Goal: Task Accomplishment & Management: Manage account settings

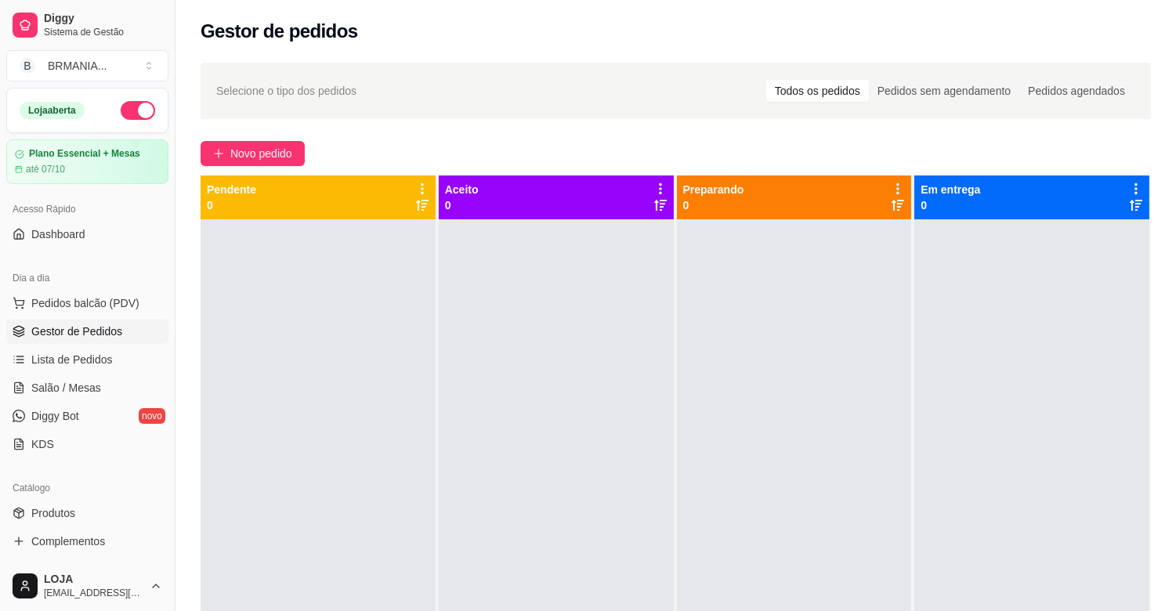
click at [99, 290] on div "Dia a dia" at bounding box center [87, 278] width 162 height 25
click at [103, 294] on button "Pedidos balcão (PDV)" at bounding box center [87, 303] width 162 height 25
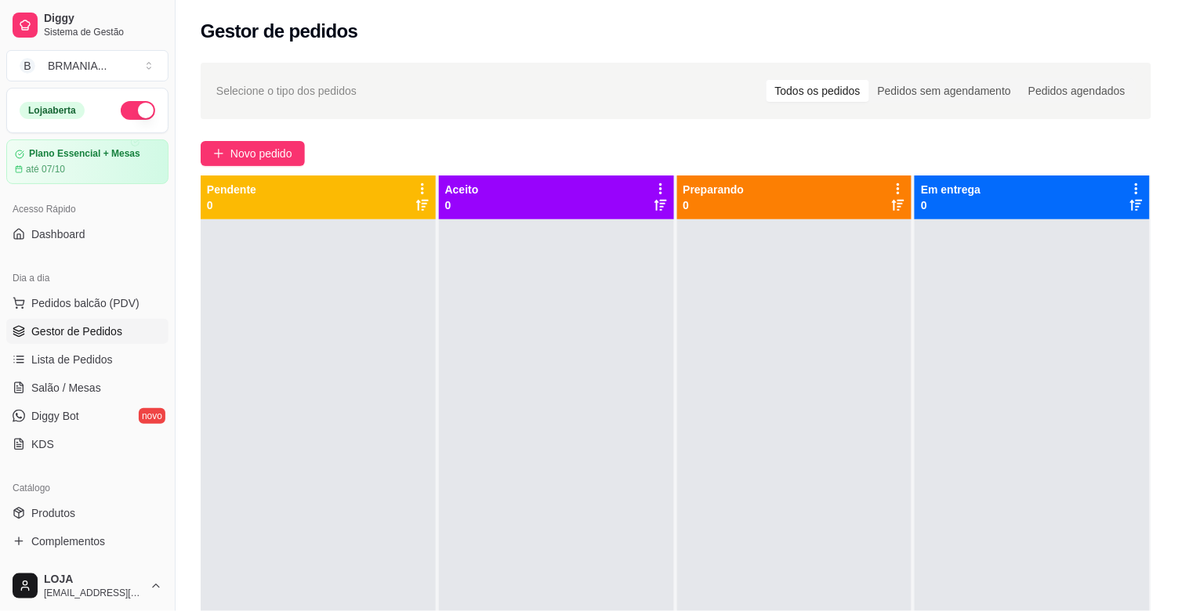
click at [222, 118] on input "Pesquisa" at bounding box center [423, 111] width 756 height 16
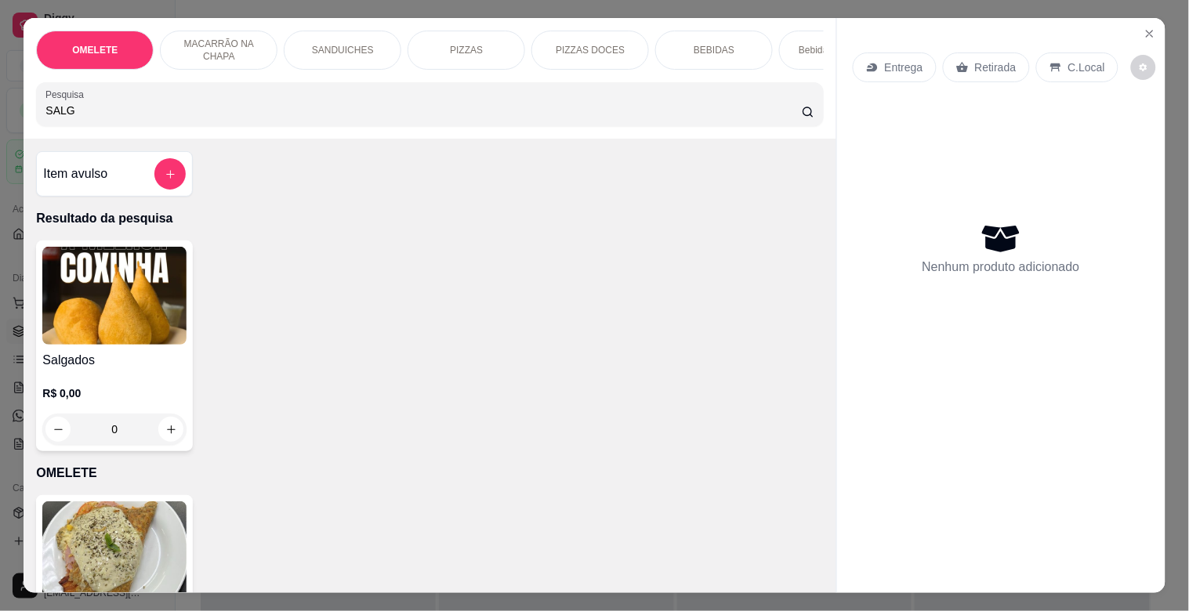
type input "SALG"
click at [88, 345] on img at bounding box center [114, 296] width 144 height 98
click at [161, 324] on img at bounding box center [114, 296] width 144 height 98
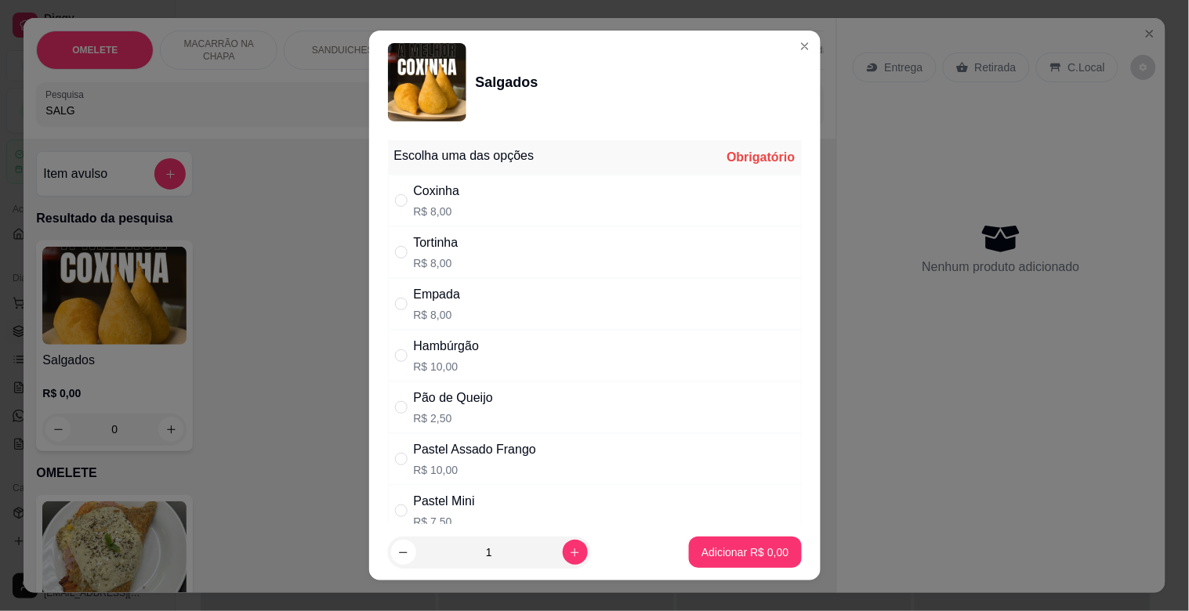
click at [436, 348] on div "Hambúrgão" at bounding box center [447, 346] width 66 height 19
radio input "true"
click at [716, 546] on p "Adicionar R$ 10,00" at bounding box center [742, 552] width 91 height 15
type input "1"
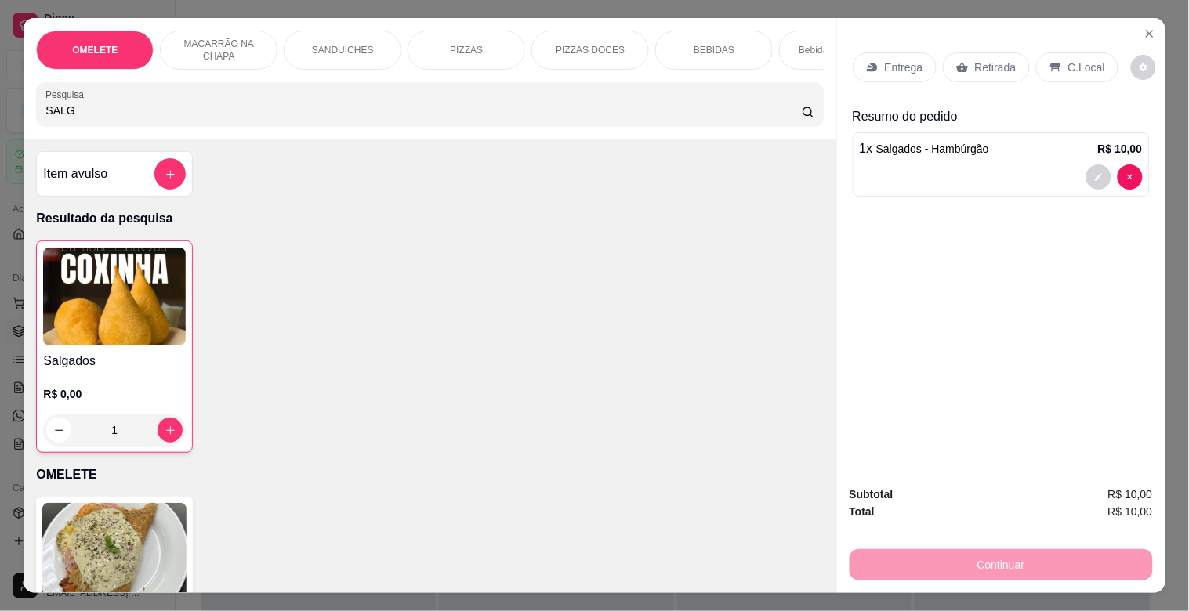
click at [212, 118] on input "SALG" at bounding box center [423, 111] width 756 height 16
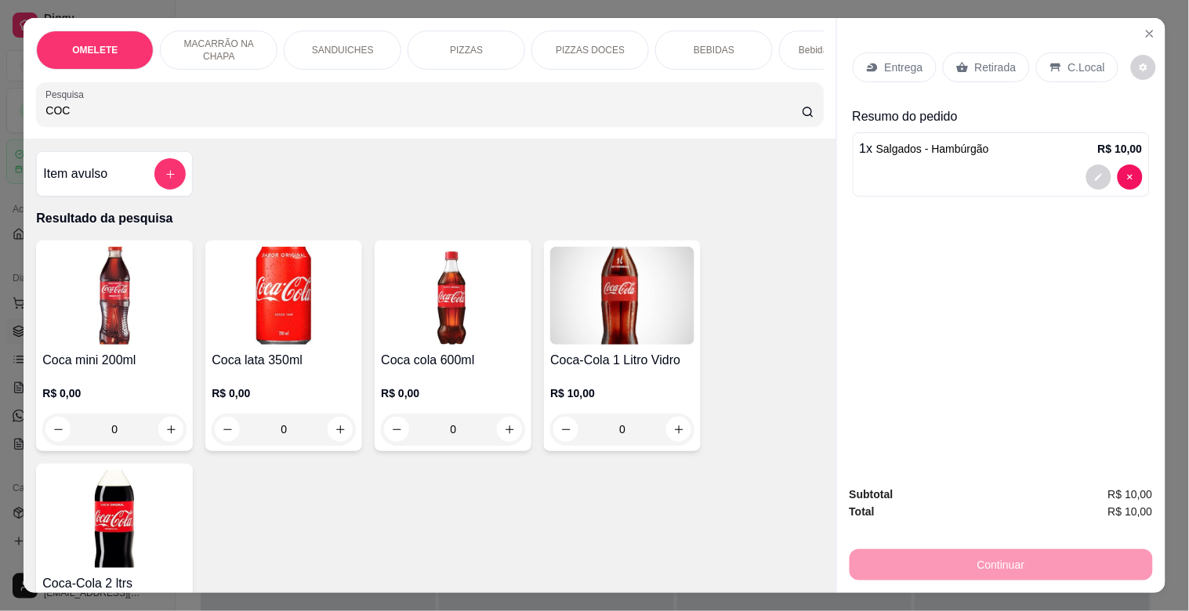
type input "COC"
click at [130, 318] on img at bounding box center [114, 296] width 144 height 98
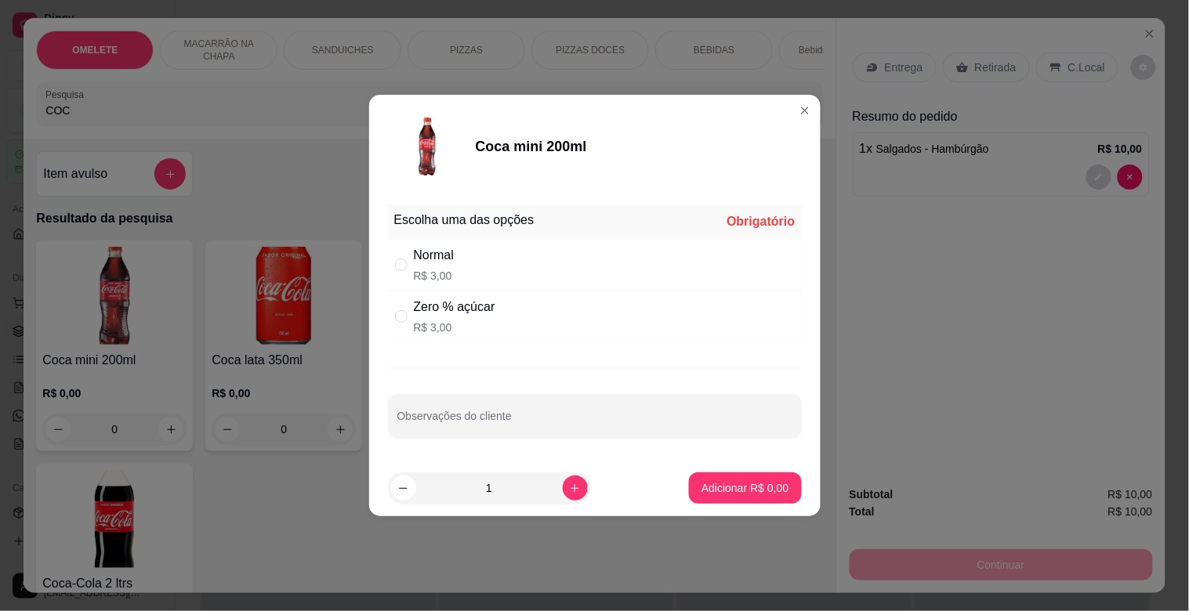
click at [489, 255] on div "Normal R$ 3,00" at bounding box center [595, 265] width 414 height 52
radio input "true"
drag, startPoint x: 721, startPoint y: 471, endPoint x: 722, endPoint y: 481, distance: 10.3
click at [722, 472] on footer "1 Adicionar R$ 3,00" at bounding box center [594, 488] width 451 height 56
click at [722, 481] on p "Adicionar R$ 3,00" at bounding box center [744, 488] width 87 height 16
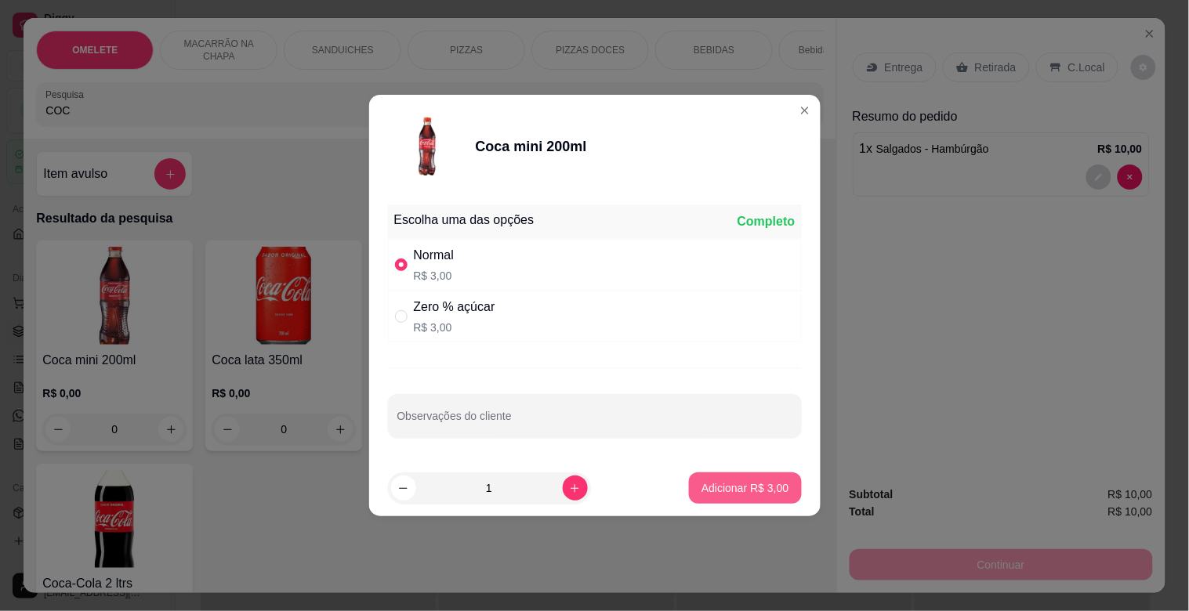
type input "1"
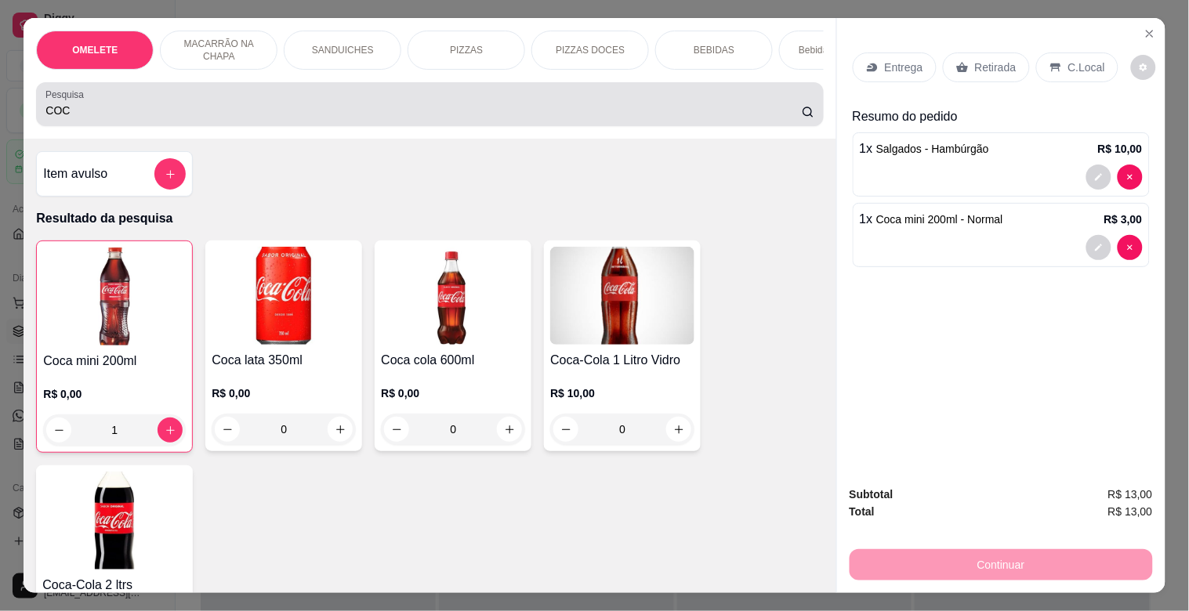
click at [240, 102] on div "COC" at bounding box center [429, 104] width 768 height 31
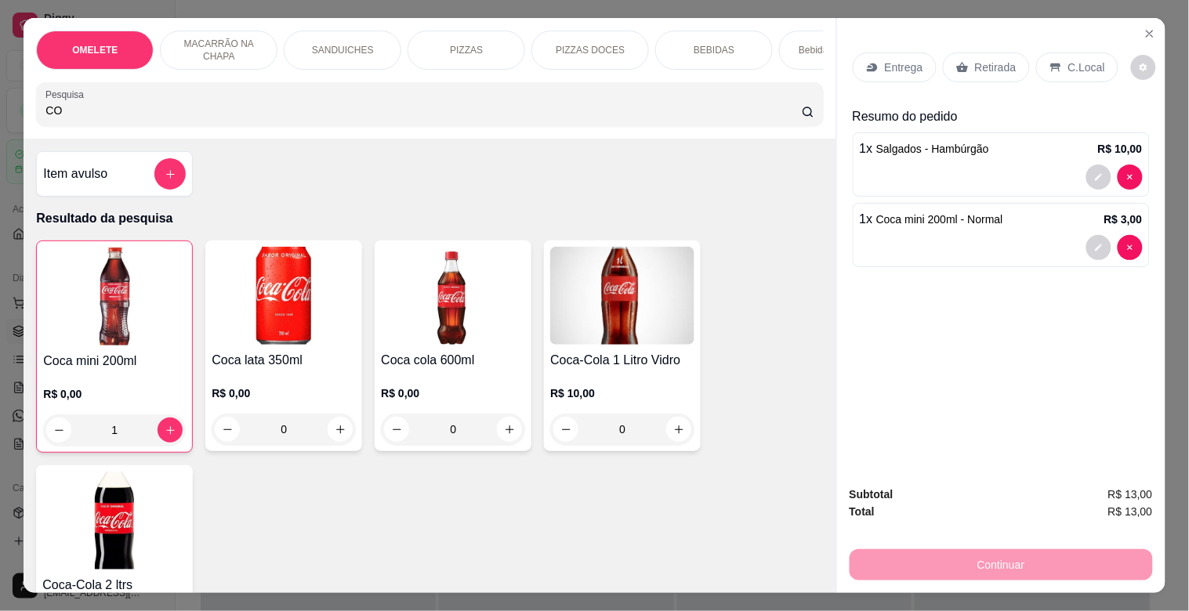
type input "C"
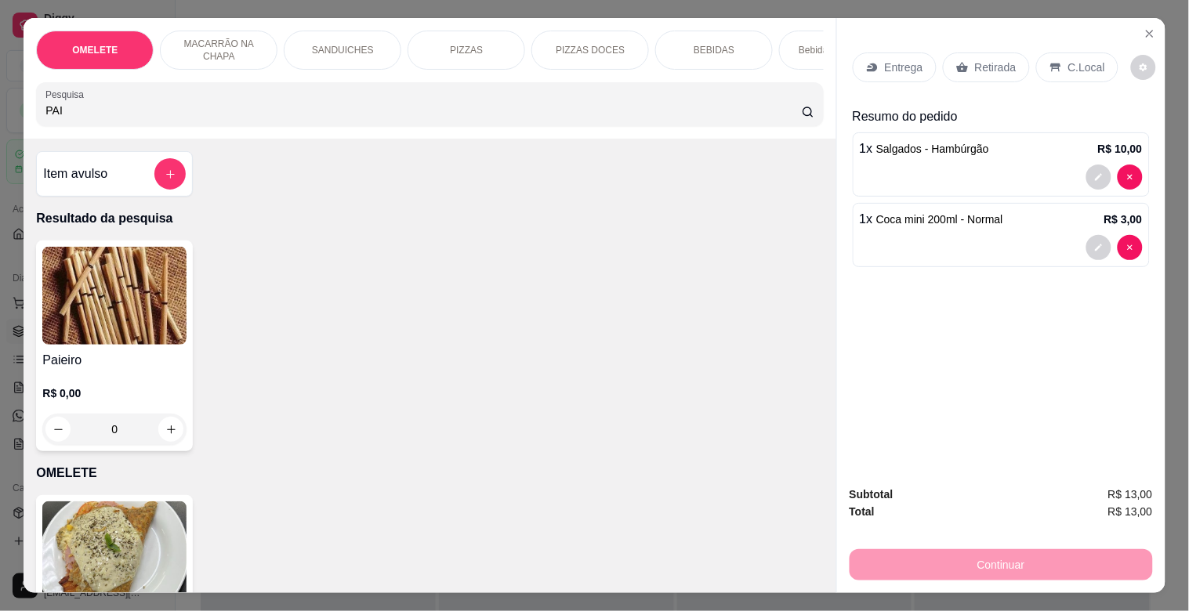
type input "PAI"
click at [112, 319] on img at bounding box center [114, 296] width 144 height 98
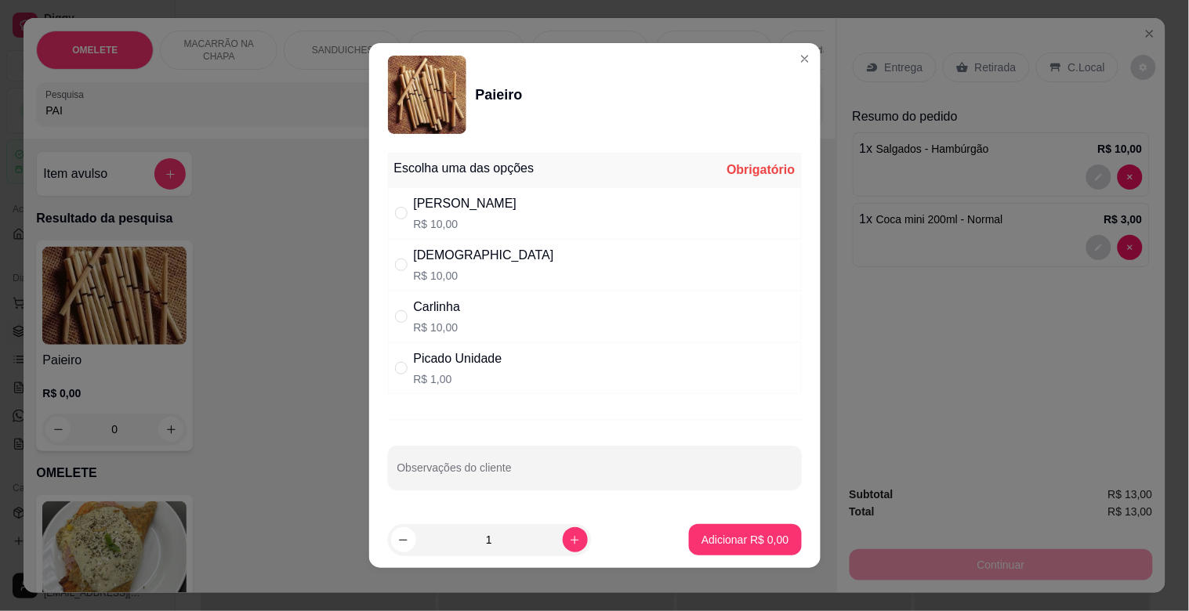
click at [472, 259] on div "Dinha R$ 10,00" at bounding box center [595, 265] width 414 height 52
radio input "true"
click at [733, 538] on p "Adicionar R$ 10,00" at bounding box center [741, 540] width 93 height 16
type input "1"
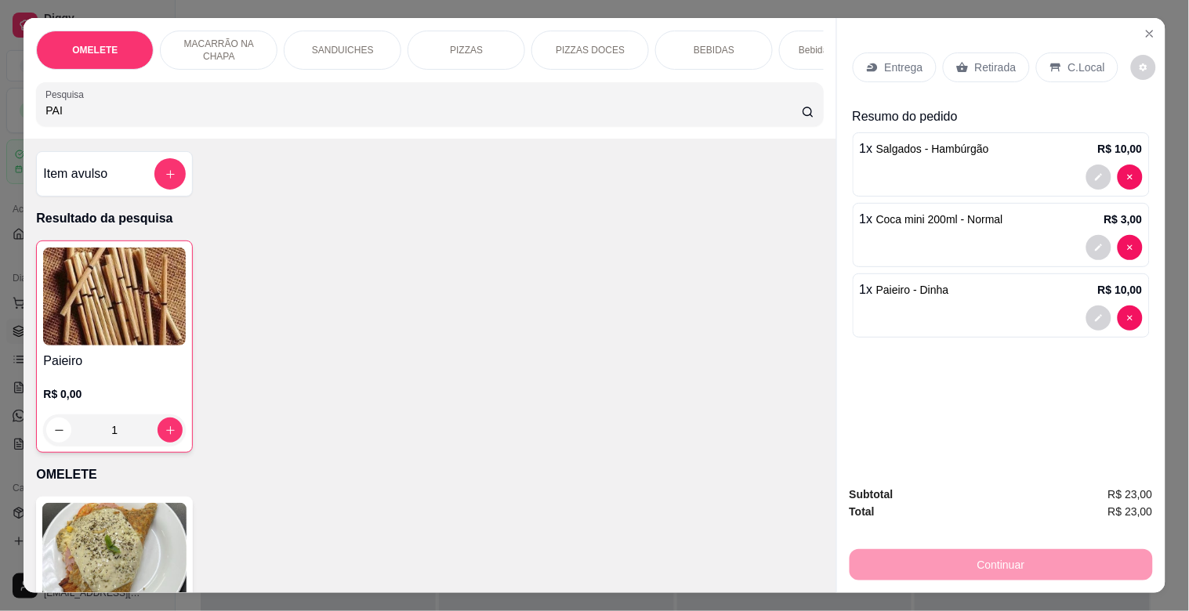
click at [990, 60] on p "Retirada" at bounding box center [996, 68] width 42 height 16
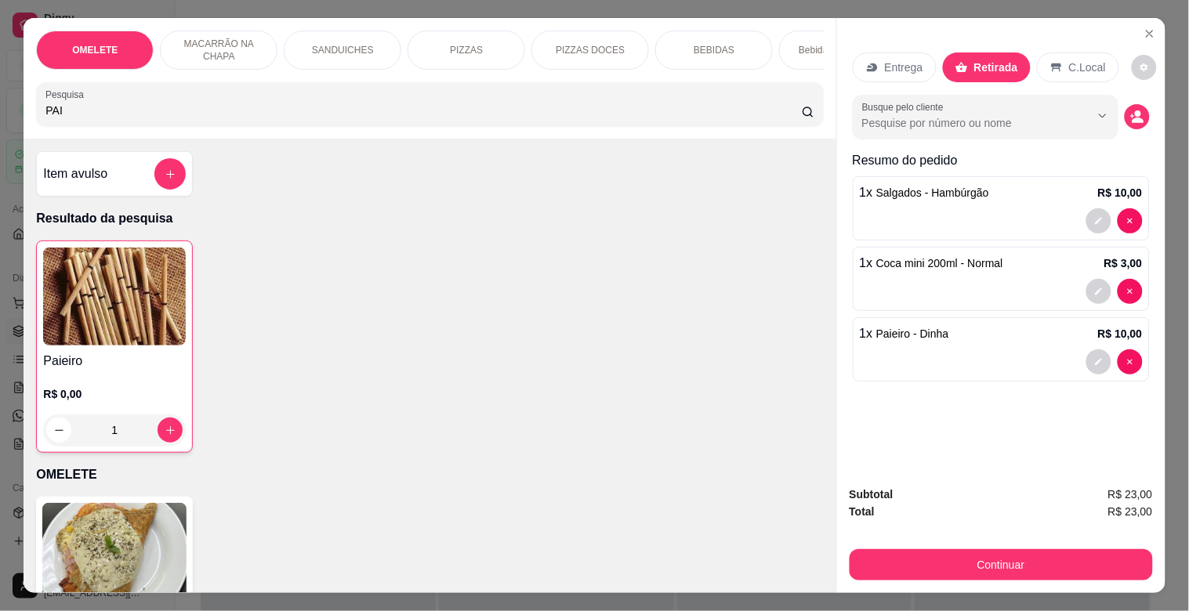
click at [1088, 60] on p "C.Local" at bounding box center [1087, 68] width 37 height 16
click at [1133, 118] on icon "decrease-product-quantity" at bounding box center [1137, 120] width 12 height 5
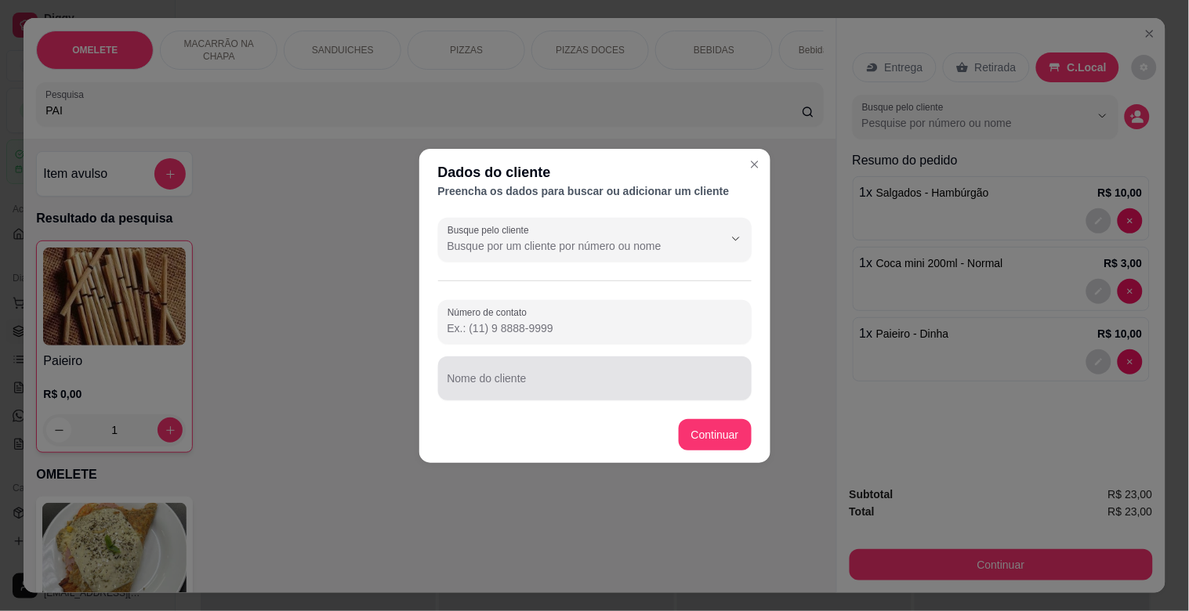
click at [568, 396] on div "Nome do cliente" at bounding box center [594, 379] width 313 height 44
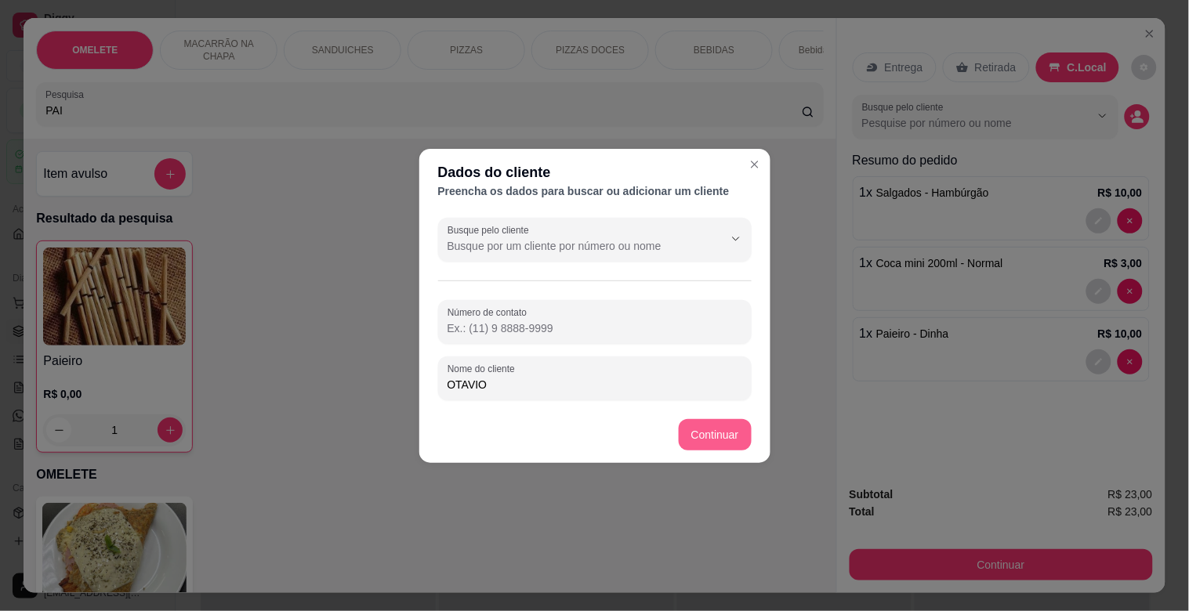
type input "OTAVIO"
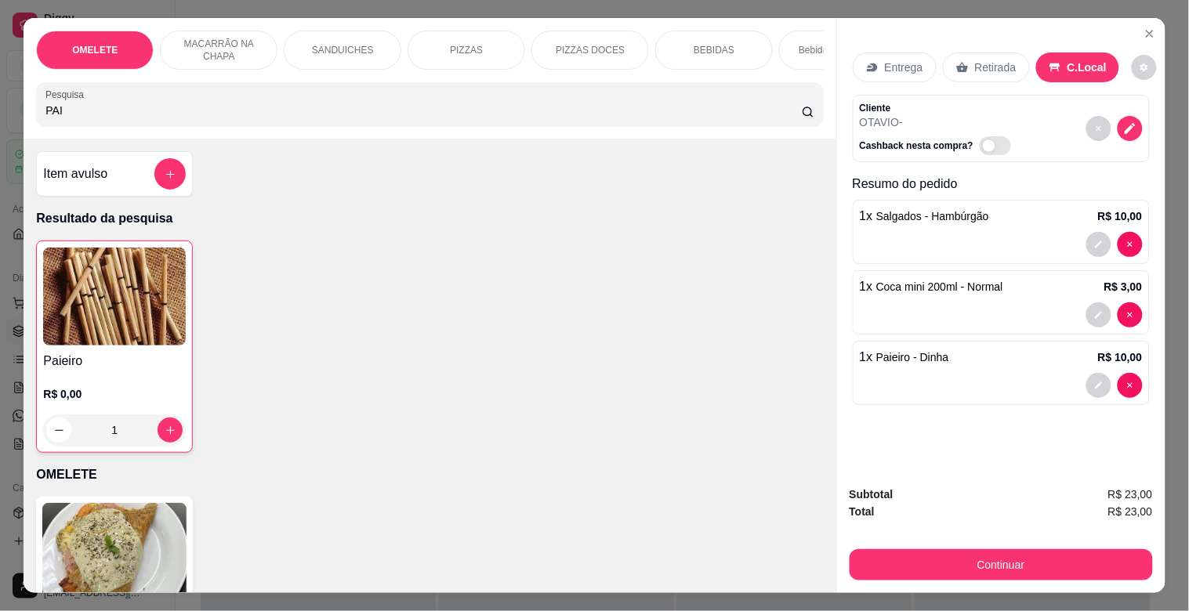
click at [975, 576] on div "Subtotal R$ 23,00 Total R$ 23,00 Continuar" at bounding box center [1001, 533] width 328 height 120
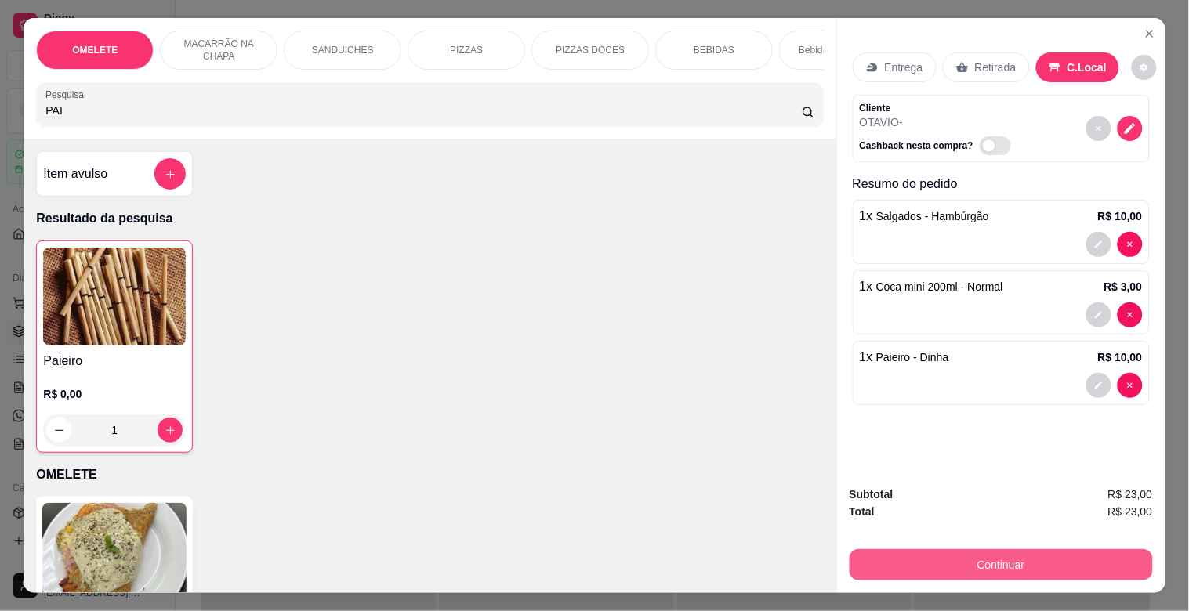
click at [972, 567] on button "Continuar" at bounding box center [1000, 564] width 303 height 31
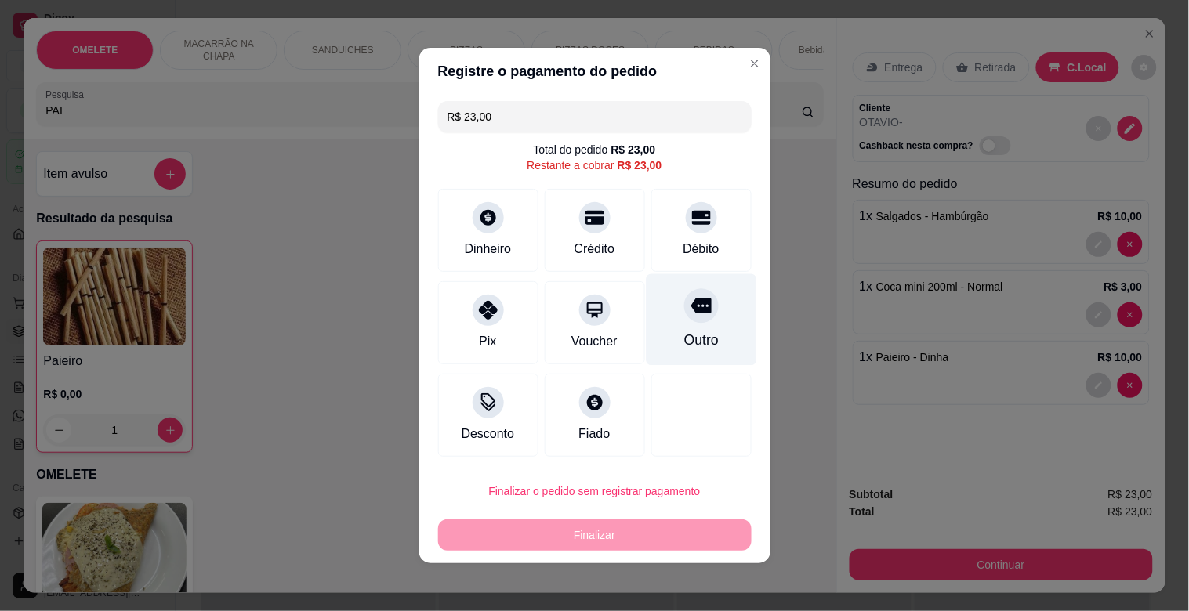
click at [692, 339] on div "Outro" at bounding box center [700, 340] width 34 height 20
type input "R$ 0,00"
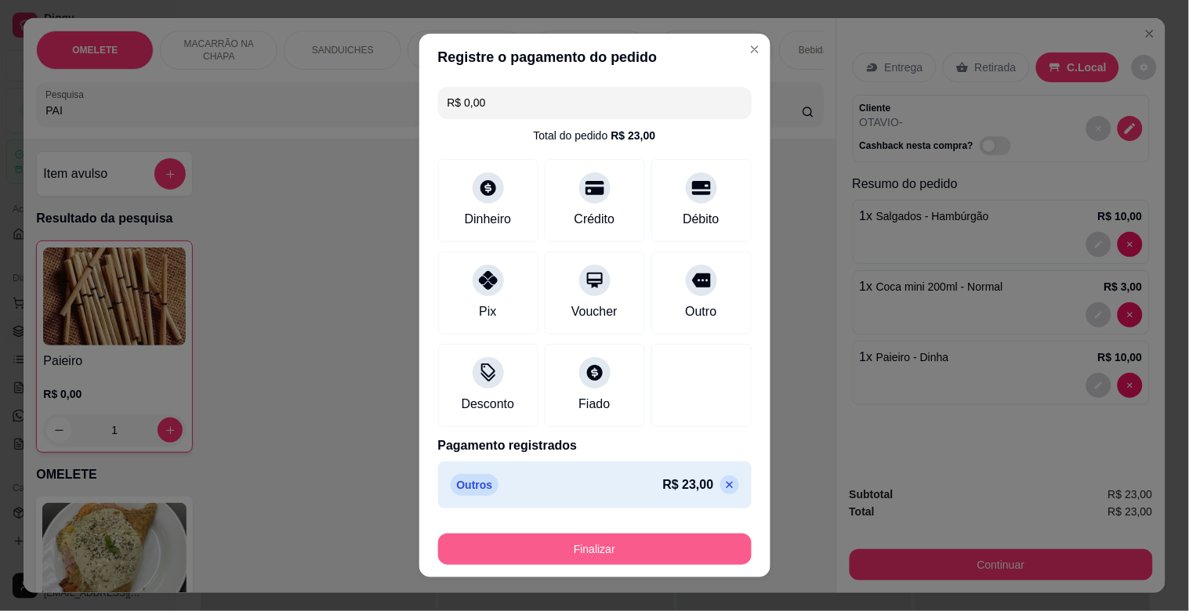
click at [616, 537] on button "Finalizar" at bounding box center [594, 549] width 313 height 31
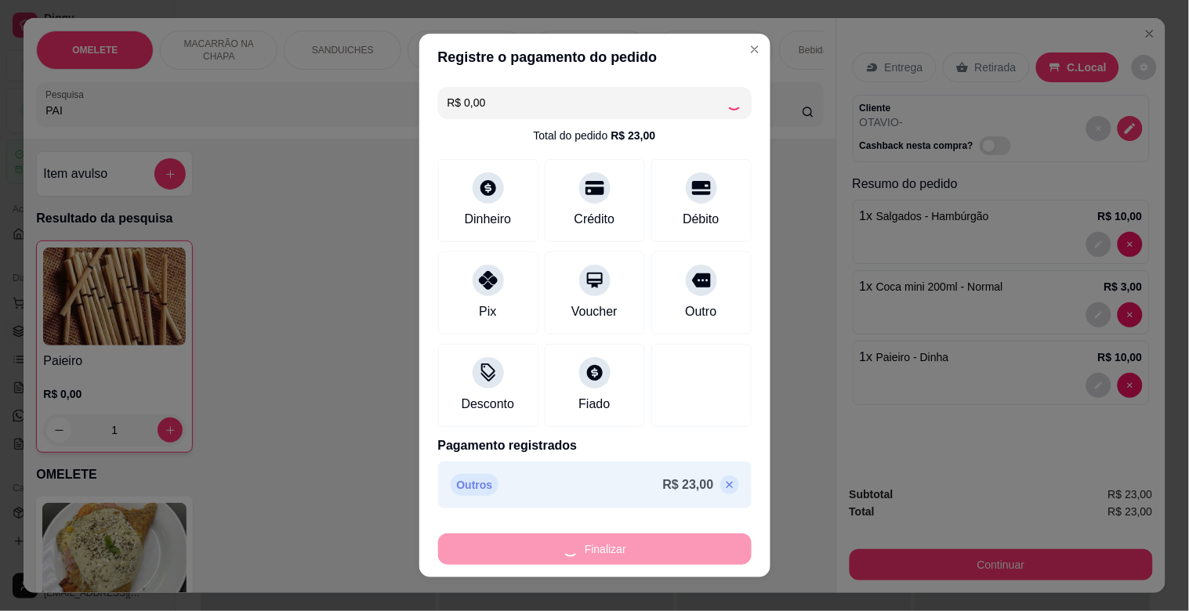
type input "0"
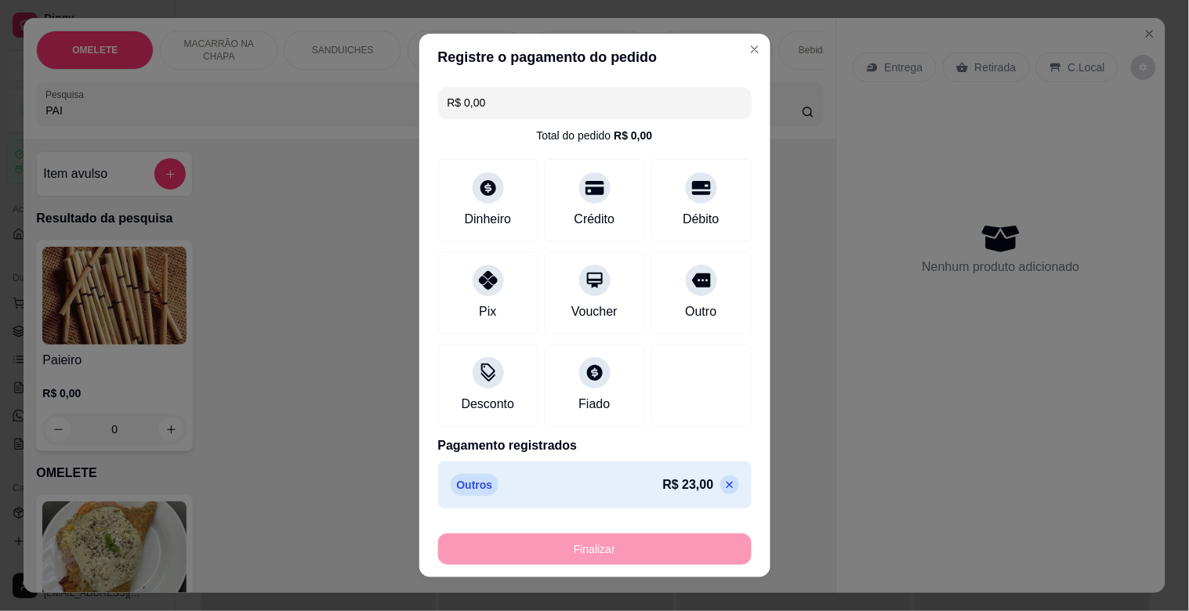
type input "-R$ 23,00"
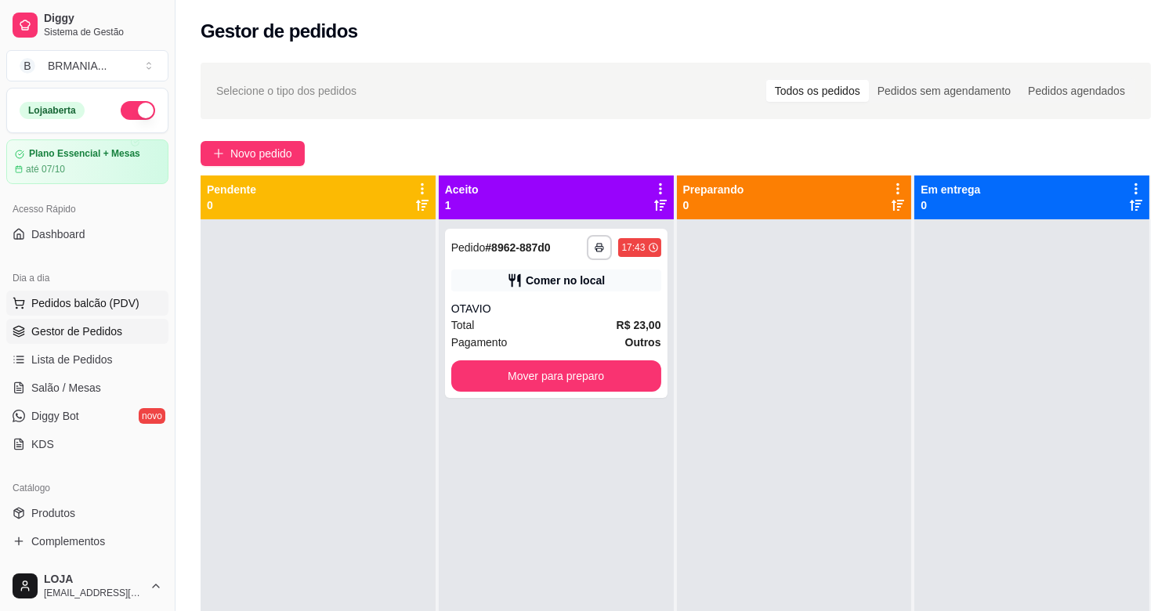
click at [98, 306] on span "Pedidos balcão (PDV)" at bounding box center [85, 303] width 108 height 16
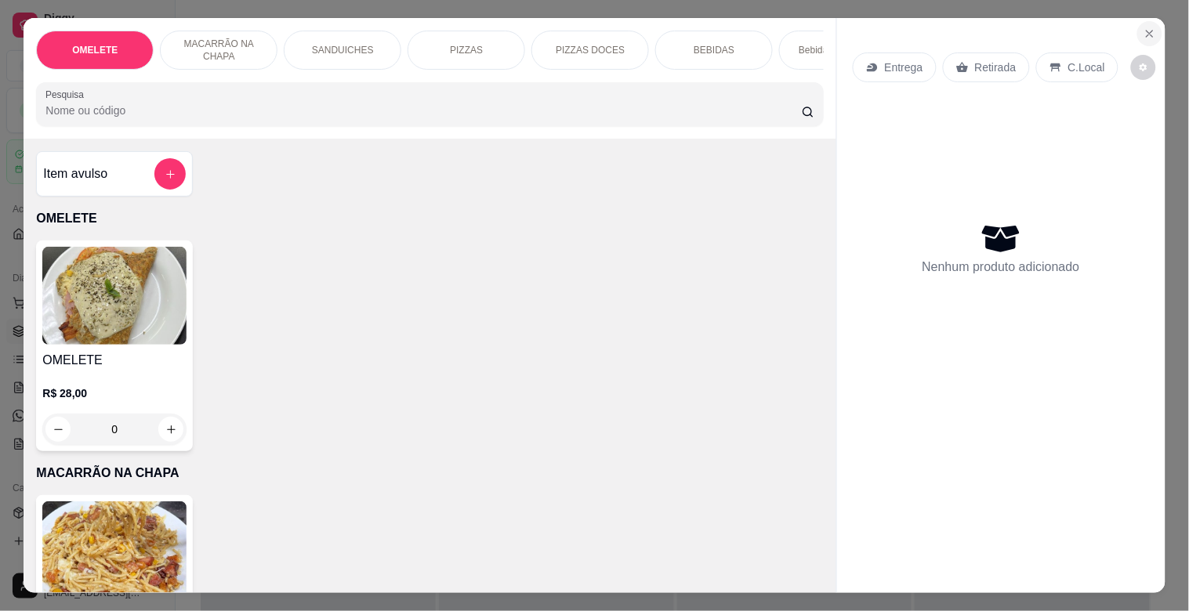
click at [1149, 27] on icon "Close" at bounding box center [1149, 33] width 13 height 13
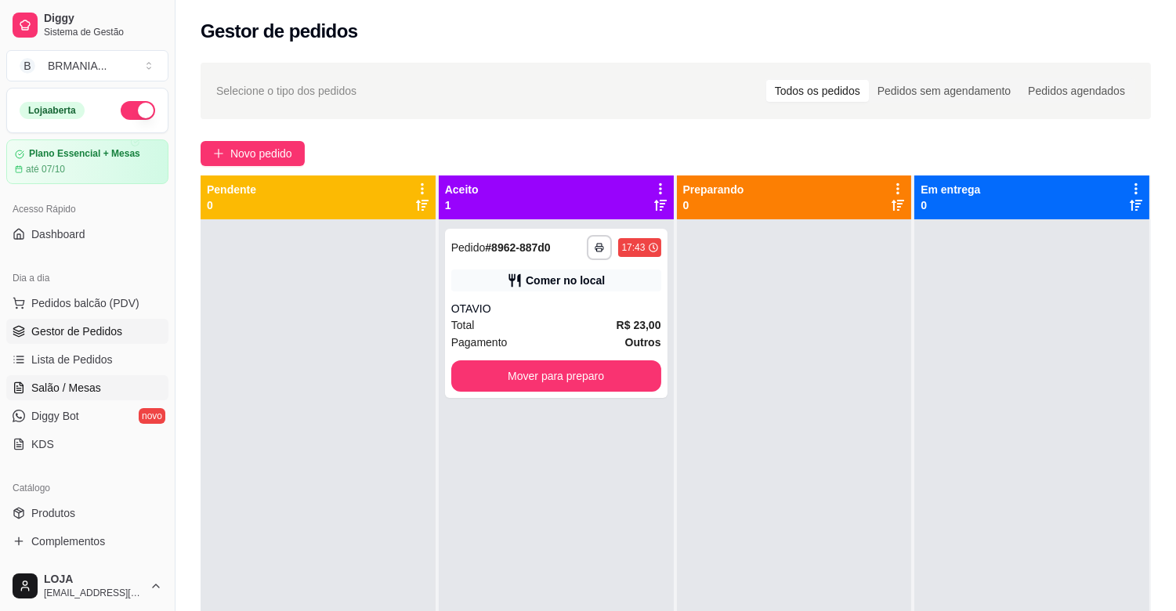
click at [110, 381] on link "Salão / Mesas" at bounding box center [87, 387] width 162 height 25
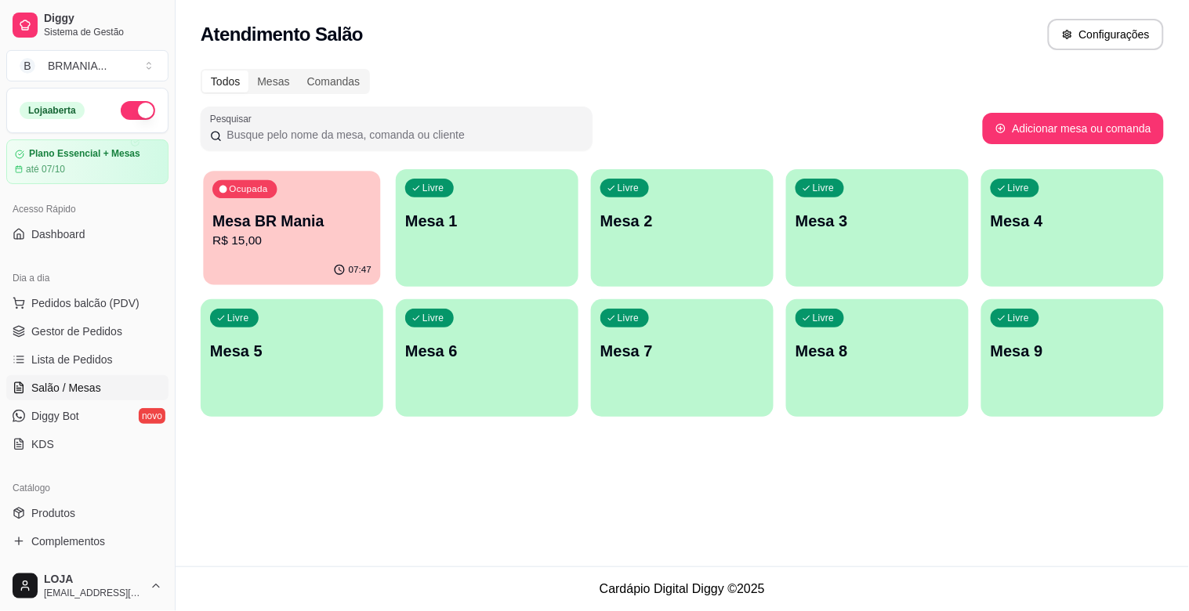
click at [267, 246] on p "R$ 15,00" at bounding box center [291, 241] width 159 height 18
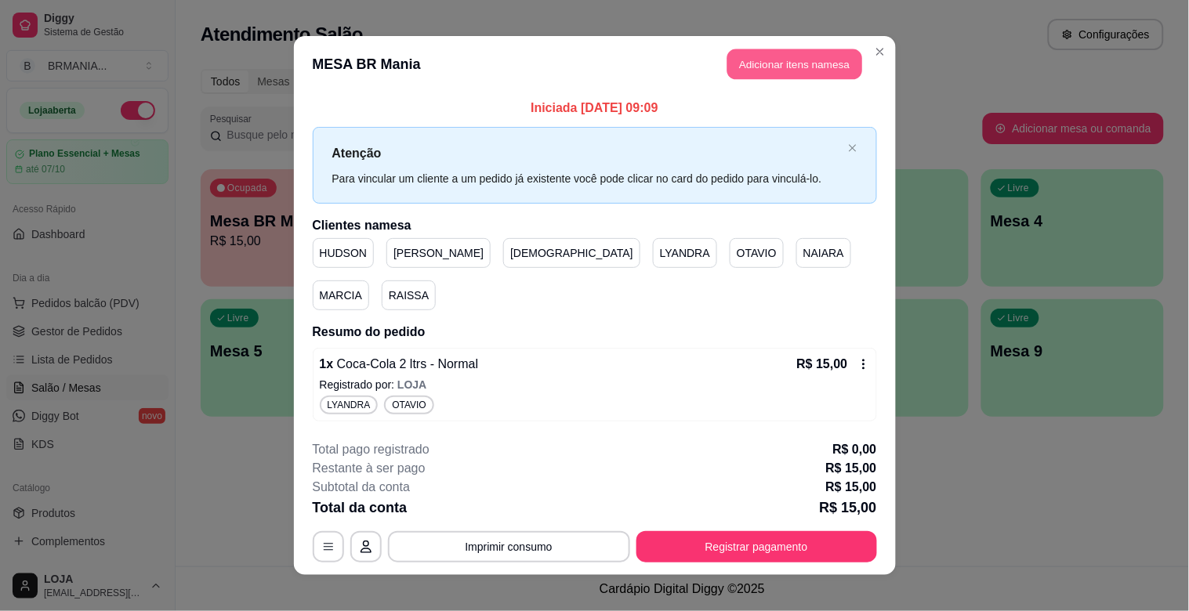
click at [807, 80] on button "Adicionar itens na mesa" at bounding box center [794, 64] width 135 height 31
click at [479, 118] on input "Pesquisa" at bounding box center [423, 111] width 756 height 16
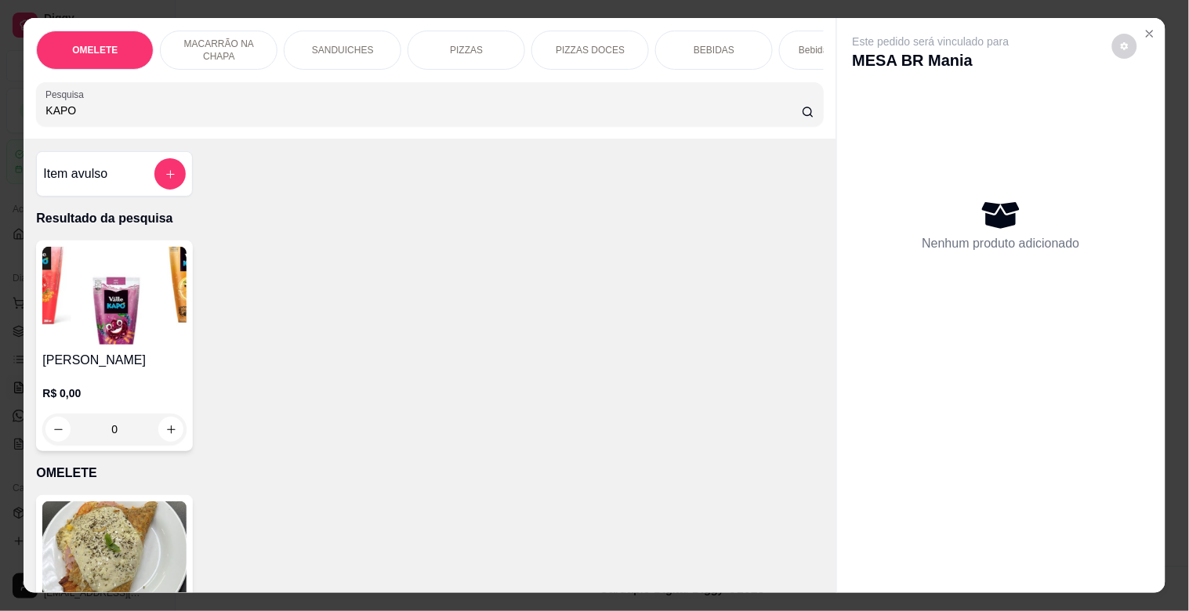
type input "KAPO"
click at [154, 283] on img at bounding box center [114, 296] width 144 height 98
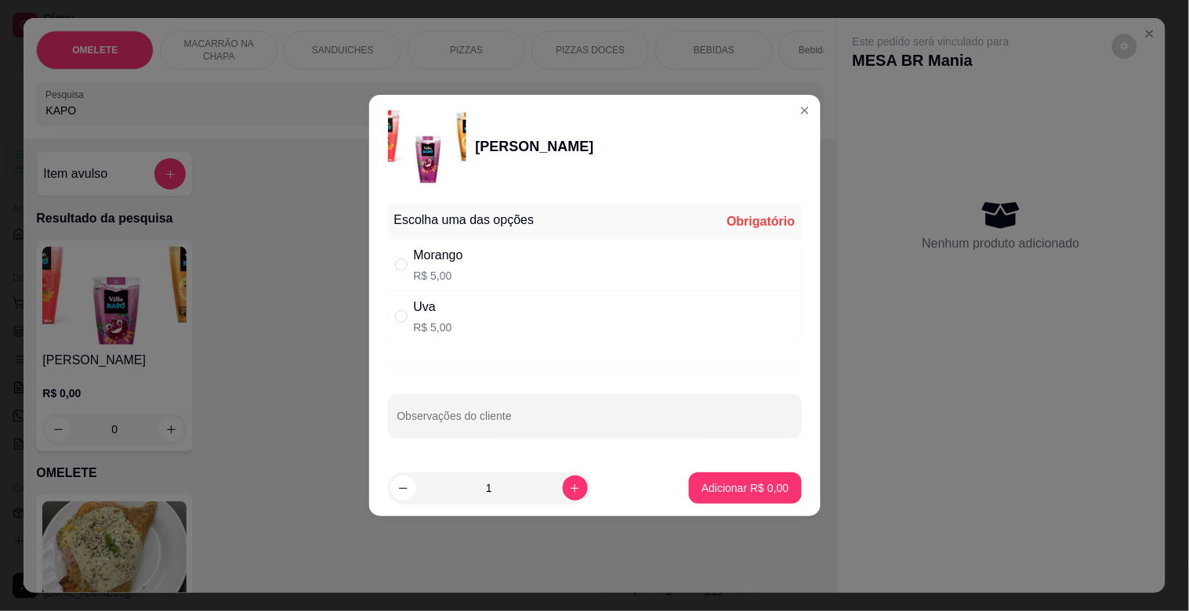
click at [486, 269] on div "Morango R$ 5,00" at bounding box center [595, 265] width 414 height 52
radio input "true"
click at [787, 483] on footer "1 Adicionar R$ 5,00" at bounding box center [594, 488] width 451 height 56
click at [787, 483] on button "Adicionar R$ 5,00" at bounding box center [744, 488] width 109 height 31
type input "1"
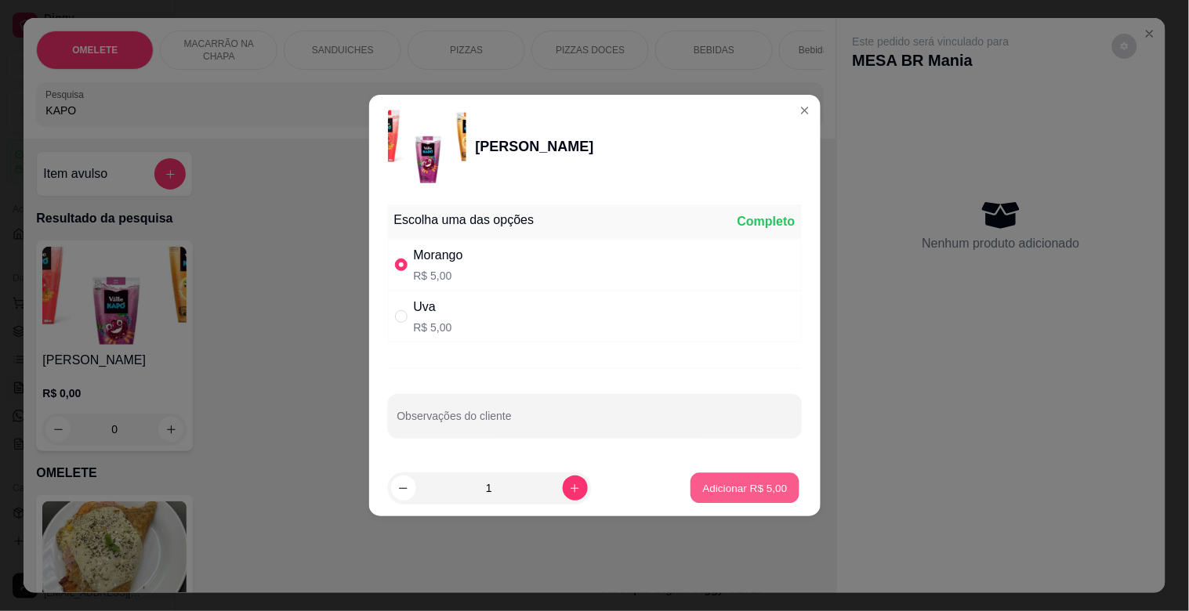
type input "1"
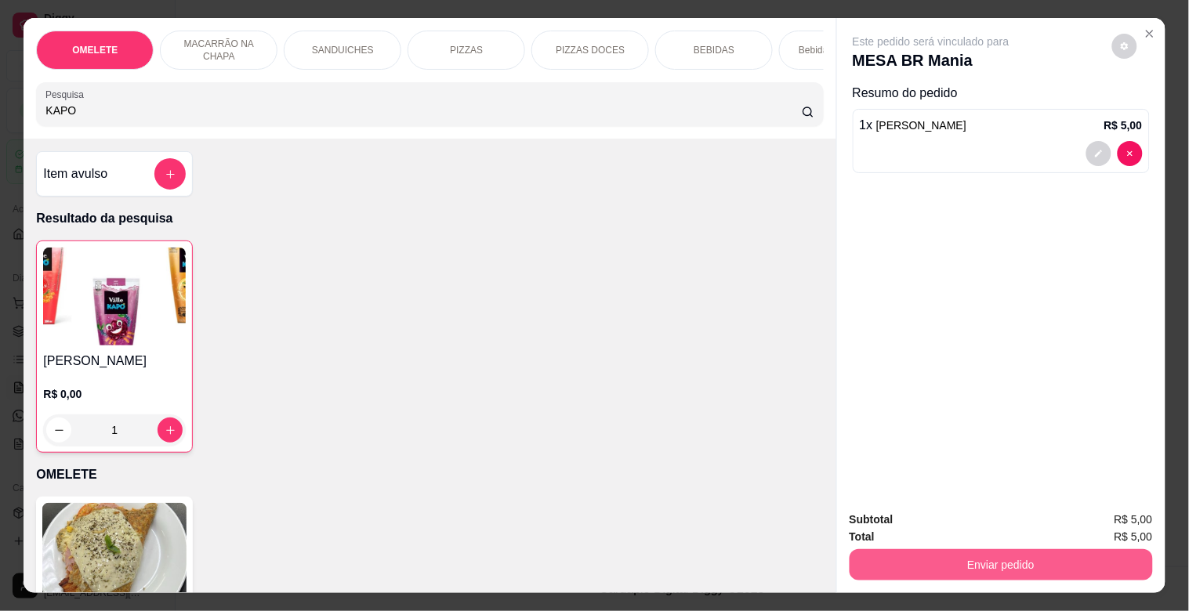
click at [976, 550] on button "Enviar pedido" at bounding box center [1000, 564] width 303 height 31
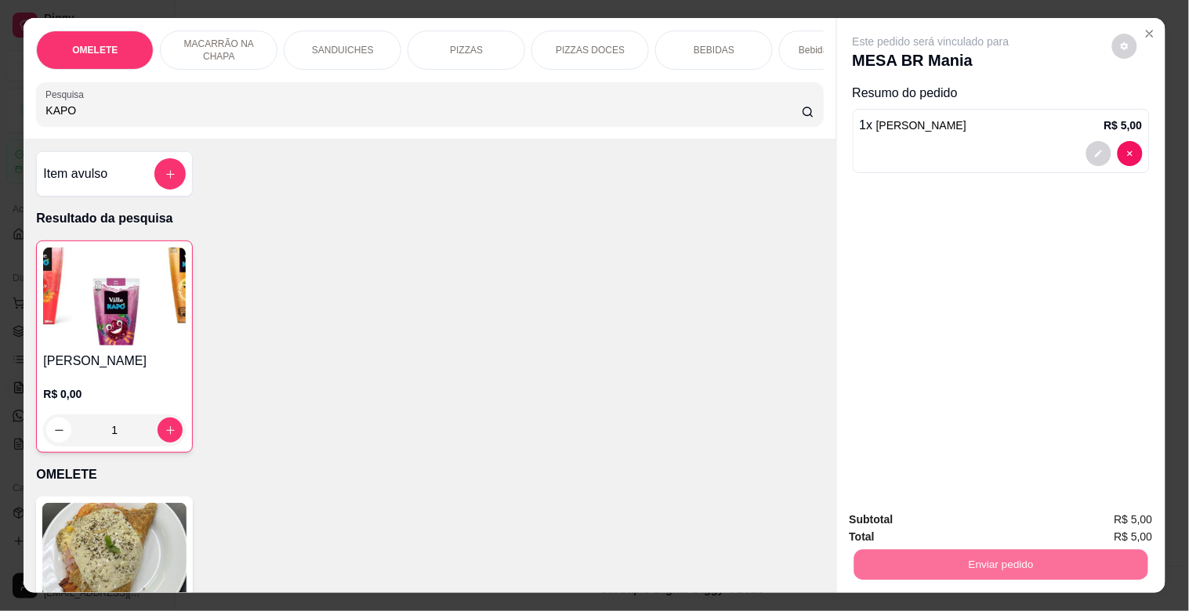
click at [1008, 520] on button "Registrar cliente" at bounding box center [1007, 519] width 100 height 29
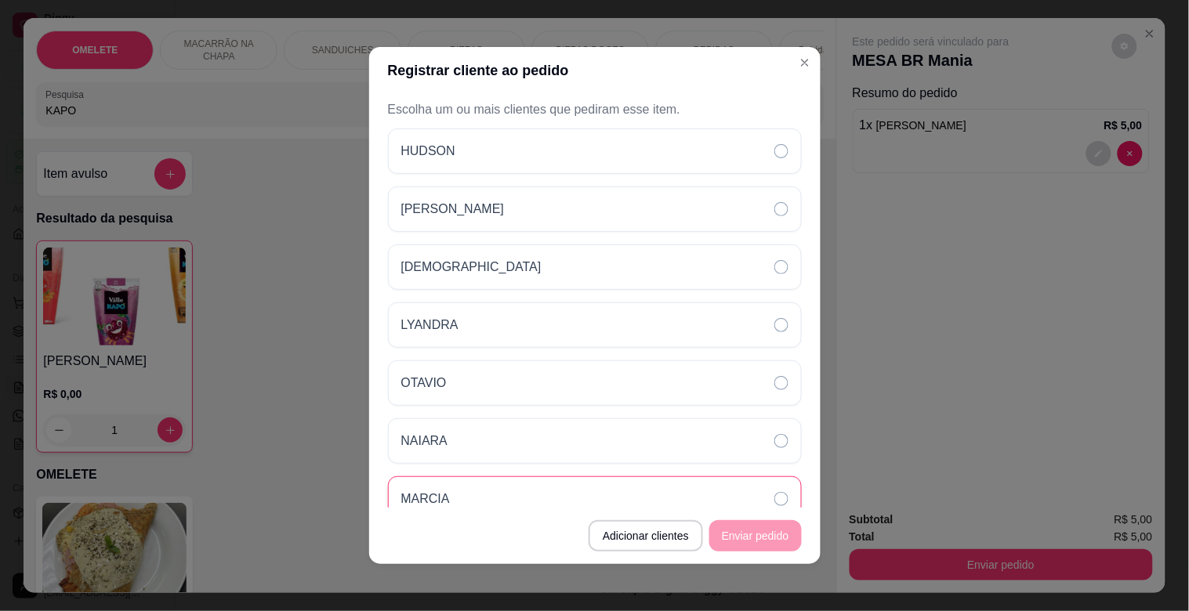
click at [467, 486] on div "MARCIA" at bounding box center [595, 498] width 414 height 45
click at [792, 526] on button "Enviar pedido" at bounding box center [755, 536] width 89 height 31
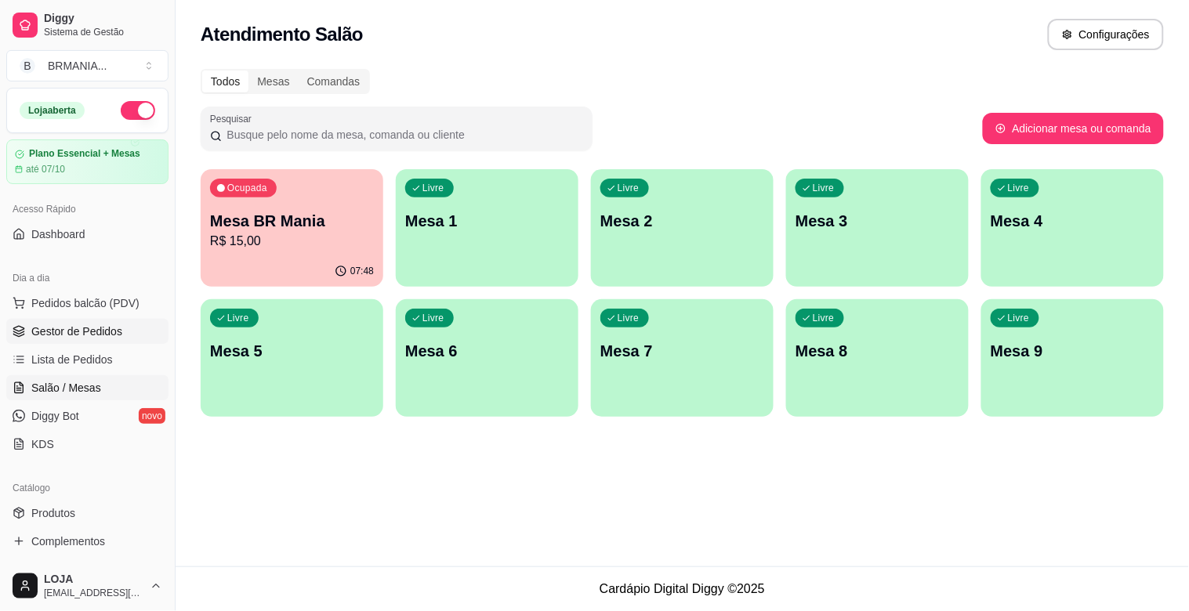
click at [95, 343] on link "Gestor de Pedidos" at bounding box center [87, 331] width 162 height 25
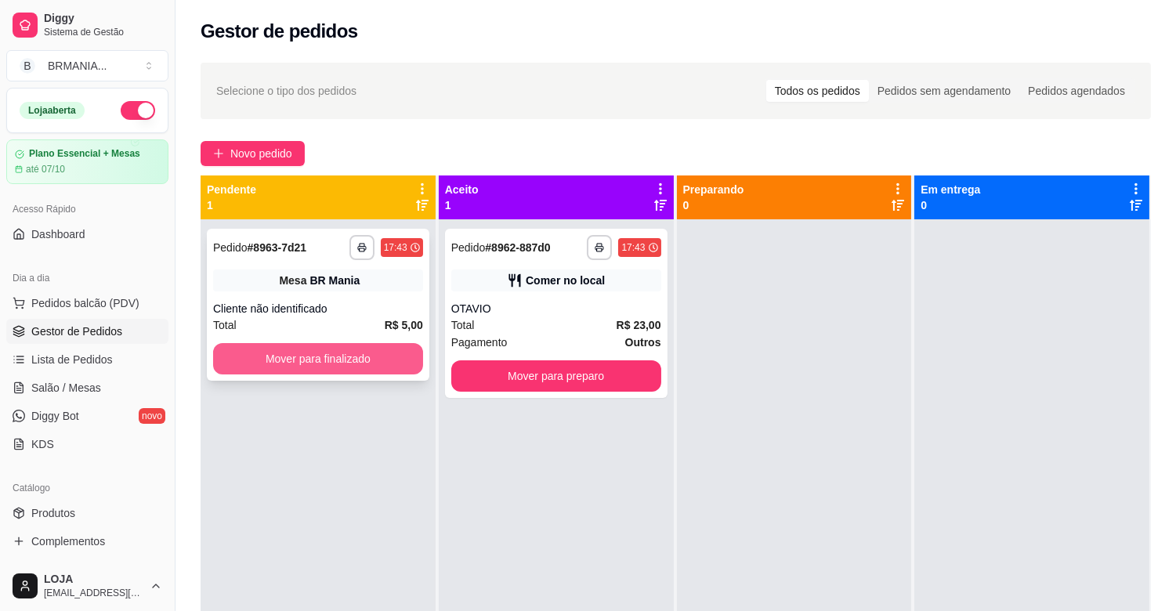
click at [338, 346] on button "Mover para finalizado" at bounding box center [318, 358] width 210 height 31
click at [596, 246] on icon "button" at bounding box center [600, 247] width 9 height 9
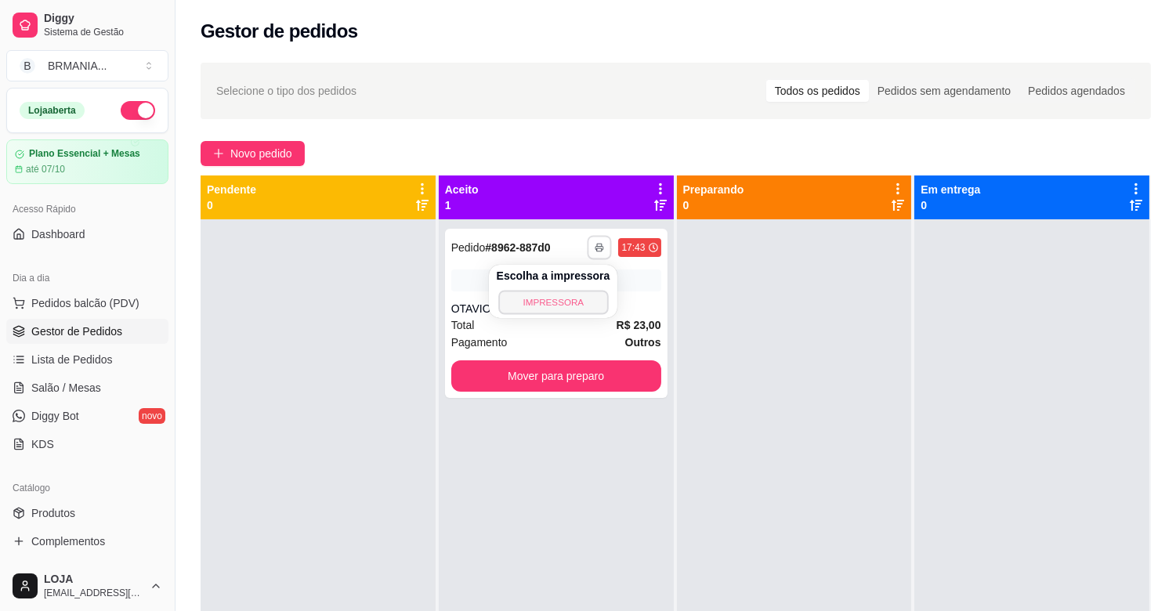
click at [543, 304] on button "IMPRESSORA" at bounding box center [553, 302] width 110 height 24
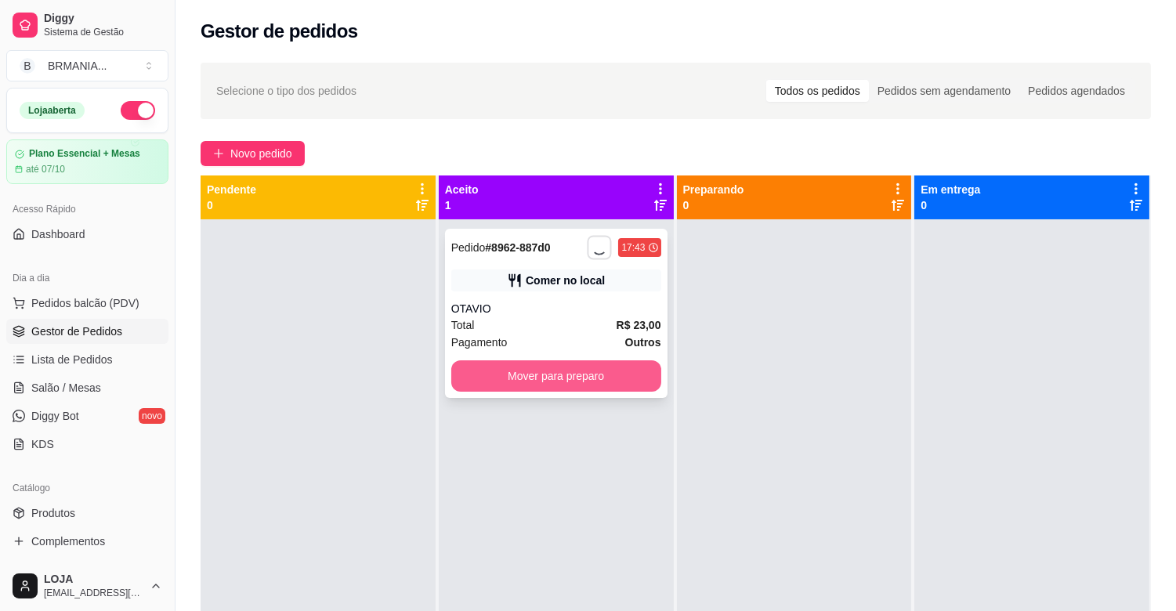
click at [585, 380] on button "Mover para preparo" at bounding box center [556, 375] width 210 height 31
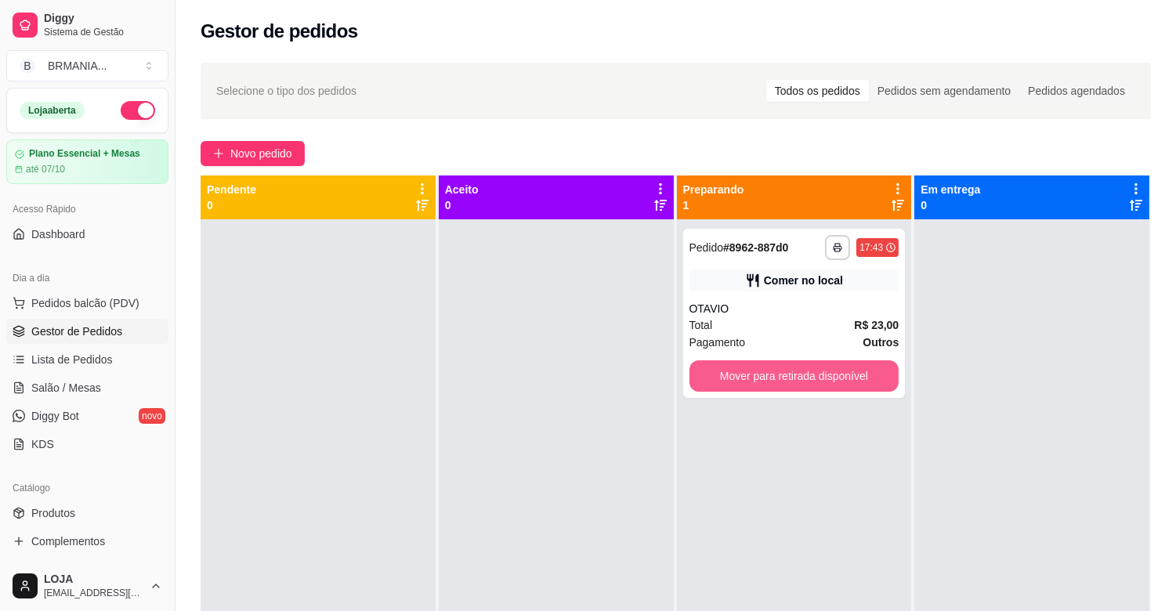
click at [801, 360] on button "Mover para retirada disponível" at bounding box center [795, 375] width 210 height 31
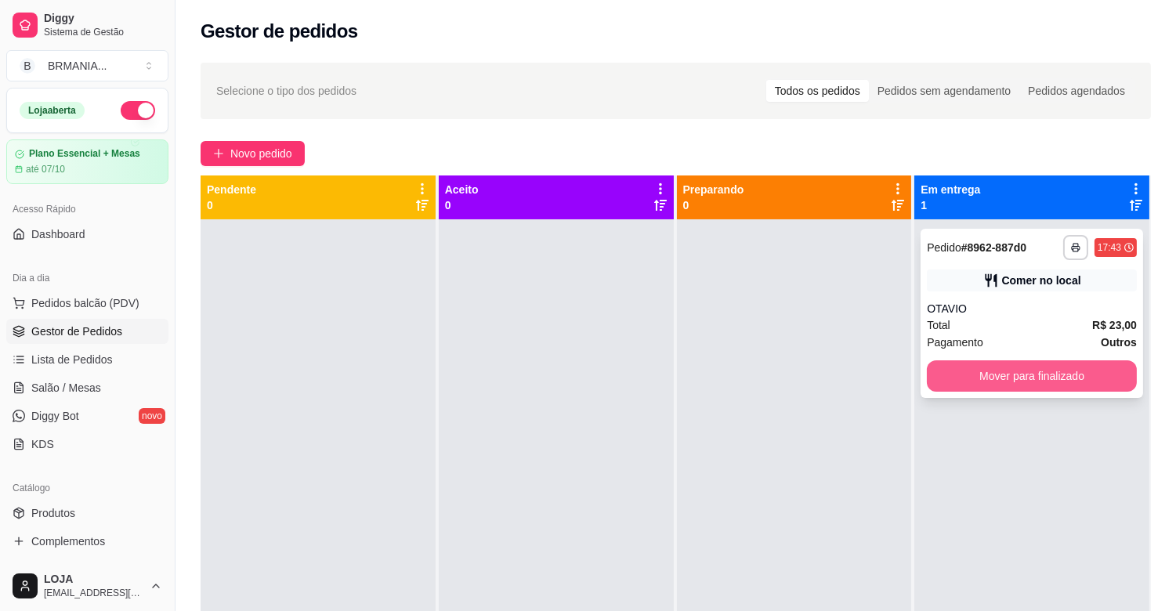
click at [1017, 364] on button "Mover para finalizado" at bounding box center [1032, 375] width 210 height 31
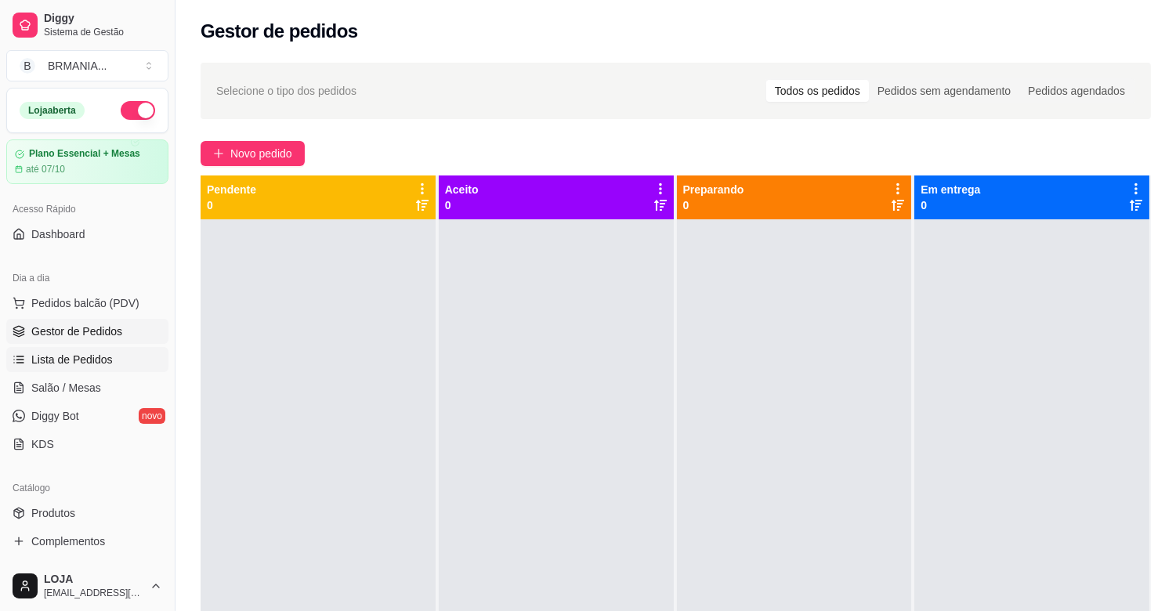
click at [82, 357] on span "Lista de Pedidos" at bounding box center [71, 360] width 81 height 16
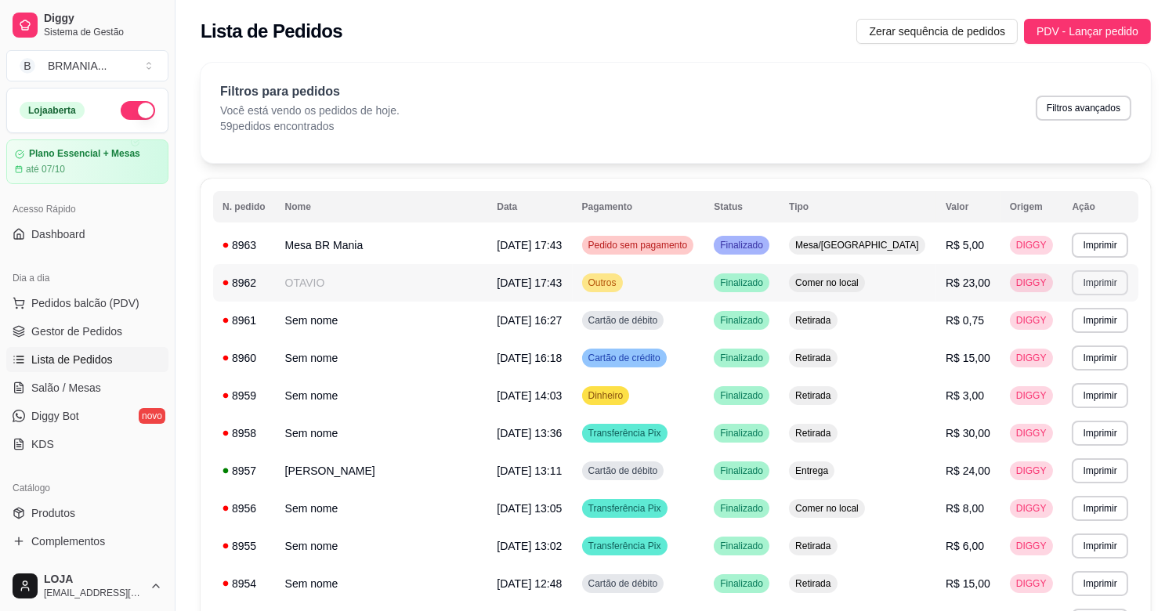
click at [1099, 277] on button "Imprimir" at bounding box center [1100, 282] width 56 height 25
click at [1088, 340] on button "IMPRESSORA" at bounding box center [1068, 337] width 110 height 24
click at [96, 332] on span "Gestor de Pedidos" at bounding box center [76, 332] width 91 height 16
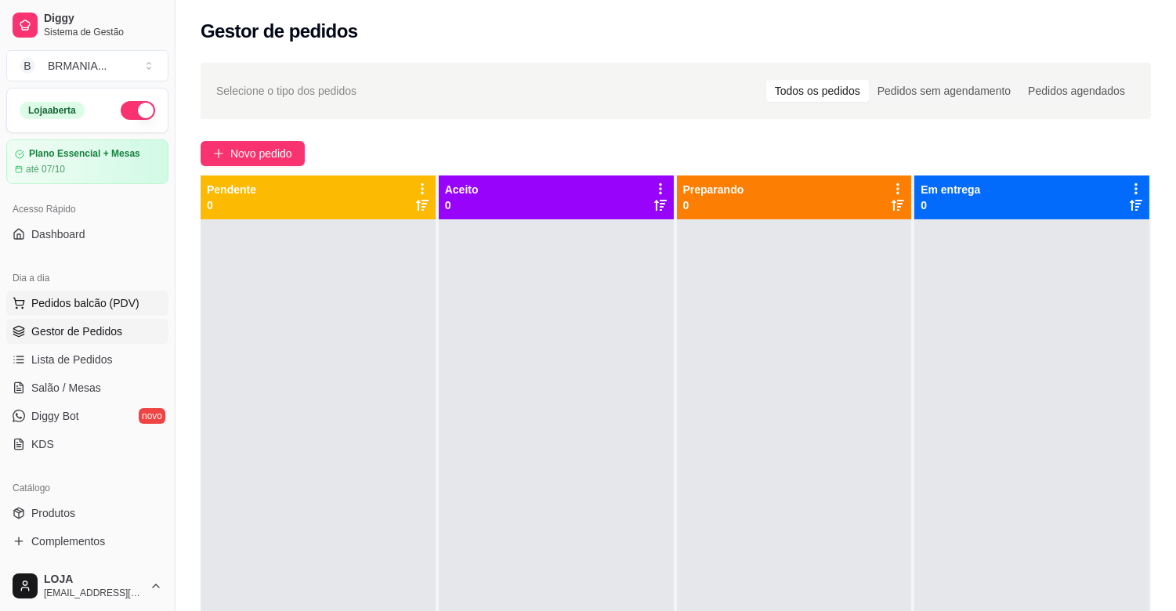
click at [66, 306] on span "Pedidos balcão (PDV)" at bounding box center [85, 303] width 108 height 16
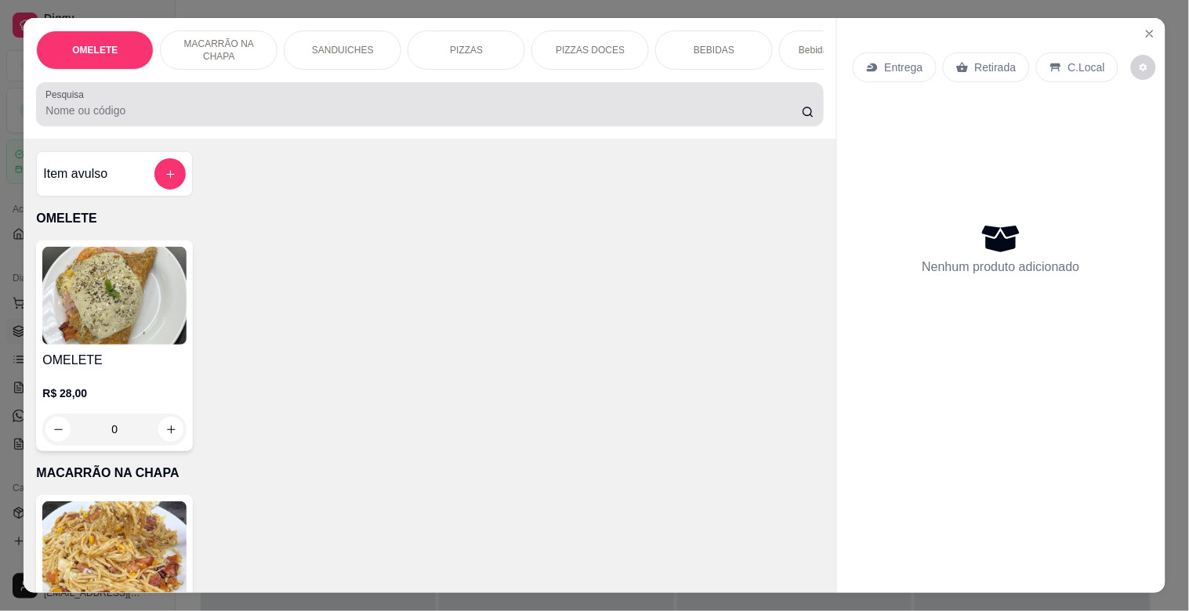
click at [241, 114] on input "Pesquisa" at bounding box center [423, 111] width 756 height 16
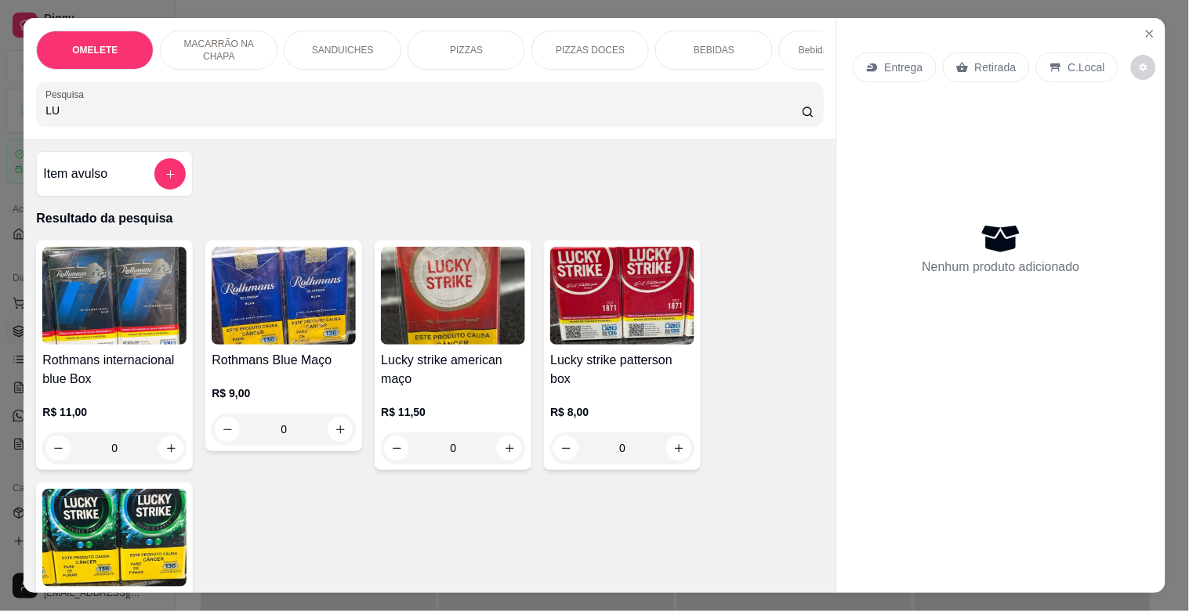
type input "LU"
click at [113, 543] on img at bounding box center [114, 538] width 144 height 98
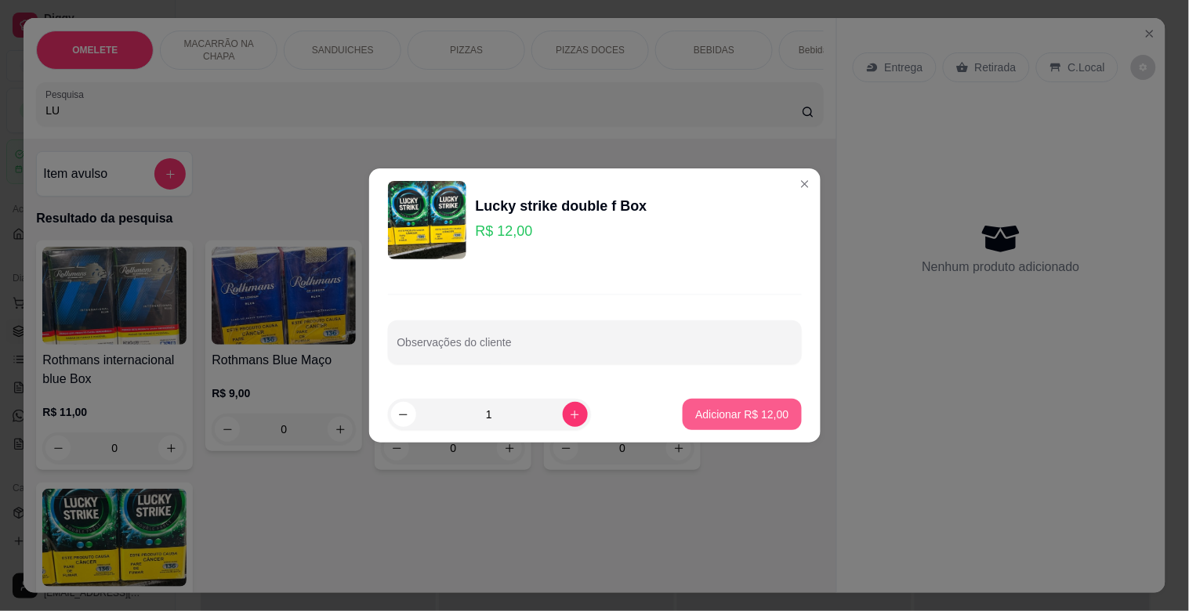
click at [741, 422] on button "Adicionar R$ 12,00" at bounding box center [741, 414] width 118 height 31
type input "1"
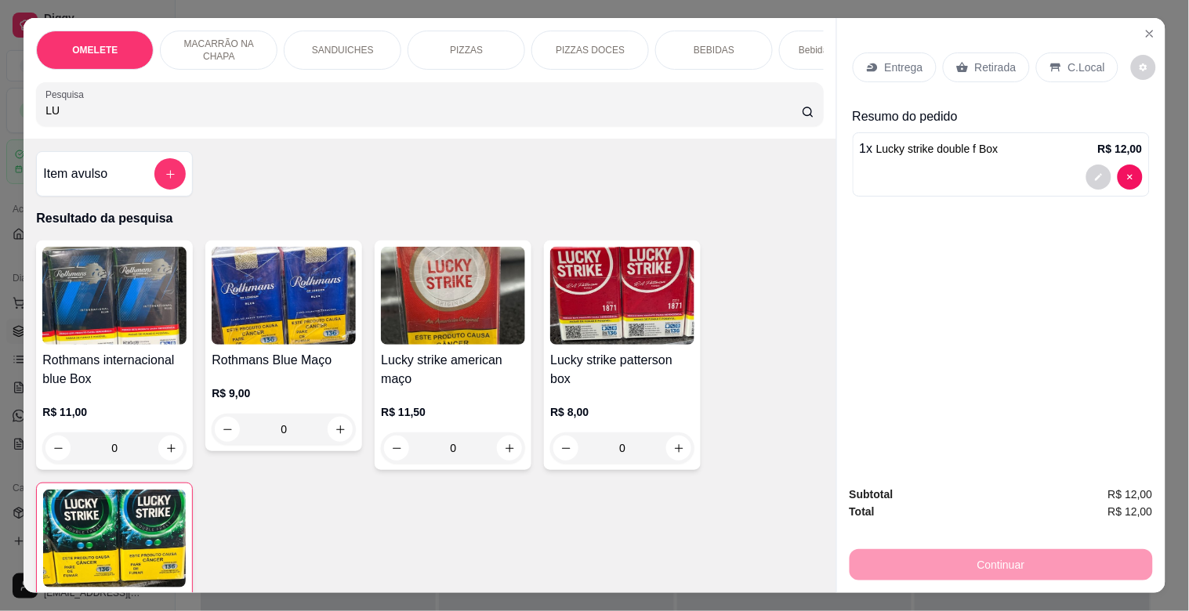
click at [983, 60] on p "Retirada" at bounding box center [996, 68] width 42 height 16
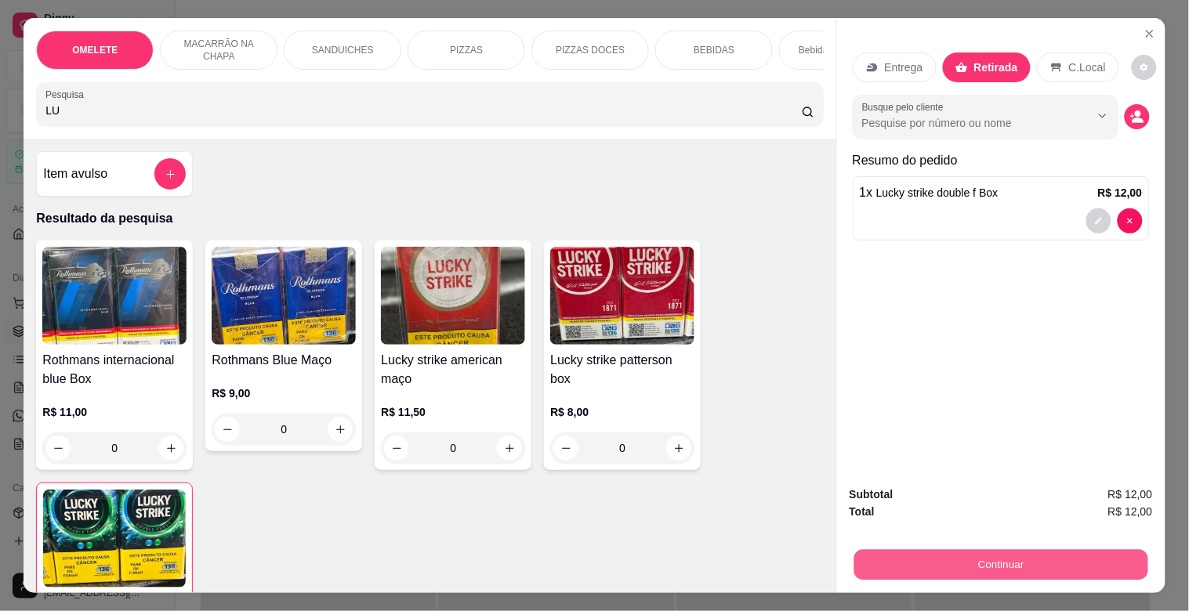
click at [976, 551] on button "Continuar" at bounding box center [1000, 564] width 294 height 31
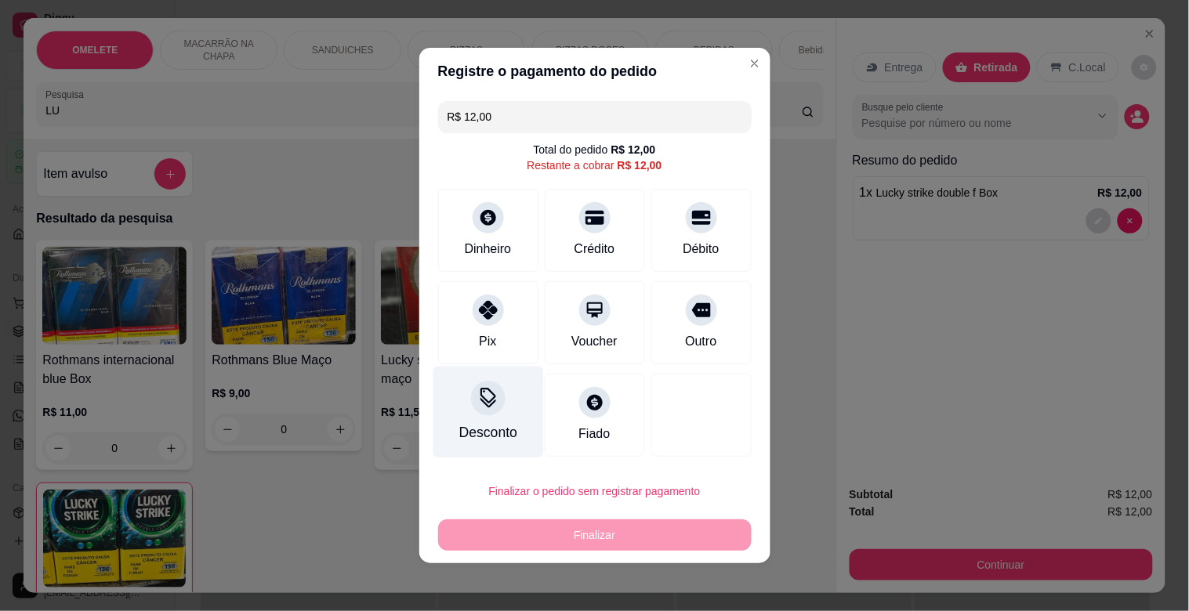
click at [468, 346] on div "Pix" at bounding box center [488, 322] width 100 height 83
type input "R$ 0,00"
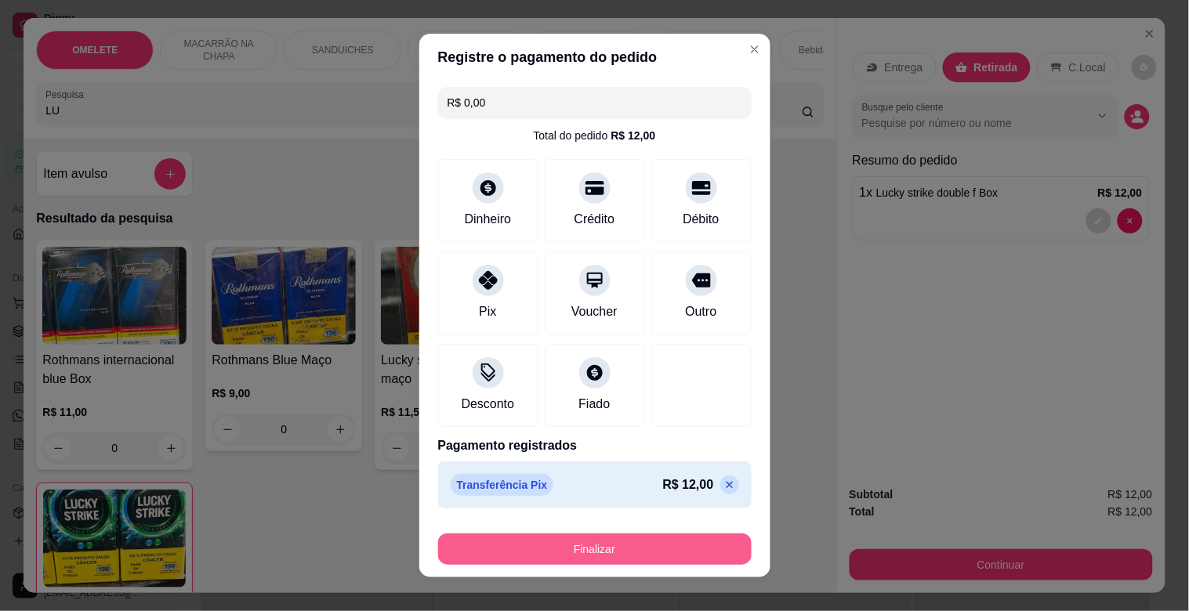
click at [617, 552] on button "Finalizar" at bounding box center [594, 549] width 313 height 31
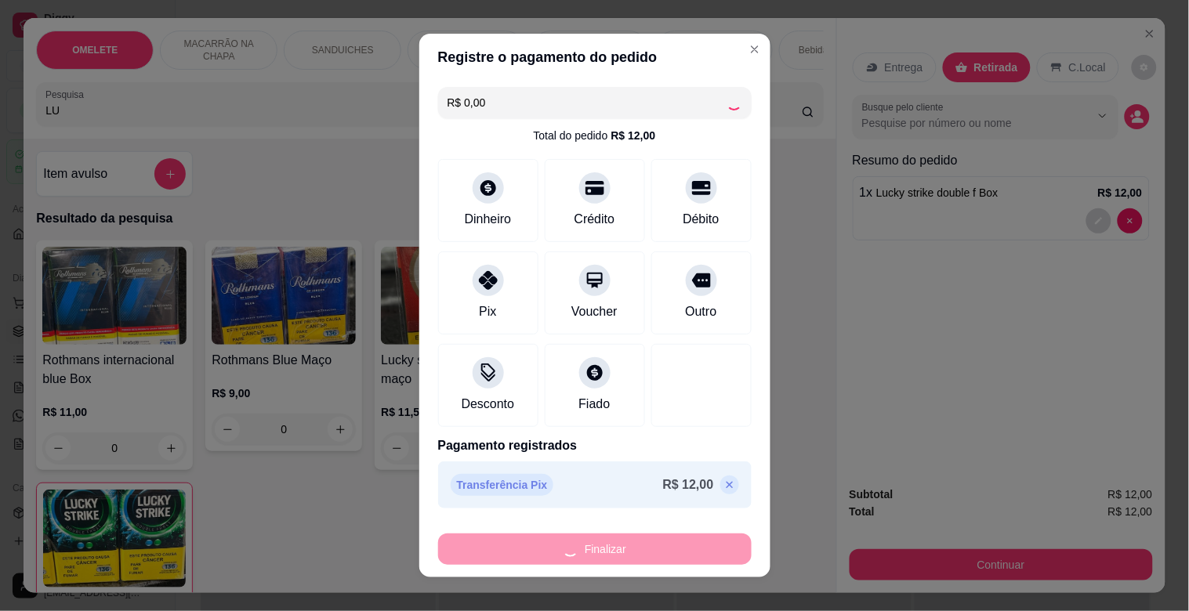
type input "0"
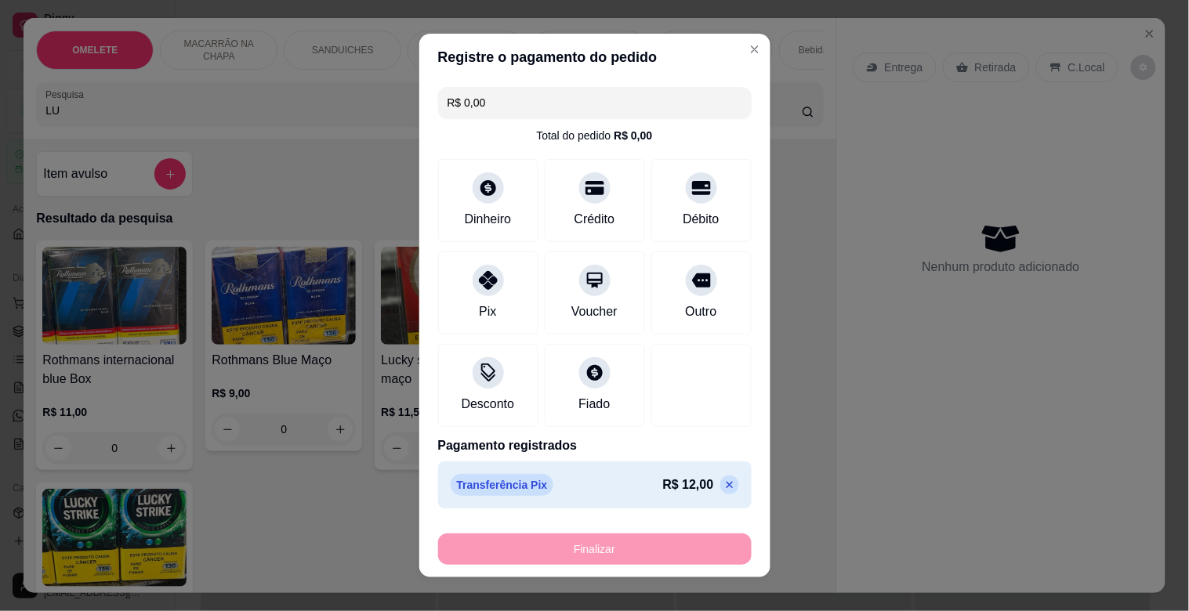
type input "-R$ 12,00"
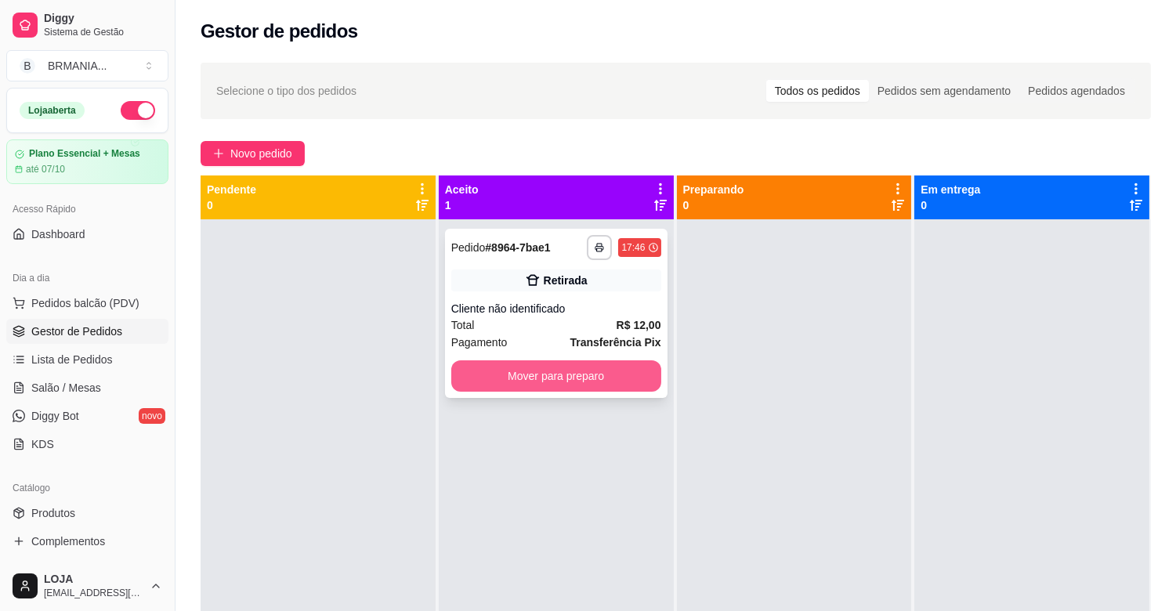
click at [518, 377] on button "Mover para preparo" at bounding box center [556, 375] width 210 height 31
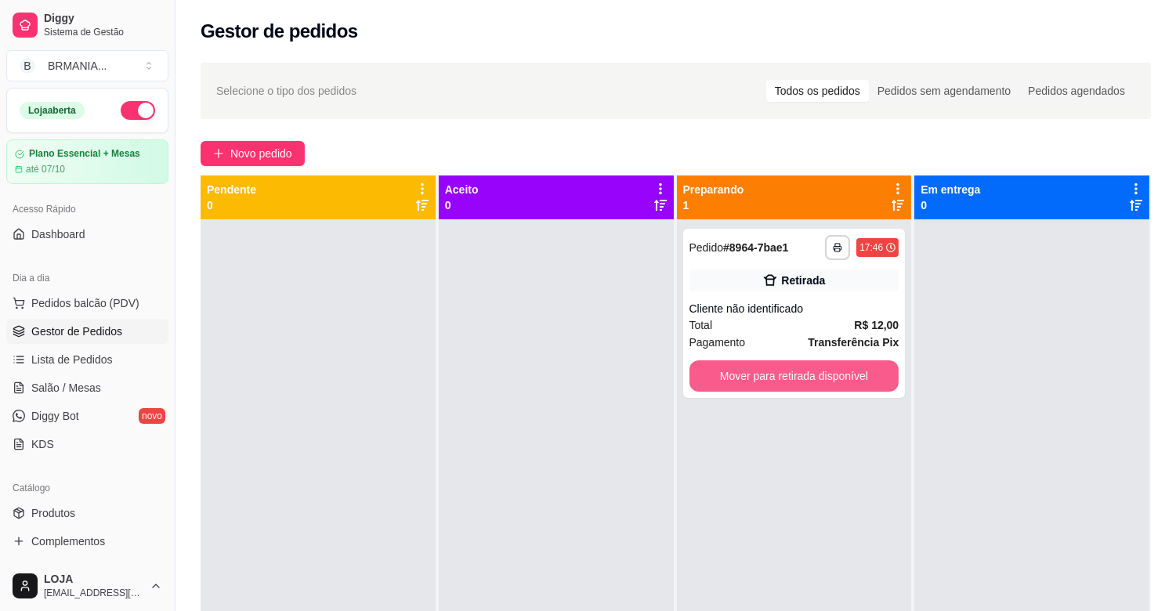
click at [774, 379] on button "Mover para retirada disponível" at bounding box center [795, 375] width 210 height 31
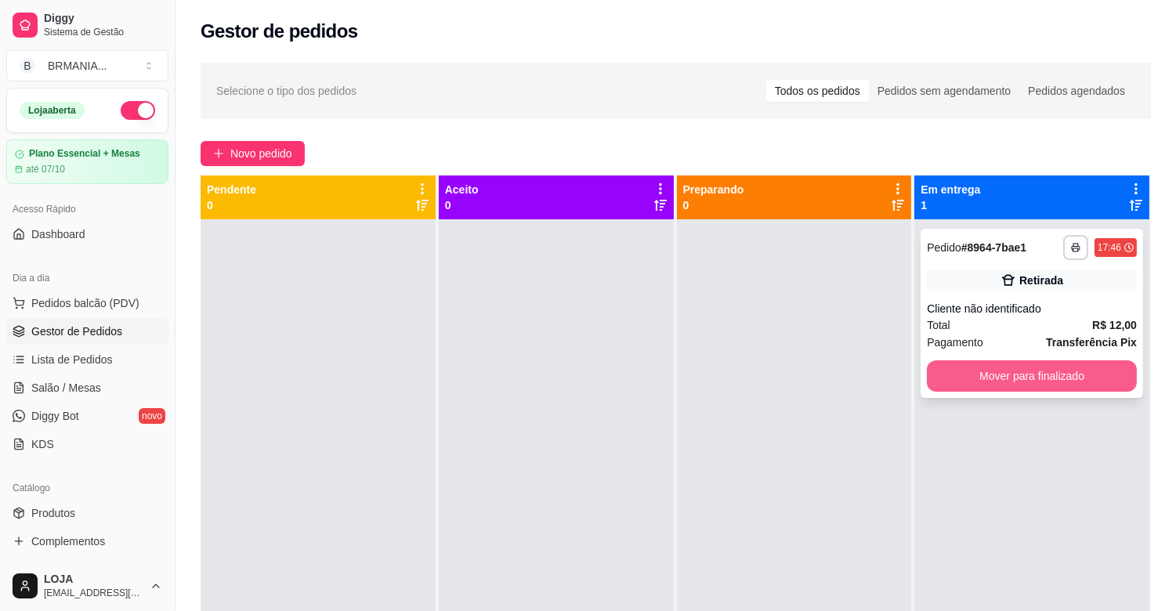
click at [996, 382] on button "Mover para finalizado" at bounding box center [1032, 375] width 210 height 31
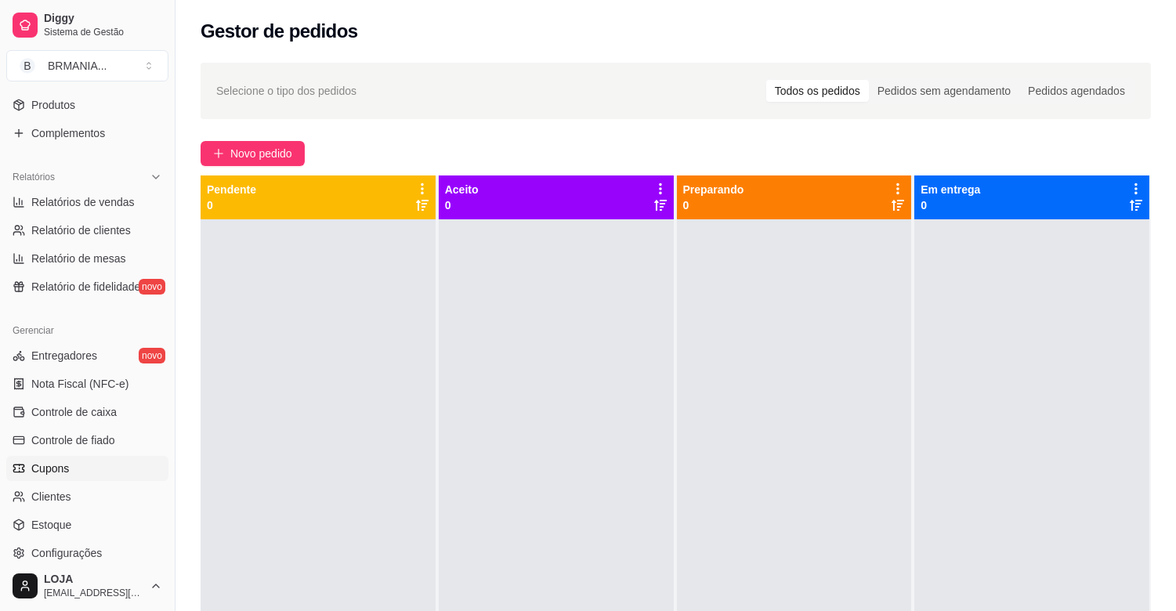
scroll to position [411, 0]
click at [67, 520] on span "Estoque" at bounding box center [51, 523] width 40 height 16
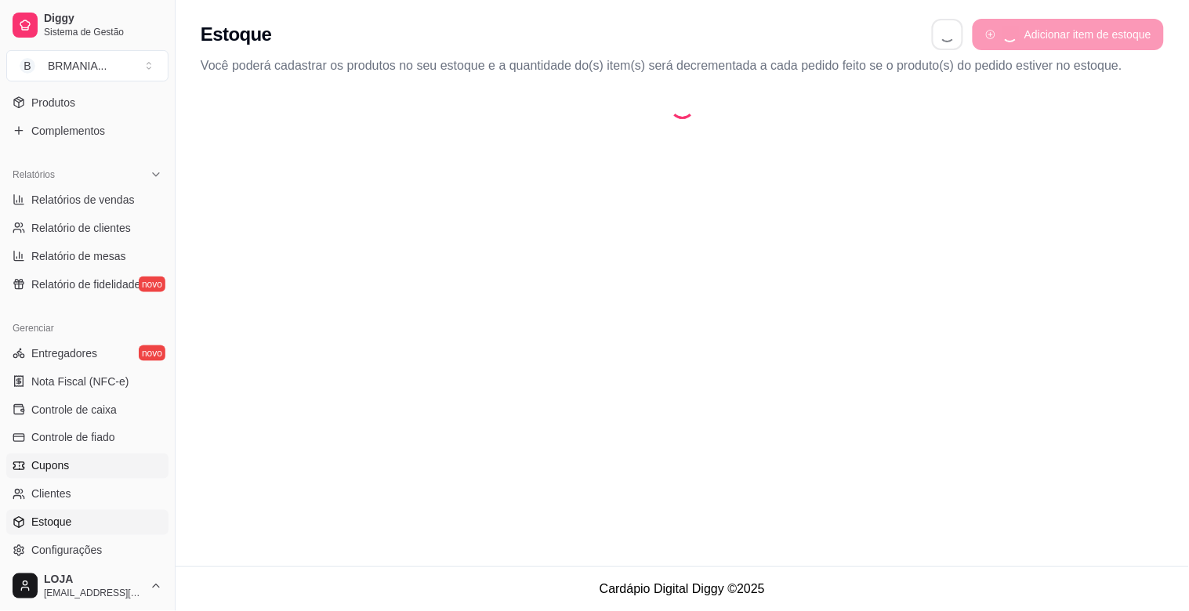
select select "QUANTITY_ORDER"
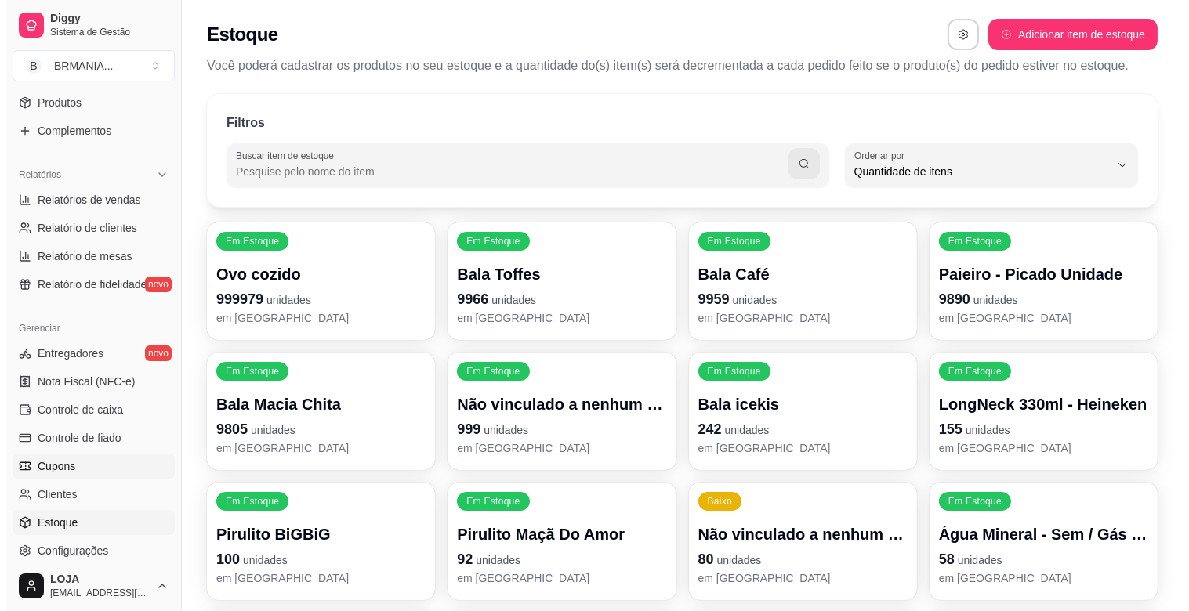
scroll to position [14, 0]
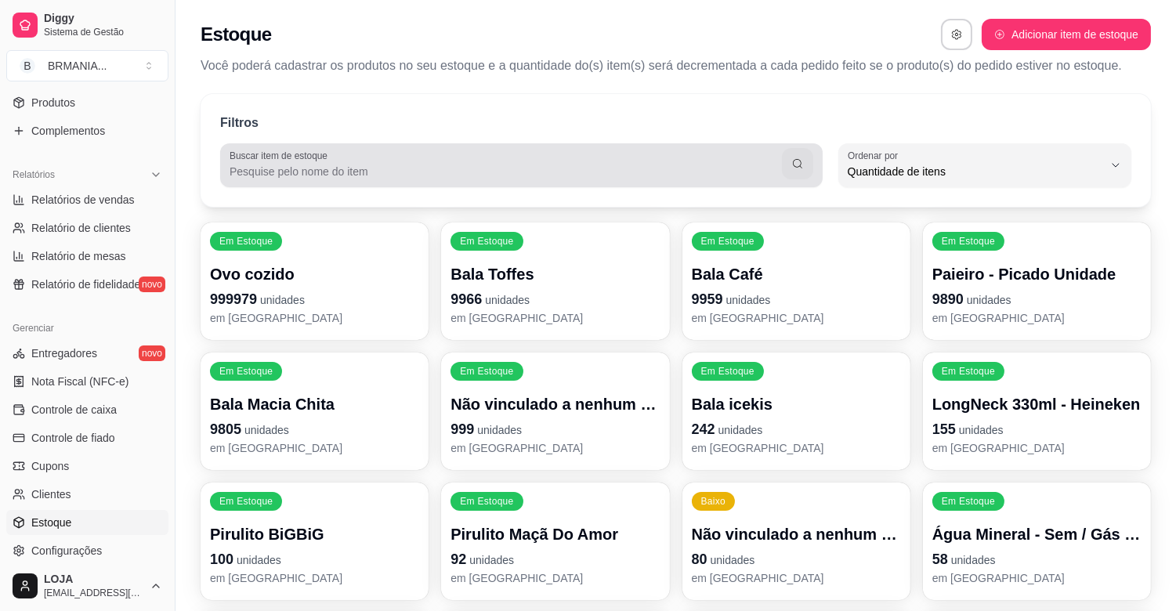
click at [281, 162] on div at bounding box center [522, 165] width 584 height 31
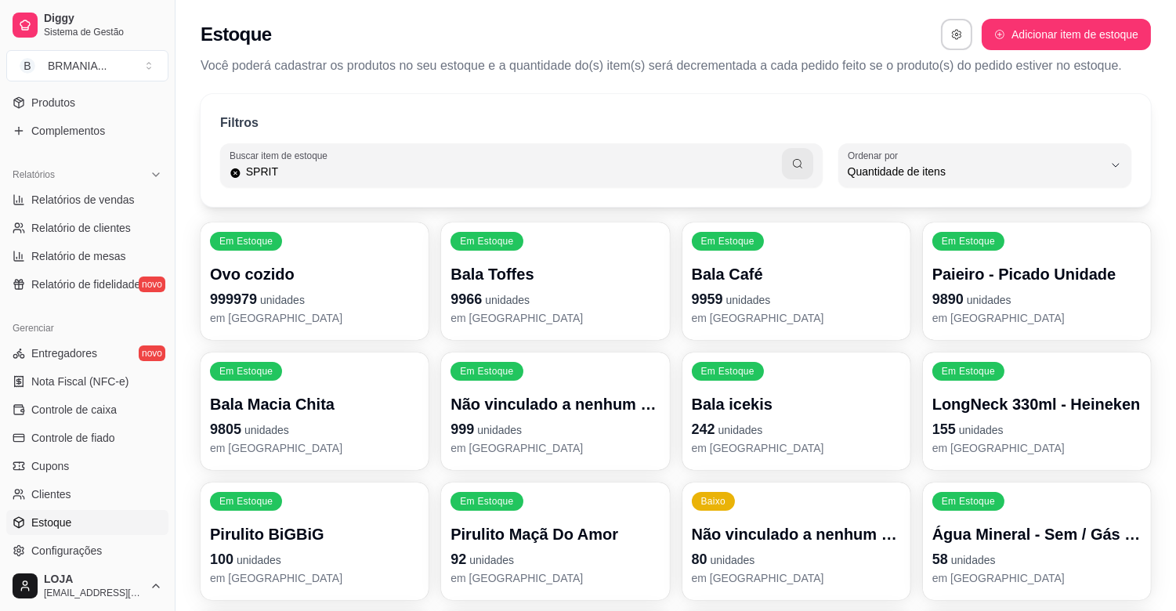
type input "SPRIT"
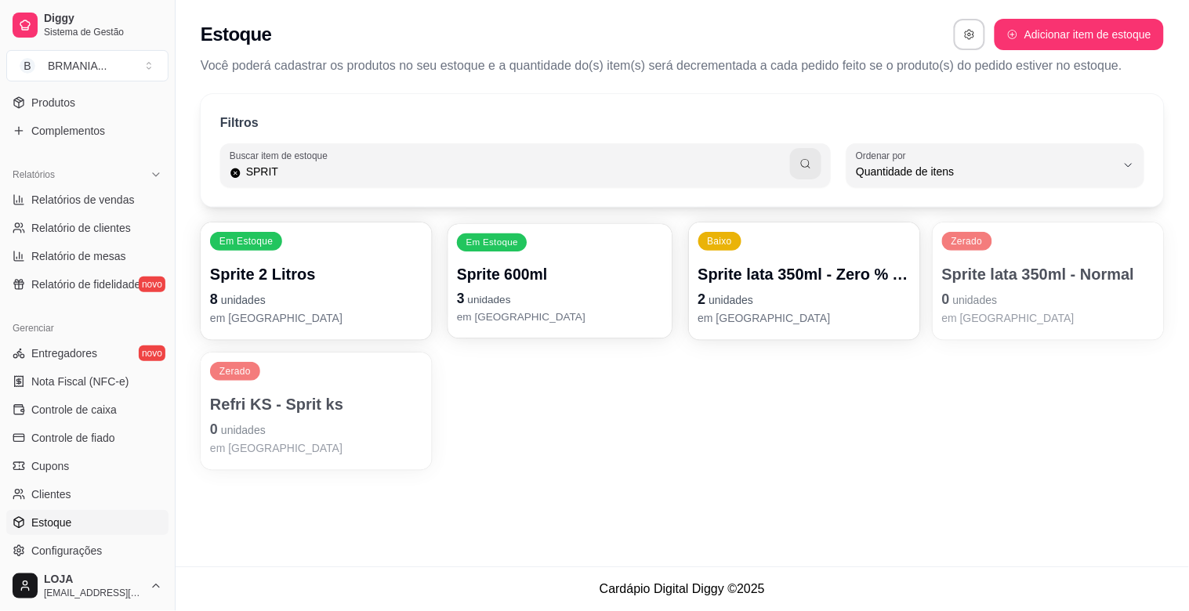
click at [606, 299] on p "3 unidades" at bounding box center [560, 298] width 206 height 21
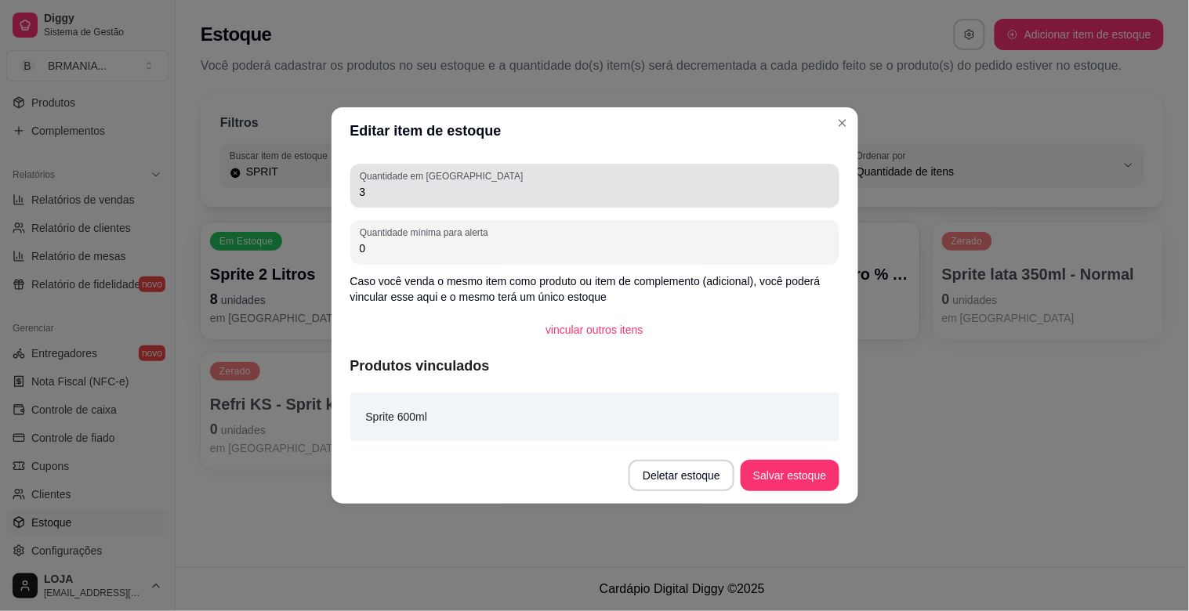
click at [432, 188] on input "3" at bounding box center [595, 192] width 470 height 16
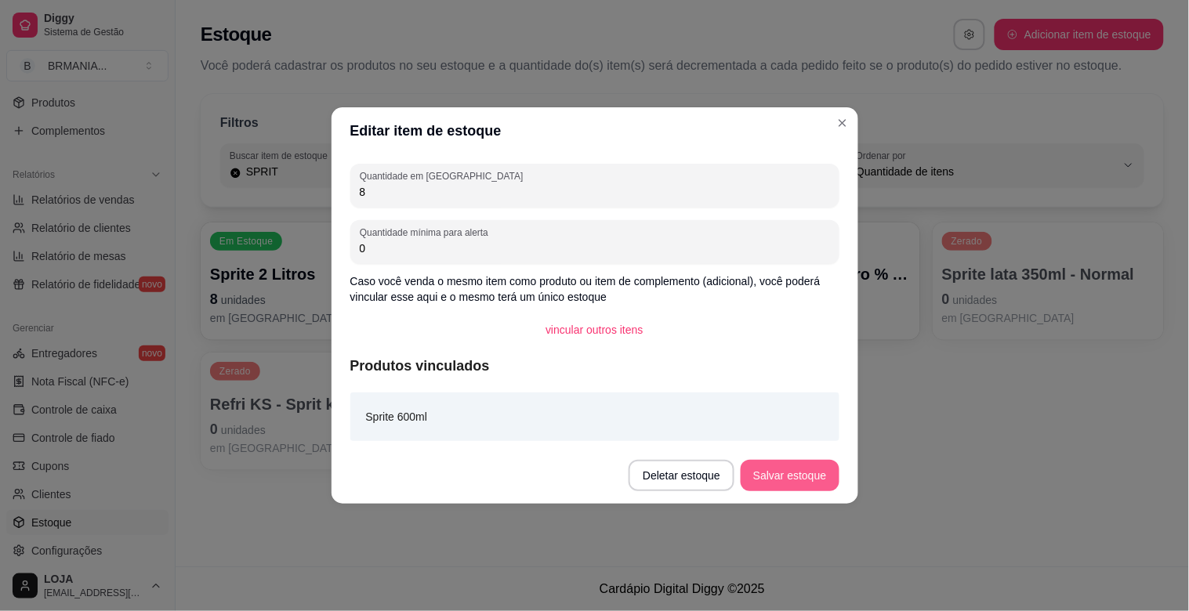
type input "8"
click at [799, 474] on button "Salvar estoque" at bounding box center [789, 475] width 98 height 31
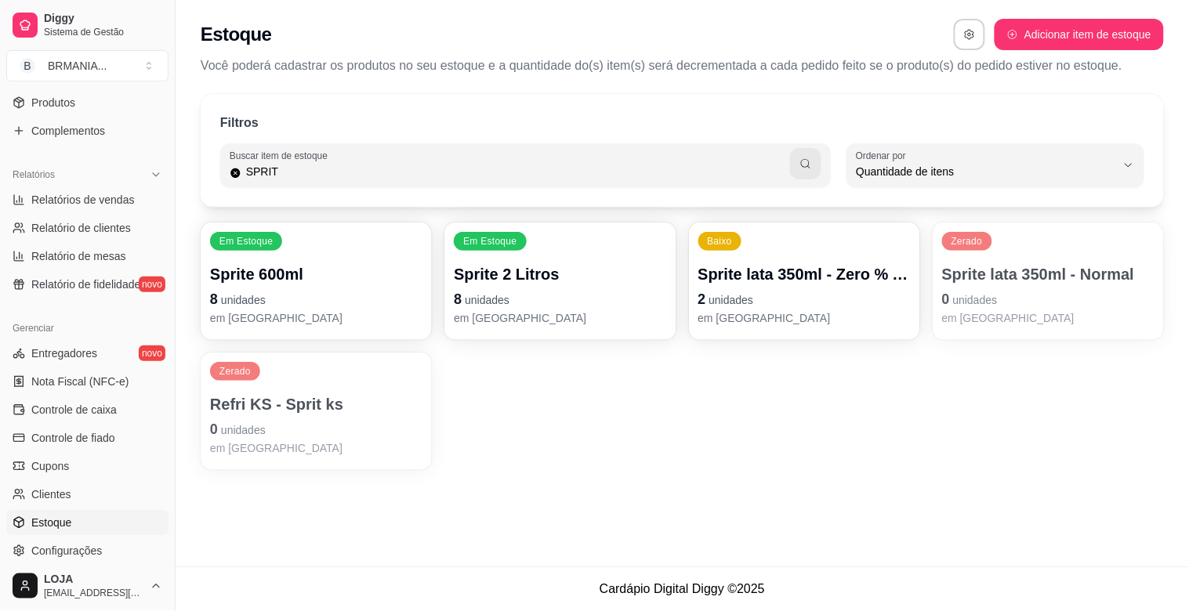
click at [1032, 295] on p "0 unidades" at bounding box center [1048, 299] width 212 height 22
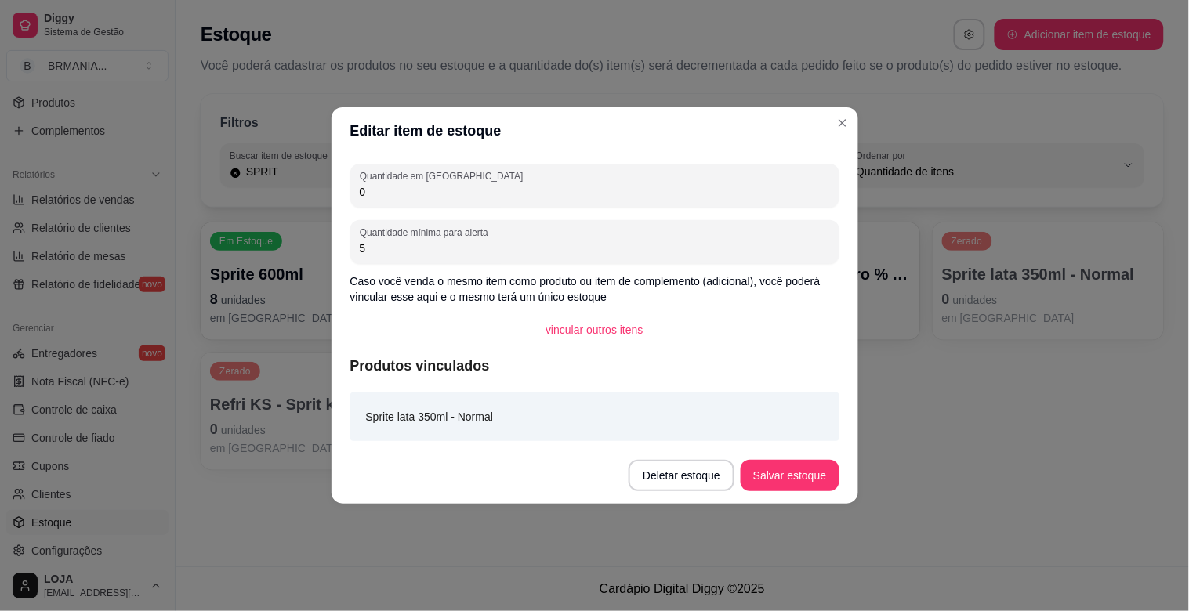
click at [402, 197] on input "0" at bounding box center [595, 192] width 470 height 16
type input "6"
click at [793, 480] on button "Salvar estoque" at bounding box center [790, 476] width 96 height 31
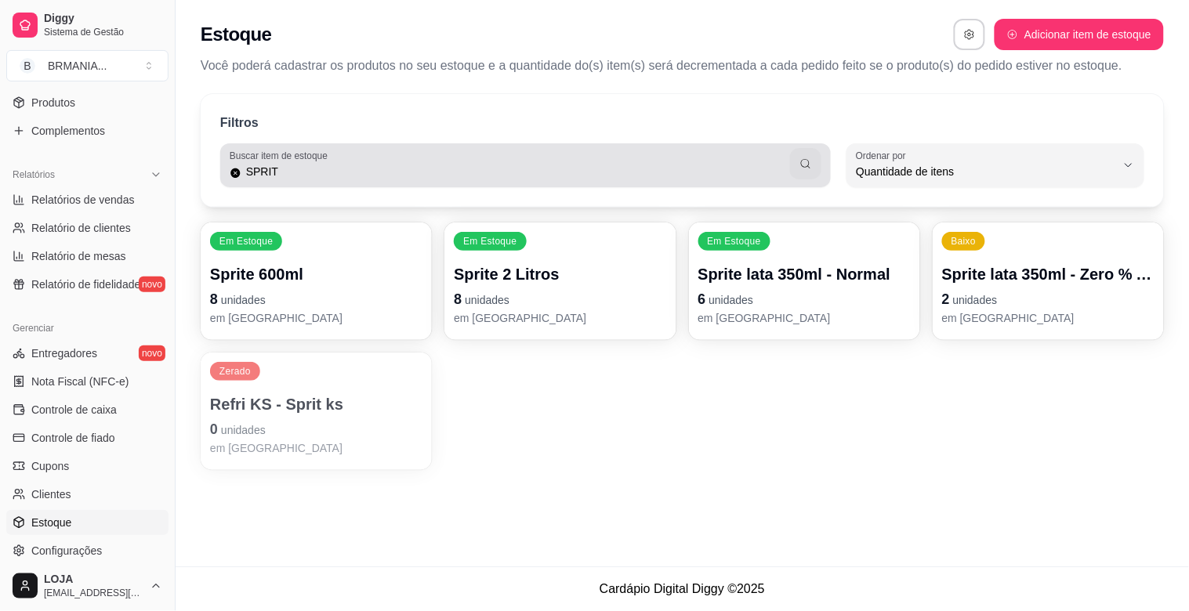
click at [288, 176] on input "SPRIT" at bounding box center [515, 172] width 549 height 16
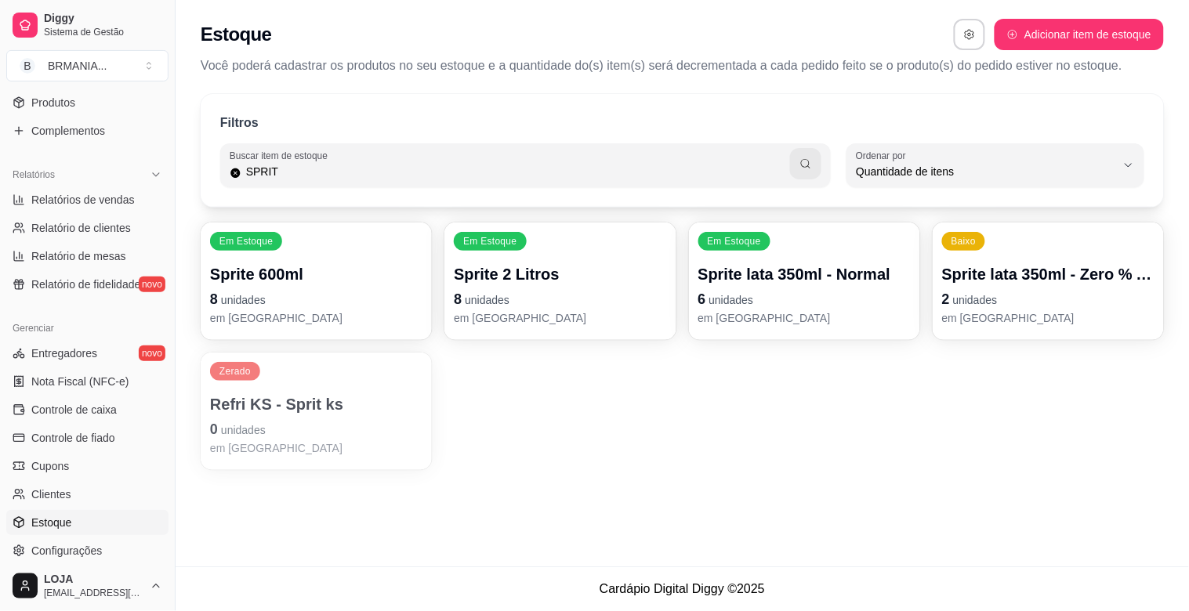
click at [288, 176] on input "SPRIT" at bounding box center [515, 172] width 549 height 16
type input "FANTA"
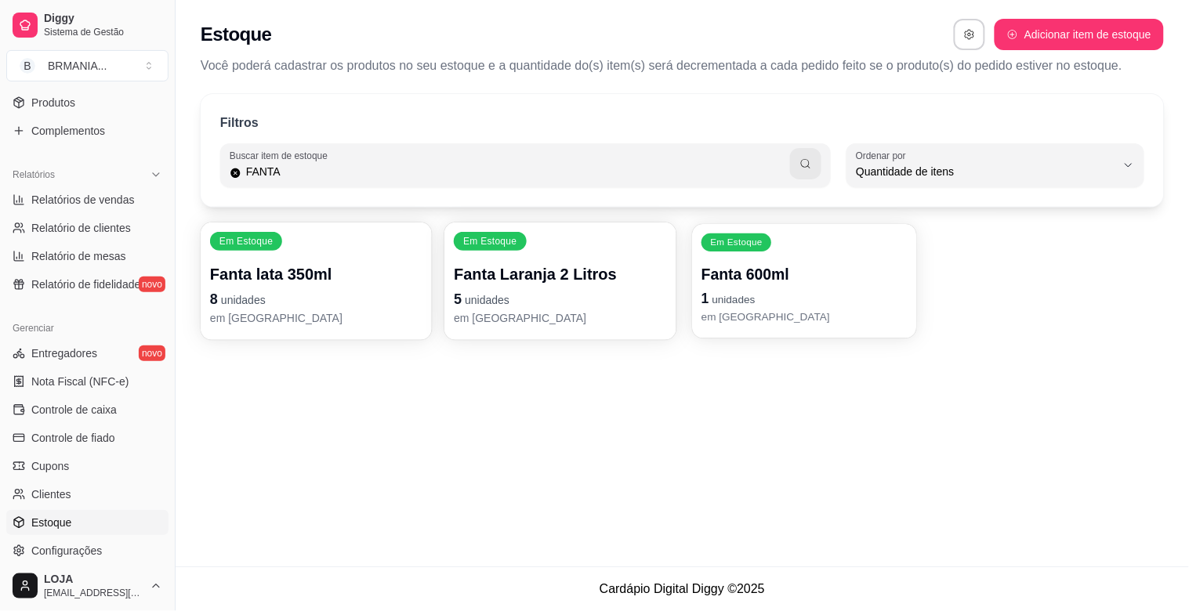
click at [735, 299] on span "unidades" at bounding box center [732, 300] width 43 height 13
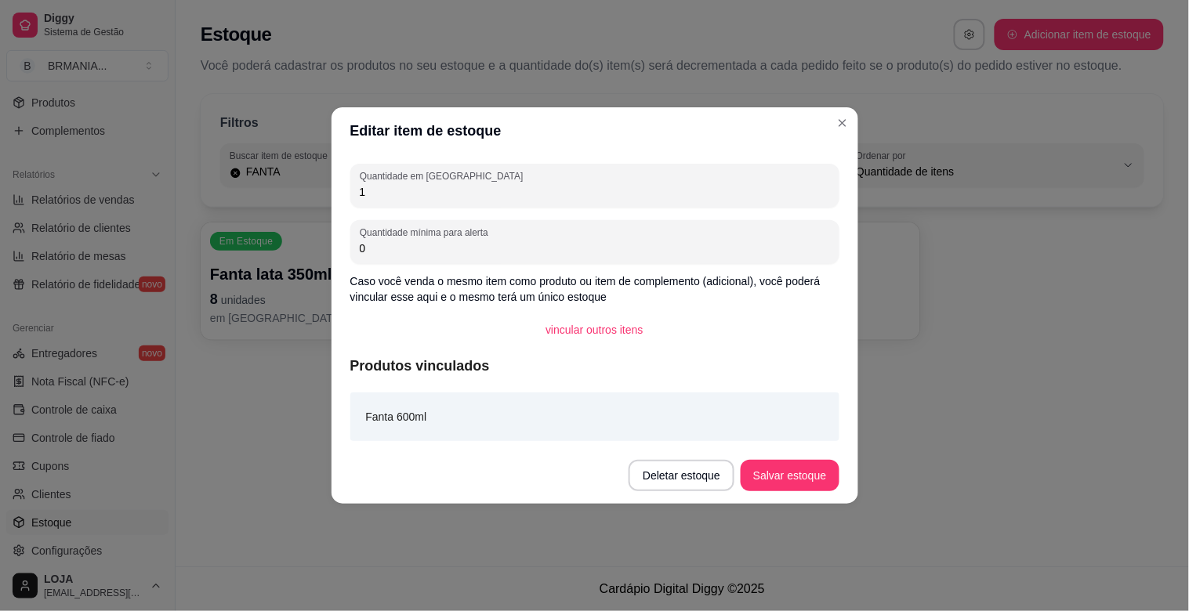
click at [414, 186] on input "1" at bounding box center [595, 192] width 470 height 16
type input "7"
click at [823, 473] on button "Salvar estoque" at bounding box center [789, 475] width 98 height 31
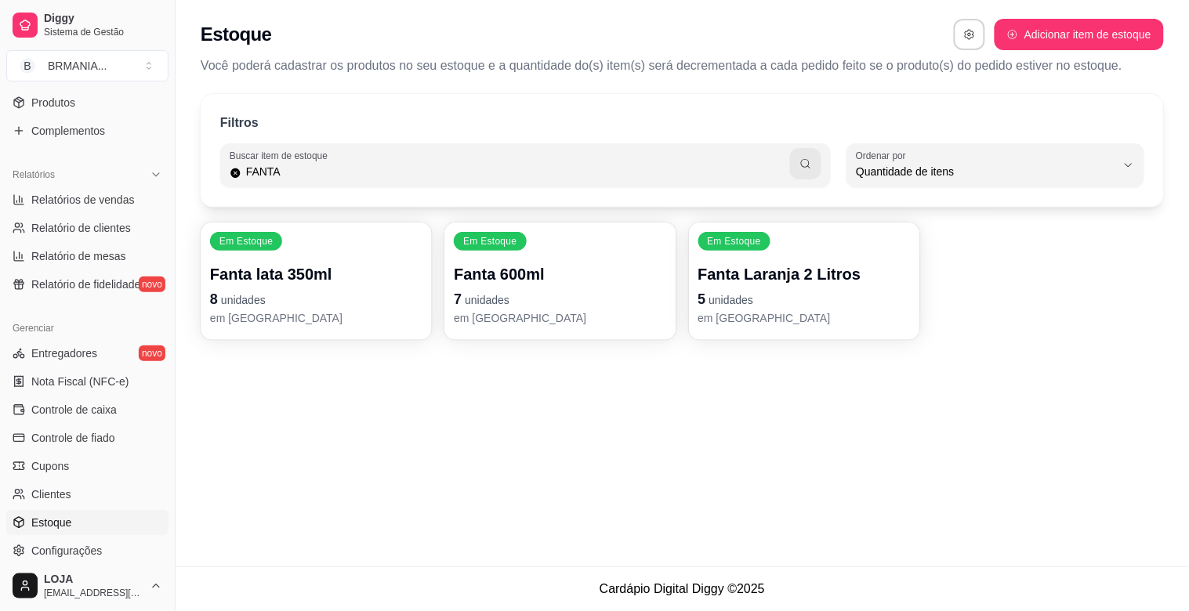
click at [165, 299] on div "Loja aberta Plano Essencial + Mesas até 07/10 Acesso Rápido Dashboard Dia a dia…" at bounding box center [87, 324] width 175 height 473
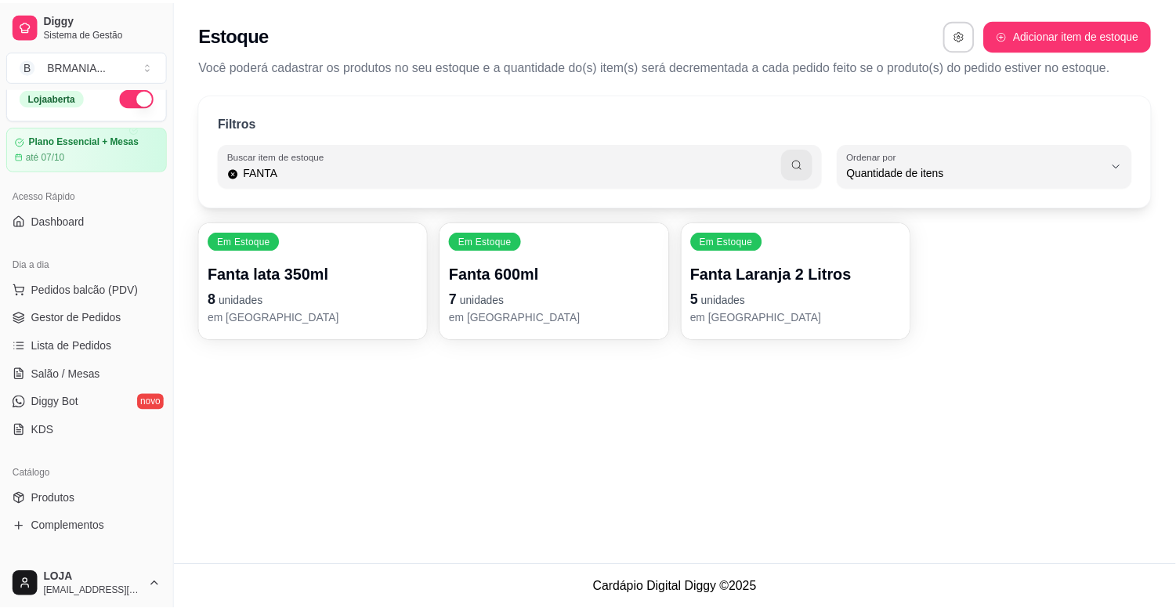
scroll to position [0, 0]
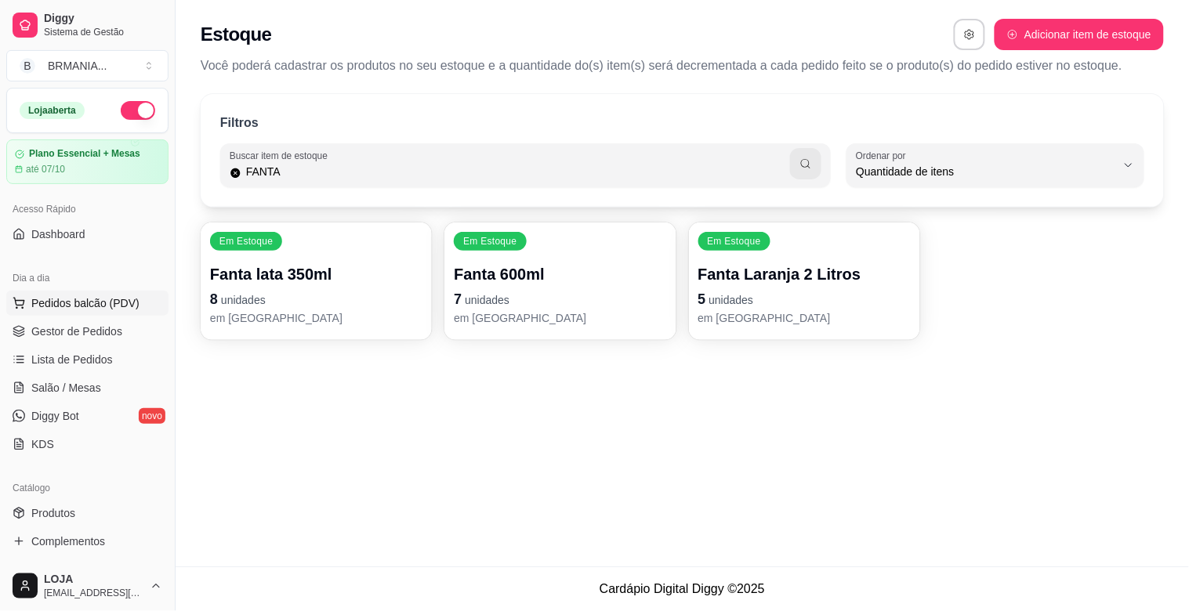
click at [81, 310] on span "Pedidos balcão (PDV)" at bounding box center [85, 303] width 108 height 16
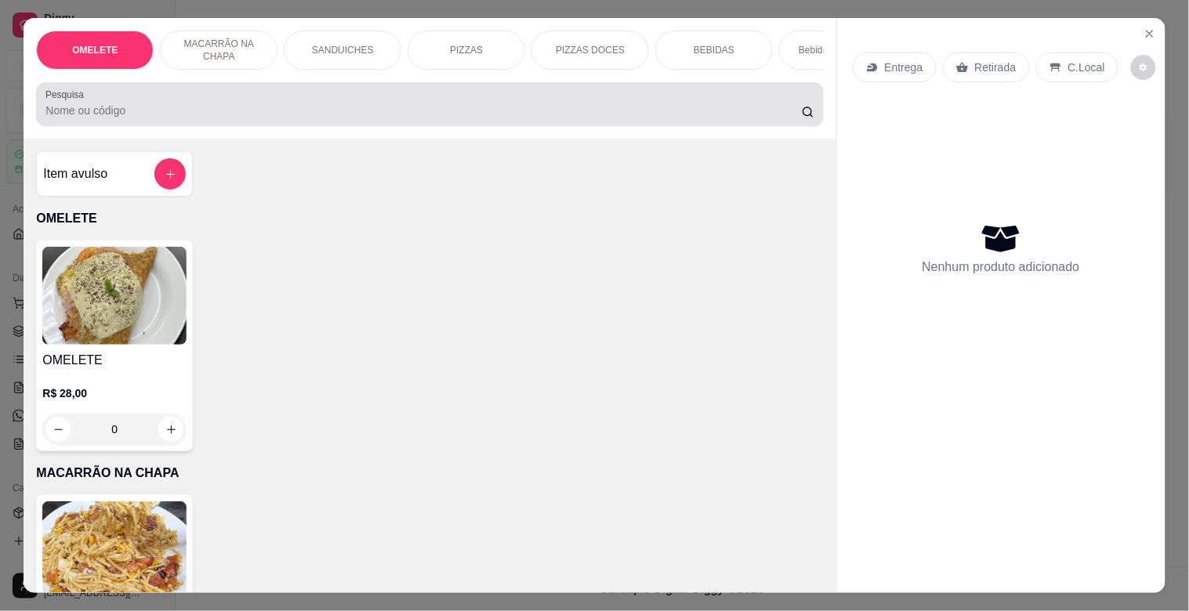
click at [151, 115] on input "Pesquisa" at bounding box center [423, 111] width 756 height 16
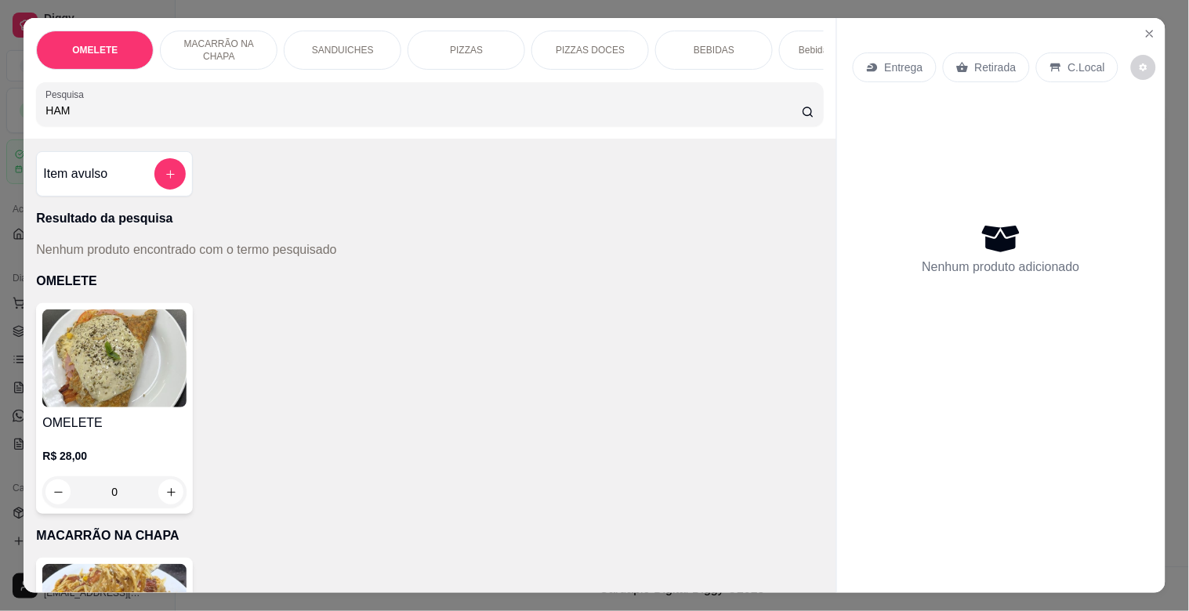
click at [189, 131] on div "OMELETE MACARRÃO NA CHAPA SANDUICHES PIZZAS PIZZAS DOCES BEBIDAS Bebidas Alcoól…" at bounding box center [430, 78] width 812 height 121
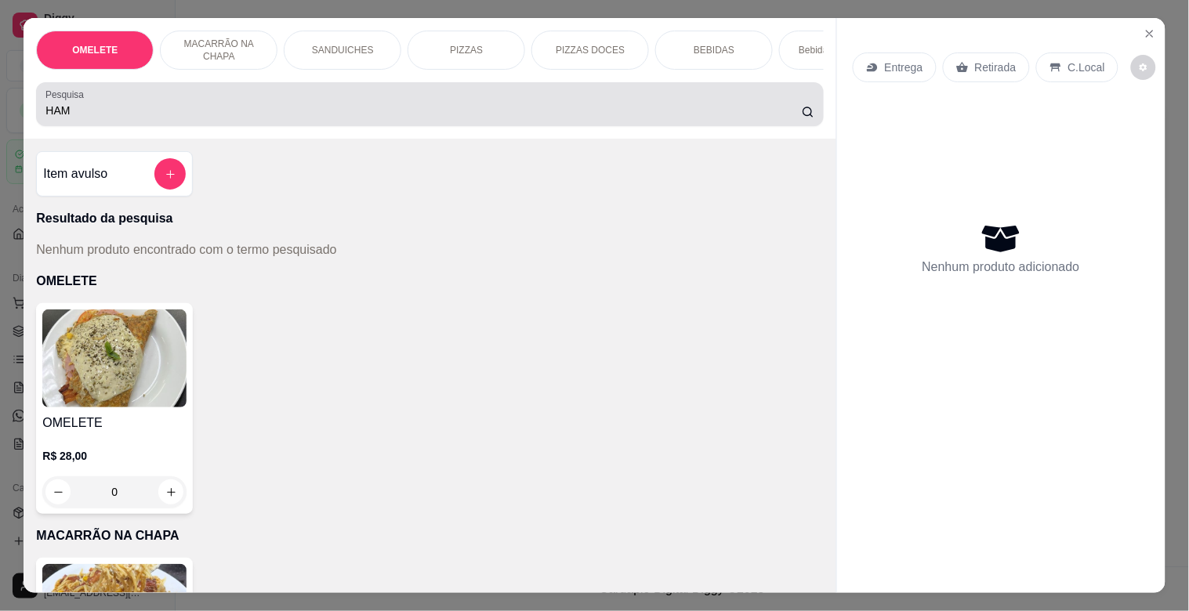
click at [186, 118] on input "HAM" at bounding box center [423, 111] width 756 height 16
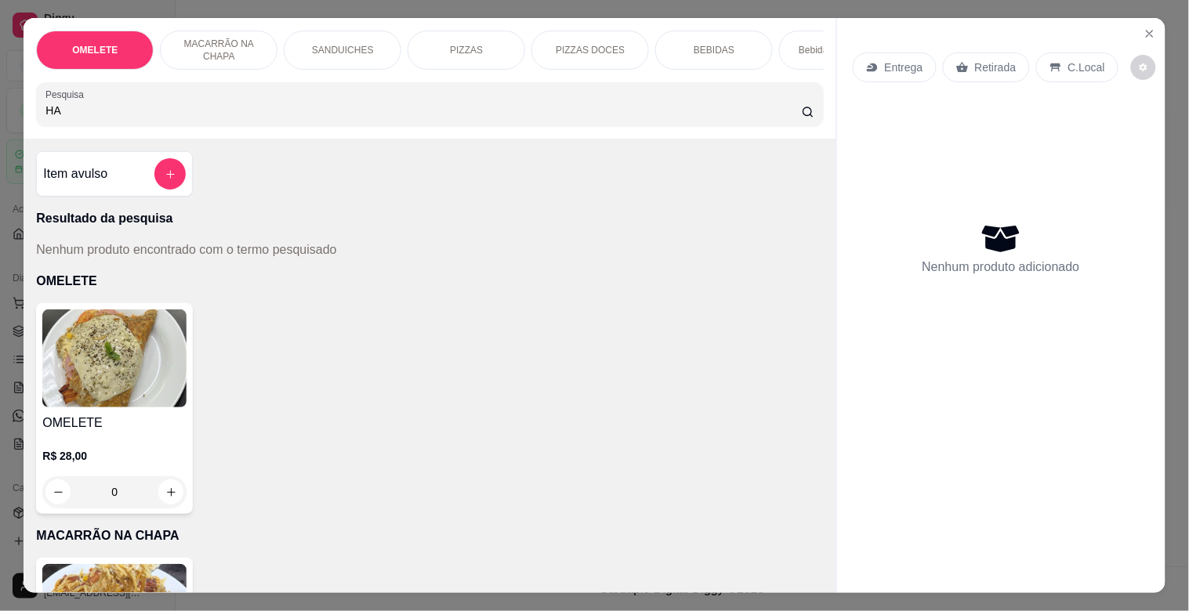
type input "H"
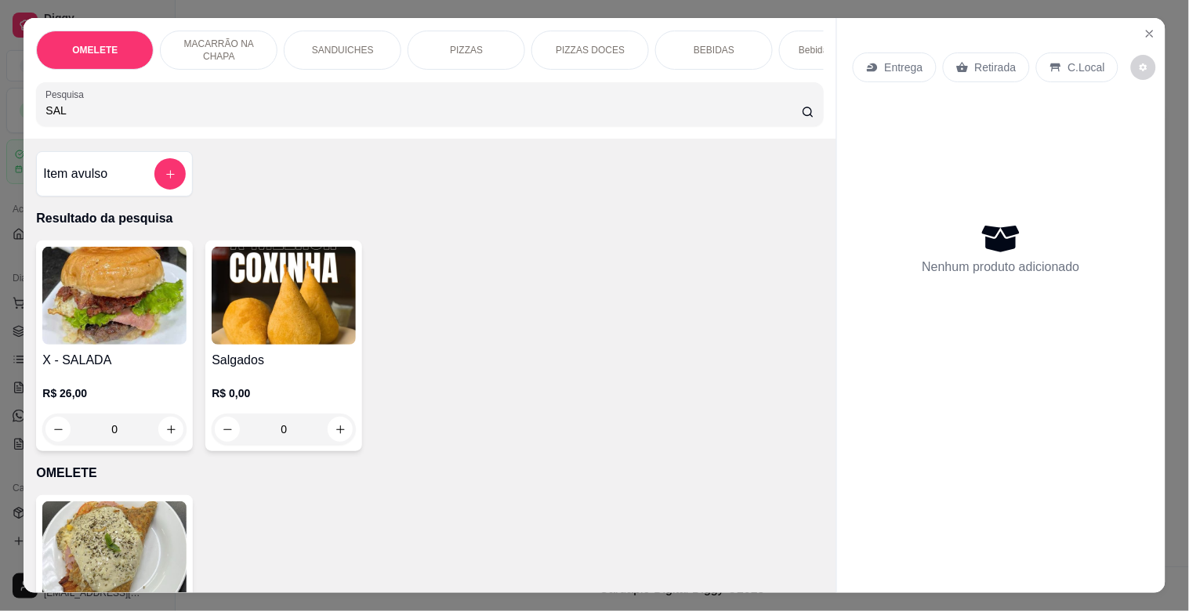
type input "SAL"
click at [136, 316] on img at bounding box center [114, 296] width 144 height 98
click at [259, 335] on img at bounding box center [284, 296] width 144 height 98
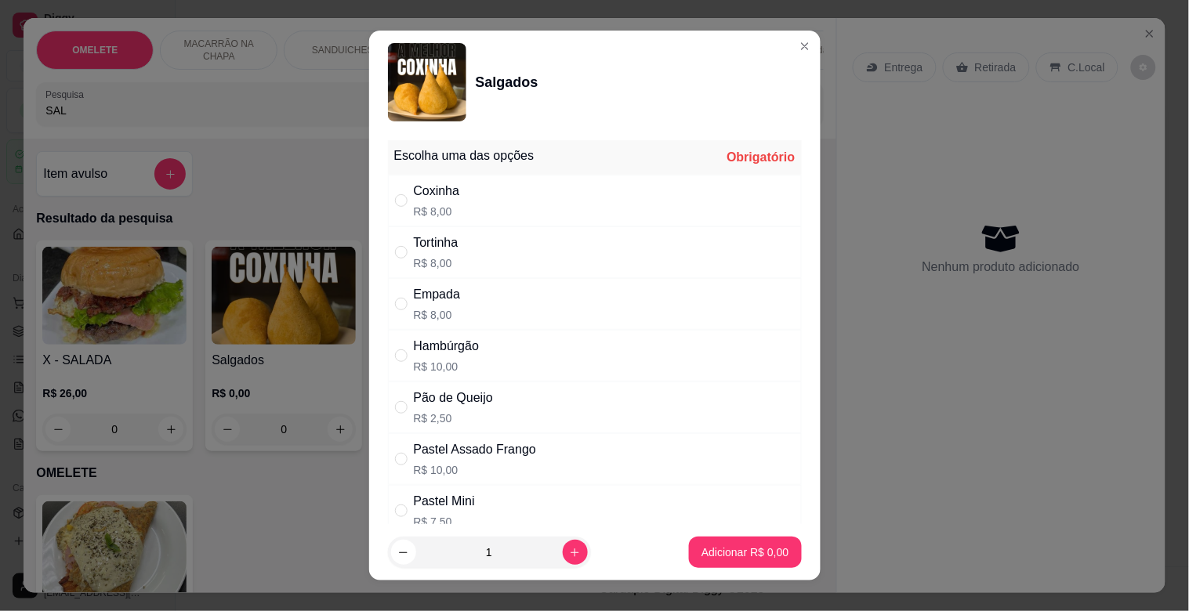
click at [445, 353] on div "Hambúrgão" at bounding box center [447, 346] width 66 height 19
radio input "true"
click at [768, 547] on p "Adicionar R$ 10,00" at bounding box center [742, 552] width 91 height 15
type input "1"
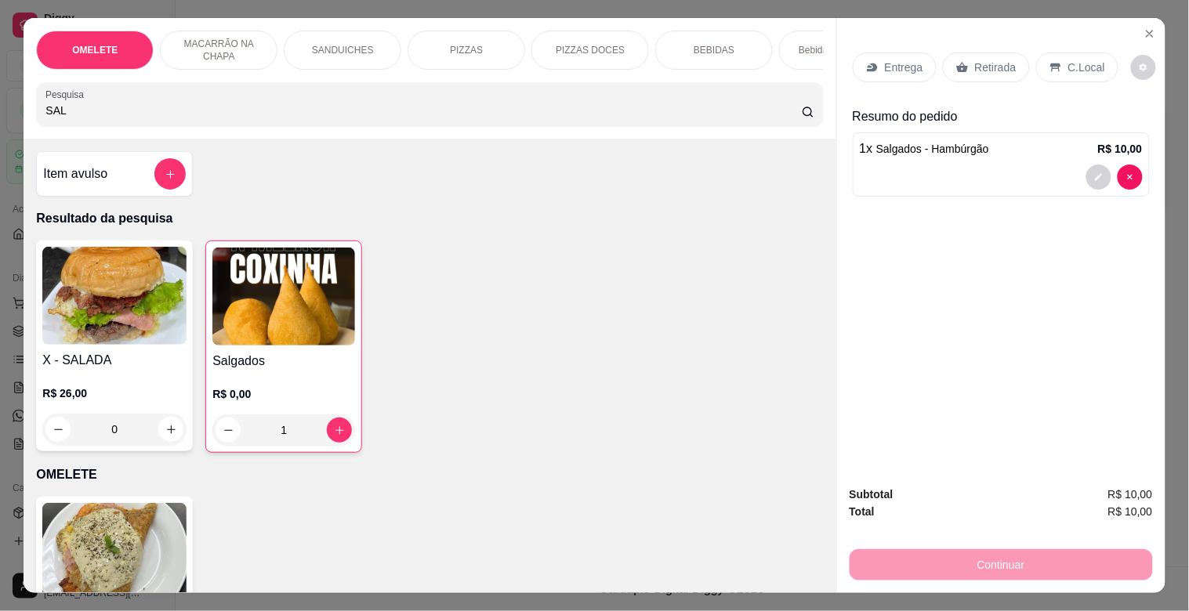
click at [985, 60] on p "Retirada" at bounding box center [996, 68] width 42 height 16
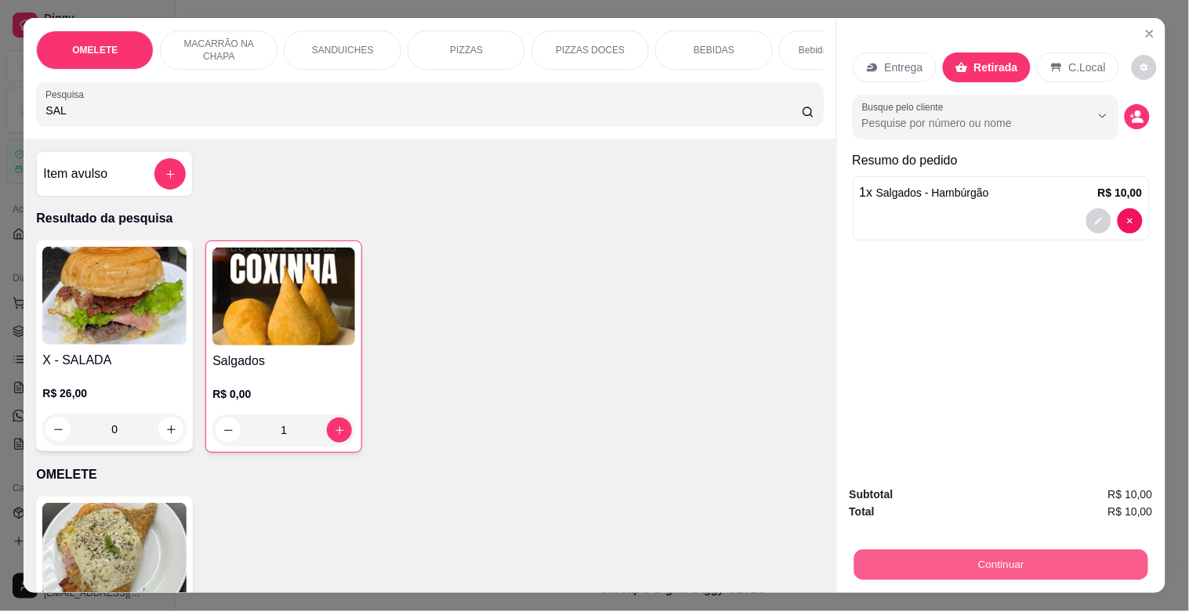
click at [938, 556] on button "Continuar" at bounding box center [1000, 564] width 294 height 31
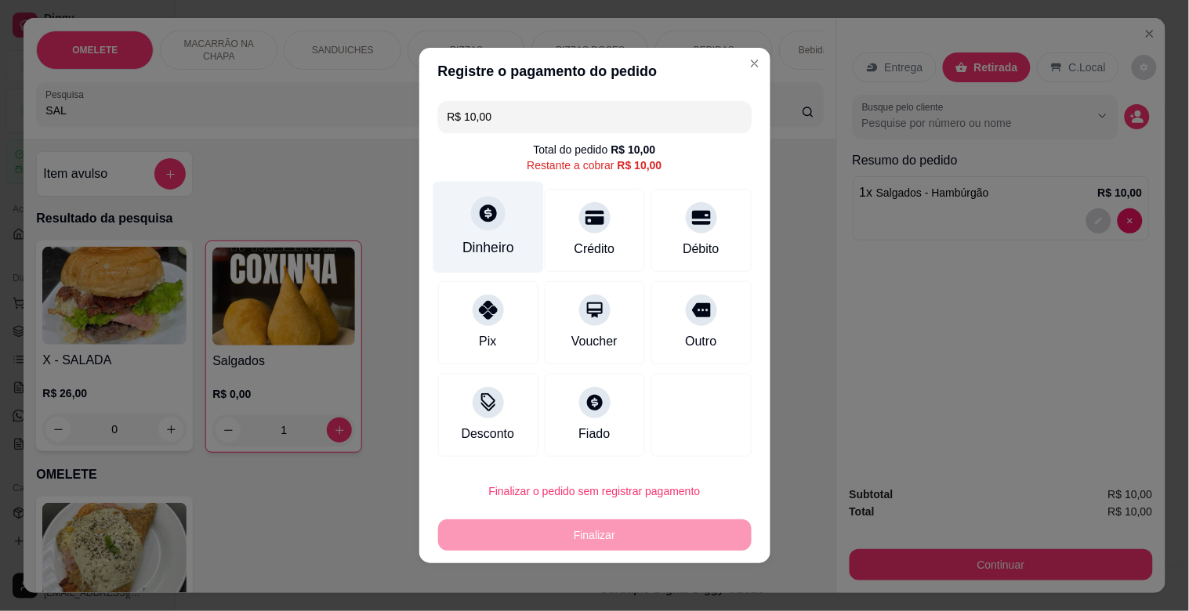
click at [476, 228] on div at bounding box center [488, 213] width 34 height 34
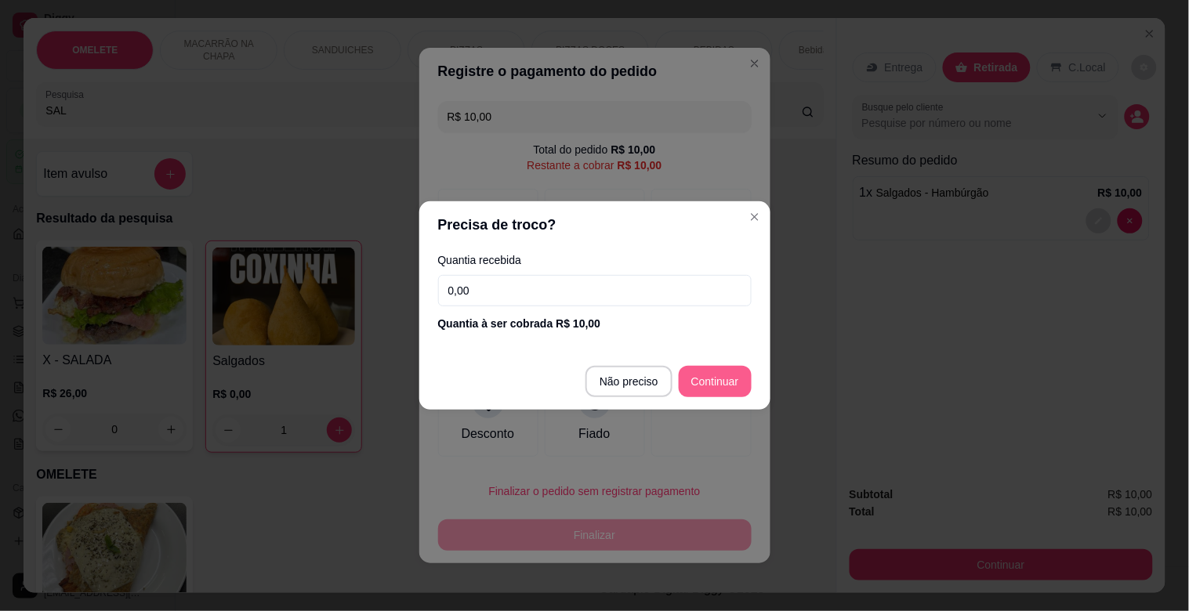
type input "R$ 0,00"
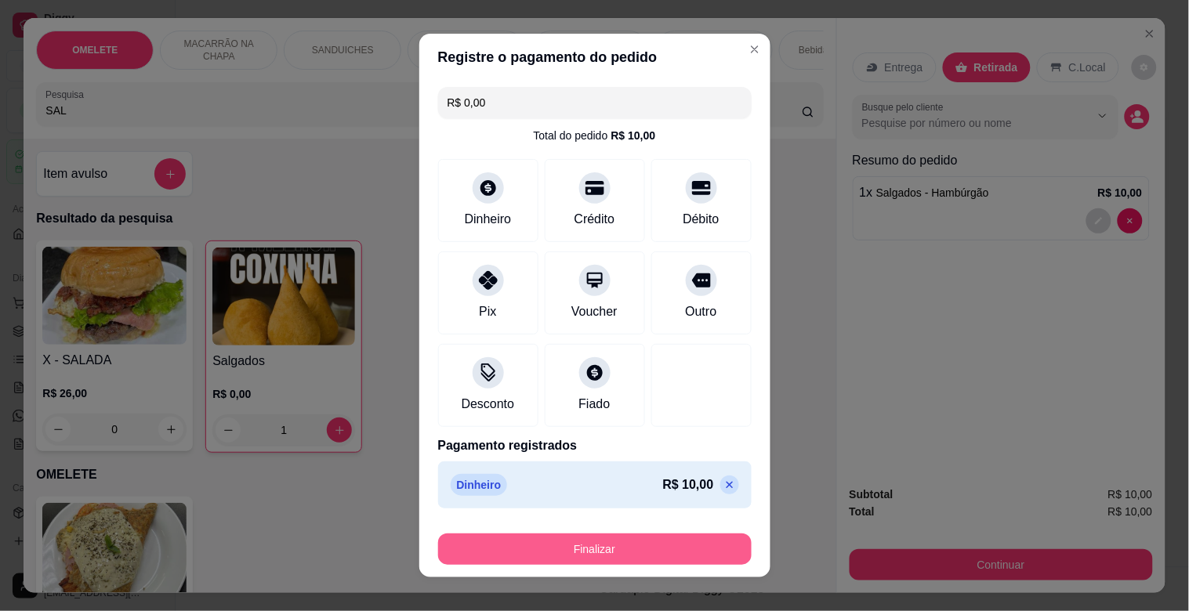
click at [677, 536] on button "Finalizar" at bounding box center [594, 549] width 313 height 31
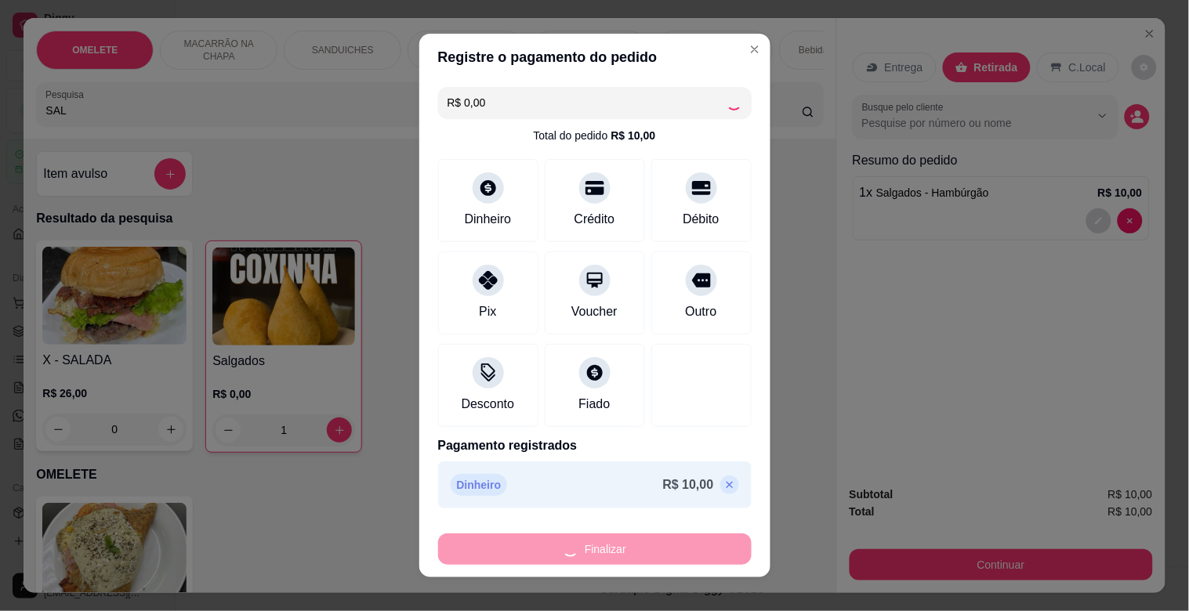
type input "0"
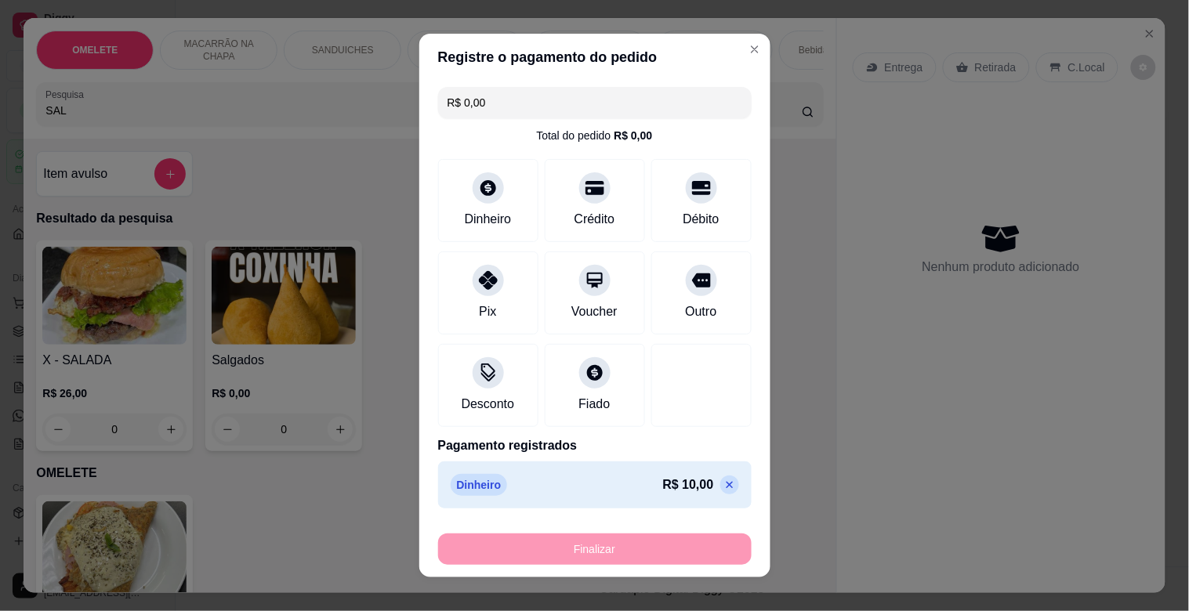
type input "-R$ 10,00"
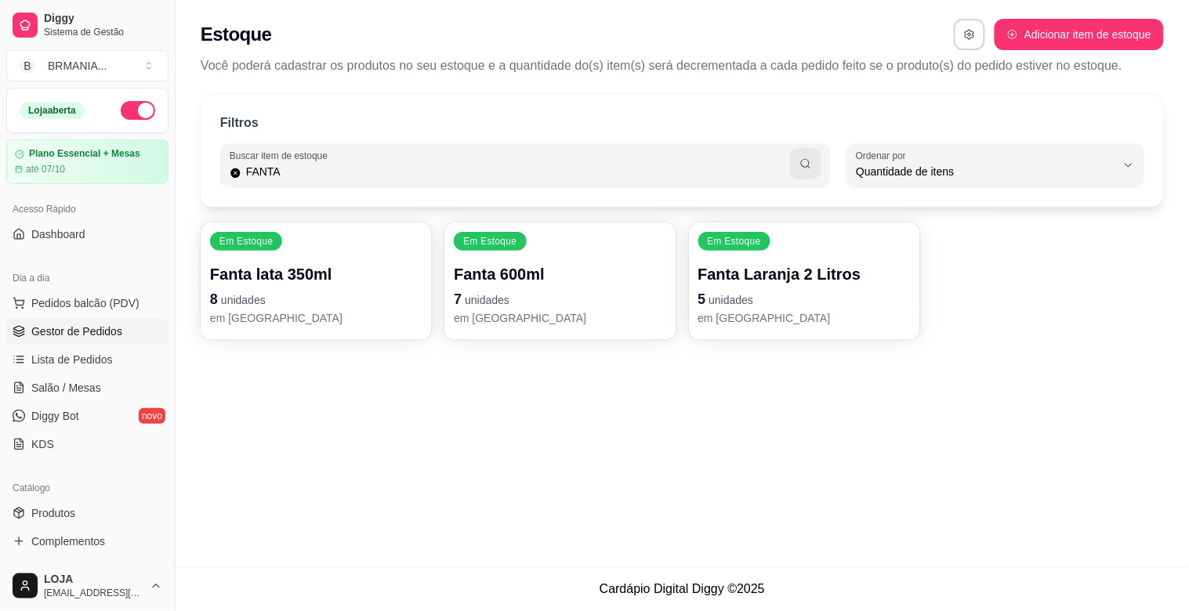
click at [91, 338] on span "Gestor de Pedidos" at bounding box center [76, 332] width 91 height 16
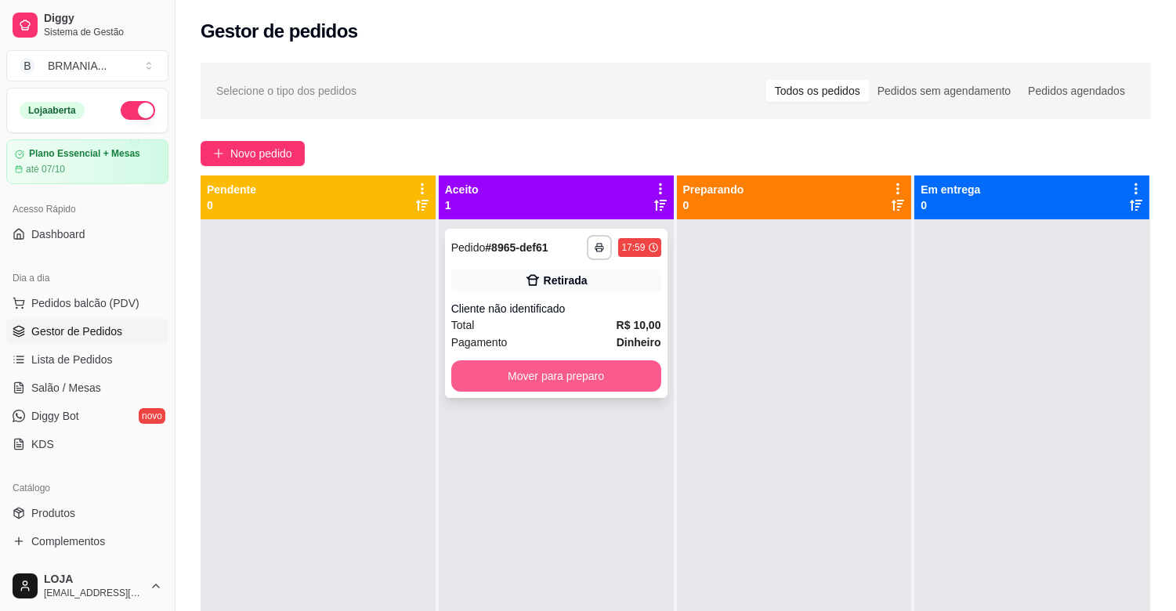
click at [537, 364] on button "Mover para preparo" at bounding box center [556, 375] width 210 height 31
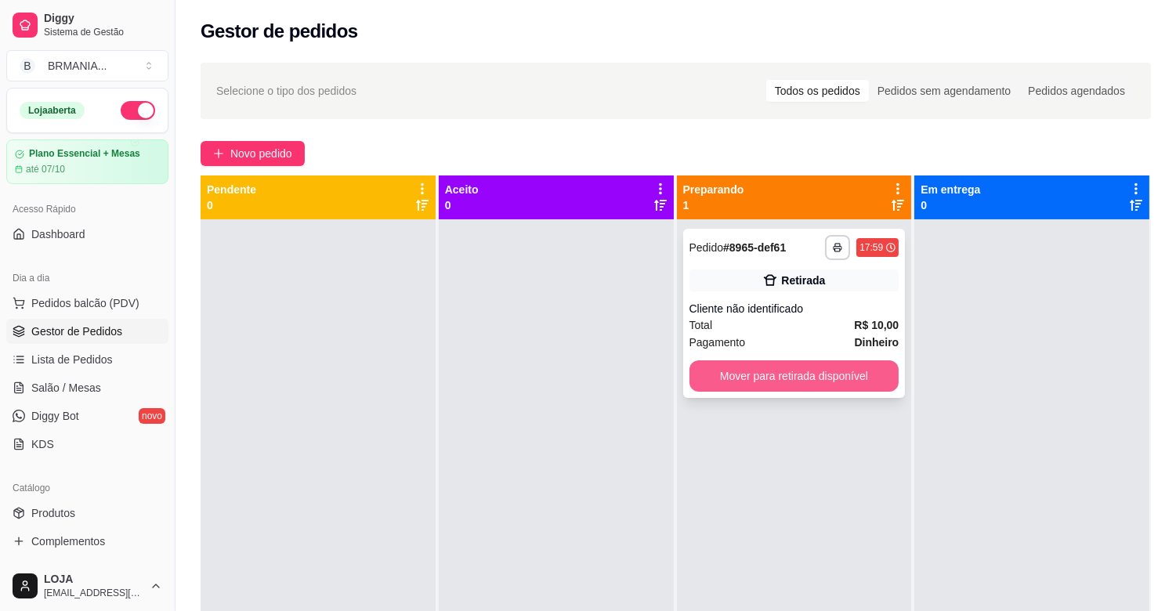
click at [749, 362] on button "Mover para retirada disponível" at bounding box center [795, 375] width 210 height 31
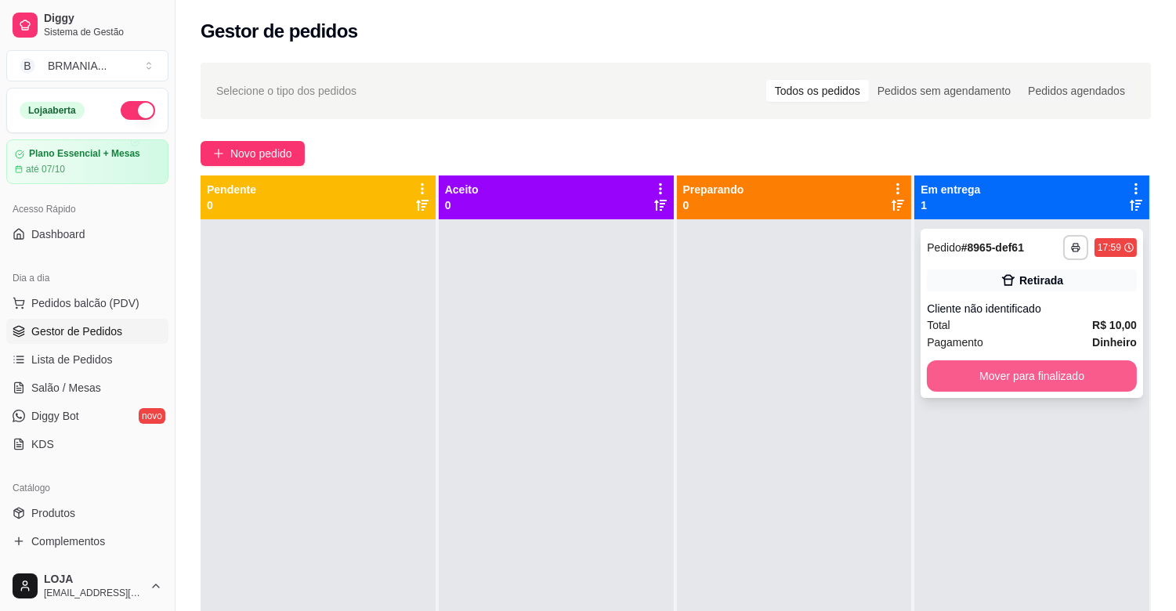
click at [1116, 371] on button "Mover para finalizado" at bounding box center [1032, 375] width 210 height 31
click at [1114, 371] on div "Mover para finalizado" at bounding box center [1032, 375] width 210 height 31
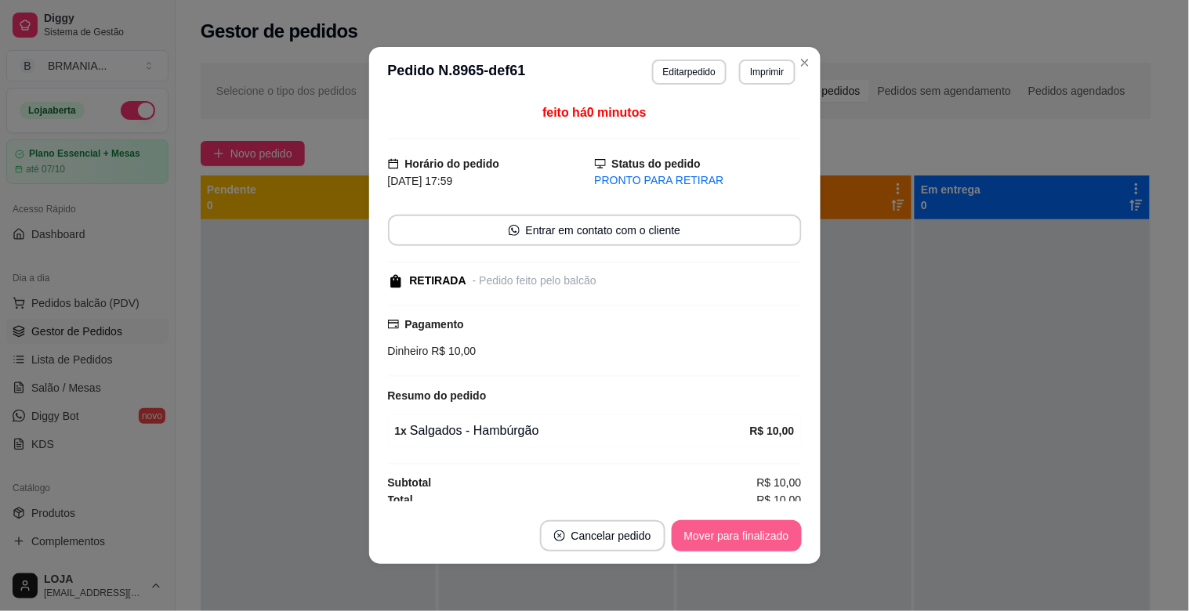
click at [755, 536] on button "Mover para finalizado" at bounding box center [737, 535] width 130 height 31
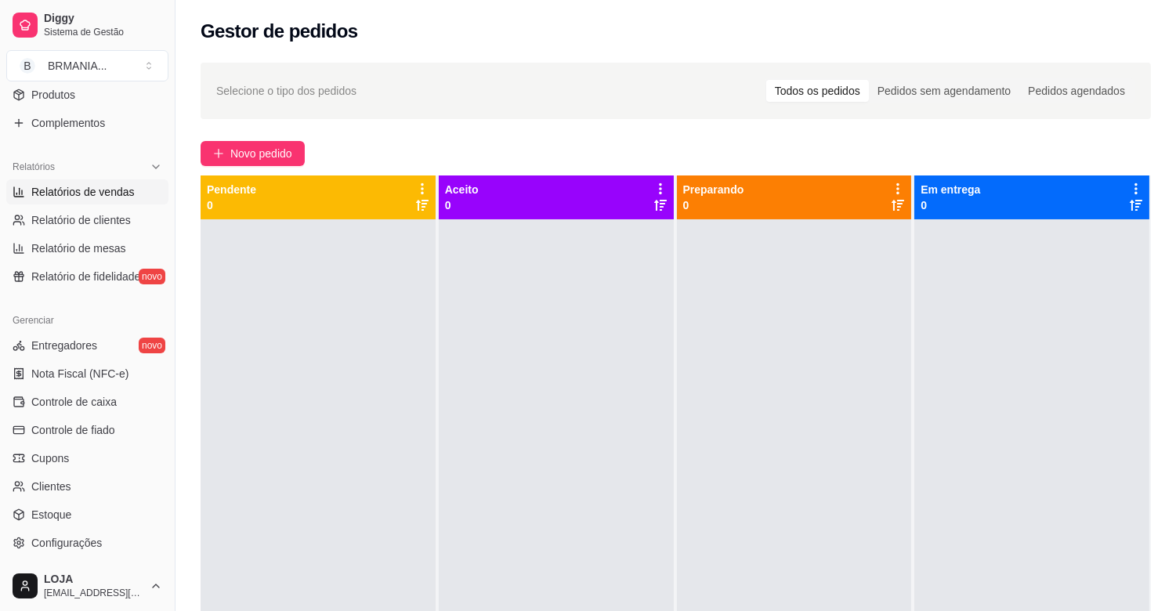
scroll to position [404, 0]
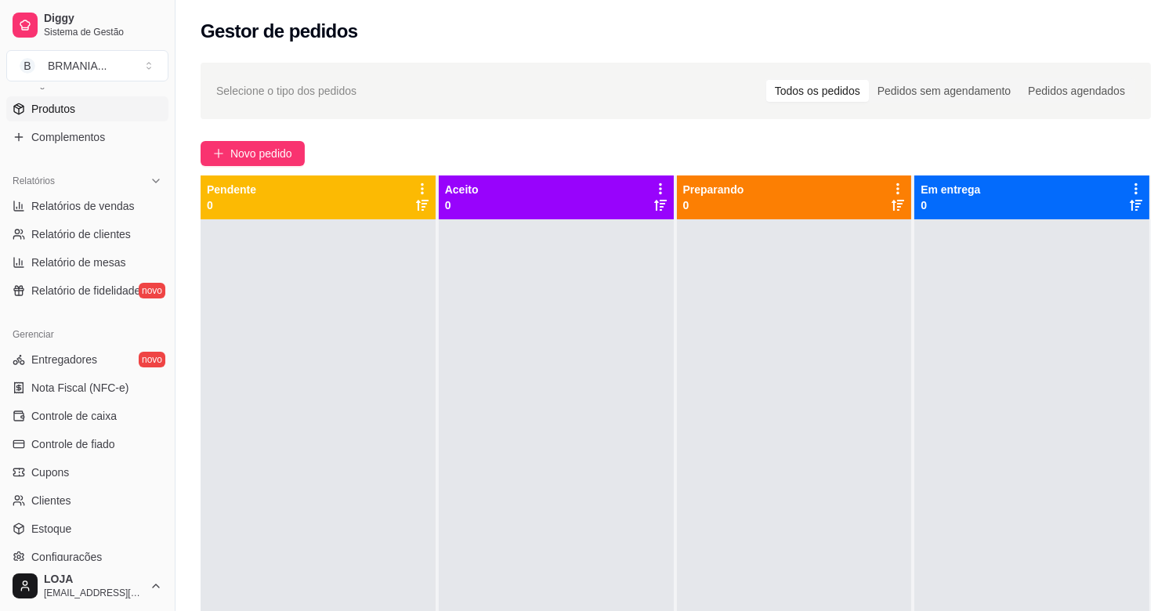
click at [74, 101] on span "Produtos" at bounding box center [53, 109] width 44 height 16
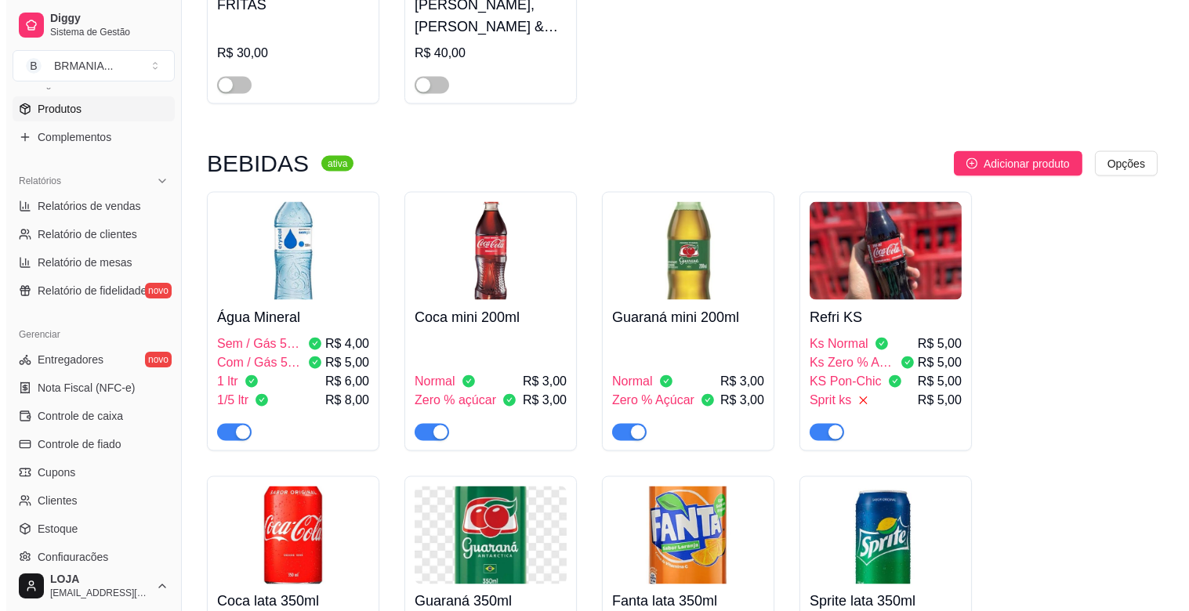
scroll to position [4692, 0]
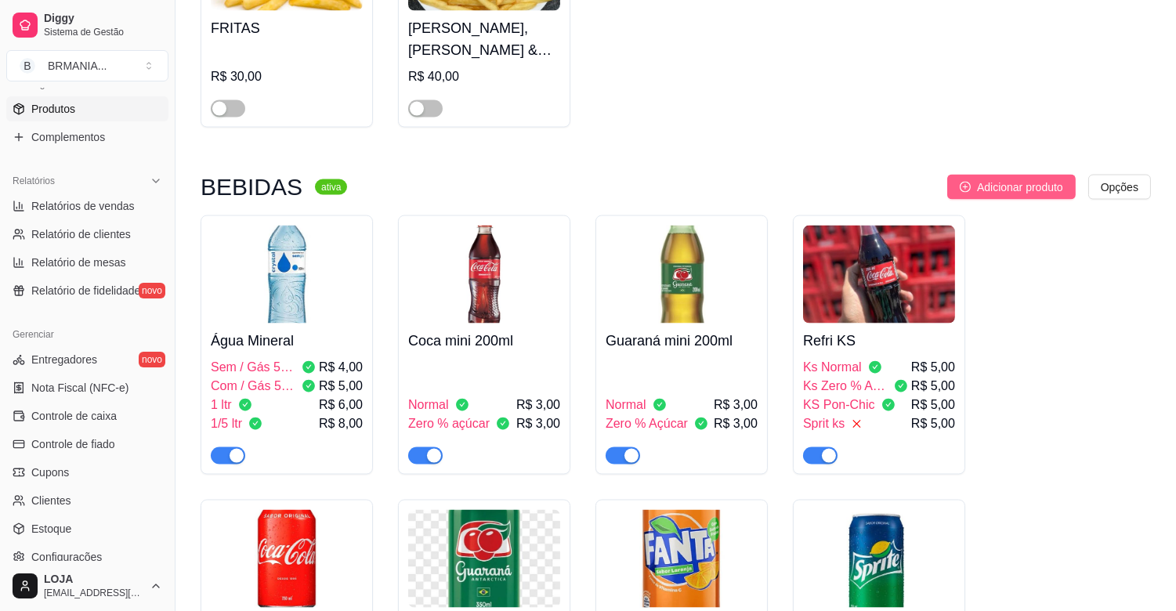
click at [1052, 179] on span "Adicionar produto" at bounding box center [1020, 187] width 86 height 17
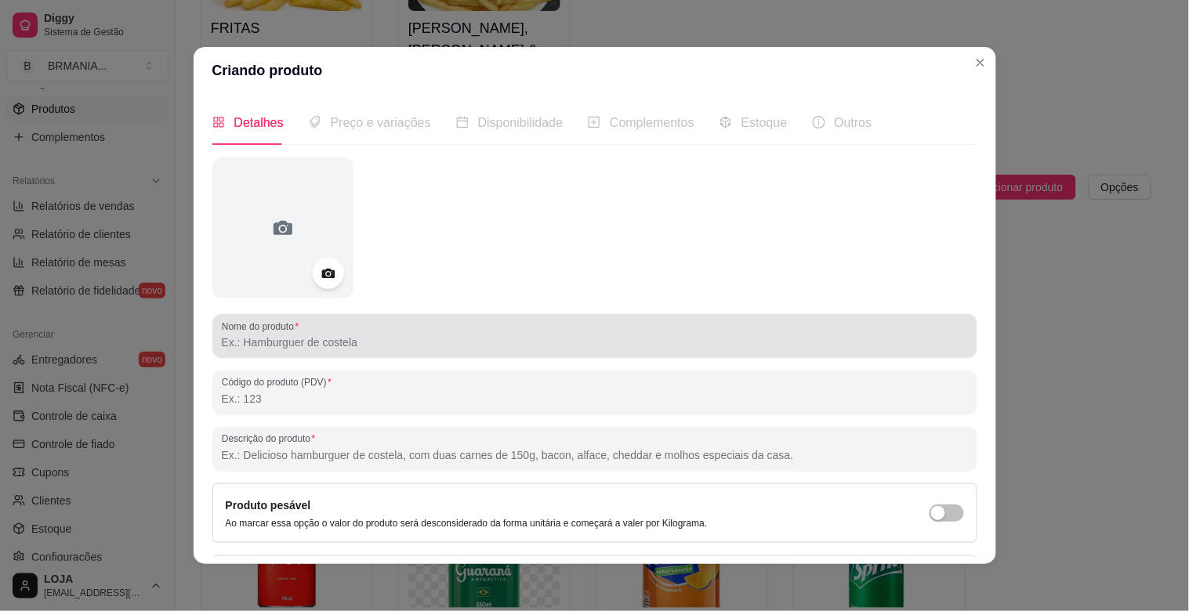
click at [317, 356] on div "Nome do produto" at bounding box center [594, 336] width 765 height 44
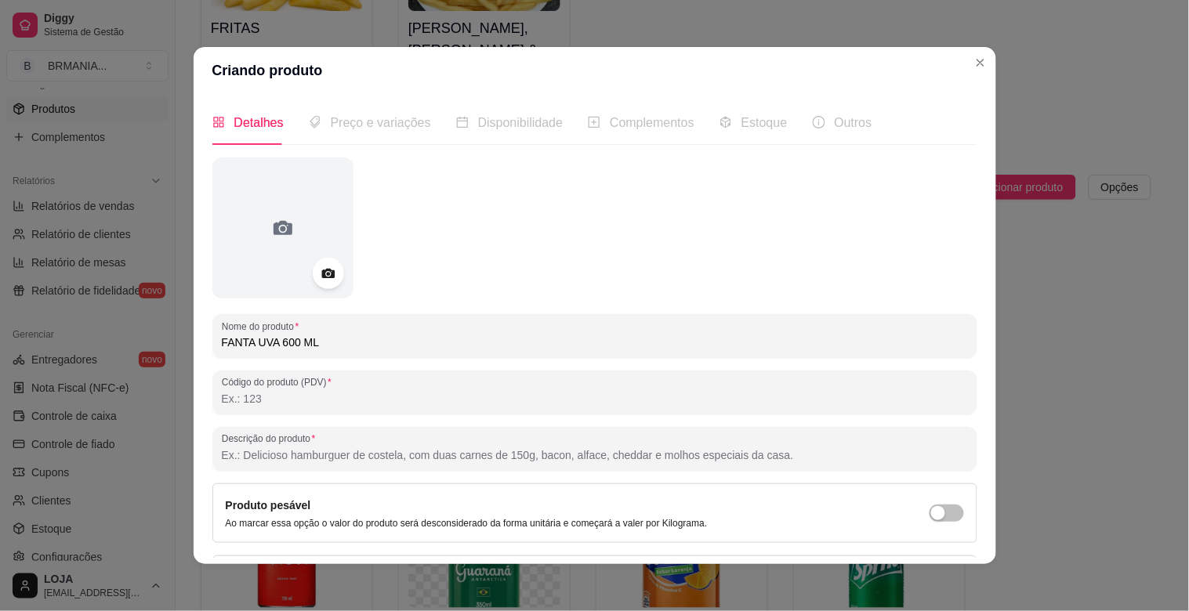
type input "FANTA UVA 600 ML"
drag, startPoint x: 970, startPoint y: 401, endPoint x: 976, endPoint y: 449, distance: 48.1
click at [976, 448] on div "Detalhes Preço e variações Disponibilidade Complementos Estoque Outros Nome do …" at bounding box center [595, 329] width 802 height 470
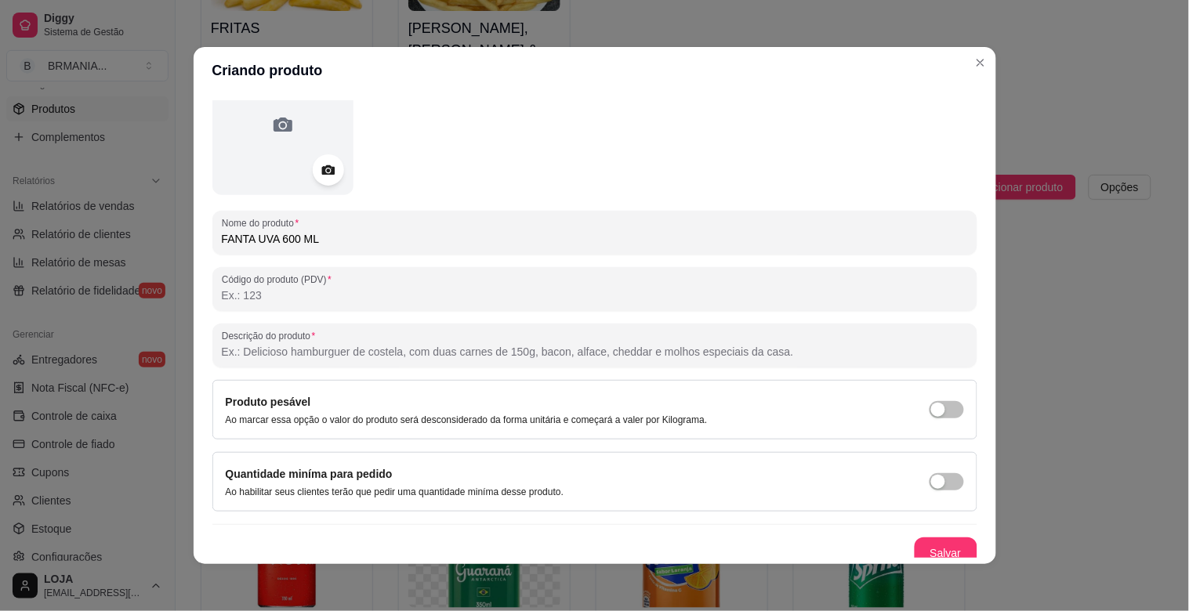
scroll to position [114, 0]
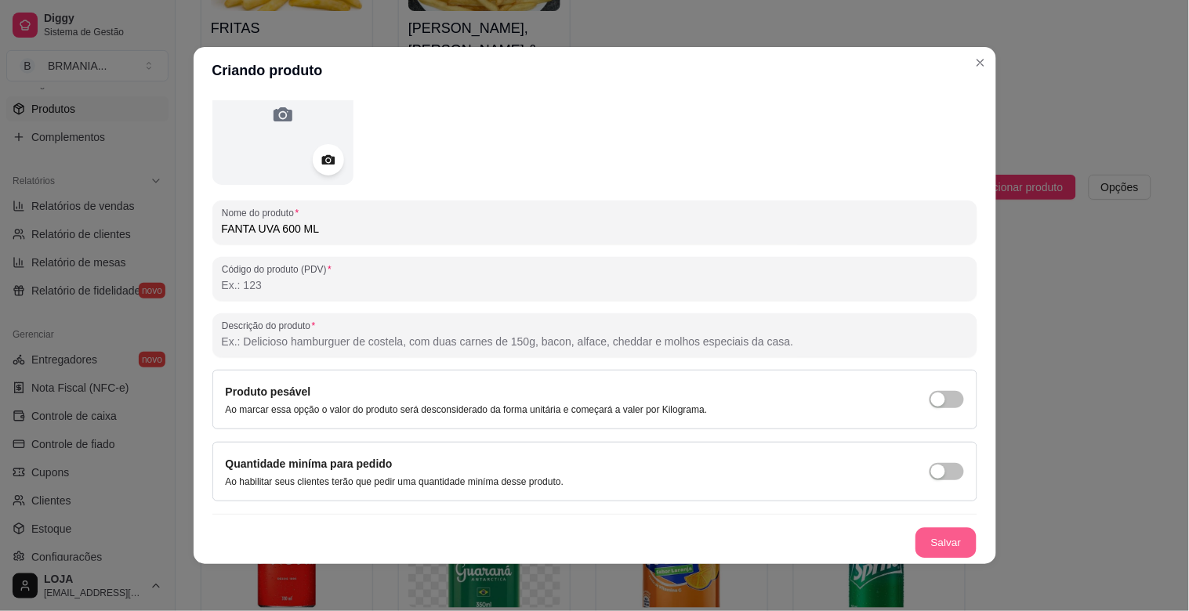
click at [943, 539] on button "Salvar" at bounding box center [945, 543] width 61 height 31
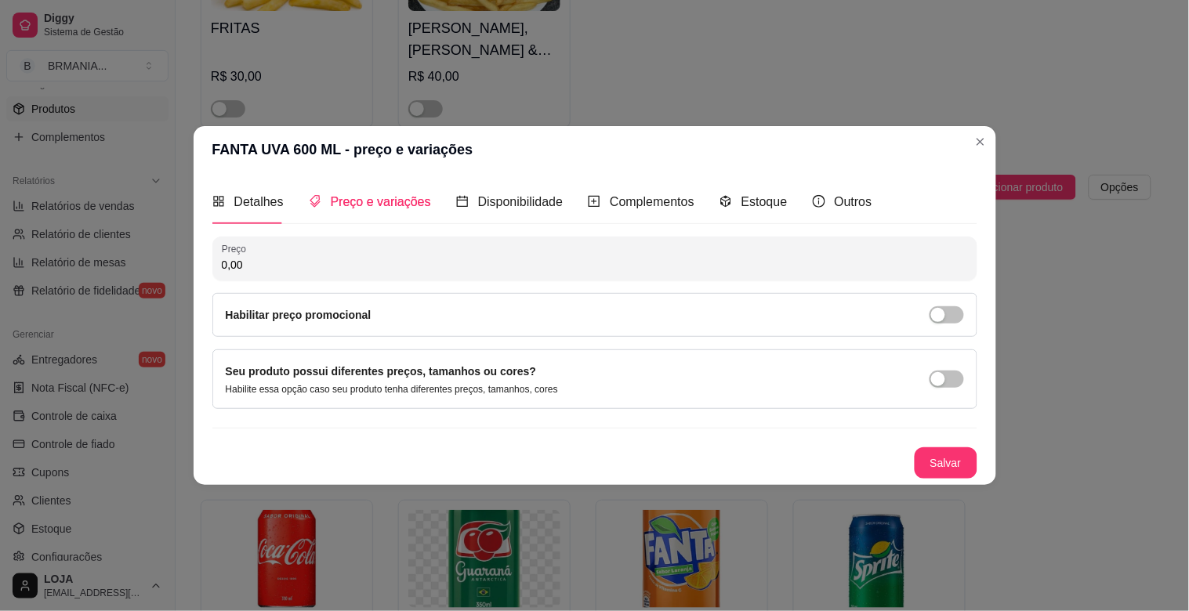
scroll to position [0, 0]
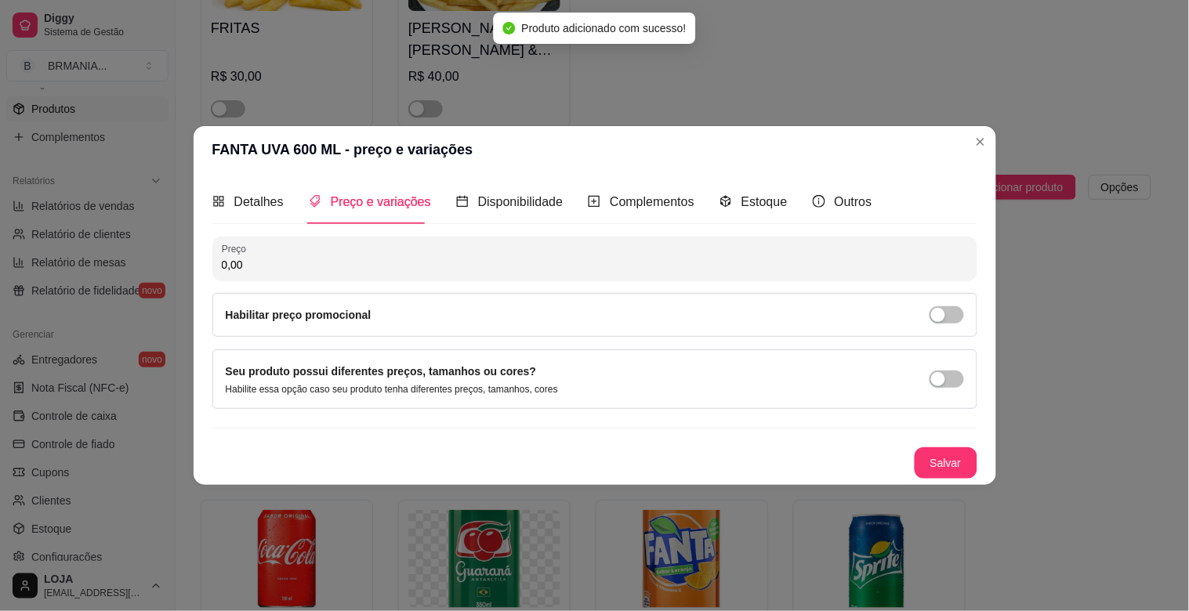
click at [252, 257] on input "0,00" at bounding box center [595, 265] width 746 height 16
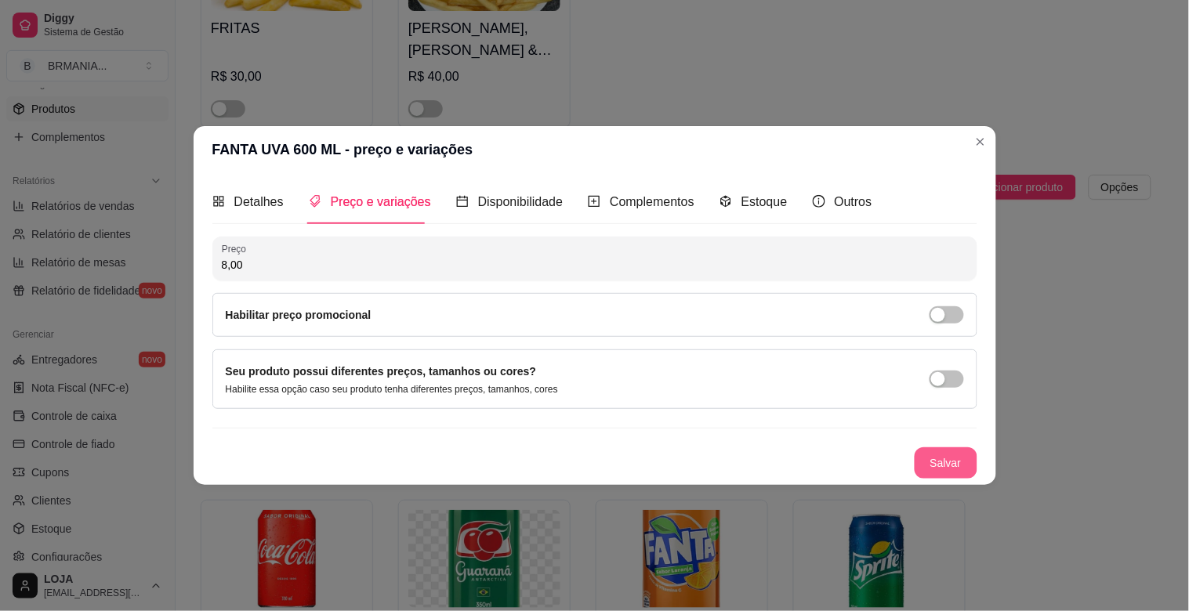
type input "8,00"
click at [956, 465] on button "Salvar" at bounding box center [945, 463] width 61 height 31
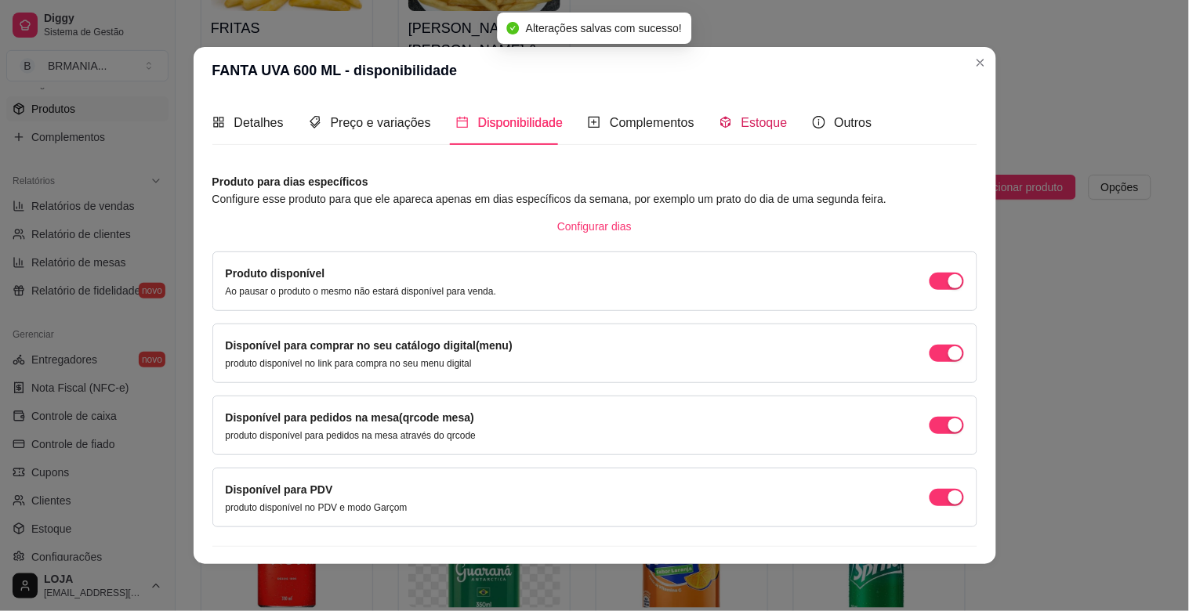
click at [727, 114] on div "Estoque" at bounding box center [753, 123] width 68 height 20
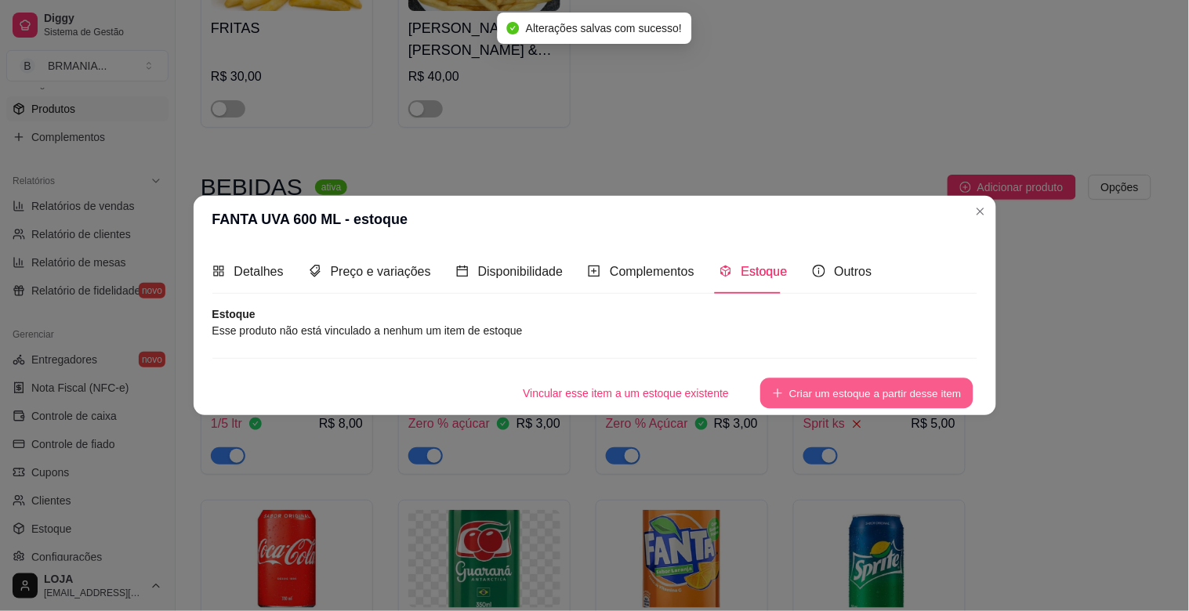
click at [863, 389] on button "Criar um estoque a partir desse item" at bounding box center [866, 393] width 213 height 31
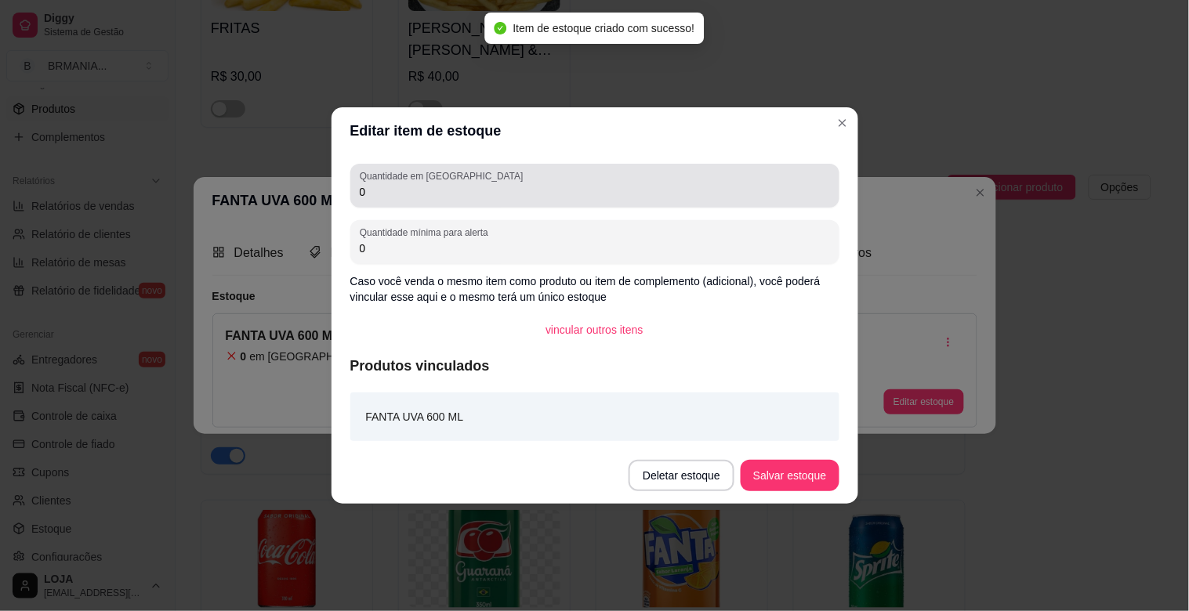
click at [437, 179] on label "Quantidade em [GEOGRAPHIC_DATA]" at bounding box center [444, 175] width 168 height 13
click at [437, 184] on input "0" at bounding box center [595, 192] width 470 height 16
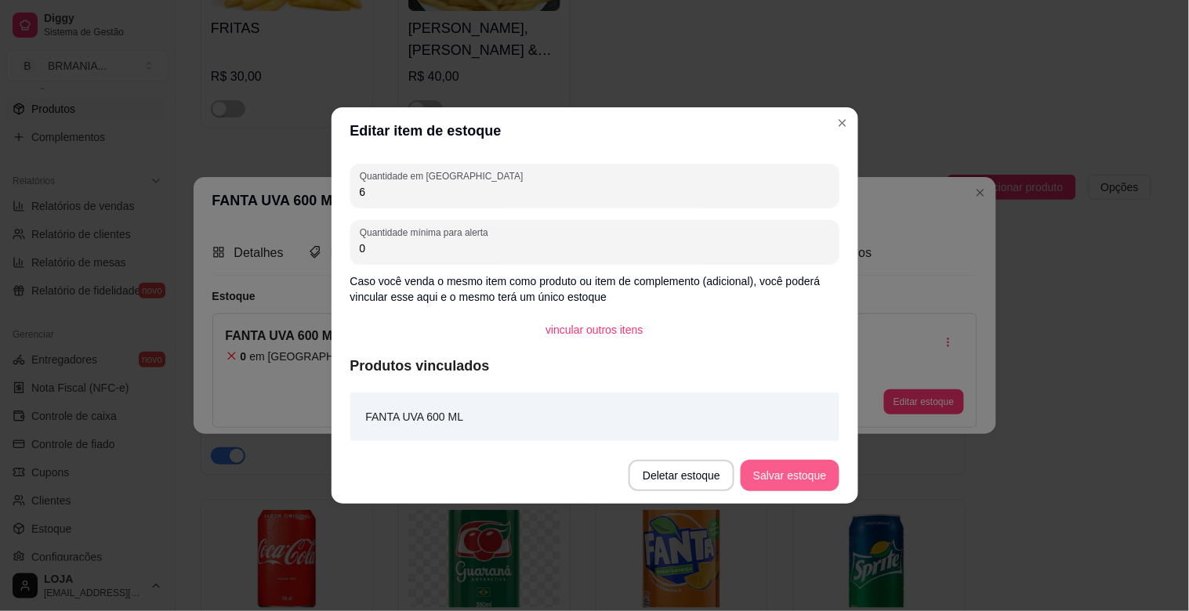
type input "6"
click at [812, 475] on button "Salvar estoque" at bounding box center [789, 475] width 98 height 31
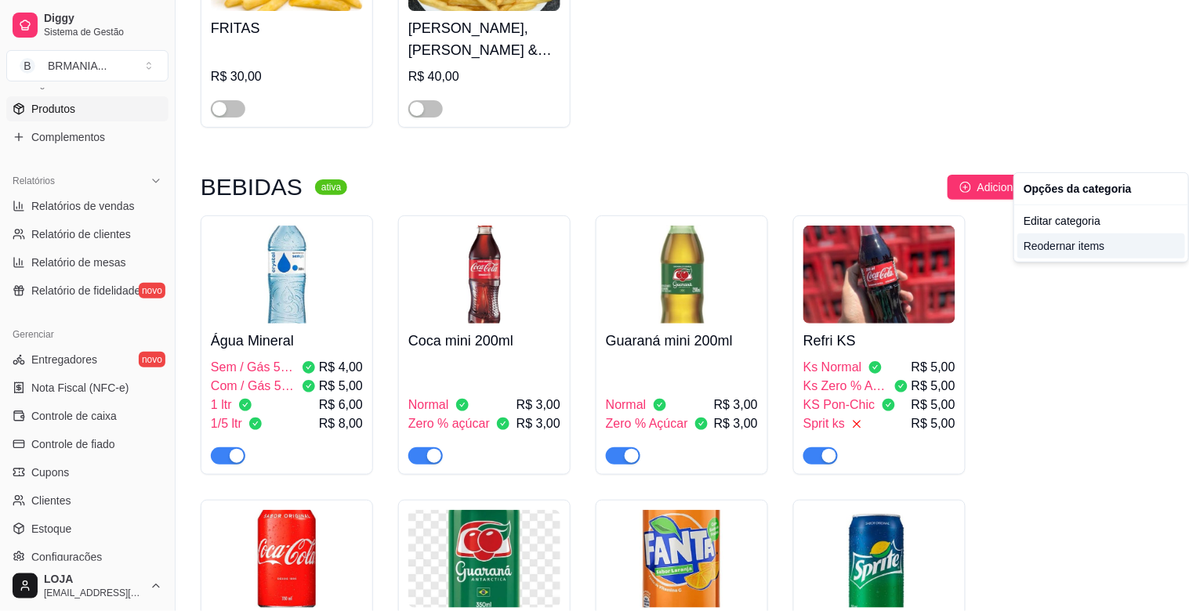
click at [1070, 245] on div "Reodernar items" at bounding box center [1101, 246] width 168 height 25
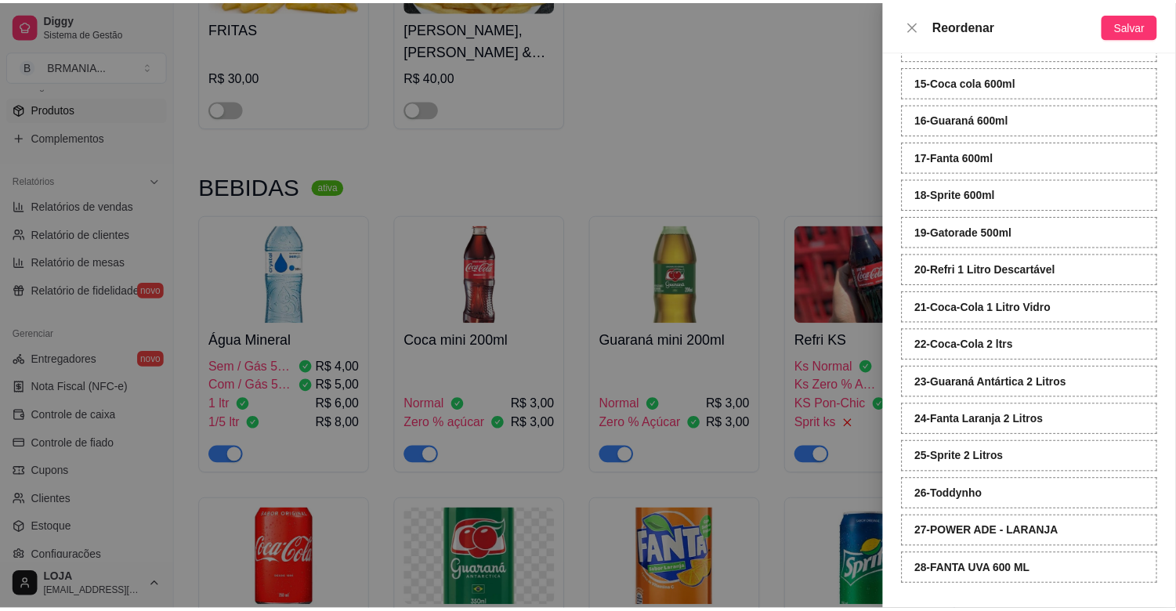
scroll to position [604, 0]
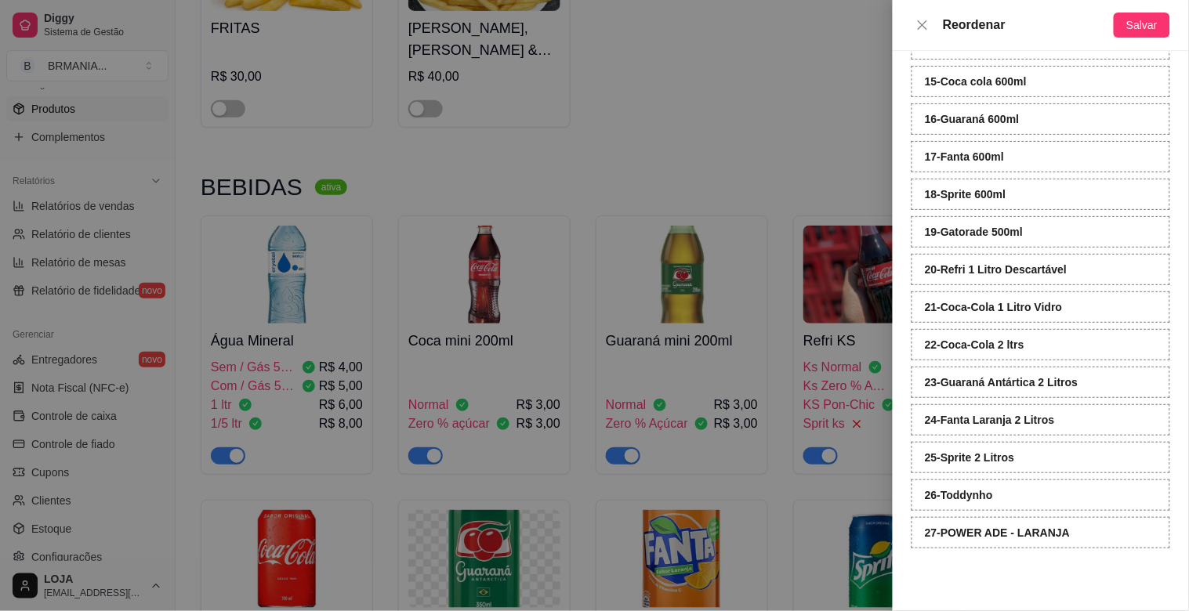
drag, startPoint x: 1050, startPoint y: 577, endPoint x: 1055, endPoint y: 471, distance: 106.7
click at [1052, 230] on div "19 - Gatorade 500ml" at bounding box center [1040, 231] width 259 height 31
drag, startPoint x: 1052, startPoint y: 230, endPoint x: 1041, endPoint y: 245, distance: 18.5
click at [1041, 245] on div "19 - Gatorade 500ml" at bounding box center [1040, 231] width 259 height 31
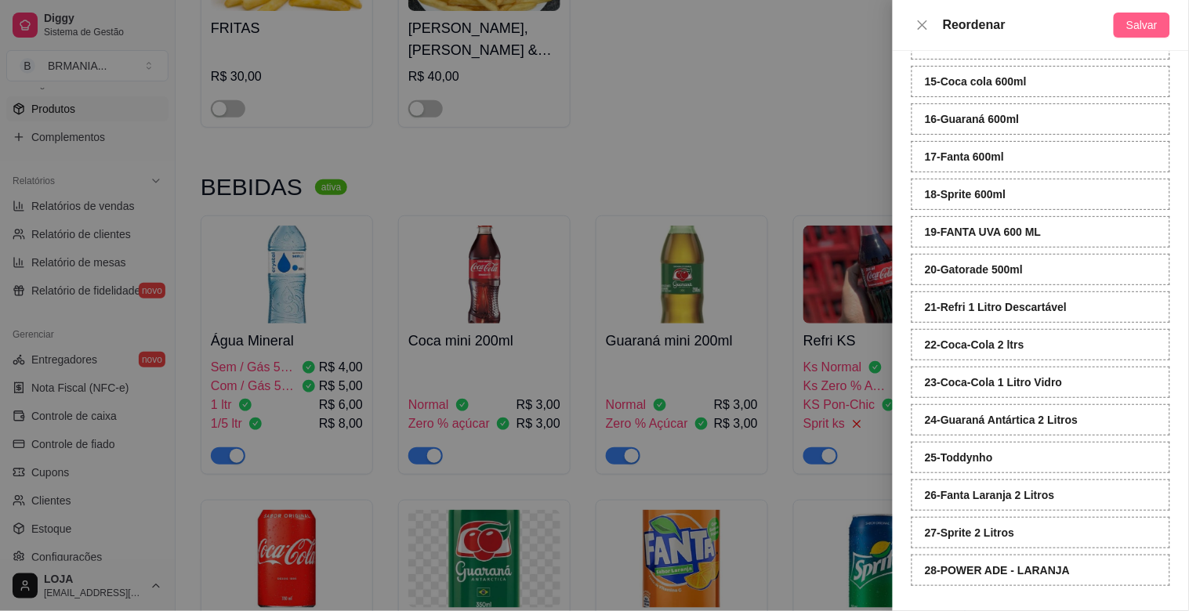
click at [1136, 20] on span "Salvar" at bounding box center [1141, 24] width 31 height 17
click at [805, 73] on div at bounding box center [594, 305] width 1189 height 611
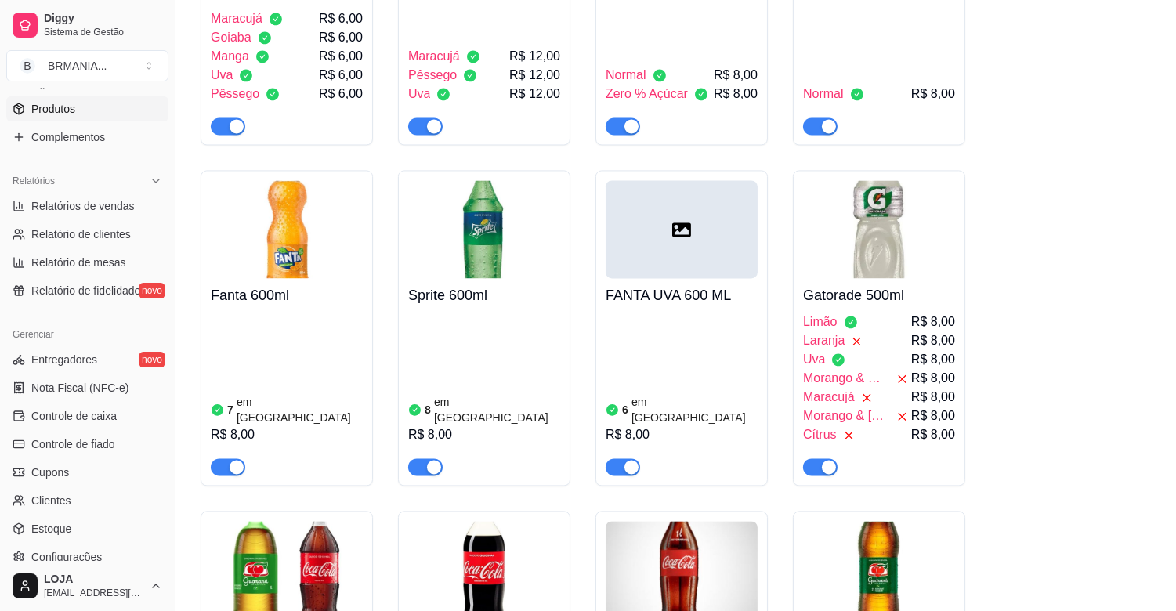
scroll to position [6065, 0]
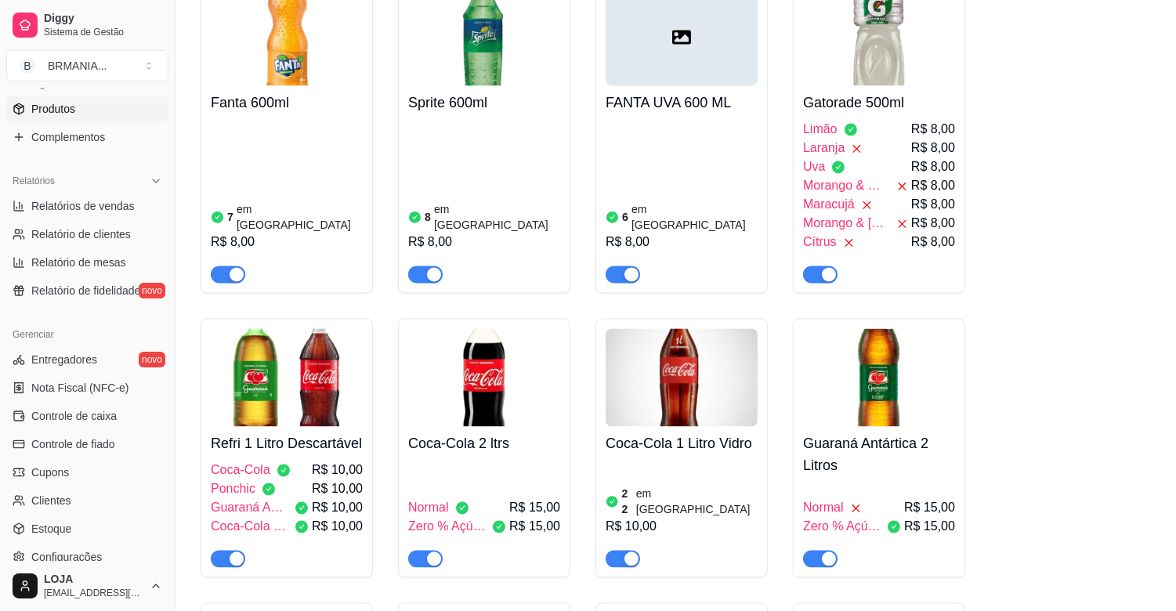
drag, startPoint x: 171, startPoint y: 460, endPoint x: 359, endPoint y: 458, distance: 188.1
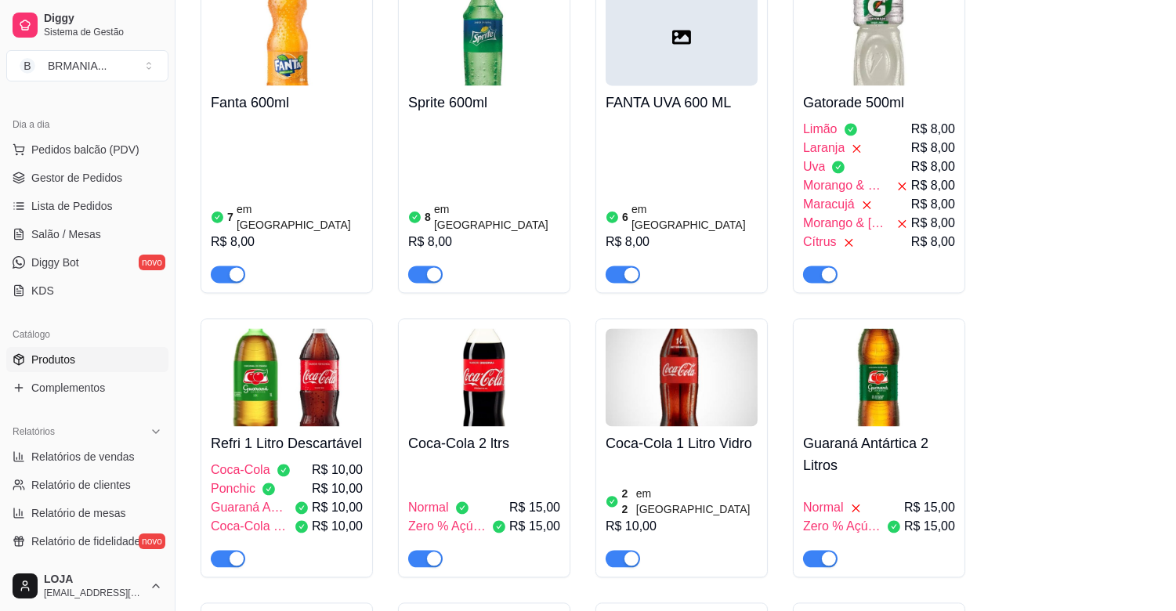
scroll to position [0, 0]
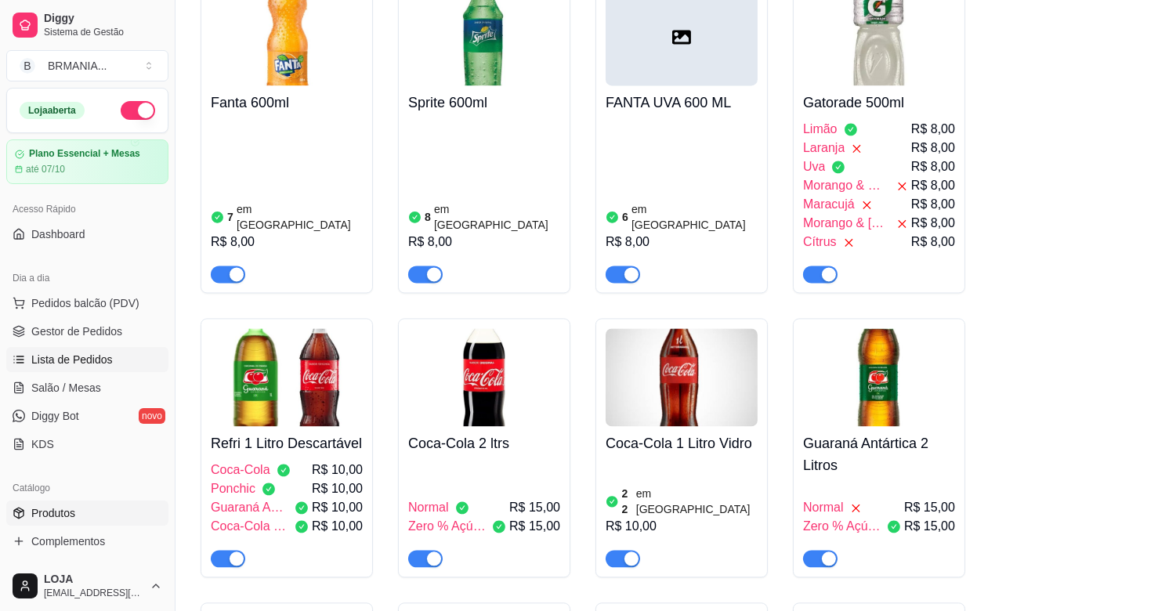
click at [71, 354] on span "Lista de Pedidos" at bounding box center [71, 360] width 81 height 16
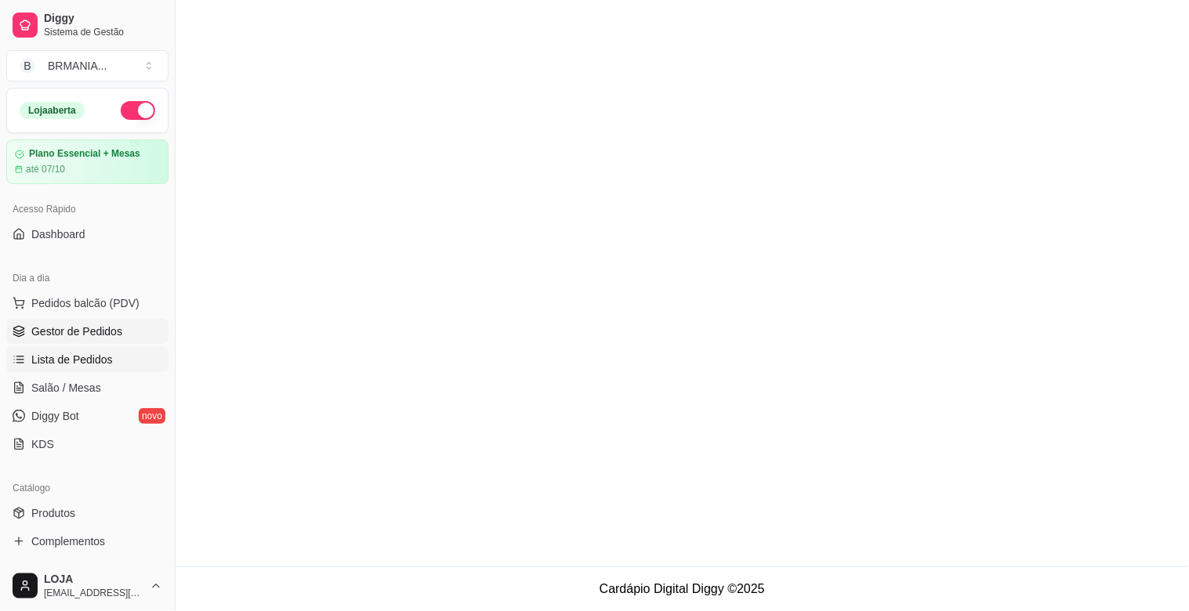
click at [72, 330] on span "Gestor de Pedidos" at bounding box center [76, 332] width 91 height 16
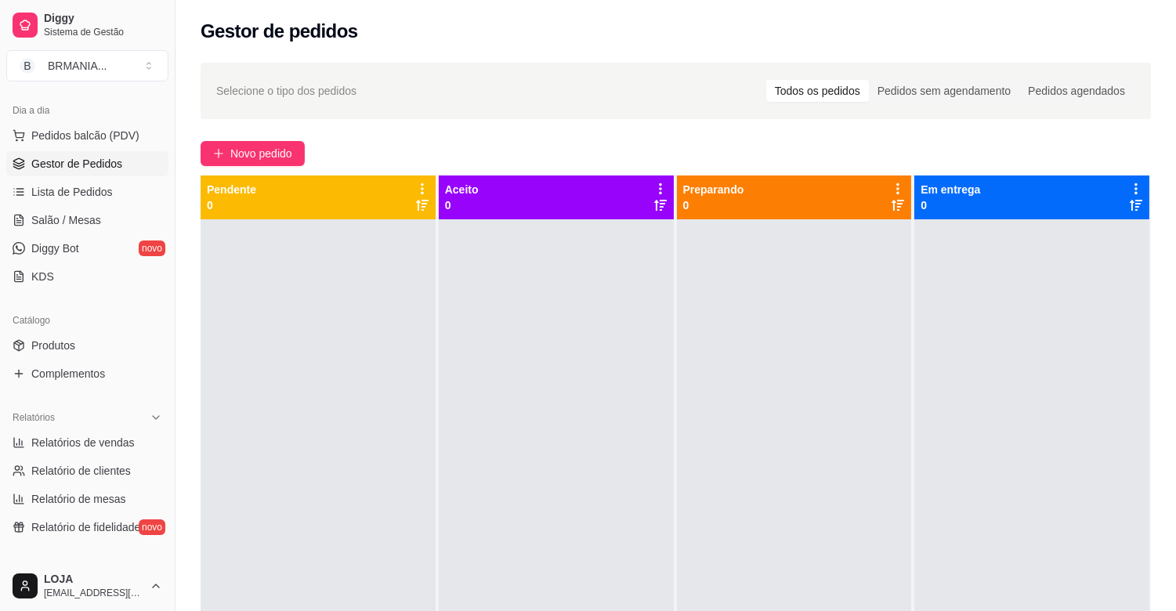
scroll to position [516, 0]
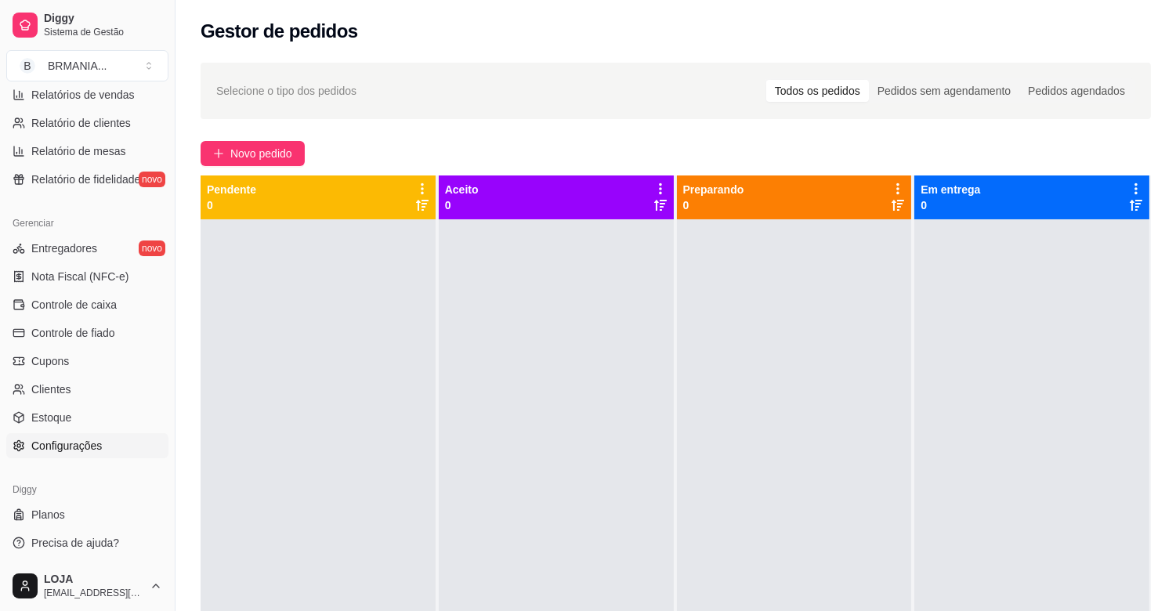
click at [82, 442] on span "Configurações" at bounding box center [66, 446] width 71 height 16
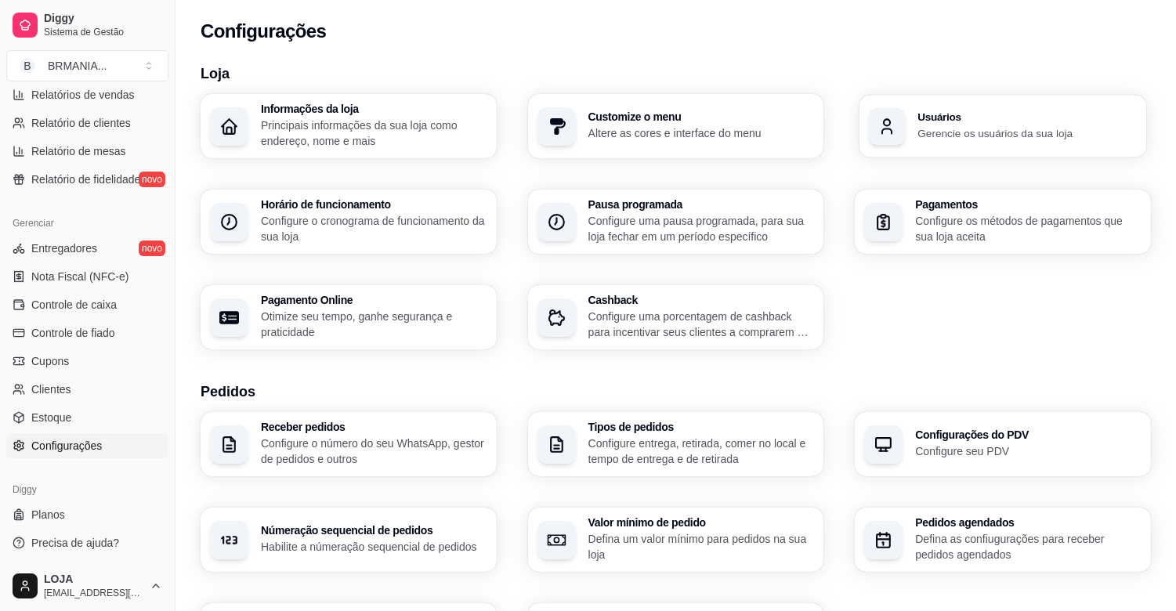
click at [1005, 106] on div "Usuários Gerencie os usuários da sua loja" at bounding box center [1003, 126] width 287 height 63
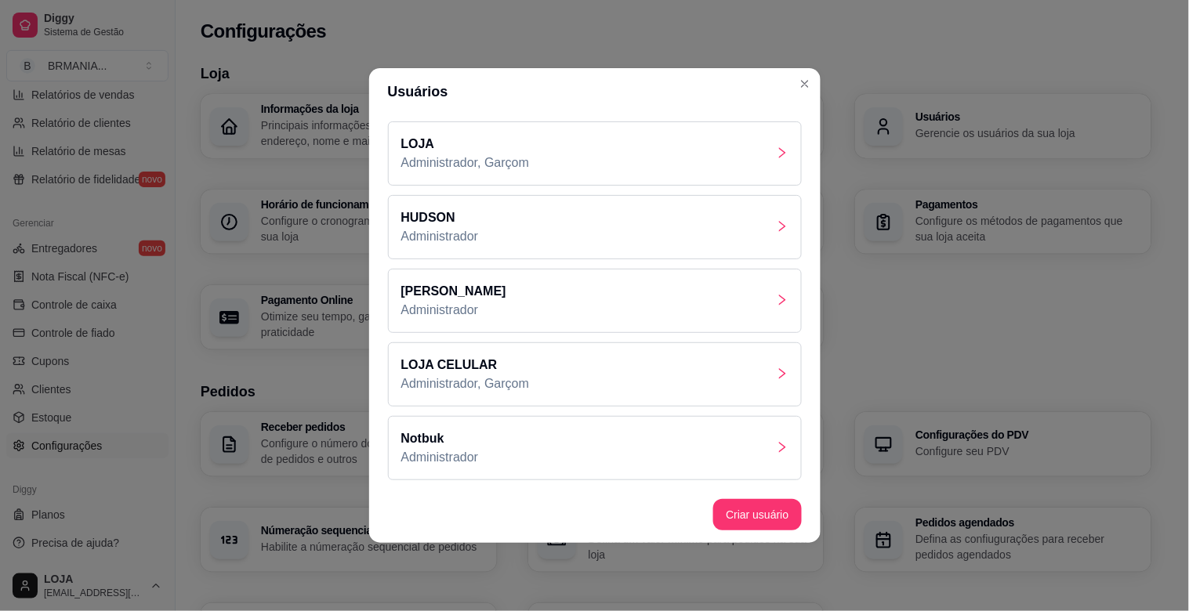
click at [487, 159] on p "Administrador, Garçom" at bounding box center [465, 163] width 129 height 19
click at [577, 382] on div "LOJA CELULAR Administrador, Garçom" at bounding box center [595, 374] width 414 height 64
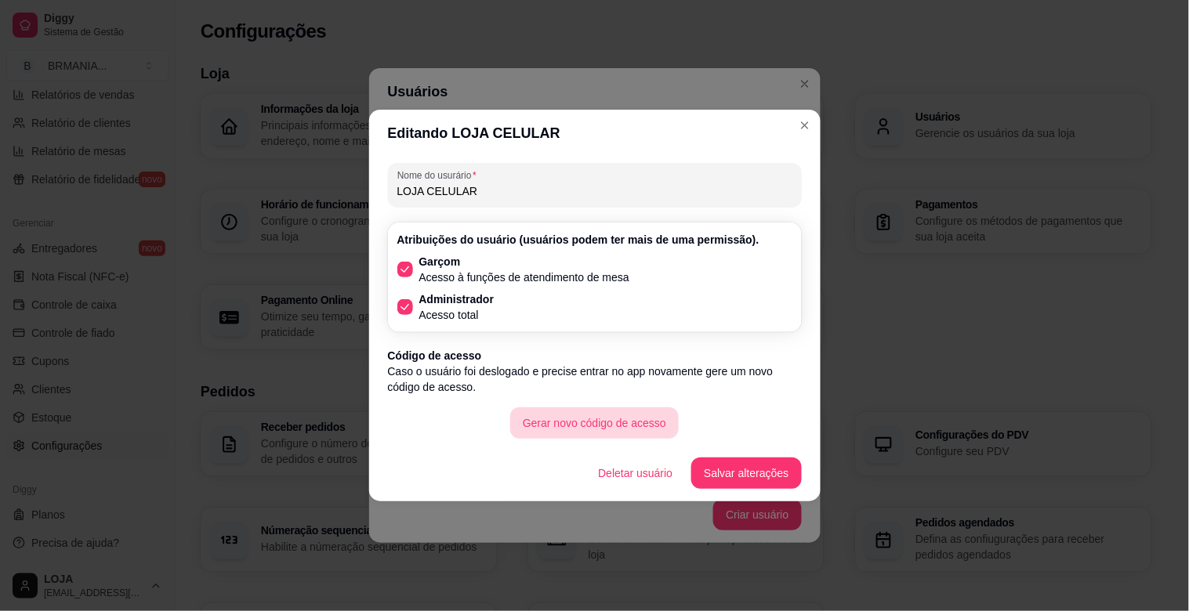
click at [596, 427] on button "Gerar novo código de acesso" at bounding box center [594, 422] width 168 height 31
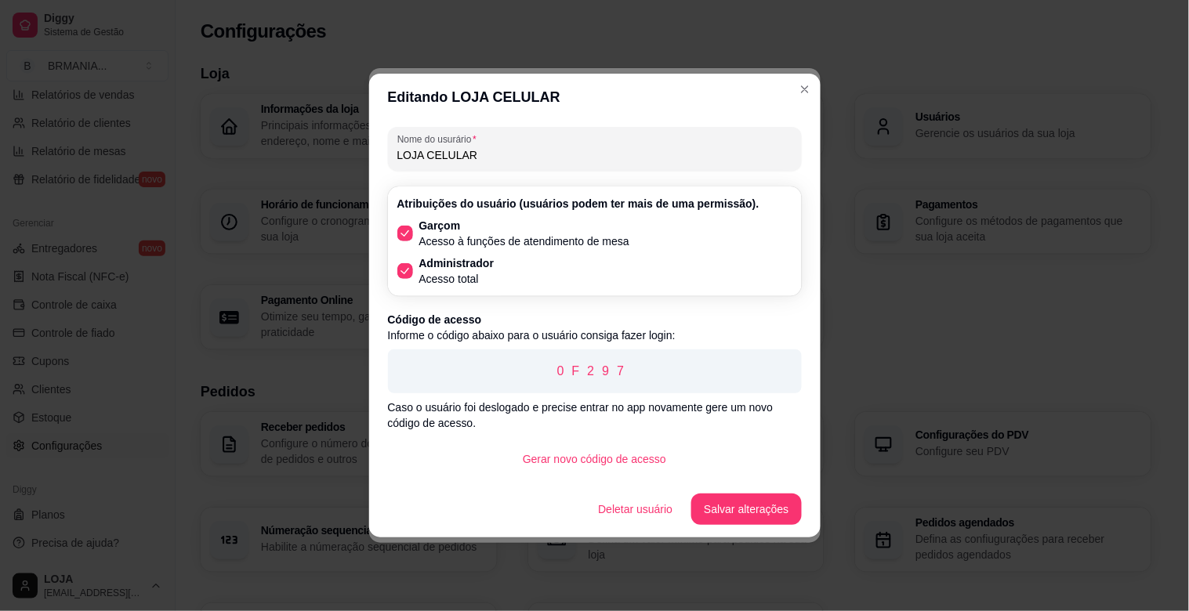
click at [750, 525] on footer "Deletar usuário Salvar alterações" at bounding box center [594, 509] width 451 height 56
click at [758, 511] on button "Salvar alterações" at bounding box center [746, 509] width 110 height 31
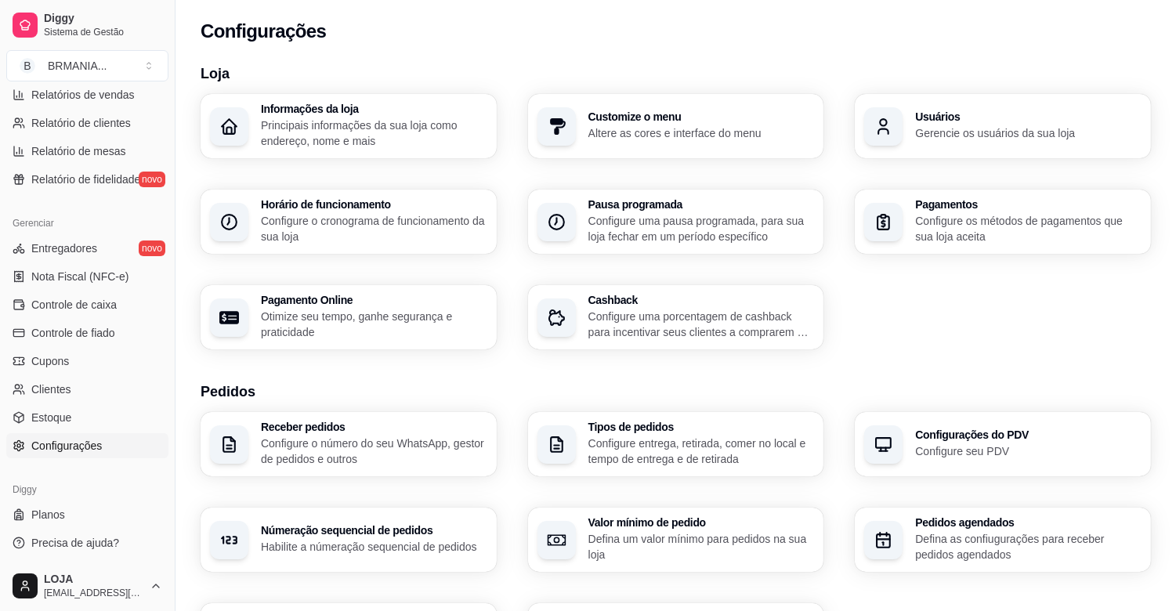
drag, startPoint x: 168, startPoint y: 358, endPoint x: 173, endPoint y: 343, distance: 15.6
click at [173, 341] on button "Toggle Sidebar" at bounding box center [174, 305] width 13 height 611
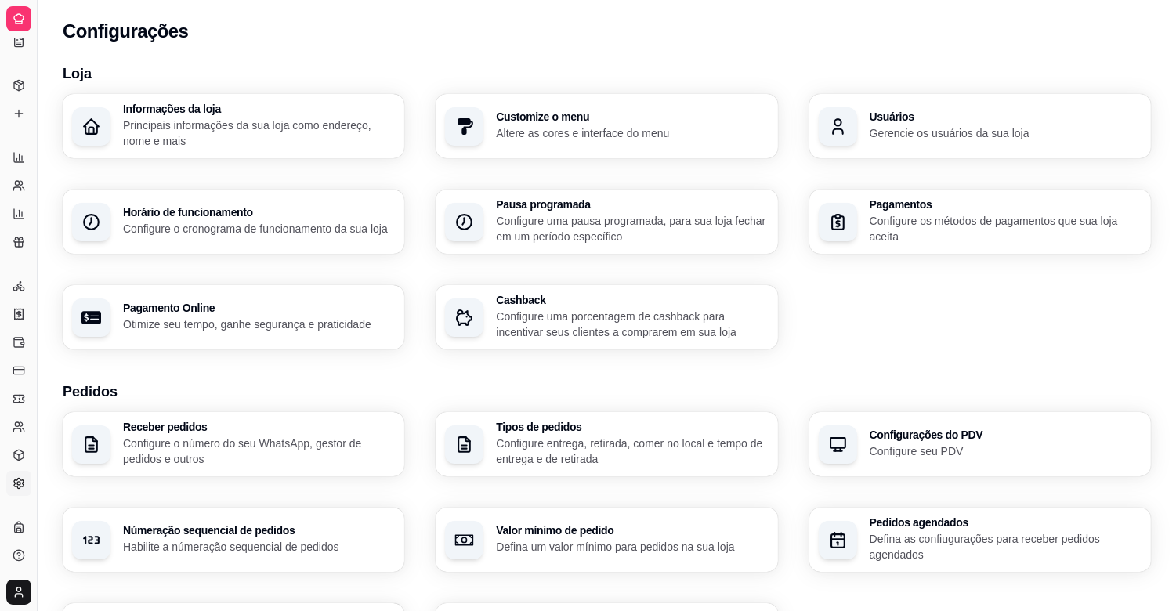
click at [34, 360] on button "Toggle Sidebar" at bounding box center [37, 305] width 13 height 611
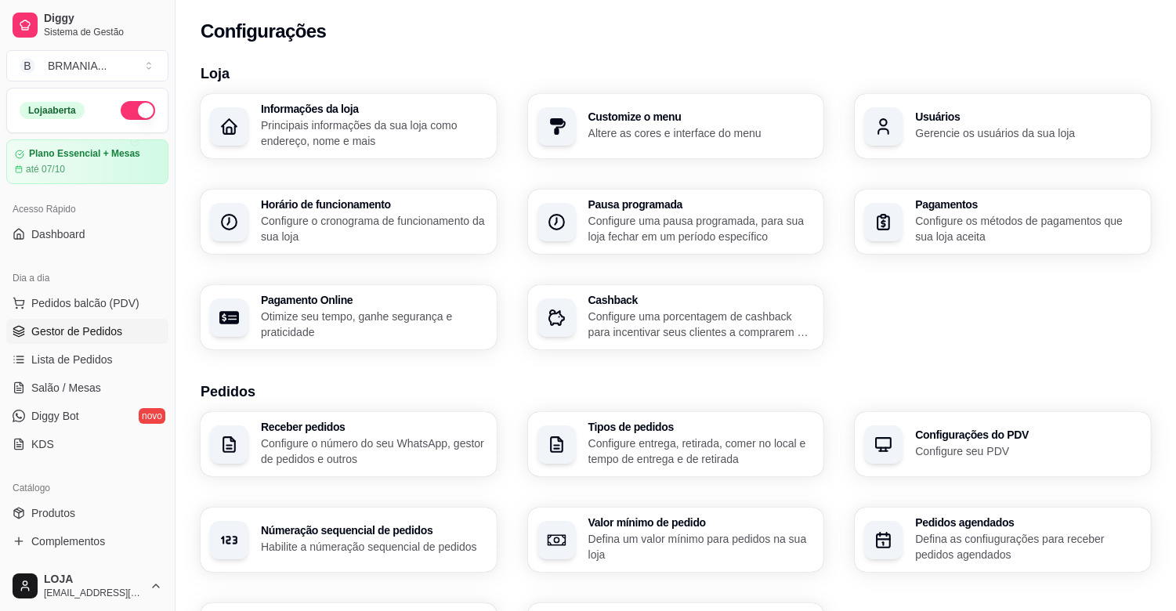
click at [115, 342] on link "Gestor de Pedidos" at bounding box center [87, 331] width 162 height 25
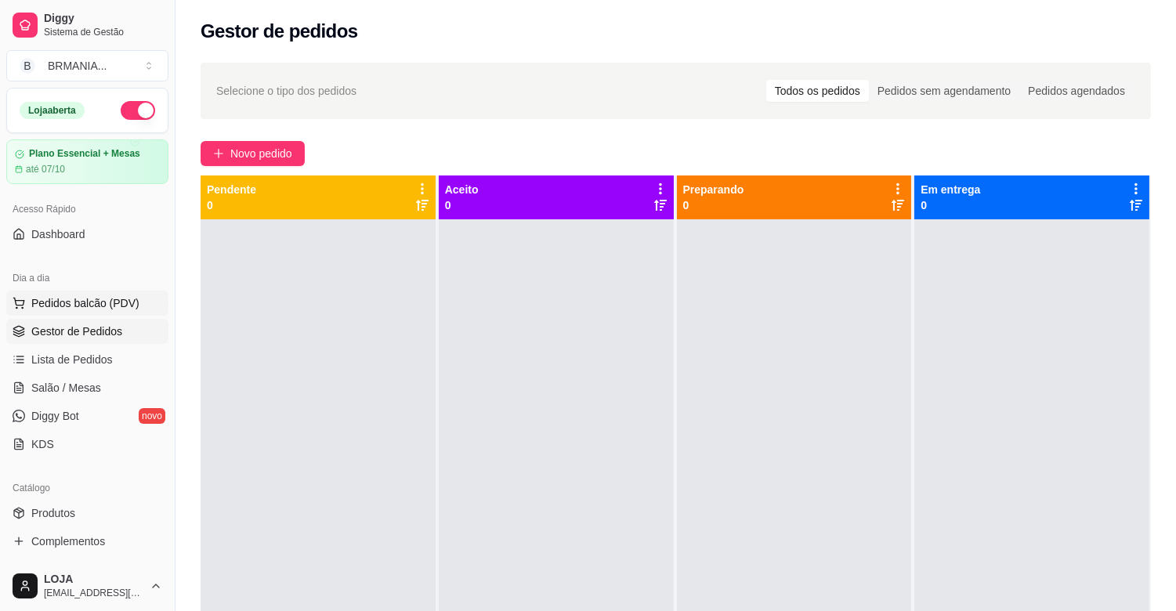
click at [71, 300] on span "Pedidos balcão (PDV)" at bounding box center [85, 303] width 108 height 16
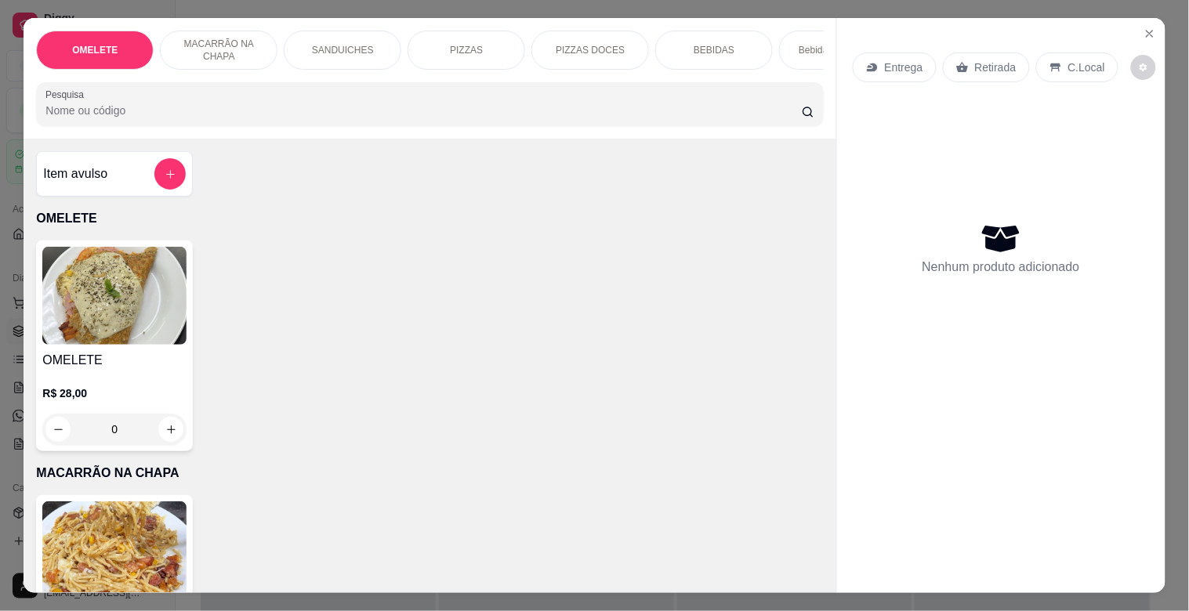
drag, startPoint x: 176, startPoint y: 147, endPoint x: 200, endPoint y: 110, distance: 43.0
click at [184, 136] on div "OMELETE MACARRÃO NA CHAPA SANDUICHES PIZZAS PIZZAS DOCES BEBIDAS Bebidas Alcoól…" at bounding box center [430, 305] width 812 height 574
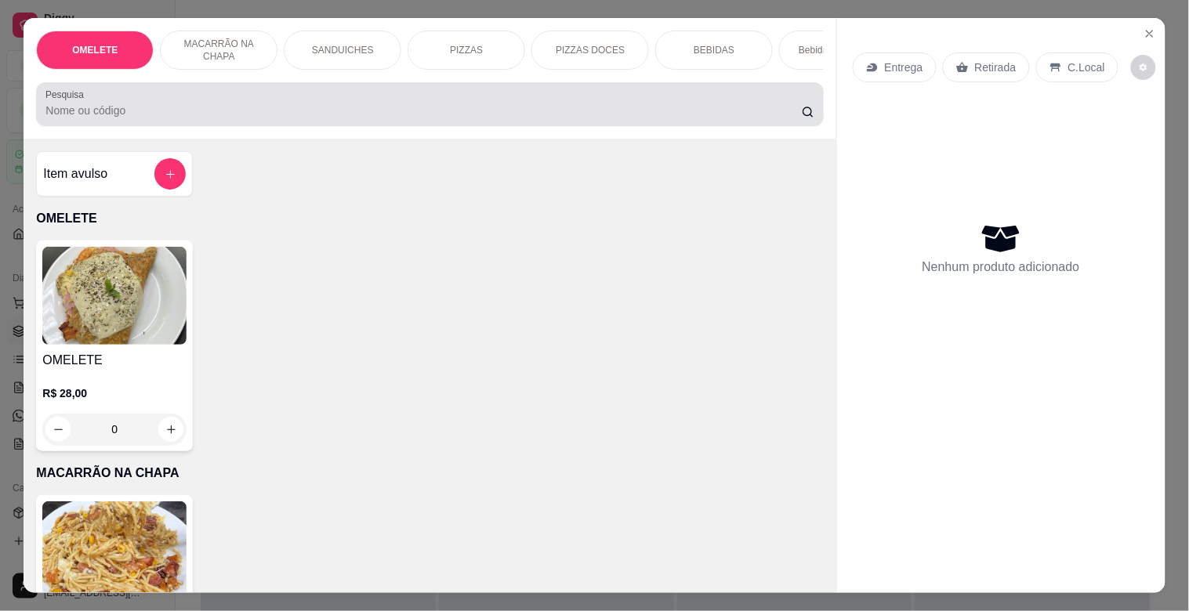
click at [200, 110] on input "Pesquisa" at bounding box center [423, 111] width 756 height 16
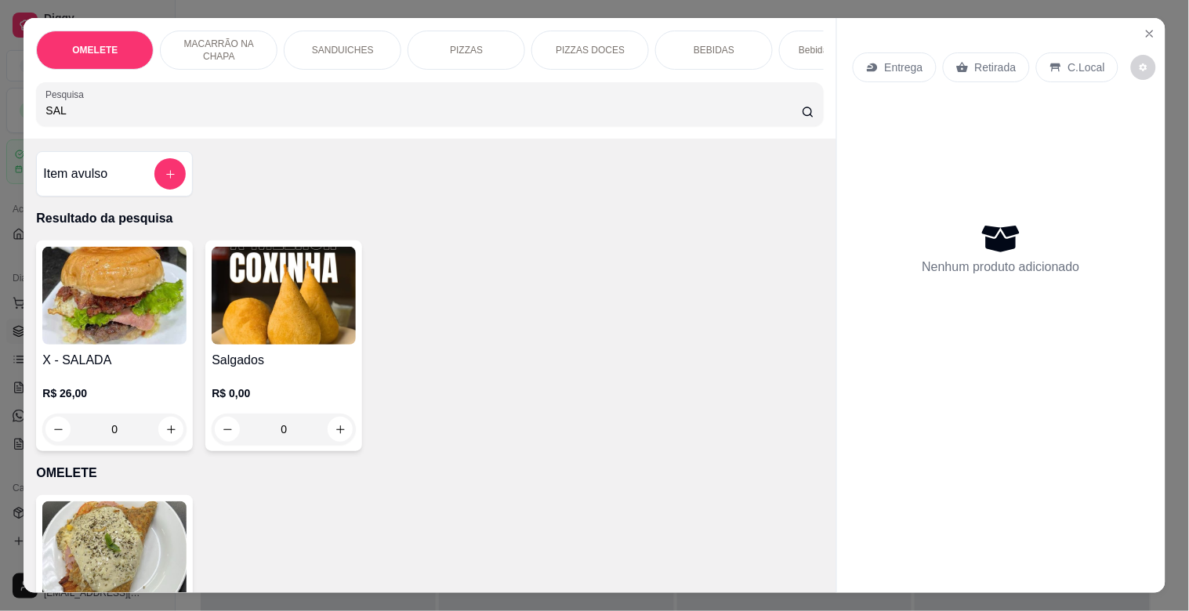
type input "SAL"
click at [271, 294] on img at bounding box center [284, 296] width 144 height 98
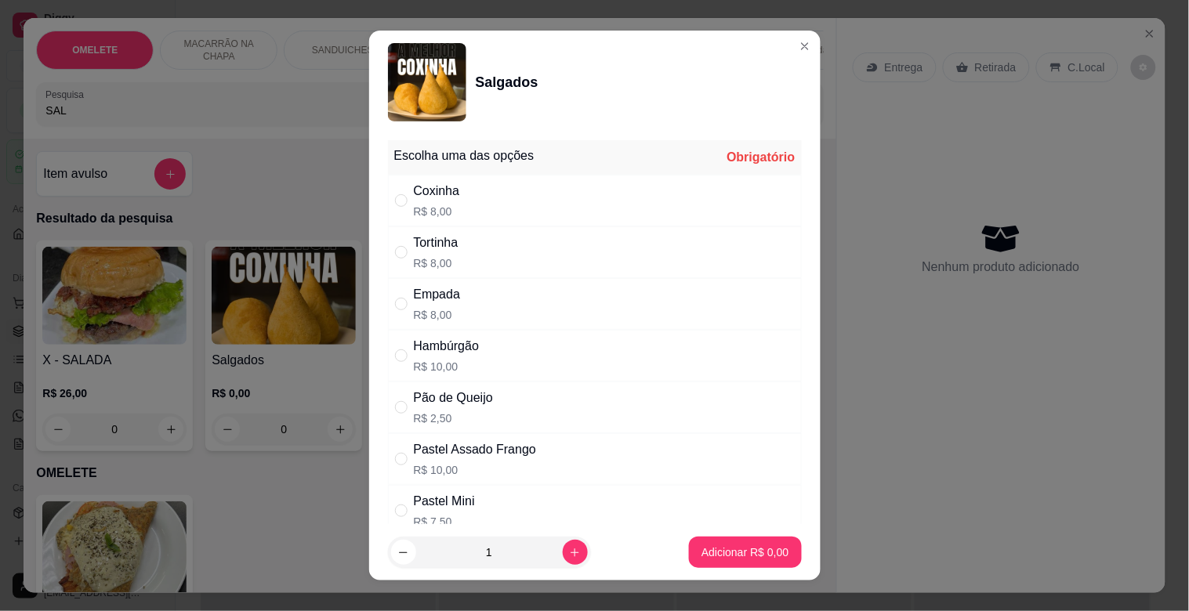
click at [433, 354] on div "Hambúrgão" at bounding box center [447, 346] width 66 height 19
radio input "true"
click at [569, 547] on icon "increase-product-quantity" at bounding box center [575, 553] width 12 height 12
type input "2"
click at [744, 558] on p "Adicionar R$ 20,00" at bounding box center [742, 552] width 91 height 15
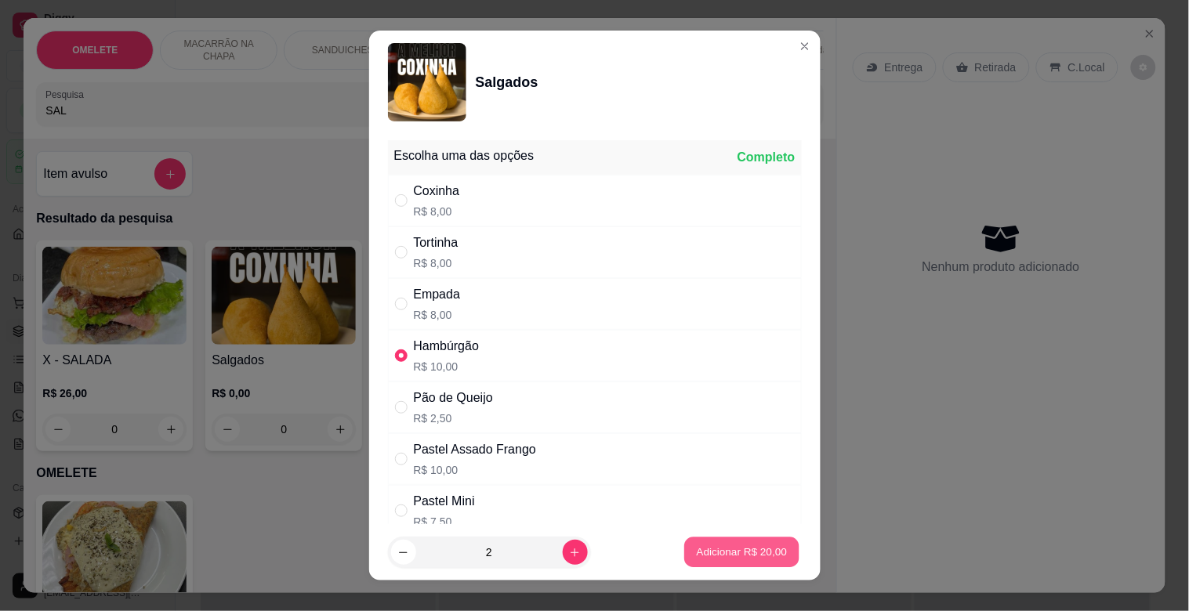
type input "2"
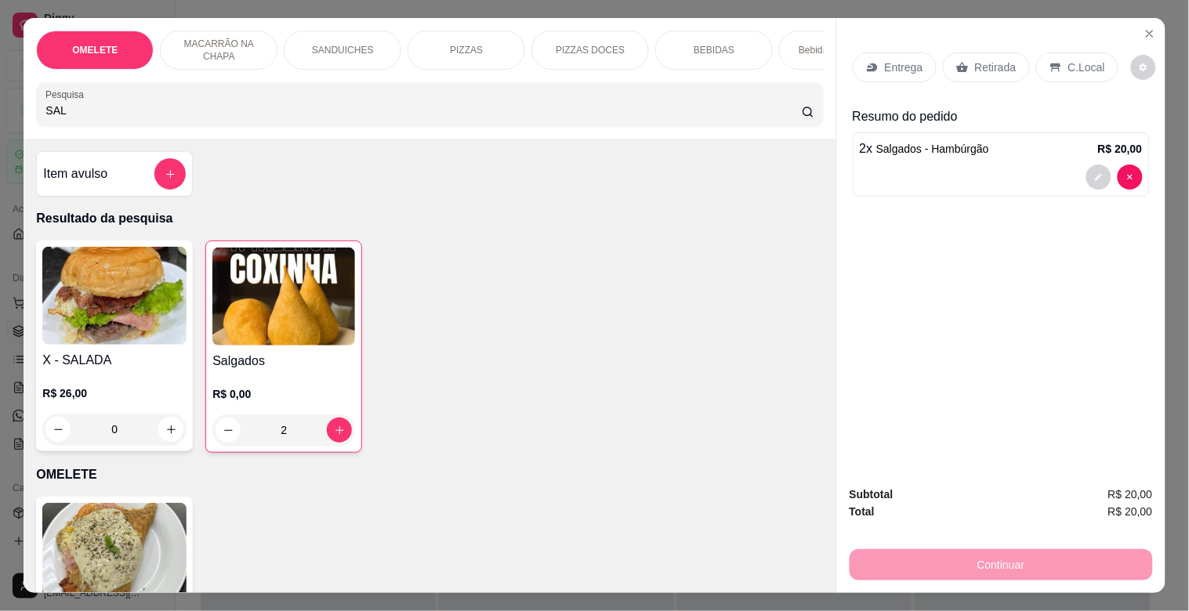
click at [1001, 52] on div "Retirada" at bounding box center [986, 67] width 87 height 30
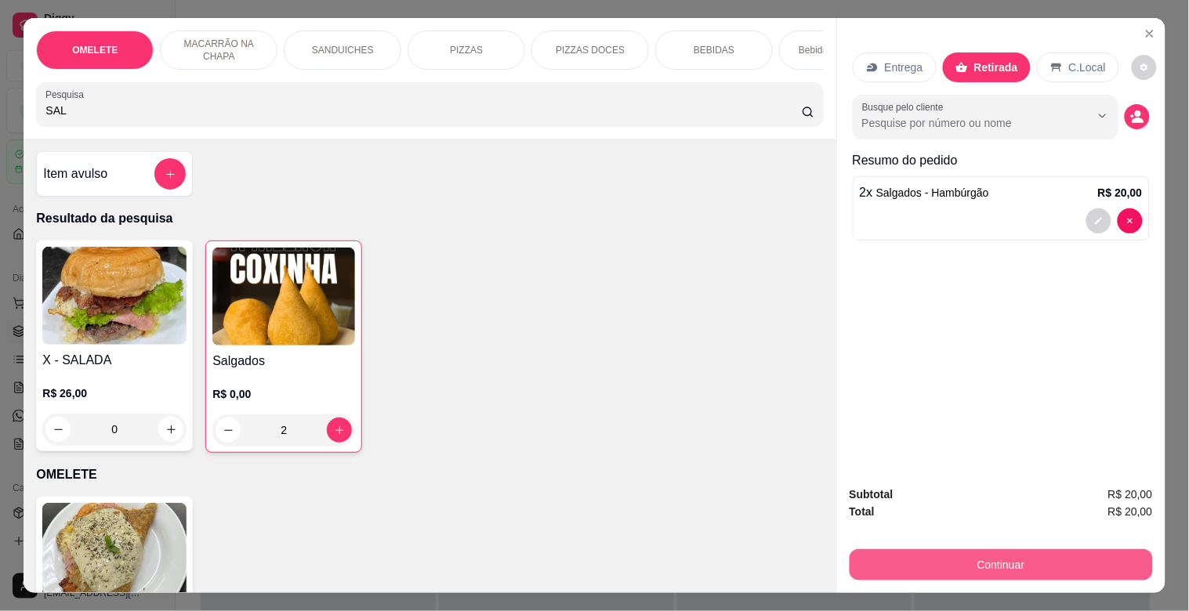
click at [959, 559] on button "Continuar" at bounding box center [1000, 564] width 303 height 31
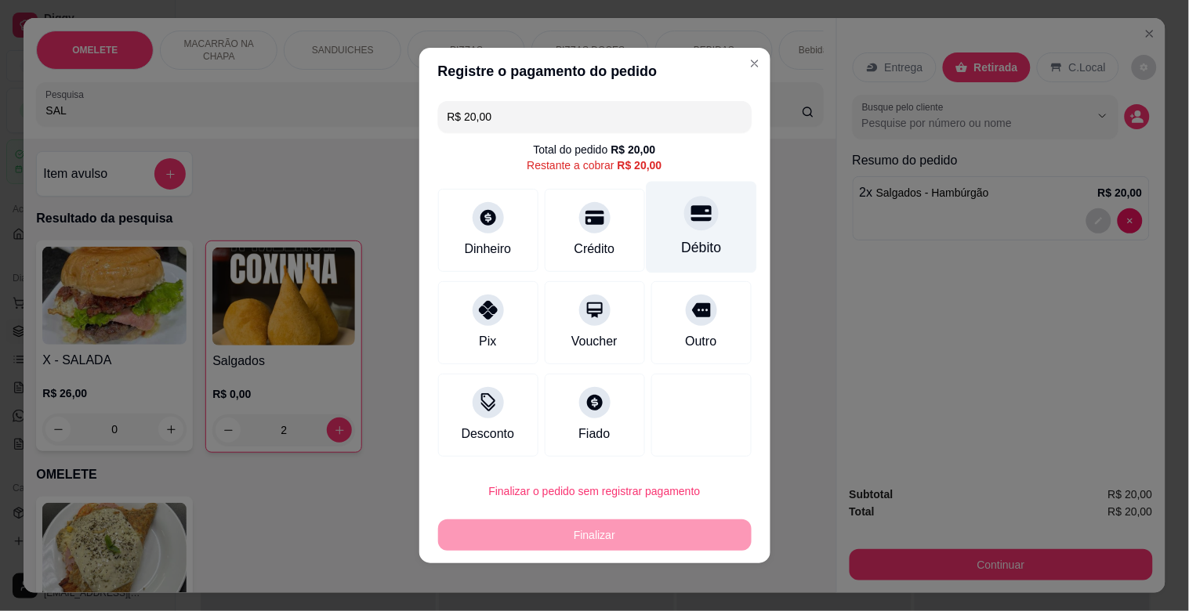
click at [702, 238] on div "Débito" at bounding box center [701, 247] width 40 height 20
type input "R$ 0,00"
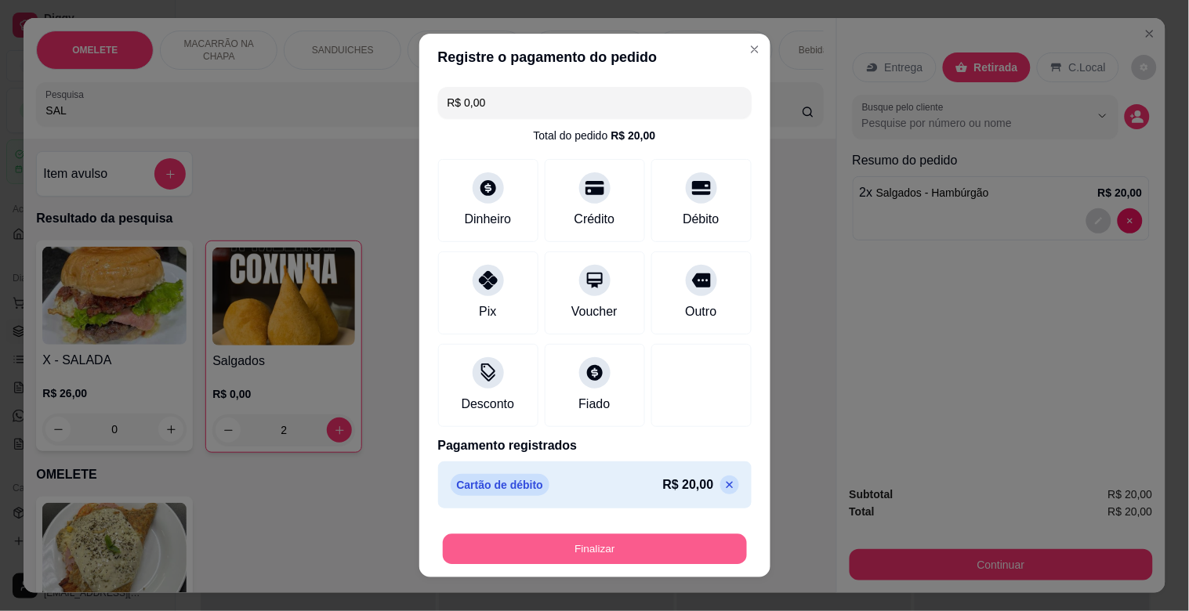
click at [593, 552] on button "Finalizar" at bounding box center [595, 549] width 304 height 31
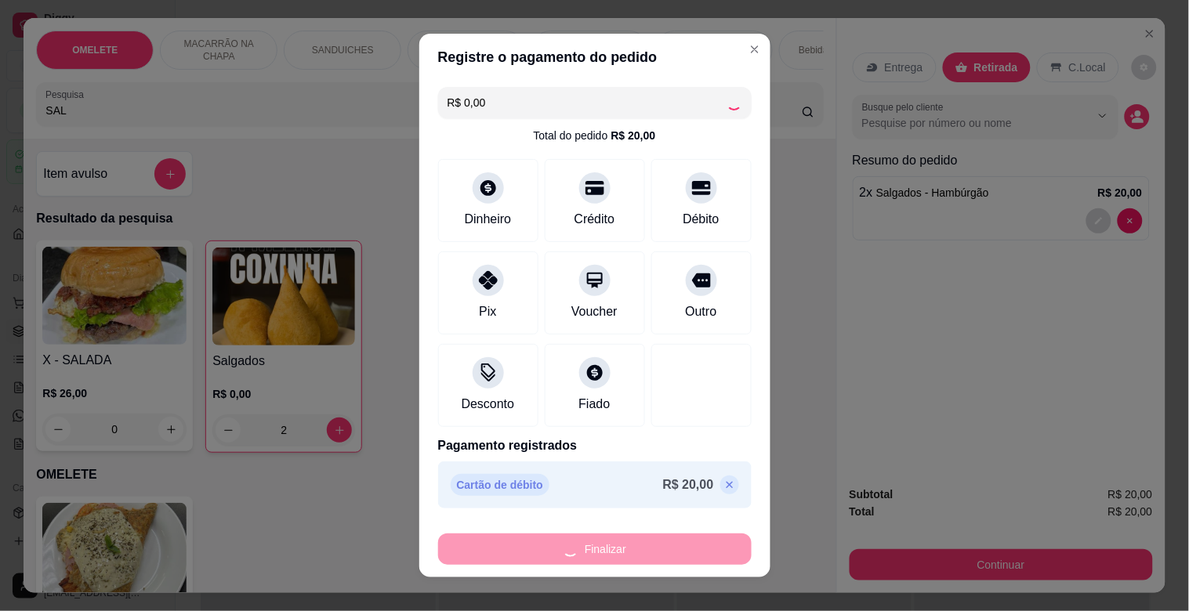
type input "0"
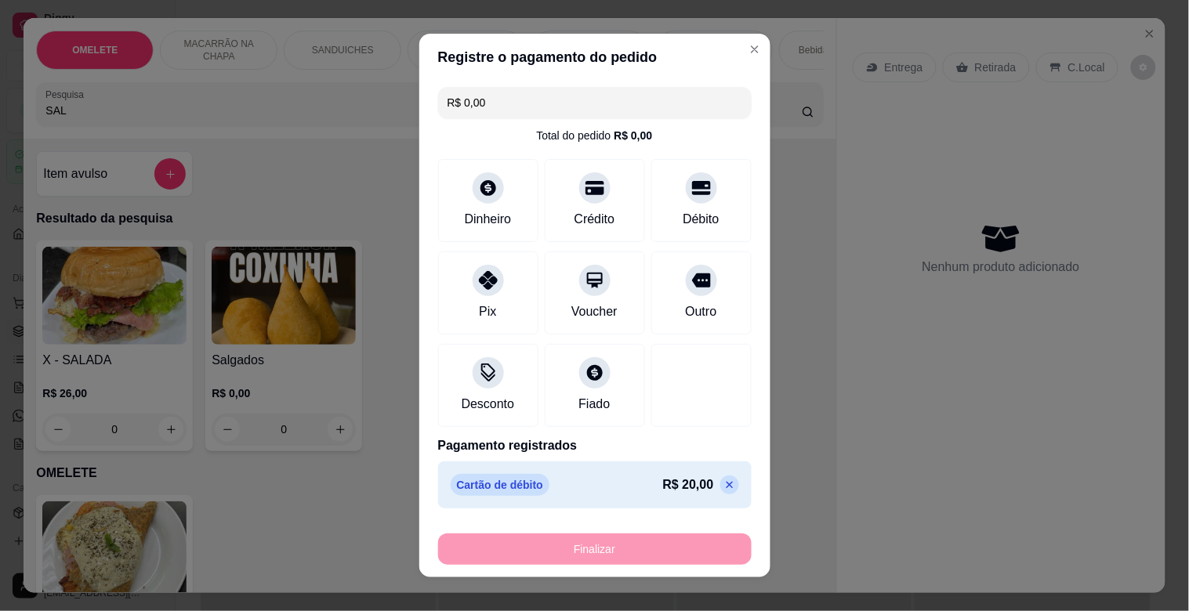
type input "-R$ 20,00"
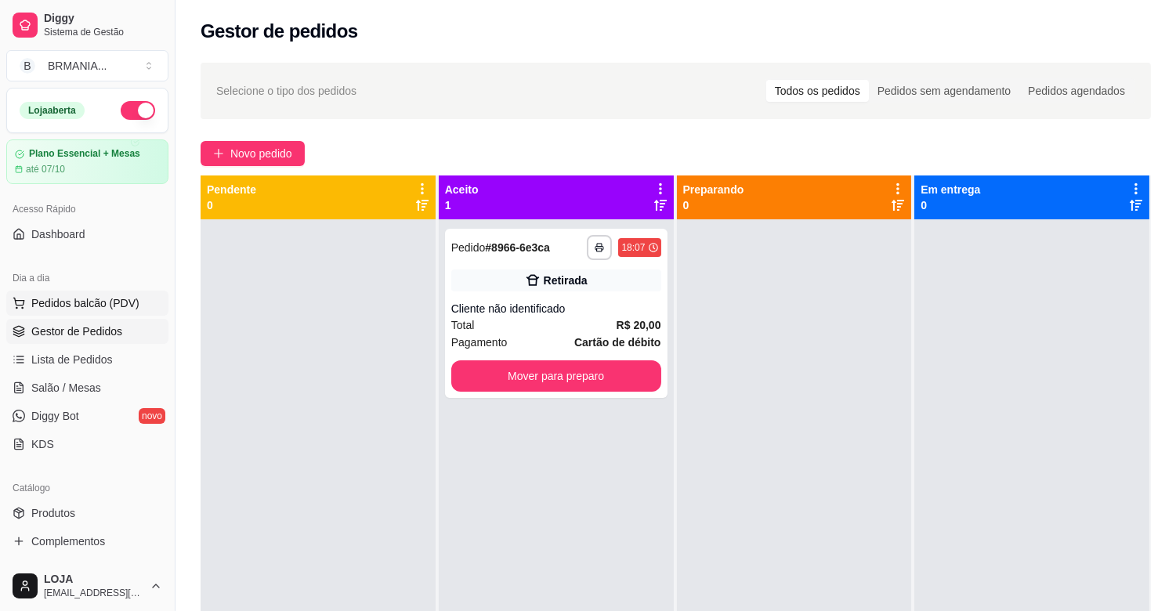
click at [78, 302] on span "Pedidos balcão (PDV)" at bounding box center [85, 303] width 108 height 16
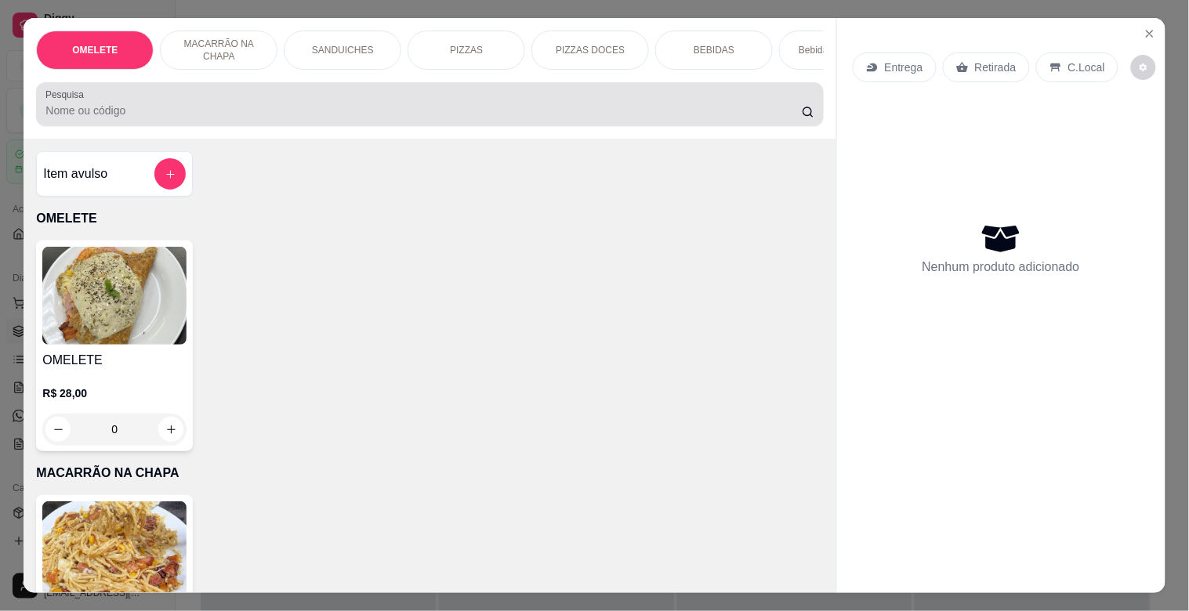
click at [230, 126] on div "Pesquisa" at bounding box center [429, 104] width 787 height 44
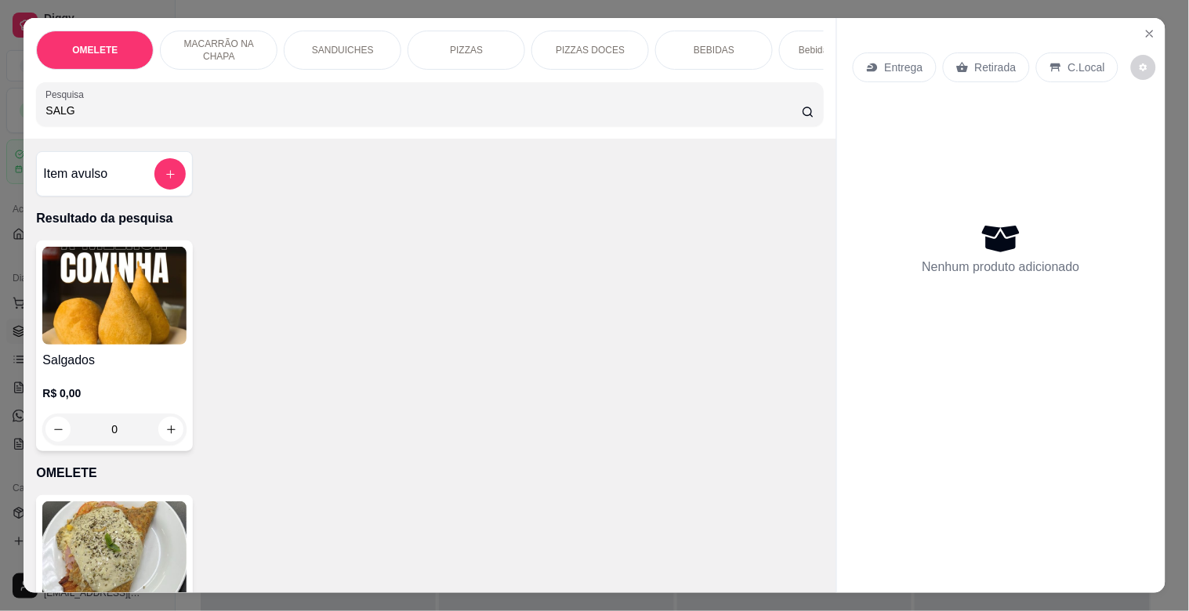
type input "SALG"
click at [160, 353] on div "Salgados R$ 0,00 0" at bounding box center [114, 346] width 157 height 211
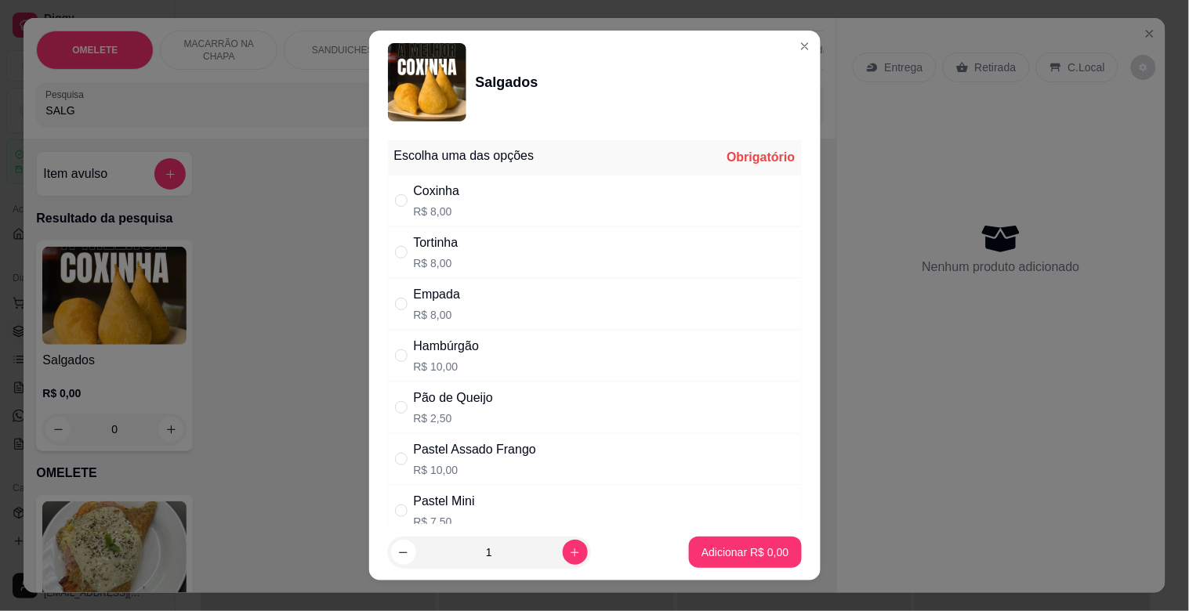
click at [526, 304] on div "Empada R$ 8,00" at bounding box center [595, 304] width 414 height 52
radio input "true"
click at [753, 556] on p "Adicionar R$ 8,00" at bounding box center [745, 552] width 85 height 15
type input "1"
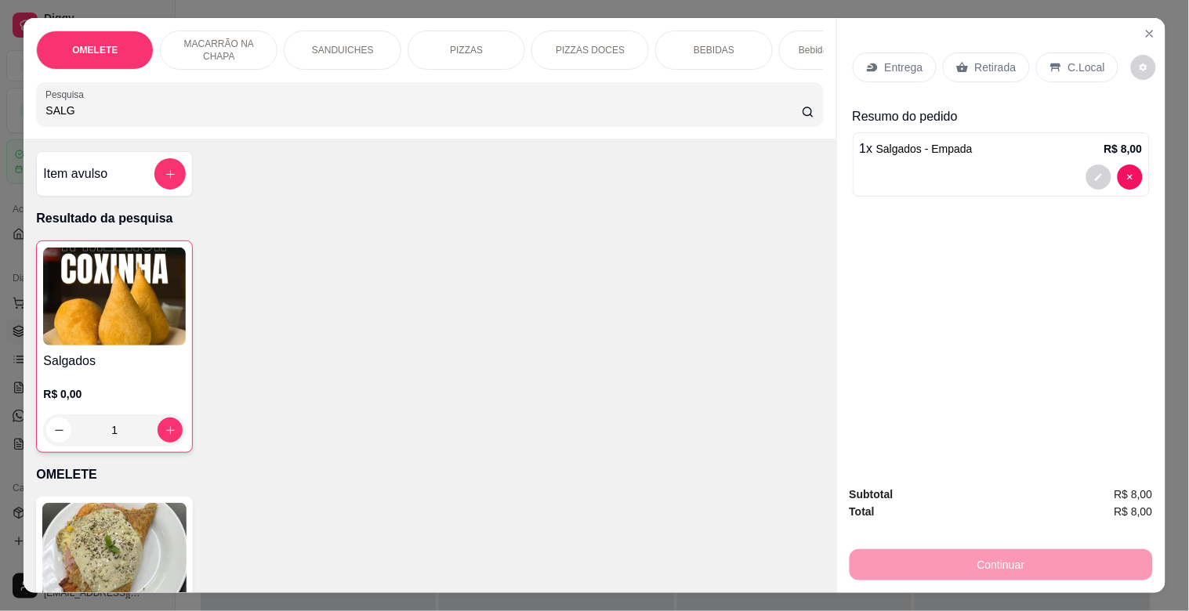
click at [990, 60] on p "Retirada" at bounding box center [996, 68] width 42 height 16
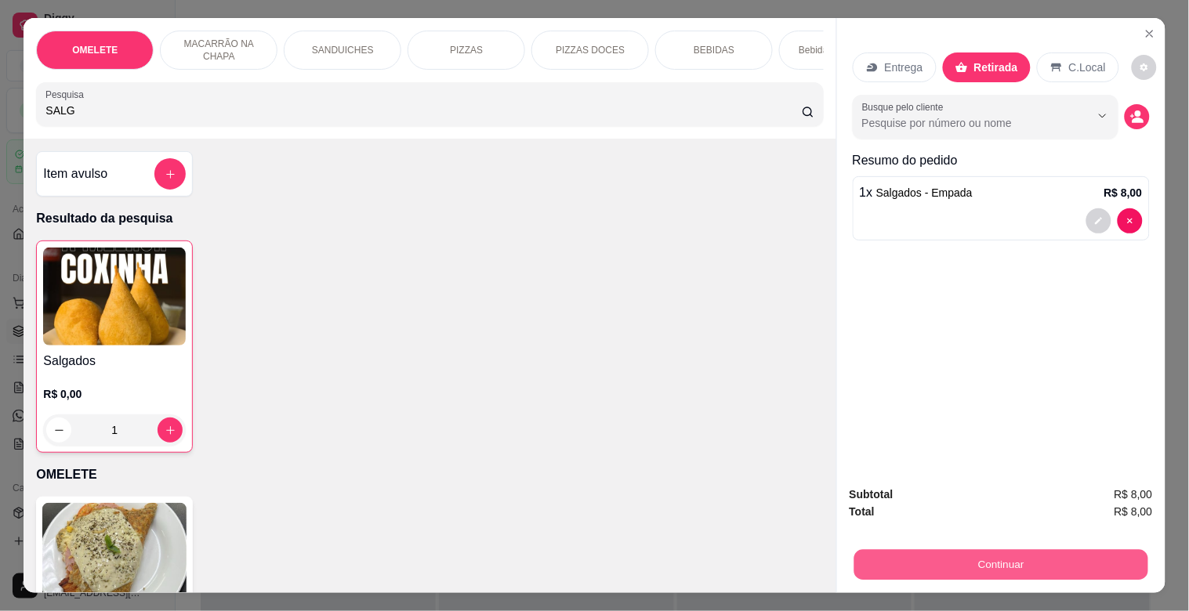
click at [999, 566] on button "Continuar" at bounding box center [1000, 564] width 294 height 31
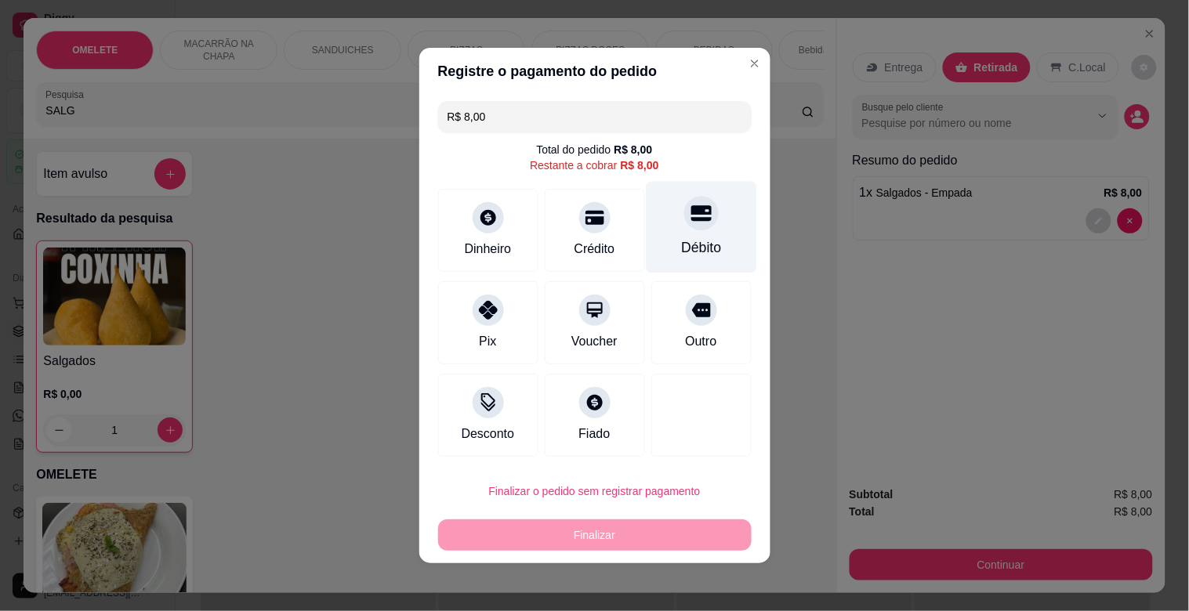
click at [681, 243] on div "Débito" at bounding box center [701, 247] width 40 height 20
type input "R$ 0,00"
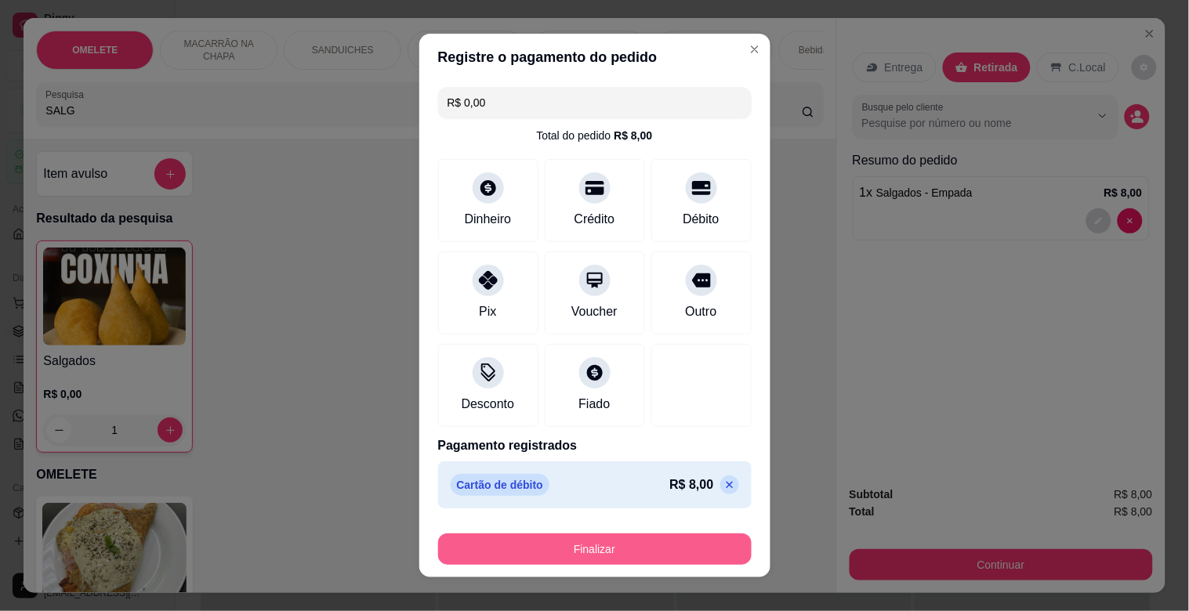
click at [573, 546] on button "Finalizar" at bounding box center [594, 549] width 313 height 31
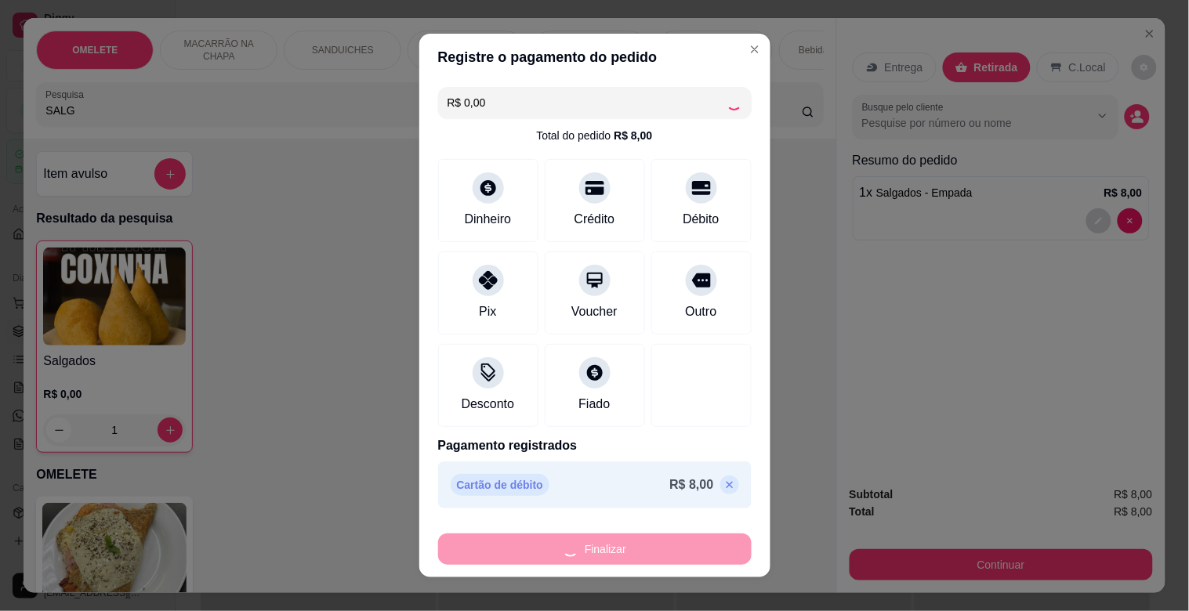
type input "0"
type input "-R$ 8,00"
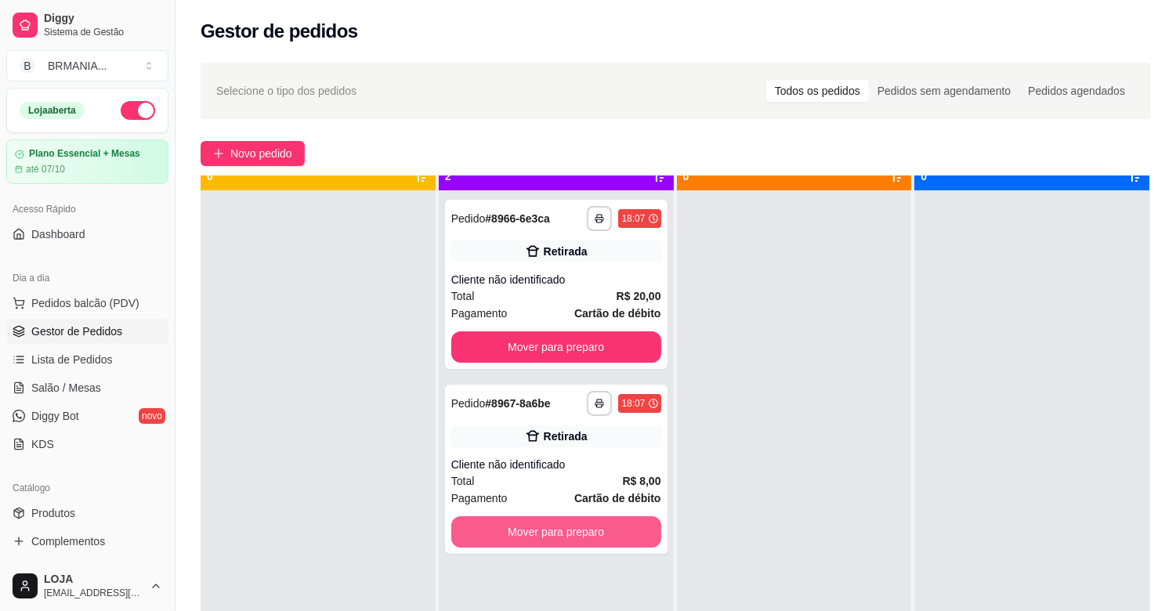
scroll to position [43, 0]
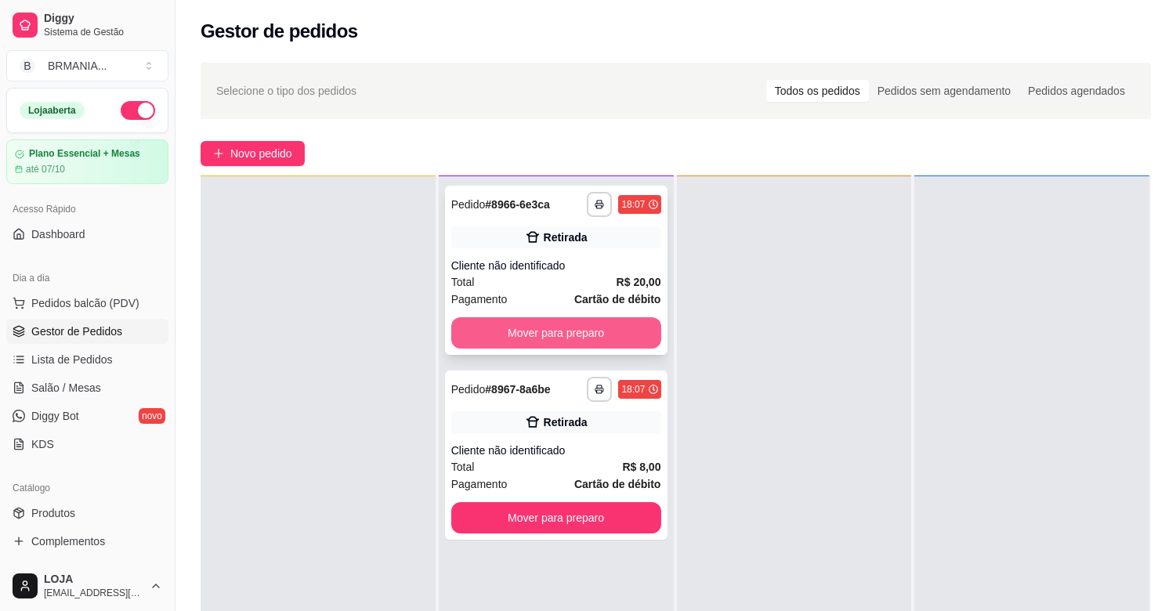
click at [624, 338] on button "Mover para preparo" at bounding box center [556, 332] width 210 height 31
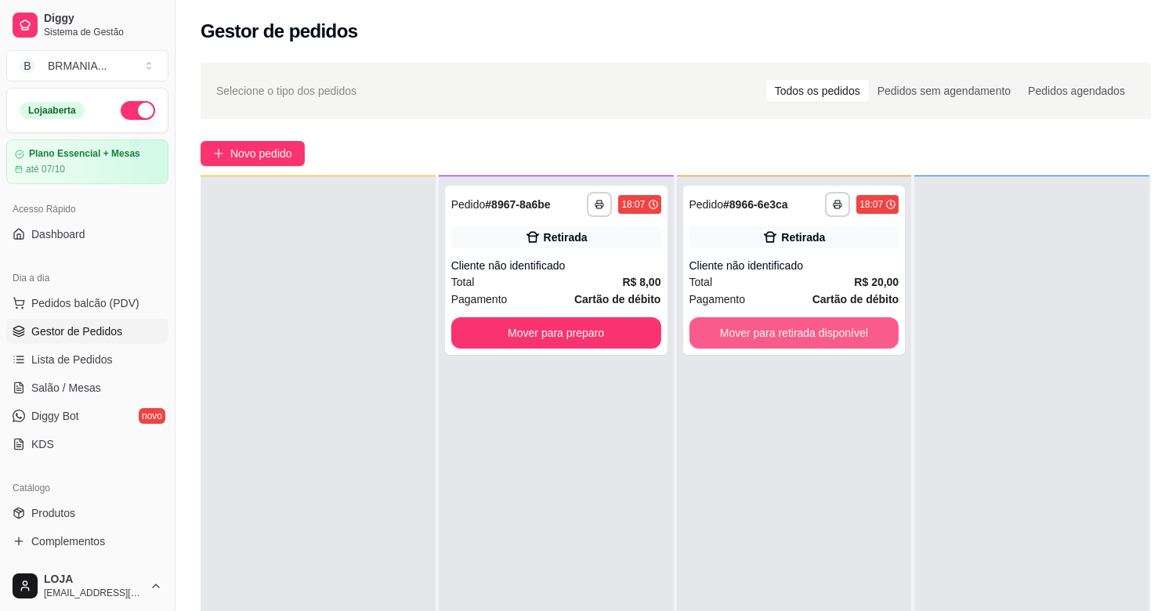
click at [765, 338] on button "Mover para retirada disponível" at bounding box center [795, 332] width 210 height 31
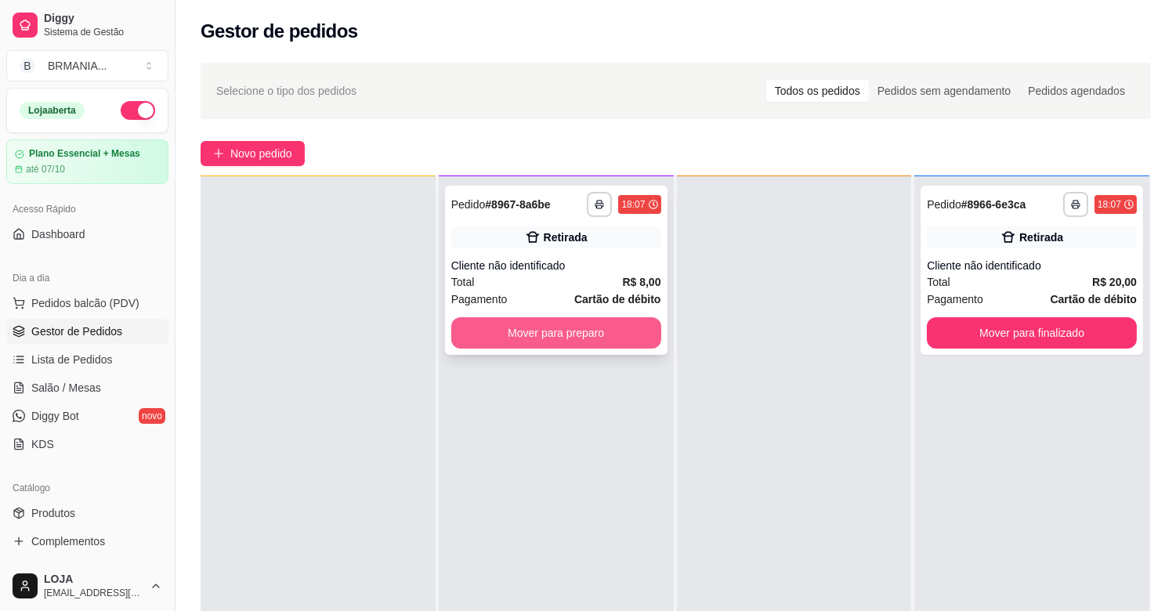
click at [653, 331] on button "Mover para preparo" at bounding box center [556, 332] width 210 height 31
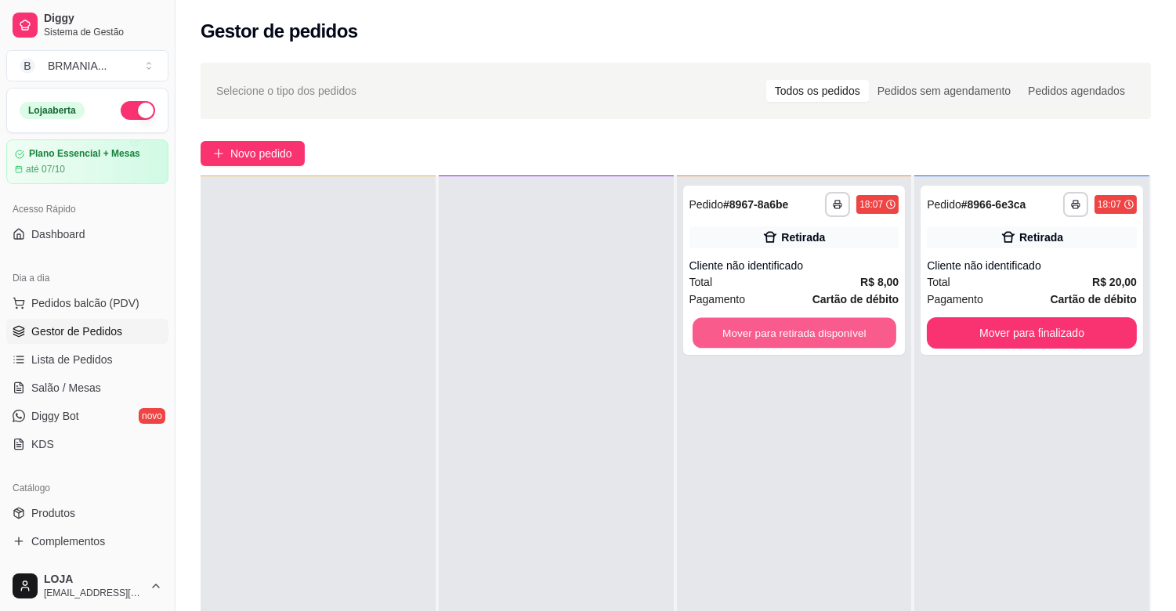
click at [807, 331] on button "Mover para retirada disponível" at bounding box center [795, 333] width 204 height 31
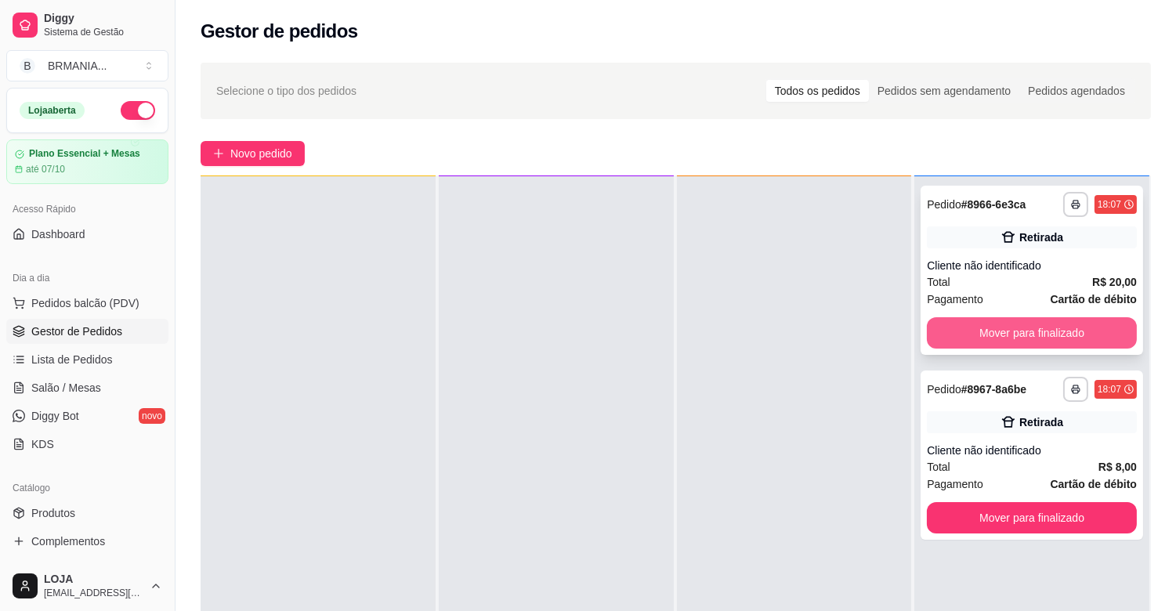
click at [1023, 335] on button "Mover para finalizado" at bounding box center [1032, 332] width 210 height 31
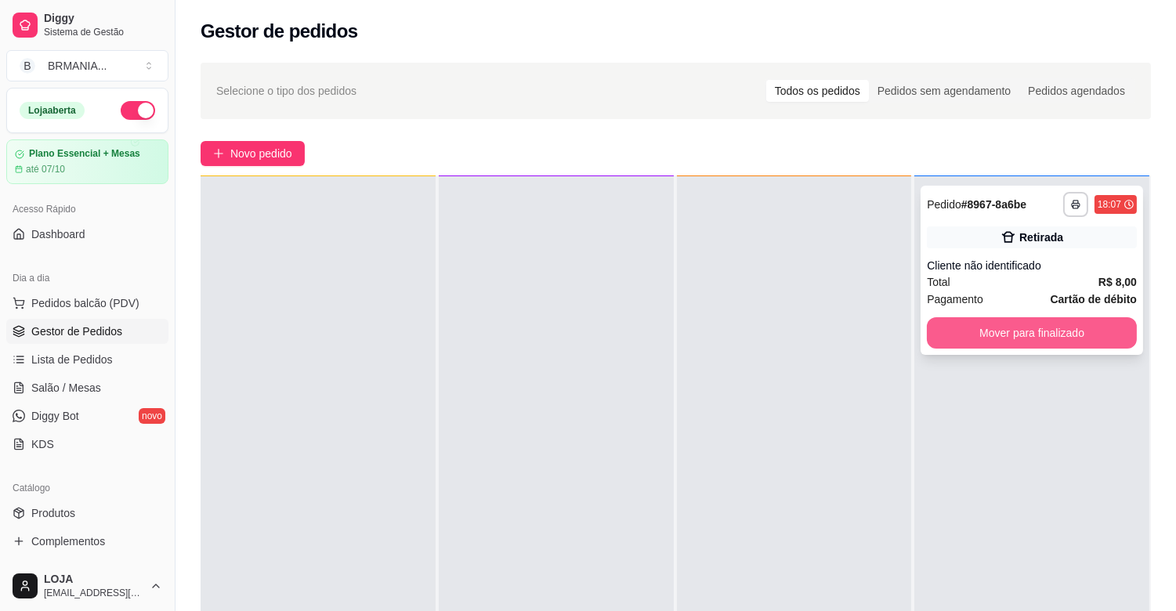
click at [1038, 332] on button "Mover para finalizado" at bounding box center [1032, 332] width 210 height 31
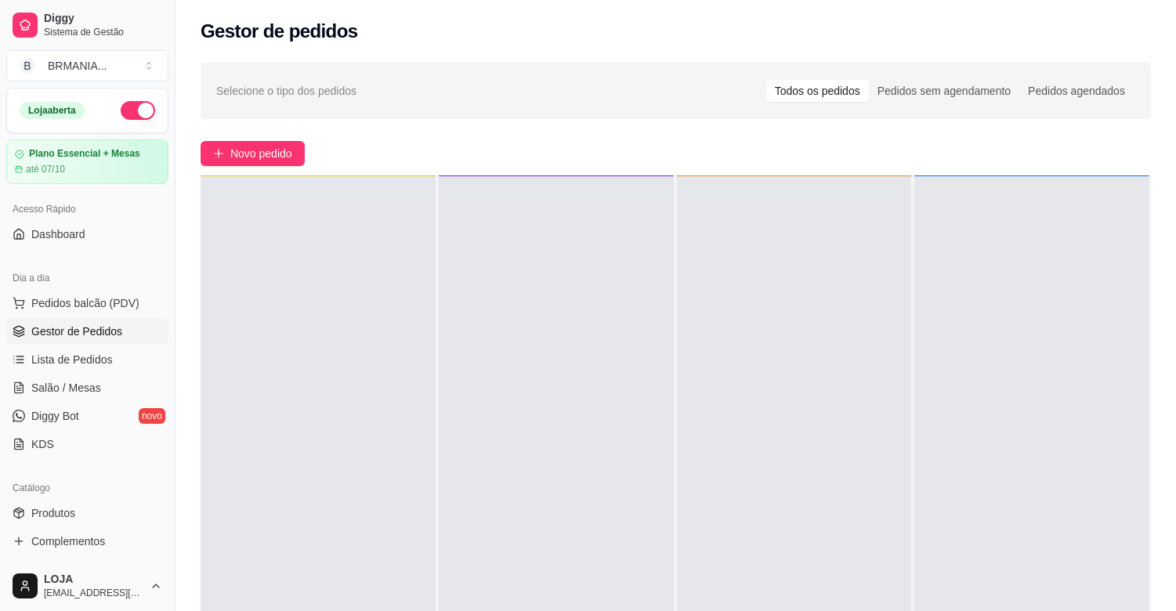
scroll to position [0, 0]
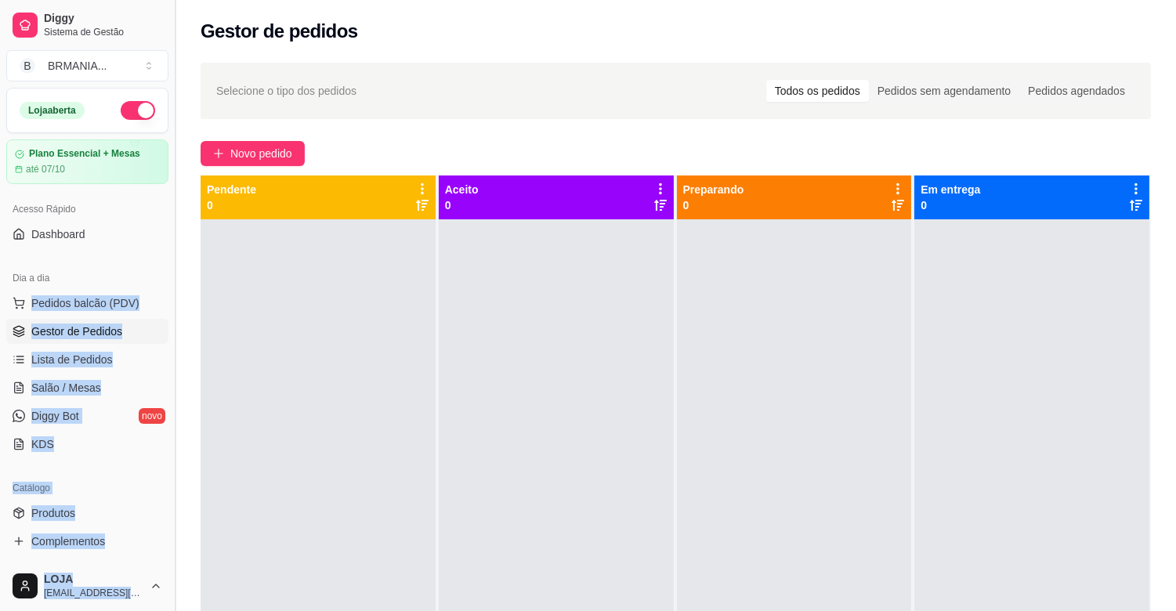
drag, startPoint x: 161, startPoint y: 287, endPoint x: 173, endPoint y: 320, distance: 35.2
click at [171, 354] on div "Diggy Sistema de Gestão B BRMANIA ... Loja aberta Plano Essencial + Mesas até 0…" at bounding box center [87, 305] width 175 height 611
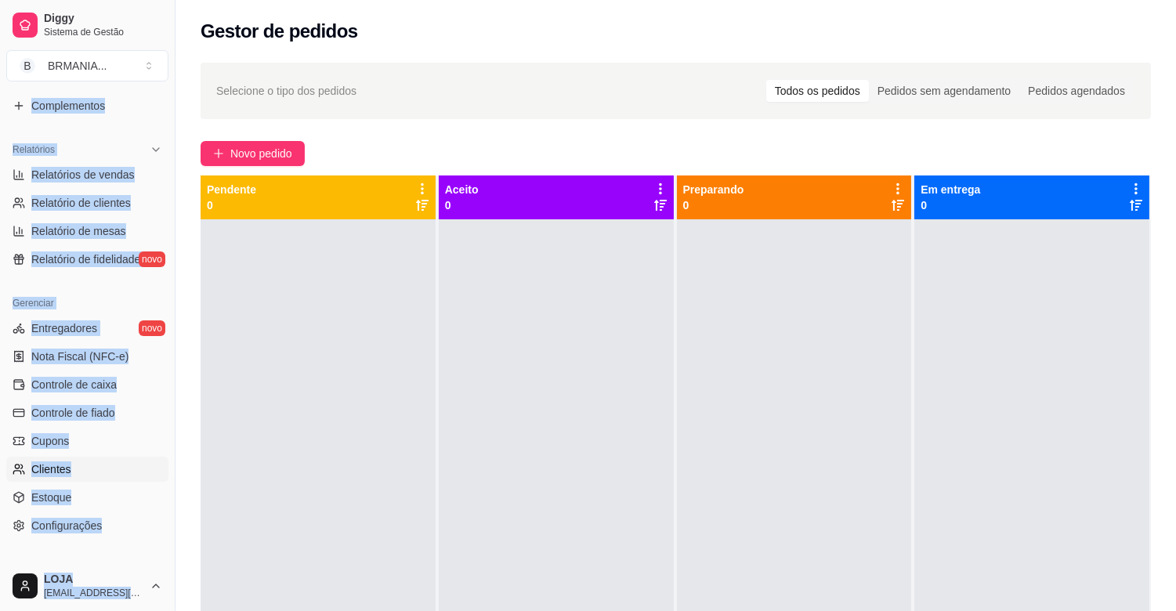
scroll to position [429, 0]
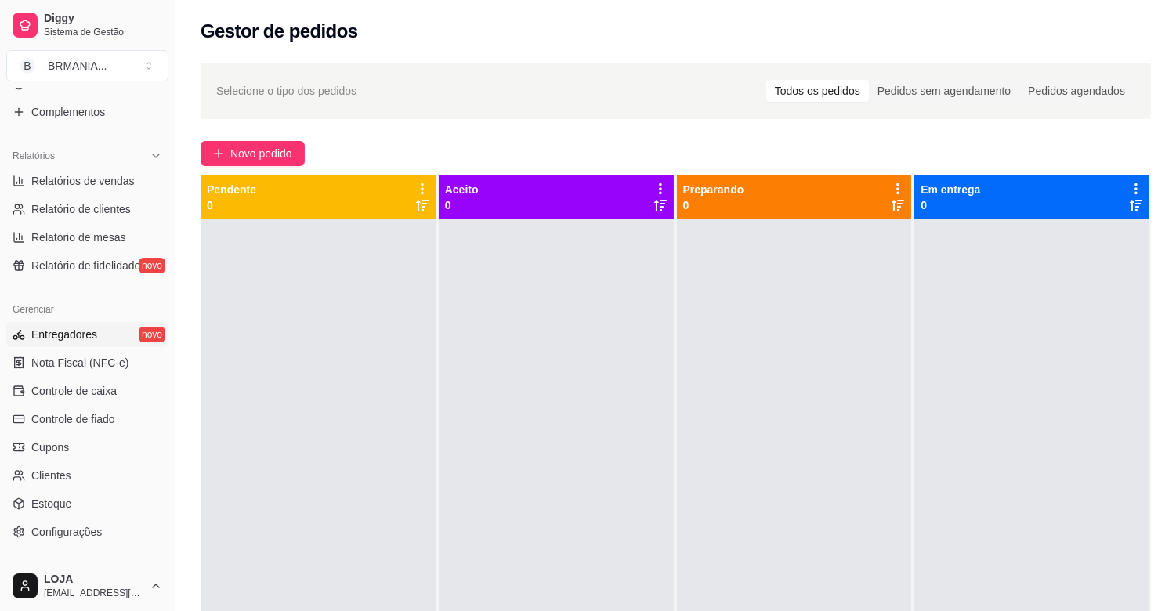
drag, startPoint x: 490, startPoint y: 411, endPoint x: 118, endPoint y: 345, distance: 378.1
click at [487, 407] on div at bounding box center [556, 524] width 235 height 611
click at [107, 388] on span "Controle de caixa" at bounding box center [73, 391] width 85 height 16
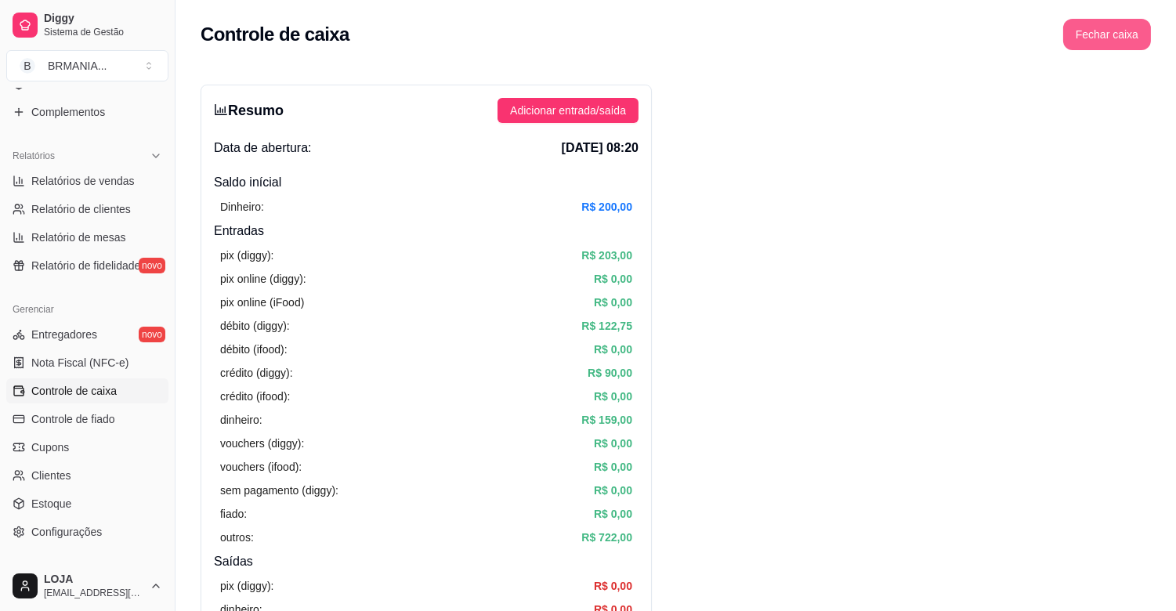
click at [1113, 35] on button "Fechar caixa" at bounding box center [1107, 34] width 88 height 31
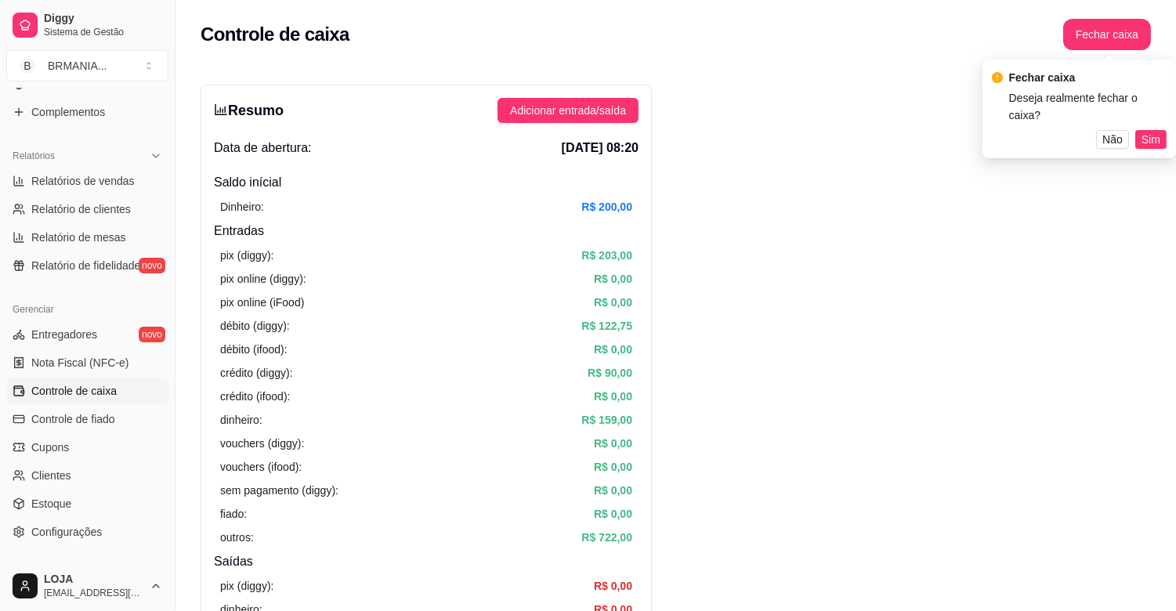
click at [1144, 131] on span "Sim" at bounding box center [1151, 139] width 19 height 17
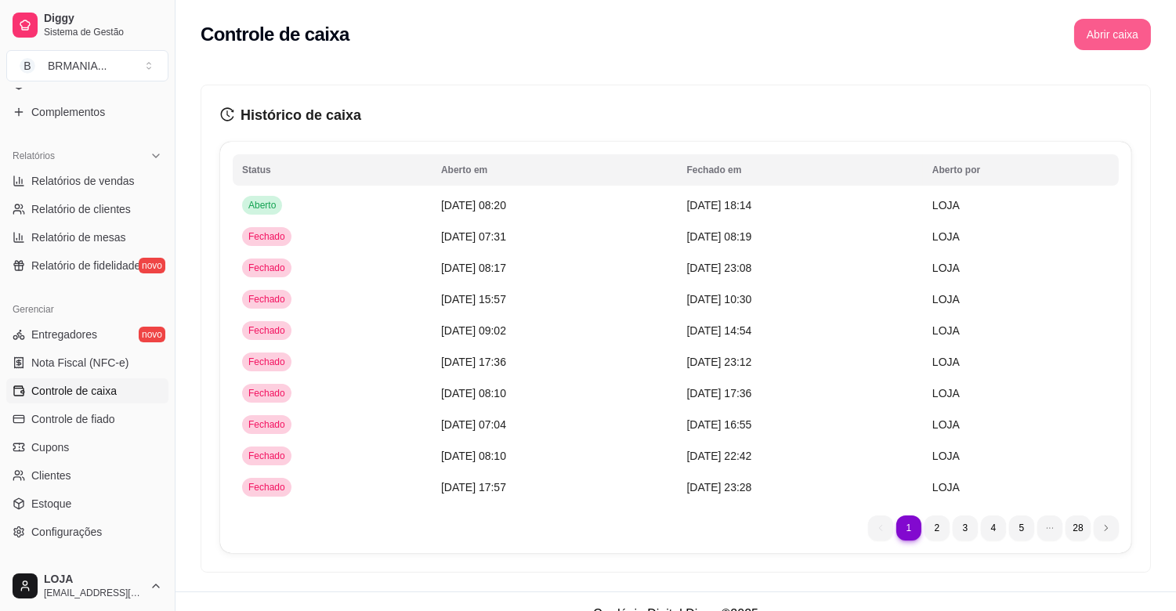
click at [1115, 37] on button "Abrir caixa" at bounding box center [1112, 34] width 77 height 31
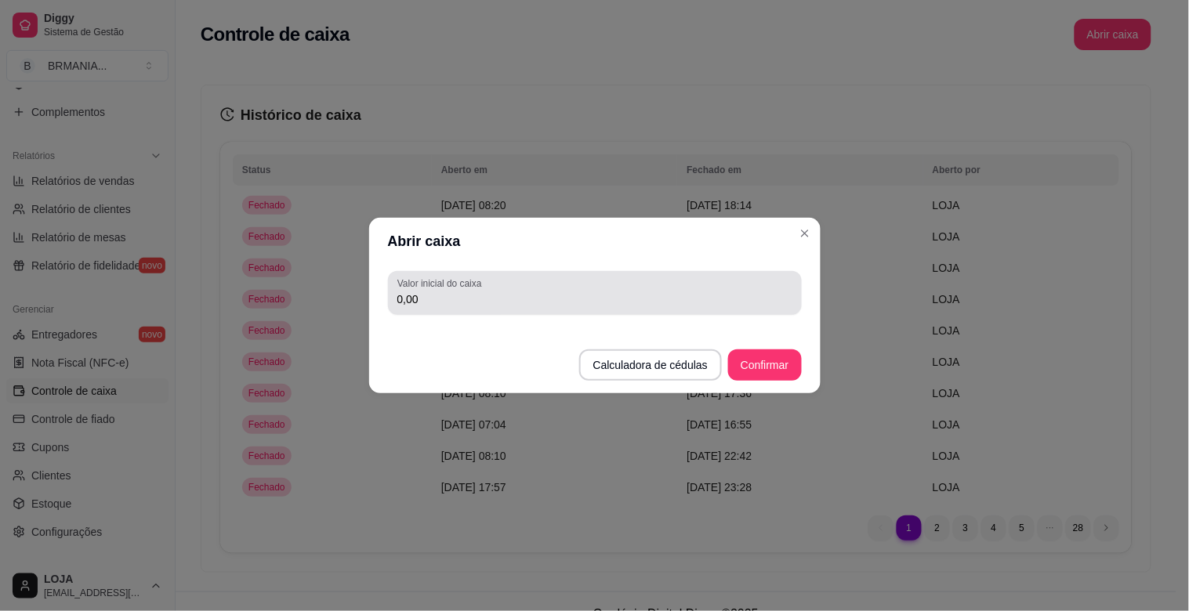
click at [580, 304] on input "0,00" at bounding box center [594, 299] width 395 height 16
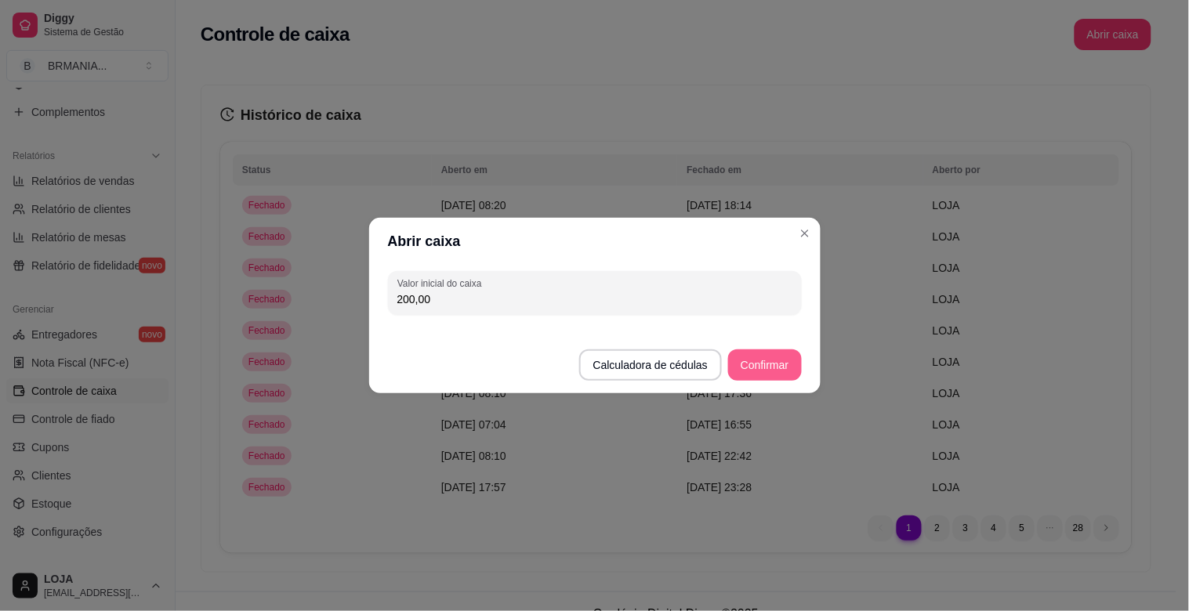
type input "200,00"
click at [778, 378] on button "Confirmar" at bounding box center [764, 364] width 73 height 31
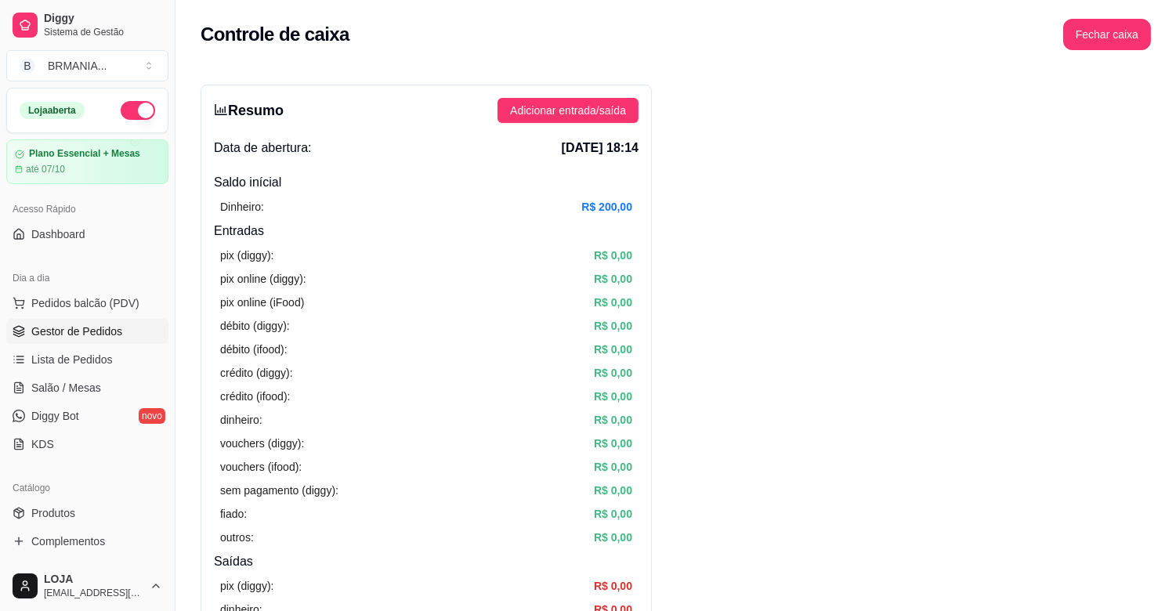
click at [100, 334] on span "Gestor de Pedidos" at bounding box center [76, 332] width 91 height 16
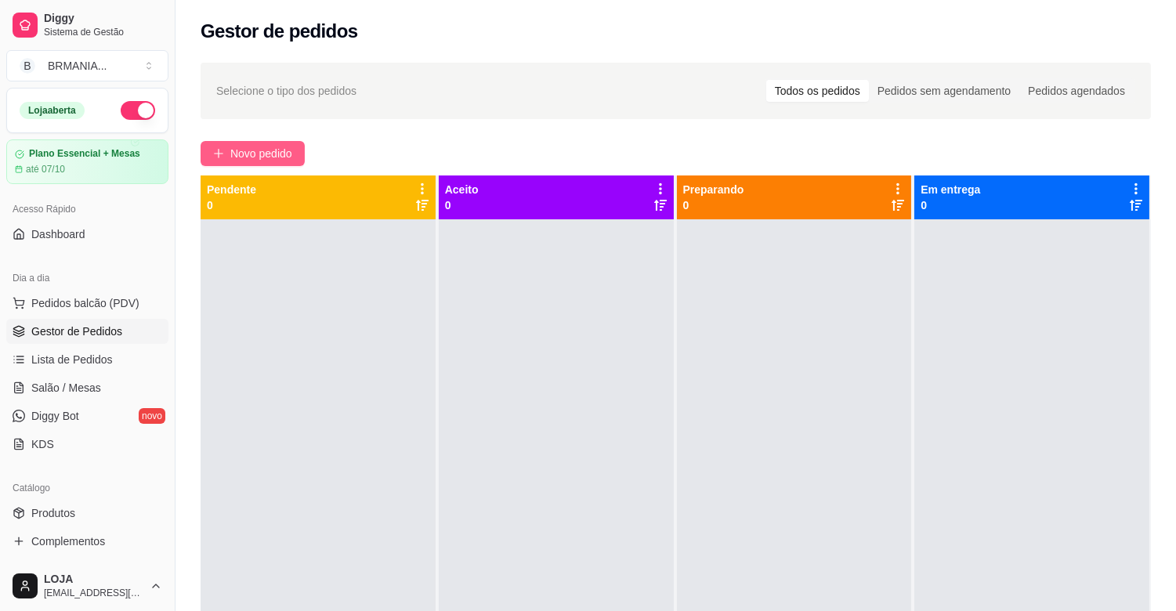
click at [288, 151] on span "Novo pedido" at bounding box center [261, 153] width 62 height 17
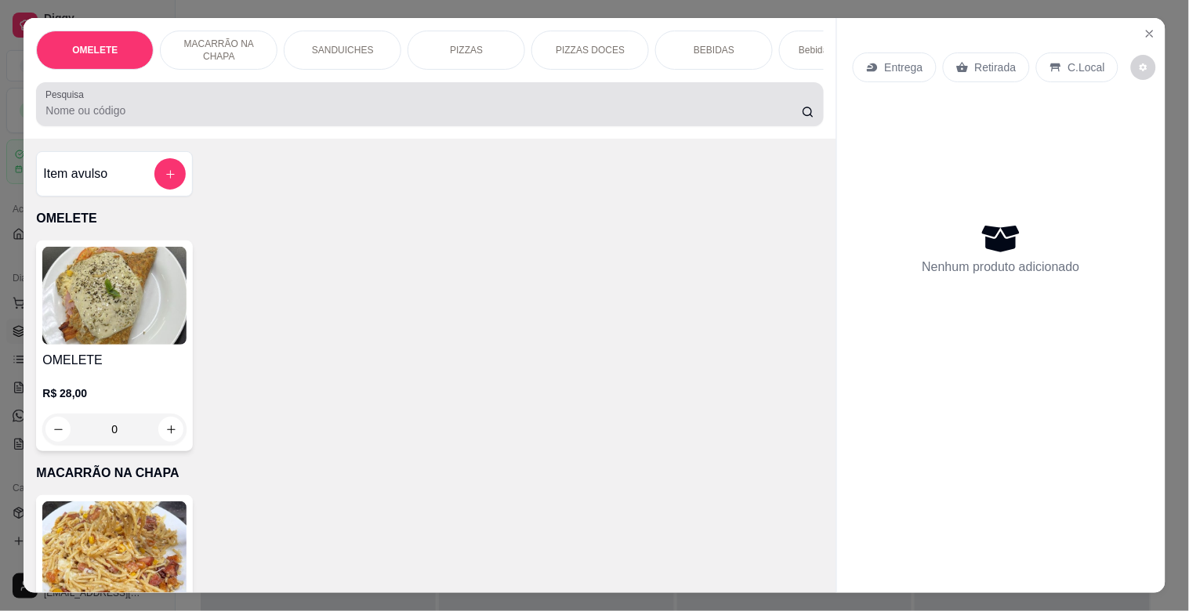
click at [260, 113] on input "Pesquisa" at bounding box center [423, 111] width 756 height 16
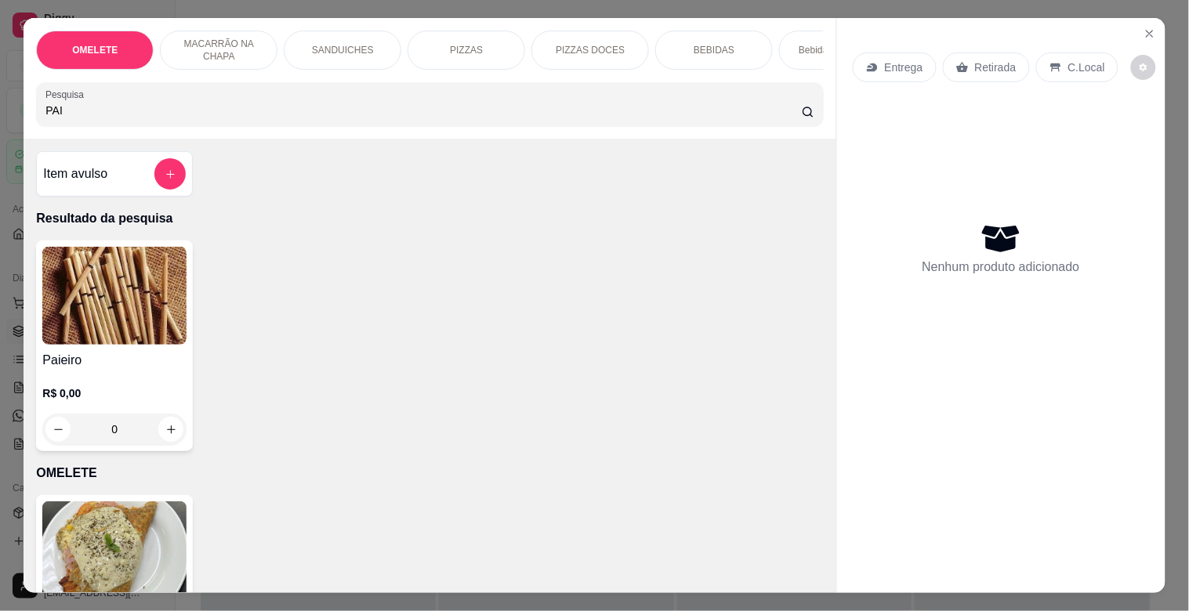
type input "PAI"
click at [128, 259] on img at bounding box center [114, 296] width 144 height 98
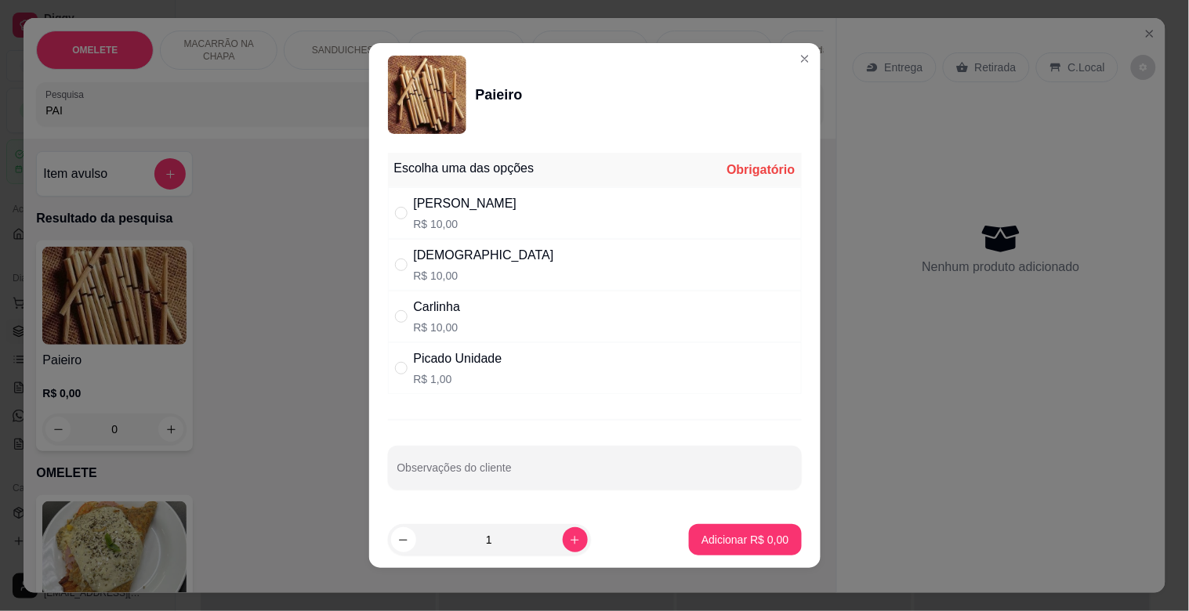
click at [457, 307] on div "Carlinha R$ 10,00" at bounding box center [595, 317] width 414 height 52
click at [458, 362] on div "Picado Unidade" at bounding box center [458, 358] width 89 height 19
radio input "false"
radio input "true"
click at [467, 199] on div "[PERSON_NAME]$ 10,00" at bounding box center [595, 213] width 414 height 52
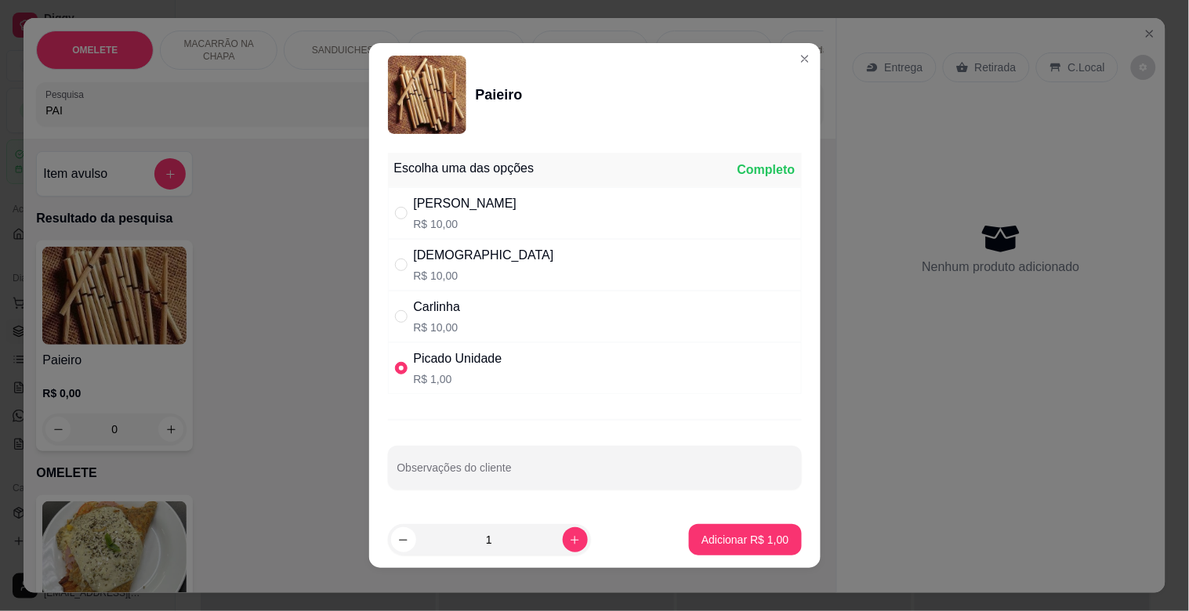
radio input "true"
radio input "false"
click at [465, 209] on div "[PERSON_NAME]$ 10,00" at bounding box center [595, 213] width 414 height 52
click at [404, 200] on div "[PERSON_NAME]$ 10,00" at bounding box center [595, 213] width 414 height 52
radio input "true"
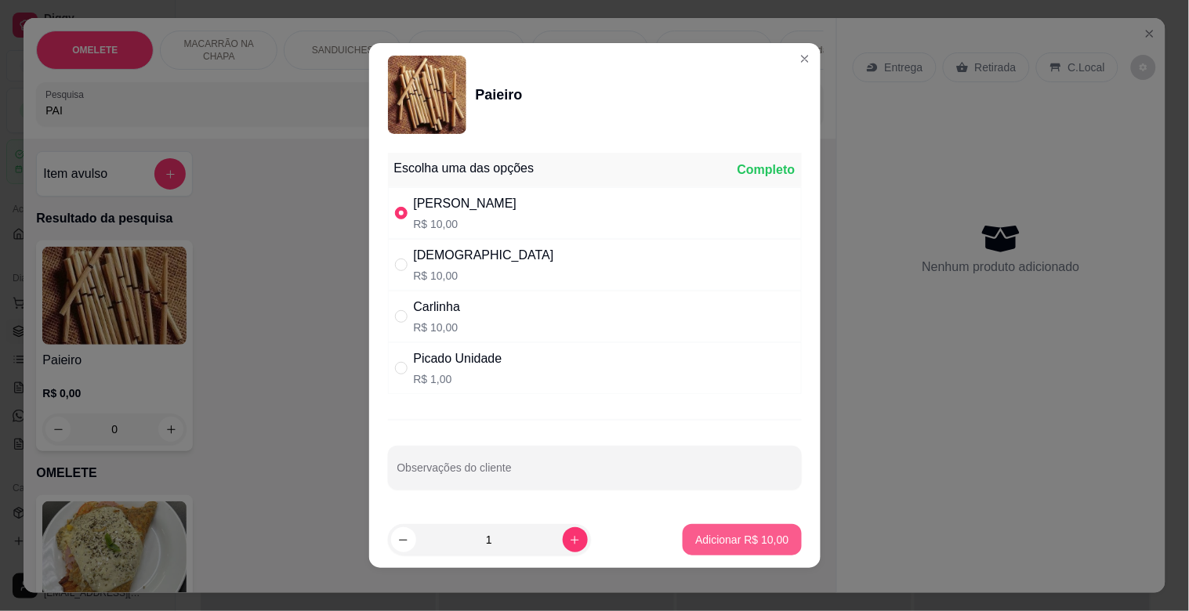
click at [719, 535] on p "Adicionar R$ 10,00" at bounding box center [741, 540] width 93 height 16
type input "1"
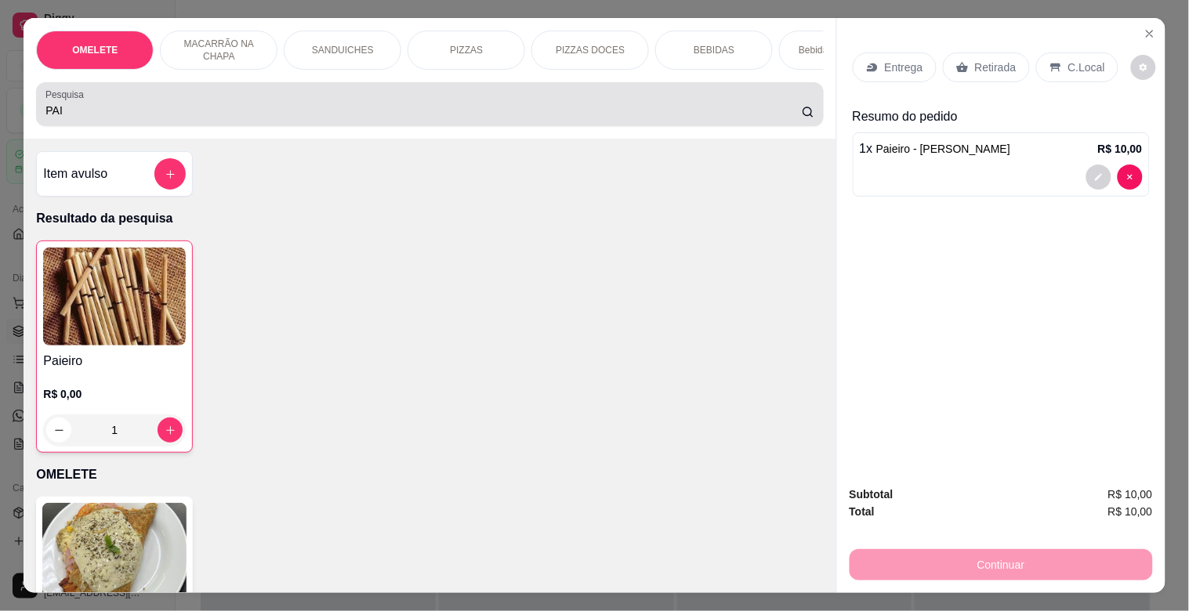
click at [82, 126] on div "Pesquisa PAI" at bounding box center [429, 104] width 787 height 44
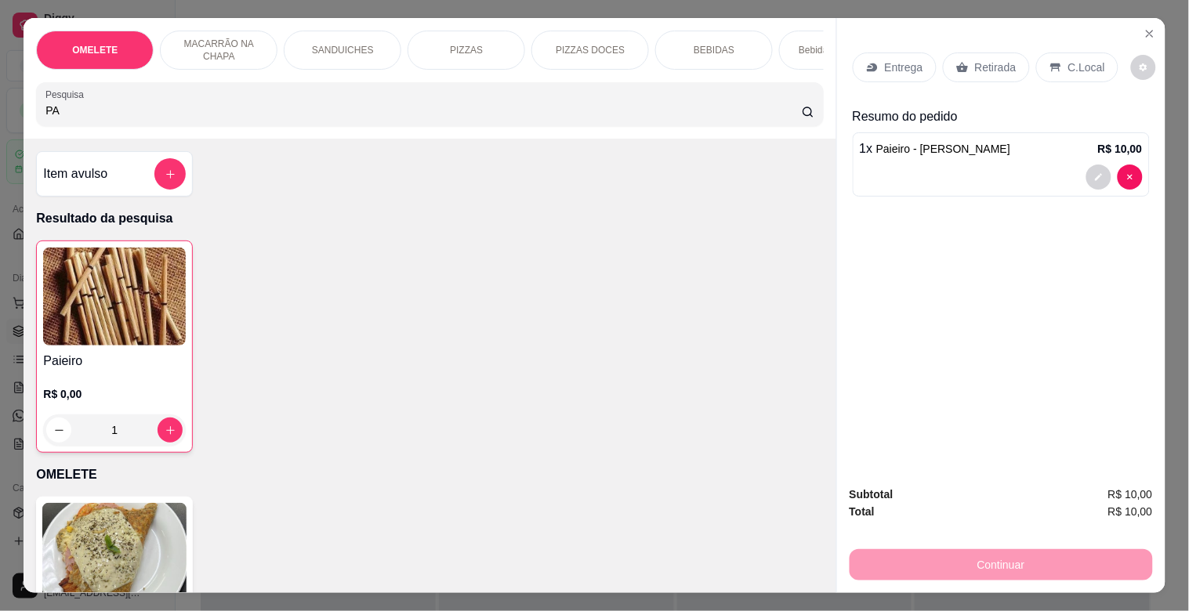
type input "P"
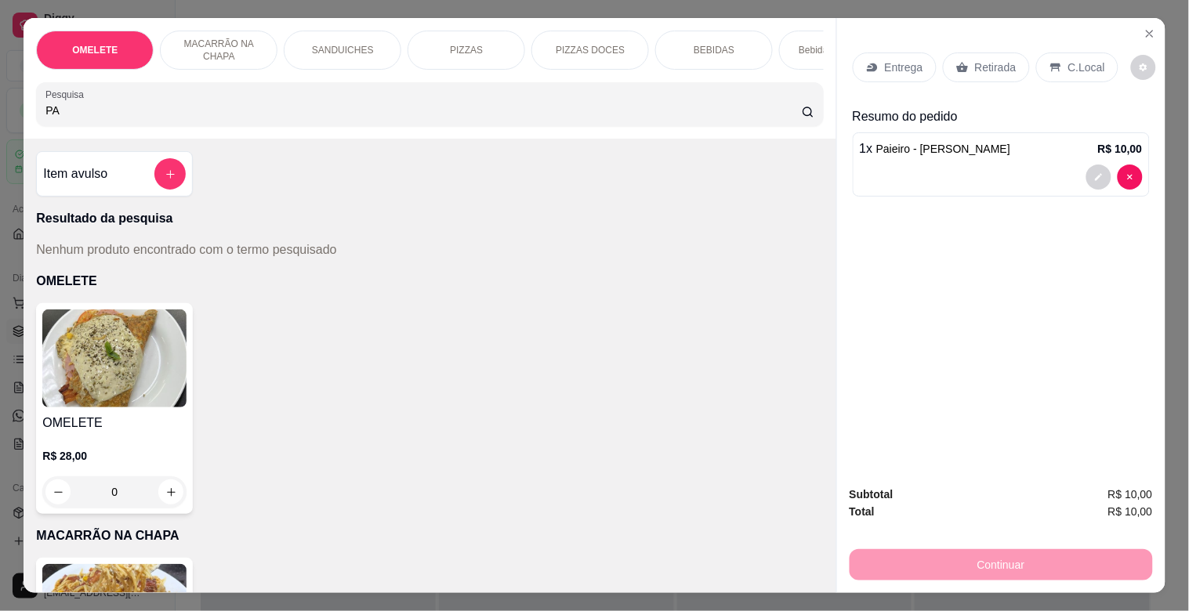
type input "P"
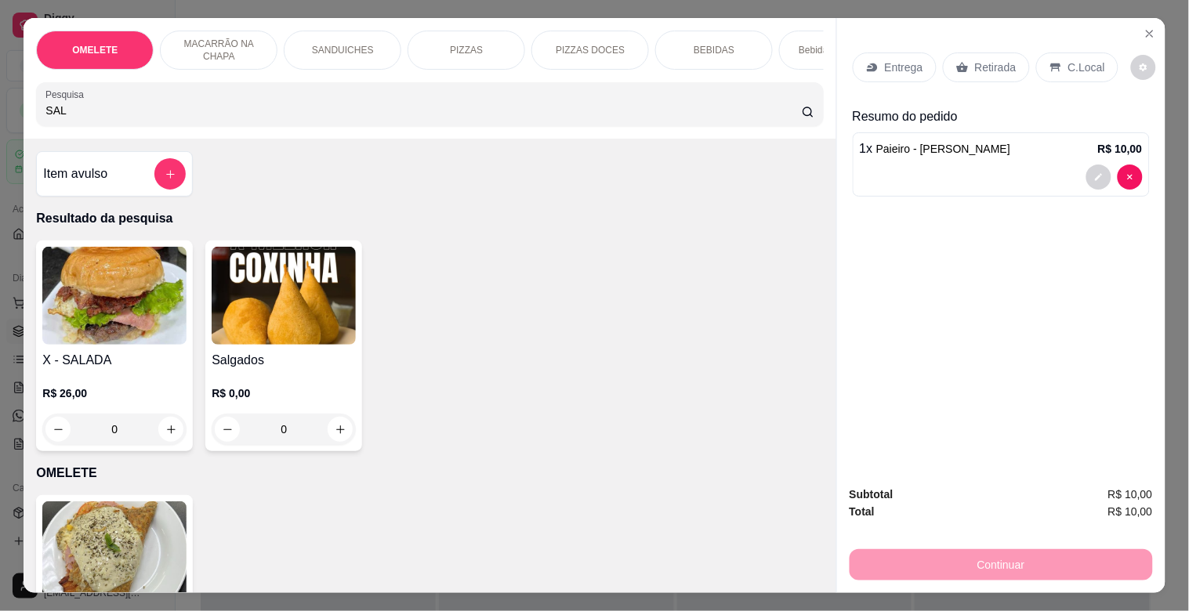
type input "SAL"
click at [239, 313] on img at bounding box center [284, 296] width 144 height 98
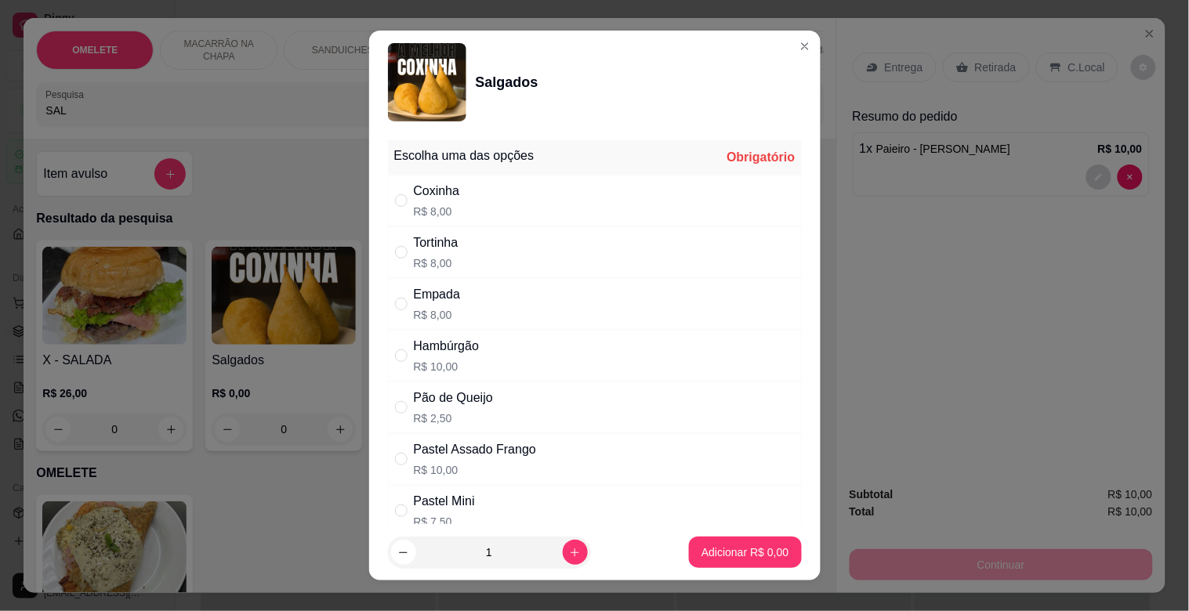
click at [478, 285] on div "Empada R$ 8,00" at bounding box center [595, 304] width 414 height 52
radio input "true"
click at [465, 256] on div "Tortinha R$ 8,00" at bounding box center [595, 252] width 414 height 52
radio input "true"
radio input "false"
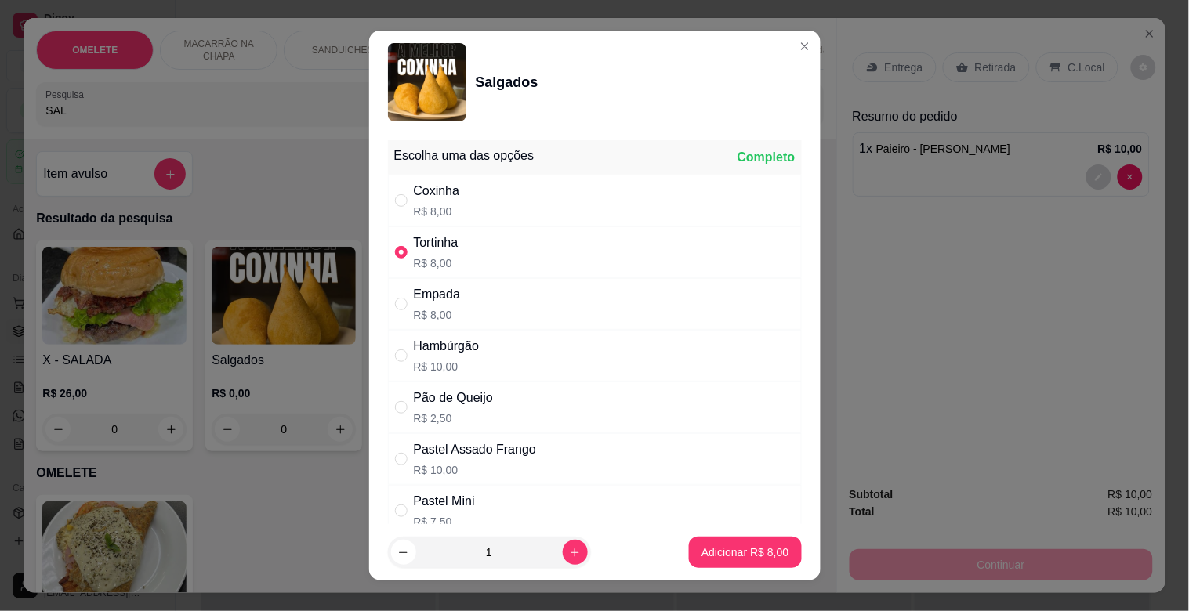
click at [491, 415] on div "Pão de Queijo R$ 2,50" at bounding box center [595, 408] width 414 height 52
radio input "false"
radio input "true"
click at [569, 552] on icon "increase-product-quantity" at bounding box center [575, 553] width 12 height 12
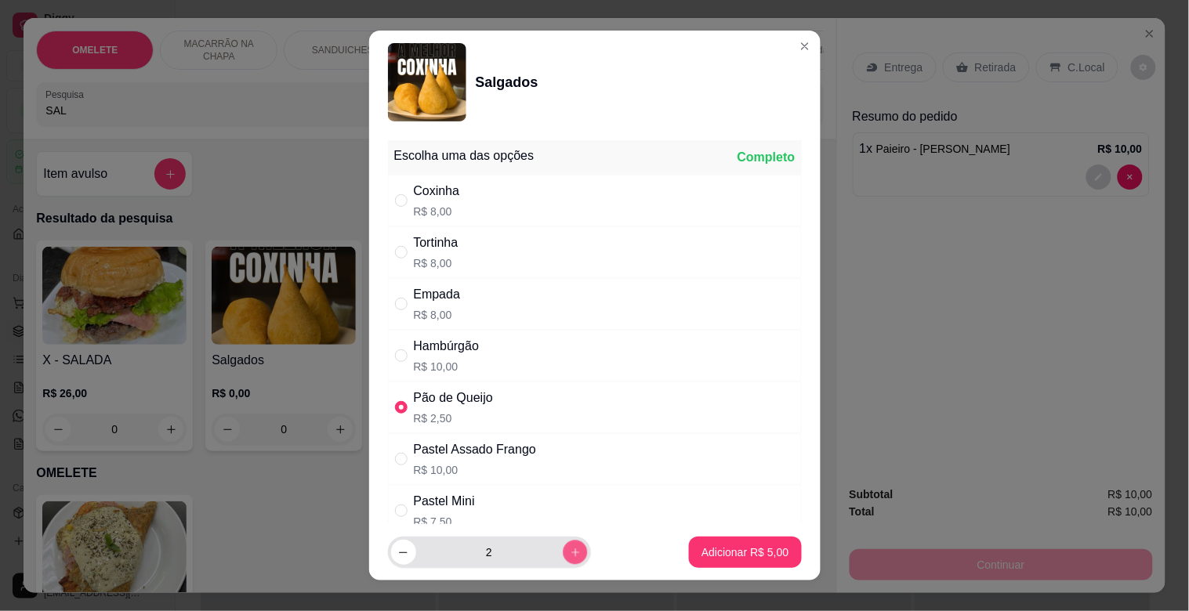
type input "3"
click at [737, 546] on p "Adicionar R$ 7,50" at bounding box center [744, 553] width 87 height 16
type input "3"
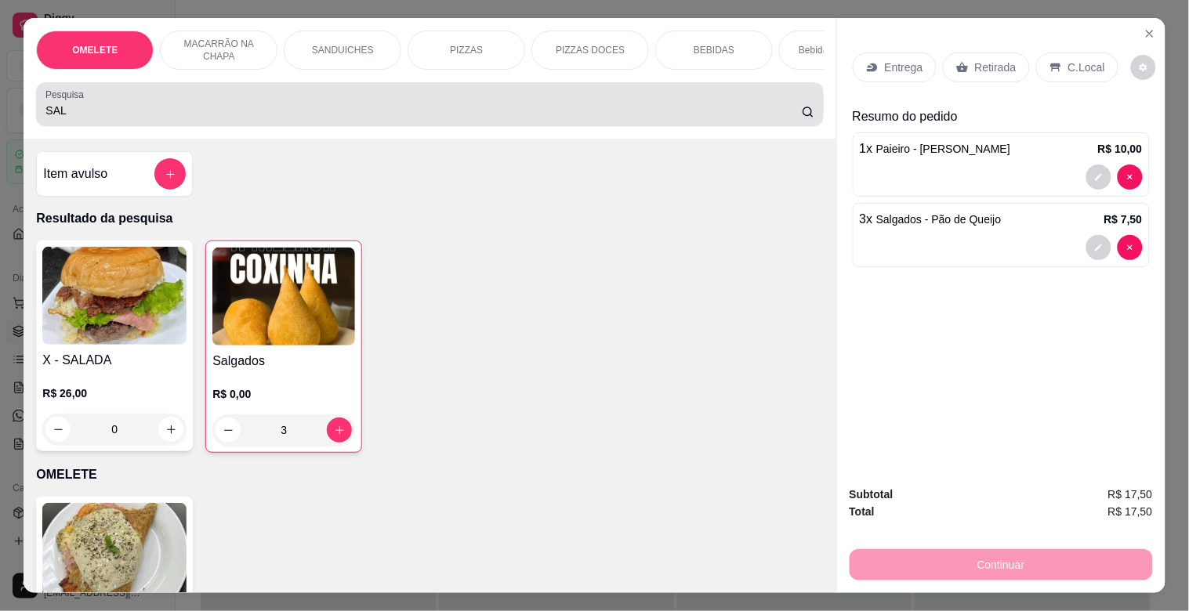
drag, startPoint x: 144, startPoint y: 110, endPoint x: 175, endPoint y: 103, distance: 31.4
click at [143, 110] on input "SAL" at bounding box center [423, 111] width 756 height 16
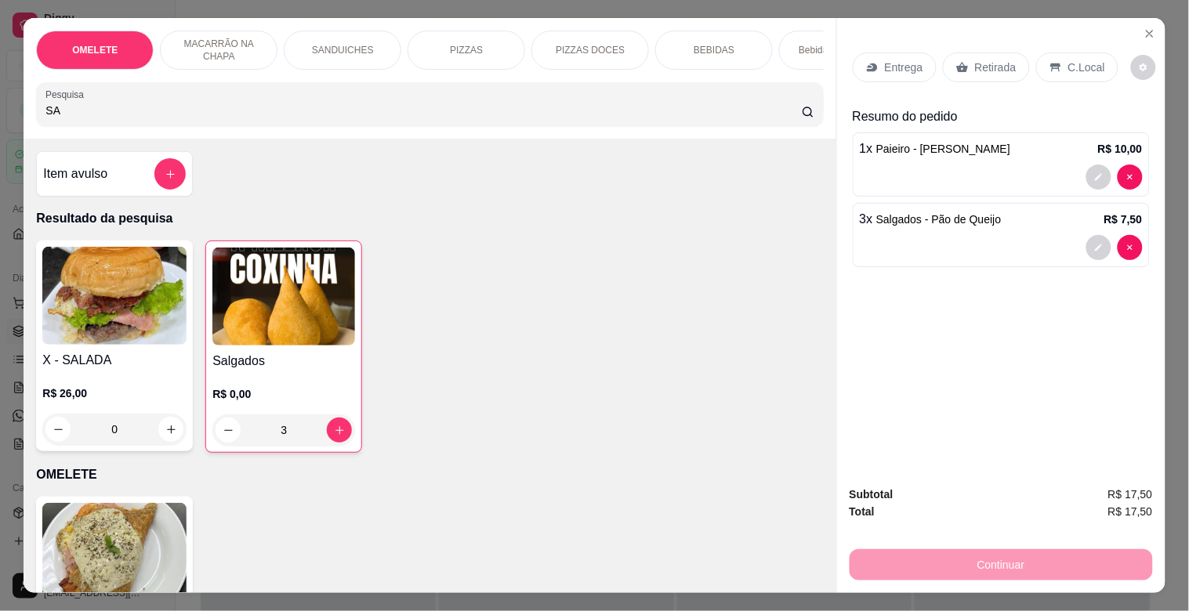
type input "S"
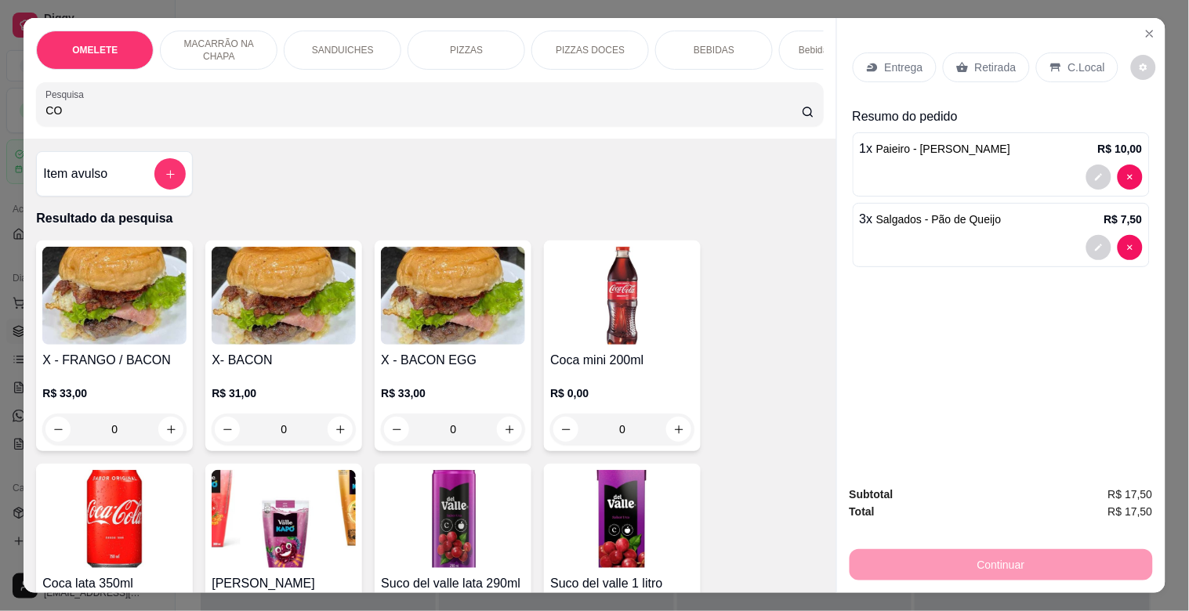
type input "CO"
click at [147, 522] on img at bounding box center [114, 519] width 144 height 98
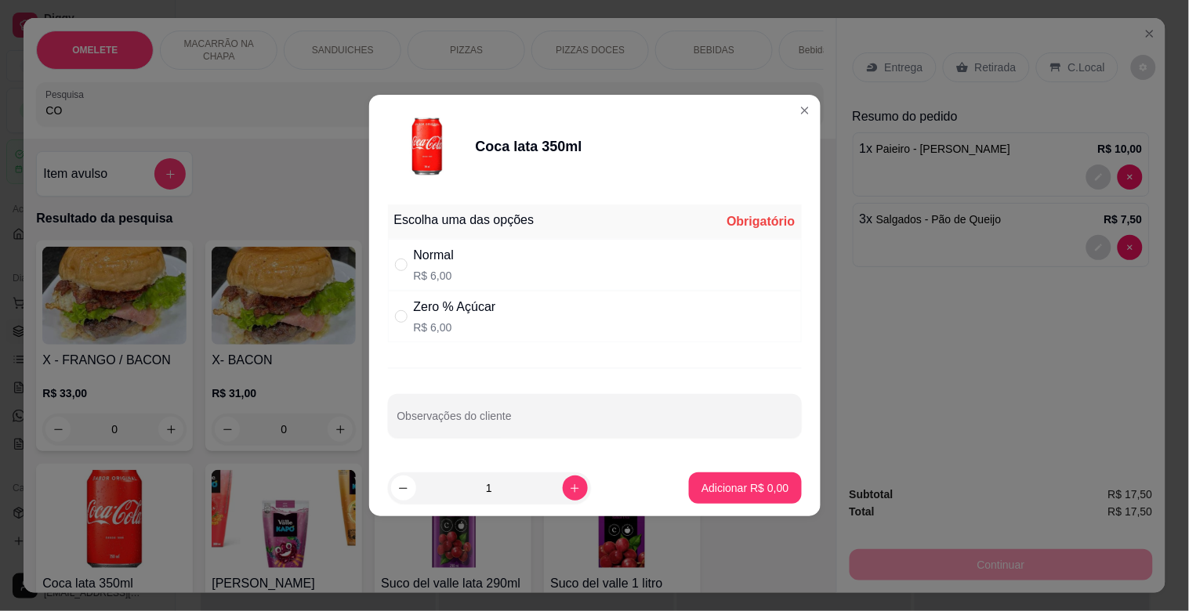
click at [451, 251] on div "Normal" at bounding box center [434, 255] width 41 height 19
radio input "true"
click at [729, 482] on p "Adicionar R$ 6,00" at bounding box center [745, 487] width 85 height 15
type input "1"
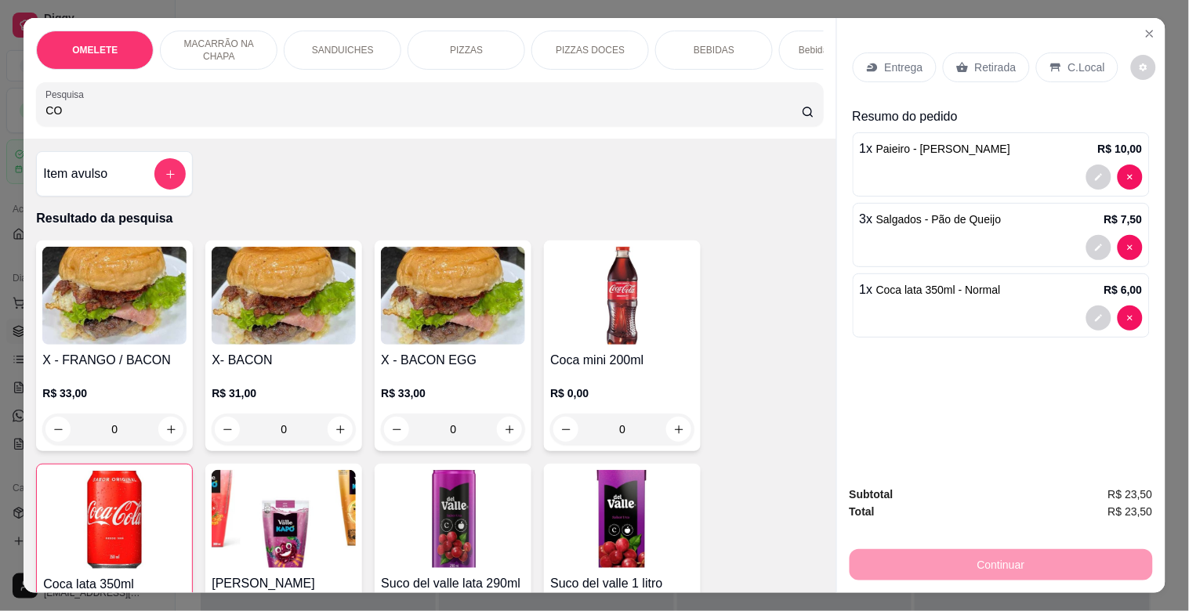
click at [206, 114] on input "CO" at bounding box center [423, 111] width 756 height 16
type input "C"
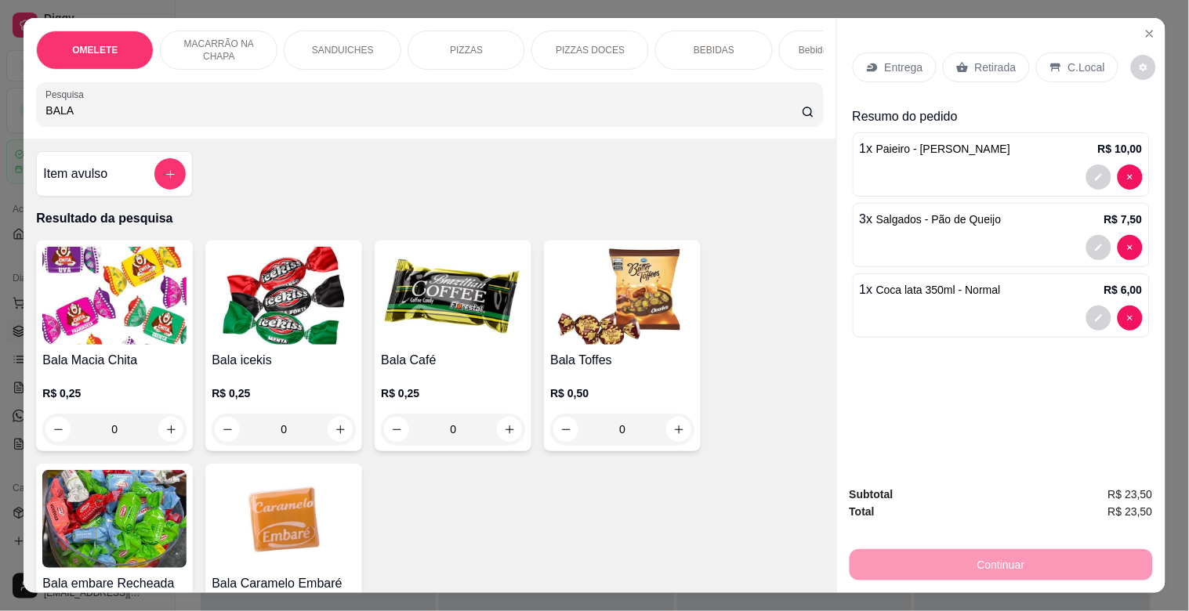
type input "BALA"
click at [581, 319] on img at bounding box center [622, 296] width 144 height 98
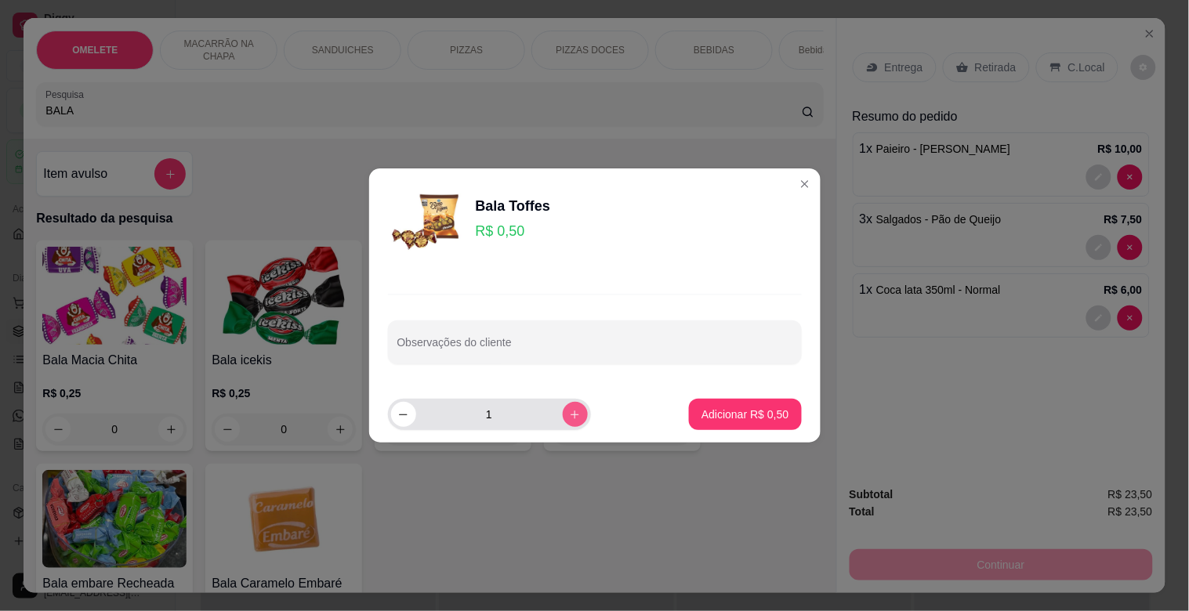
click at [560, 405] on div "1" at bounding box center [489, 414] width 197 height 31
click at [569, 409] on icon "increase-product-quantity" at bounding box center [575, 415] width 12 height 12
click at [569, 411] on icon "increase-product-quantity" at bounding box center [575, 415] width 12 height 12
click at [565, 406] on button "increase-product-quantity" at bounding box center [575, 414] width 25 height 25
type input "4"
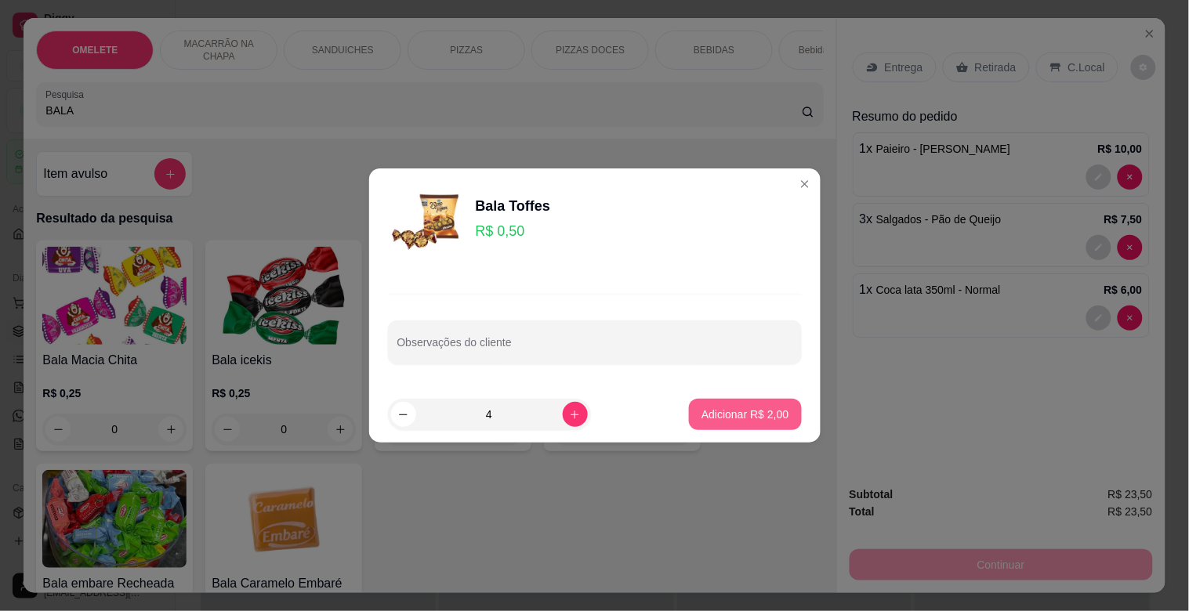
click at [780, 403] on button "Adicionar R$ 2,00" at bounding box center [745, 414] width 112 height 31
type input "4"
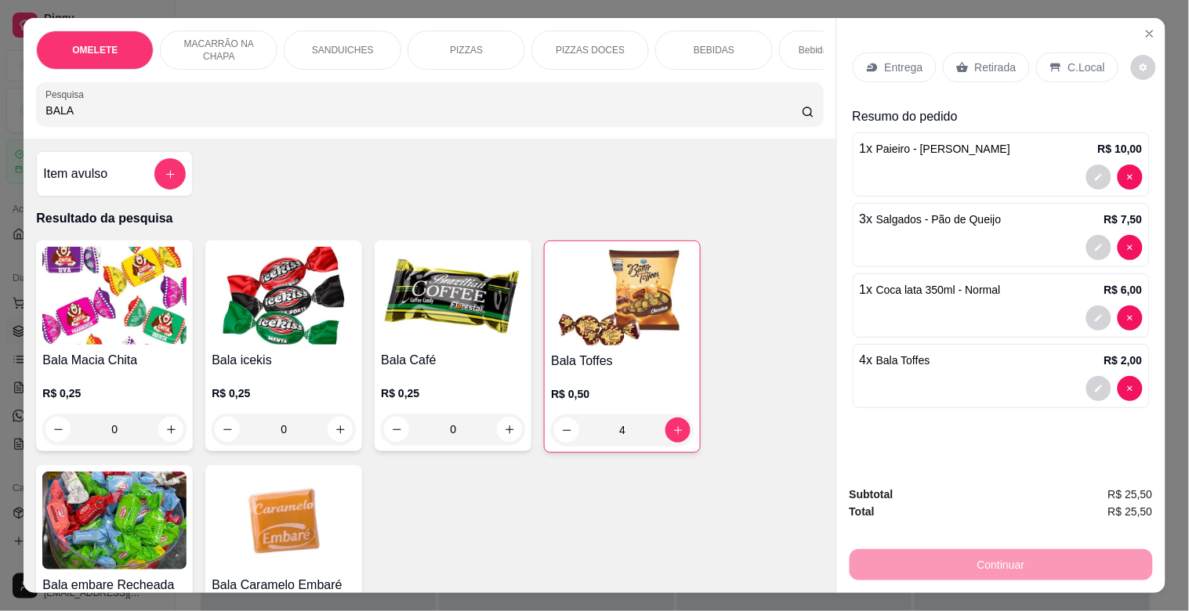
click at [994, 67] on p "Retirada" at bounding box center [996, 68] width 42 height 16
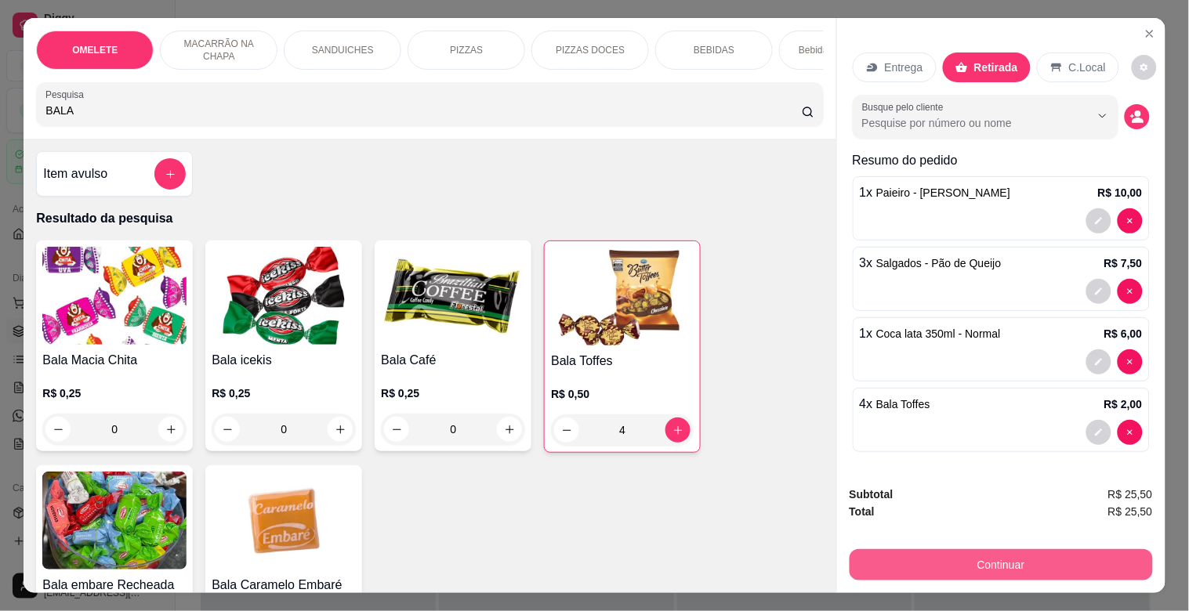
click at [1028, 562] on button "Continuar" at bounding box center [1000, 564] width 303 height 31
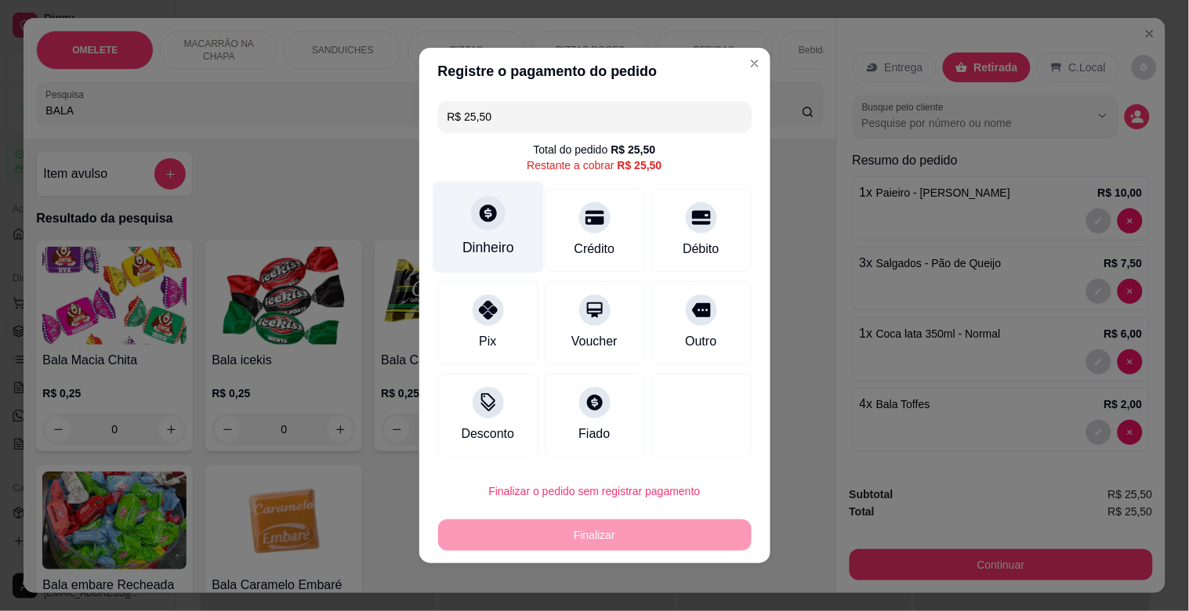
click at [468, 244] on div "Dinheiro" at bounding box center [488, 247] width 52 height 20
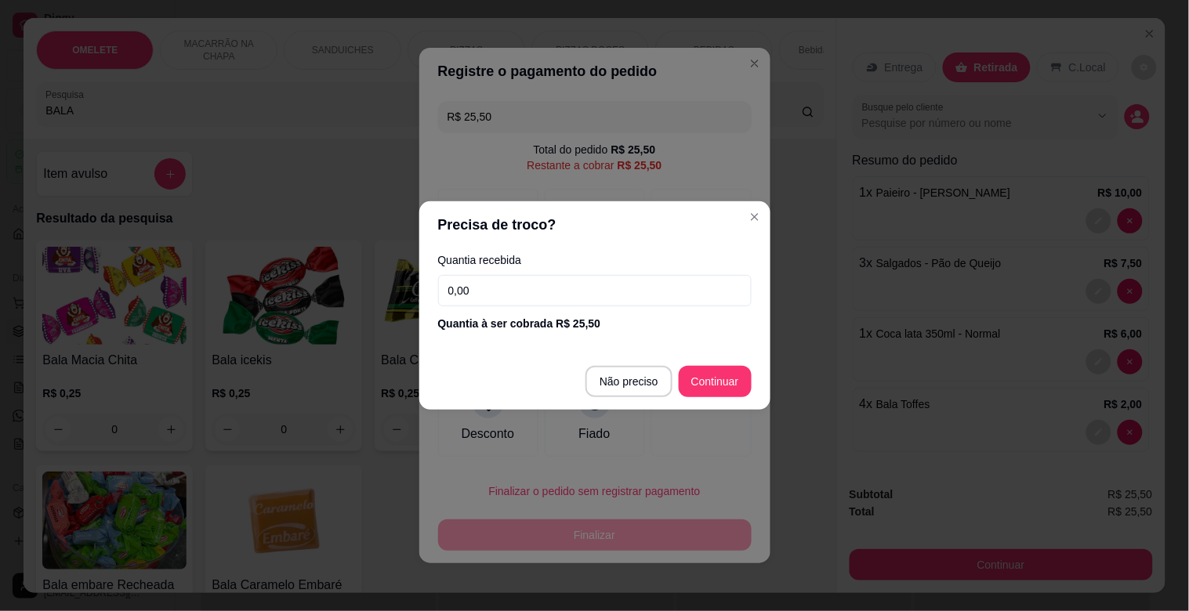
drag, startPoint x: 737, startPoint y: 354, endPoint x: 737, endPoint y: 370, distance: 15.7
click at [737, 368] on footer "Não preciso Continuar" at bounding box center [594, 381] width 351 height 56
type input "R$ 0,00"
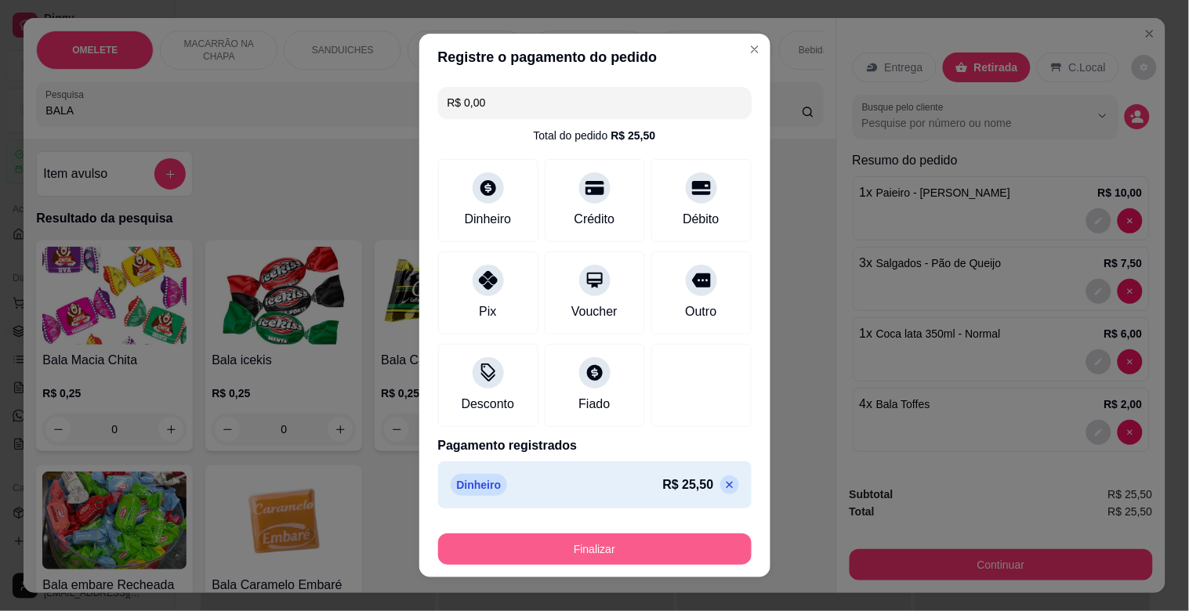
click at [679, 537] on button "Finalizar" at bounding box center [594, 549] width 313 height 31
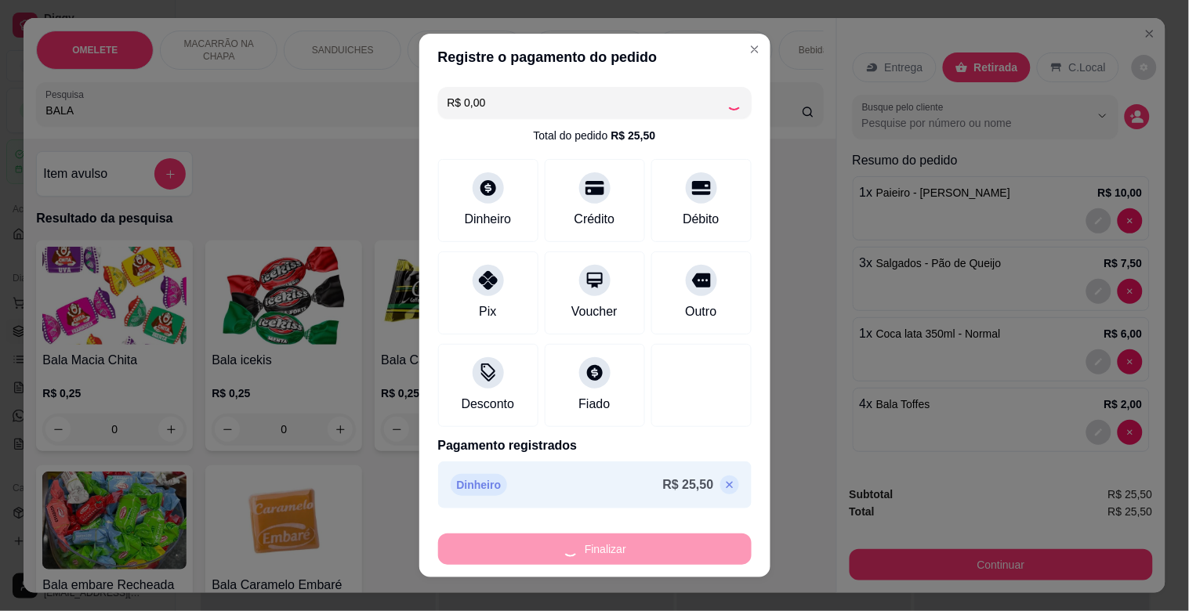
type input "0"
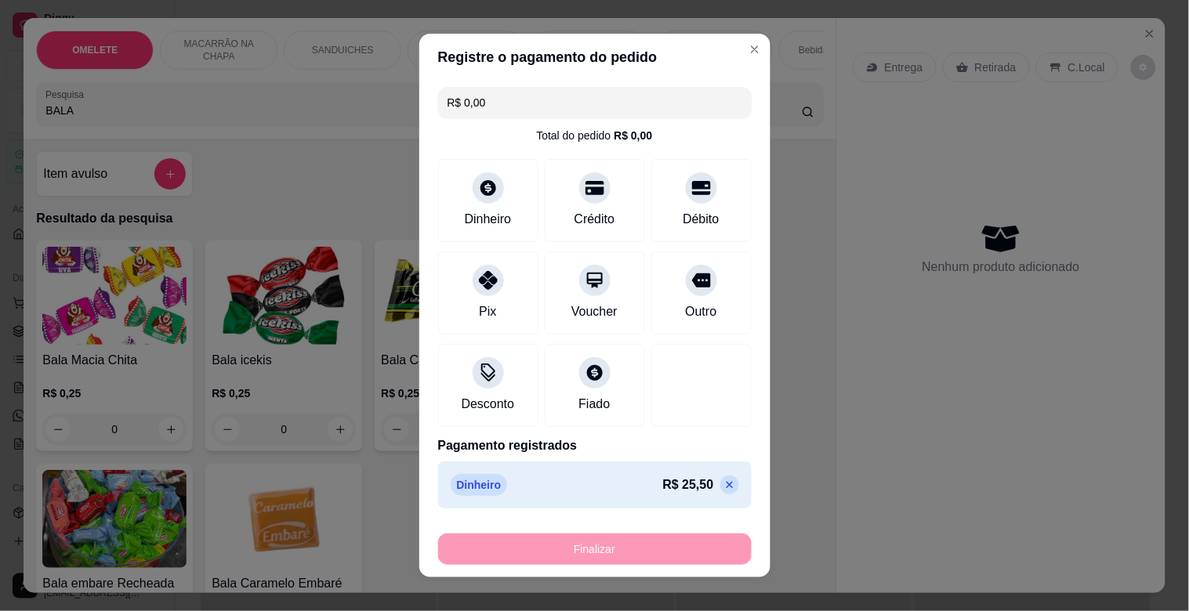
type input "-R$ 25,50"
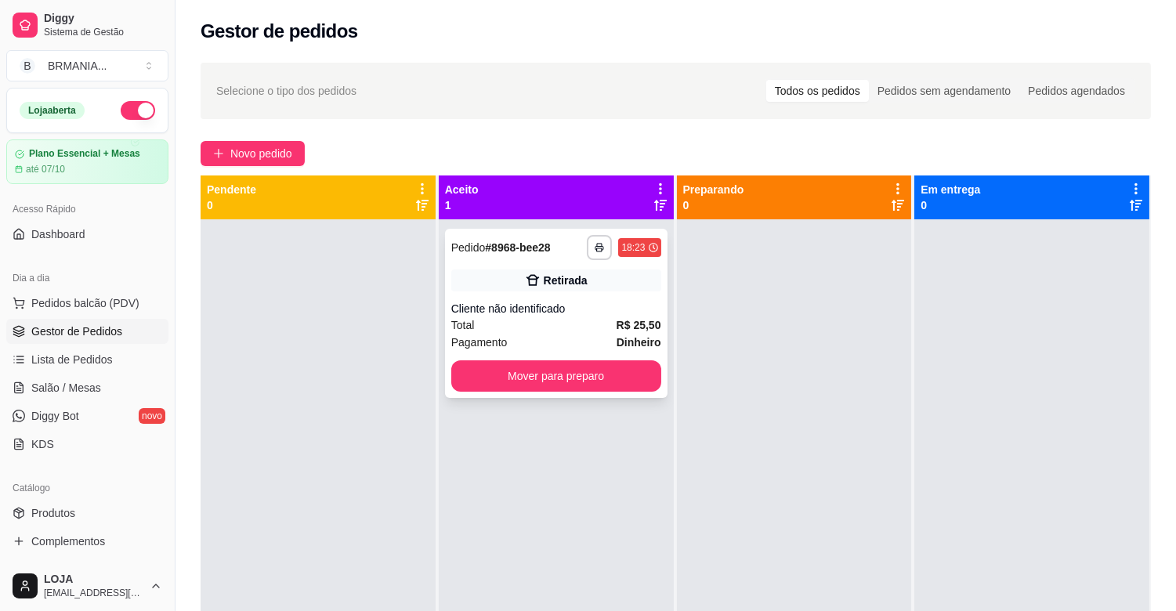
click at [576, 376] on button "Mover para preparo" at bounding box center [556, 375] width 210 height 31
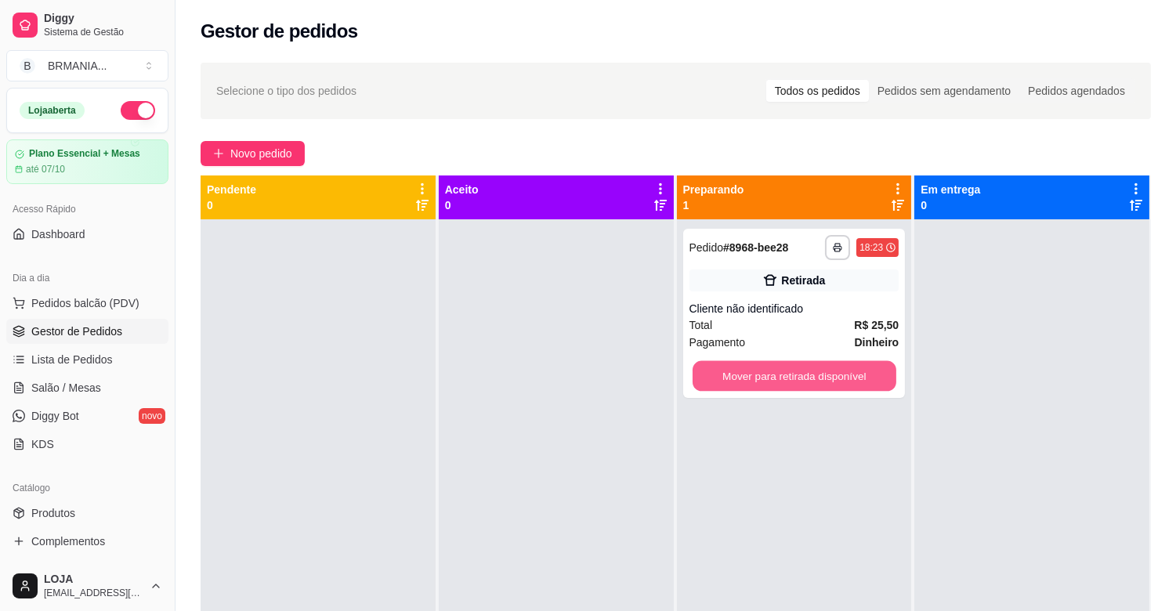
click at [769, 368] on button "Mover para retirada disponível" at bounding box center [795, 376] width 204 height 31
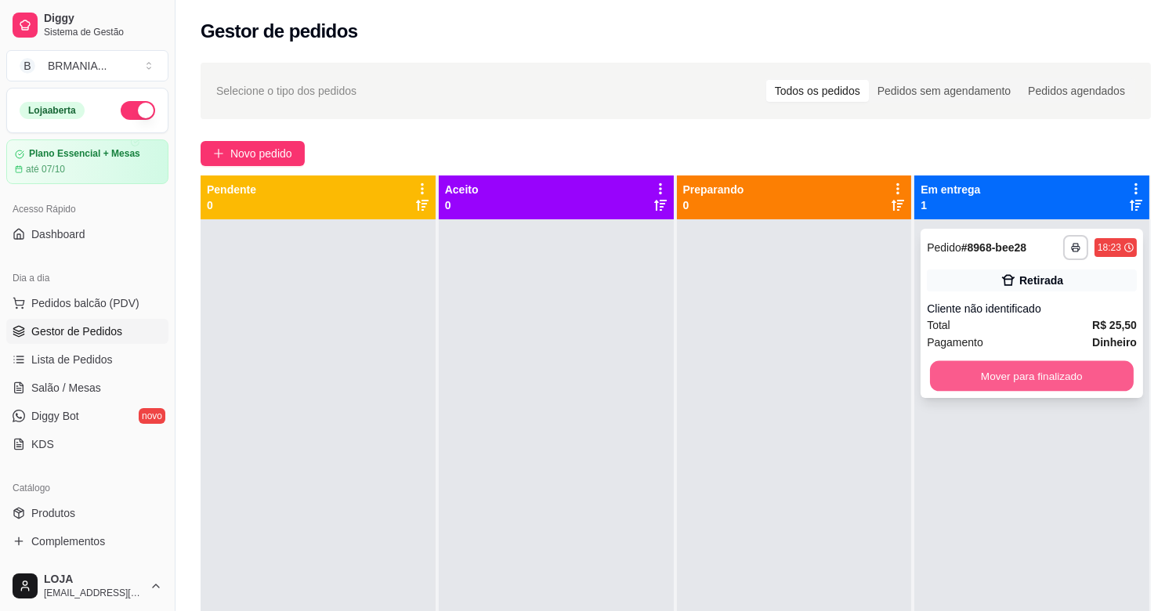
click at [988, 364] on button "Mover para finalizado" at bounding box center [1032, 376] width 204 height 31
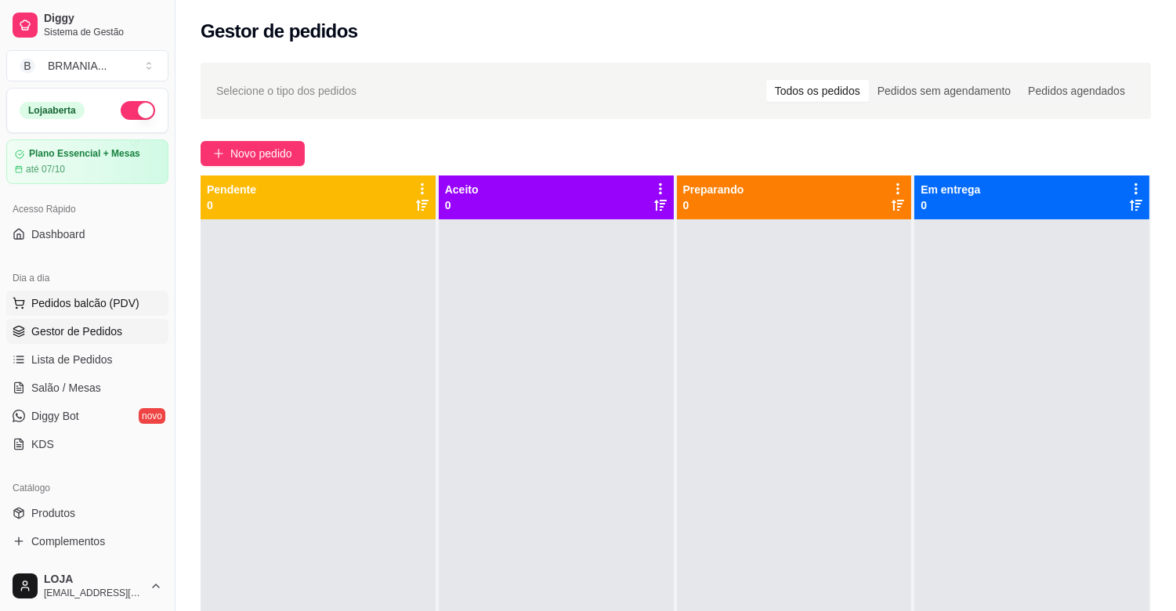
click at [79, 310] on span "Pedidos balcão (PDV)" at bounding box center [85, 303] width 108 height 16
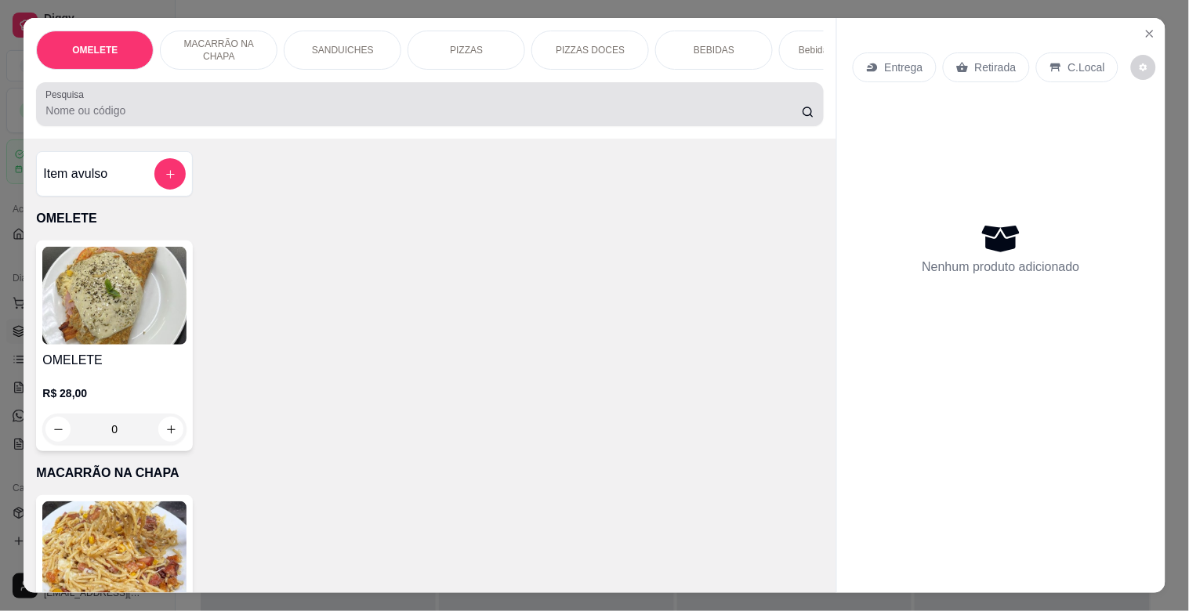
click at [196, 118] on input "Pesquisa" at bounding box center [423, 111] width 756 height 16
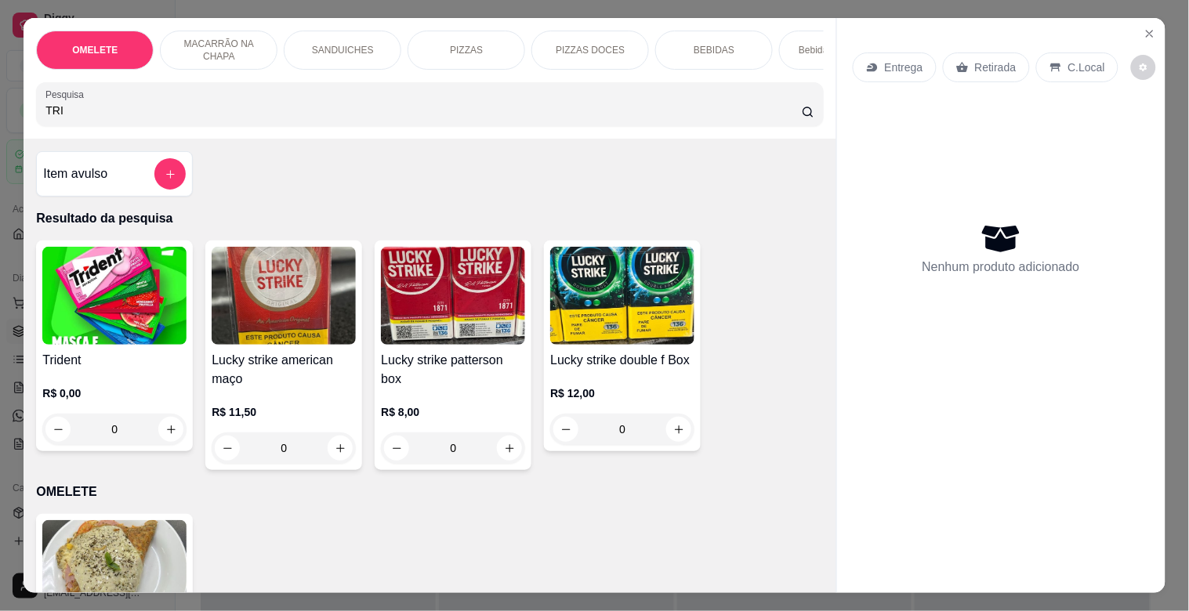
type input "TRI"
click at [110, 324] on img at bounding box center [114, 296] width 144 height 98
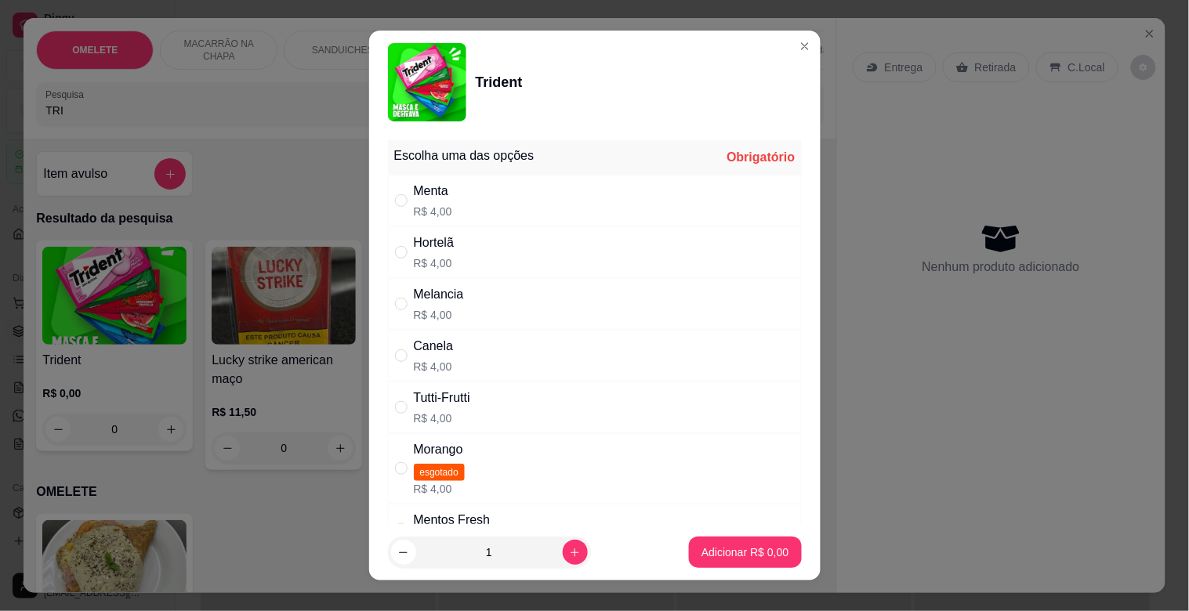
drag, startPoint x: 460, startPoint y: 206, endPoint x: 573, endPoint y: 307, distance: 151.5
click at [460, 205] on div "Menta R$ 4,00" at bounding box center [595, 201] width 414 height 52
radio input "true"
click at [729, 549] on p "Adicionar R$ 4,00" at bounding box center [745, 552] width 85 height 15
type input "1"
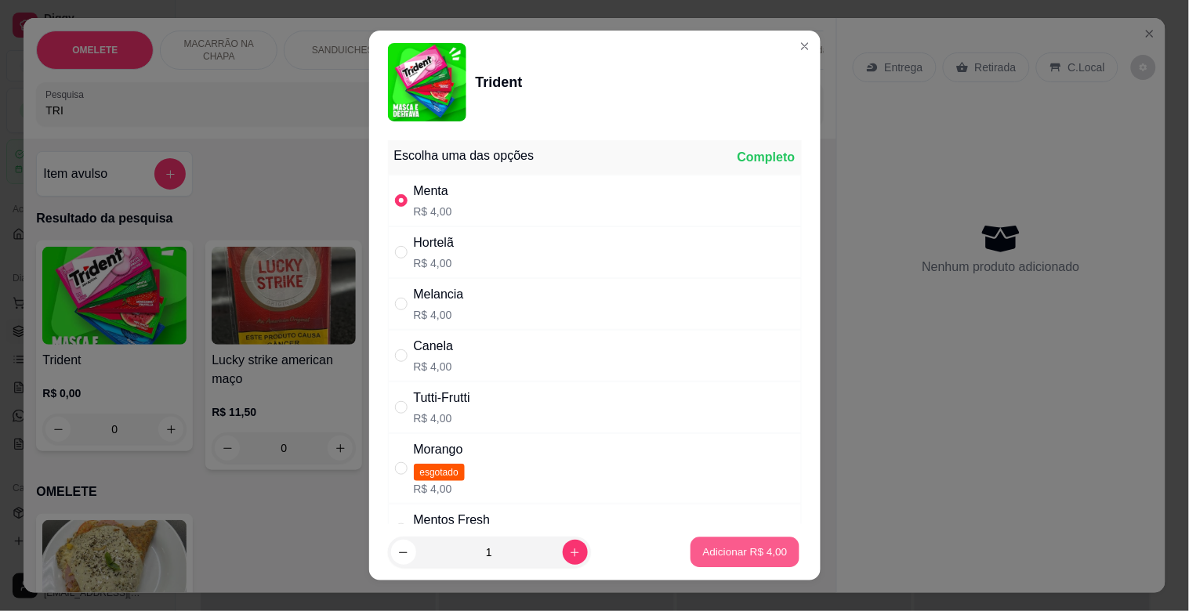
type input "1"
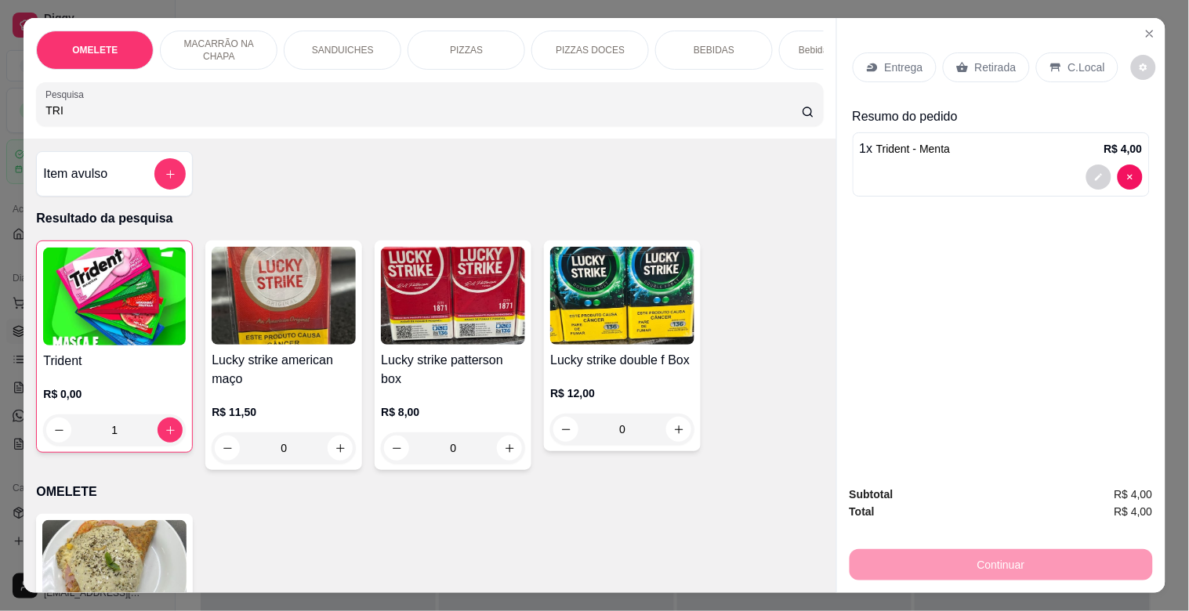
click at [111, 133] on div "OMELETE MACARRÃO NA CHAPA SANDUICHES PIZZAS PIZZAS DOCES BEBIDAS Bebidas Alcoól…" at bounding box center [430, 78] width 812 height 121
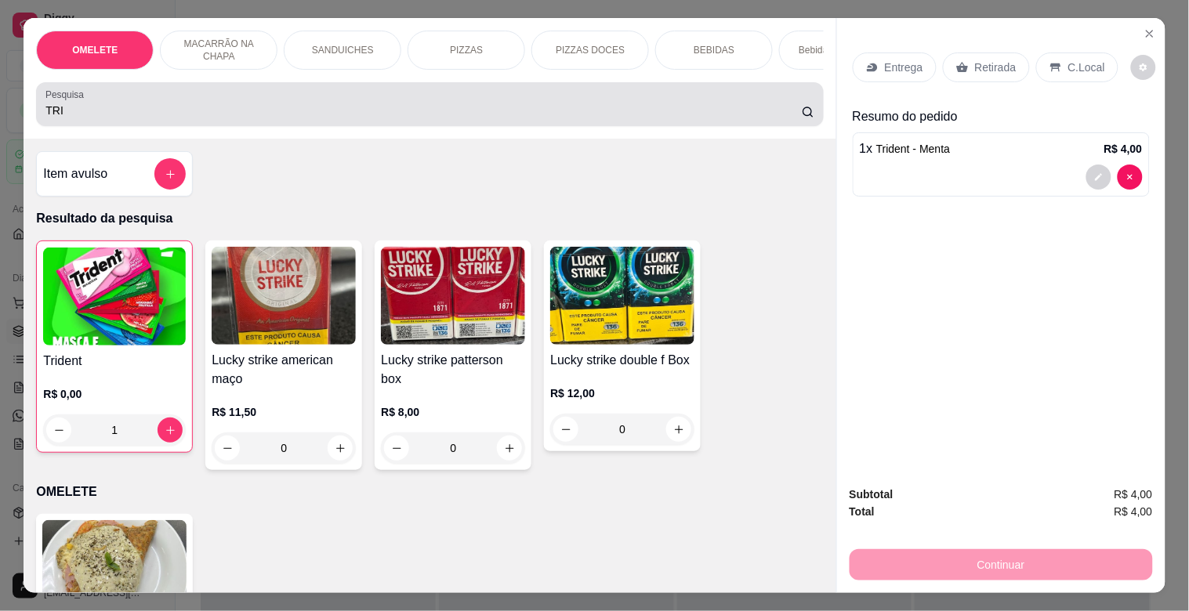
click at [61, 118] on input "TRI" at bounding box center [423, 111] width 756 height 16
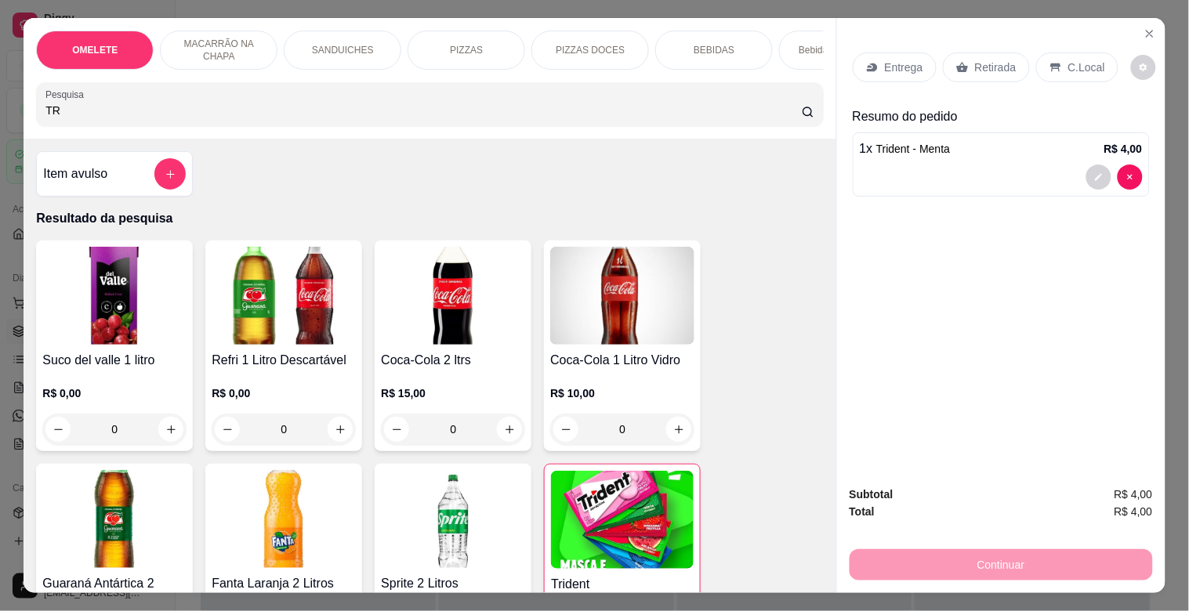
type input "T"
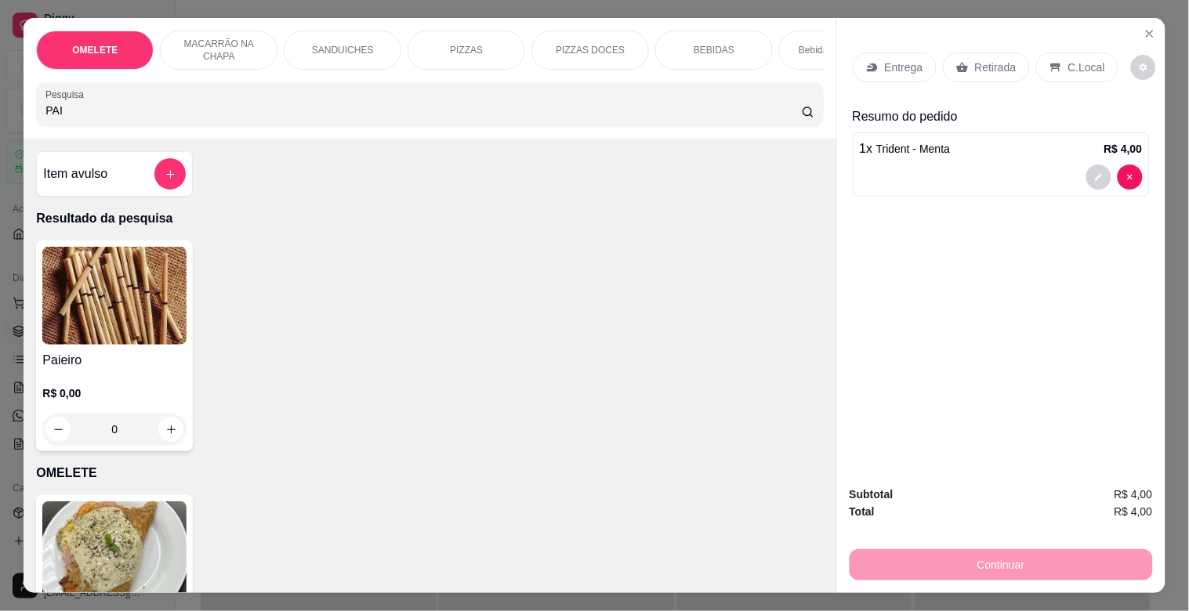
type input "PAI"
click at [162, 325] on img at bounding box center [114, 296] width 144 height 98
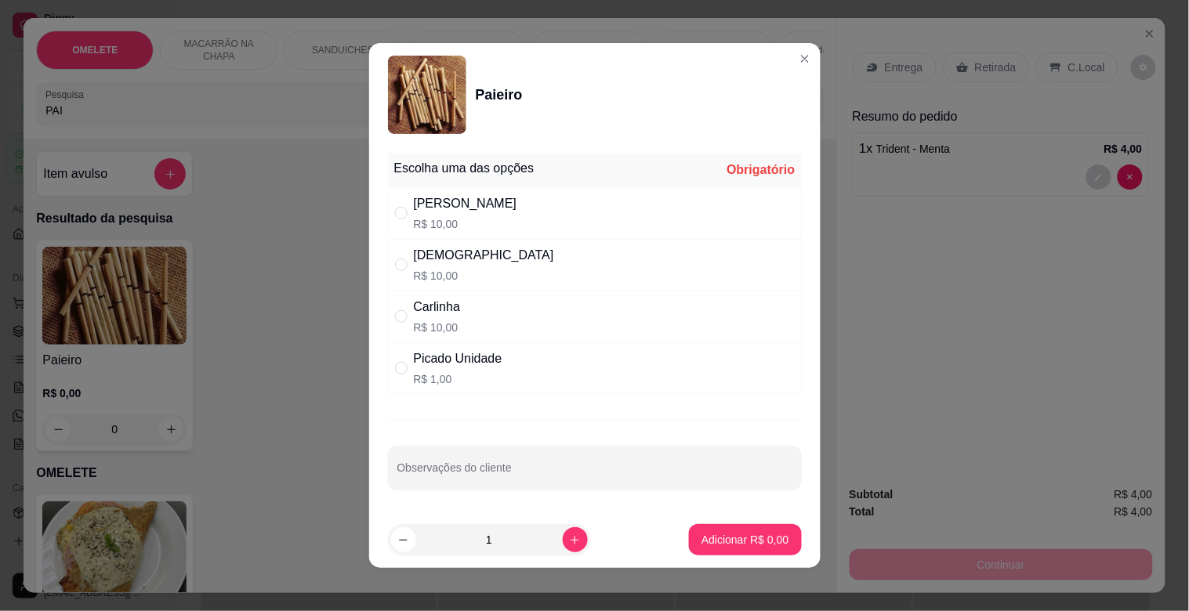
click at [483, 356] on div "Picado Unidade" at bounding box center [458, 358] width 89 height 19
radio input "true"
click at [730, 531] on button "Adicionar R$ 1,00" at bounding box center [744, 540] width 109 height 31
type input "1"
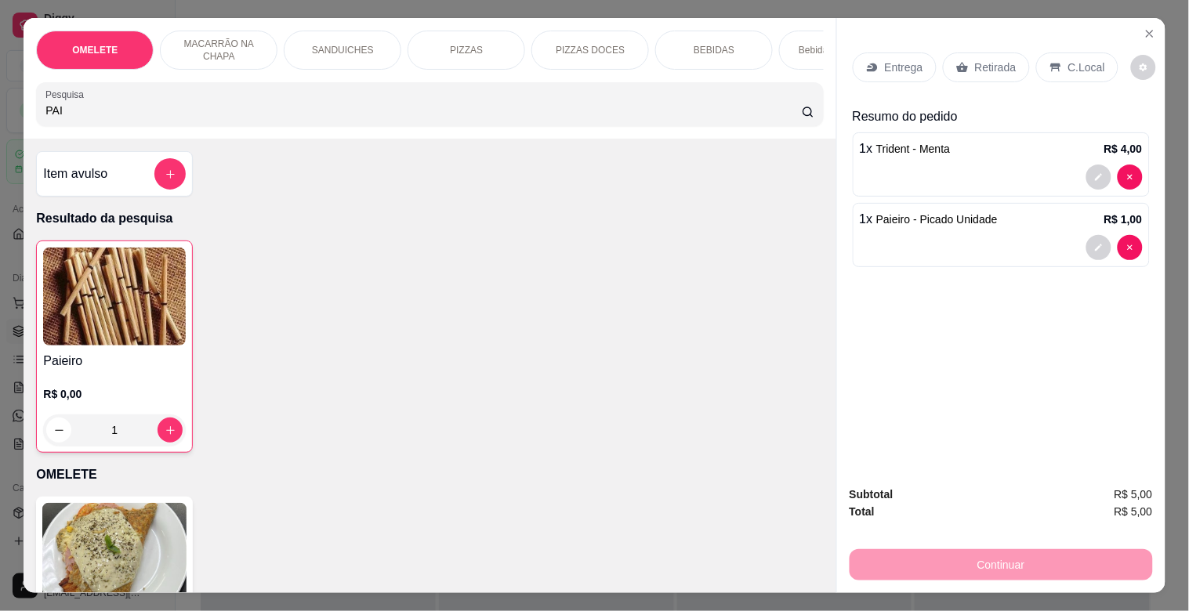
click at [975, 60] on p "Retirada" at bounding box center [996, 68] width 42 height 16
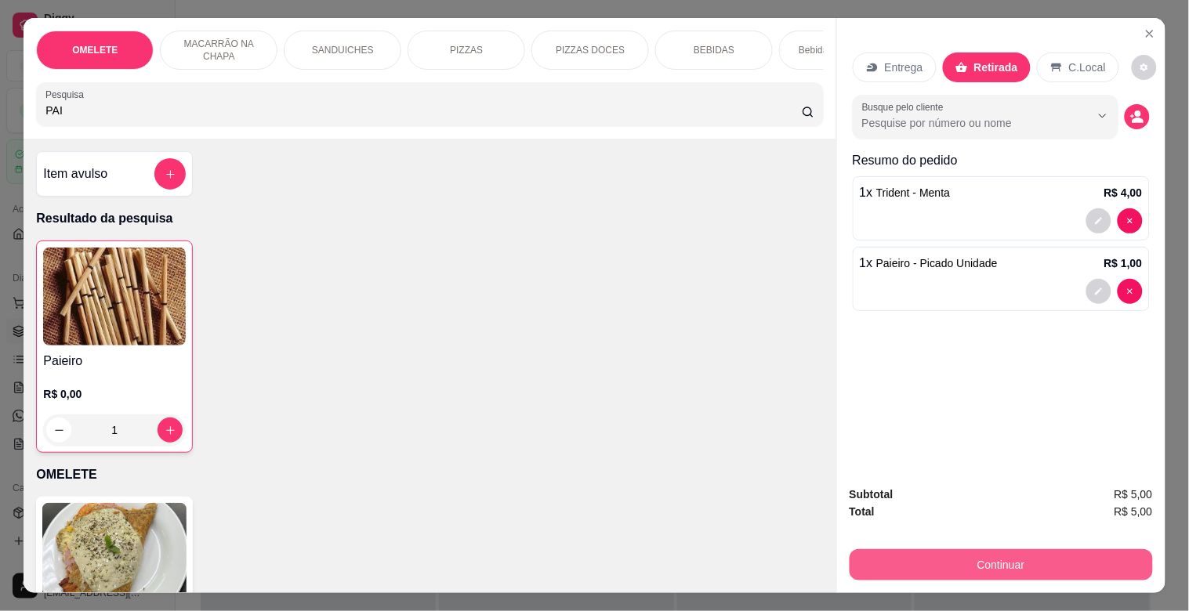
click at [957, 564] on button "Continuar" at bounding box center [1000, 564] width 303 height 31
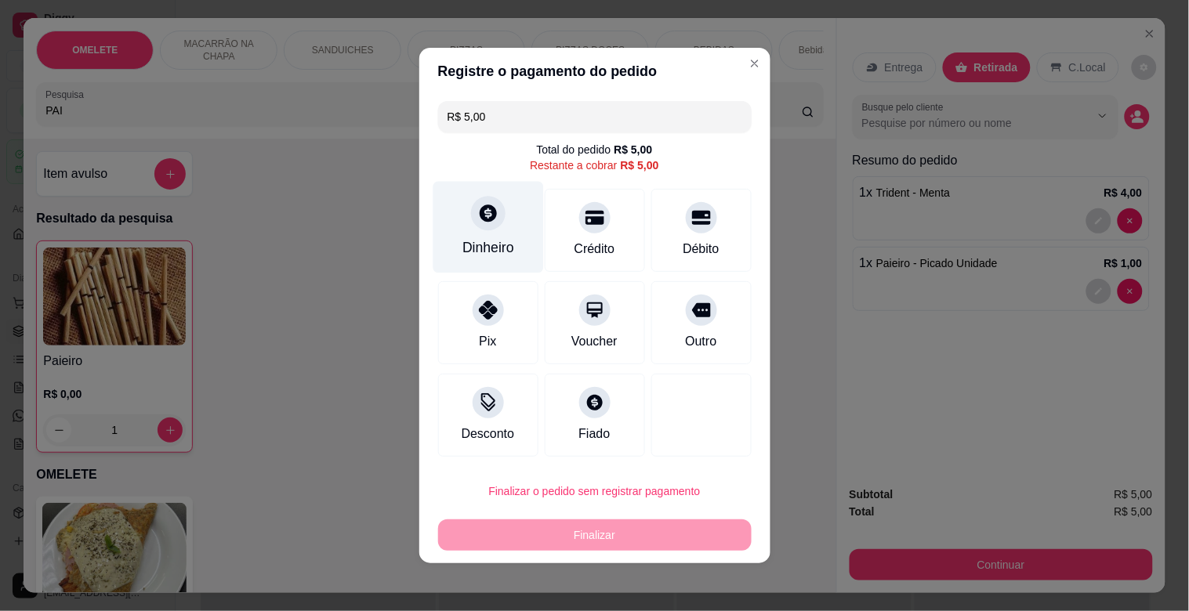
click at [455, 229] on div "Dinheiro" at bounding box center [488, 228] width 110 height 92
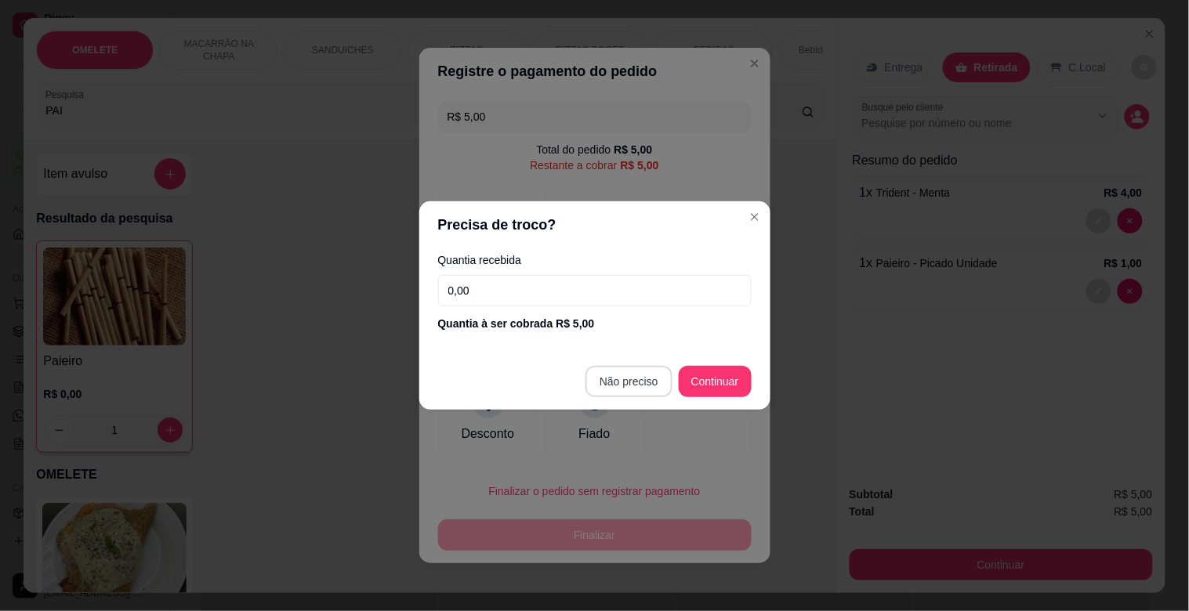
type input "R$ 0,00"
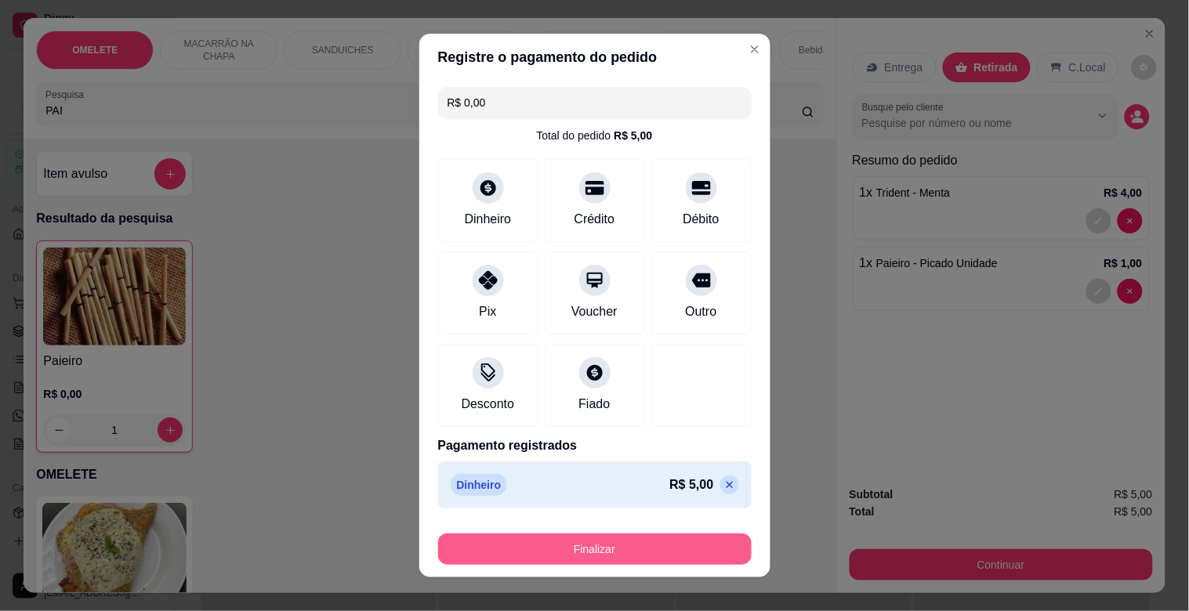
click at [547, 552] on button "Finalizar" at bounding box center [594, 549] width 313 height 31
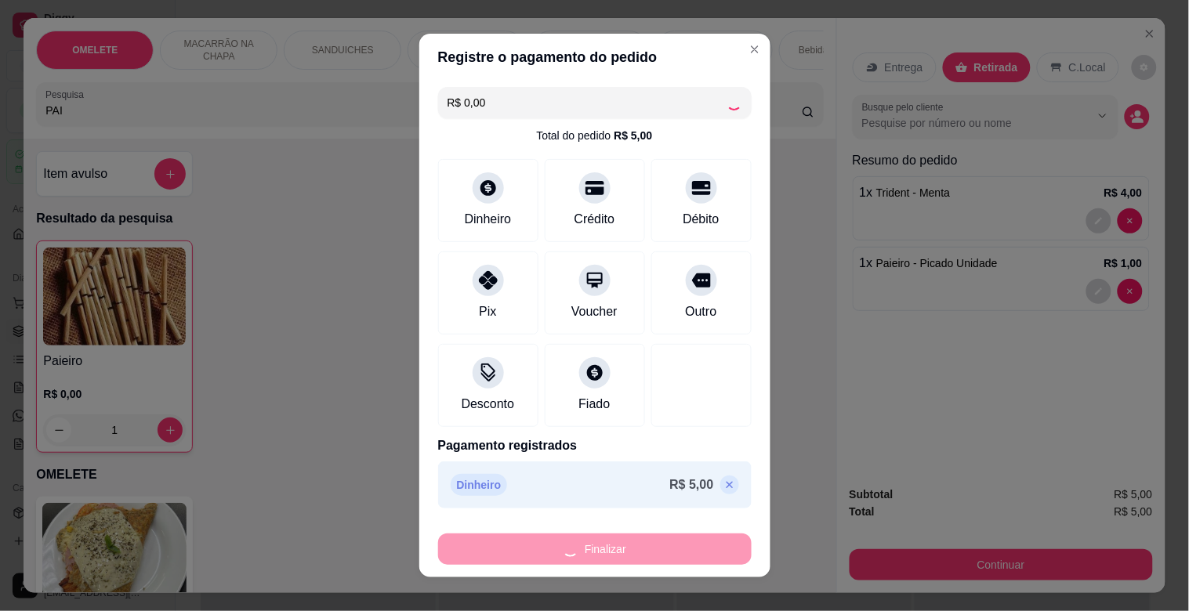
type input "0"
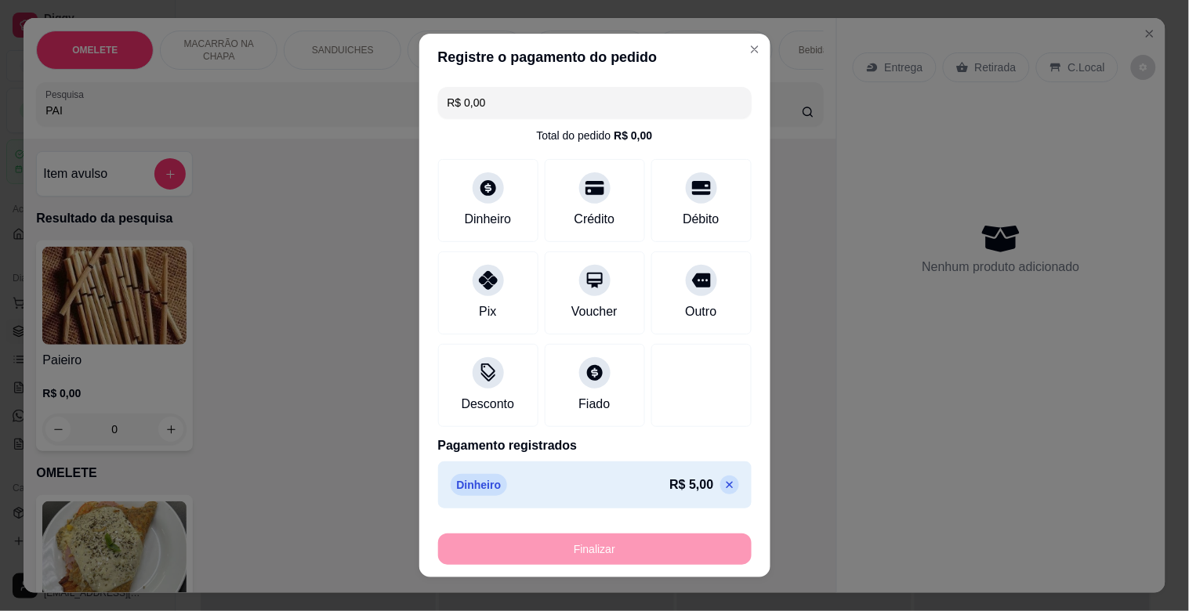
type input "-R$ 5,00"
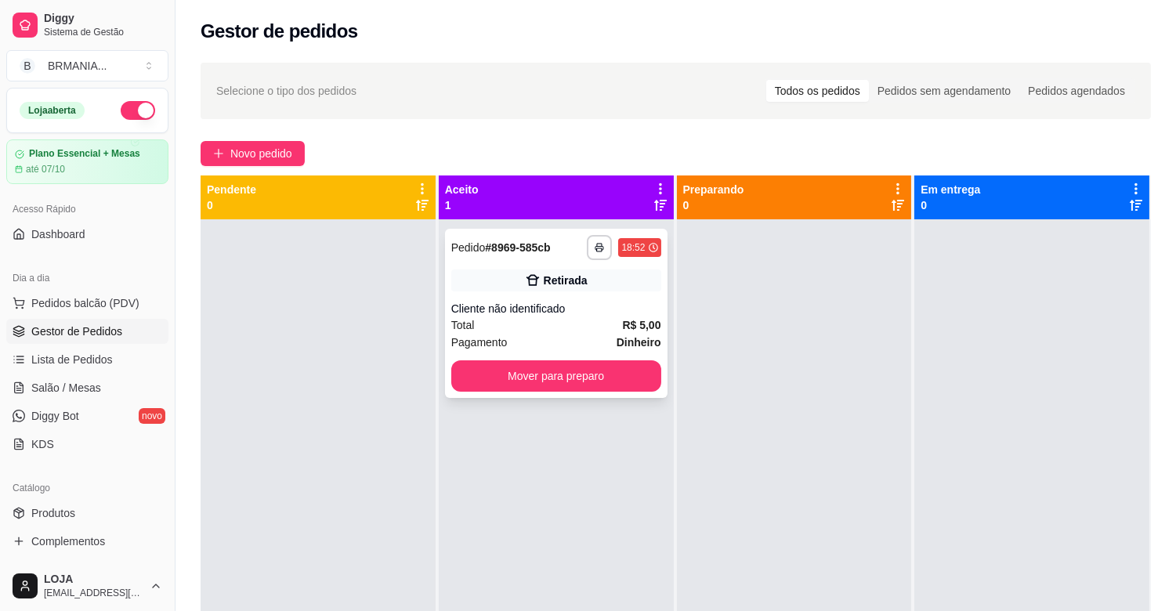
click at [554, 367] on div "**********" at bounding box center [556, 313] width 223 height 169
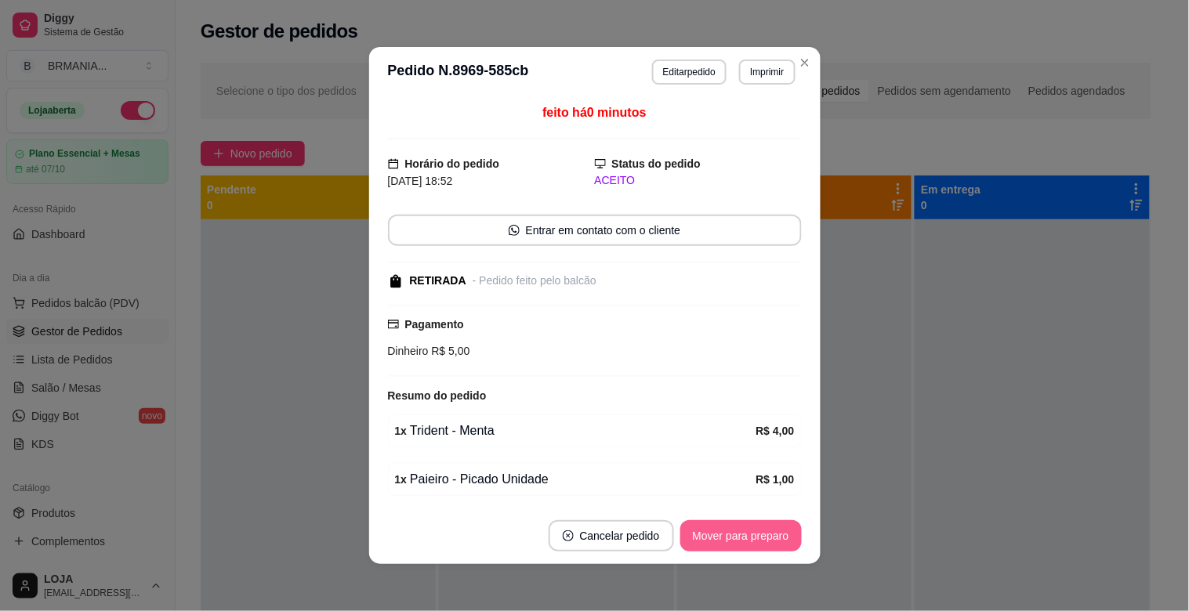
click at [719, 537] on button "Mover para preparo" at bounding box center [740, 535] width 121 height 31
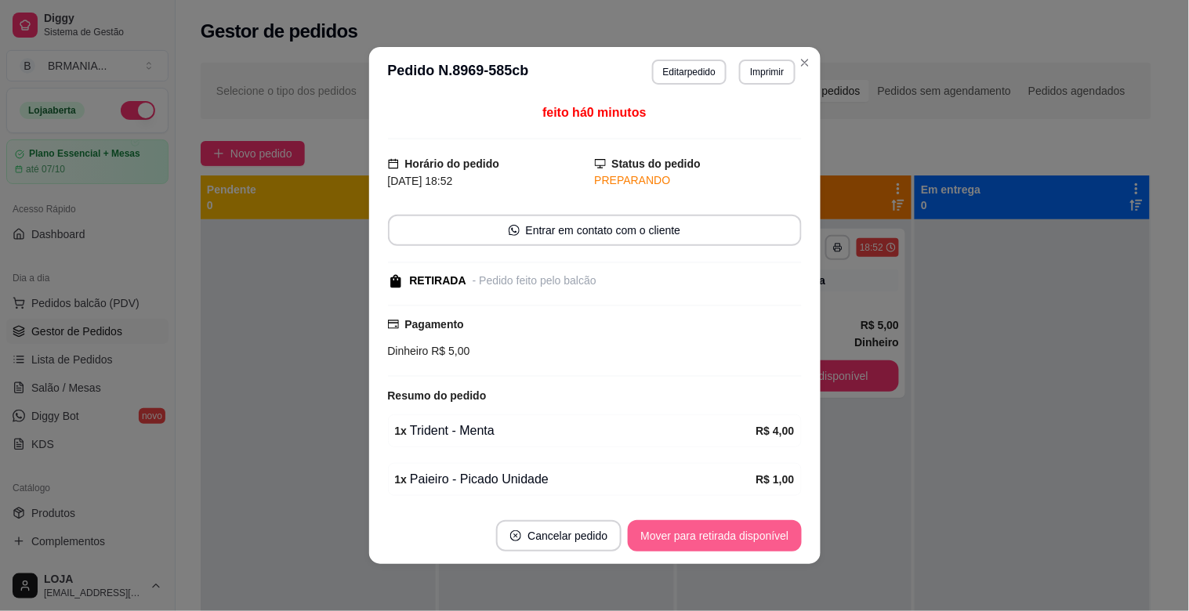
click at [754, 537] on button "Mover para retirada disponível" at bounding box center [714, 535] width 173 height 31
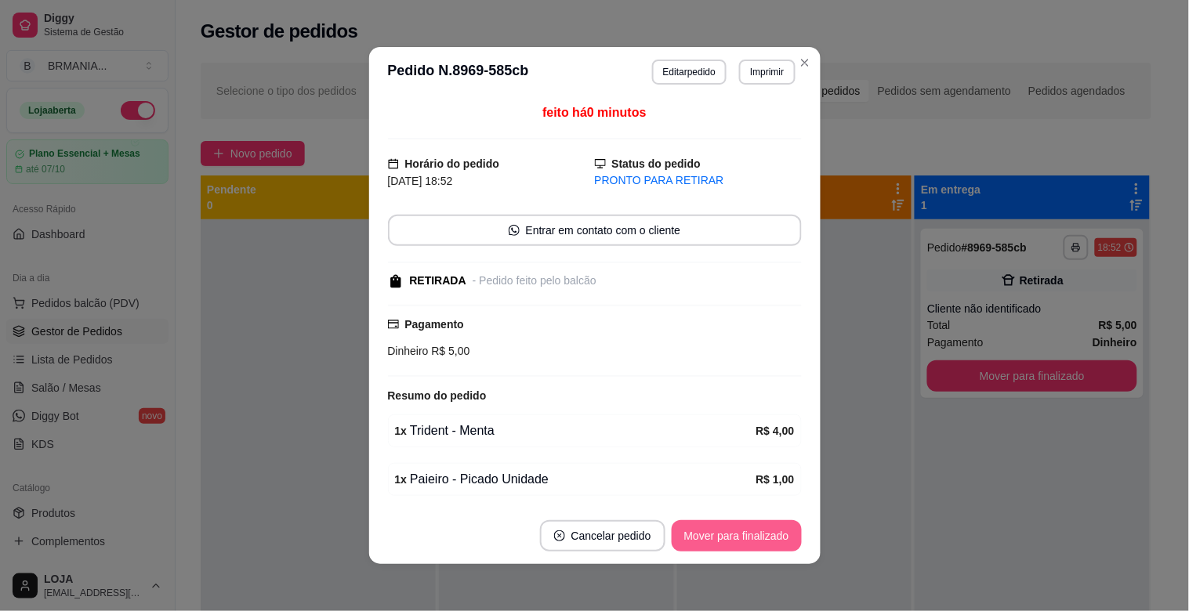
click at [766, 530] on button "Mover para finalizado" at bounding box center [737, 535] width 130 height 31
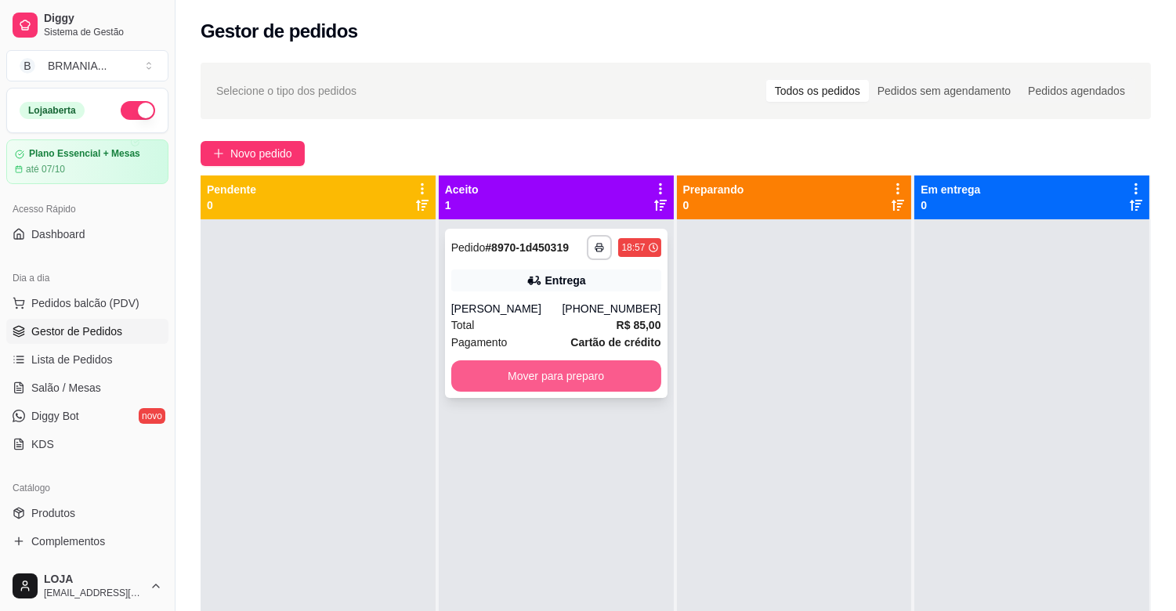
click at [553, 379] on button "Mover para preparo" at bounding box center [556, 375] width 210 height 31
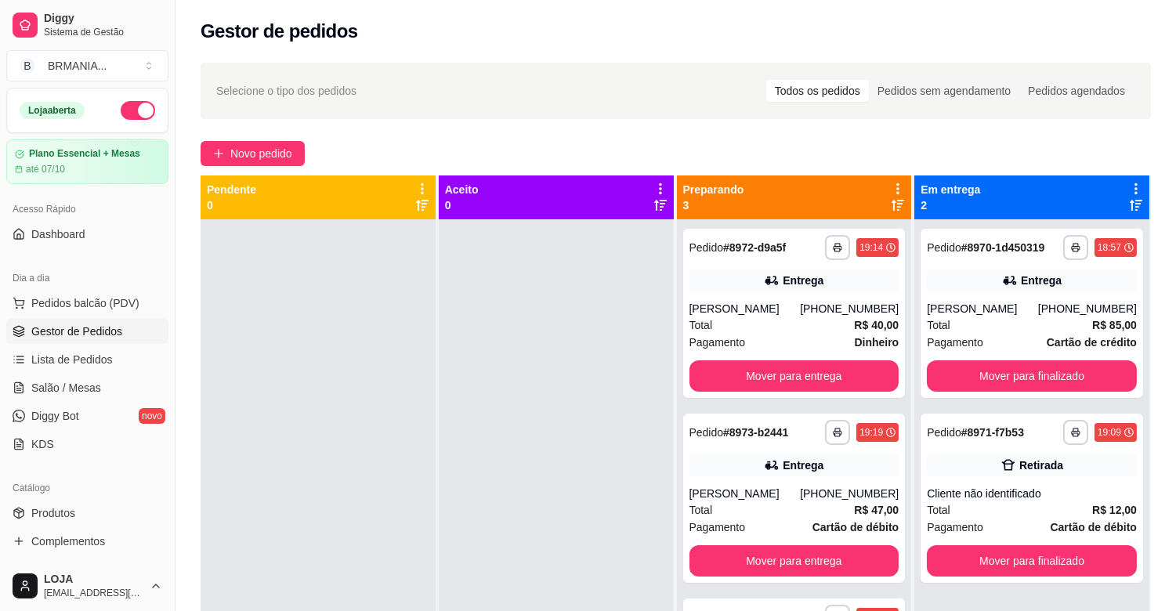
click at [1122, 131] on div "**********" at bounding box center [676, 429] width 1001 height 752
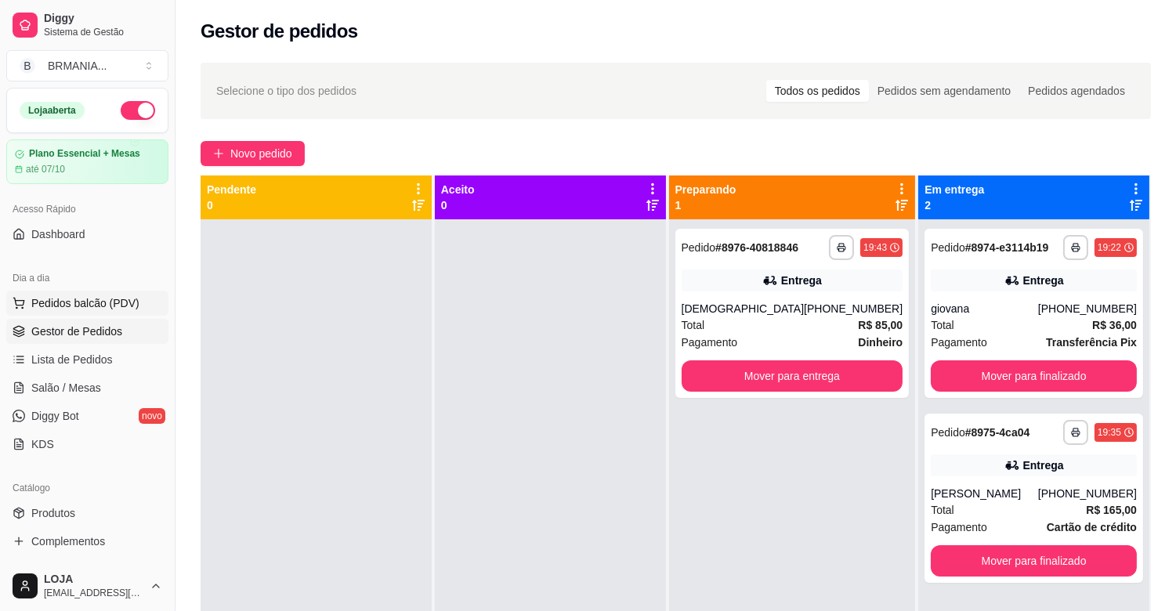
click at [98, 302] on span "Pedidos balcão (PDV)" at bounding box center [85, 303] width 108 height 16
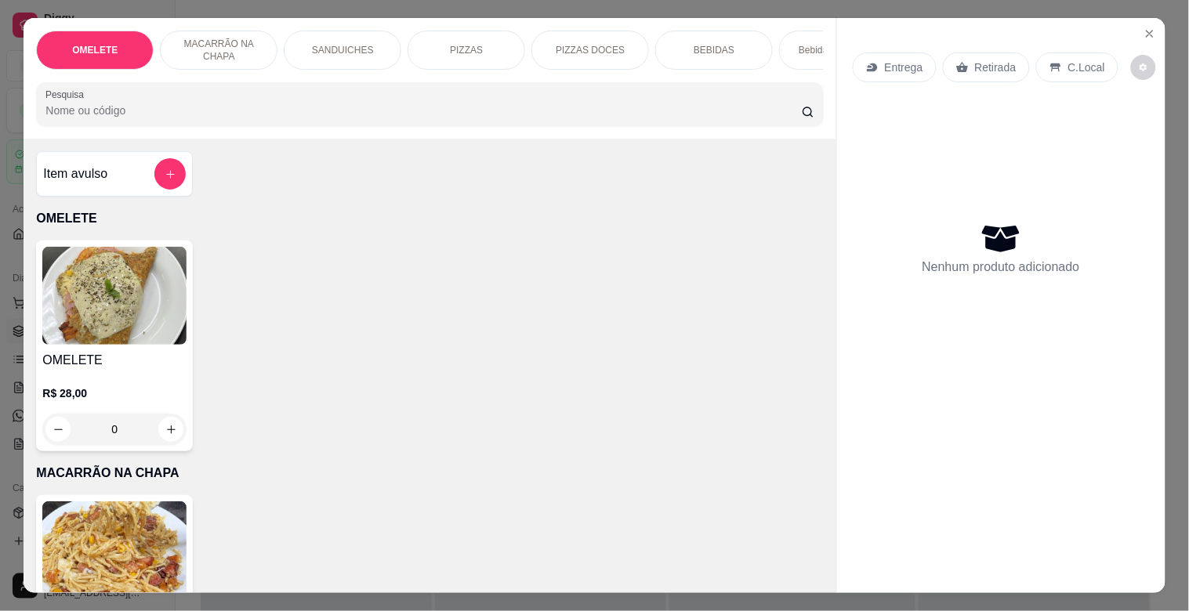
click at [365, 49] on div "SANDUICHES" at bounding box center [343, 50] width 118 height 39
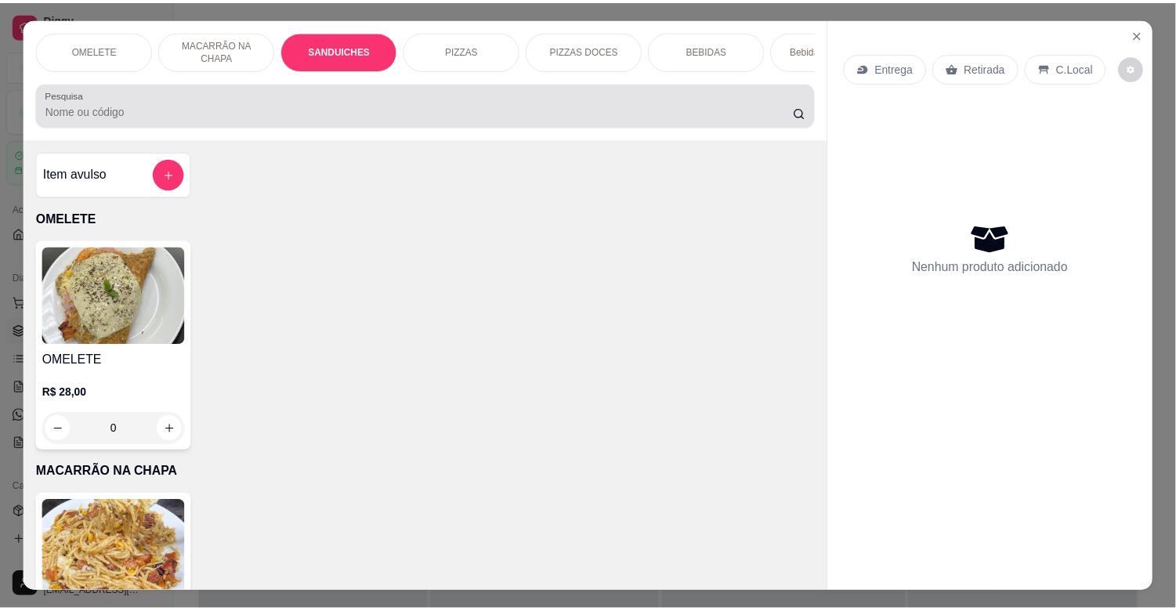
scroll to position [38, 0]
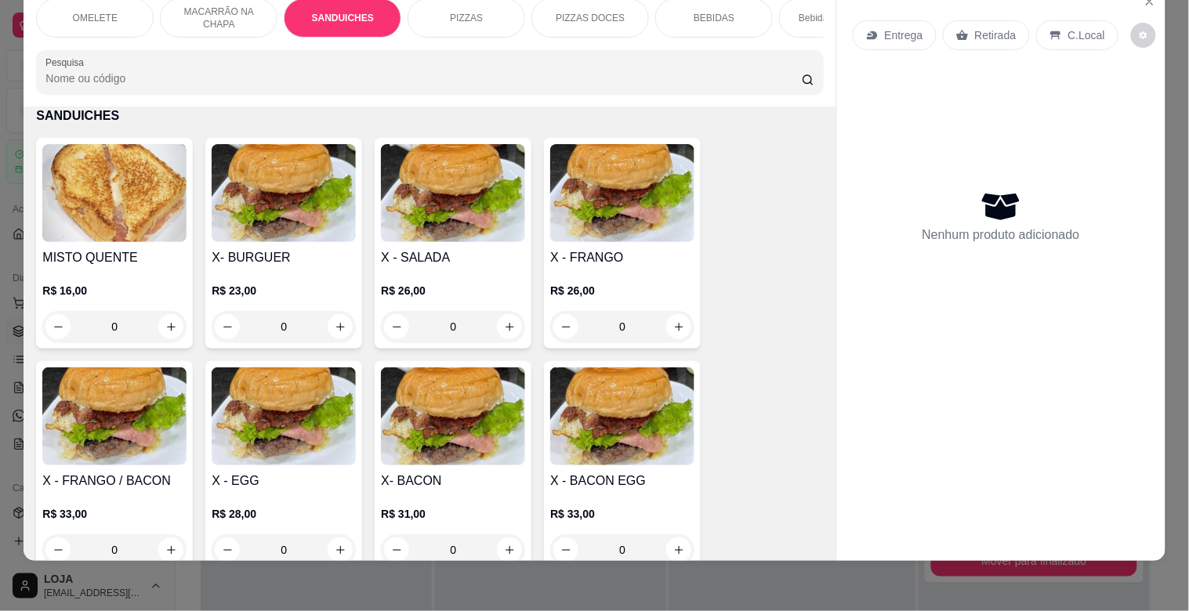
click at [268, 422] on img at bounding box center [284, 416] width 144 height 98
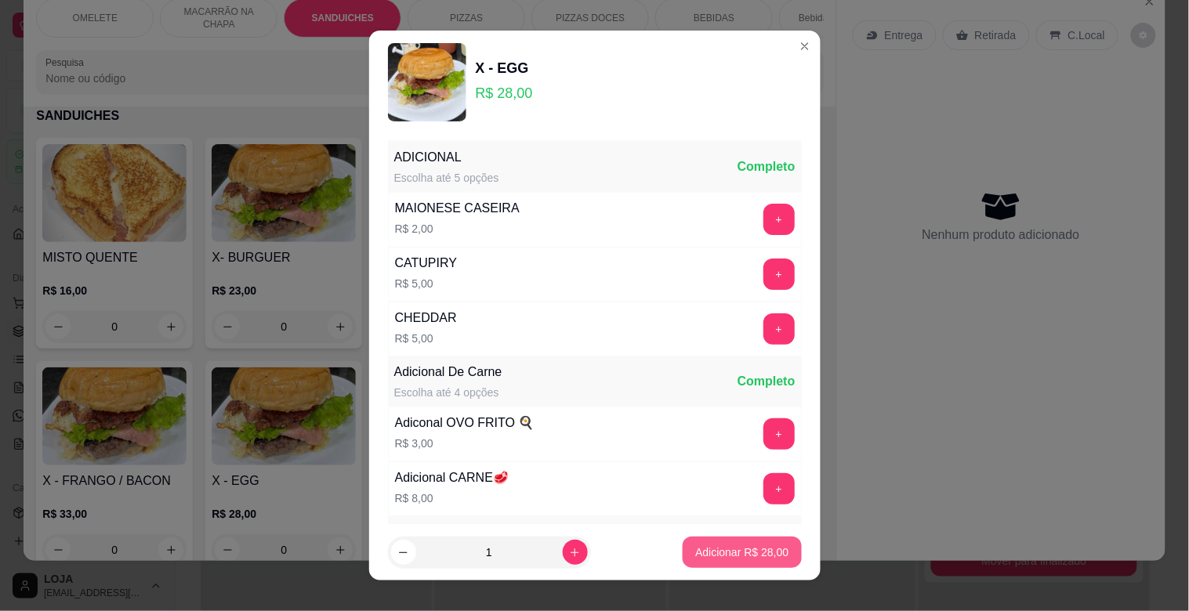
click at [706, 545] on p "Adicionar R$ 28,00" at bounding box center [741, 553] width 93 height 16
type input "1"
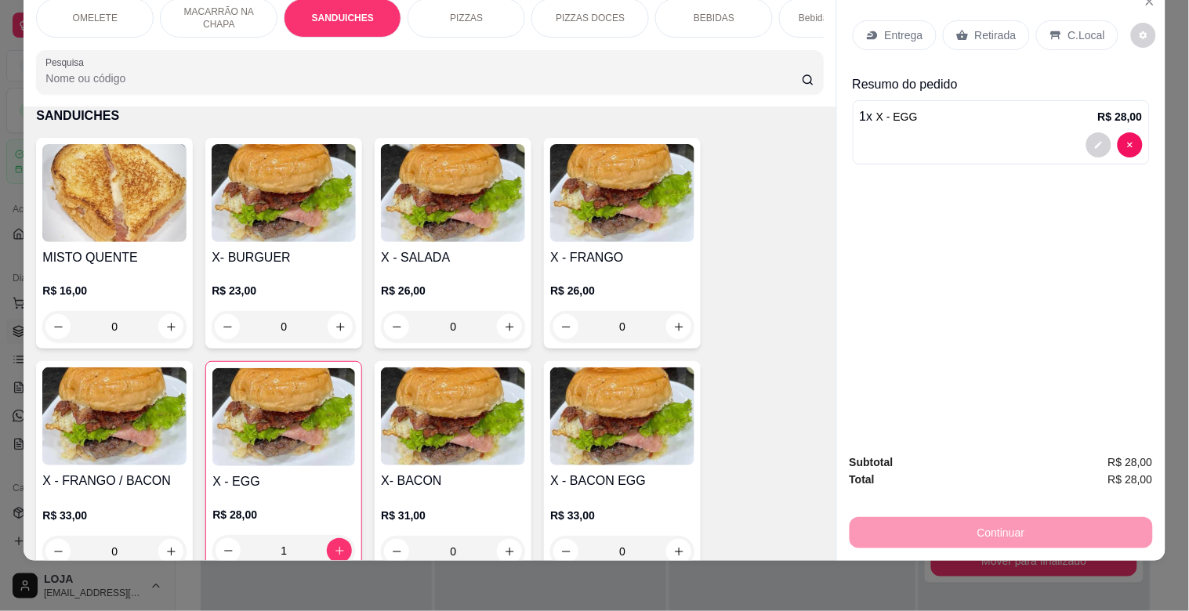
click at [1056, 22] on div "C.Local" at bounding box center [1077, 35] width 82 height 30
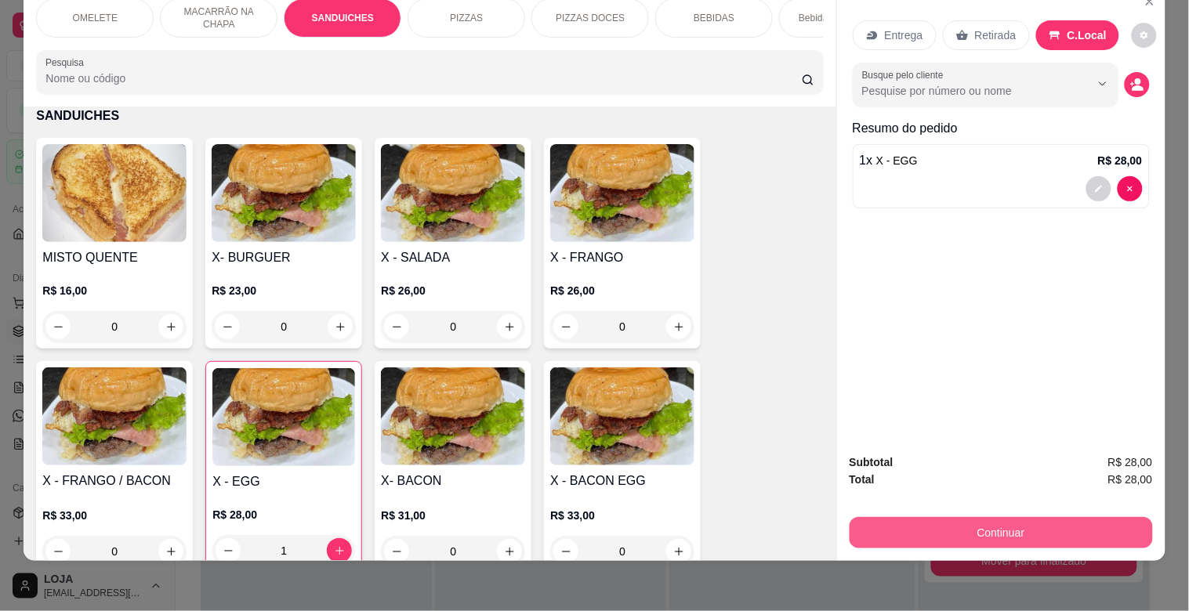
click at [1017, 517] on button "Continuar" at bounding box center [1000, 532] width 303 height 31
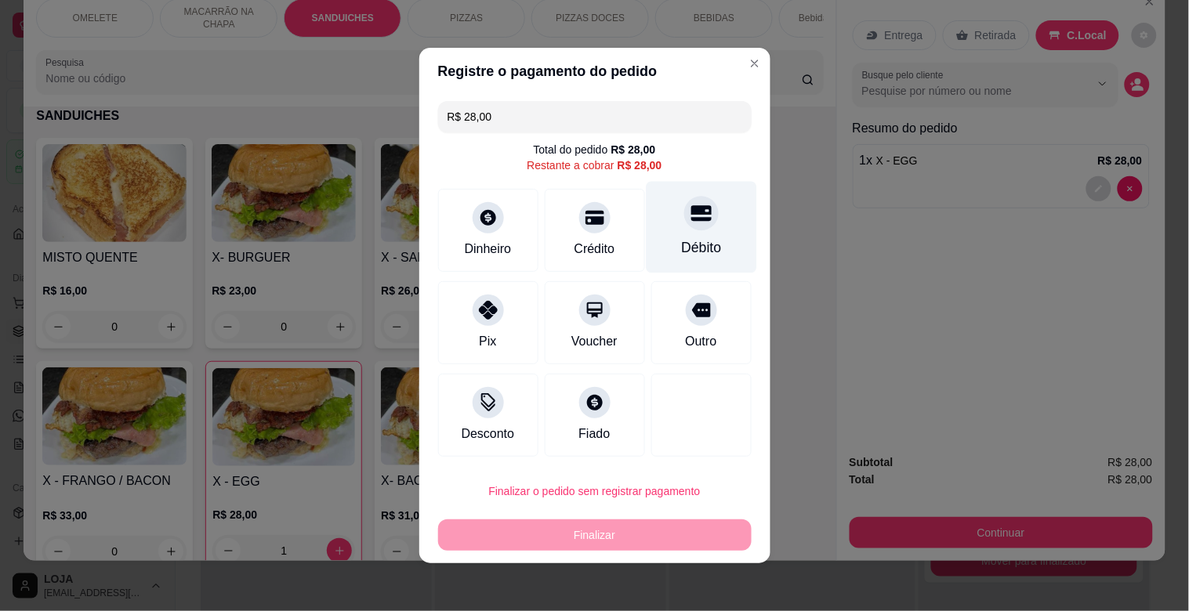
click at [695, 223] on div at bounding box center [701, 213] width 34 height 34
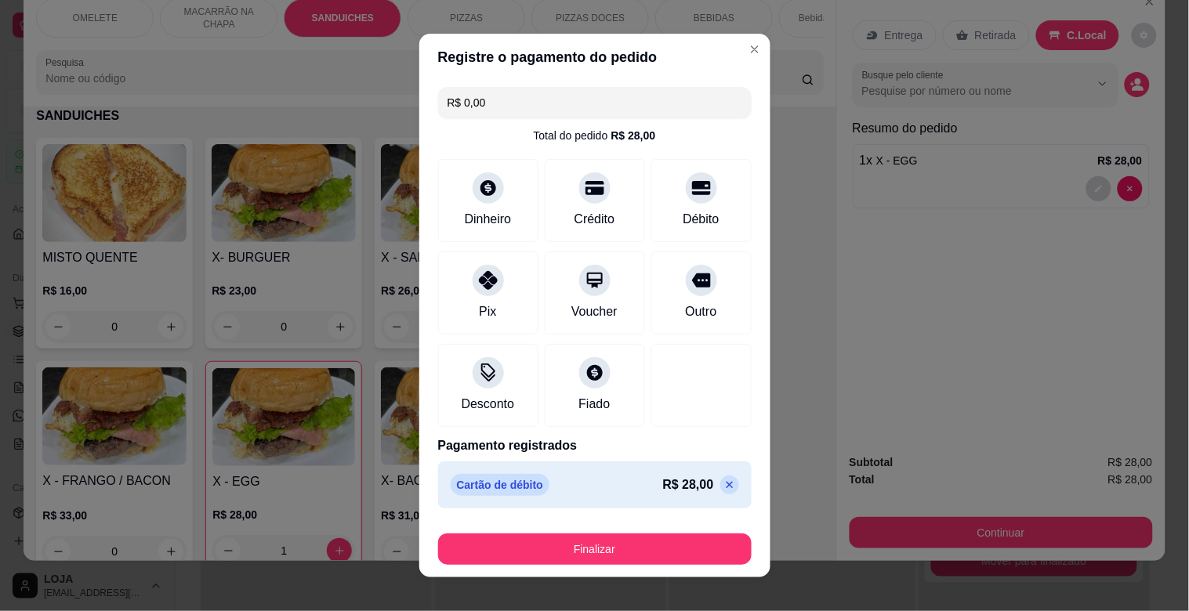
click at [723, 487] on icon at bounding box center [729, 485] width 13 height 13
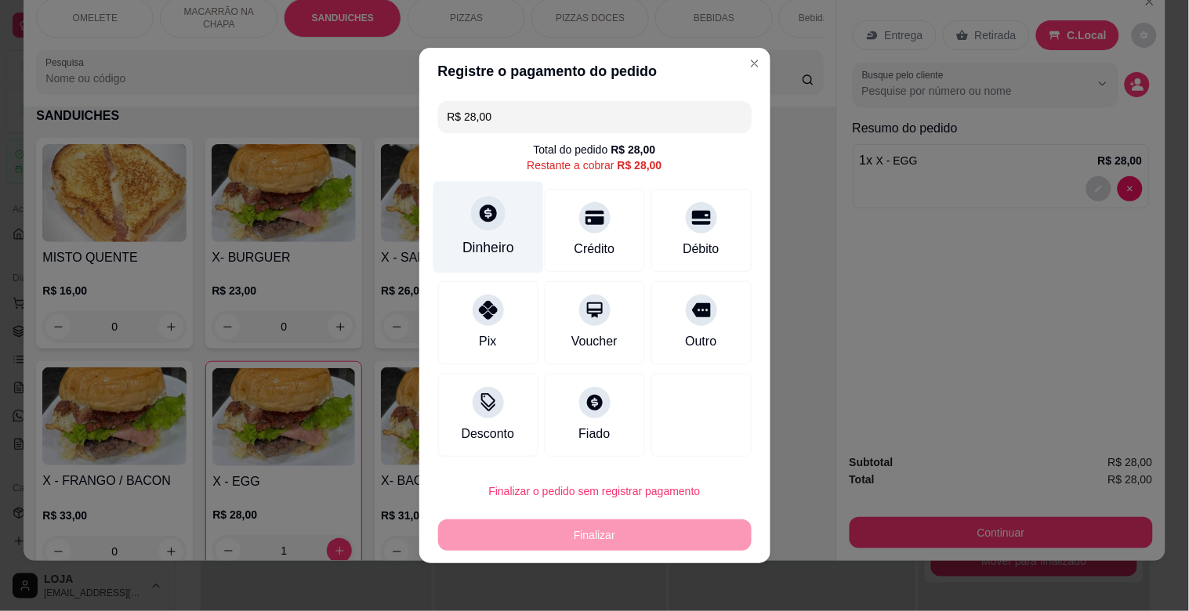
click at [489, 240] on div "Dinheiro" at bounding box center [488, 247] width 52 height 20
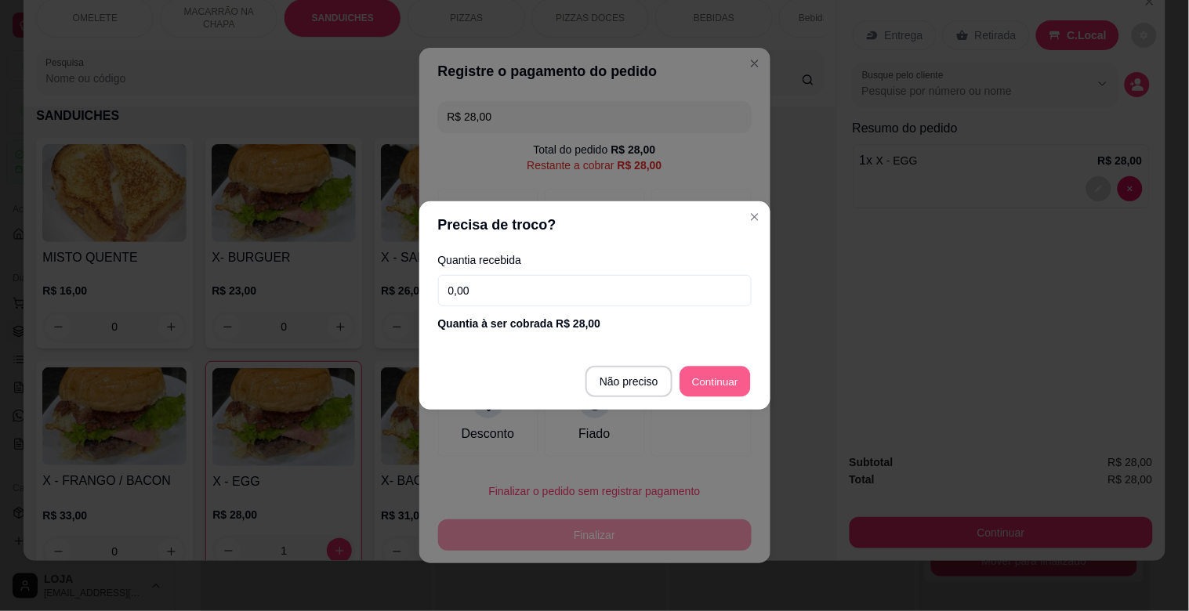
type input "R$ 0,00"
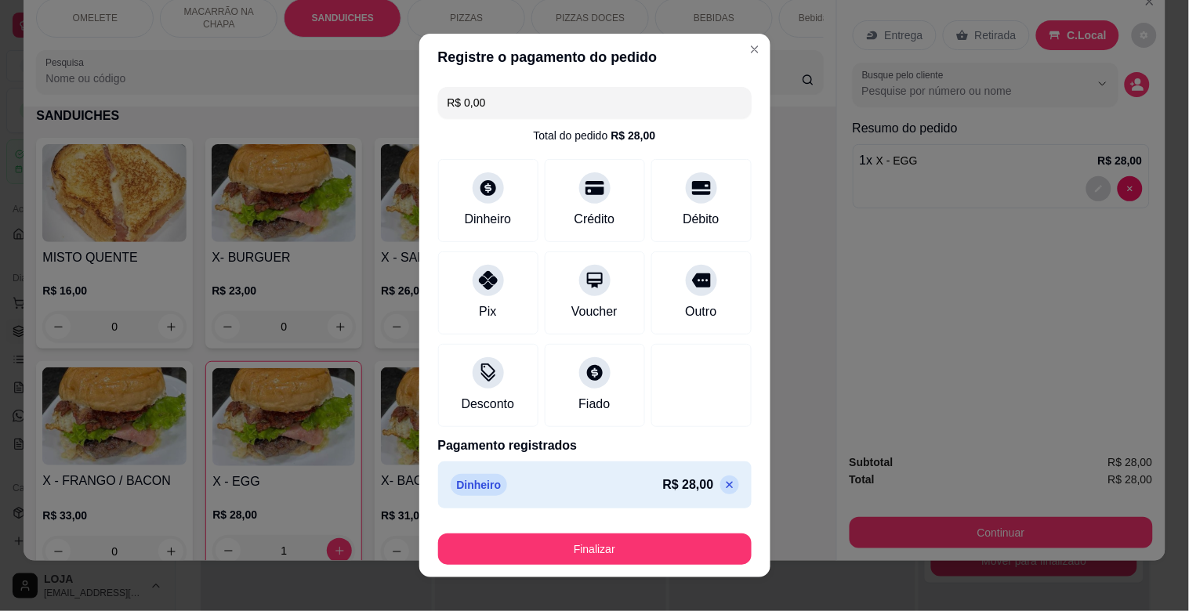
drag, startPoint x: 670, startPoint y: 522, endPoint x: 675, endPoint y: 536, distance: 14.9
click at [671, 522] on footer "Finalizar" at bounding box center [594, 546] width 351 height 63
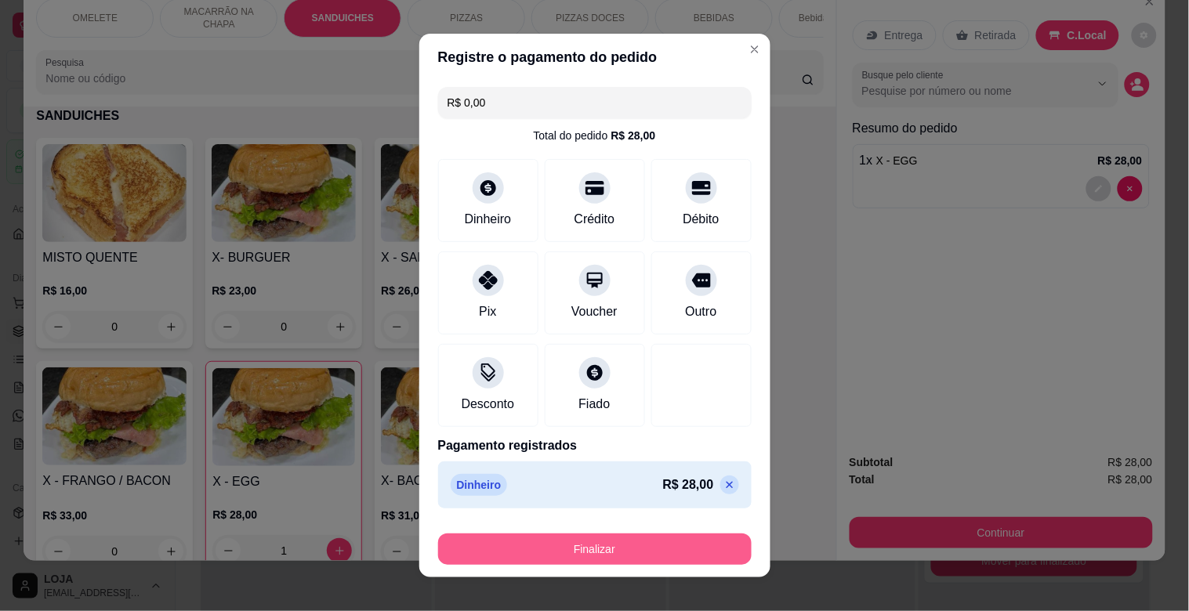
click at [679, 547] on button "Finalizar" at bounding box center [594, 549] width 313 height 31
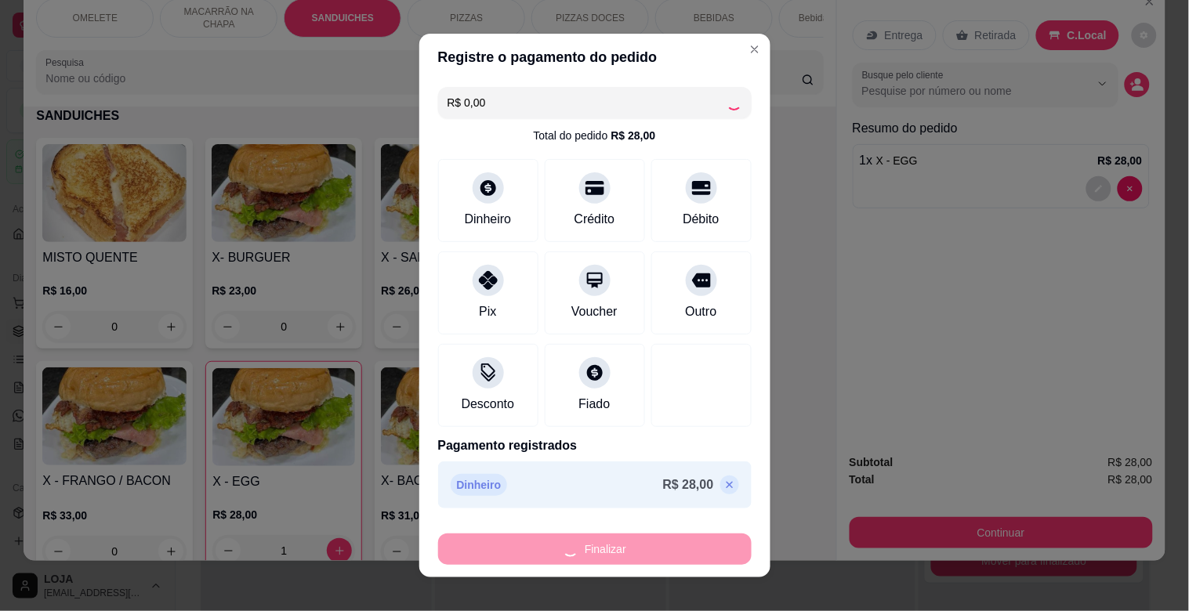
type input "0"
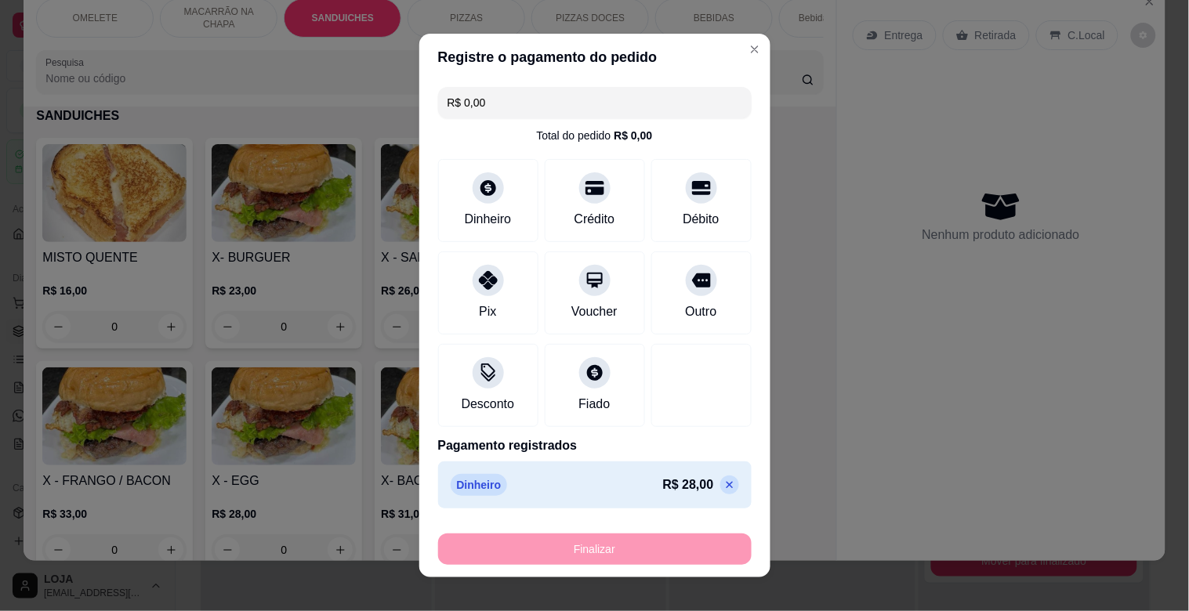
type input "-R$ 28,00"
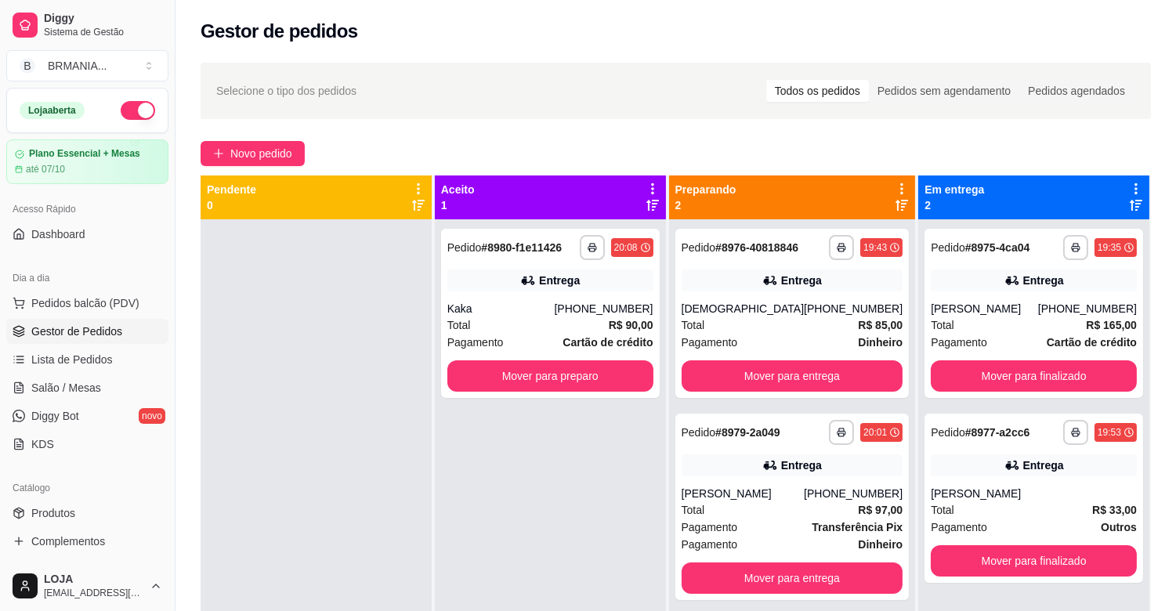
click at [1115, 121] on div "**********" at bounding box center [676, 429] width 1001 height 752
click at [592, 244] on icon "button" at bounding box center [592, 247] width 9 height 9
click at [566, 299] on button "IMPRESSORA" at bounding box center [554, 302] width 114 height 25
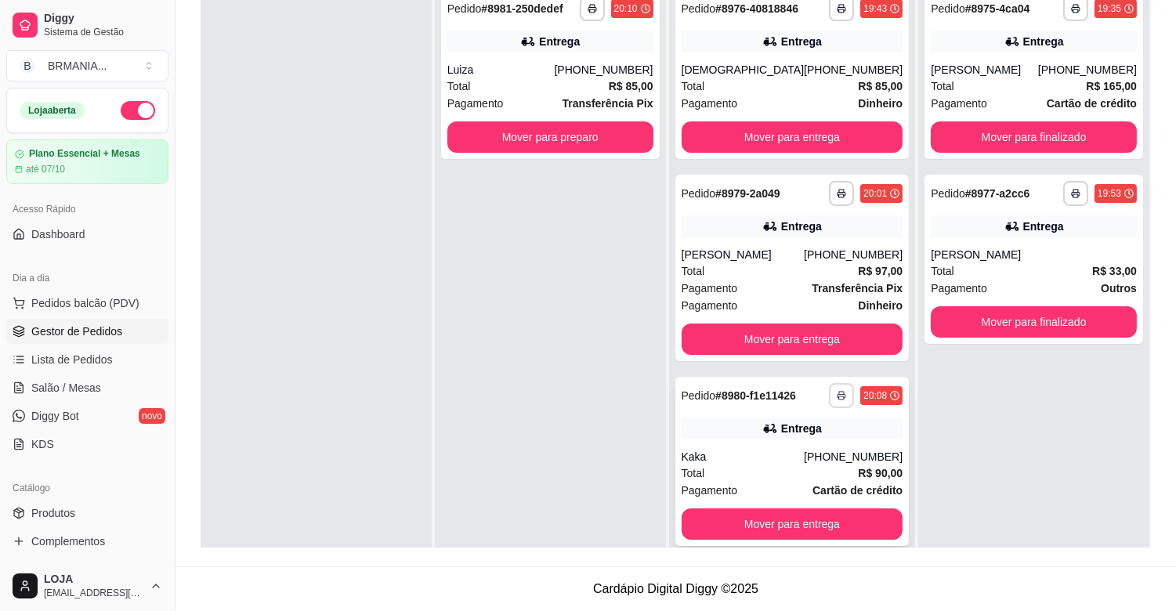
click at [829, 389] on button "button" at bounding box center [841, 395] width 25 height 25
click at [802, 450] on button "IMPRESSORA" at bounding box center [788, 450] width 114 height 25
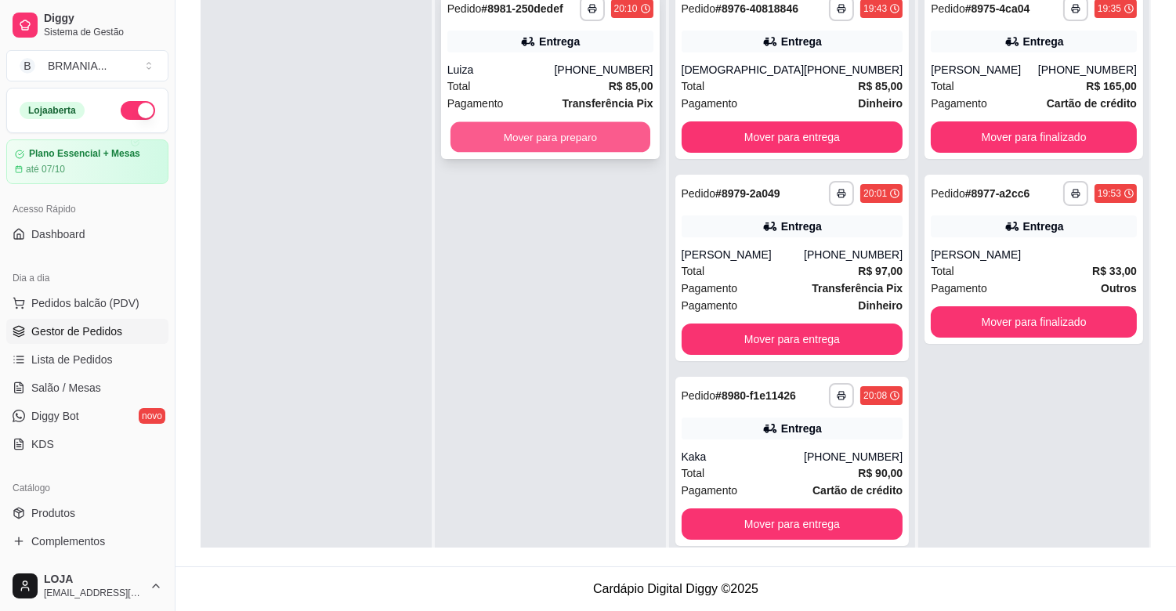
click at [580, 136] on button "Mover para preparo" at bounding box center [551, 137] width 200 height 31
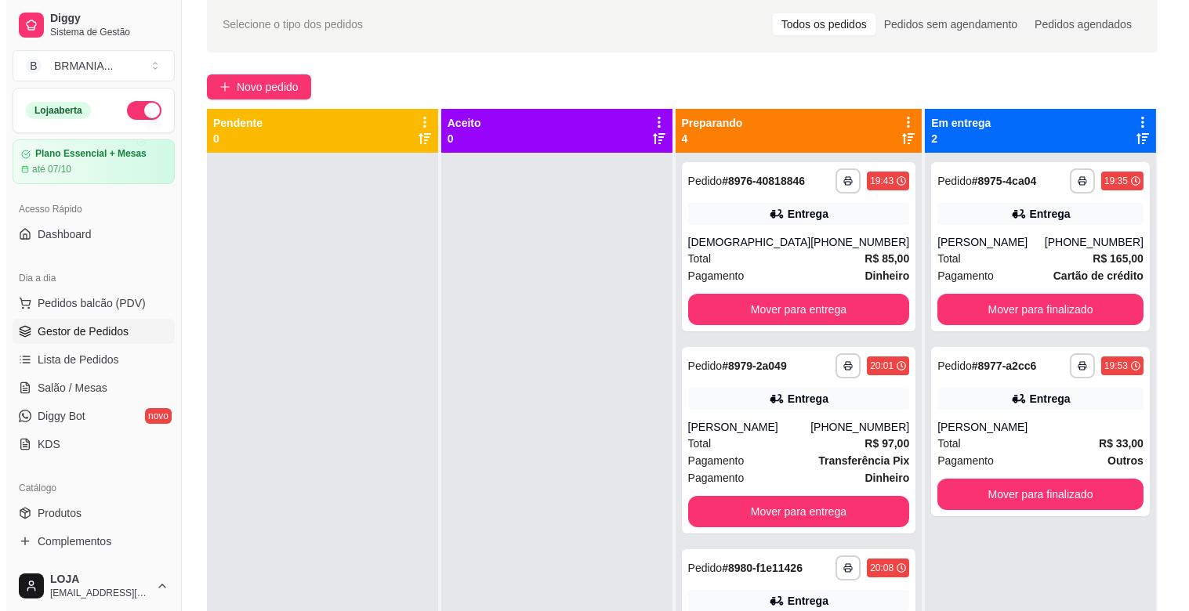
scroll to position [0, 0]
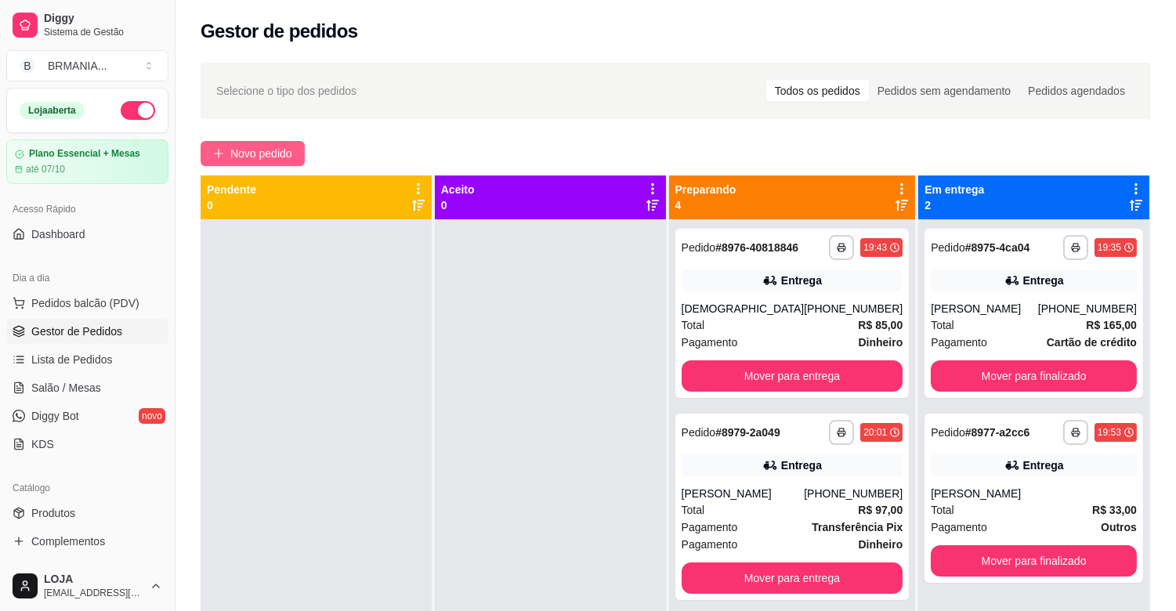
click at [246, 152] on span "Novo pedido" at bounding box center [261, 153] width 62 height 17
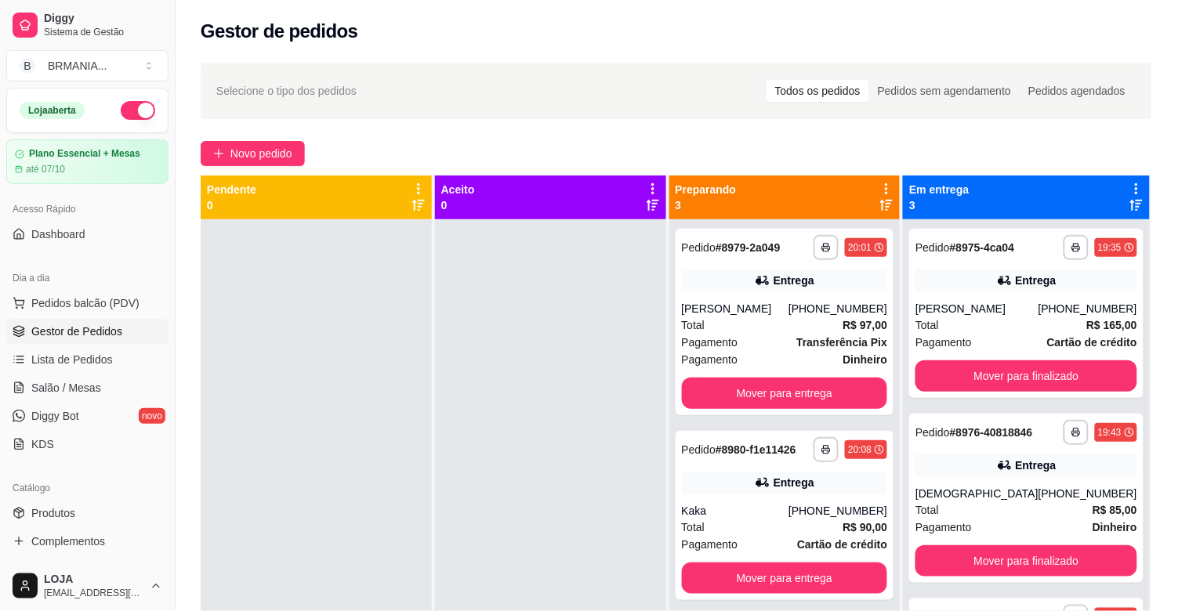
click at [237, 114] on input "Pesquisa" at bounding box center [423, 111] width 756 height 16
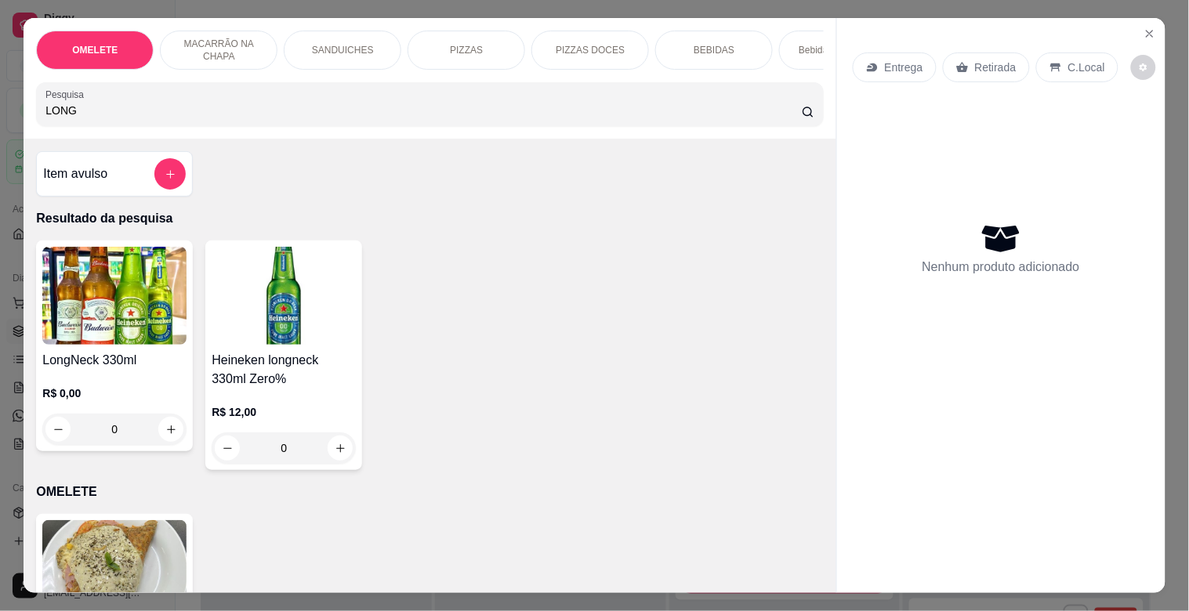
click at [201, 111] on input "LONG" at bounding box center [423, 111] width 756 height 16
click at [143, 300] on img at bounding box center [114, 296] width 144 height 98
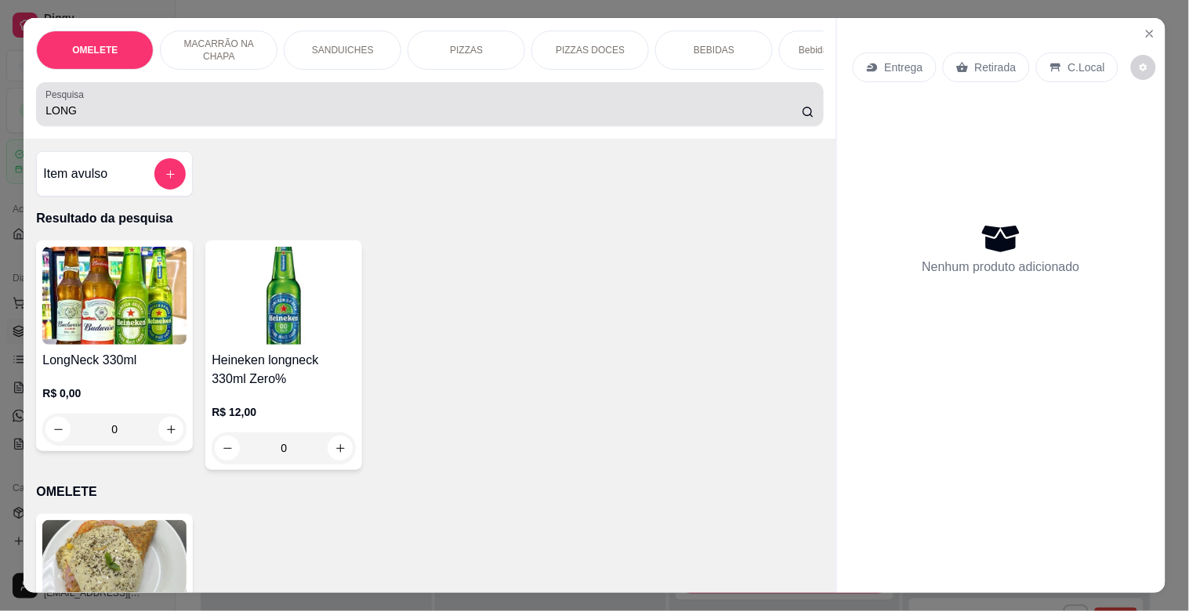
click at [237, 110] on input "LONG" at bounding box center [423, 111] width 756 height 16
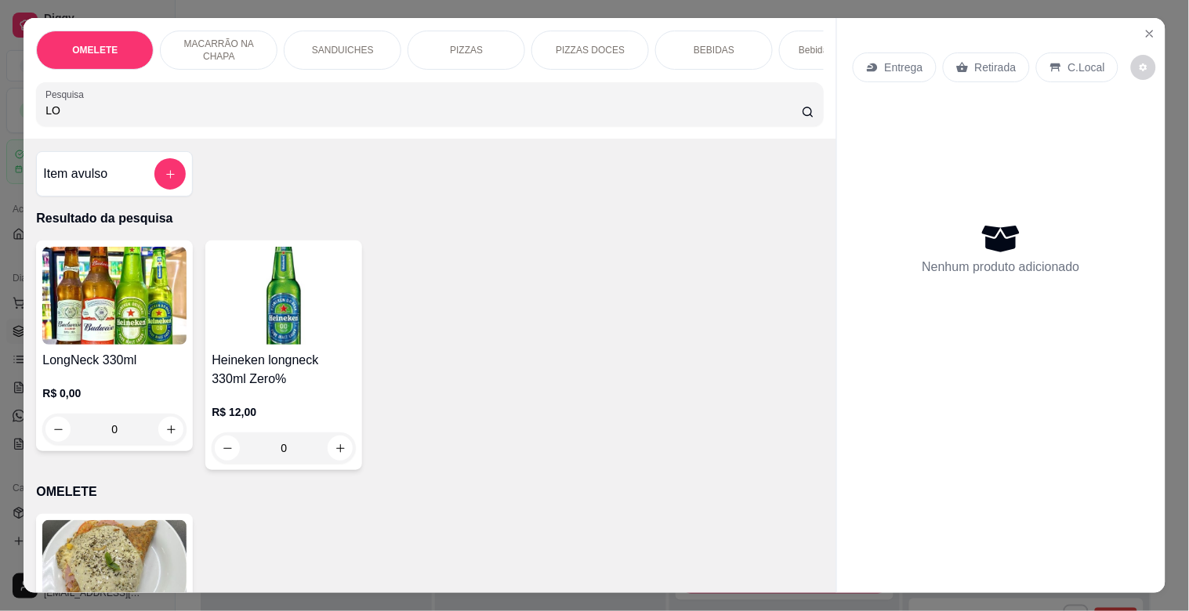
type input "L"
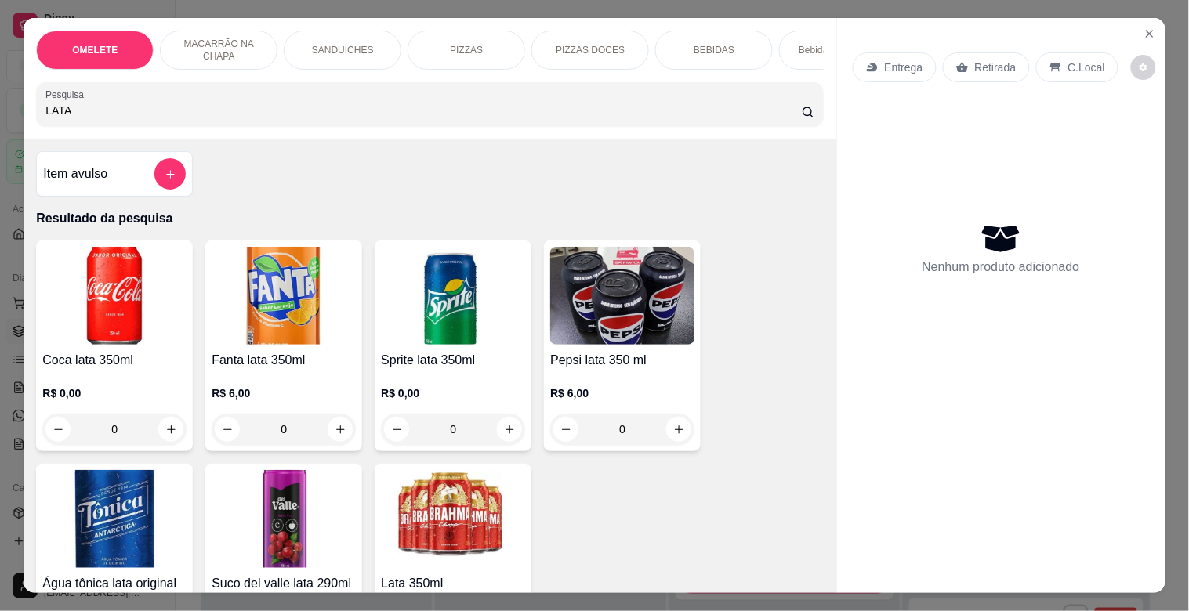
type input "LATA"
click at [458, 523] on img at bounding box center [453, 519] width 144 height 98
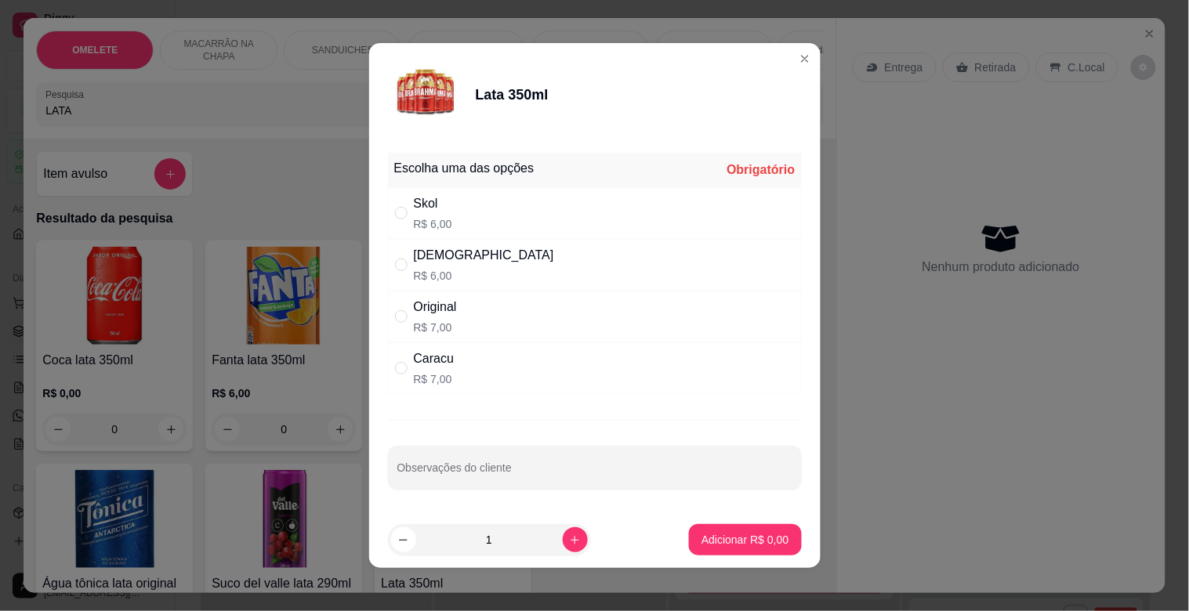
click at [447, 320] on p "R$ 7,00" at bounding box center [435, 328] width 43 height 16
radio input "true"
click at [573, 535] on div "1" at bounding box center [489, 539] width 203 height 31
click at [569, 544] on icon "increase-product-quantity" at bounding box center [575, 540] width 12 height 12
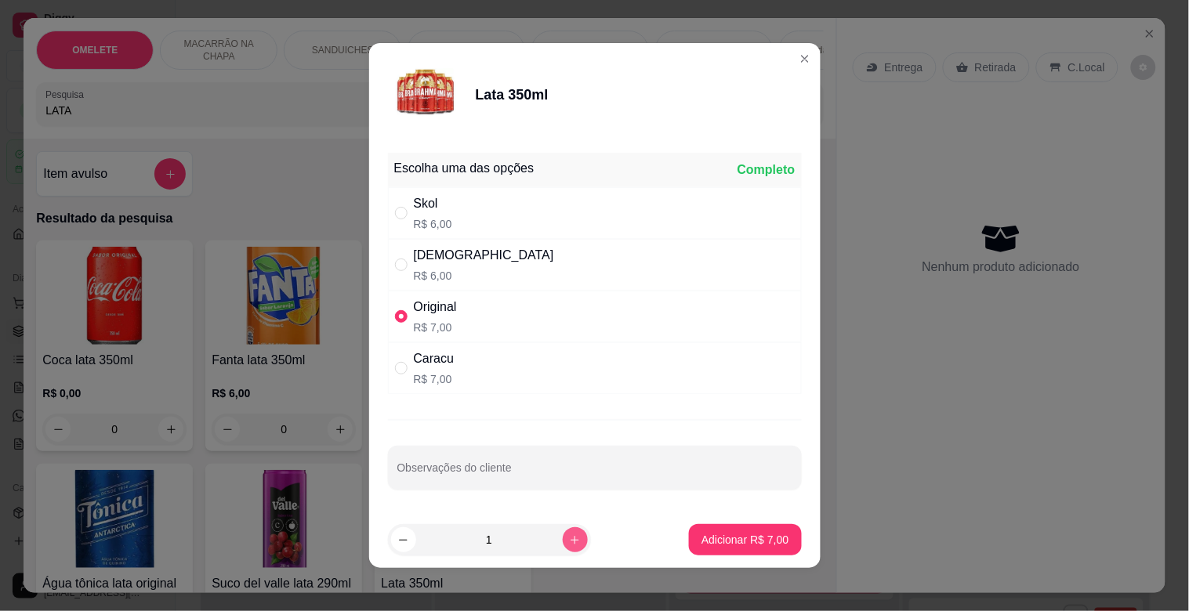
type input "2"
click at [702, 534] on p "Adicionar R$ 14,00" at bounding box center [742, 539] width 91 height 15
type input "2"
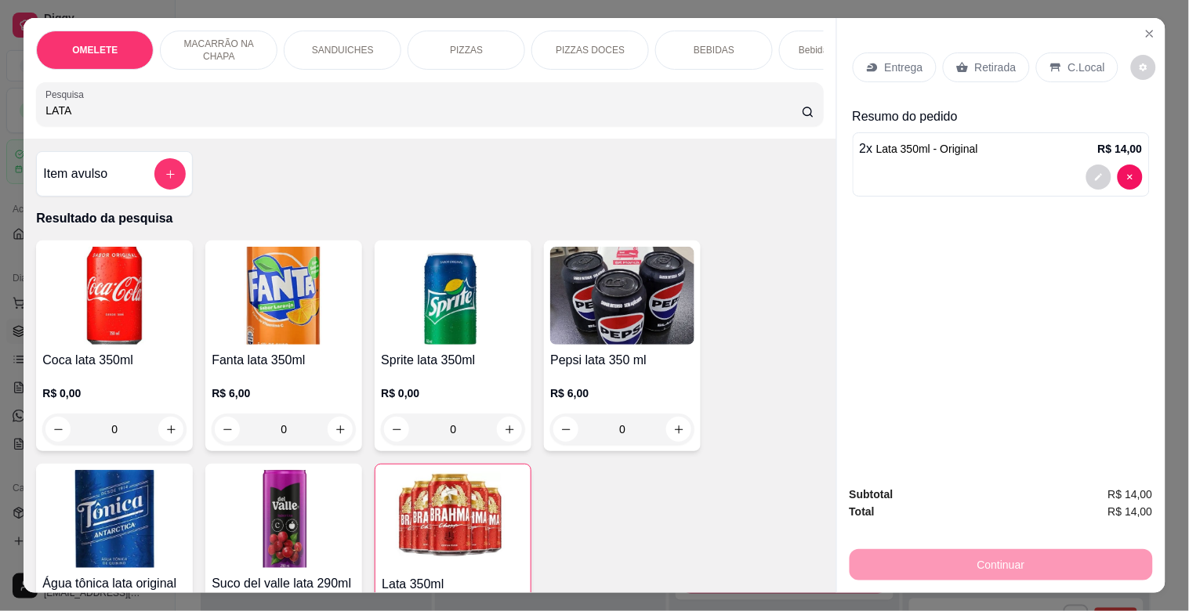
click at [990, 60] on p "Retirada" at bounding box center [996, 68] width 42 height 16
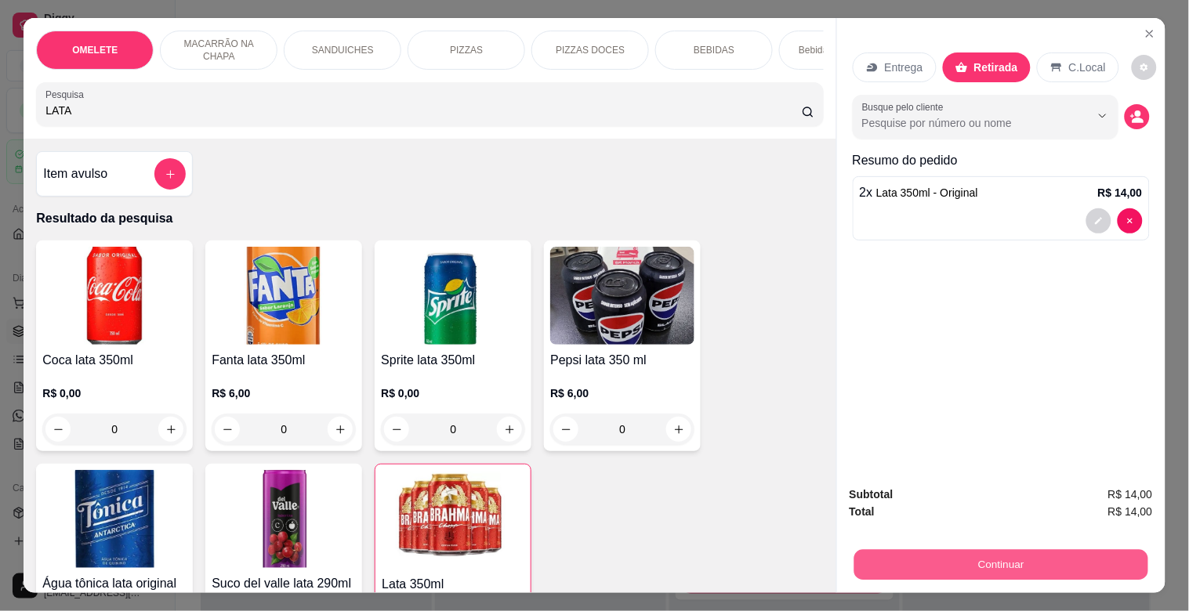
click at [977, 552] on button "Continuar" at bounding box center [1000, 564] width 294 height 31
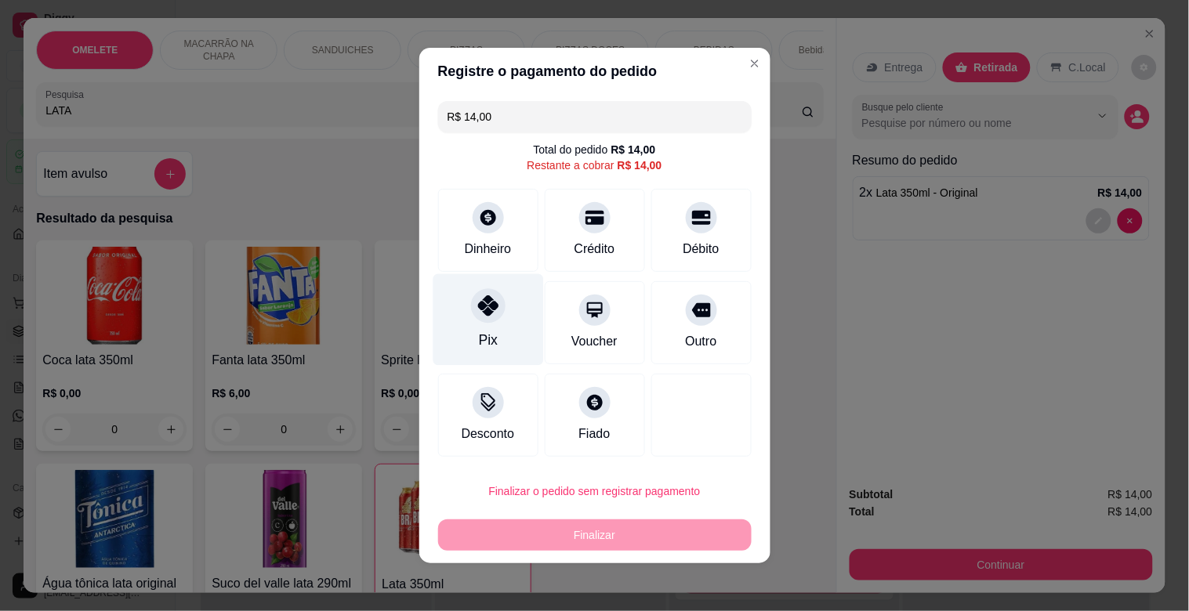
click at [494, 321] on div "Pix" at bounding box center [488, 320] width 110 height 92
type input "R$ 0,00"
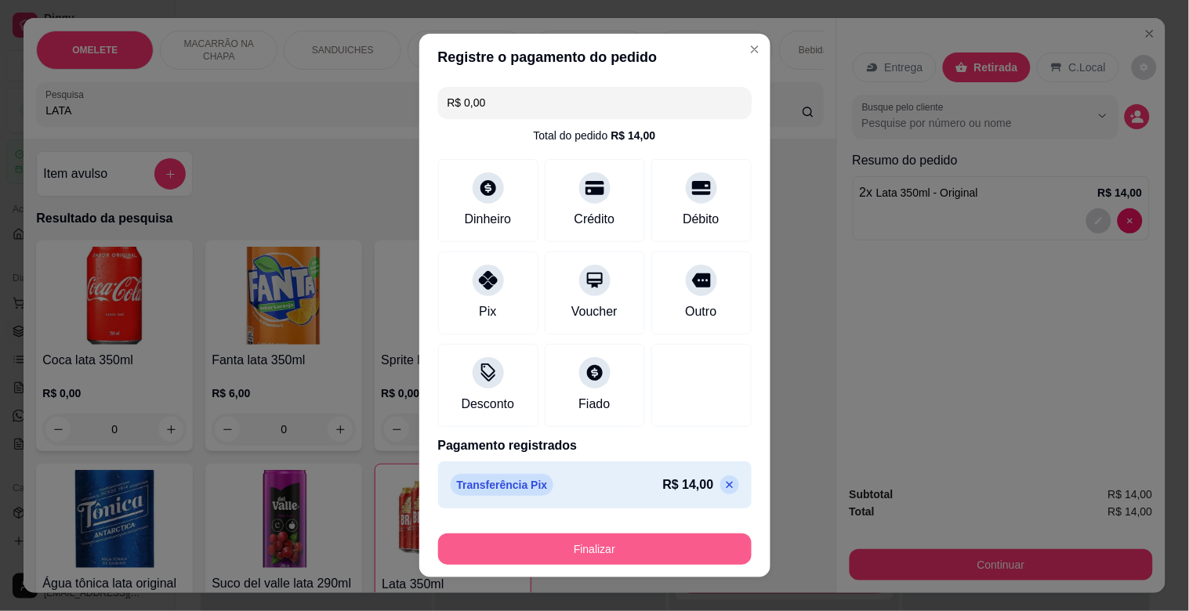
click at [648, 552] on button "Finalizar" at bounding box center [594, 549] width 313 height 31
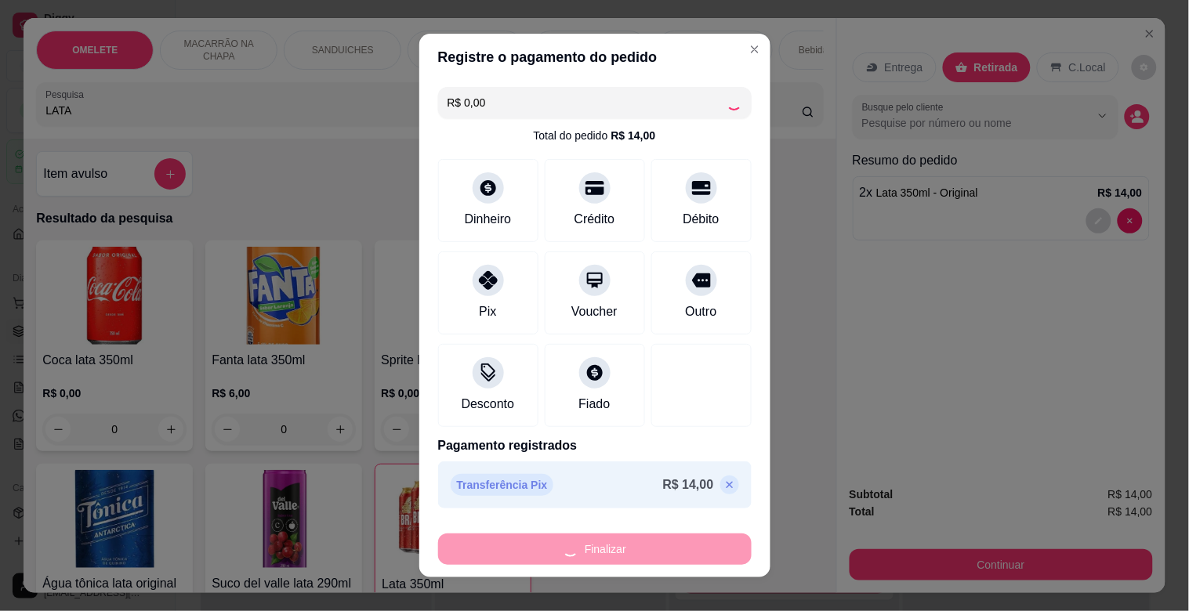
type input "0"
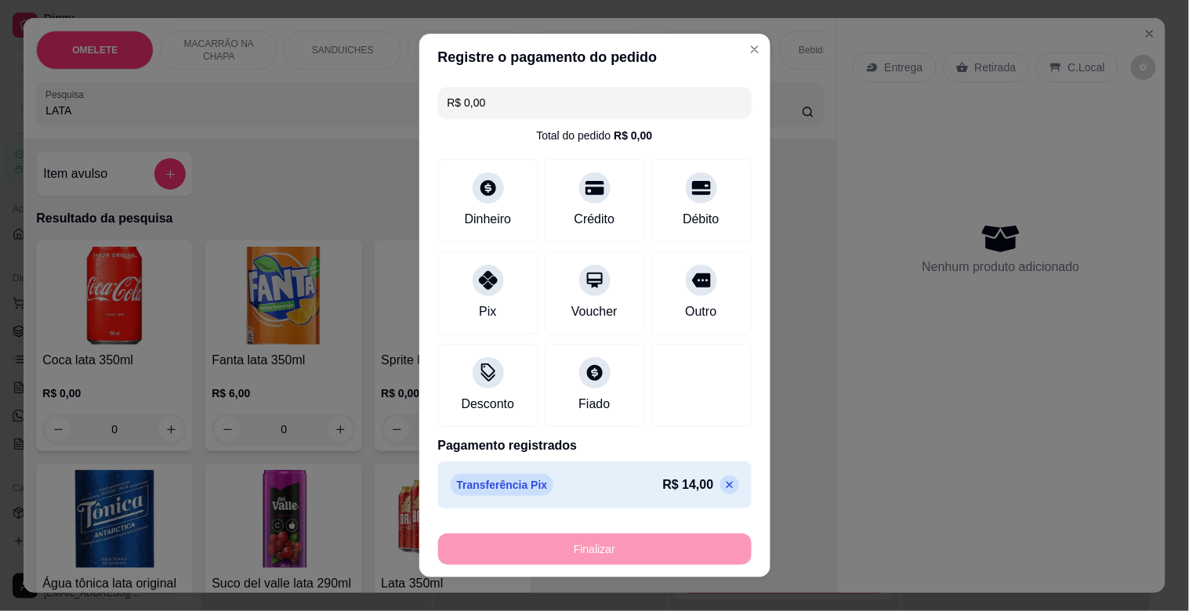
type input "-R$ 14,00"
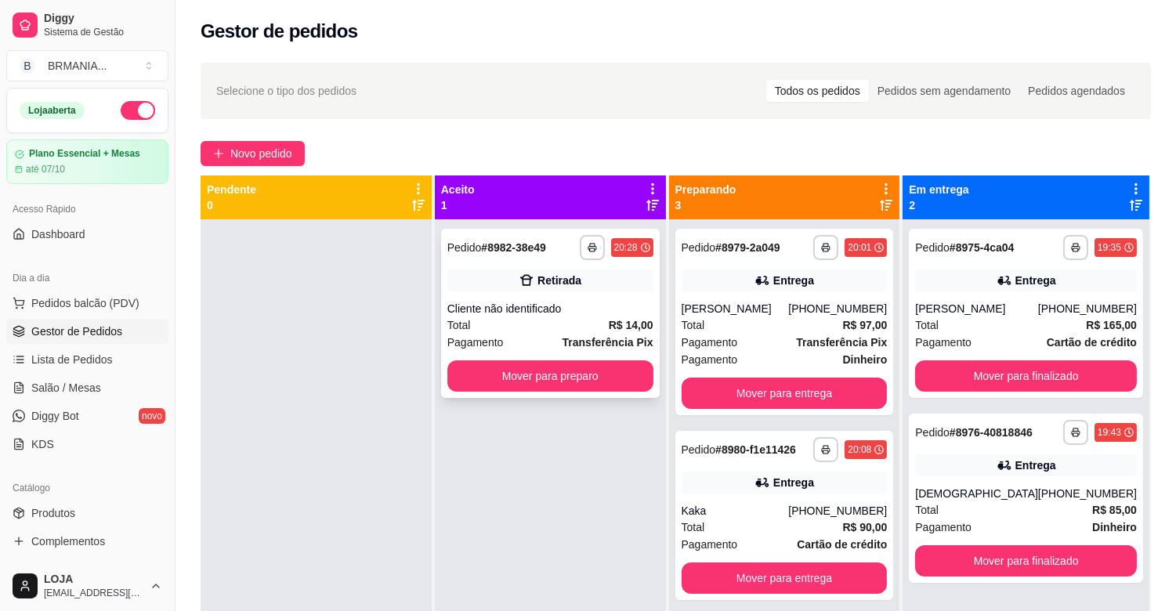
click at [574, 312] on div "Cliente não identificado" at bounding box center [550, 309] width 206 height 16
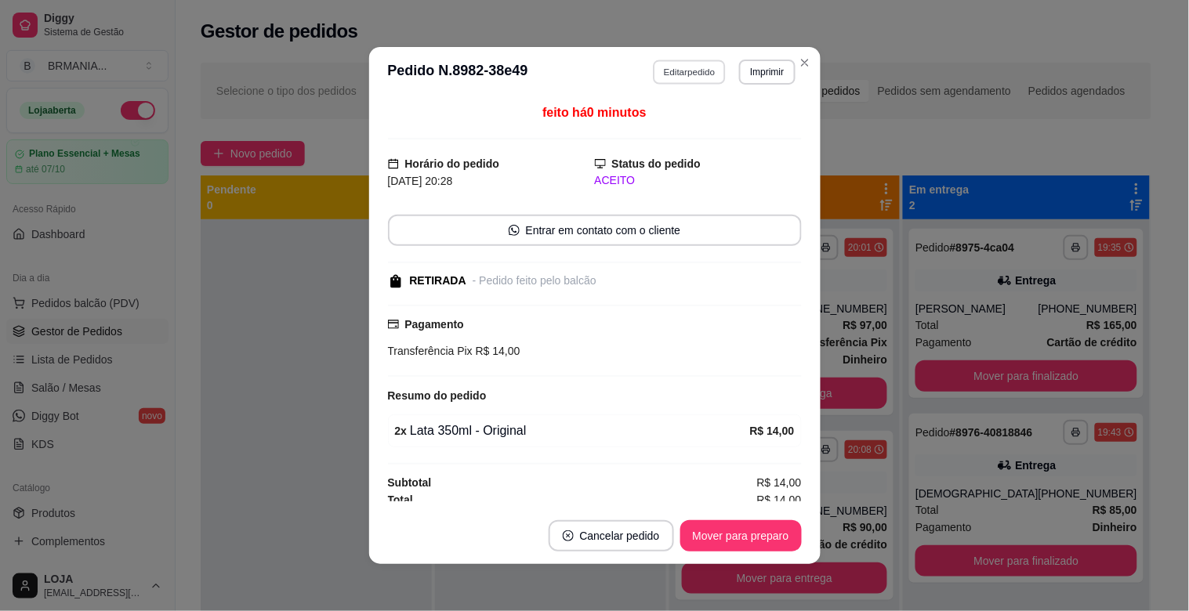
click at [686, 67] on button "Editar pedido" at bounding box center [689, 72] width 73 height 24
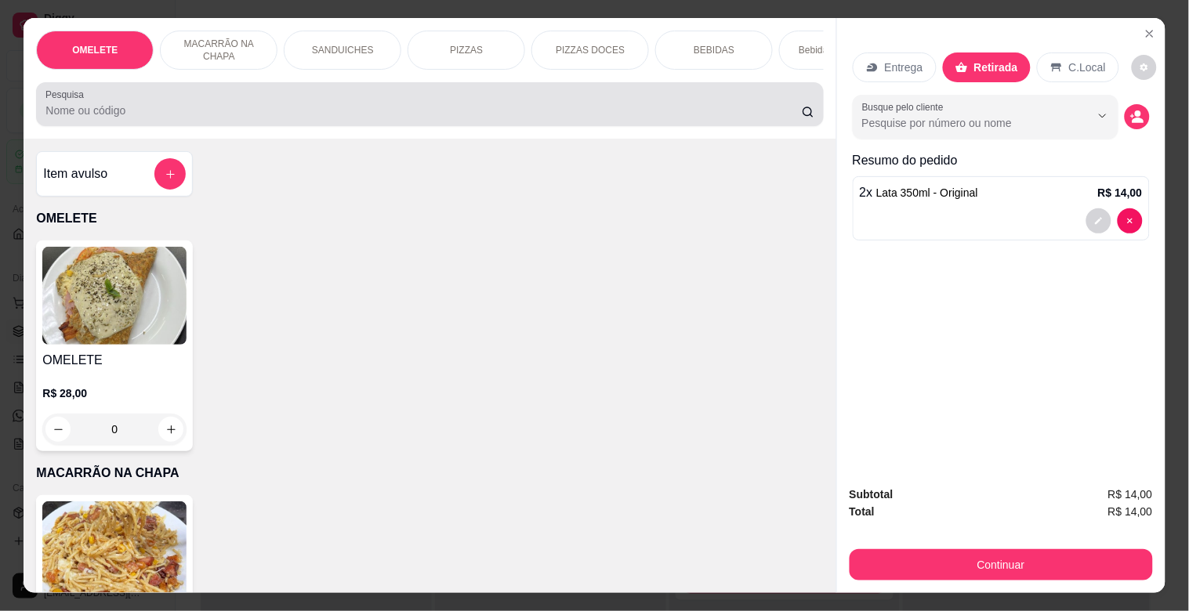
click at [371, 126] on div "Pesquisa" at bounding box center [429, 104] width 787 height 44
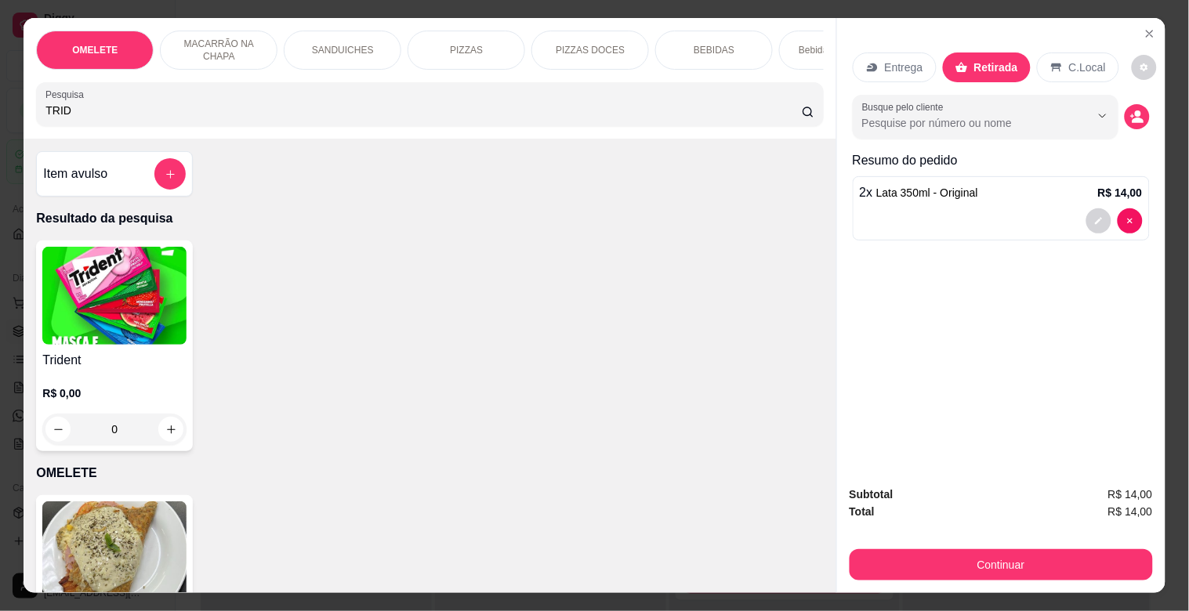
type input "TRID"
click at [14, 353] on div "OMELETE MACARRÃO NA CHAPA SANDUICHES PIZZAS PIZZAS DOCES BEBIDAS Bebidas Alcoól…" at bounding box center [594, 305] width 1189 height 611
click at [69, 345] on img at bounding box center [114, 296] width 144 height 98
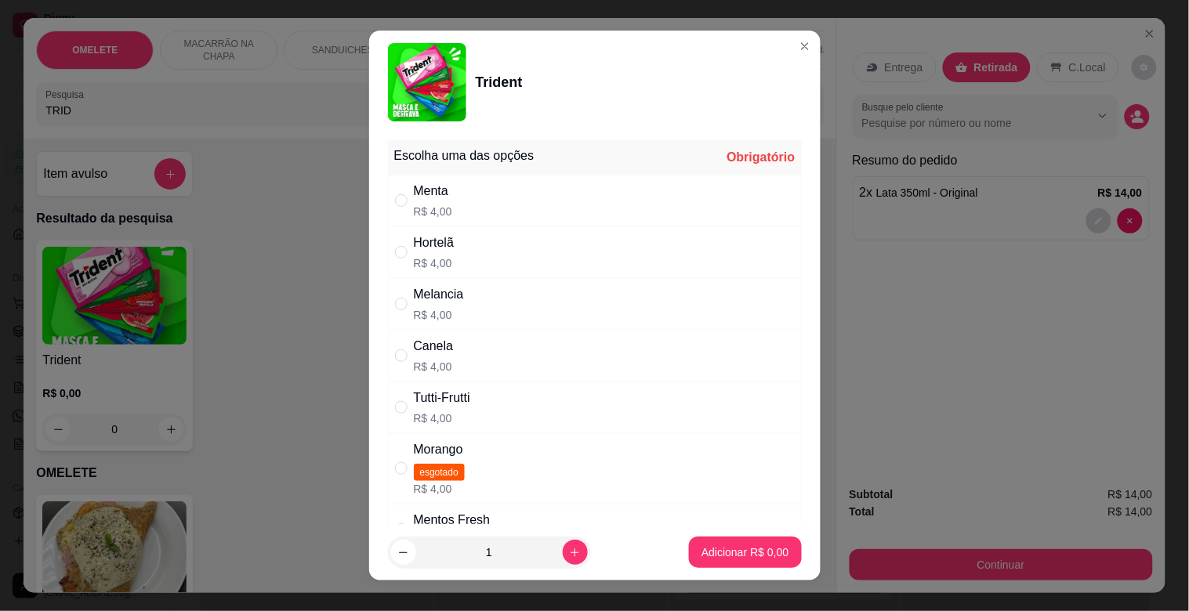
click at [471, 190] on div "Menta R$ 4,00" at bounding box center [595, 201] width 414 height 52
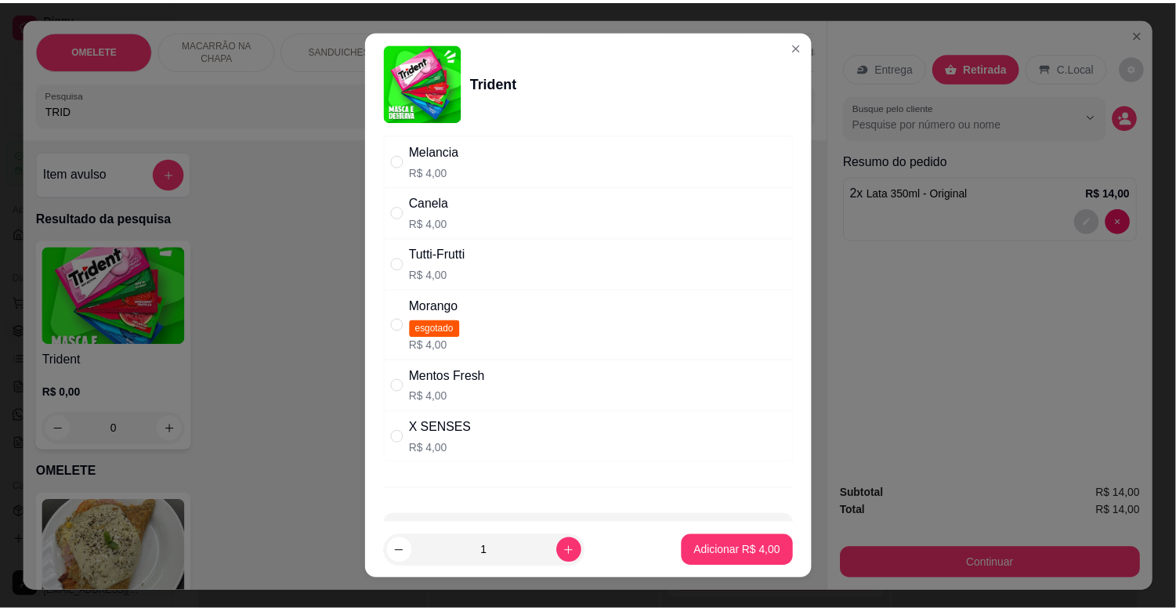
scroll to position [201, 0]
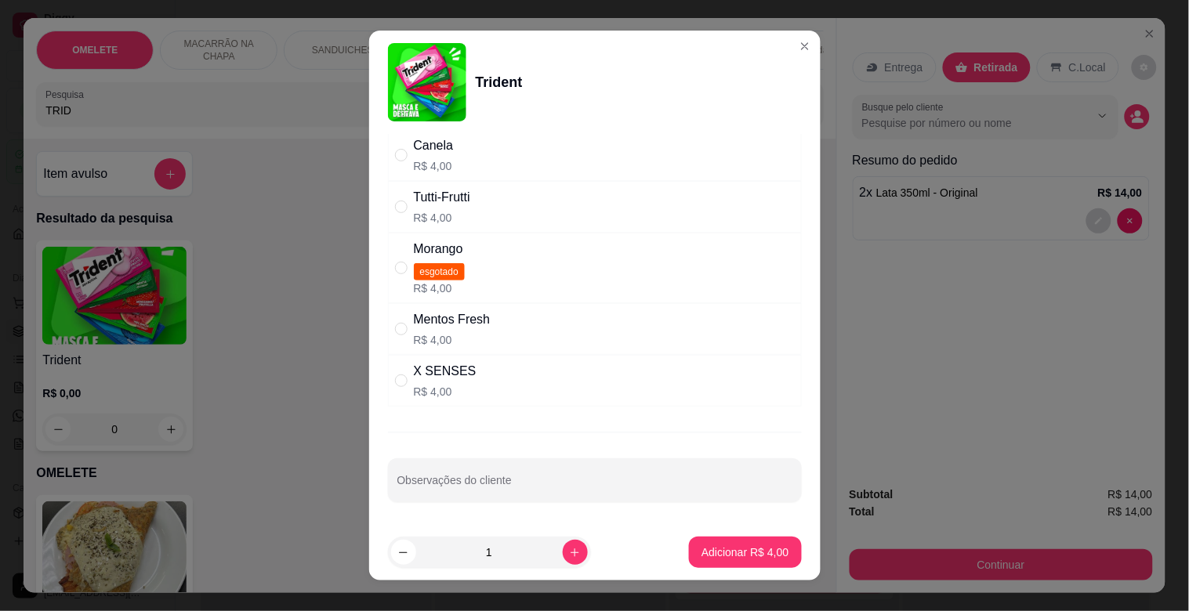
click at [414, 395] on p "R$ 4,00" at bounding box center [445, 392] width 63 height 16
radio input "false"
radio input "true"
click at [753, 552] on p "Adicionar R$ 4,00" at bounding box center [744, 553] width 87 height 16
type input "1"
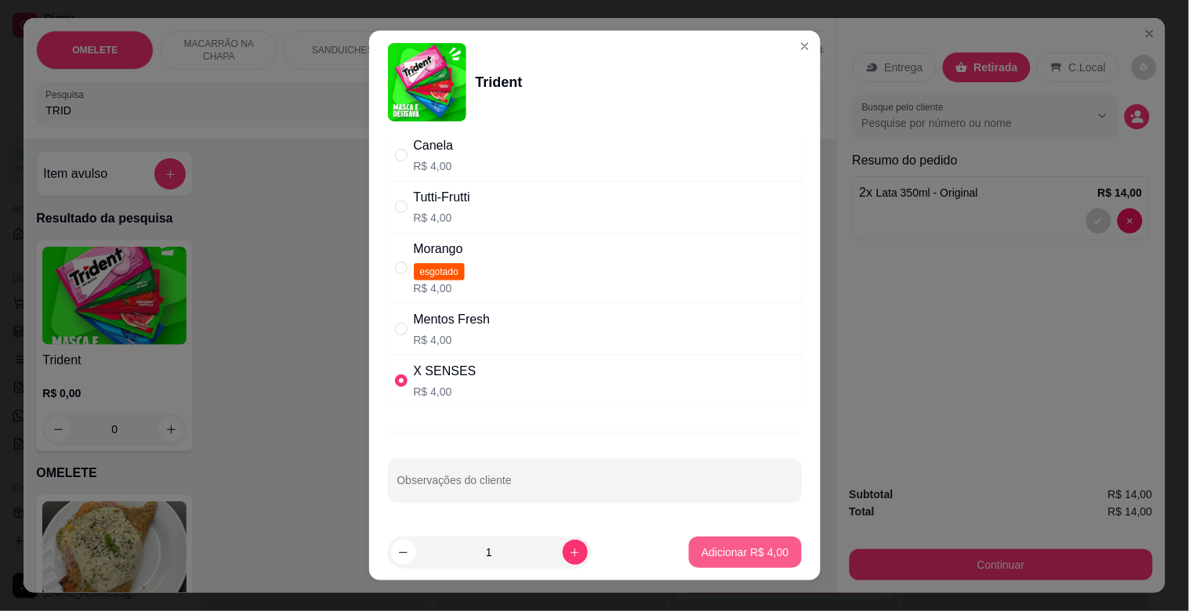
type input "1"
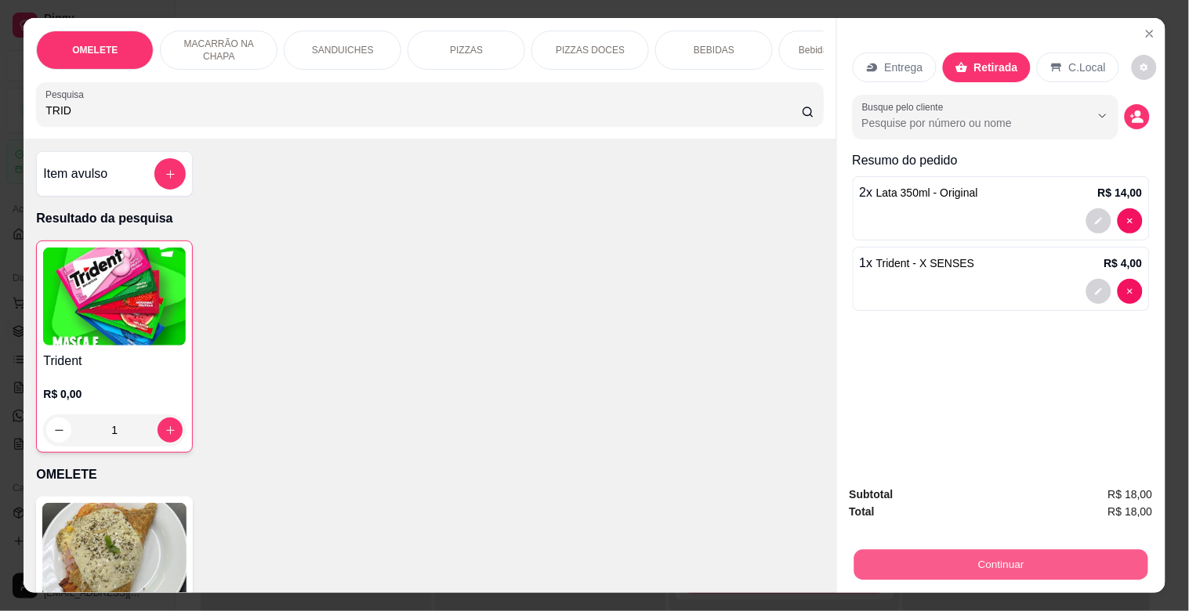
click at [1006, 552] on button "Continuar" at bounding box center [1000, 564] width 294 height 31
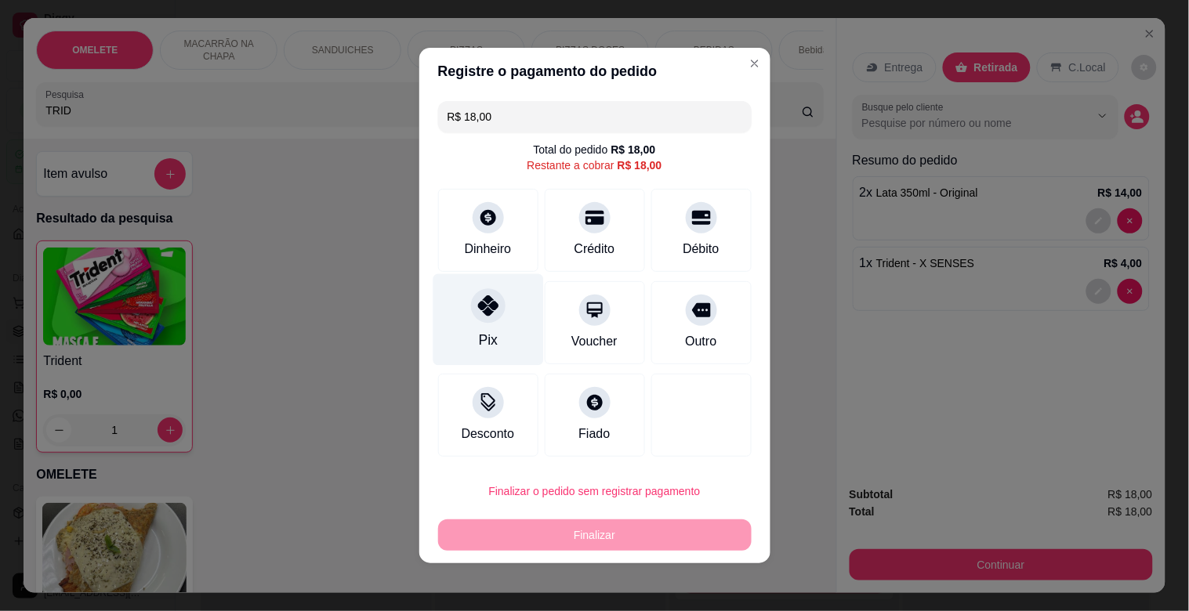
click at [477, 314] on icon at bounding box center [487, 305] width 20 height 20
type input "R$ 0,00"
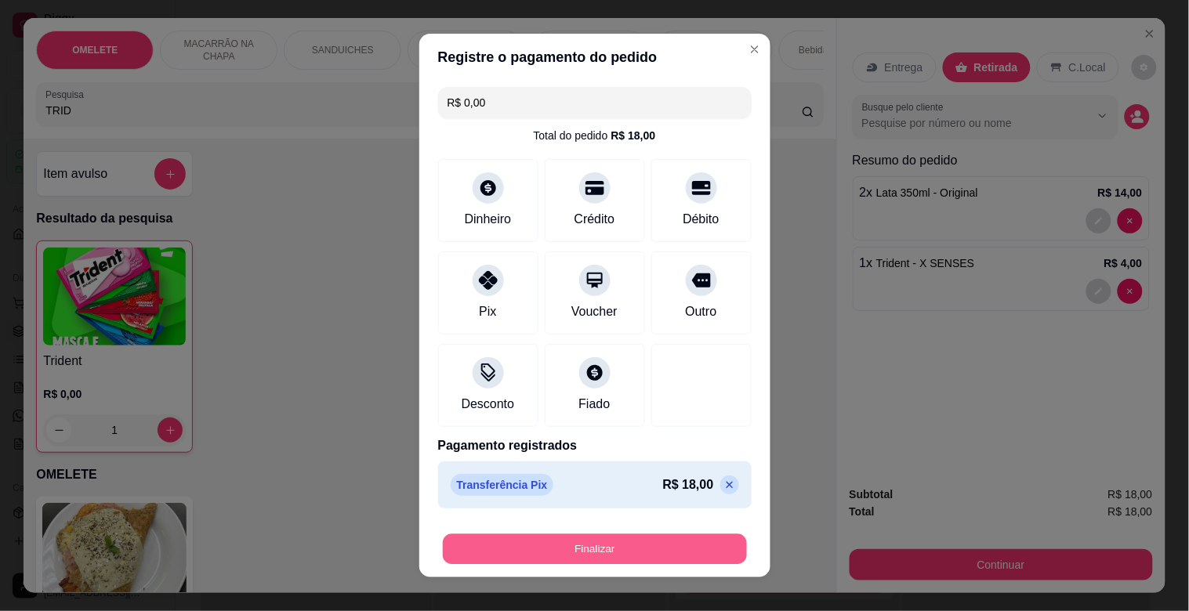
click at [564, 541] on button "Finalizar" at bounding box center [595, 549] width 304 height 31
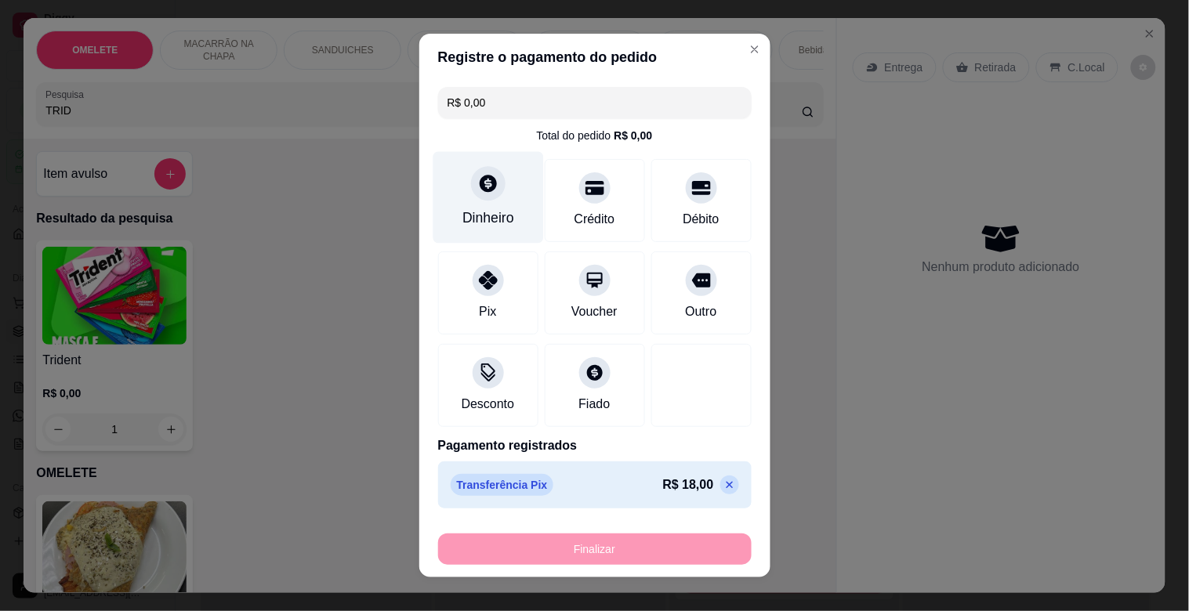
type input "0"
type input "-R$ 18,00"
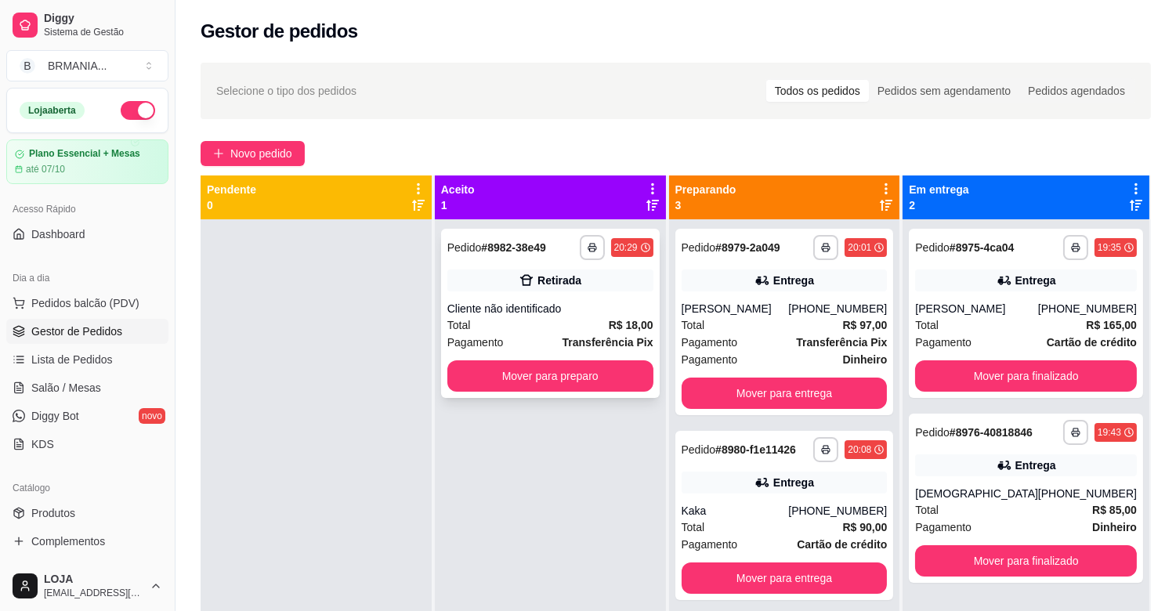
click at [574, 319] on div "Total R$ 18,00" at bounding box center [550, 325] width 206 height 17
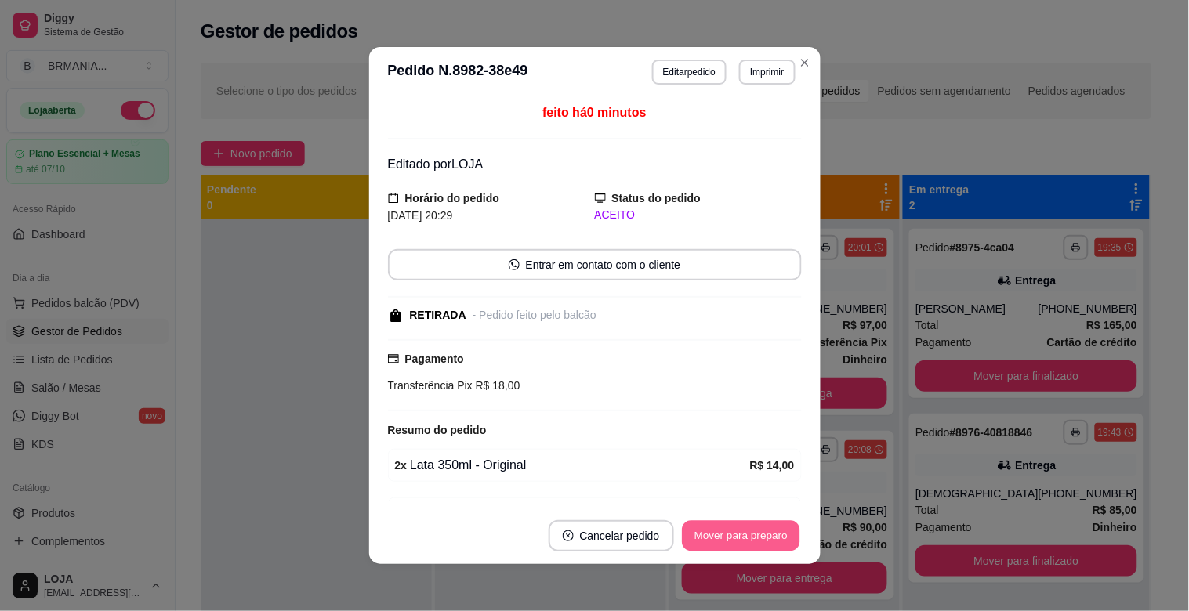
click at [746, 530] on button "Mover para preparo" at bounding box center [741, 536] width 118 height 31
click at [746, 530] on button "Mover para retirada disponível" at bounding box center [715, 536] width 168 height 31
click at [744, 531] on button "Mover para finalizado" at bounding box center [737, 535] width 130 height 31
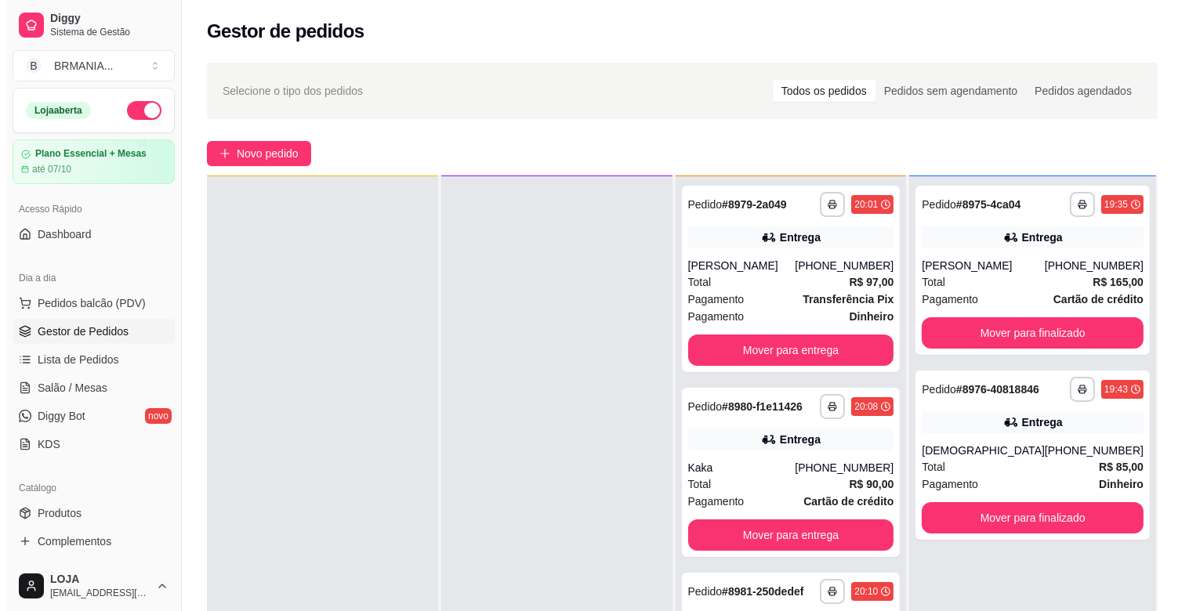
scroll to position [36, 0]
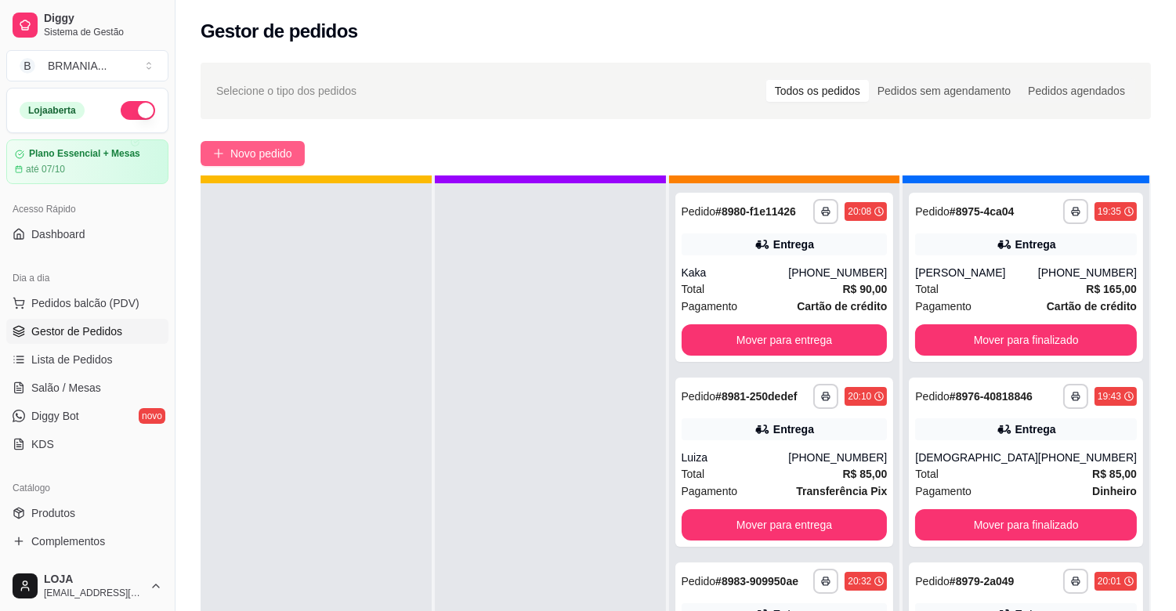
click at [231, 147] on span "Novo pedido" at bounding box center [261, 153] width 62 height 17
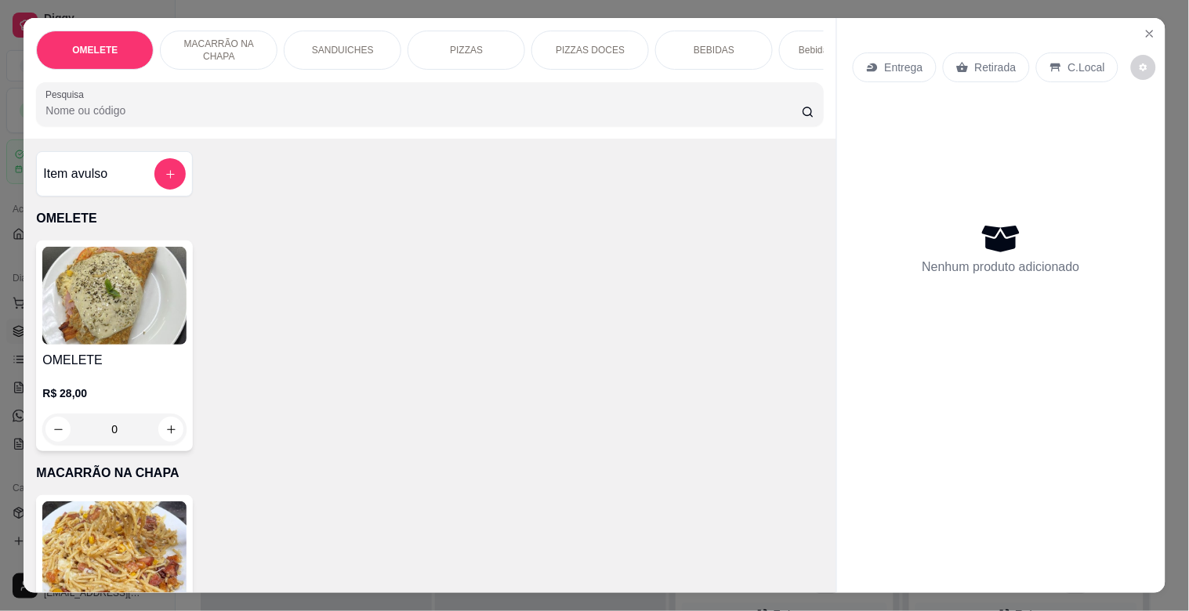
click at [212, 137] on div "OMELETE MACARRÃO NA CHAPA SANDUICHES PIZZAS PIZZAS DOCES BEBIDAS Bebidas Alcoól…" at bounding box center [430, 78] width 812 height 121
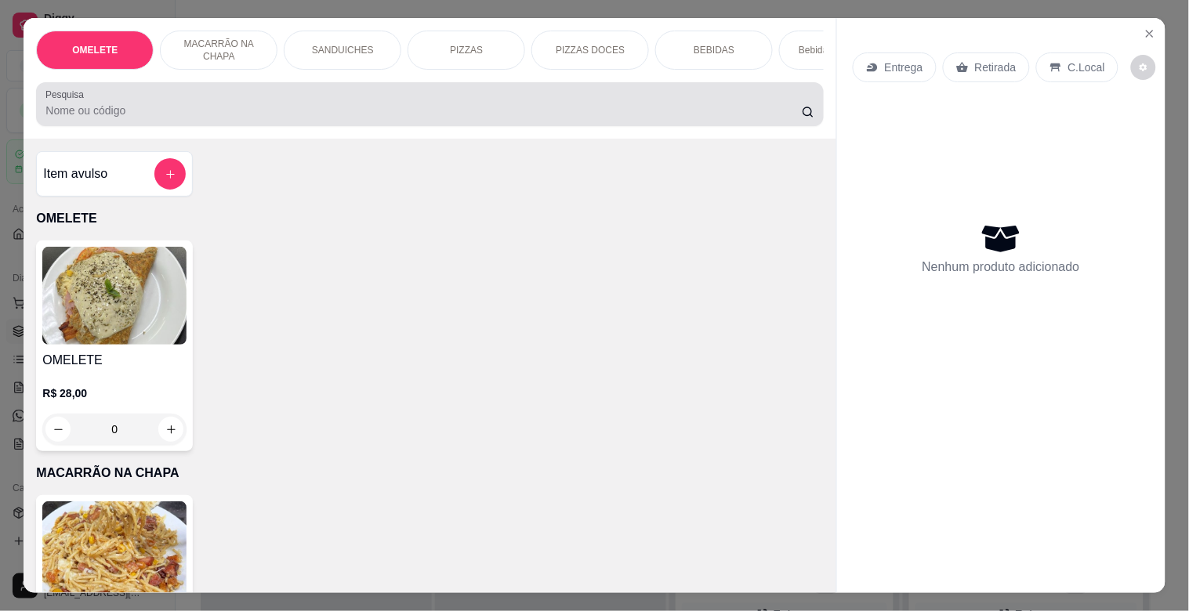
click at [221, 120] on div at bounding box center [429, 104] width 768 height 31
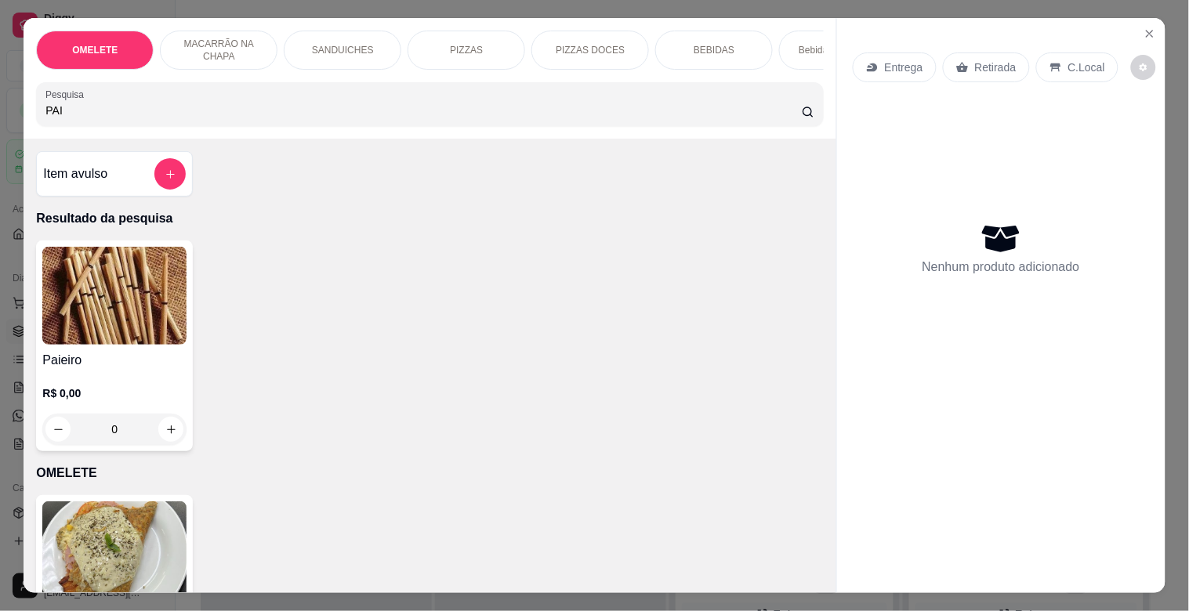
type input "PAI"
click at [116, 317] on img at bounding box center [114, 296] width 144 height 98
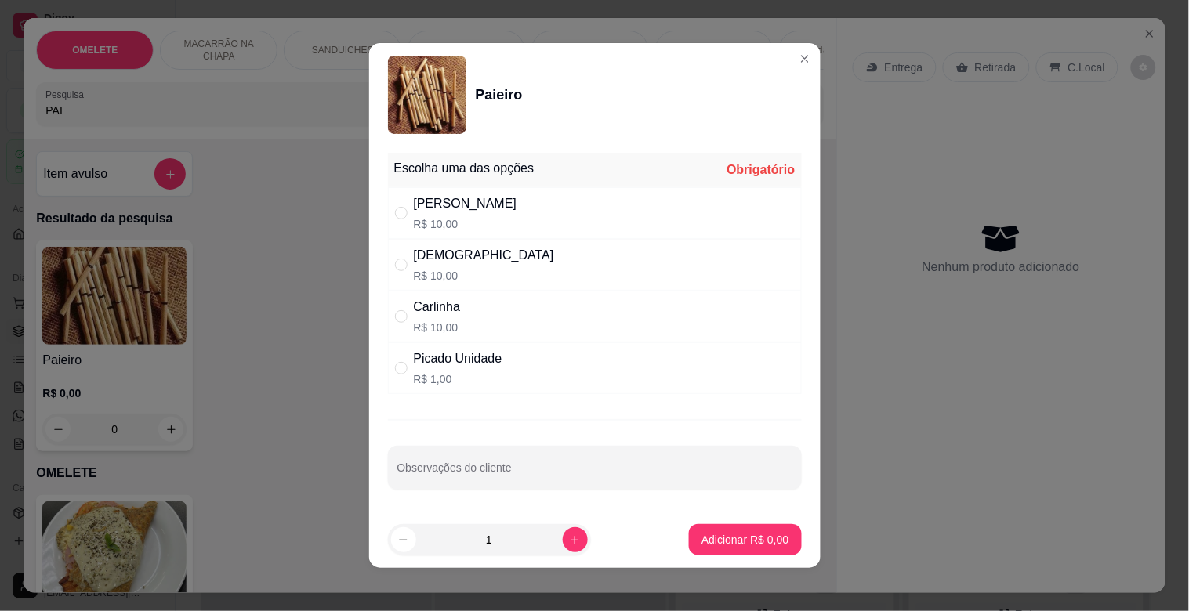
click at [437, 265] on div "Dinha R$ 10,00" at bounding box center [484, 265] width 140 height 38
radio input "true"
click at [733, 549] on button "Adicionar R$ 10,00" at bounding box center [741, 539] width 118 height 31
type input "1"
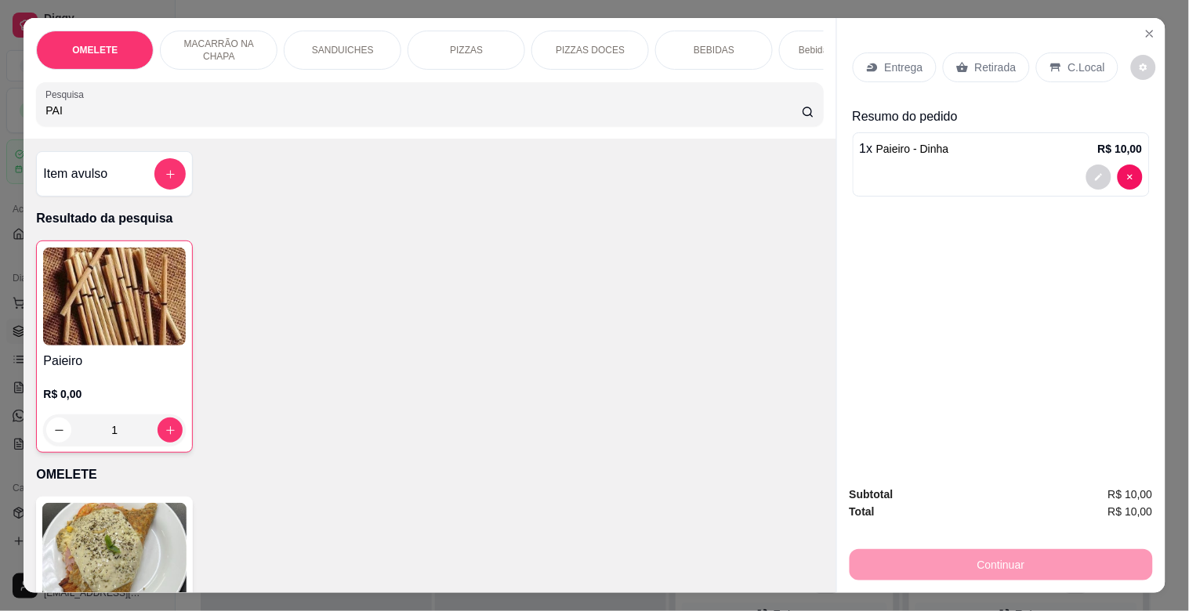
click at [994, 60] on p "Retirada" at bounding box center [996, 68] width 42 height 16
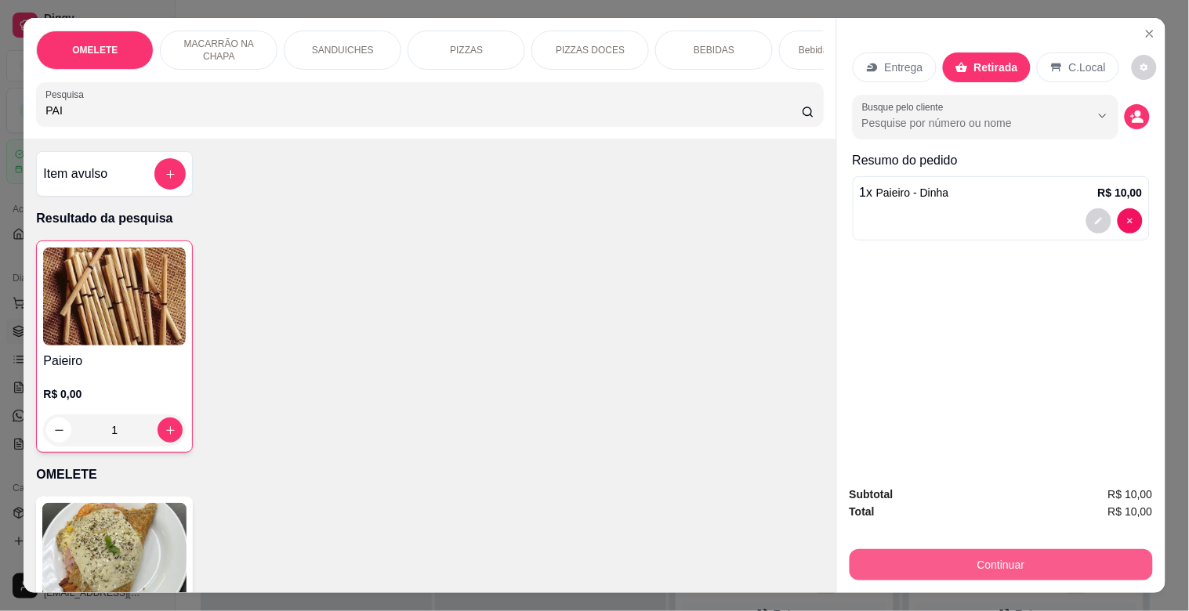
click at [1014, 549] on button "Continuar" at bounding box center [1000, 564] width 303 height 31
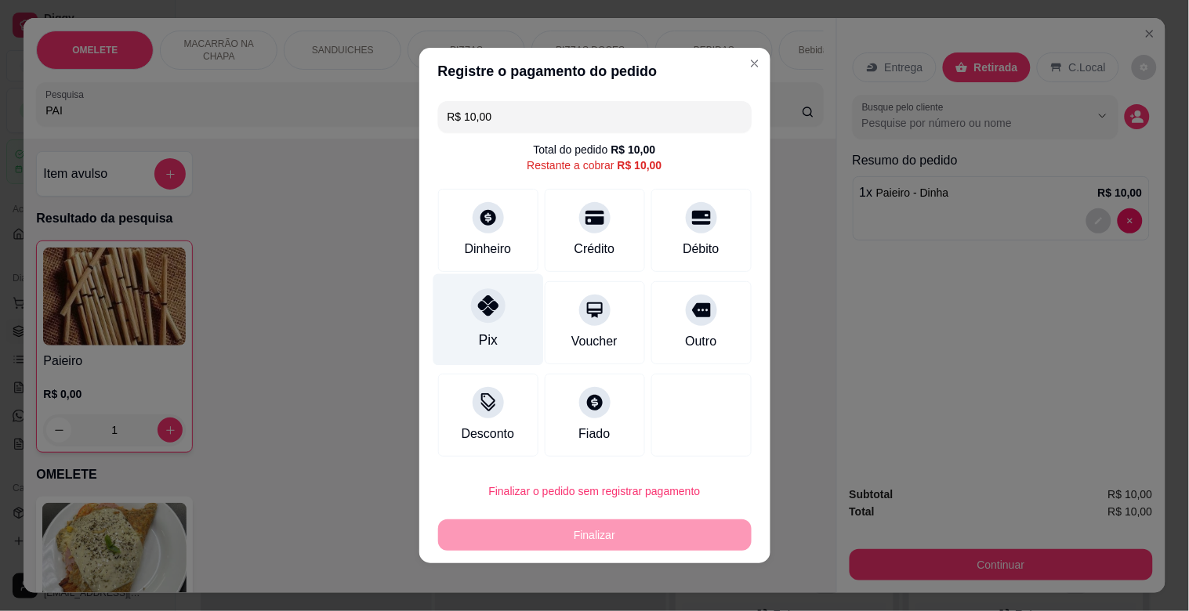
click at [447, 314] on div "Pix" at bounding box center [488, 320] width 110 height 92
type input "R$ 0,00"
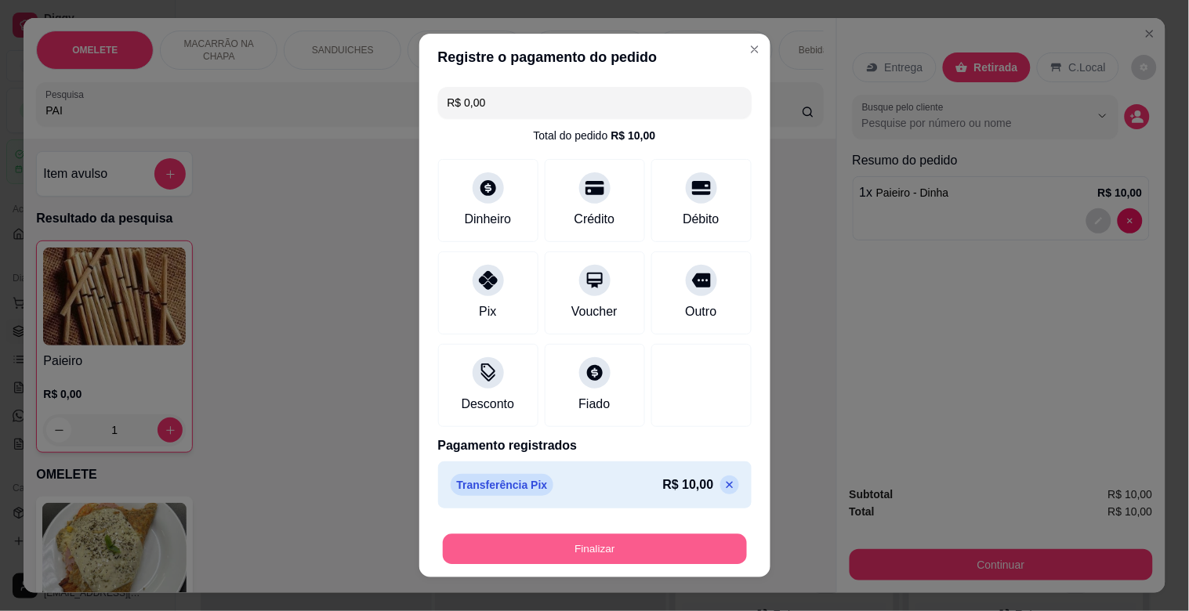
click at [723, 543] on button "Finalizar" at bounding box center [595, 549] width 304 height 31
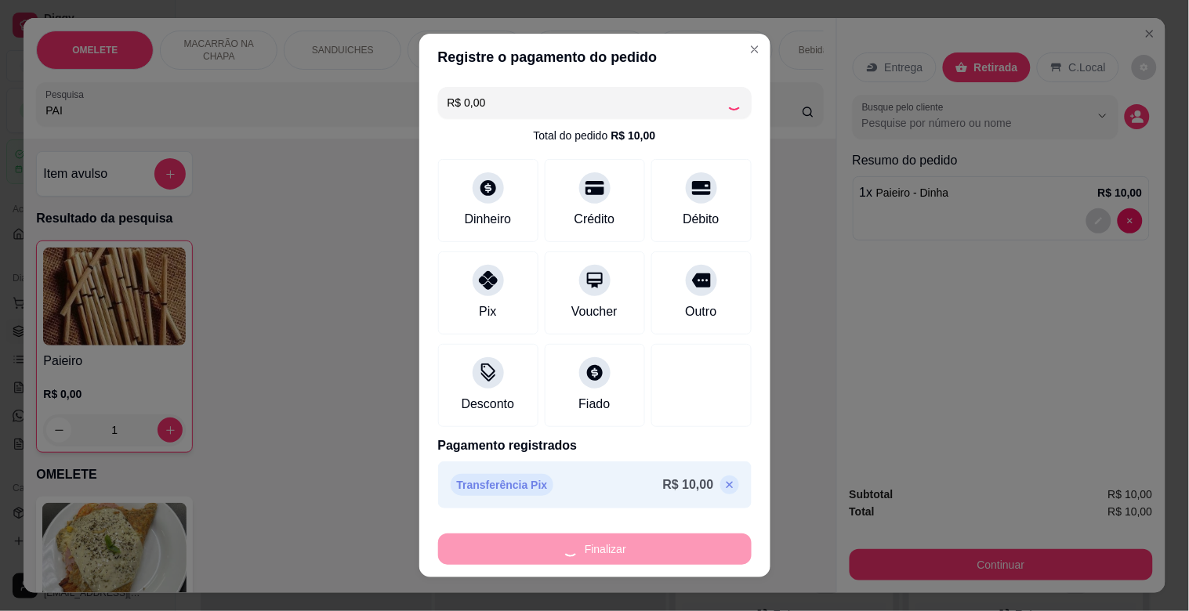
type input "0"
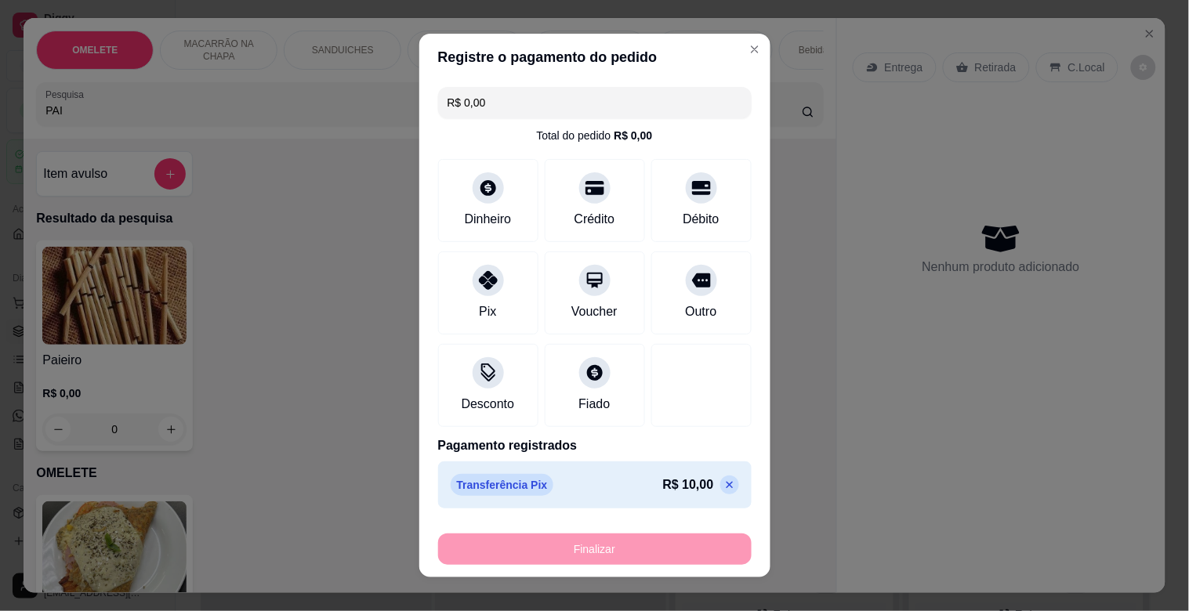
type input "-R$ 10,00"
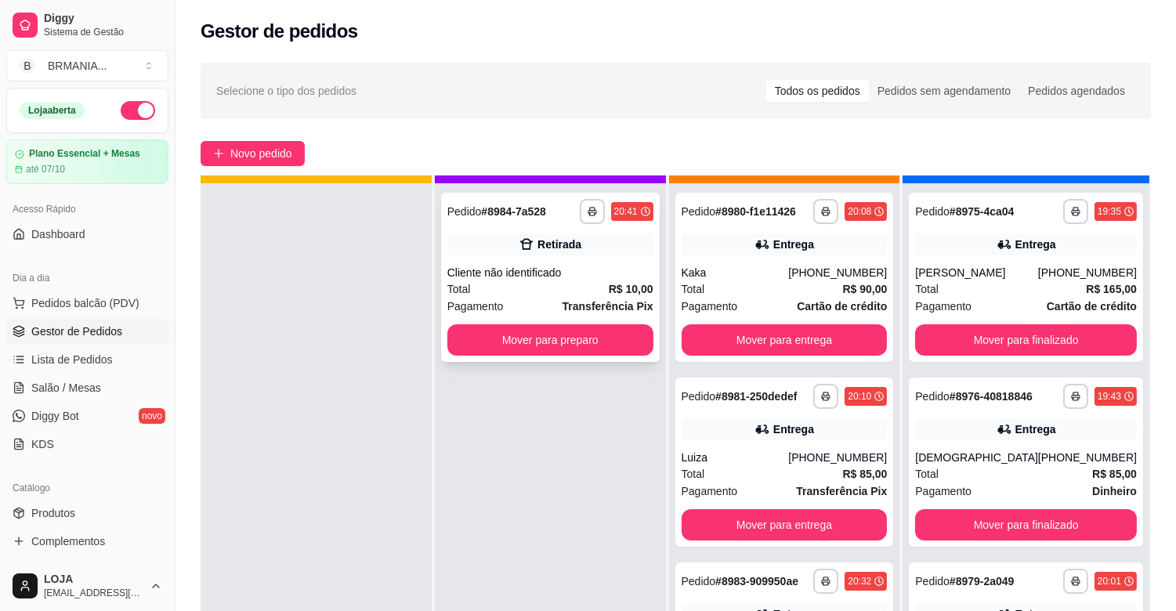
click at [523, 270] on div "Cliente não identificado" at bounding box center [550, 273] width 206 height 16
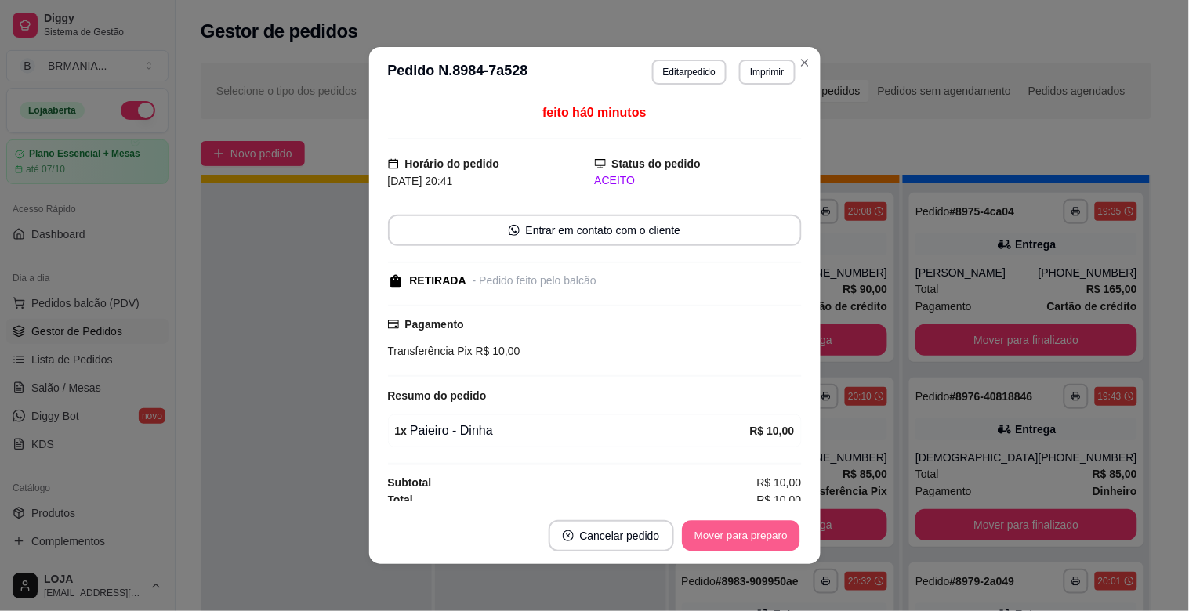
click at [773, 542] on button "Mover para preparo" at bounding box center [741, 536] width 118 height 31
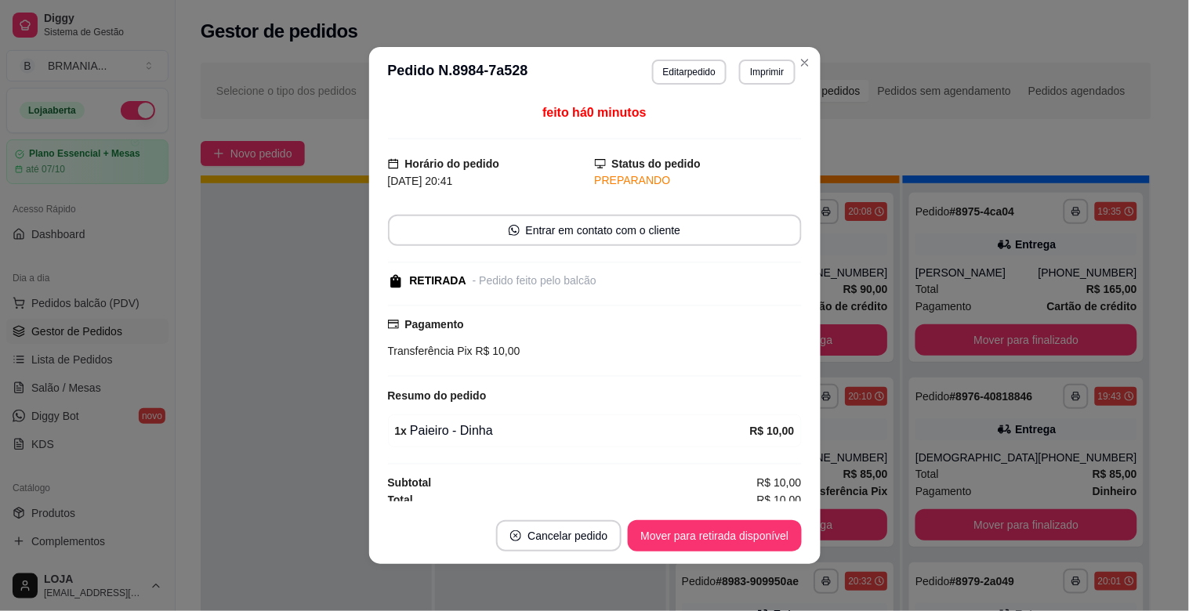
click at [772, 545] on button "Mover para retirada disponível" at bounding box center [714, 535] width 173 height 31
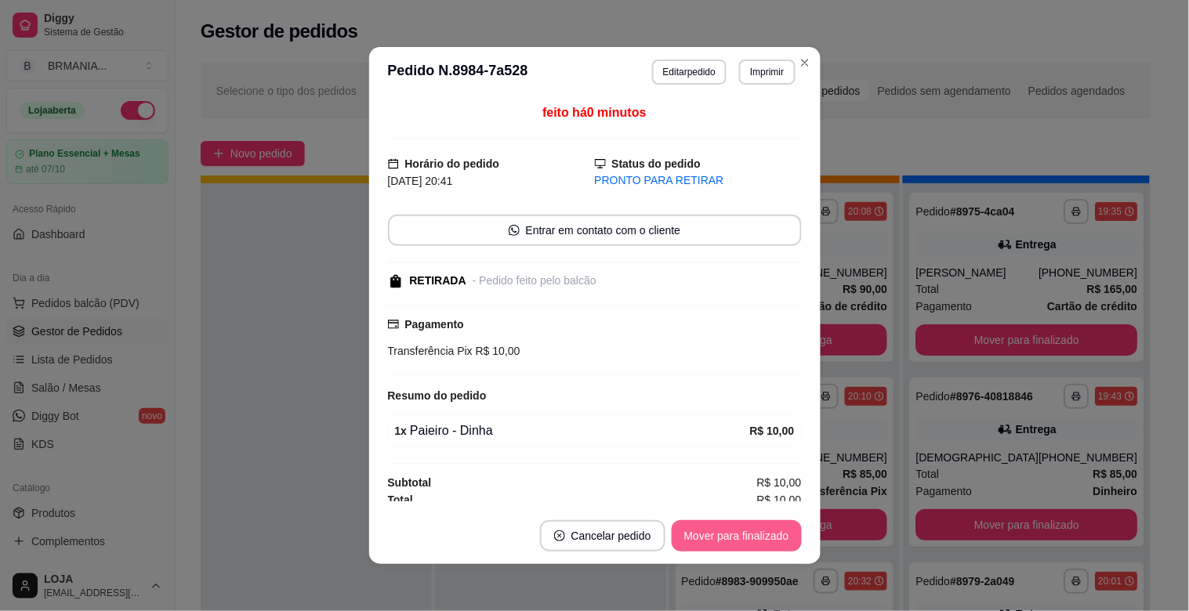
click at [773, 544] on button "Mover para finalizado" at bounding box center [737, 535] width 130 height 31
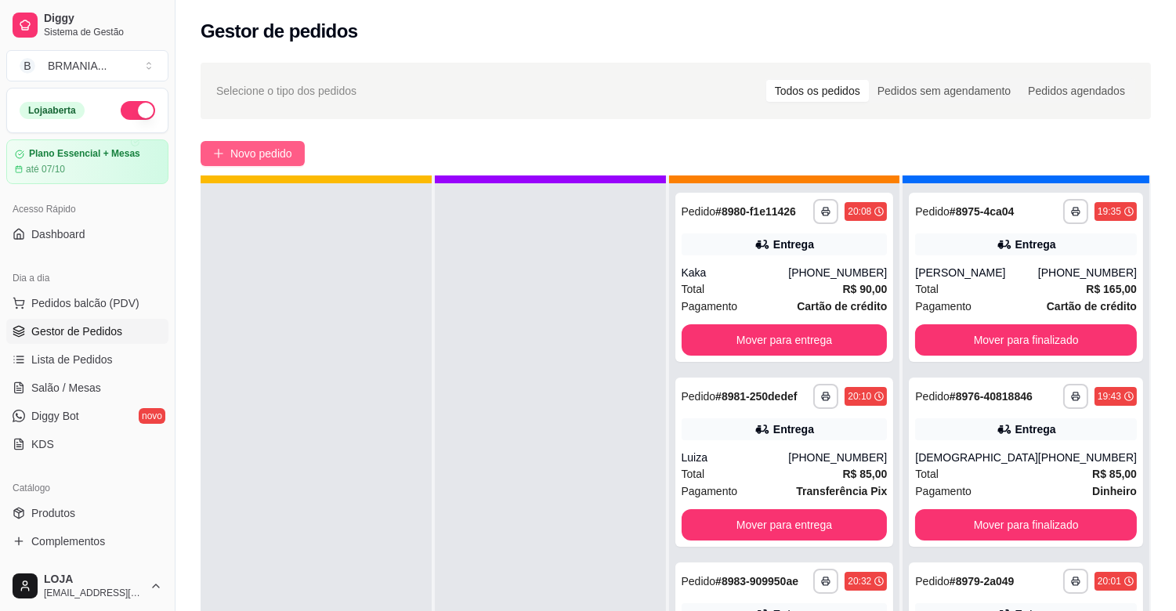
click at [241, 159] on span "Novo pedido" at bounding box center [261, 153] width 62 height 17
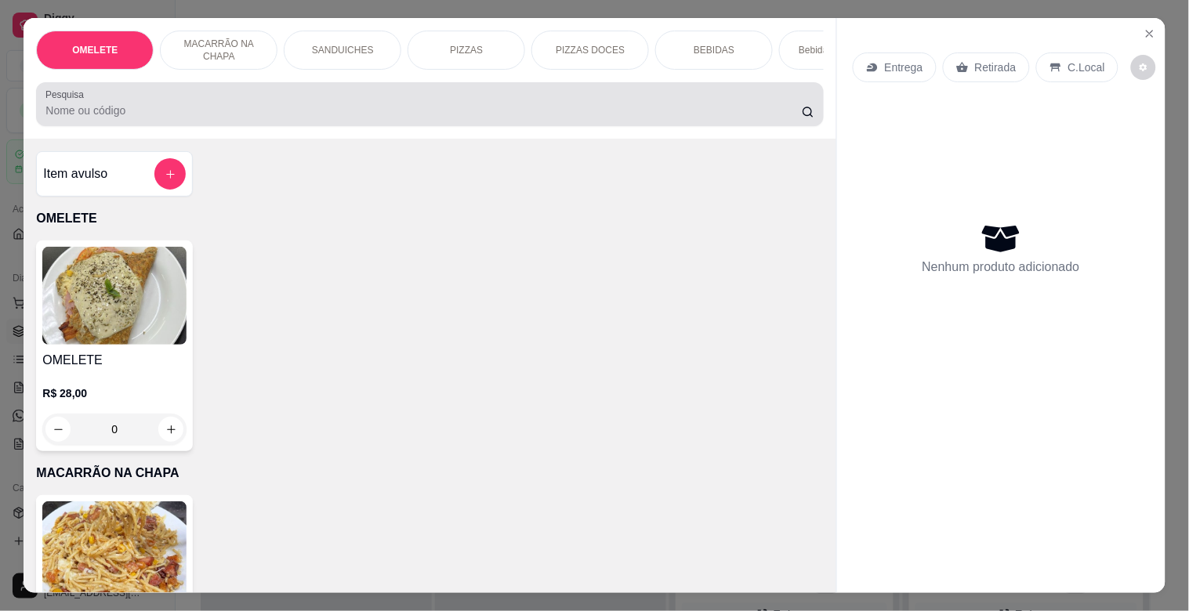
click at [238, 126] on div "Pesquisa" at bounding box center [429, 104] width 787 height 44
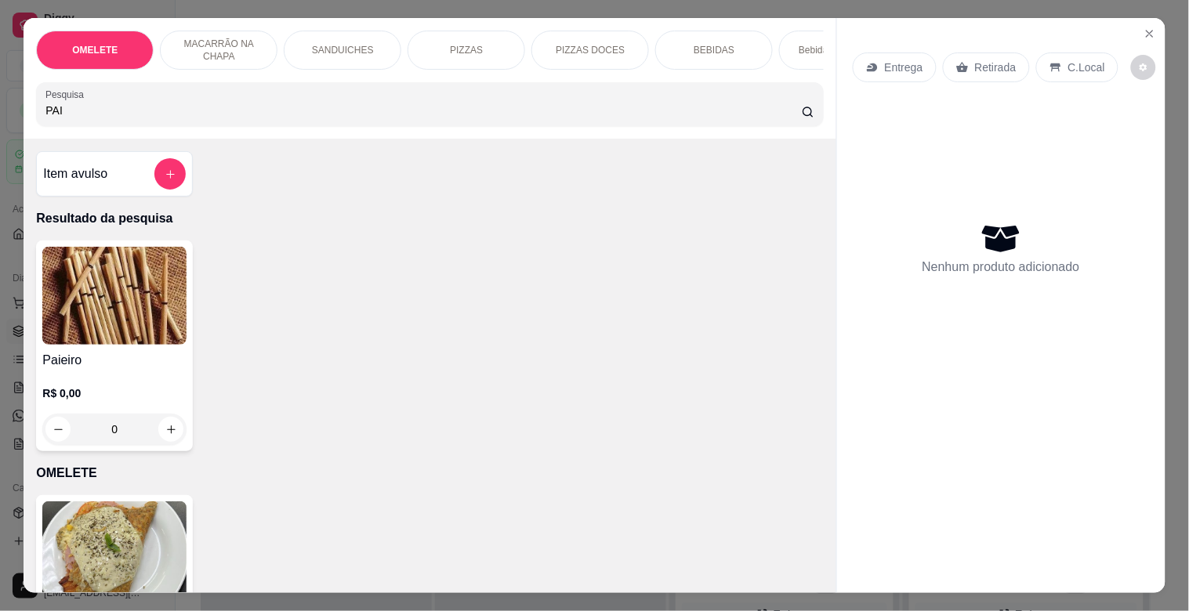
type input "PAI"
click at [100, 301] on img at bounding box center [114, 296] width 144 height 98
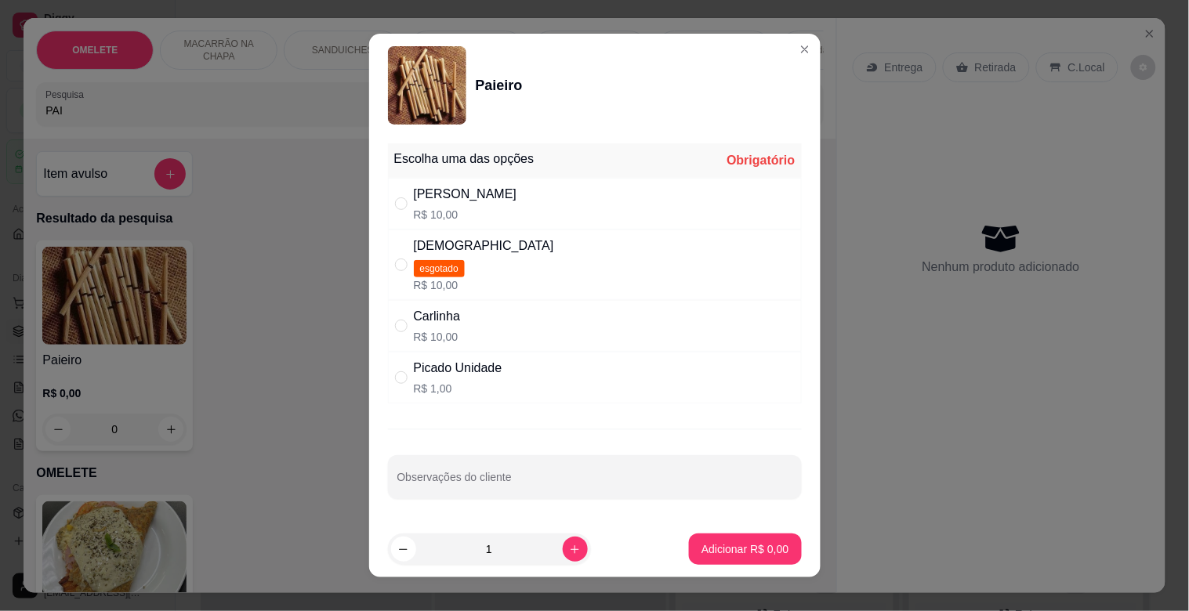
click at [448, 373] on div "Picado Unidade" at bounding box center [458, 368] width 89 height 19
radio input "true"
click at [690, 553] on button "Adicionar R$ 1,00" at bounding box center [744, 549] width 109 height 31
type input "1"
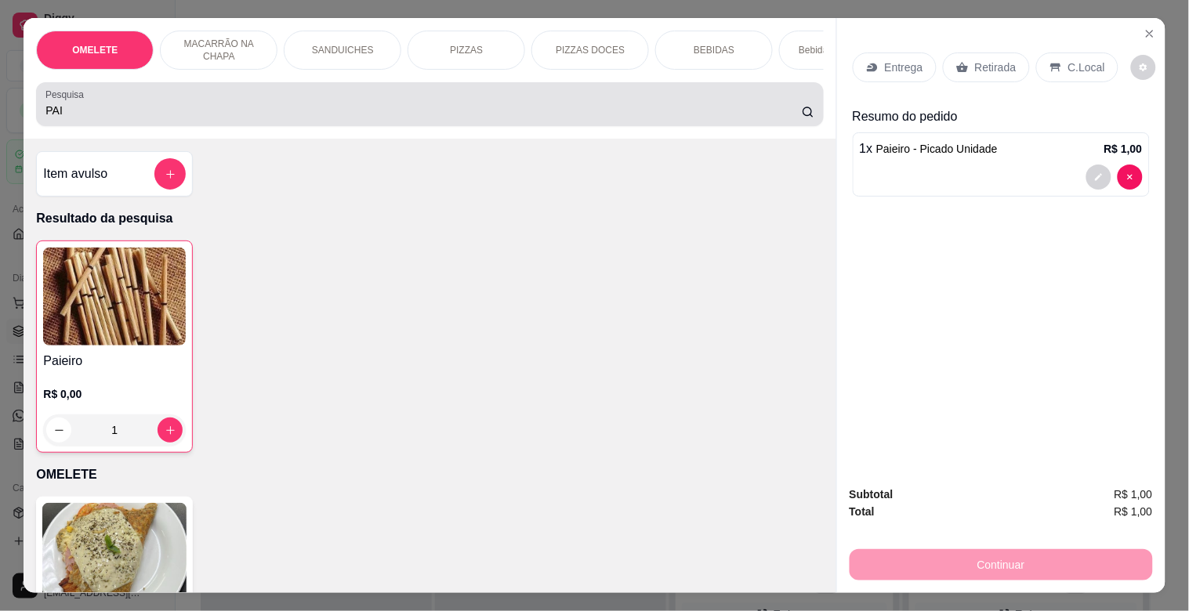
click at [290, 118] on input "PAI" at bounding box center [423, 111] width 756 height 16
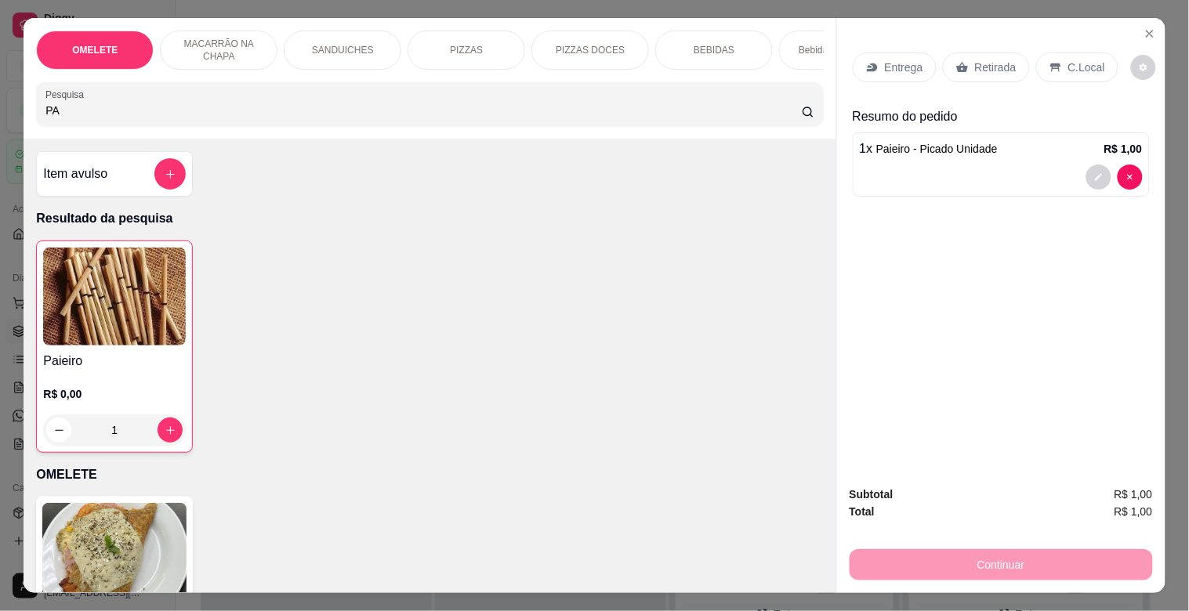
type input "P"
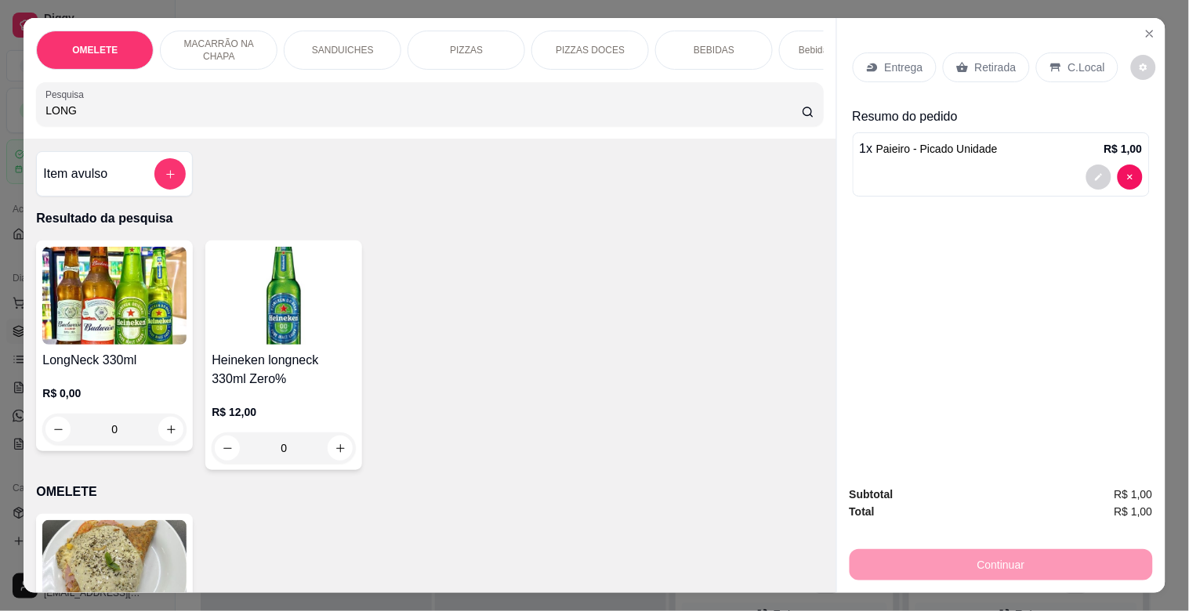
type input "LONG"
click at [121, 334] on img at bounding box center [114, 296] width 144 height 98
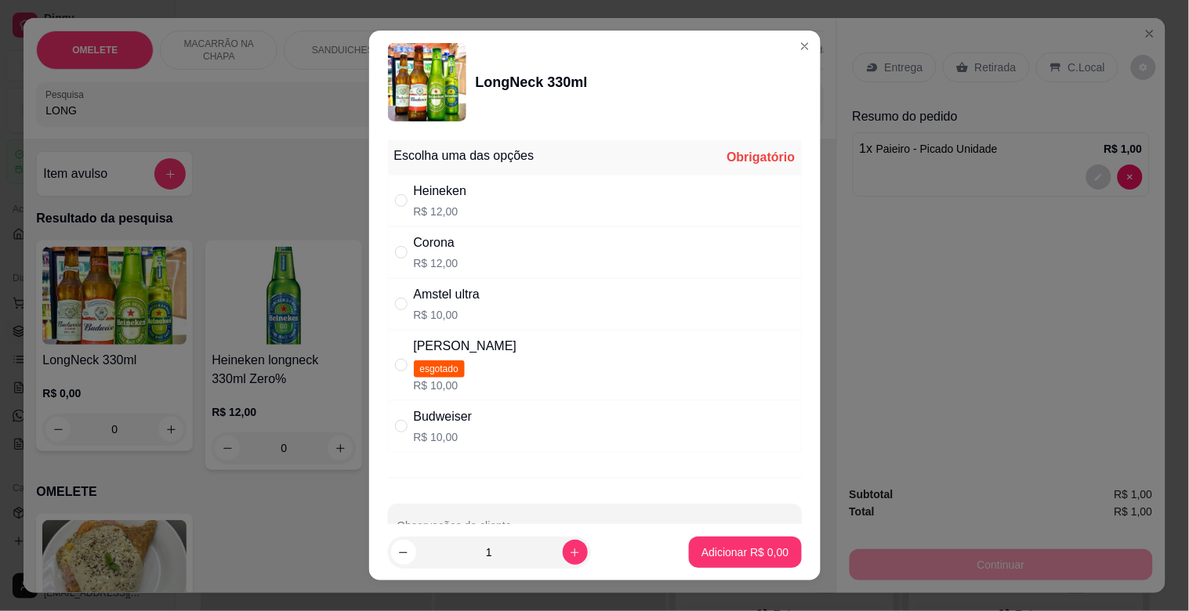
click at [435, 251] on div "Corona" at bounding box center [436, 243] width 45 height 19
radio input "true"
click at [722, 554] on p "Adicionar R$ 12,00" at bounding box center [742, 552] width 91 height 15
type input "1"
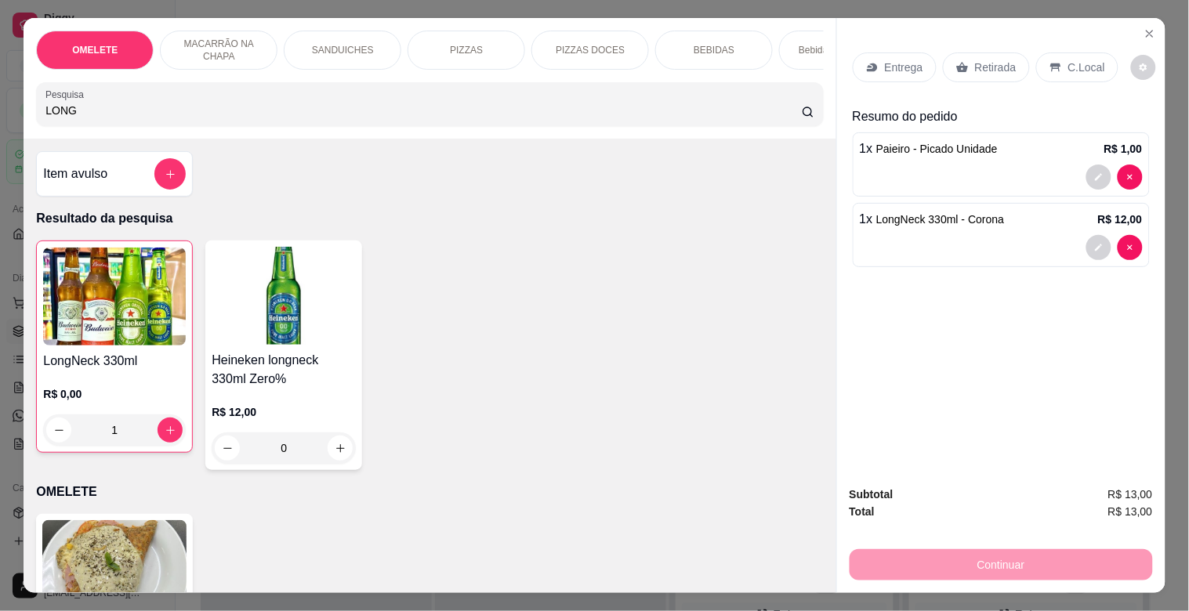
click at [996, 60] on p "Retirada" at bounding box center [996, 68] width 42 height 16
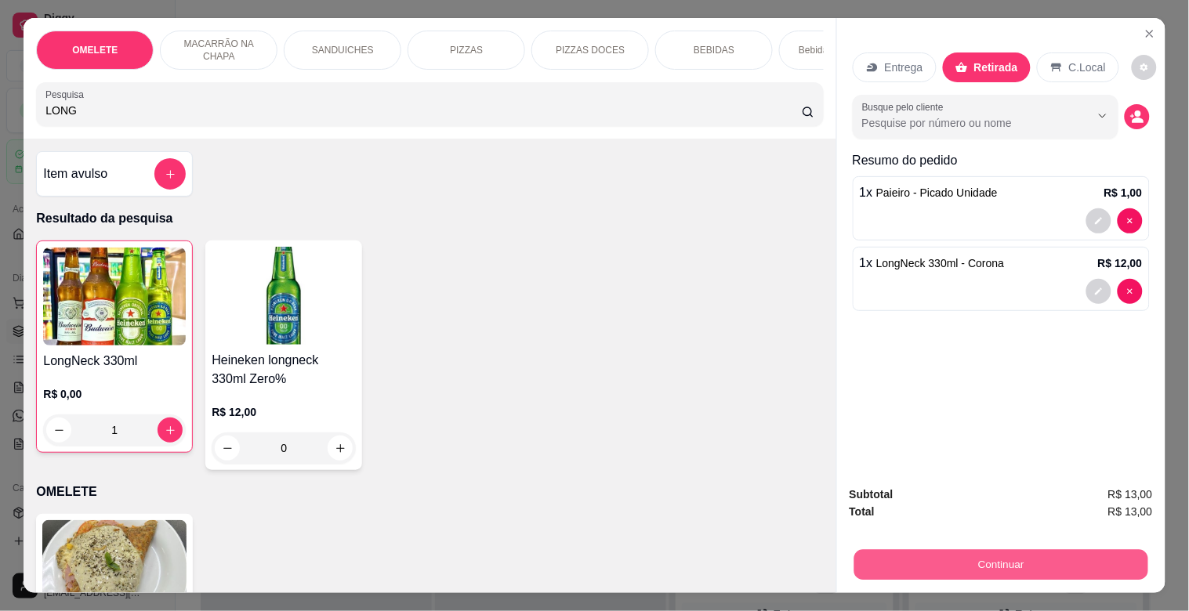
click at [1008, 549] on button "Continuar" at bounding box center [1000, 564] width 294 height 31
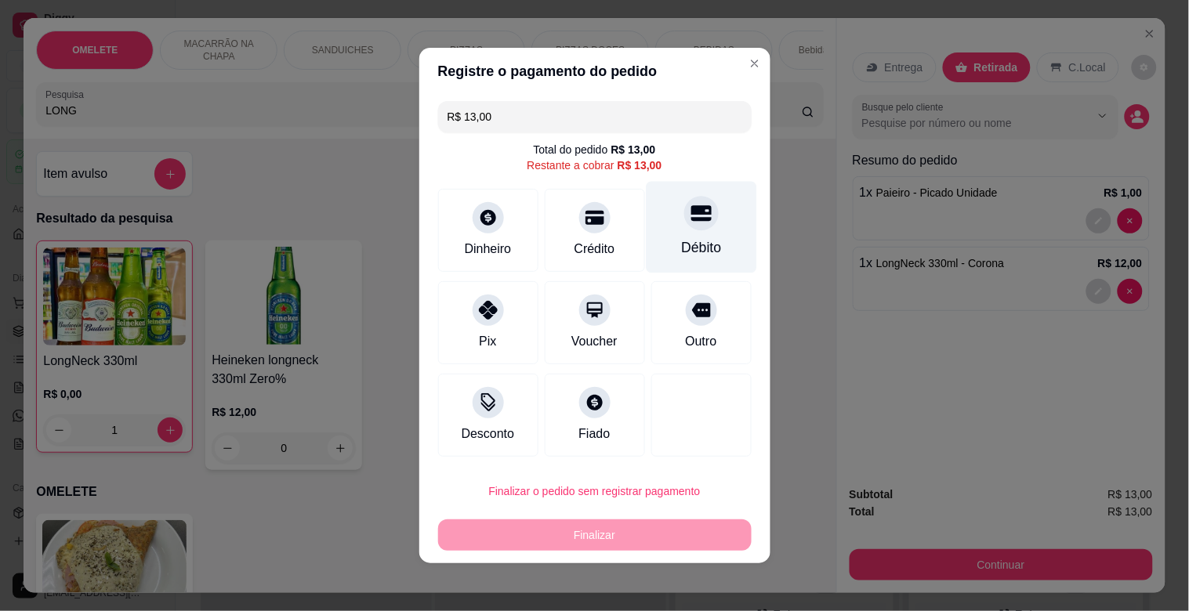
click at [666, 218] on div "Débito" at bounding box center [701, 228] width 110 height 92
type input "R$ 0,00"
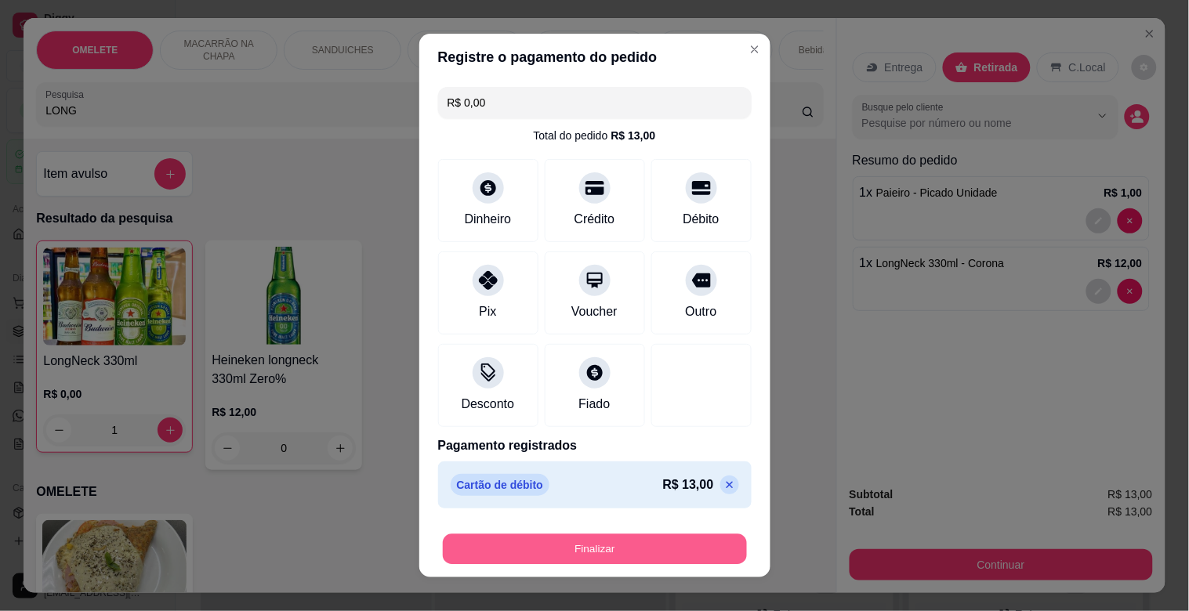
click at [668, 557] on button "Finalizar" at bounding box center [595, 549] width 304 height 31
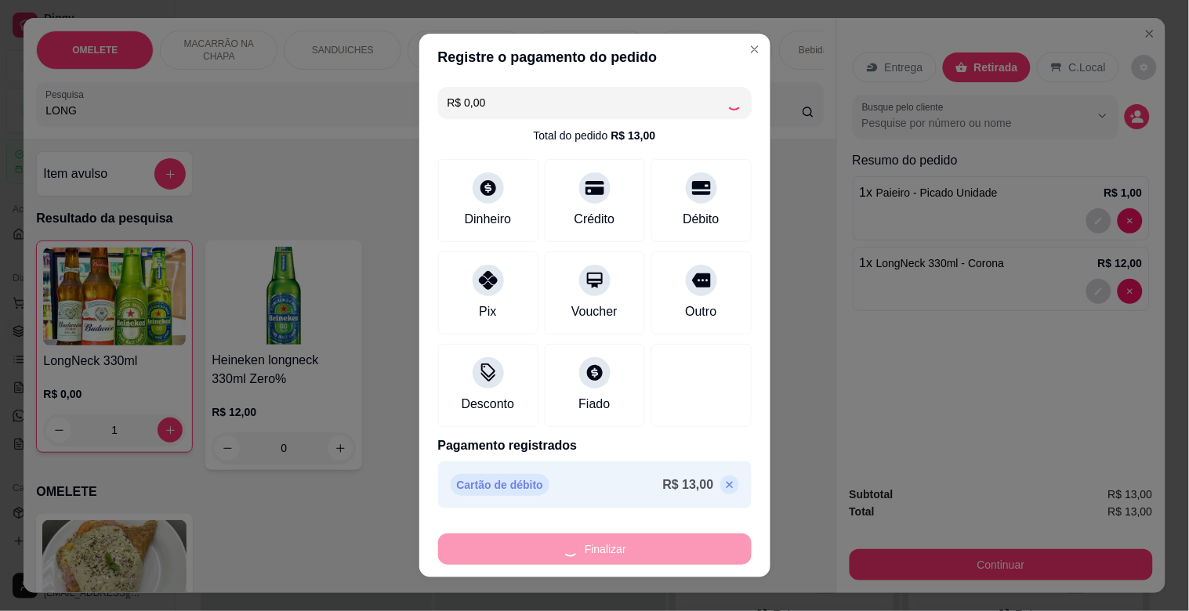
type input "0"
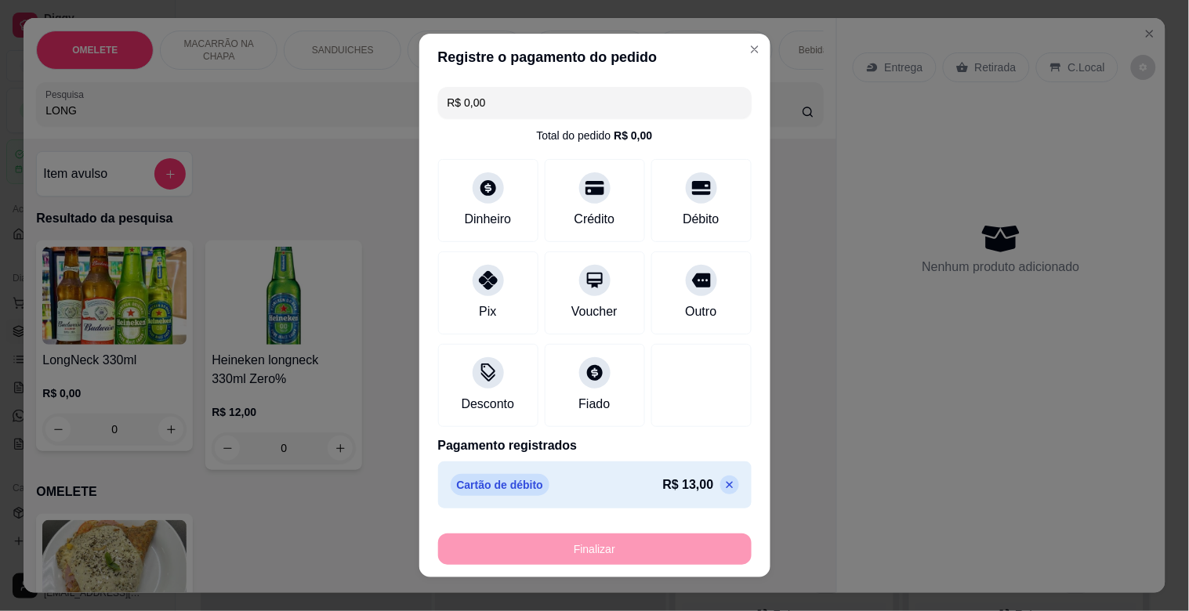
type input "-R$ 13,00"
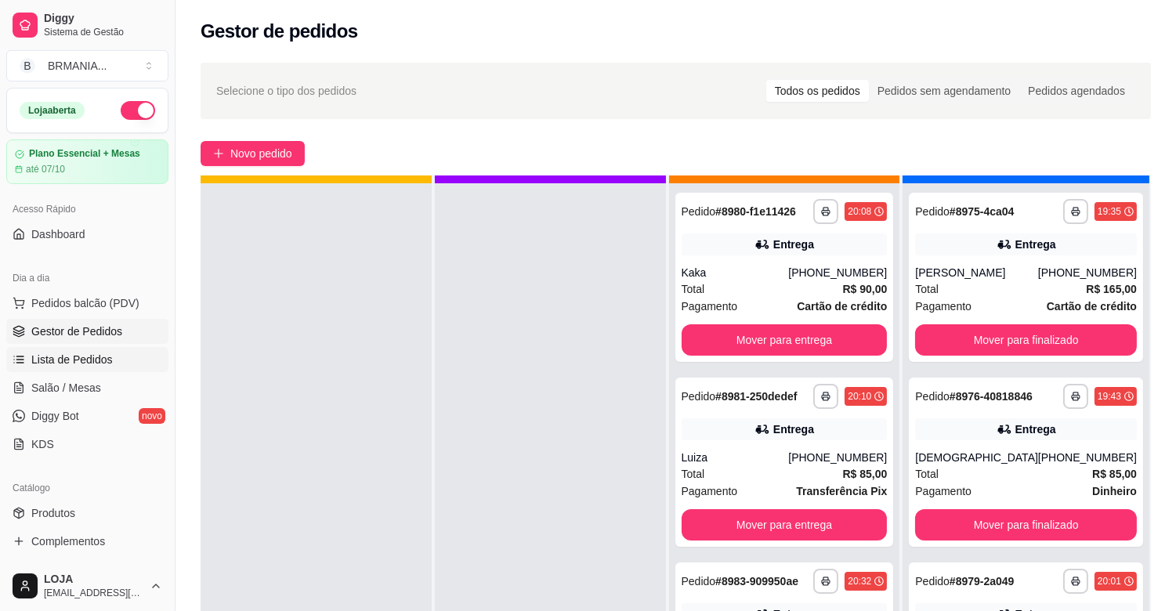
click at [52, 360] on span "Lista de Pedidos" at bounding box center [71, 360] width 81 height 16
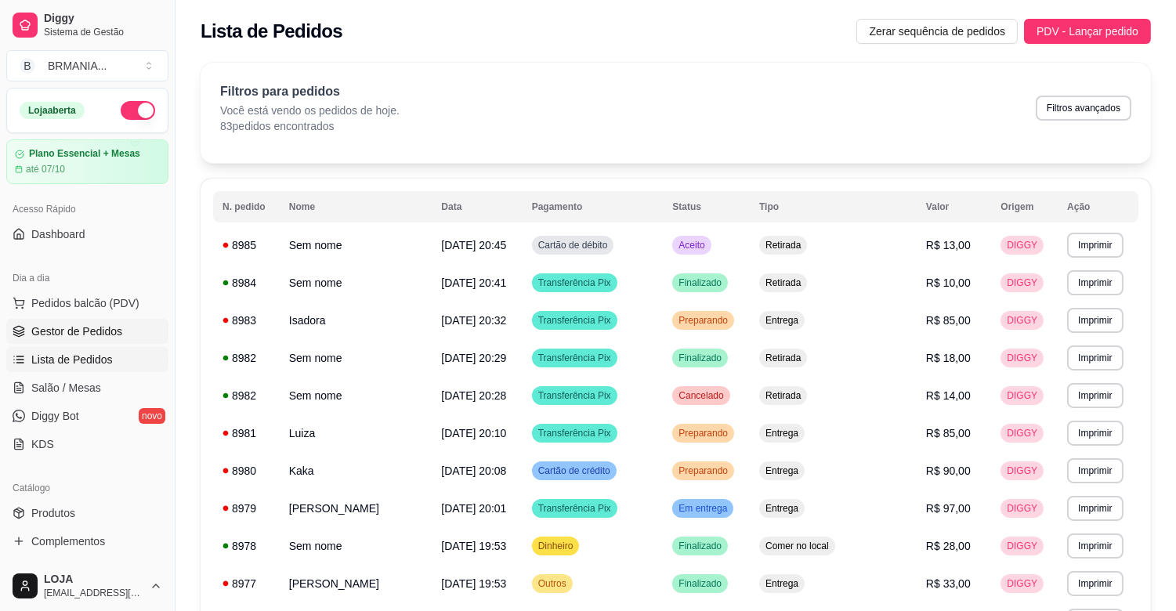
click at [77, 335] on span "Gestor de Pedidos" at bounding box center [76, 332] width 91 height 16
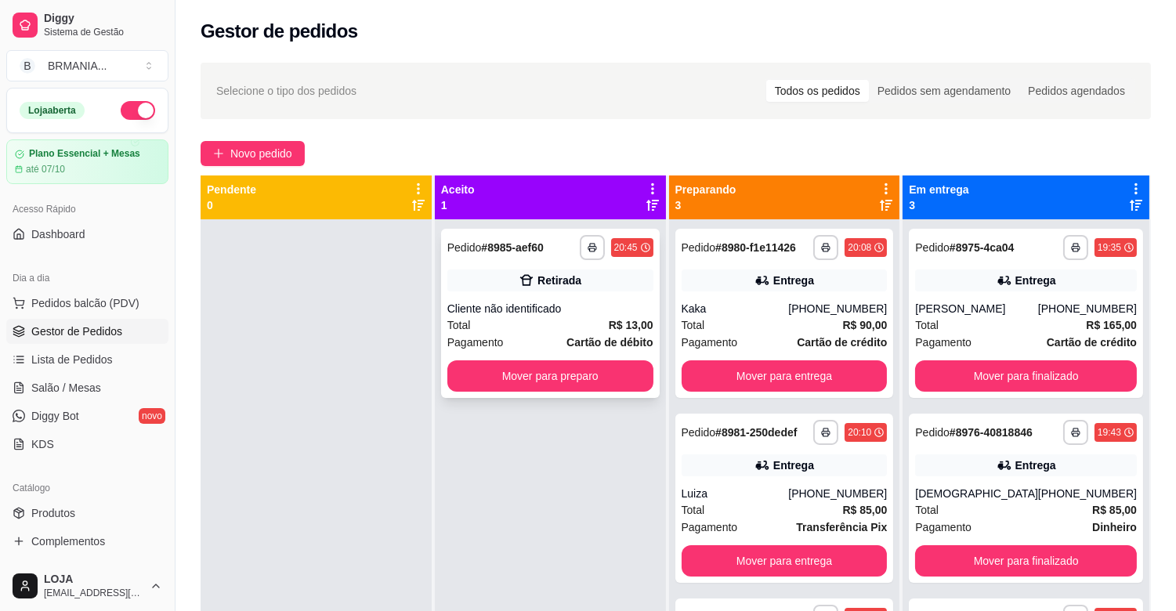
click at [586, 290] on div "Retirada" at bounding box center [550, 281] width 206 height 22
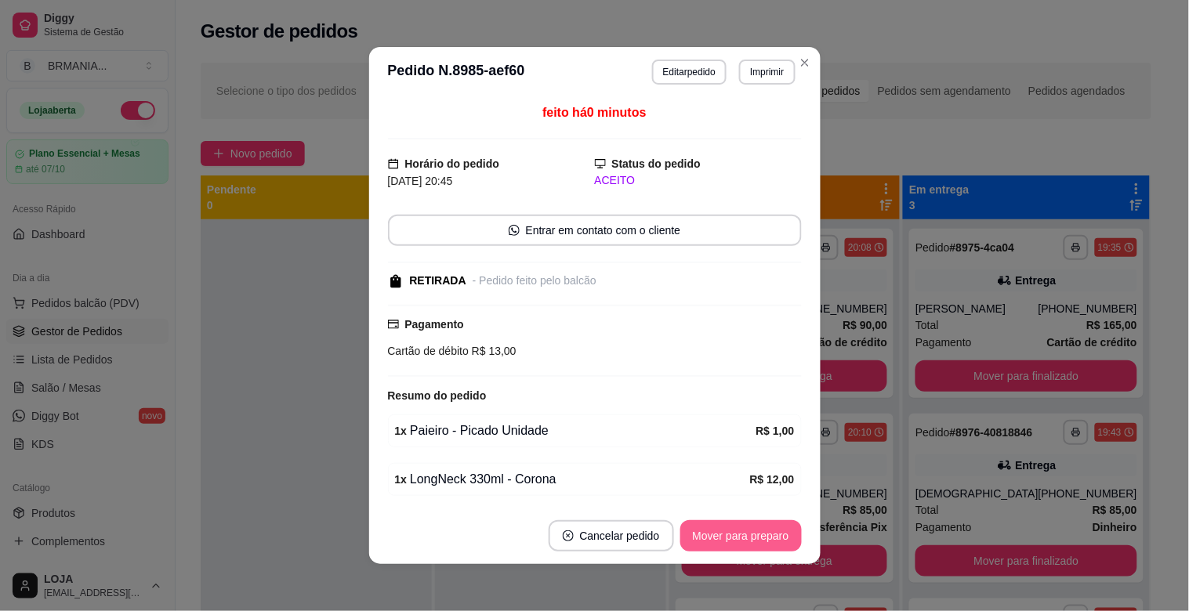
click at [716, 538] on button "Mover para preparo" at bounding box center [740, 535] width 121 height 31
click at [729, 539] on button "Mover para retirada disponível" at bounding box center [714, 535] width 173 height 31
click at [726, 541] on button "Mover para finalizado" at bounding box center [737, 535] width 130 height 31
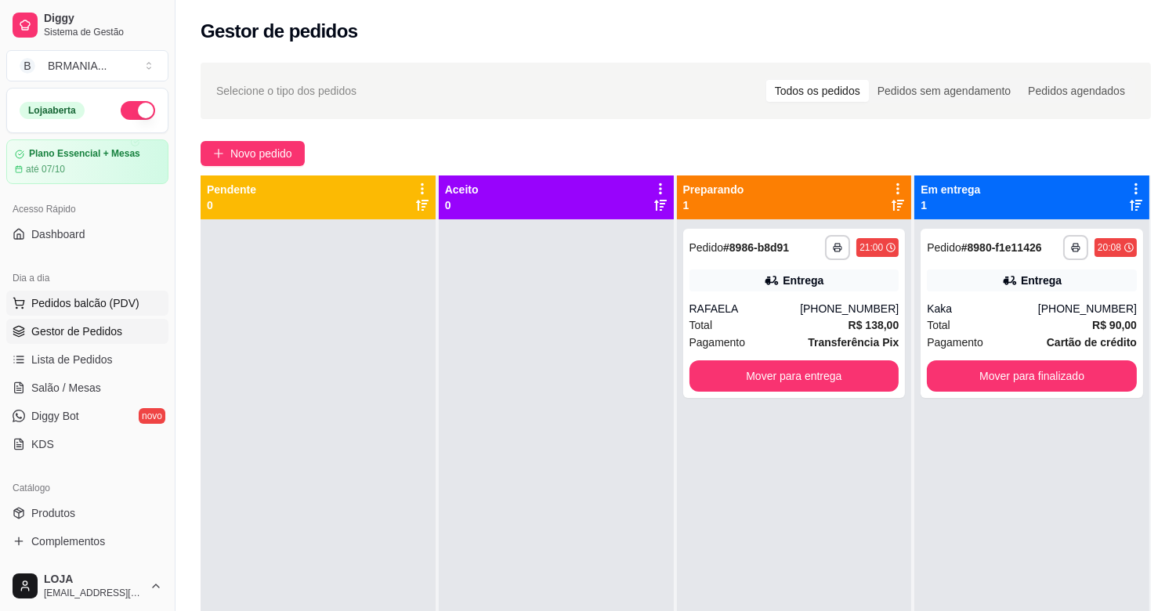
click at [76, 310] on span "Pedidos balcão (PDV)" at bounding box center [85, 303] width 108 height 16
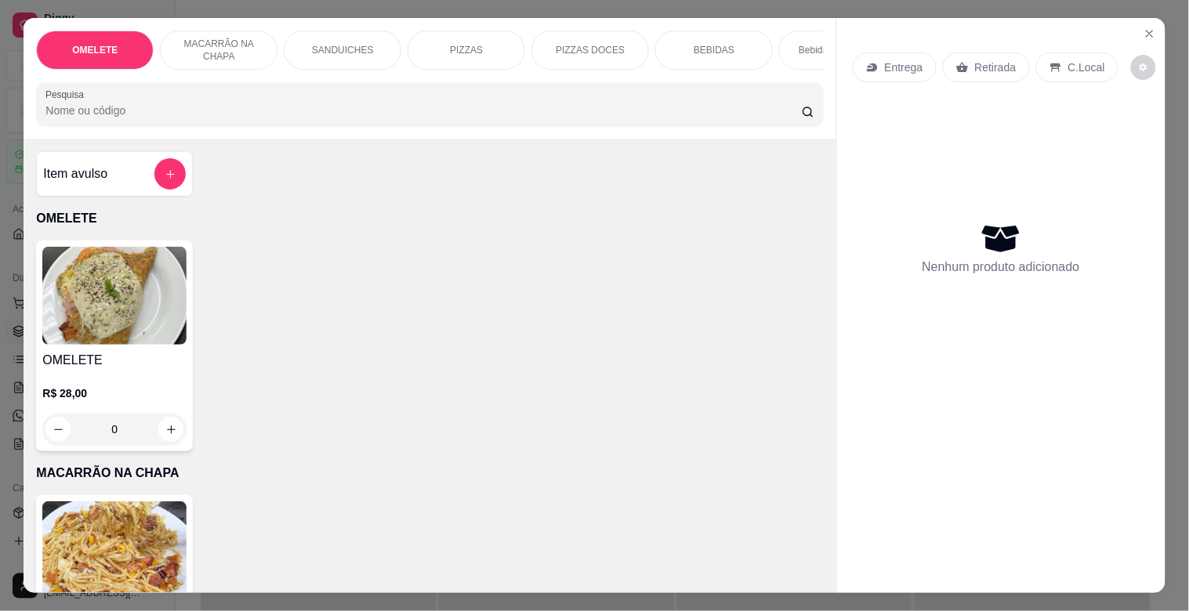
click at [126, 310] on img at bounding box center [114, 296] width 144 height 98
click at [741, 39] on div "BEBIDAS" at bounding box center [714, 50] width 118 height 39
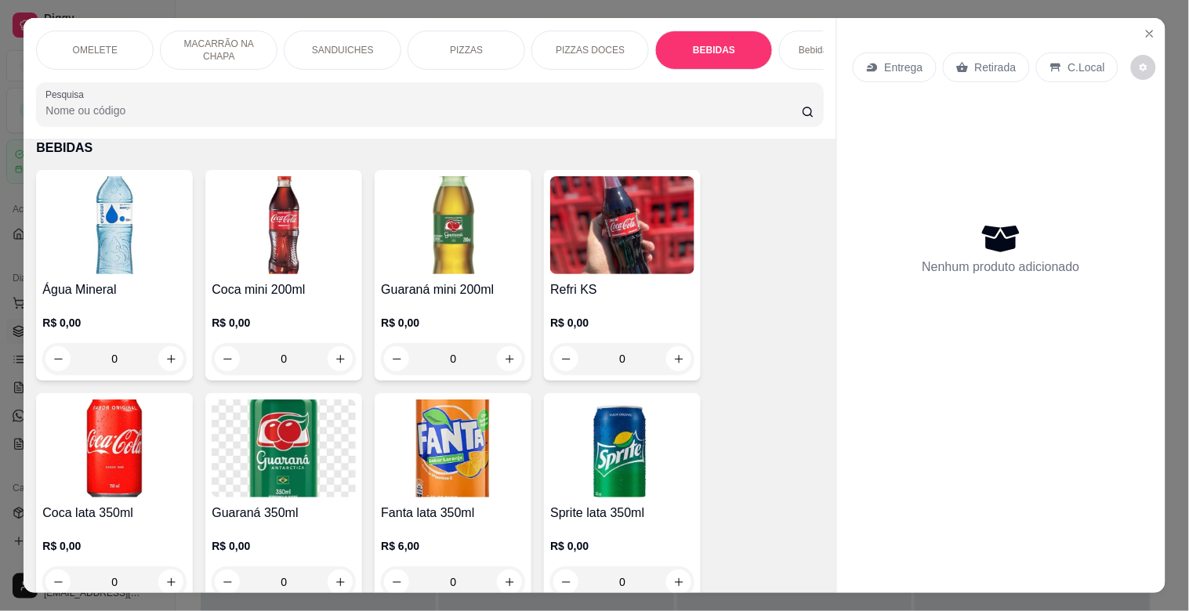
scroll to position [38, 0]
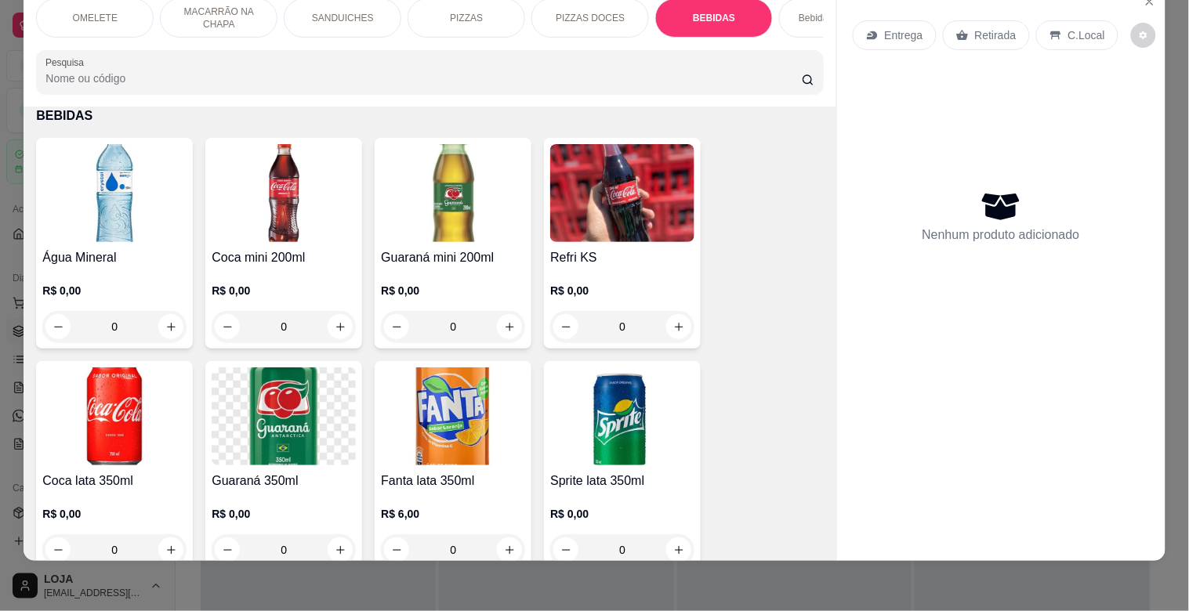
click at [451, 227] on img at bounding box center [453, 193] width 144 height 98
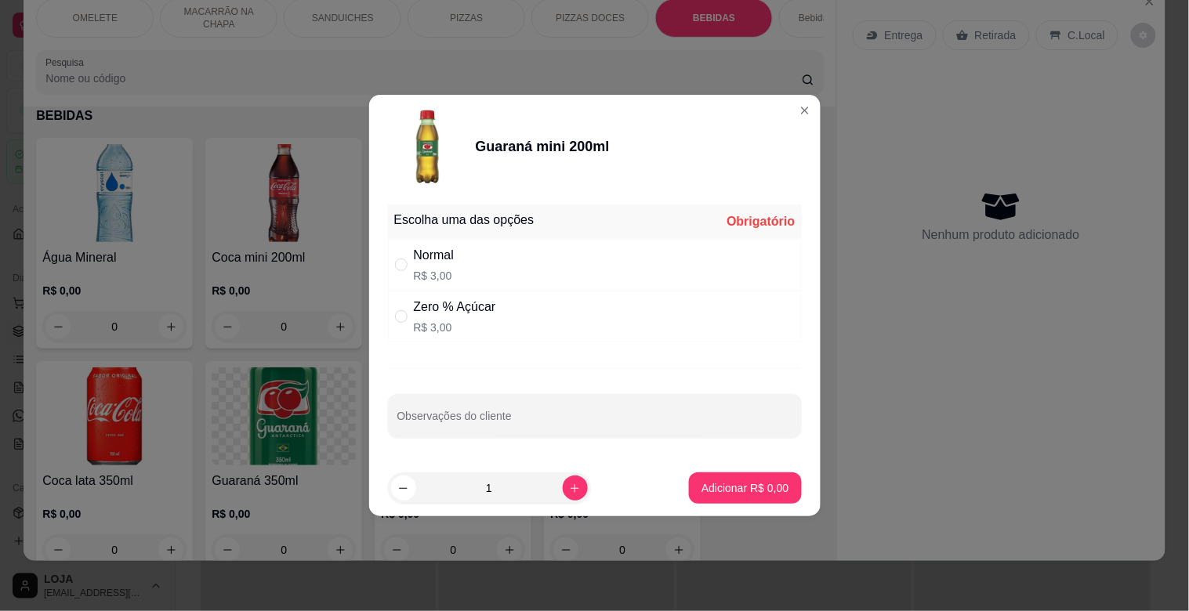
drag, startPoint x: 397, startPoint y: 262, endPoint x: 434, endPoint y: 280, distance: 41.0
click at [398, 262] on input "" at bounding box center [401, 265] width 13 height 13
radio input "true"
click at [798, 492] on footer "1 Adicionar R$ 3,00" at bounding box center [594, 488] width 451 height 56
click at [777, 489] on button "Adicionar R$ 3,00" at bounding box center [745, 487] width 112 height 31
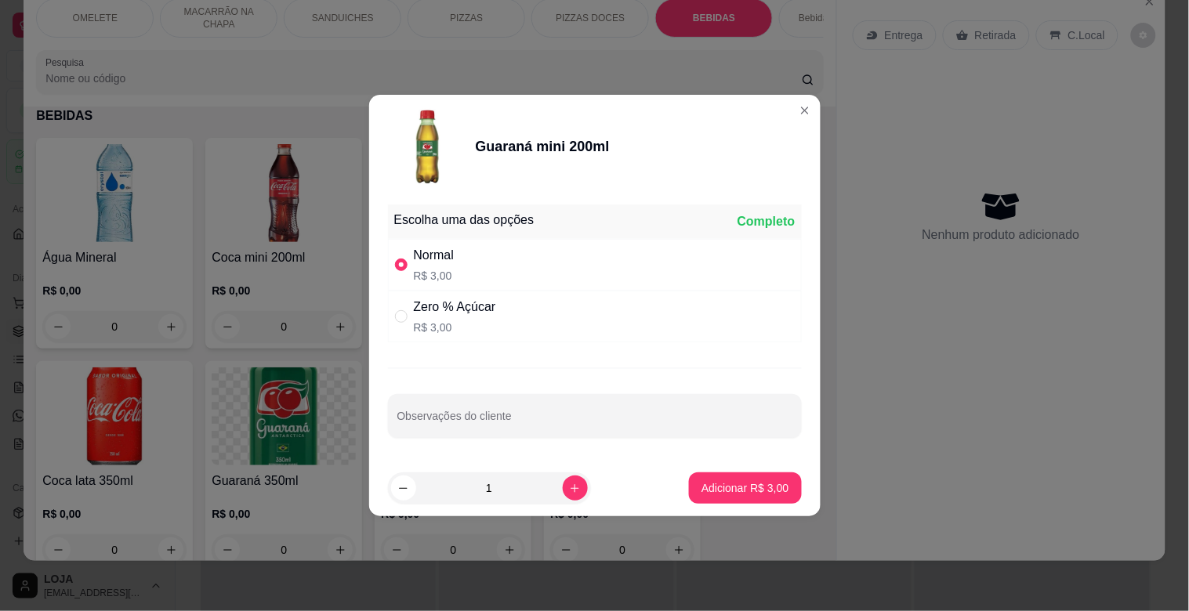
type input "1"
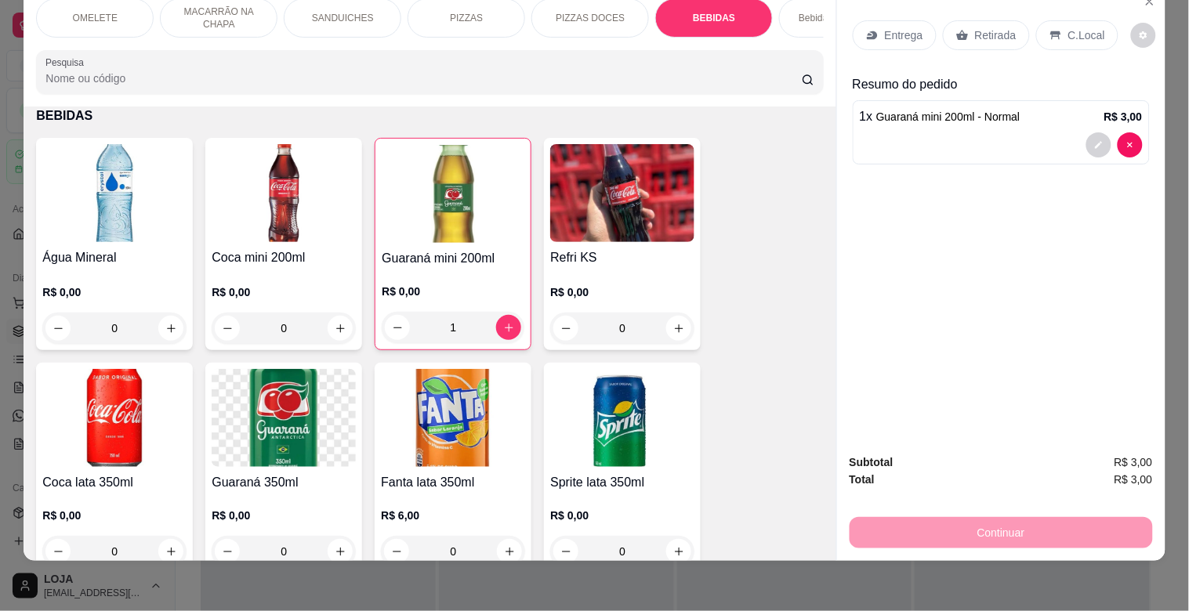
scroll to position [0, 690]
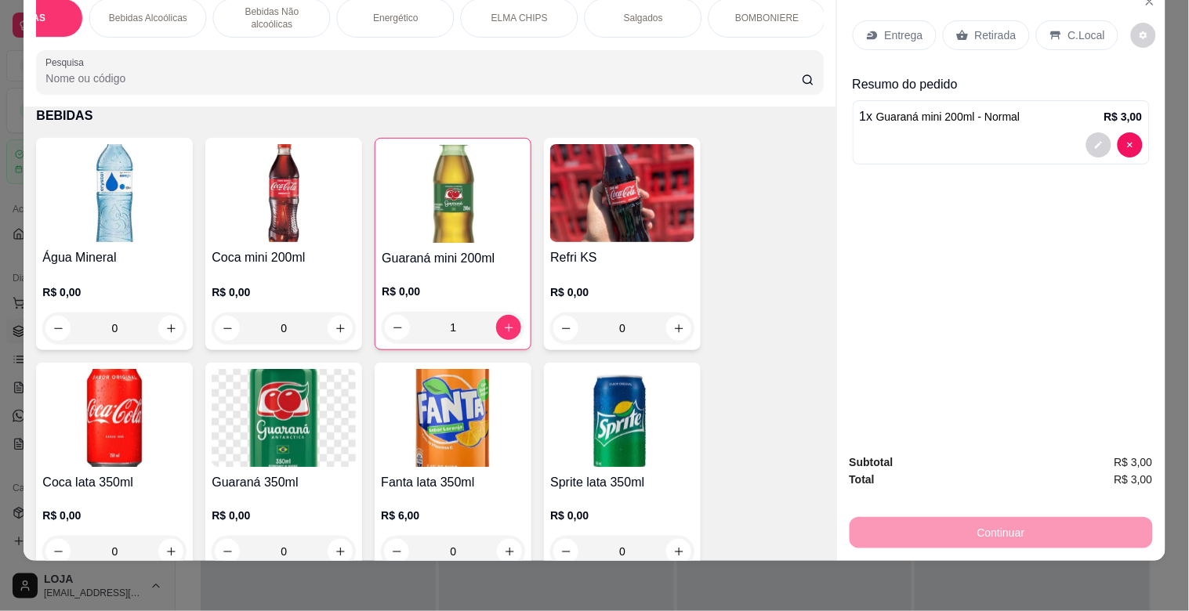
drag, startPoint x: 761, startPoint y: 9, endPoint x: 762, endPoint y: 21, distance: 12.6
click at [762, 12] on p "BOMBONIERE" at bounding box center [767, 18] width 63 height 13
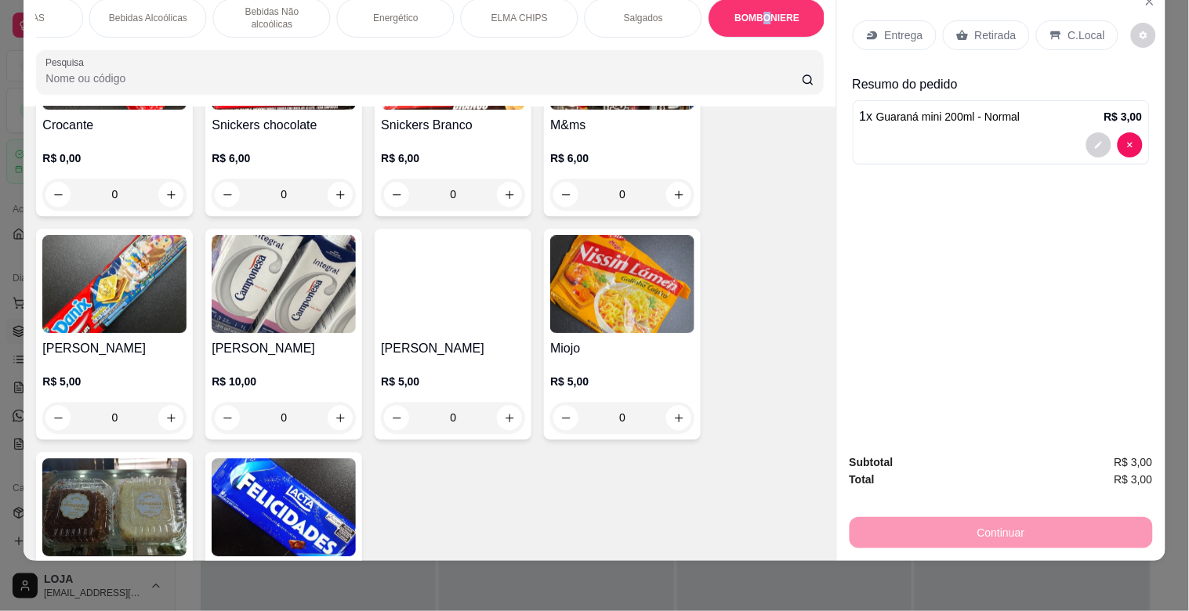
scroll to position [7055, 0]
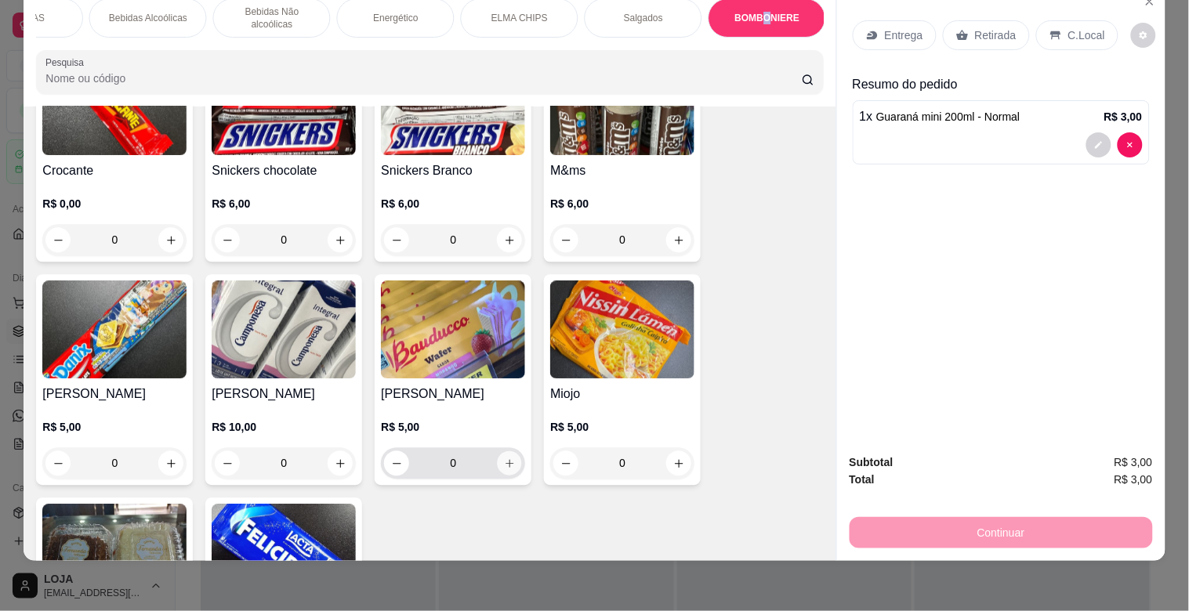
click at [505, 459] on icon "increase-product-quantity" at bounding box center [509, 463] width 8 height 8
type input "1"
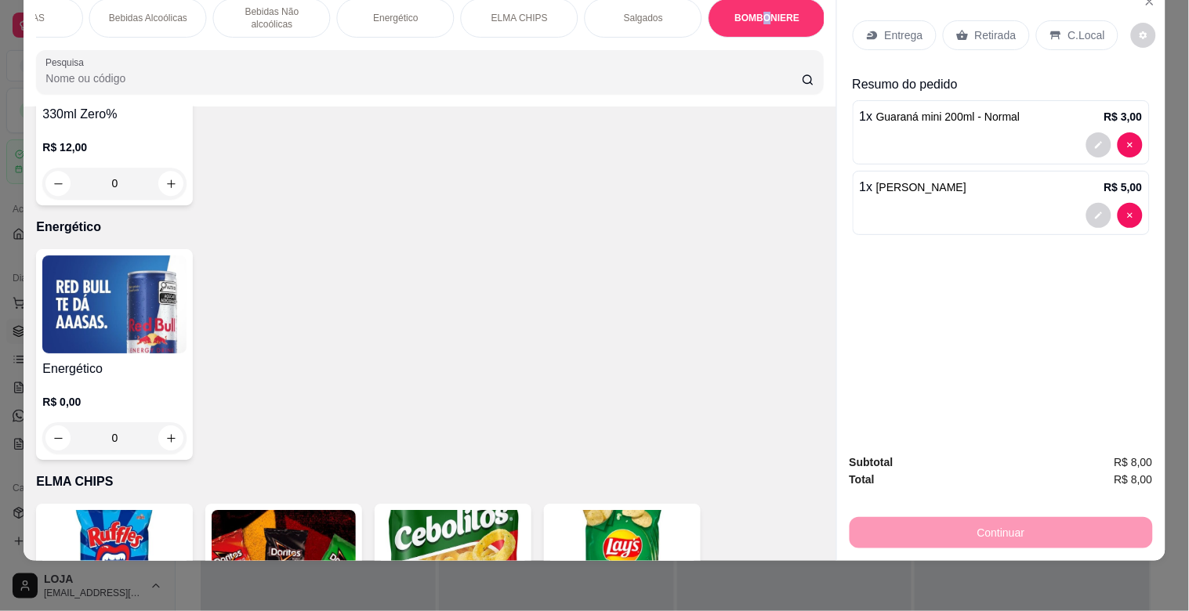
scroll to position [4535, 0]
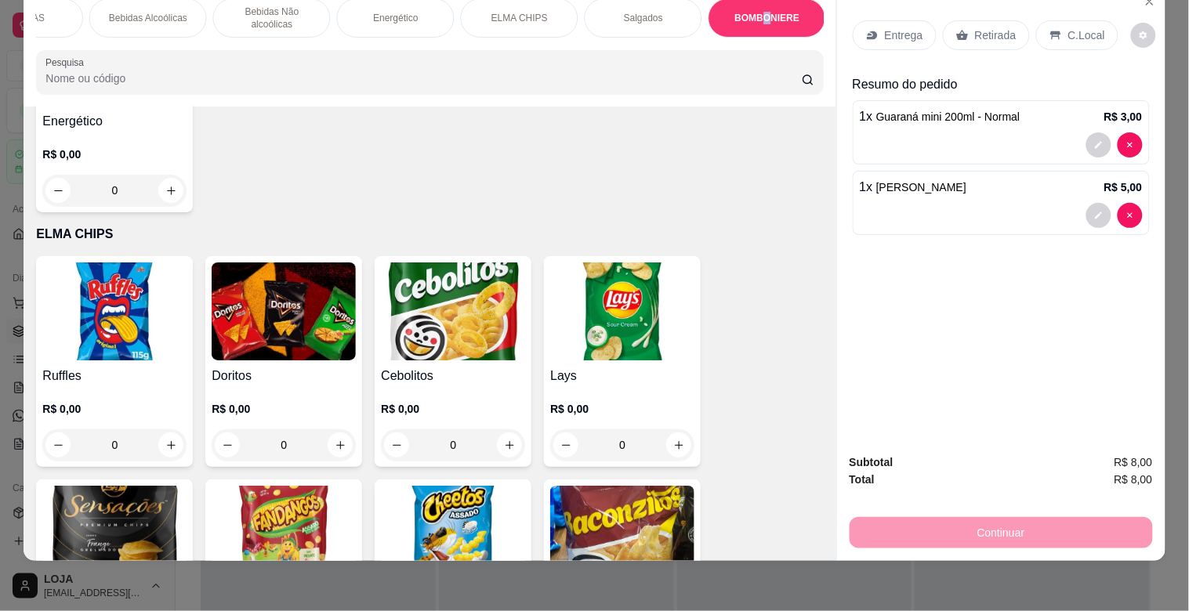
click at [230, 300] on img at bounding box center [284, 311] width 144 height 98
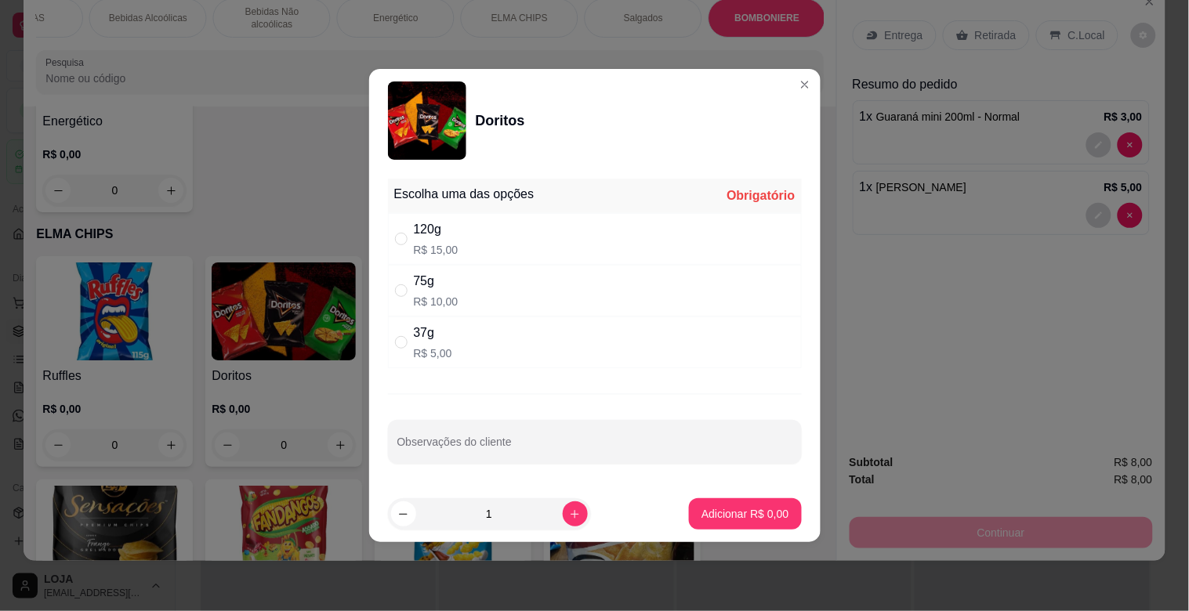
click at [436, 338] on div "37g" at bounding box center [433, 333] width 38 height 19
radio input "true"
click at [748, 515] on p "Adicionar R$ 5,00" at bounding box center [744, 514] width 87 height 16
type input "1"
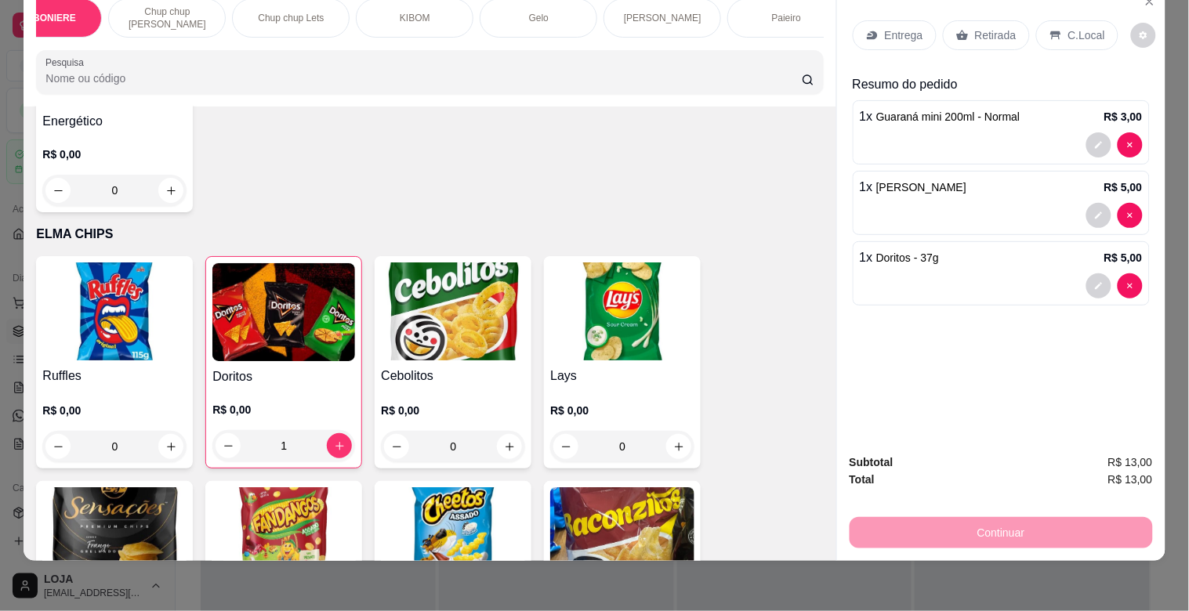
scroll to position [0, 1682]
click at [508, 16] on div "Paieiro" at bounding box center [518, 17] width 118 height 39
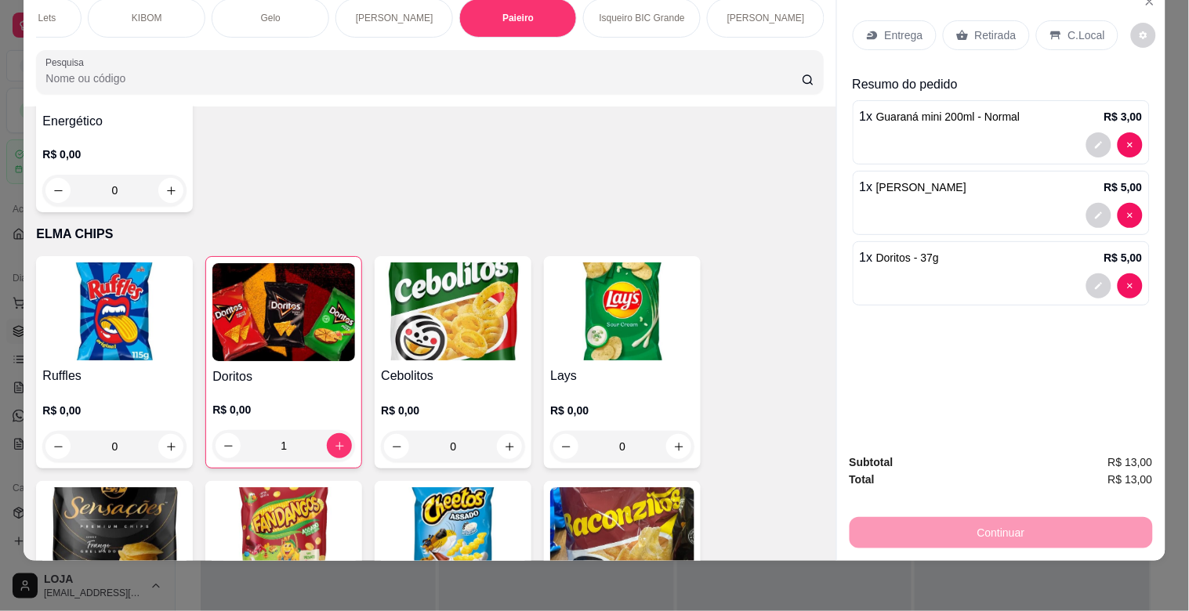
scroll to position [9857, 0]
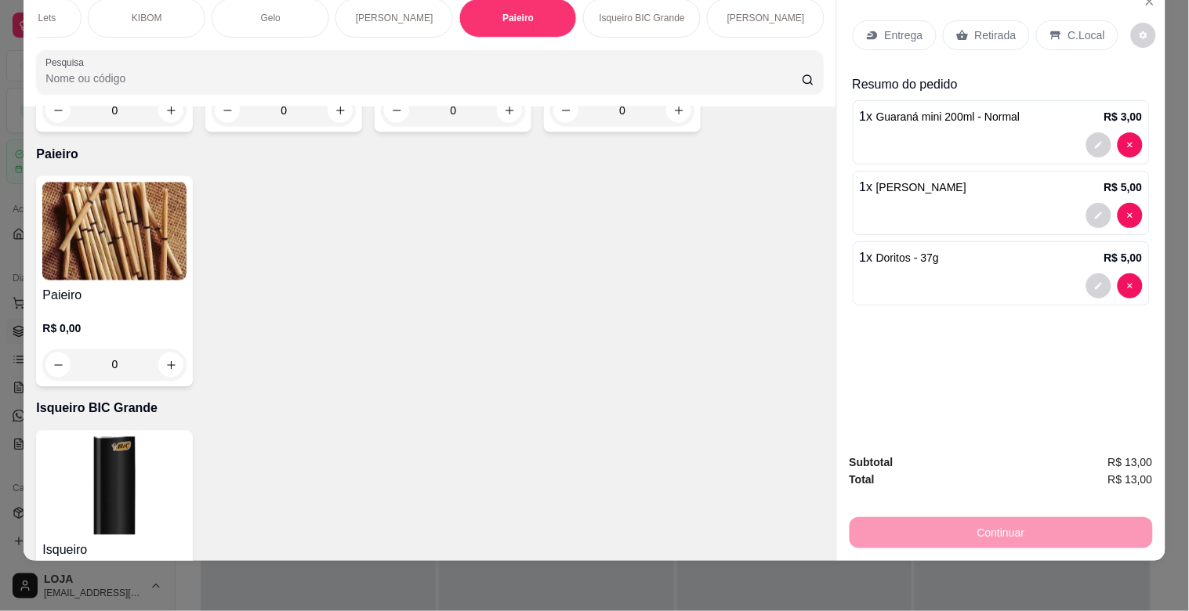
click at [87, 183] on img at bounding box center [114, 232] width 144 height 98
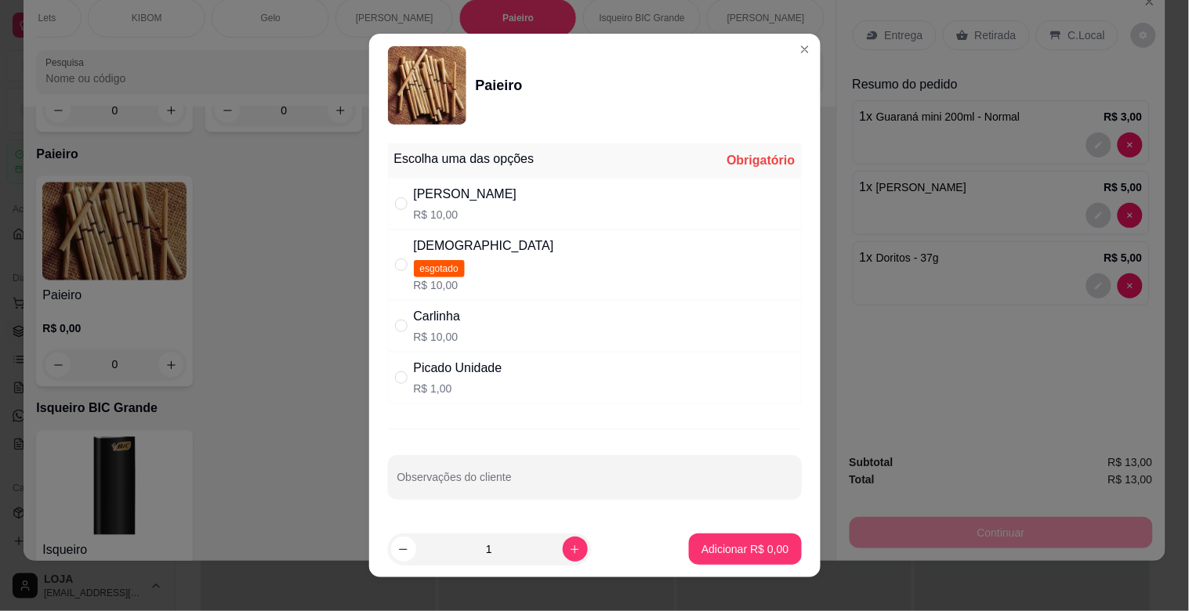
drag, startPoint x: 474, startPoint y: 371, endPoint x: 514, endPoint y: 452, distance: 90.1
click at [474, 377] on div "Picado Unidade" at bounding box center [458, 368] width 89 height 19
radio input "true"
click at [563, 542] on button "increase-product-quantity" at bounding box center [575, 549] width 24 height 24
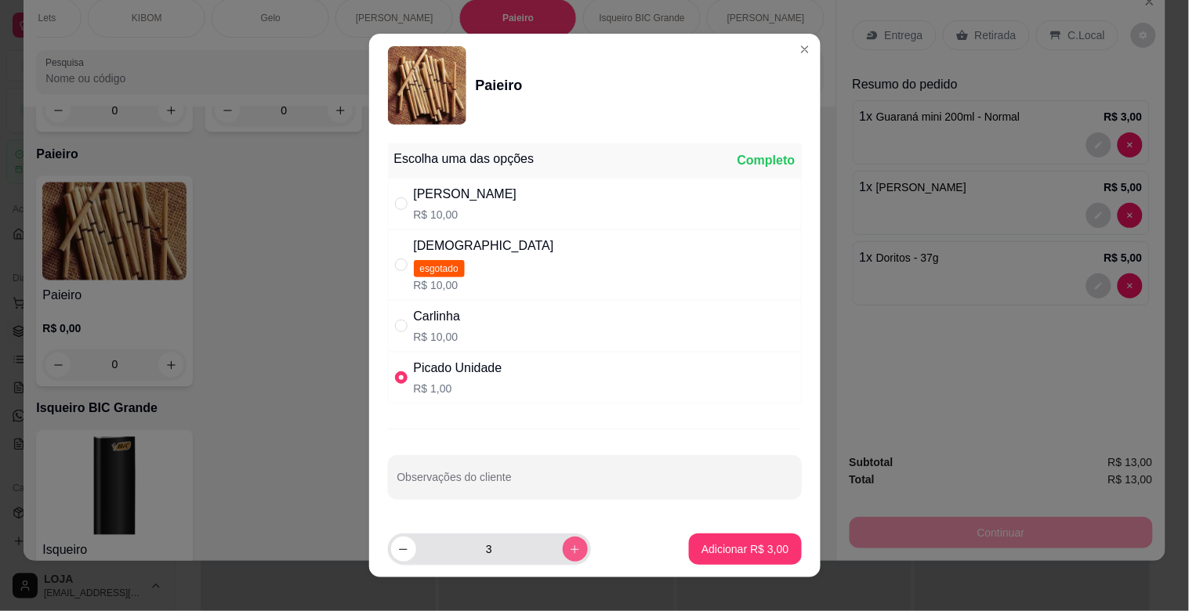
click at [563, 542] on button "increase-product-quantity" at bounding box center [575, 549] width 25 height 25
type input "4"
click at [703, 544] on p "Adicionar R$ 4,00" at bounding box center [745, 548] width 85 height 15
type input "4"
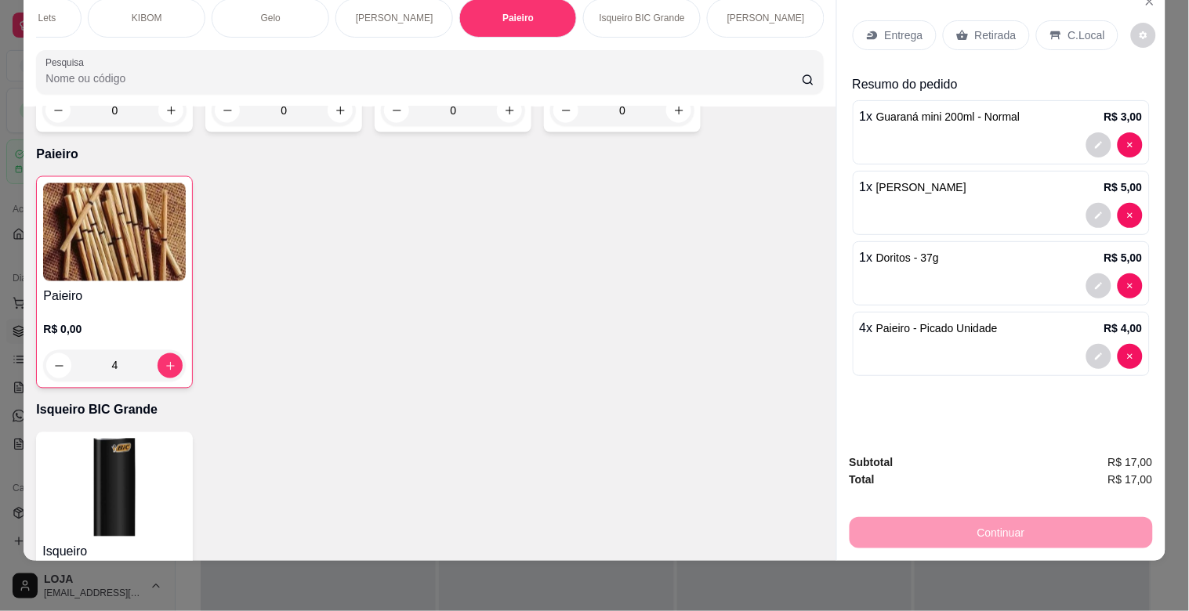
drag, startPoint x: 1089, startPoint y: 26, endPoint x: 1079, endPoint y: 160, distance: 134.4
click at [1088, 27] on p "C.Local" at bounding box center [1086, 35] width 37 height 16
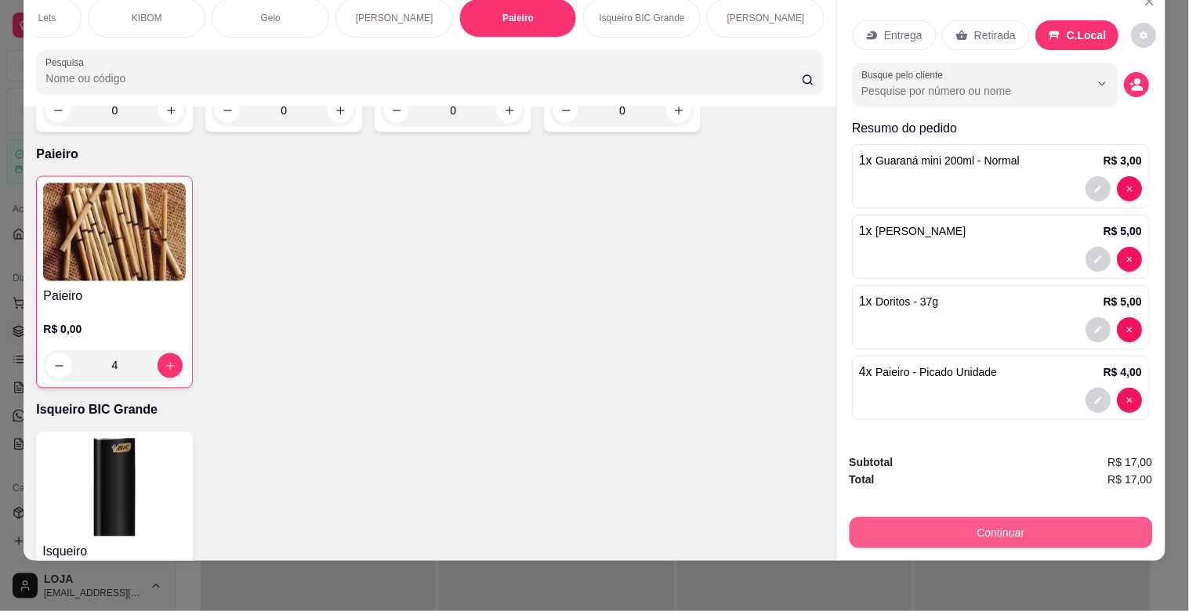
click at [1097, 517] on button "Continuar" at bounding box center [1000, 532] width 303 height 31
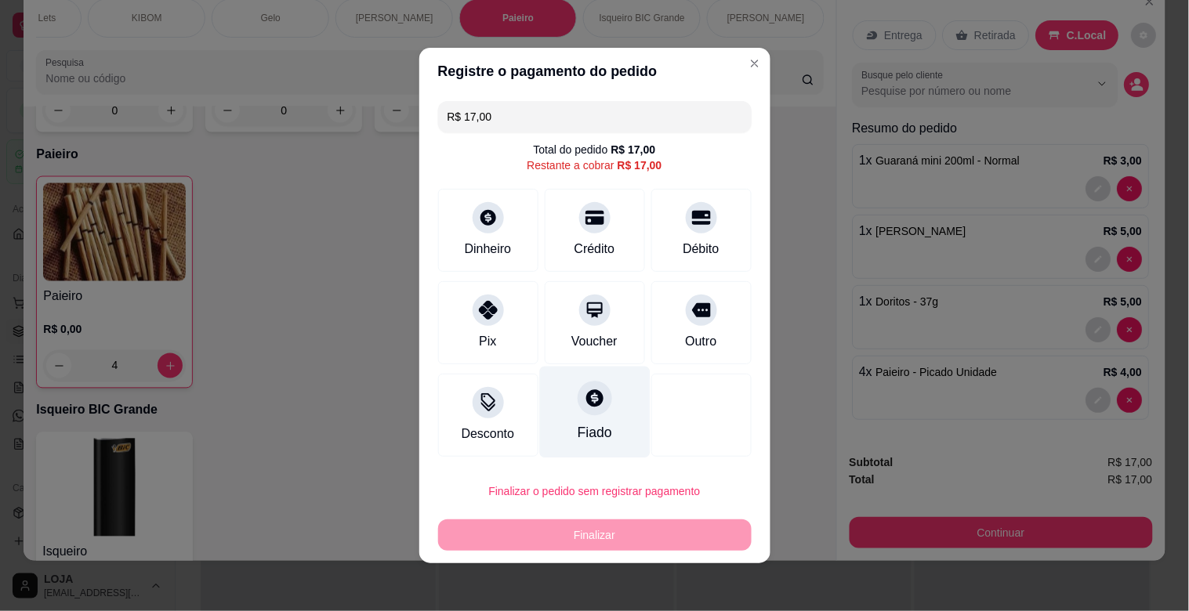
drag, startPoint x: 498, startPoint y: 298, endPoint x: 566, endPoint y: 349, distance: 84.5
click at [498, 300] on div "Pix" at bounding box center [488, 322] width 100 height 83
type input "R$ 0,00"
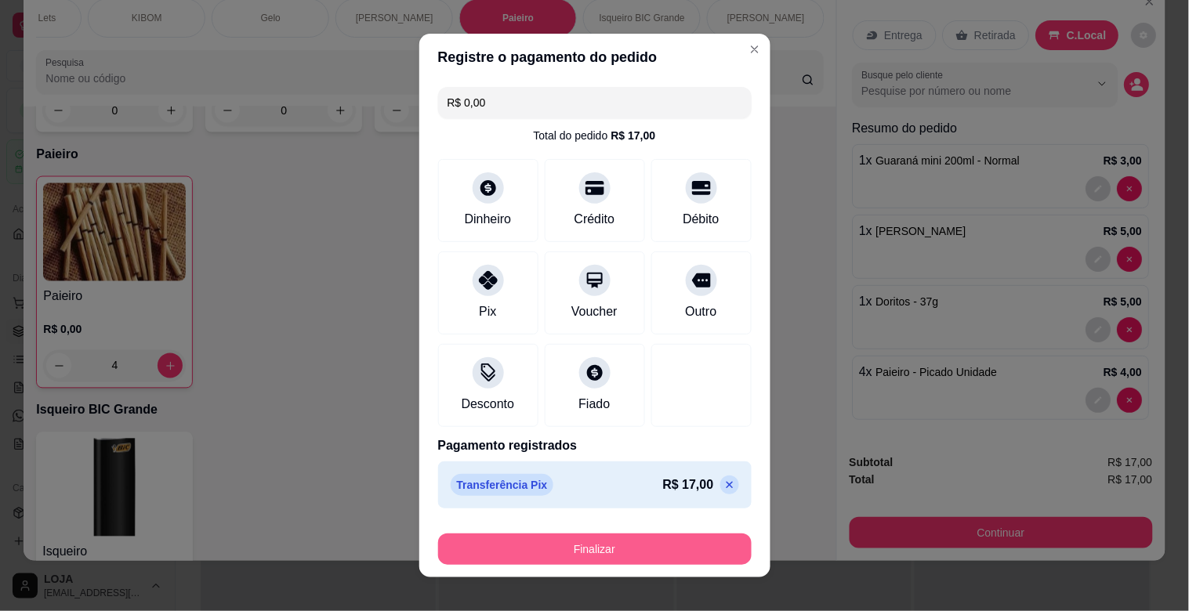
click at [675, 536] on button "Finalizar" at bounding box center [594, 549] width 313 height 31
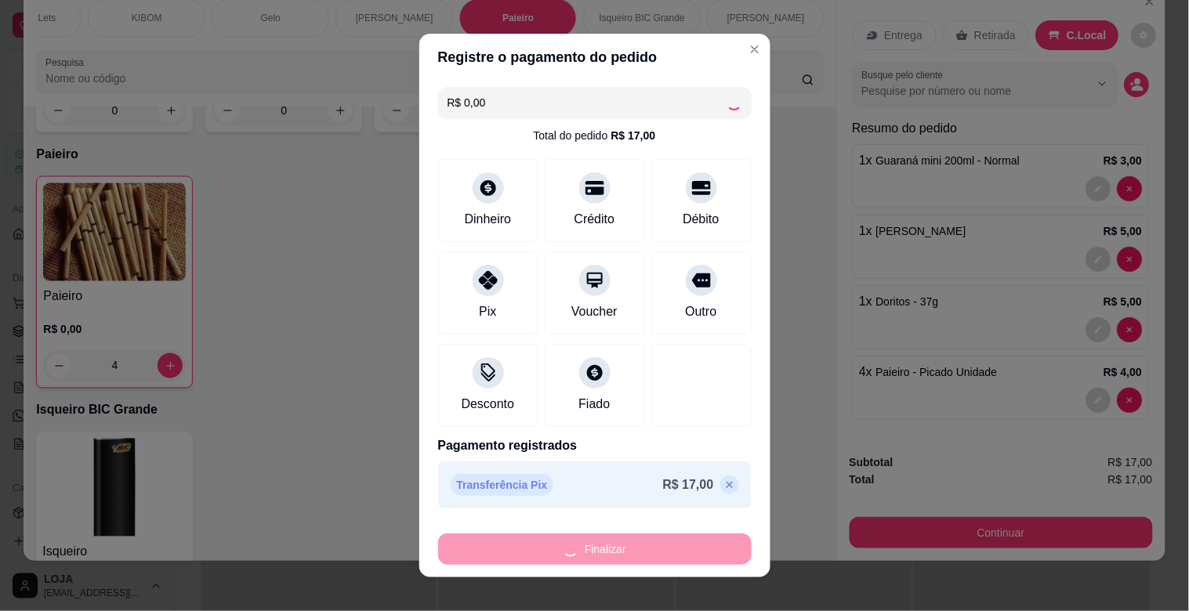
type input "0"
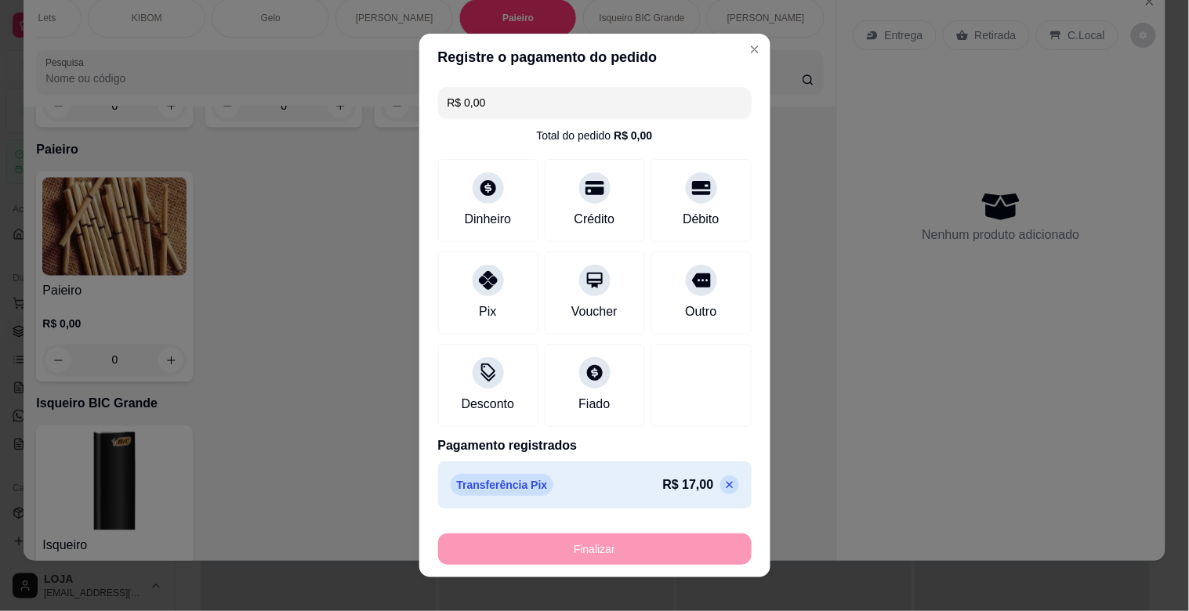
type input "-R$ 17,00"
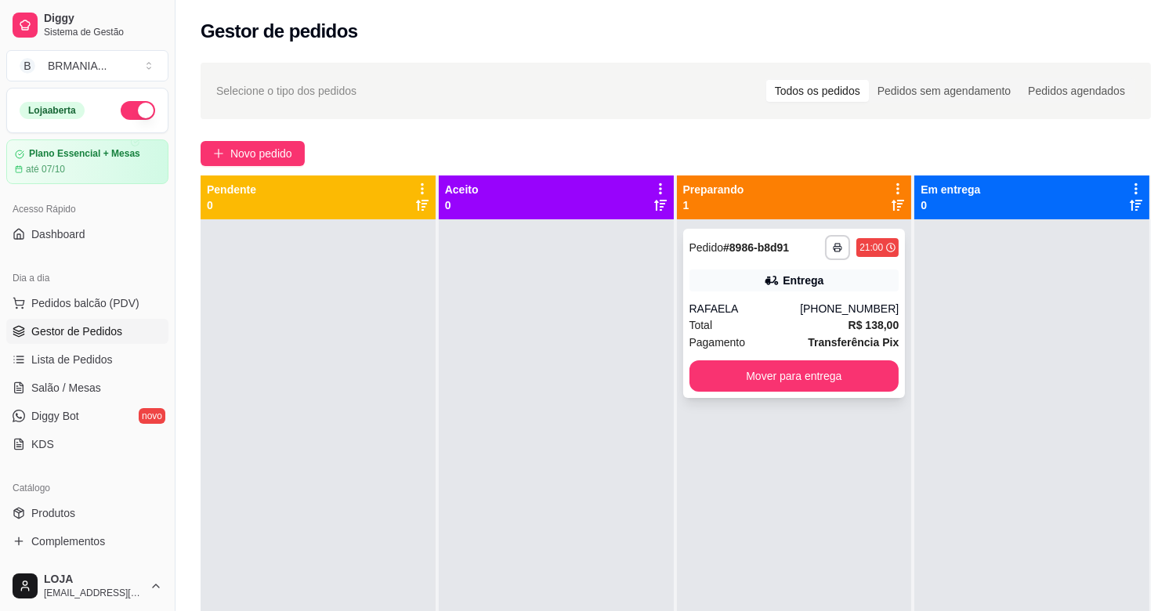
click at [802, 325] on div "Total R$ 138,00" at bounding box center [795, 325] width 210 height 17
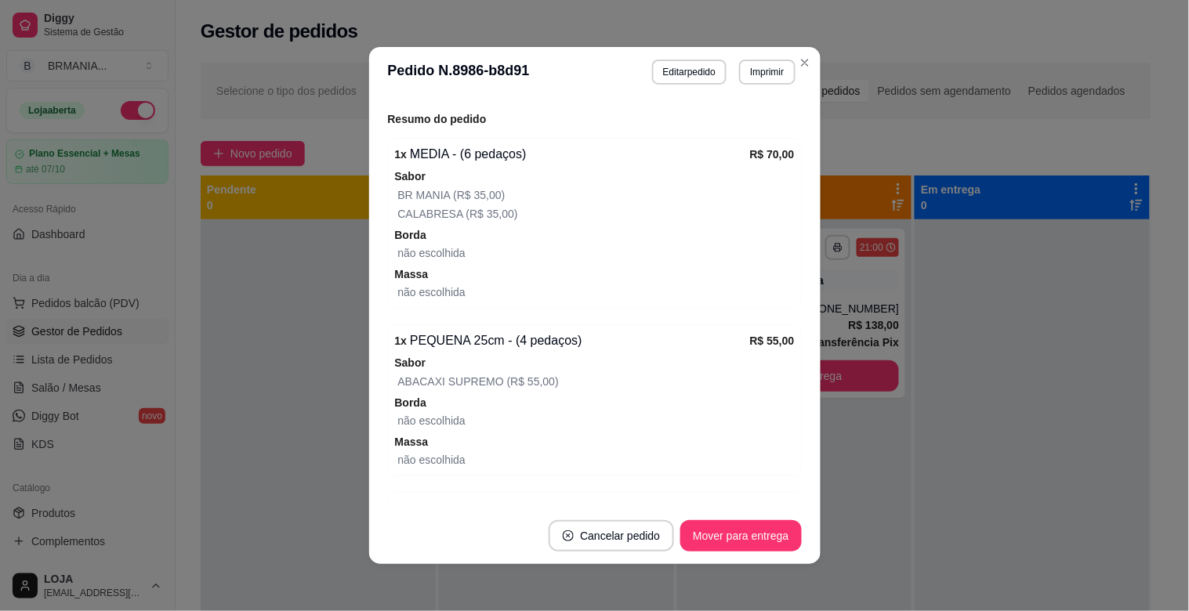
scroll to position [520, 0]
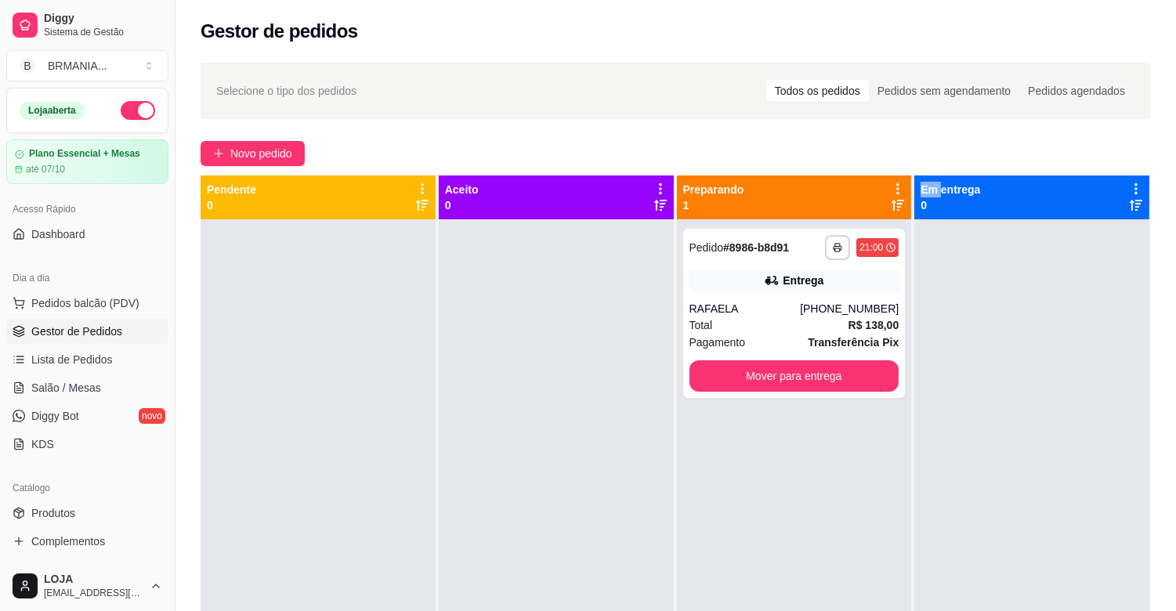
click at [834, 520] on div "**********" at bounding box center [794, 524] width 235 height 611
drag, startPoint x: 834, startPoint y: 520, endPoint x: 836, endPoint y: 511, distance: 9.7
click at [834, 519] on div "**********" at bounding box center [794, 524] width 235 height 611
click at [874, 334] on span "Transferência Pix" at bounding box center [853, 342] width 91 height 17
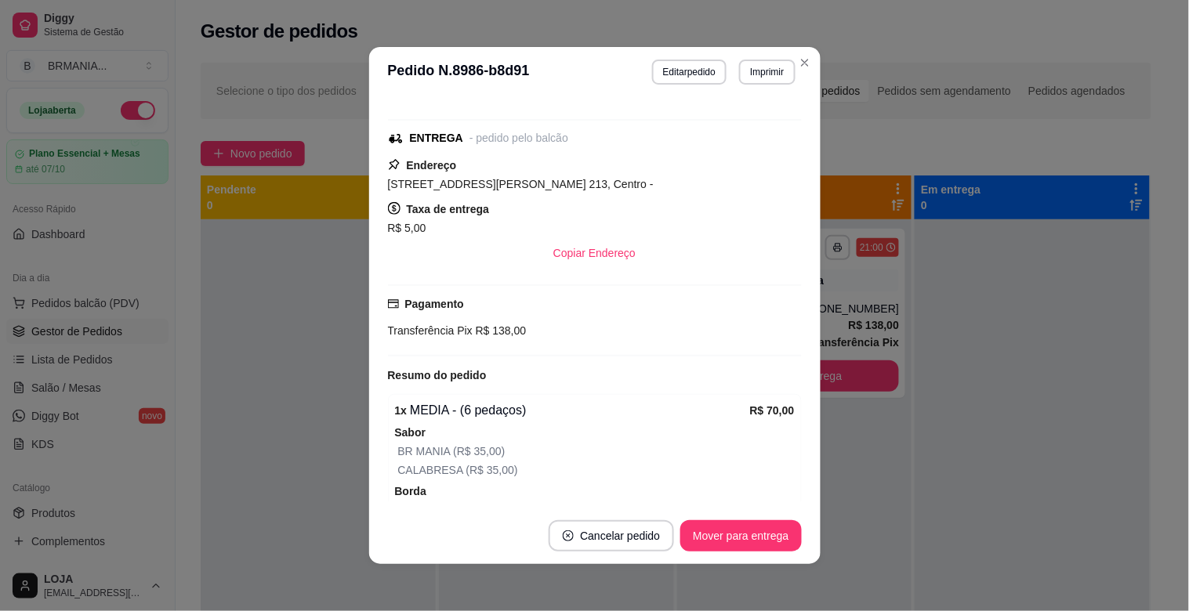
scroll to position [48, 0]
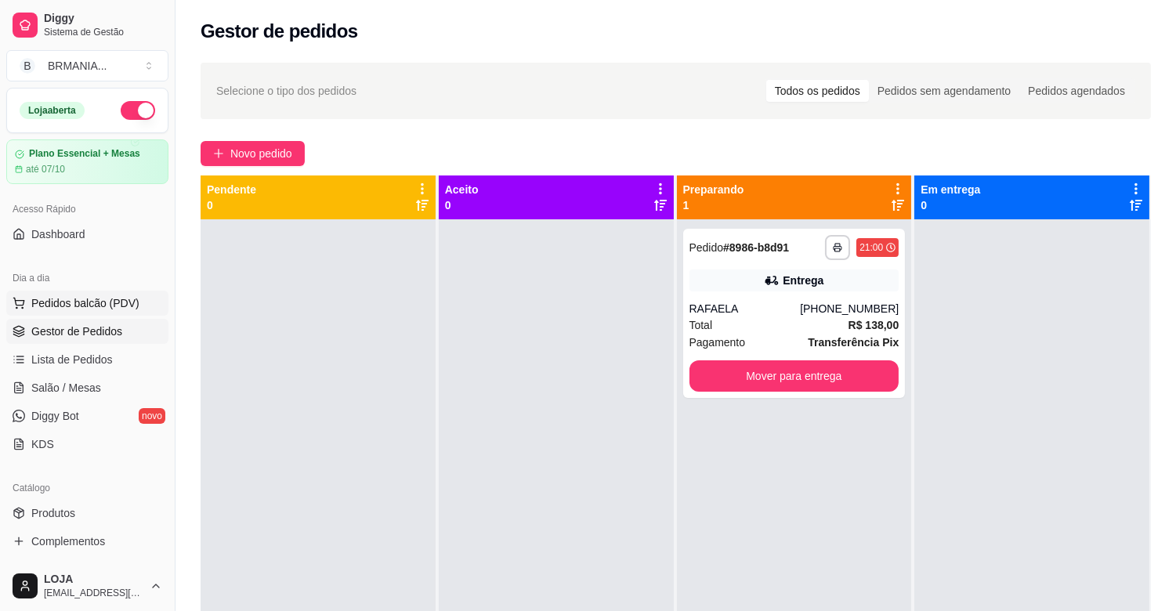
click at [69, 301] on span "Pedidos balcão (PDV)" at bounding box center [85, 303] width 108 height 16
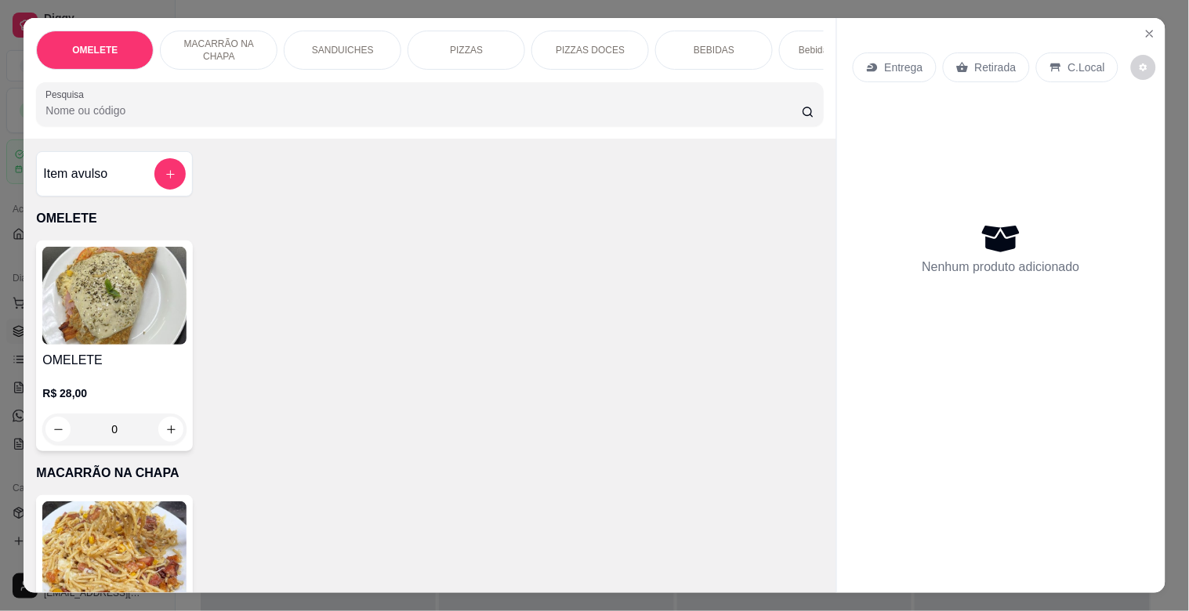
click at [801, 48] on p "Bebidas Alcoólicas" at bounding box center [837, 50] width 78 height 13
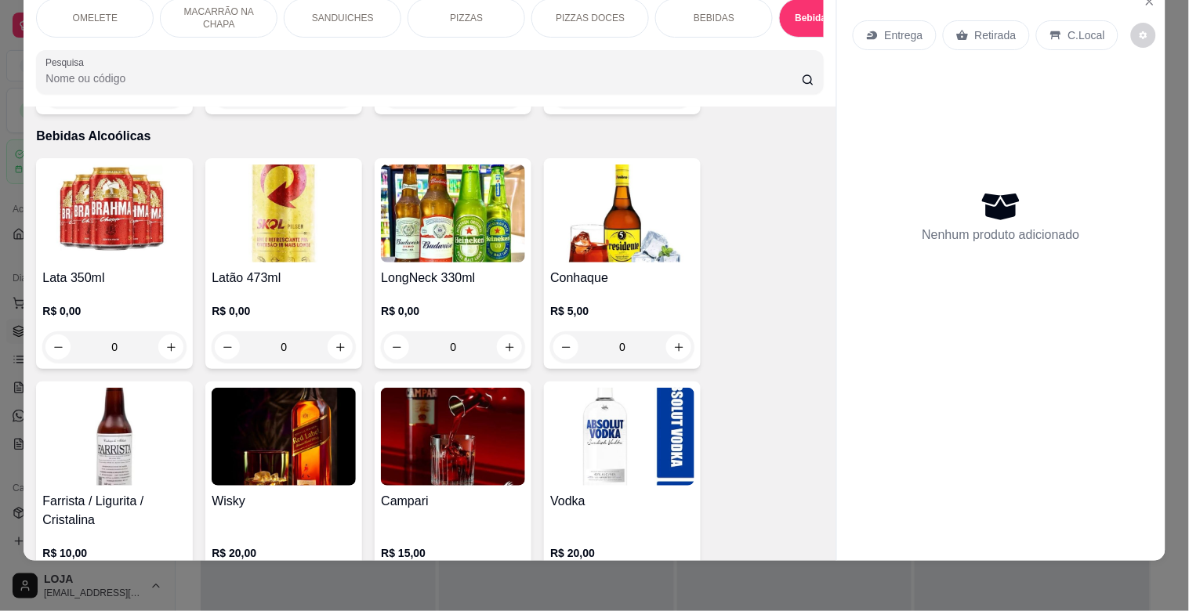
click at [302, 238] on img at bounding box center [284, 214] width 144 height 98
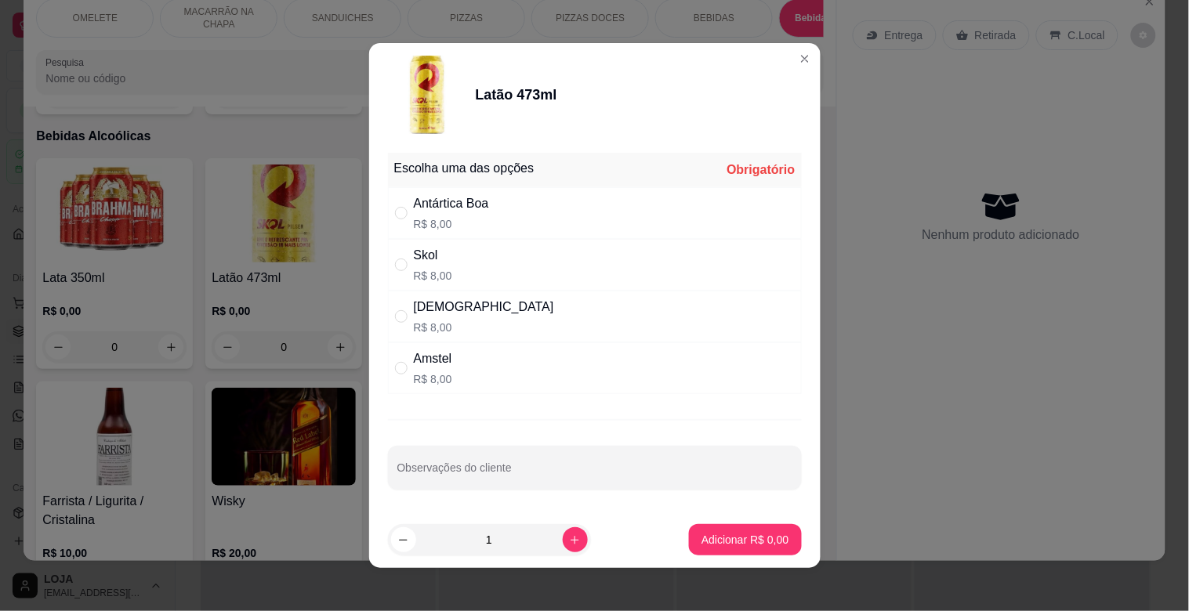
click at [441, 384] on p "R$ 8,00" at bounding box center [433, 379] width 38 height 16
radio input "true"
click at [717, 545] on p "Adicionar R$ 8,00" at bounding box center [744, 540] width 87 height 16
type input "1"
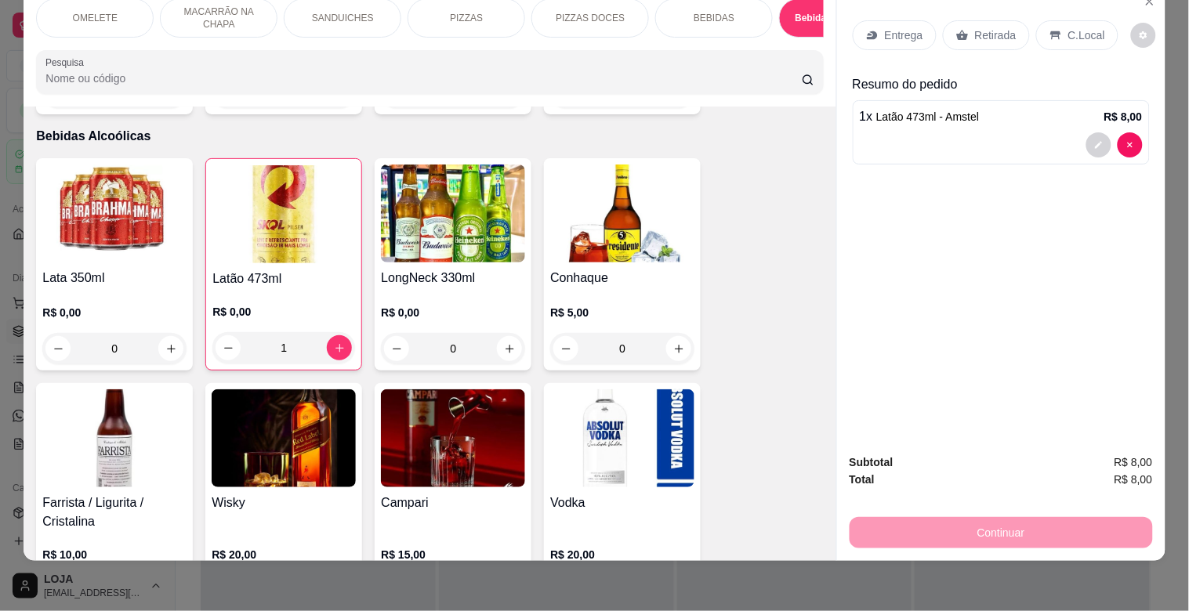
drag, startPoint x: 719, startPoint y: 9, endPoint x: 506, endPoint y: 125, distance: 242.6
click at [718, 12] on p "BEBIDAS" at bounding box center [713, 18] width 41 height 13
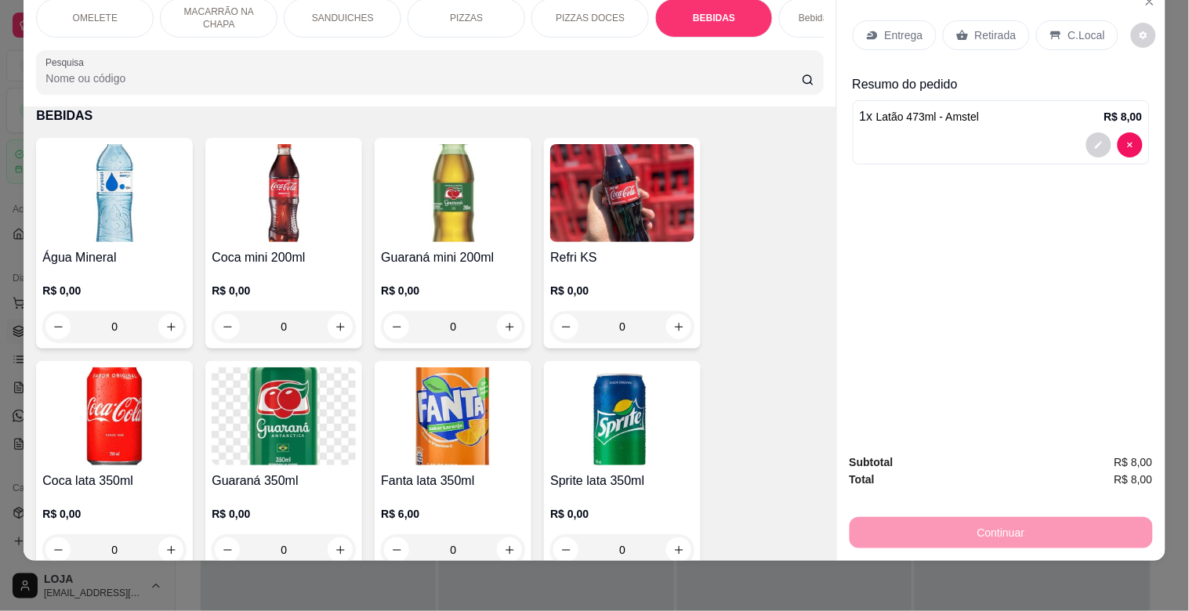
click at [288, 196] on img at bounding box center [284, 193] width 144 height 98
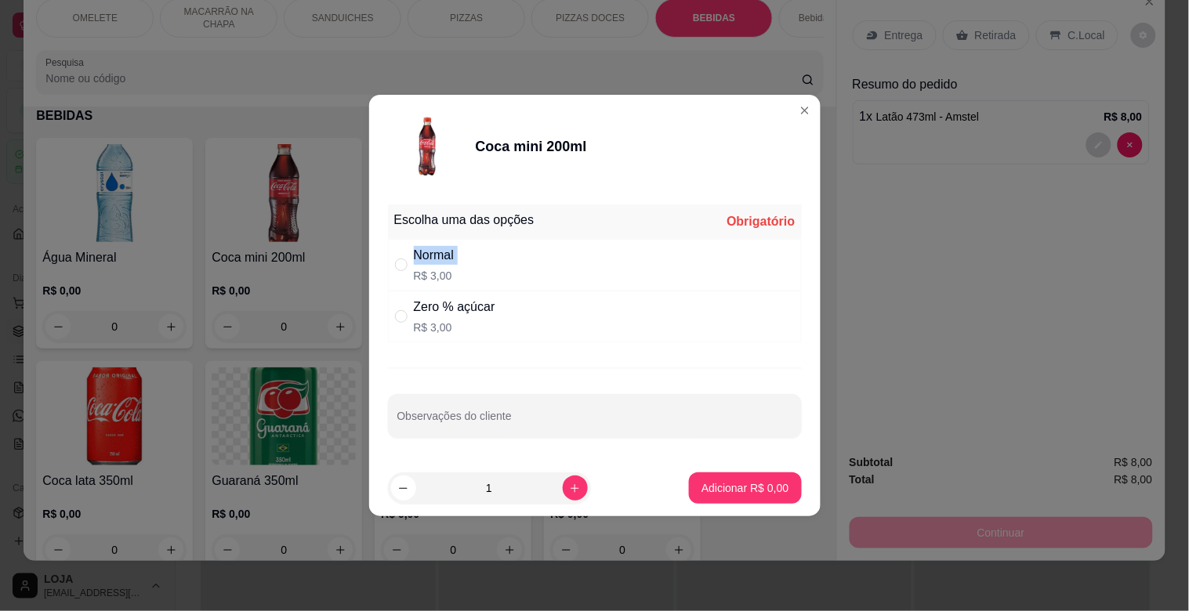
click at [420, 267] on div "Normal R$ 3,00" at bounding box center [434, 265] width 41 height 38
radio input "true"
click at [730, 487] on p "Adicionar R$ 3,00" at bounding box center [744, 488] width 87 height 16
type input "1"
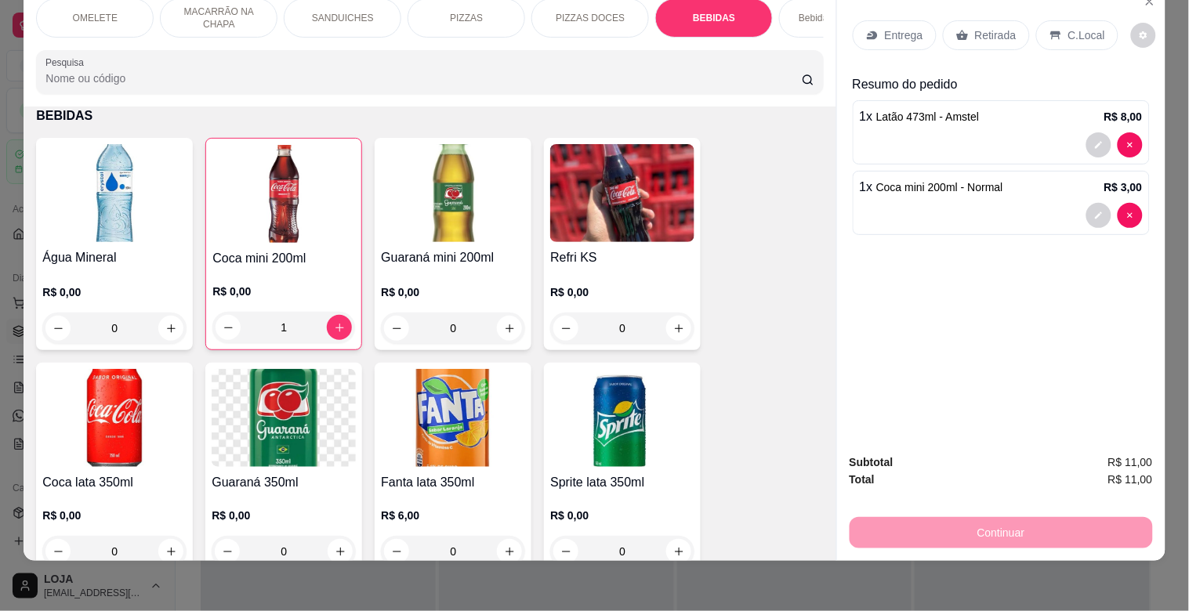
click at [103, 254] on h4 "Água Mineral" at bounding box center [114, 257] width 144 height 19
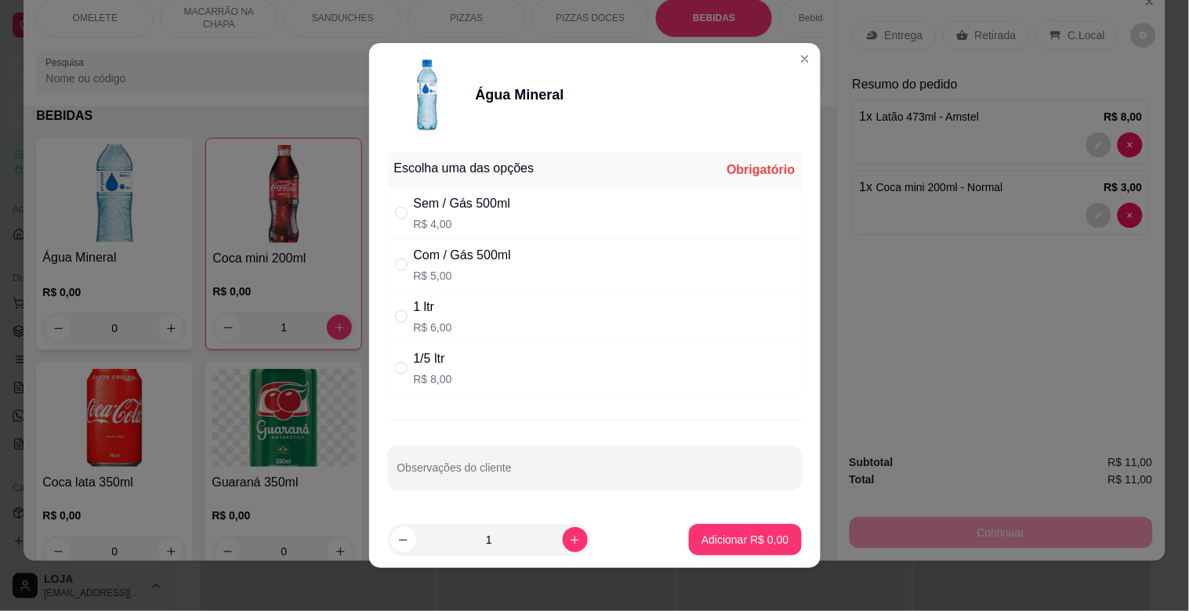
click at [459, 207] on div "Sem / Gás 500ml" at bounding box center [462, 203] width 97 height 19
radio input "true"
click at [726, 535] on p "Adicionar R$ 4,00" at bounding box center [744, 540] width 87 height 16
type input "1"
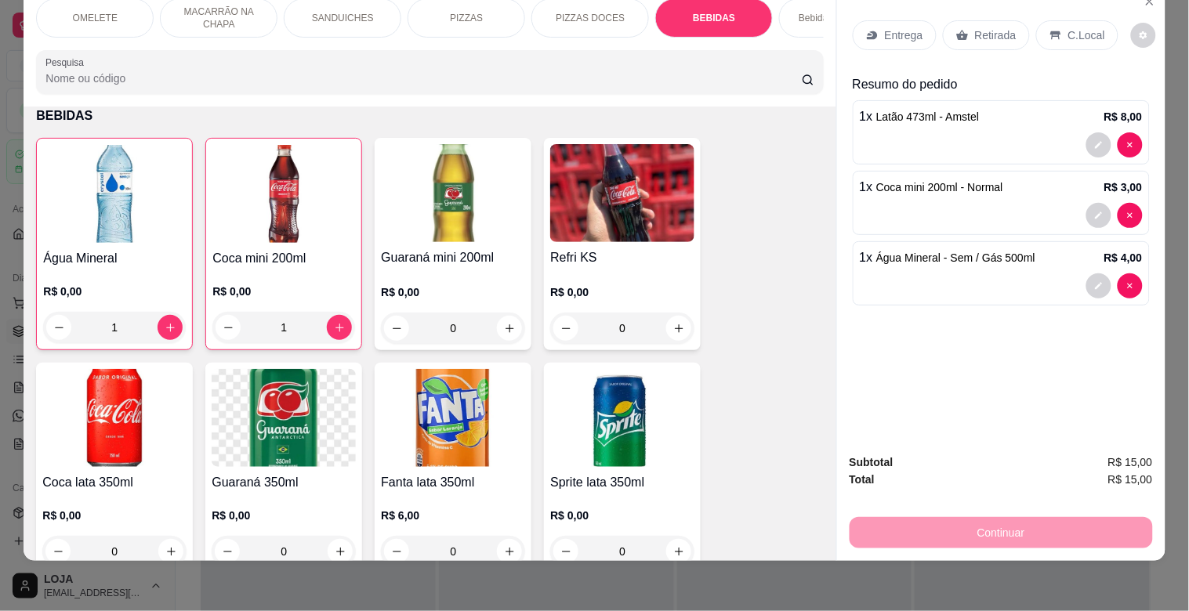
click at [986, 520] on div "Continuar" at bounding box center [1000, 530] width 303 height 35
click at [1050, 20] on div "C.Local" at bounding box center [1077, 35] width 82 height 30
click at [1051, 20] on div "C.Local" at bounding box center [1077, 35] width 82 height 30
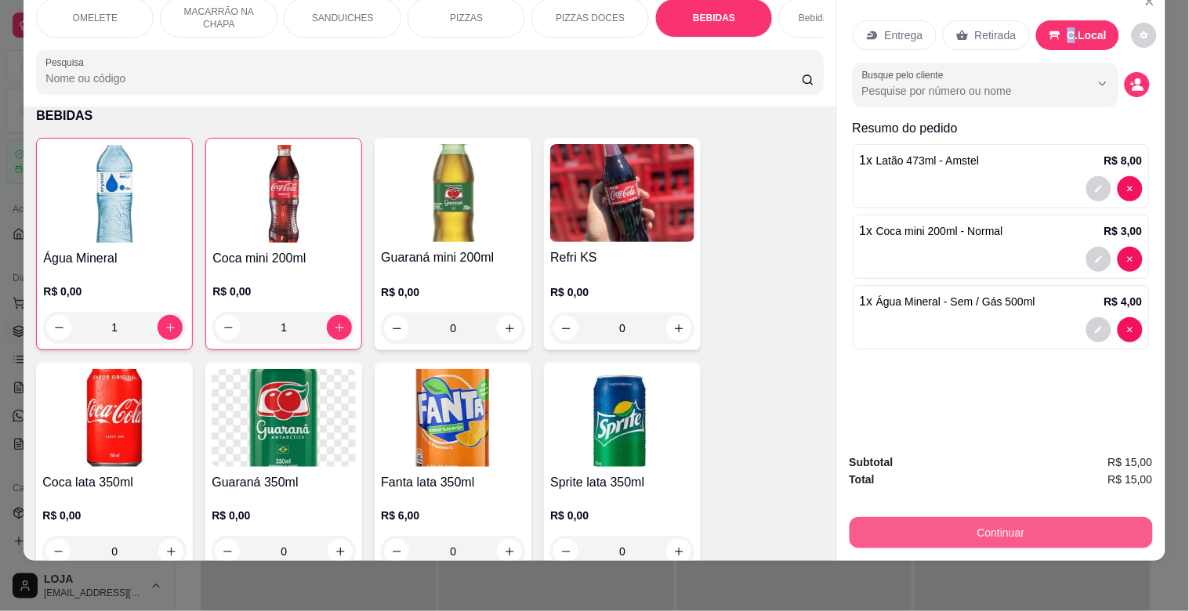
click at [1050, 523] on button "Continuar" at bounding box center [1000, 532] width 303 height 31
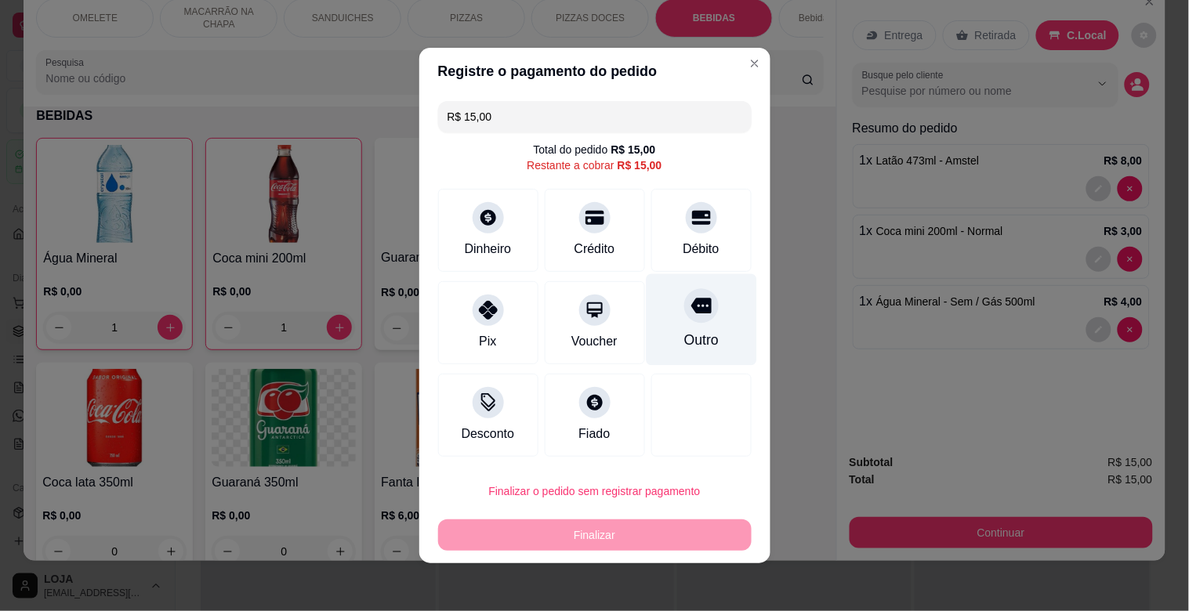
drag, startPoint x: 660, startPoint y: 224, endPoint x: 659, endPoint y: 332, distance: 108.1
click at [661, 224] on div "Débito" at bounding box center [701, 230] width 100 height 83
type input "R$ 0,00"
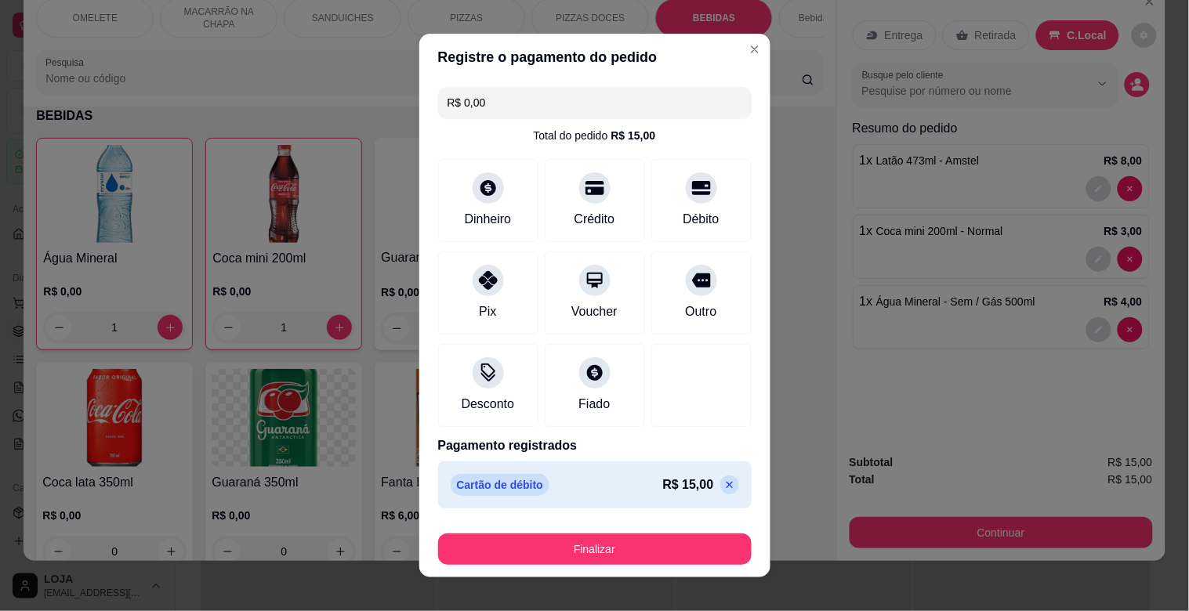
click at [655, 566] on footer "Finalizar" at bounding box center [594, 546] width 351 height 63
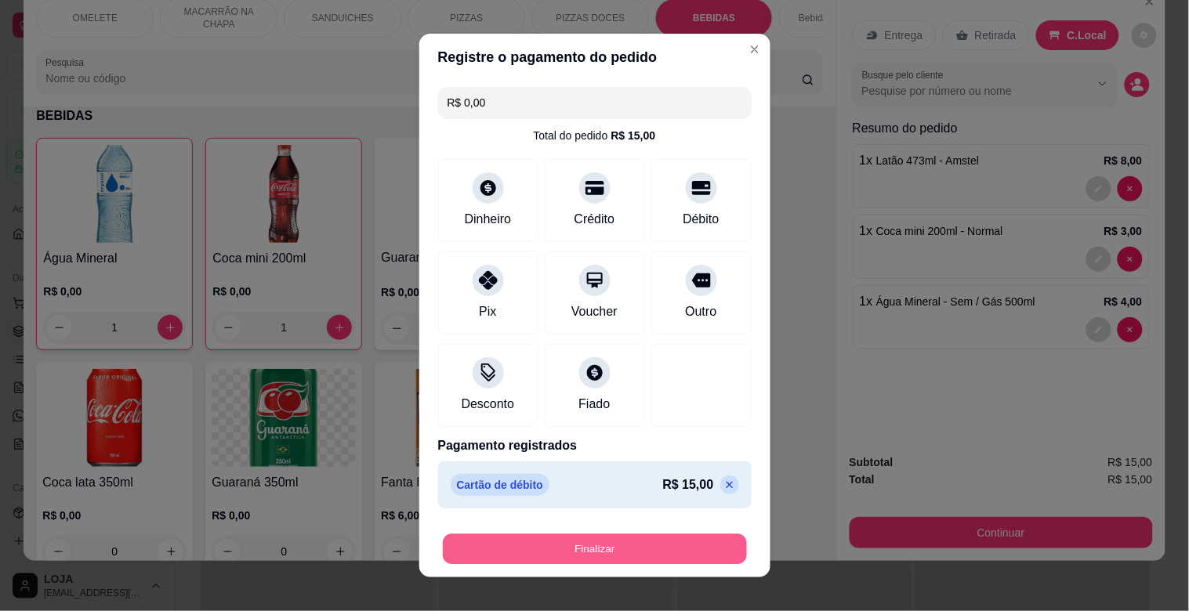
click at [656, 552] on button "Finalizar" at bounding box center [595, 549] width 304 height 31
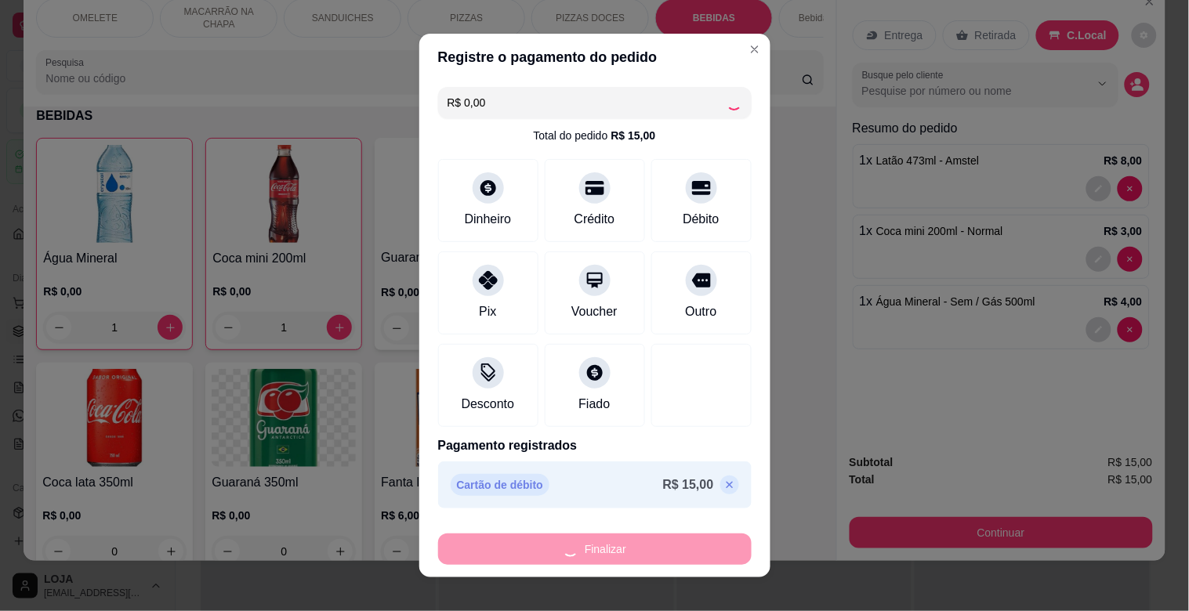
type input "0"
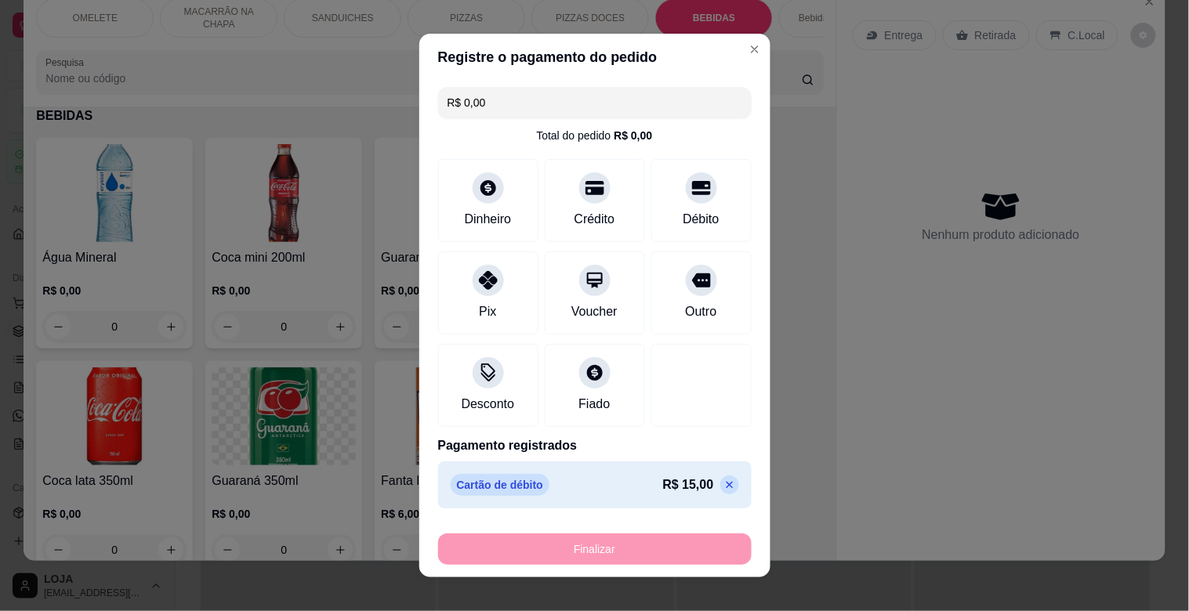
type input "-R$ 15,00"
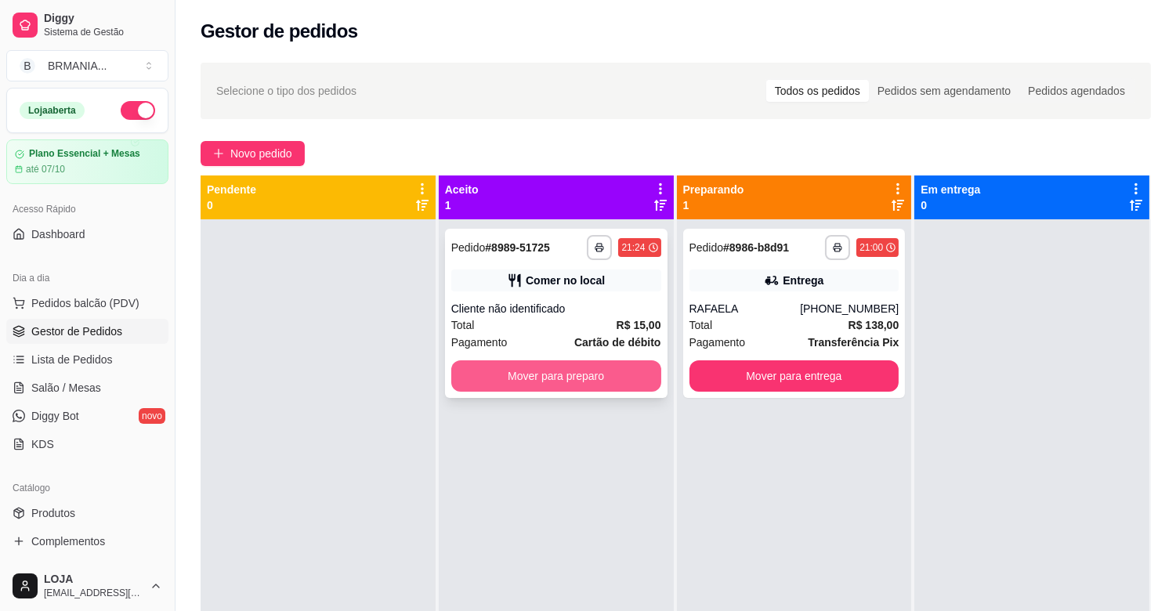
click at [557, 376] on button "Mover para preparo" at bounding box center [556, 375] width 210 height 31
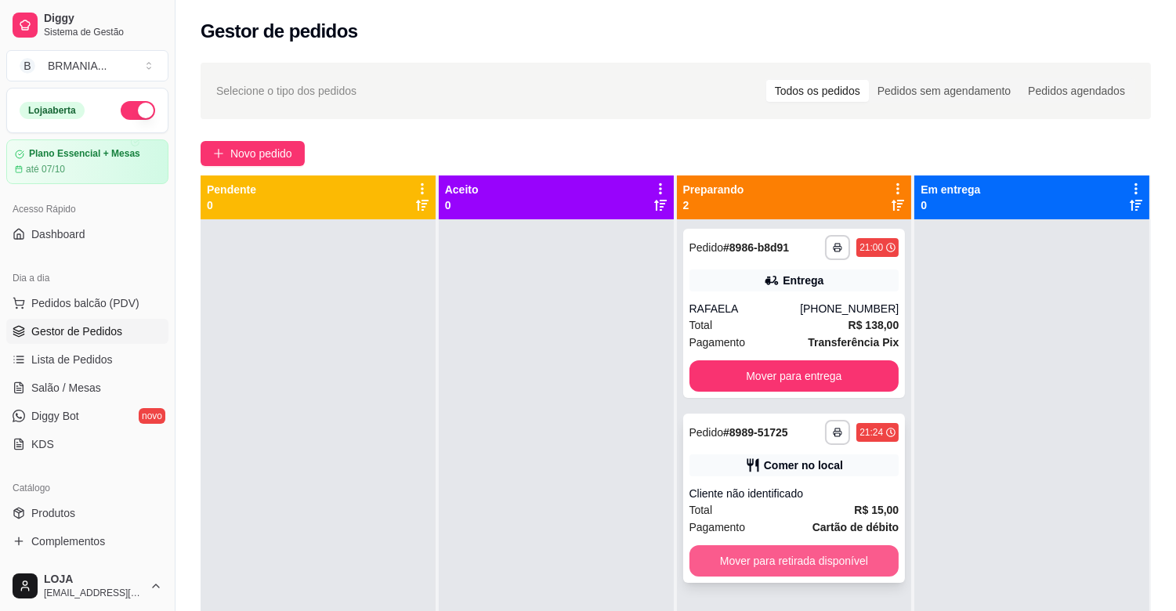
click at [863, 556] on button "Mover para retirada disponível" at bounding box center [795, 560] width 210 height 31
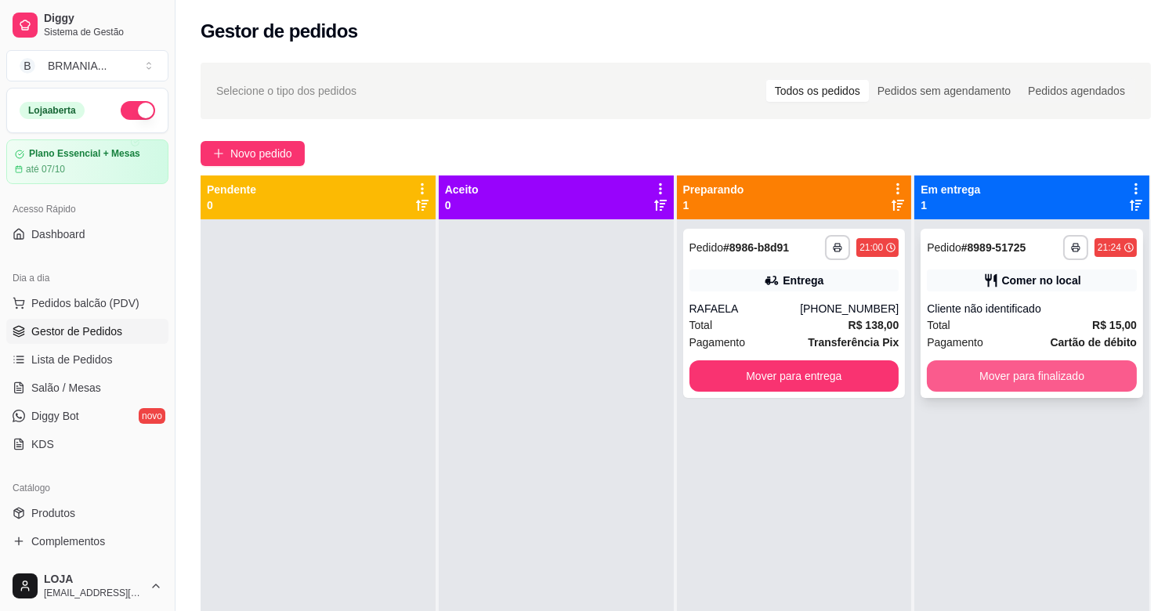
click at [1037, 370] on button "Mover para finalizado" at bounding box center [1032, 375] width 210 height 31
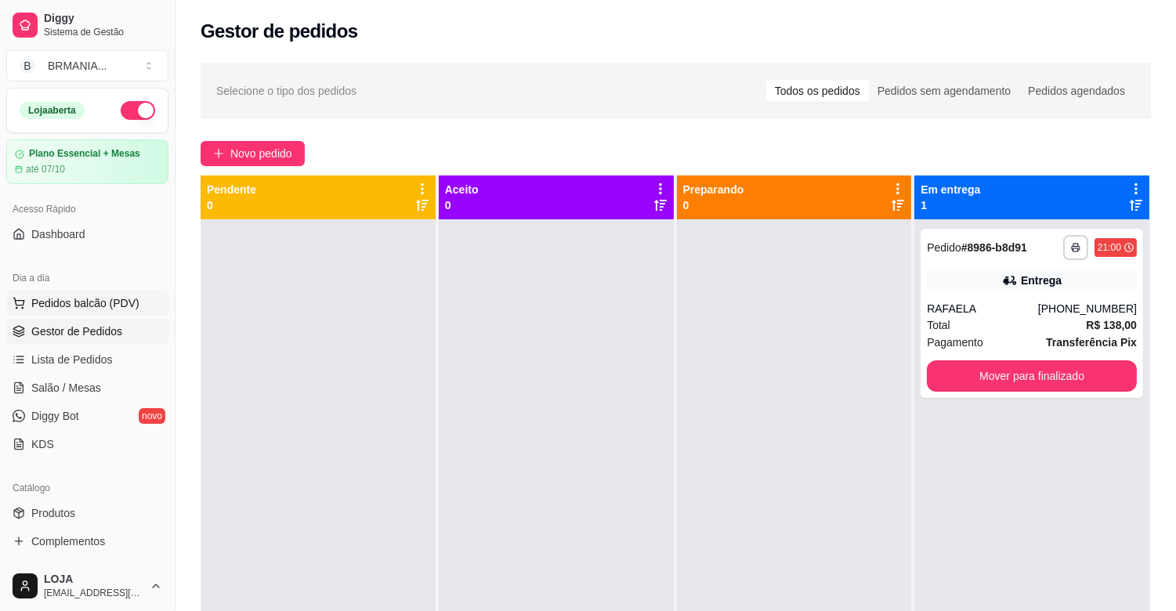
click at [90, 302] on span "Pedidos balcão (PDV)" at bounding box center [85, 303] width 108 height 16
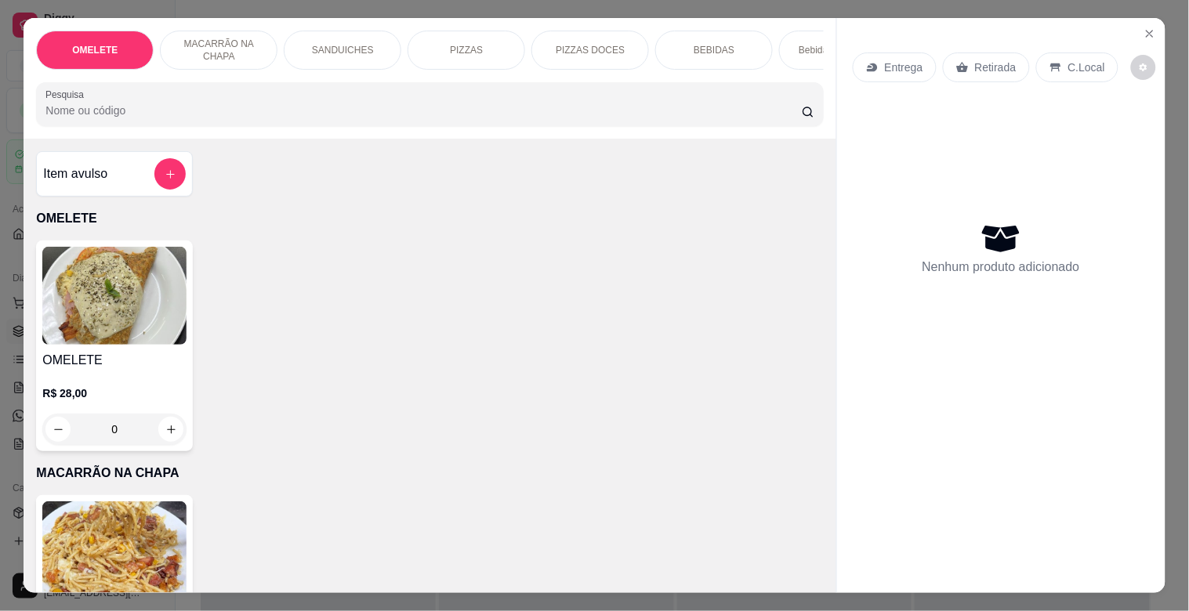
click at [803, 61] on div "Bebidas Alcoólicas" at bounding box center [838, 50] width 118 height 39
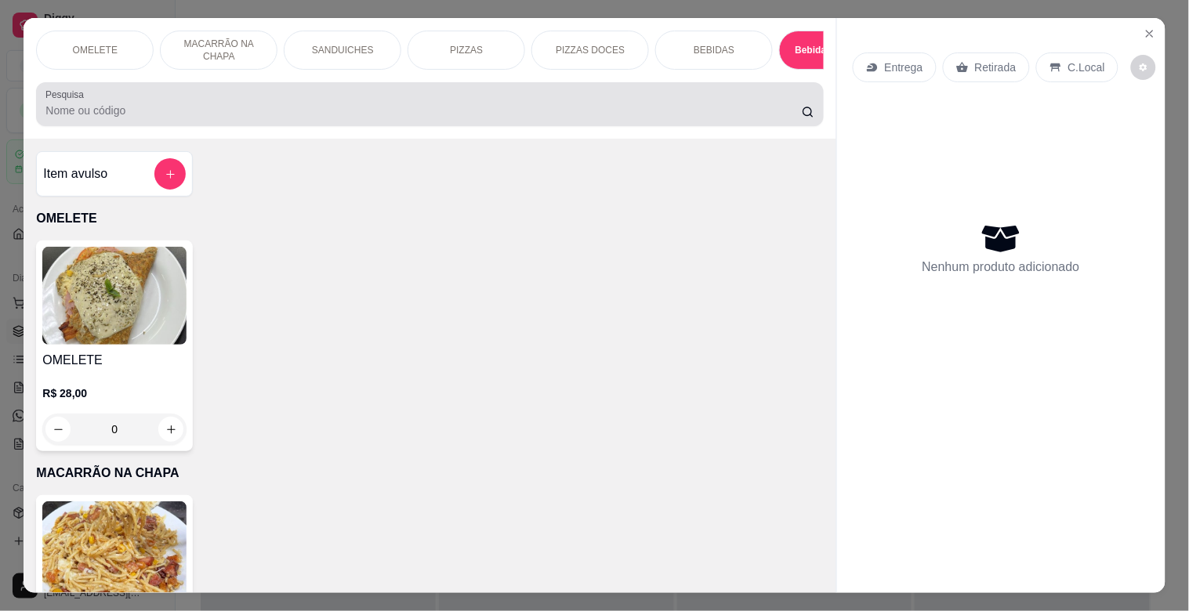
click at [808, 82] on div "Pesquisa" at bounding box center [429, 104] width 787 height 44
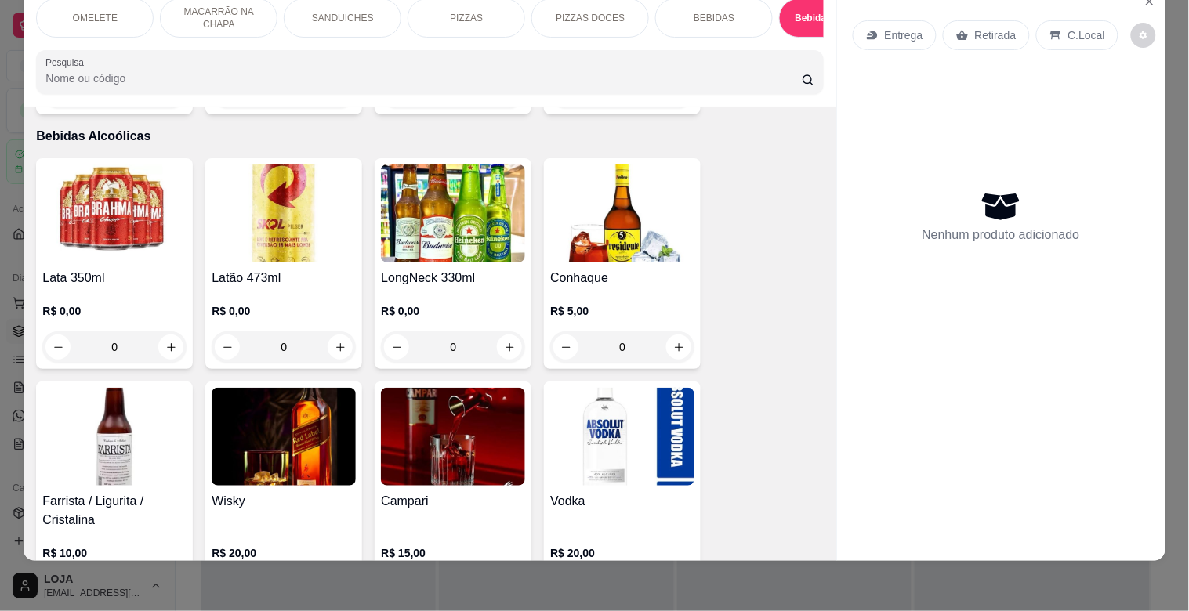
scroll to position [0, 690]
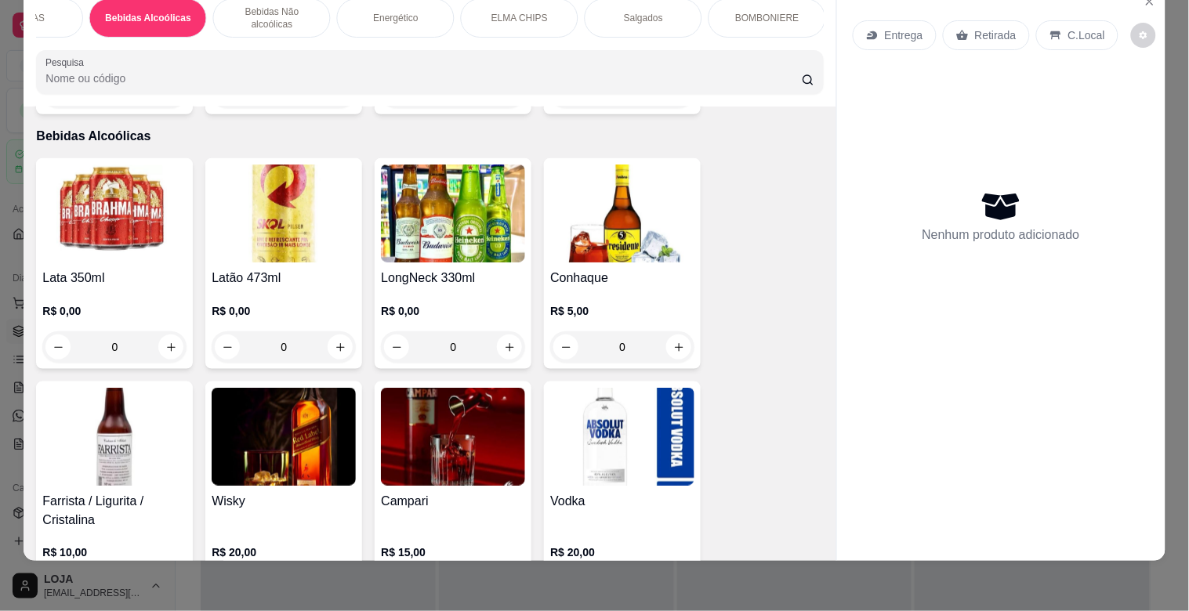
click at [780, 13] on div "BOMBONIERE" at bounding box center [767, 17] width 118 height 39
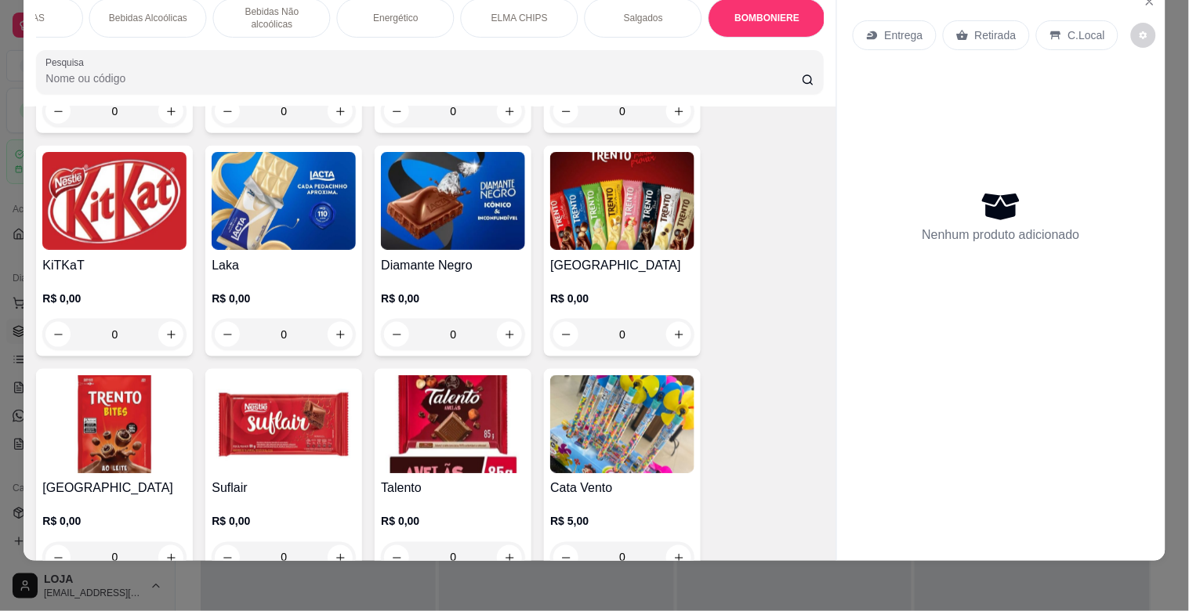
scroll to position [6580, 0]
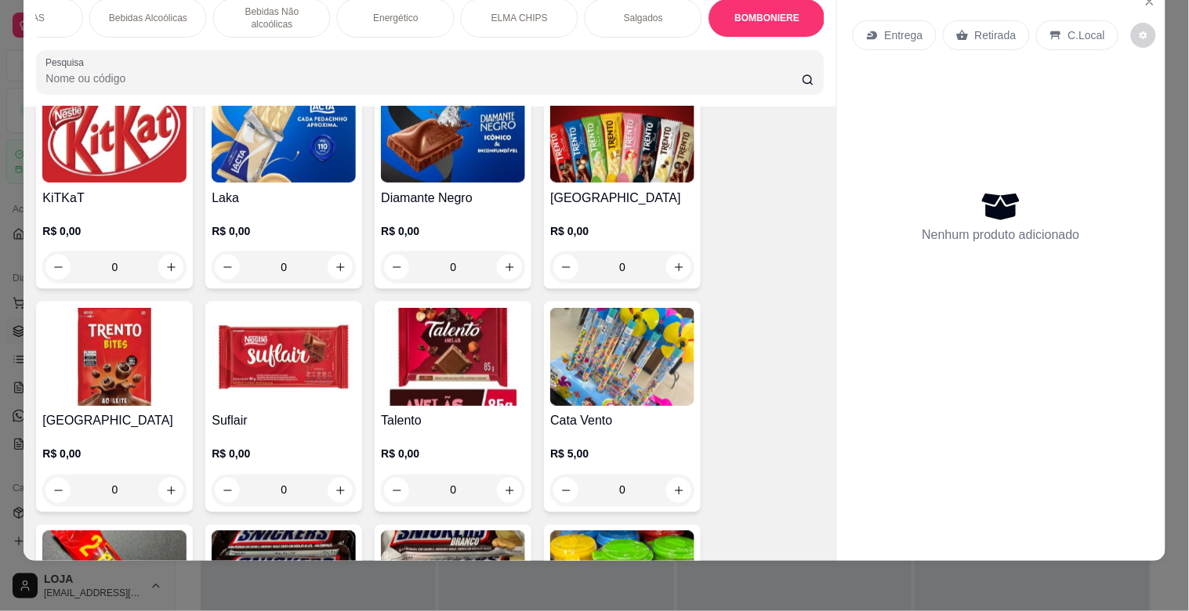
click at [232, 354] on img at bounding box center [284, 357] width 144 height 98
click at [294, 331] on img at bounding box center [284, 357] width 144 height 98
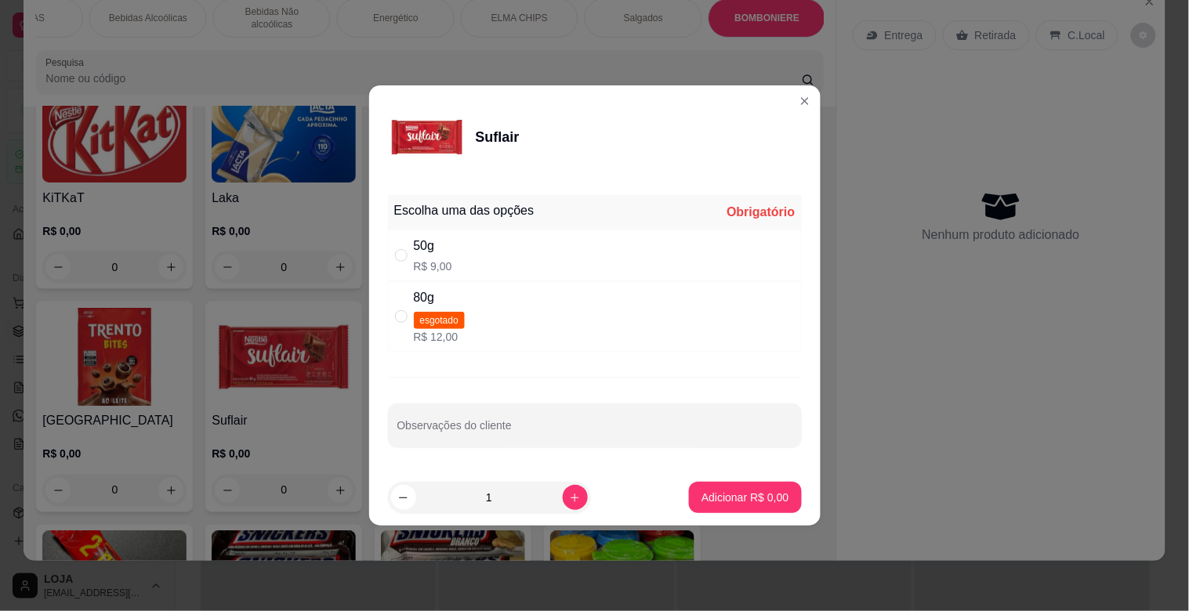
click at [431, 261] on p "R$ 9,00" at bounding box center [433, 267] width 38 height 16
radio input "true"
click at [569, 499] on icon "increase-product-quantity" at bounding box center [575, 498] width 12 height 12
type input "2"
click at [695, 498] on p "Adicionar R$ 18,00" at bounding box center [741, 498] width 93 height 16
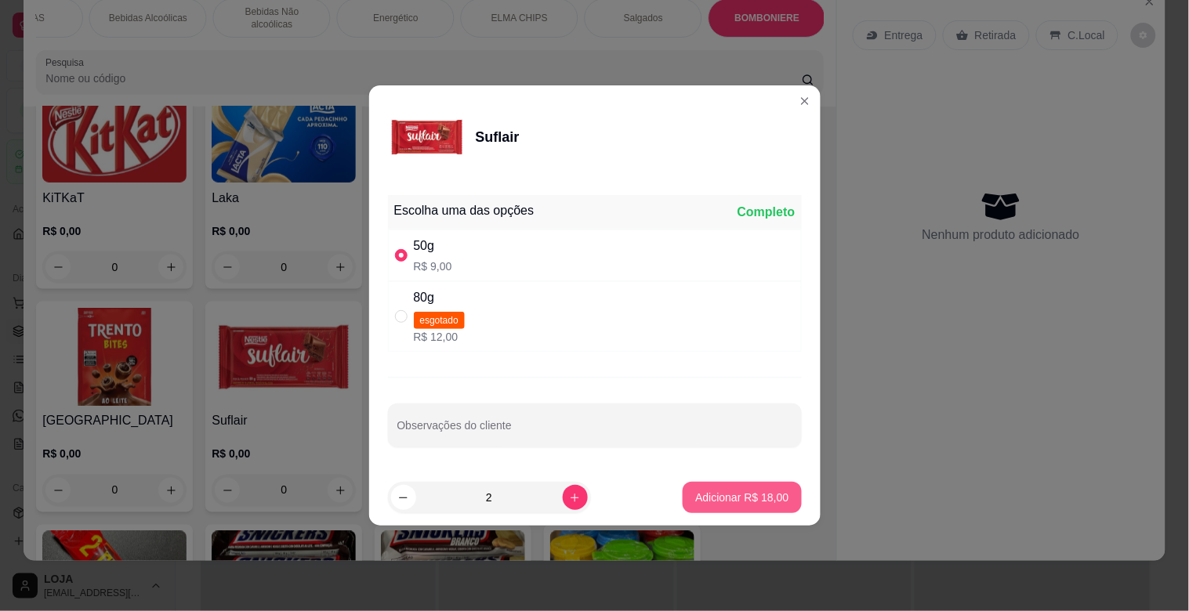
type input "2"
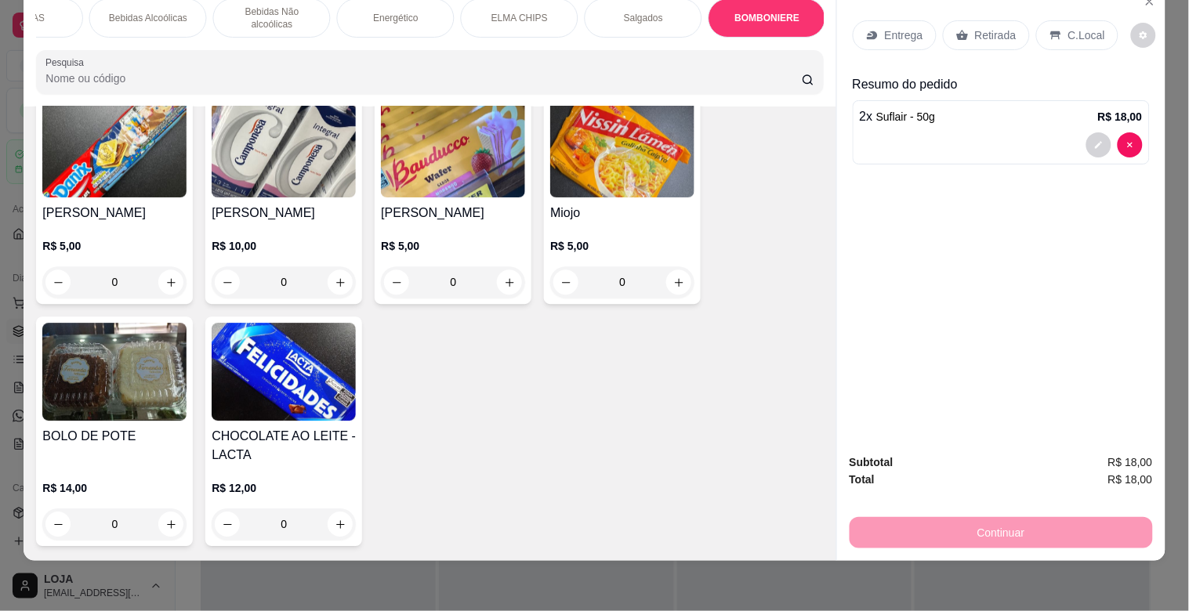
scroll to position [7282, 0]
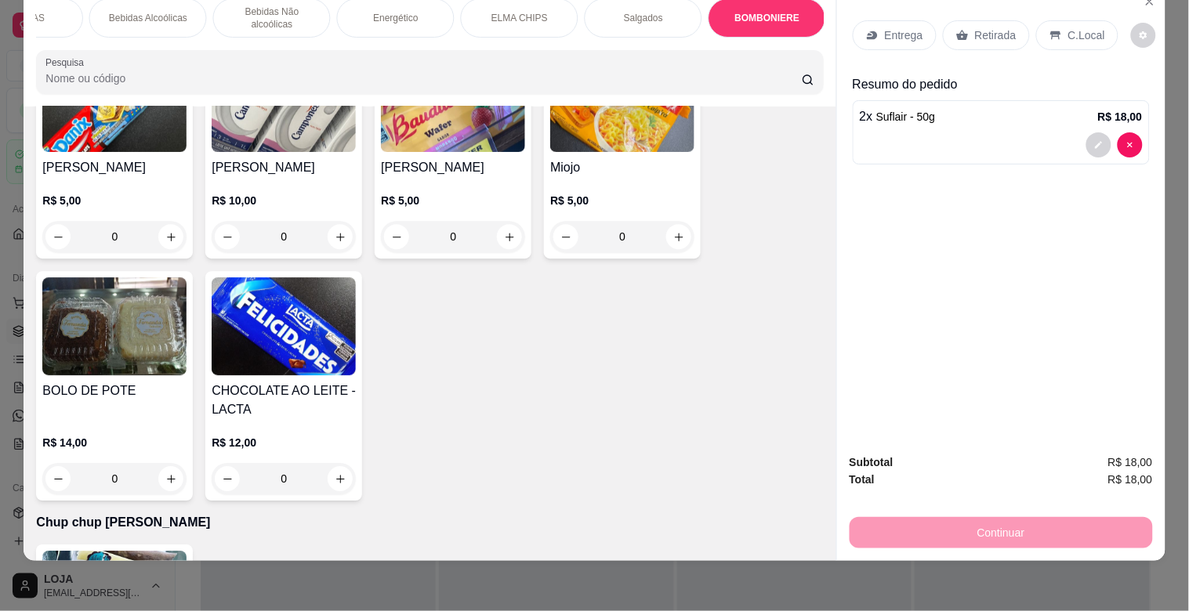
click at [350, 312] on div "CHOCOLATE AO LEITE - LACTA R$ 12,00 0" at bounding box center [283, 386] width 157 height 230
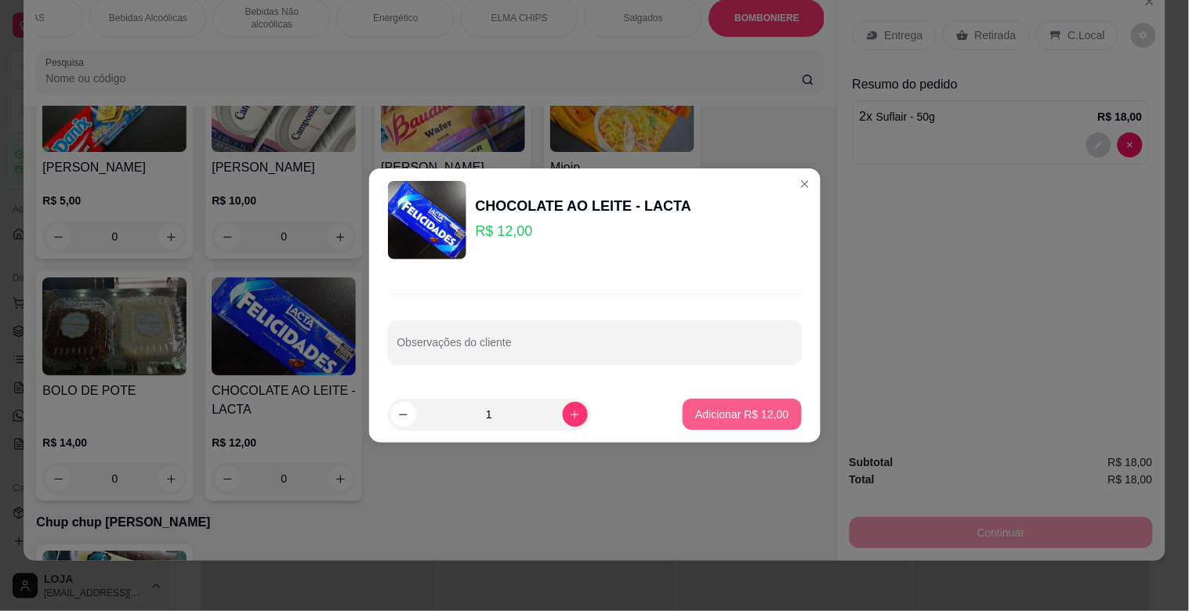
click at [711, 409] on p "Adicionar R$ 12,00" at bounding box center [741, 415] width 93 height 16
type input "1"
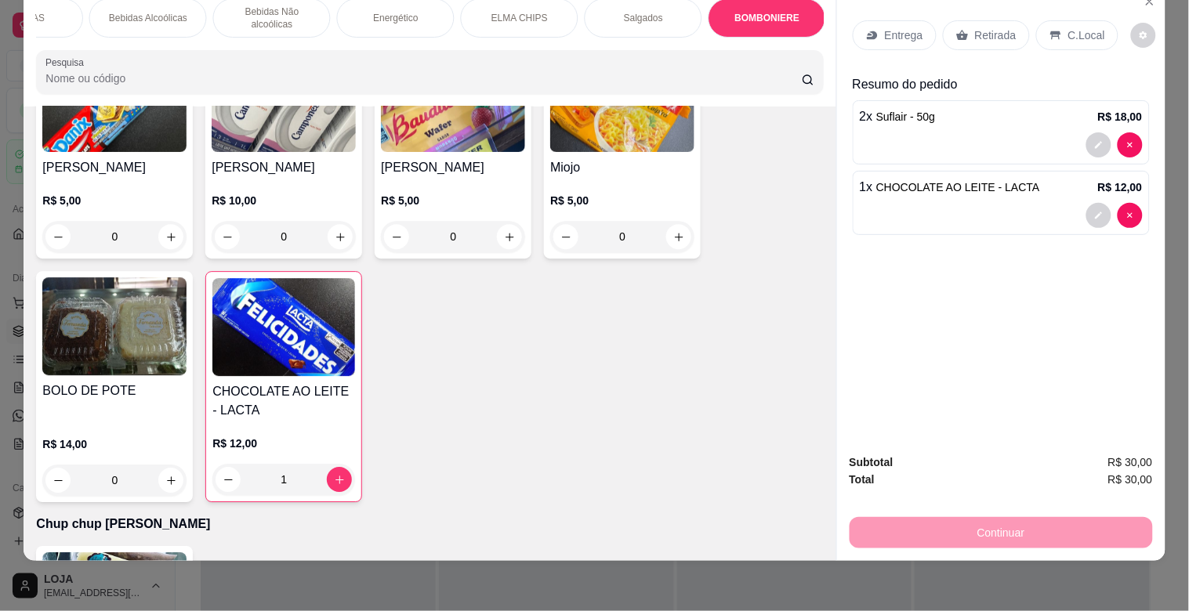
click at [1077, 27] on p "C.Local" at bounding box center [1086, 35] width 37 height 16
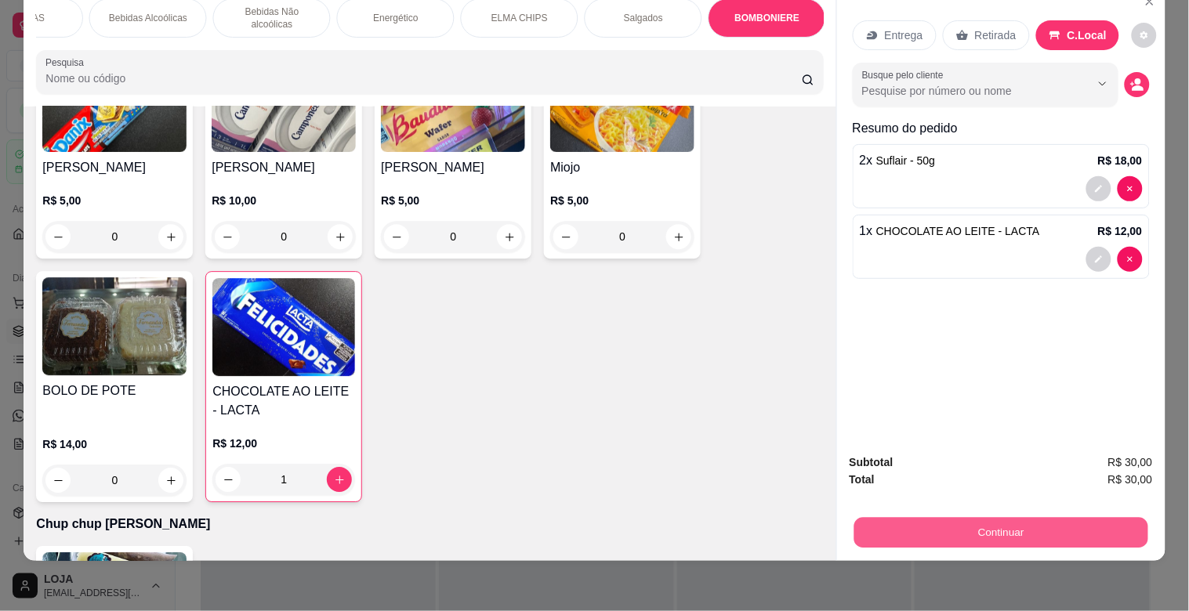
click at [1034, 517] on button "Continuar" at bounding box center [1000, 532] width 294 height 31
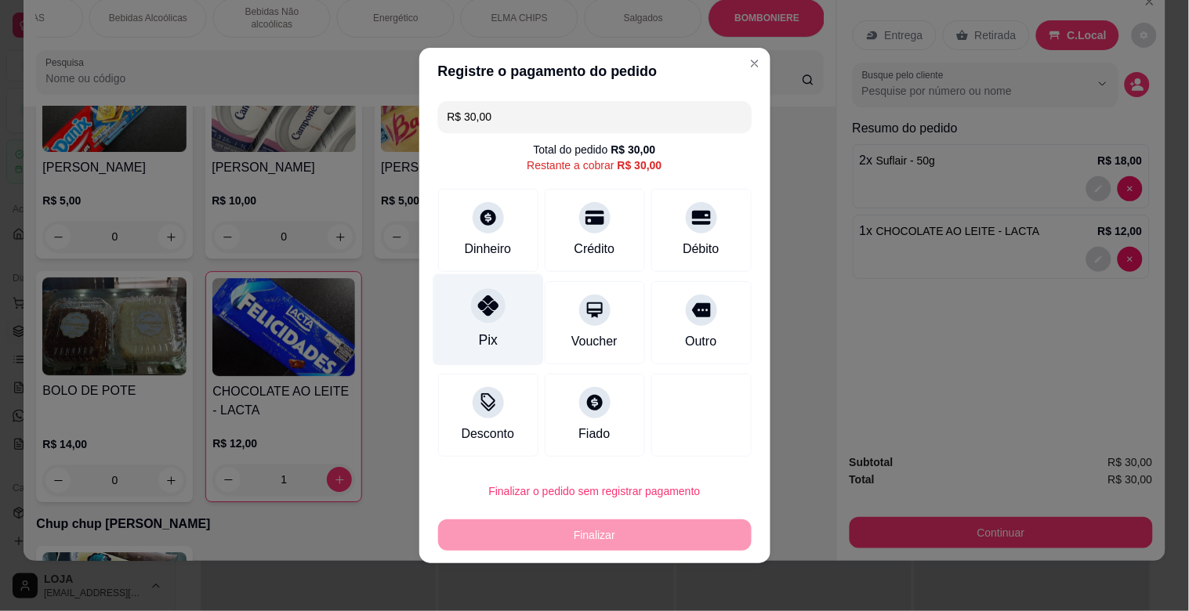
click at [471, 316] on div at bounding box center [488, 305] width 34 height 34
type input "R$ 0,00"
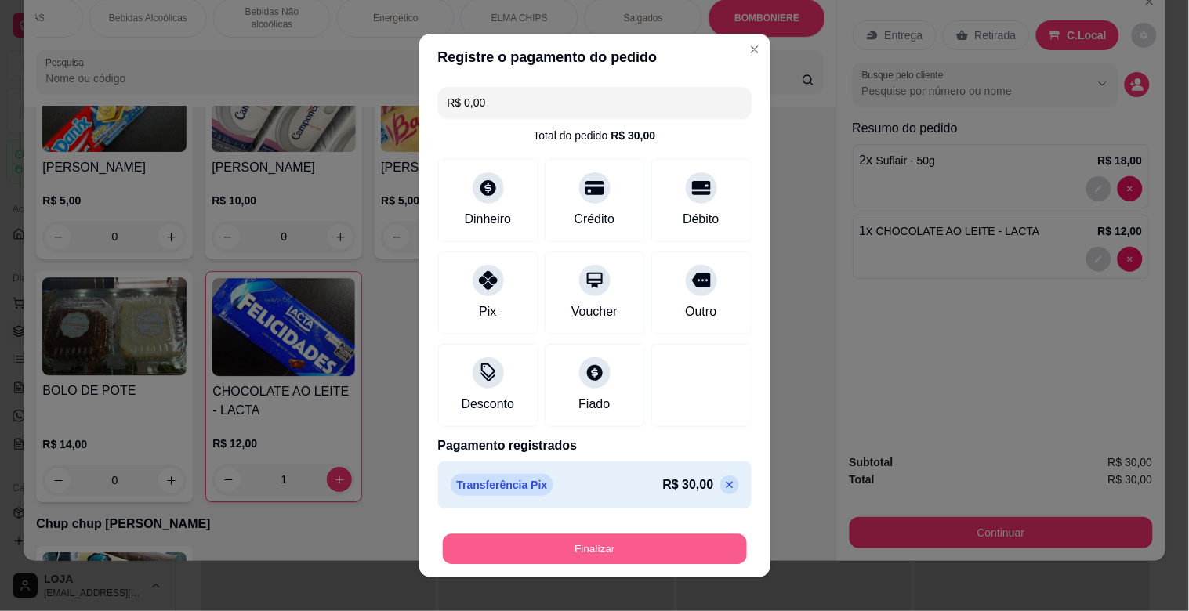
click at [698, 542] on button "Finalizar" at bounding box center [595, 549] width 304 height 31
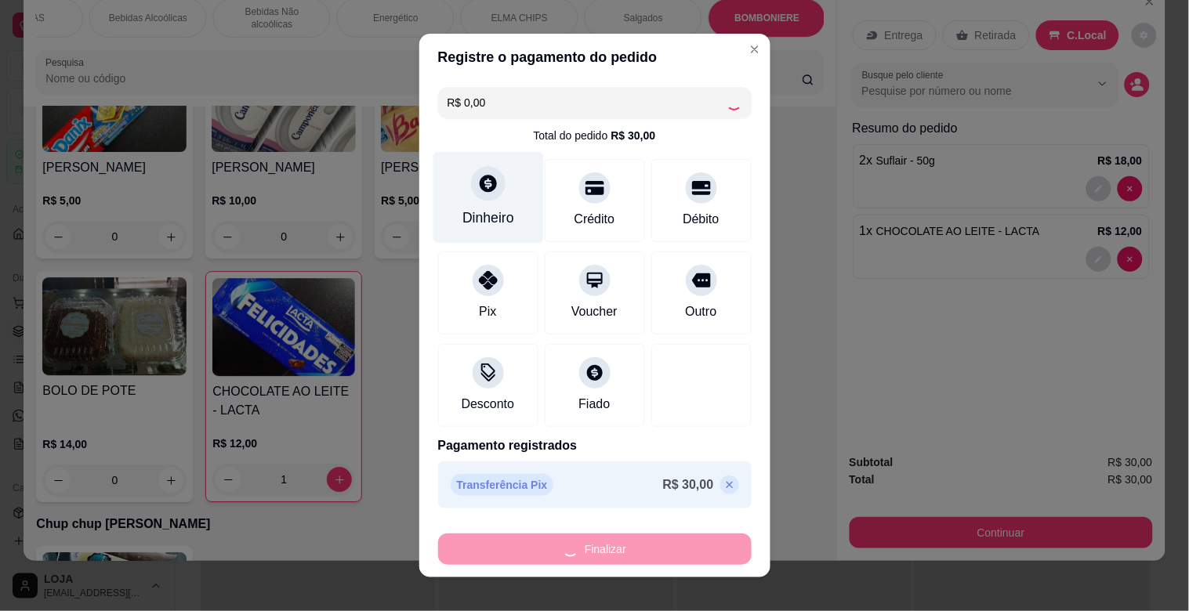
type input "0"
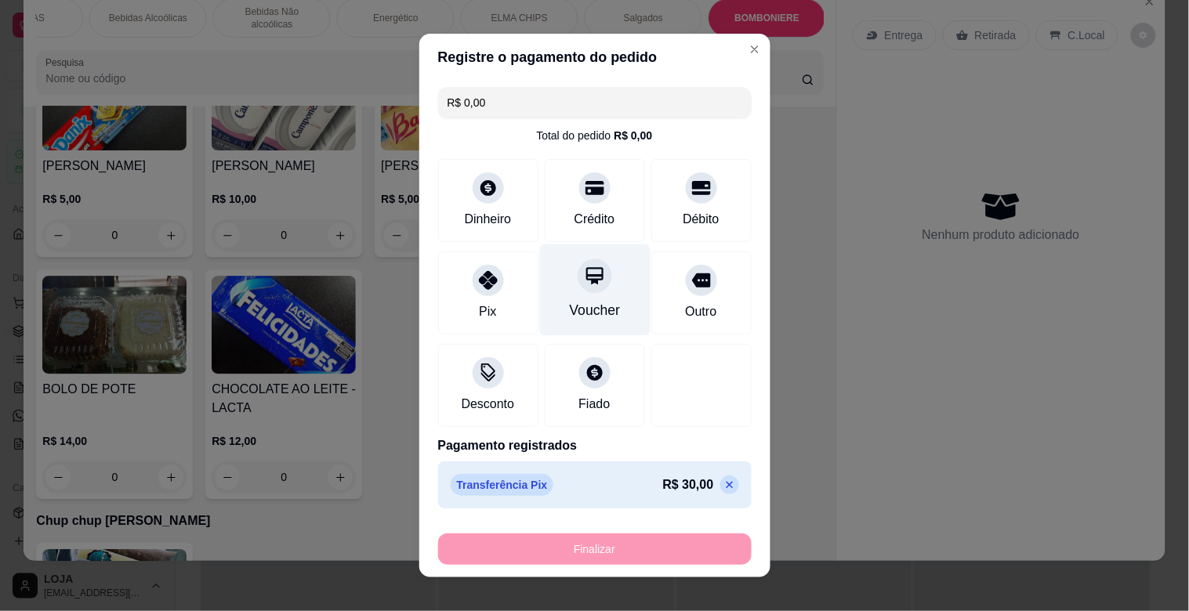
type input "-R$ 30,00"
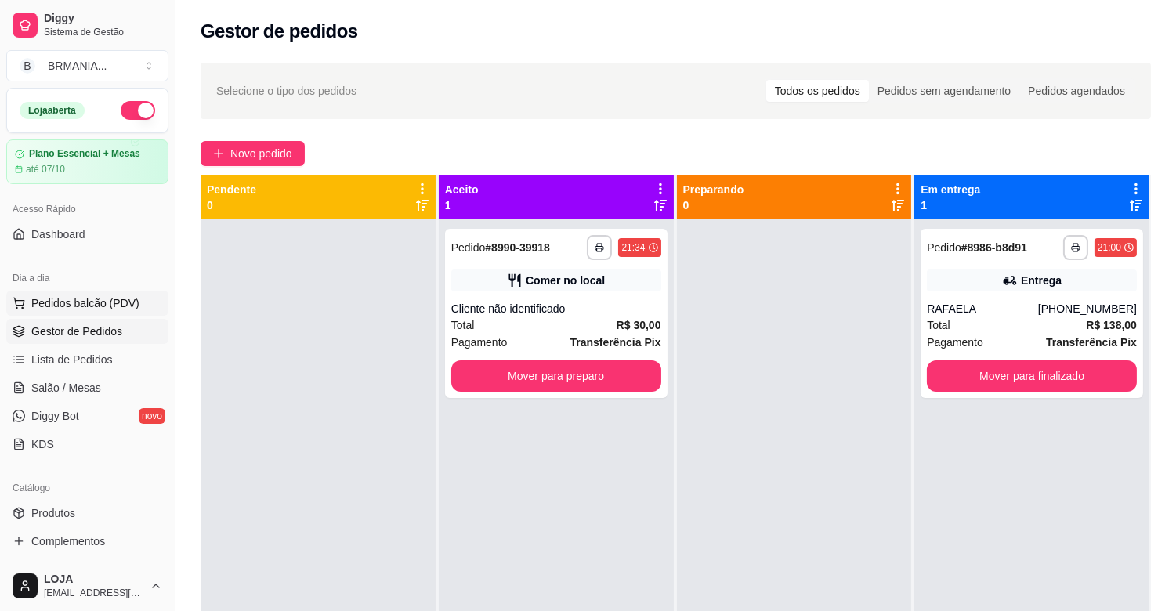
click at [77, 302] on span "Pedidos balcão (PDV)" at bounding box center [85, 303] width 108 height 16
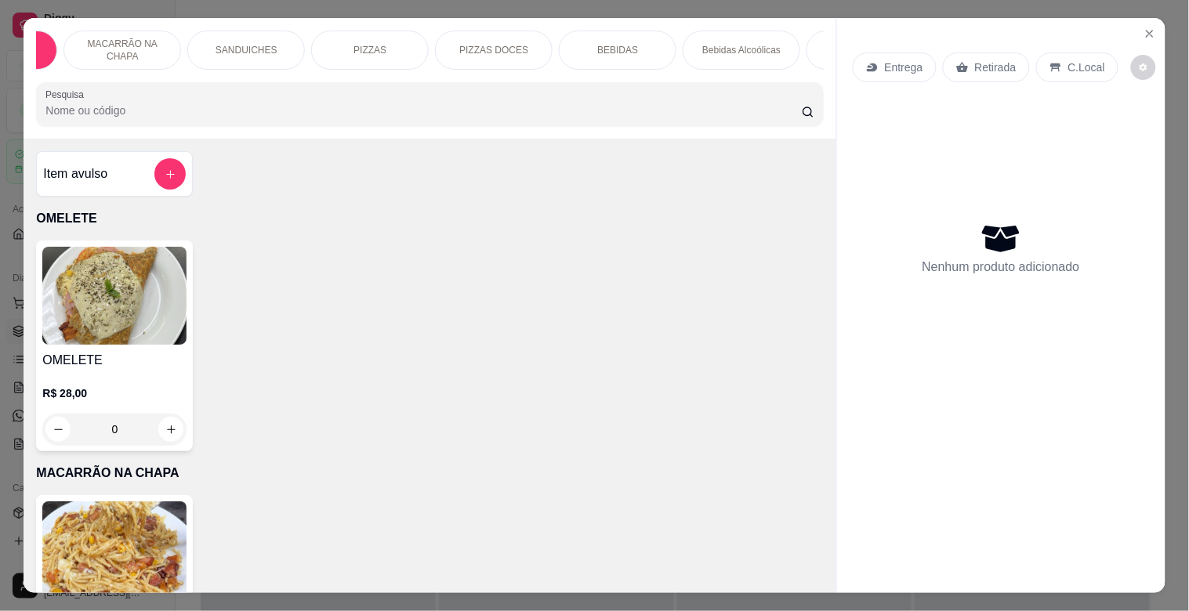
scroll to position [0, 63]
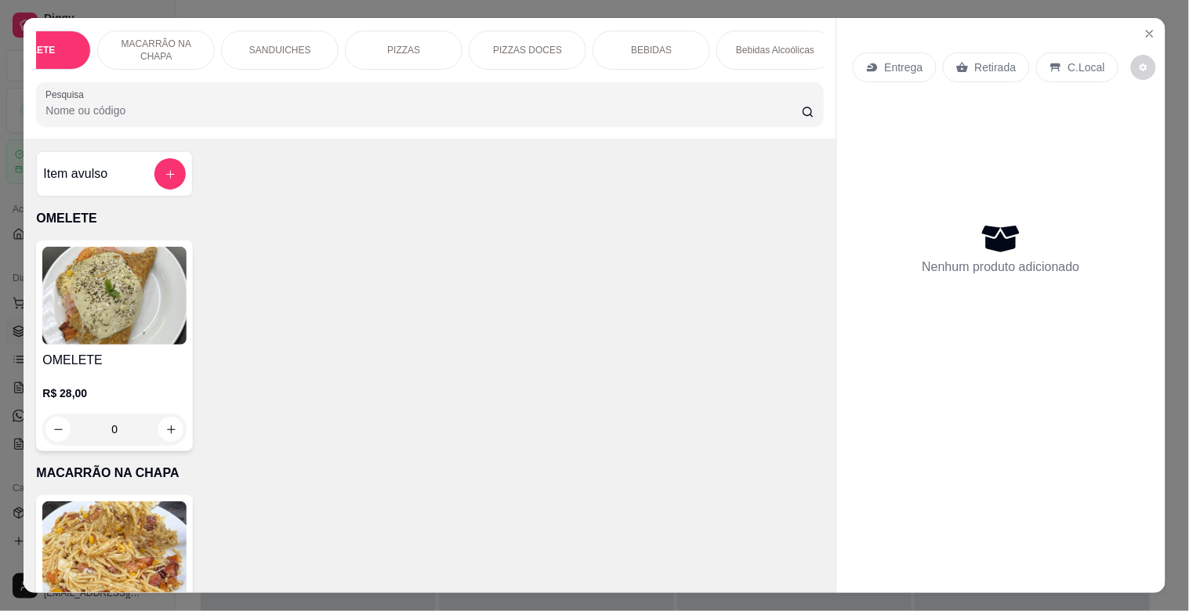
click at [271, 53] on div "SANDUICHES" at bounding box center [280, 50] width 118 height 39
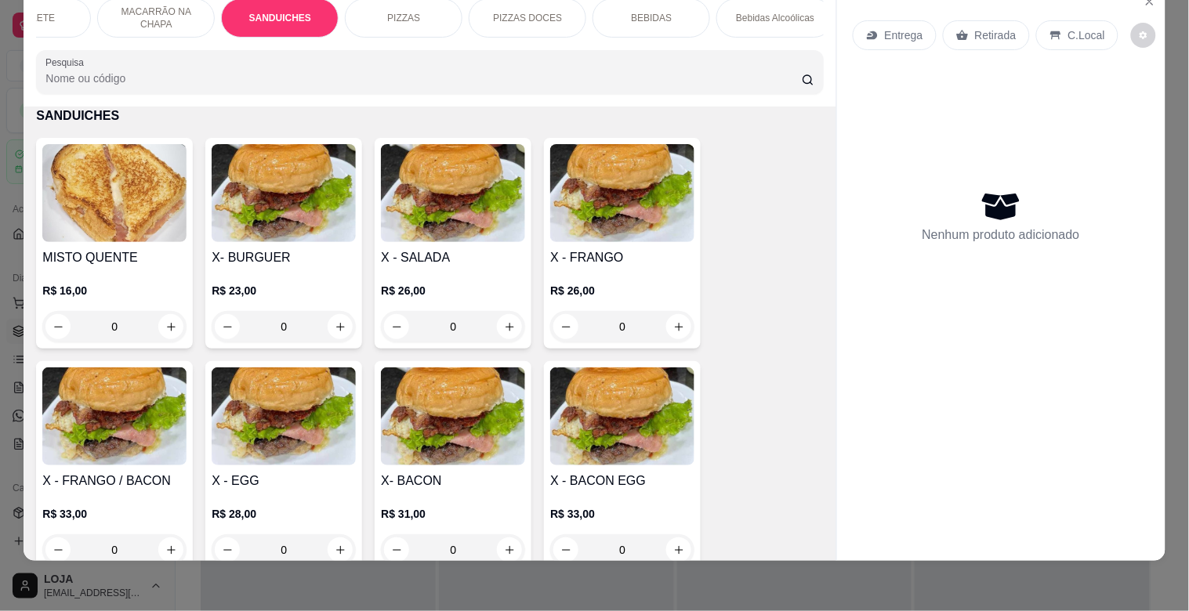
click at [457, 390] on img at bounding box center [453, 416] width 144 height 98
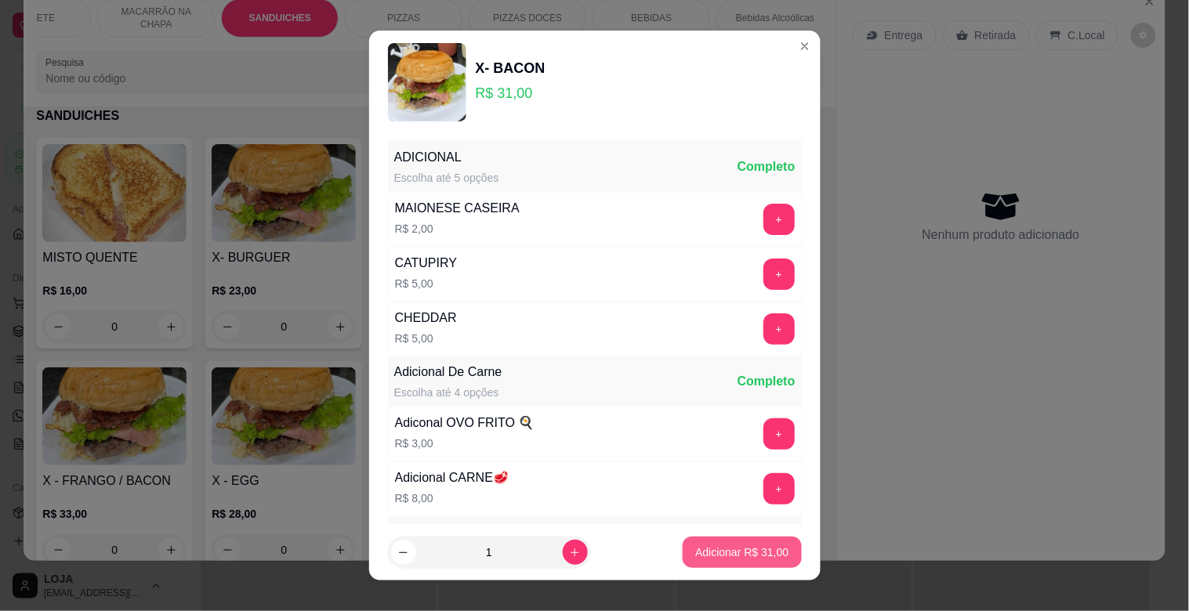
click at [755, 556] on p "Adicionar R$ 31,00" at bounding box center [741, 553] width 93 height 16
type input "1"
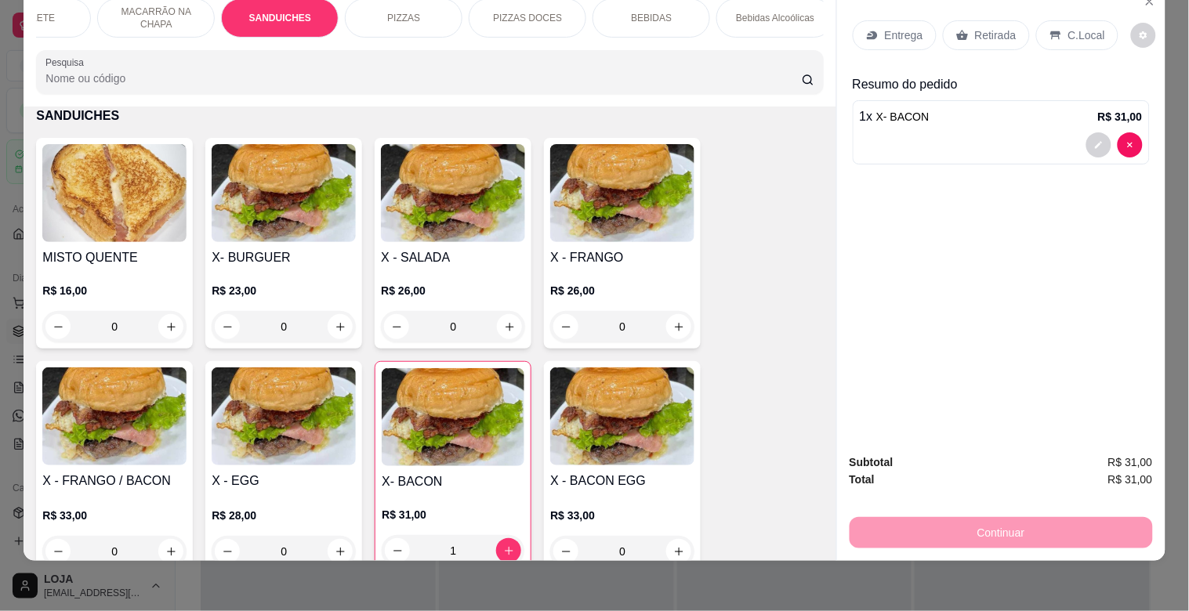
scroll to position [0, 752]
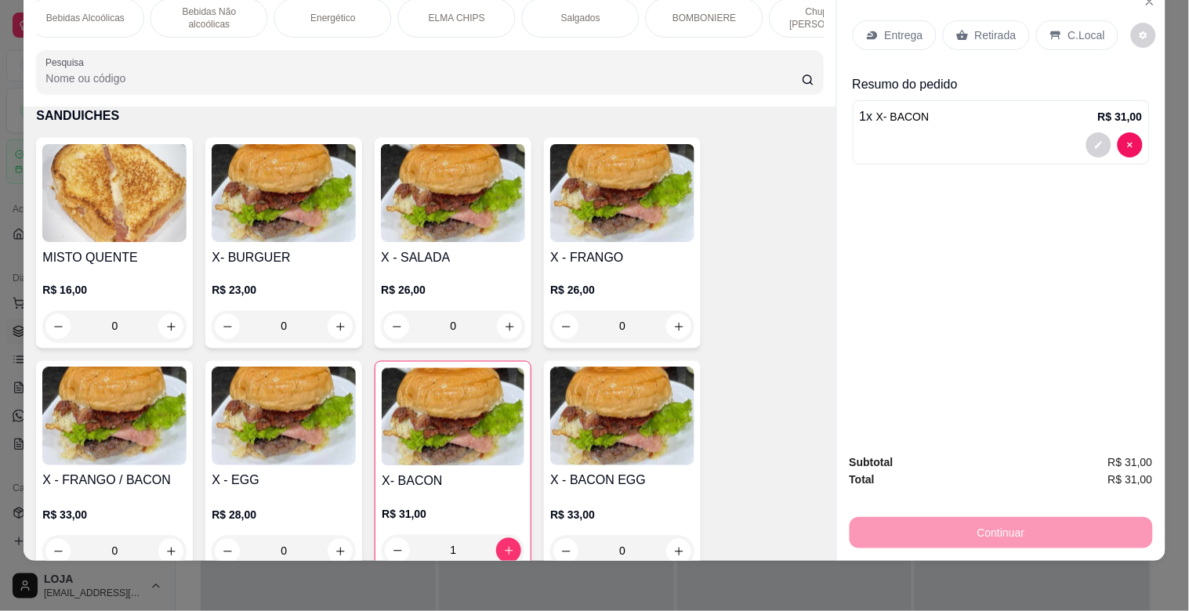
click at [723, 12] on p "BOMBONIERE" at bounding box center [704, 18] width 63 height 13
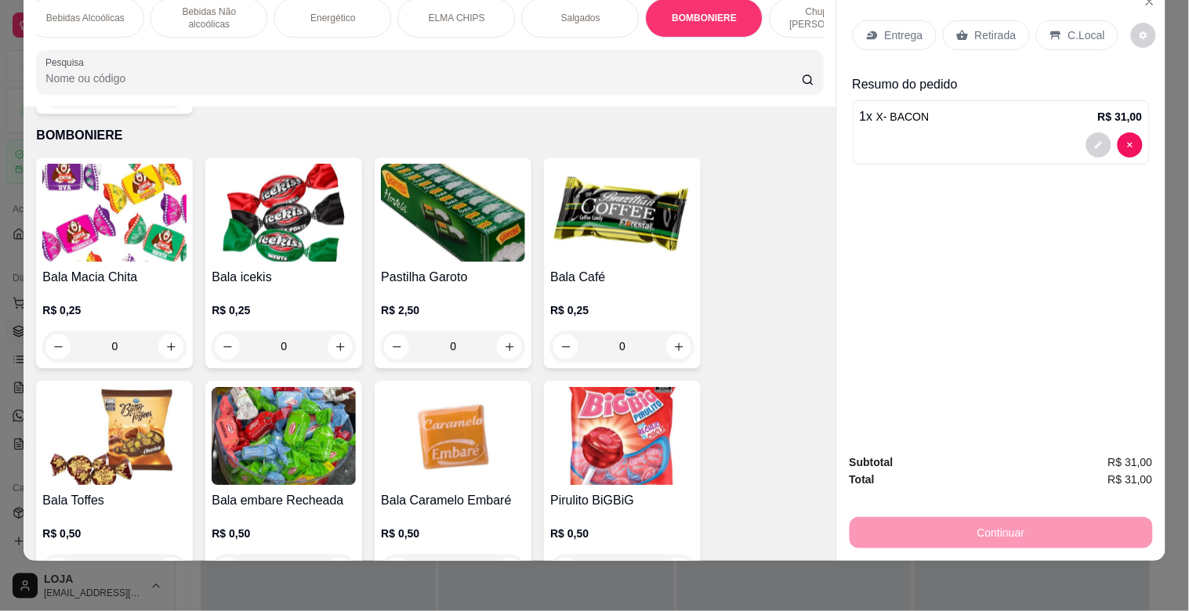
drag, startPoint x: 566, startPoint y: 8, endPoint x: 559, endPoint y: 26, distance: 19.4
click at [566, 12] on p "Salgados" at bounding box center [580, 18] width 39 height 13
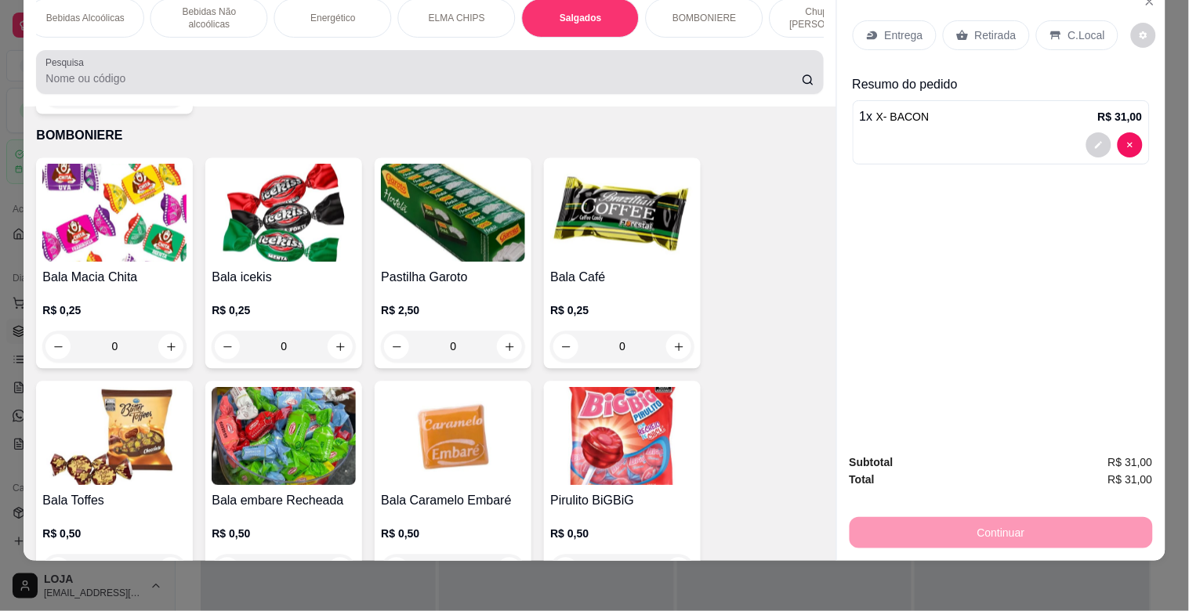
scroll to position [5112, 0]
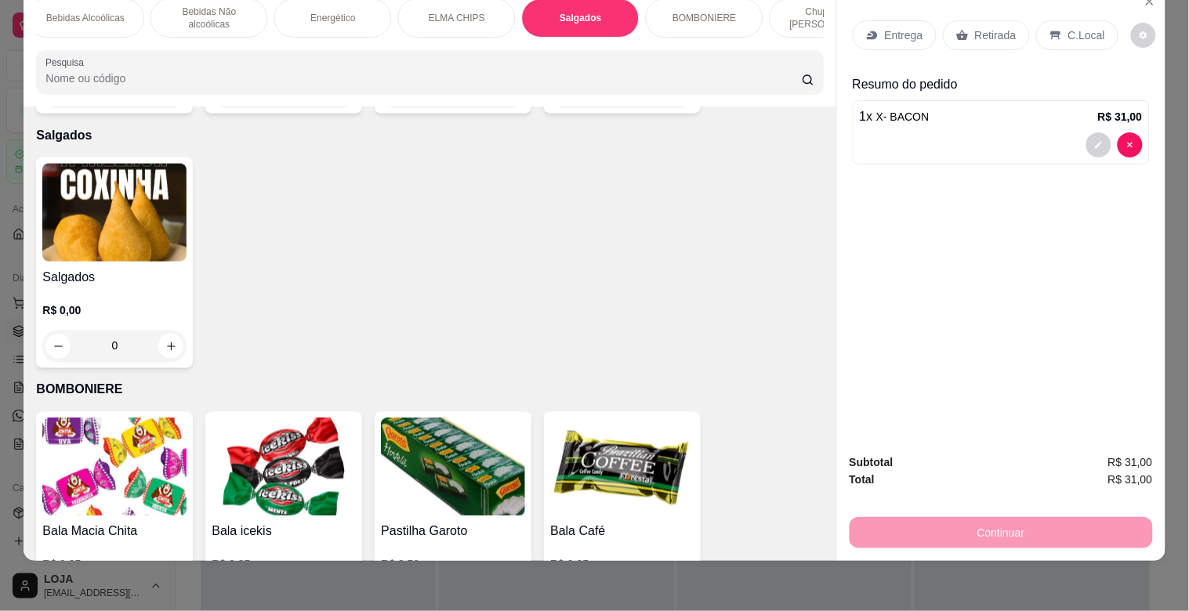
click at [118, 241] on div "Salgados R$ 0,00 0" at bounding box center [114, 262] width 157 height 211
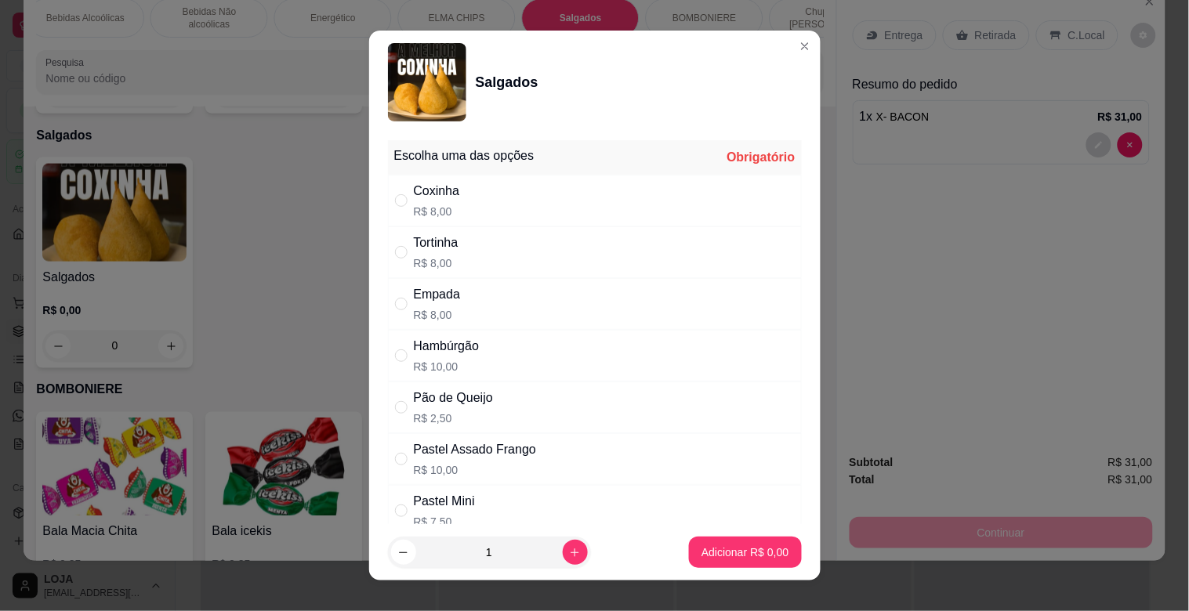
click at [442, 299] on div "Empada" at bounding box center [437, 294] width 47 height 19
radio input "true"
click at [715, 551] on p "Adicionar R$ 8,00" at bounding box center [744, 553] width 87 height 16
type input "1"
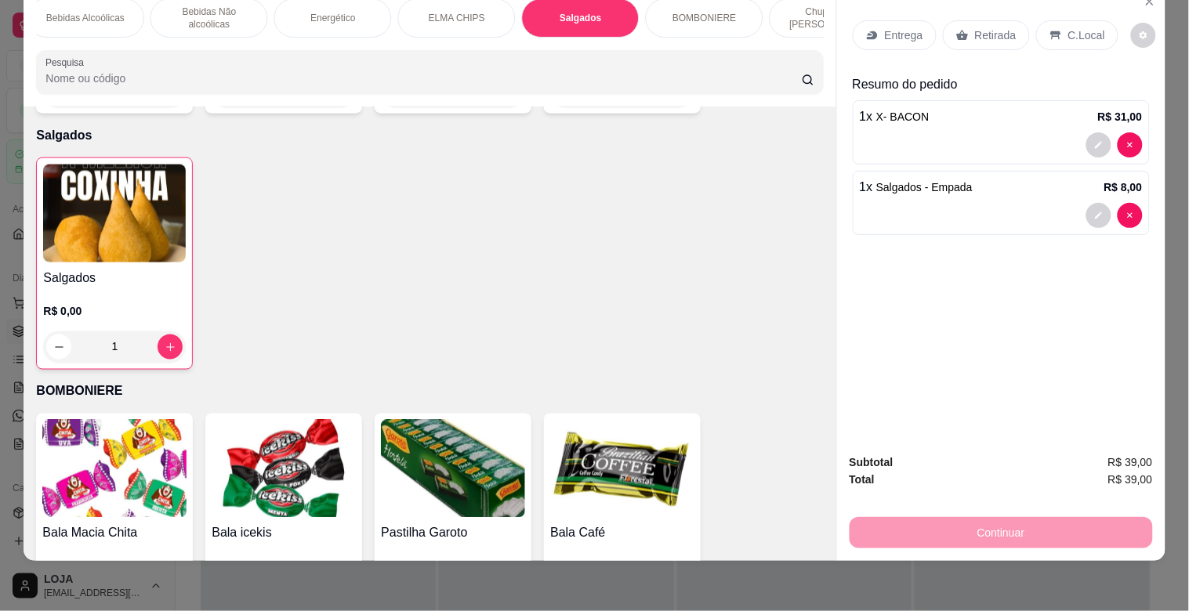
click at [1070, 27] on p "C.Local" at bounding box center [1086, 35] width 37 height 16
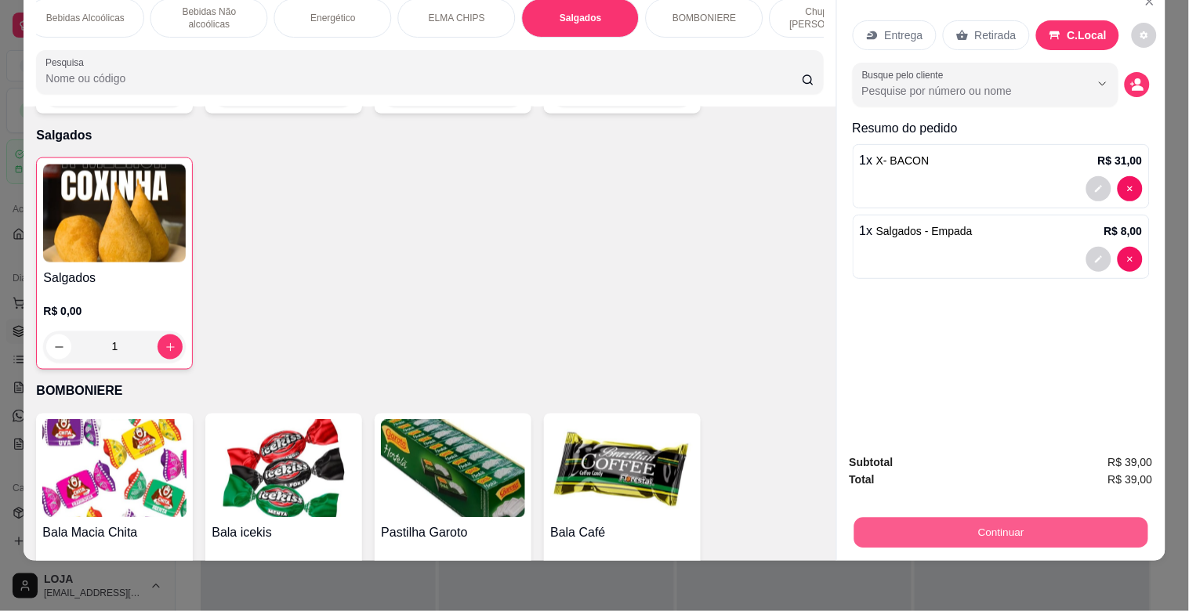
click at [994, 517] on button "Continuar" at bounding box center [1000, 532] width 294 height 31
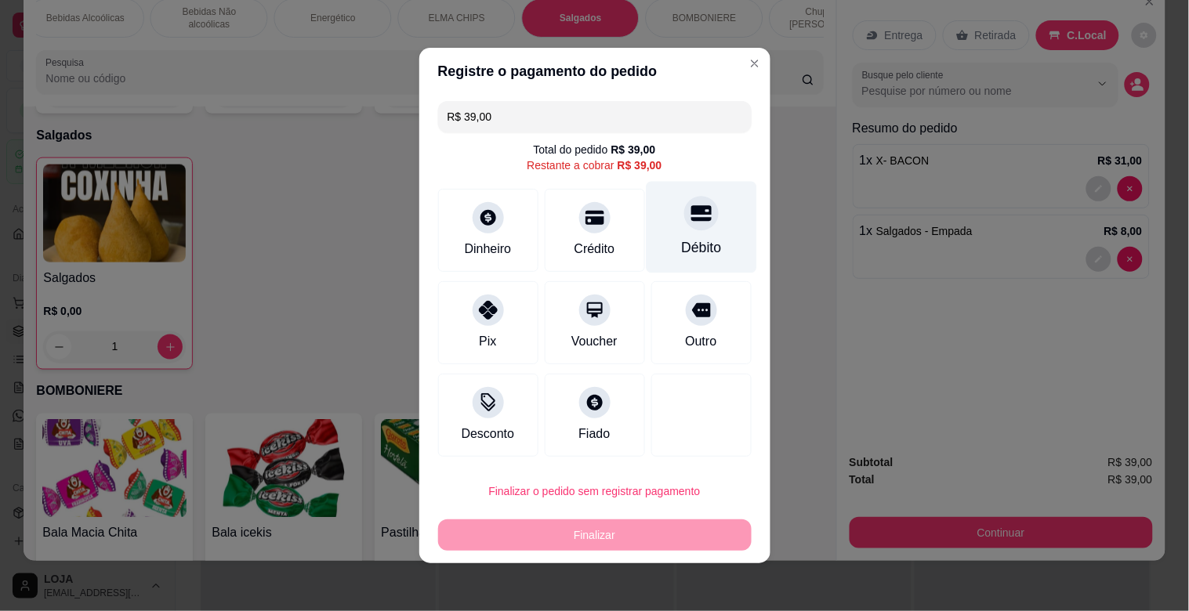
click at [684, 218] on div at bounding box center [701, 213] width 34 height 34
type input "R$ 0,00"
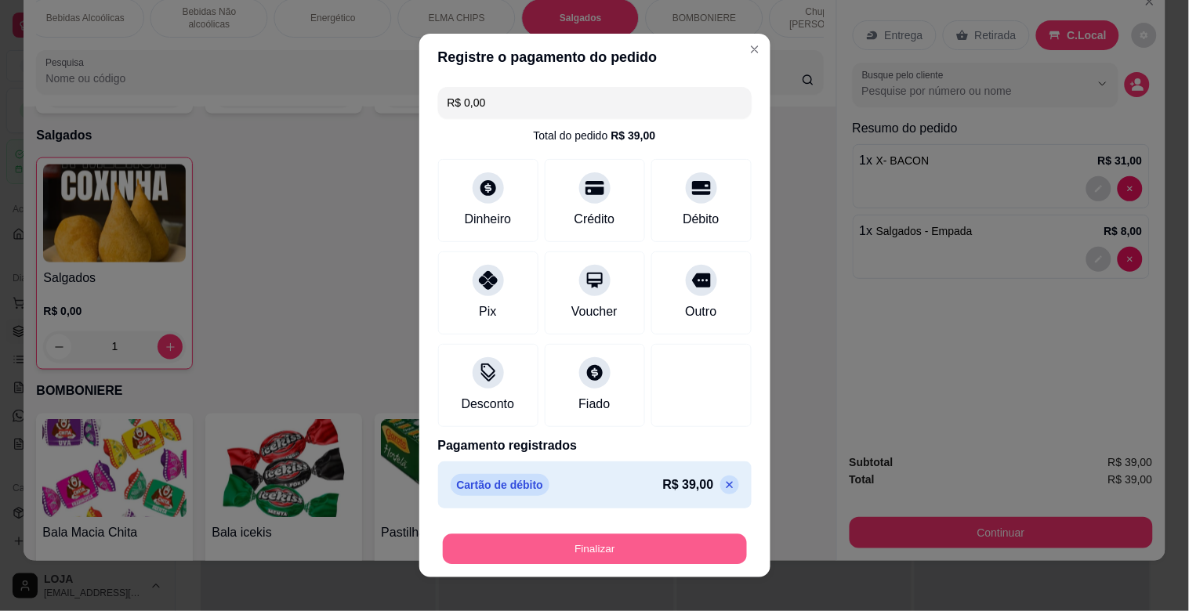
click at [636, 539] on button "Finalizar" at bounding box center [595, 549] width 304 height 31
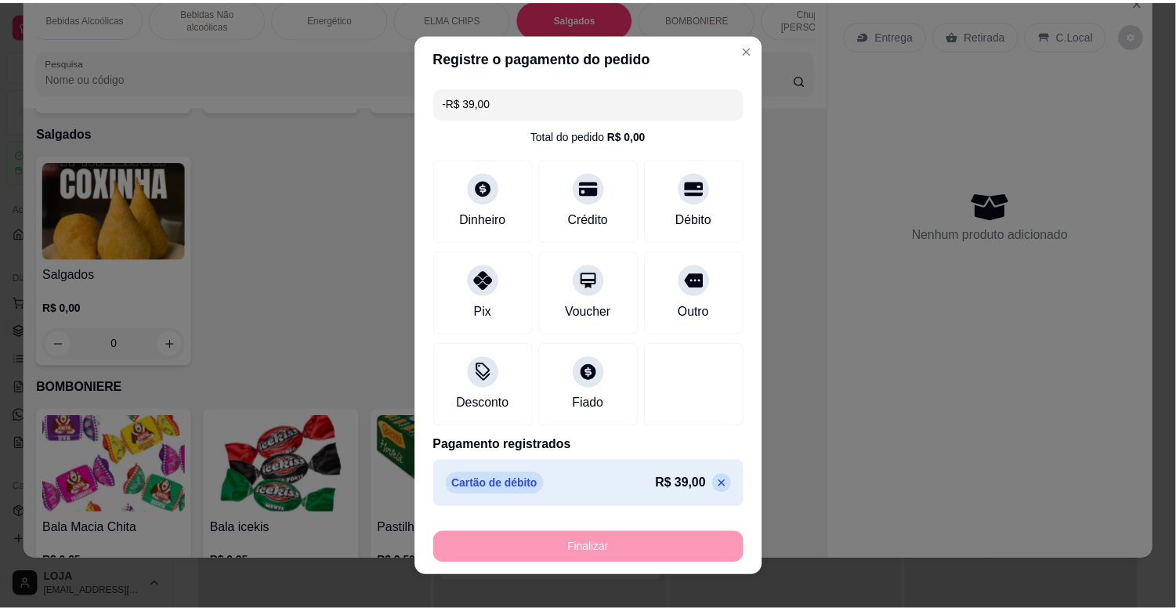
scroll to position [5110, 0]
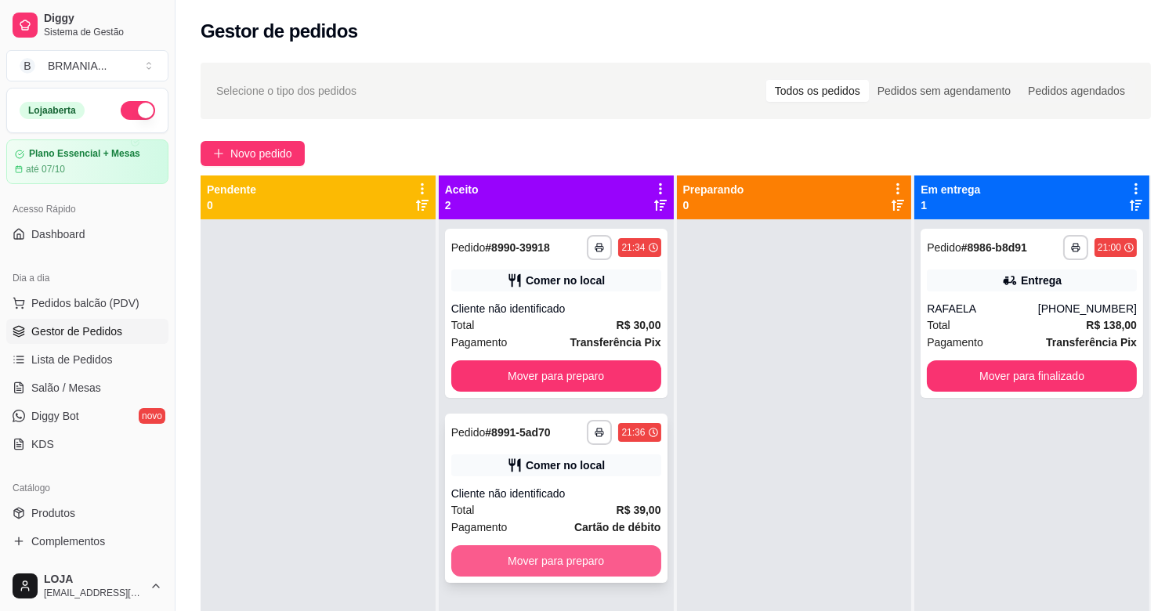
click at [608, 565] on button "Mover para preparo" at bounding box center [556, 560] width 210 height 31
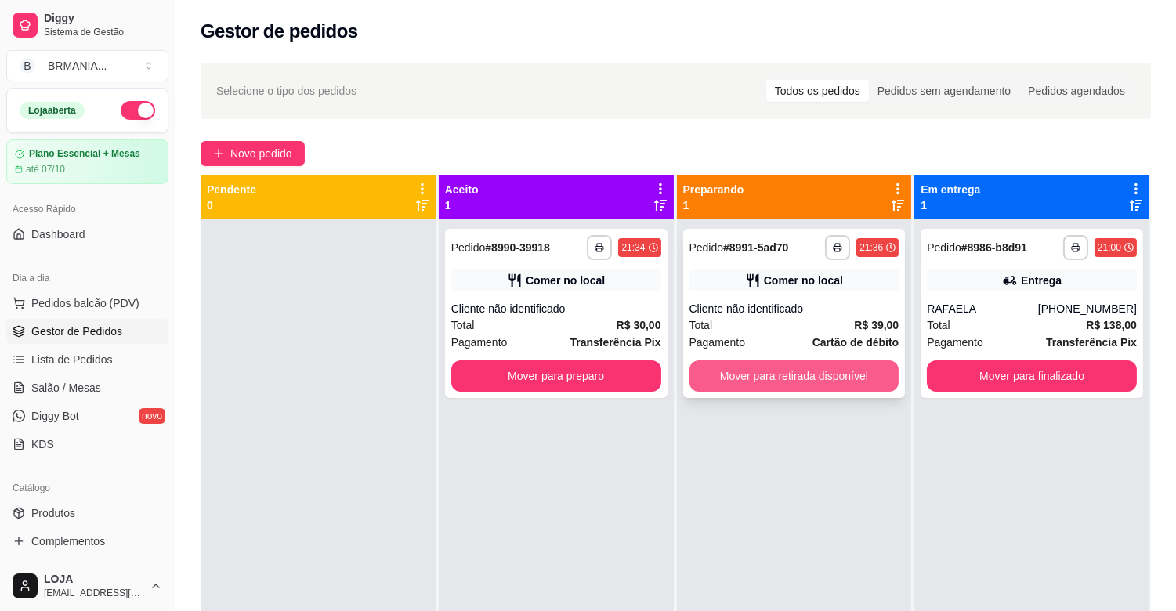
click at [848, 363] on button "Mover para retirada disponível" at bounding box center [795, 375] width 210 height 31
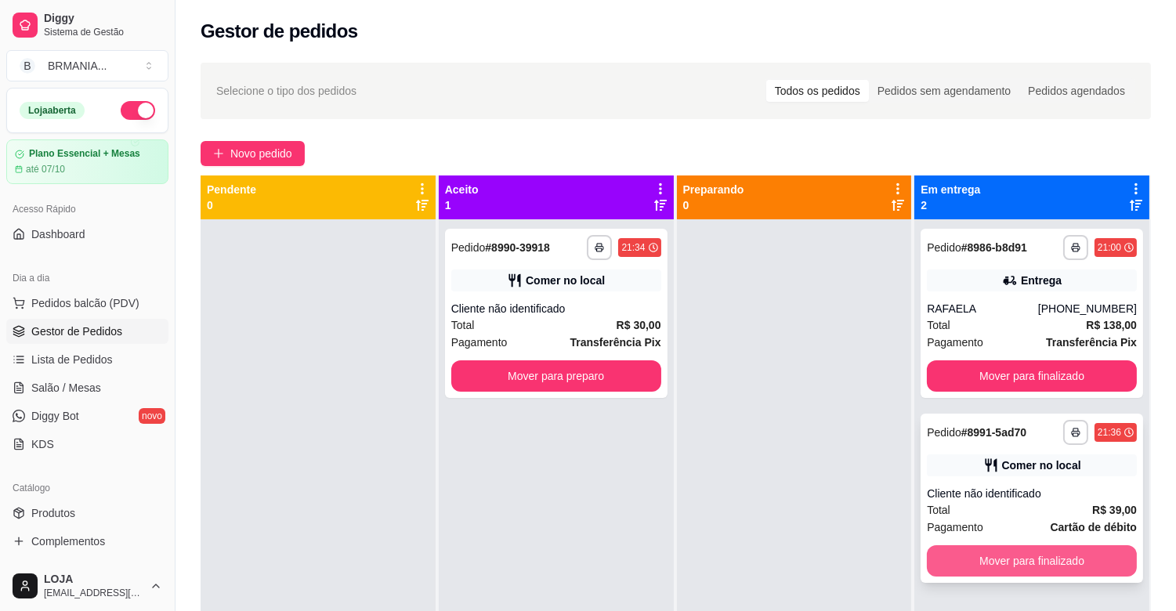
click at [1083, 559] on button "Mover para finalizado" at bounding box center [1032, 560] width 210 height 31
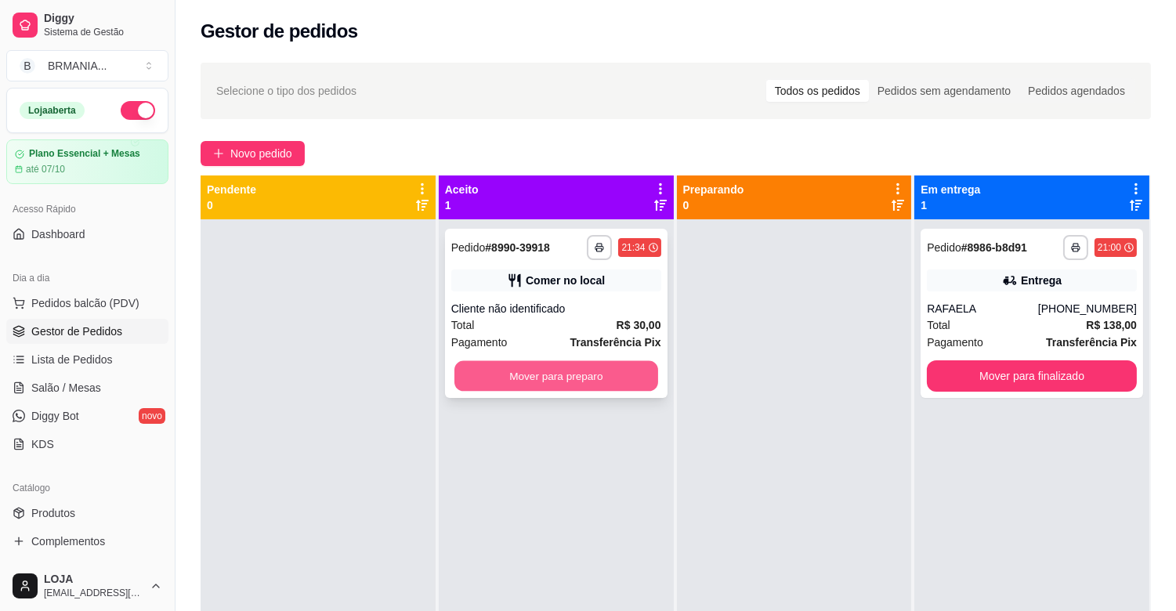
click at [617, 362] on button "Mover para preparo" at bounding box center [556, 376] width 204 height 31
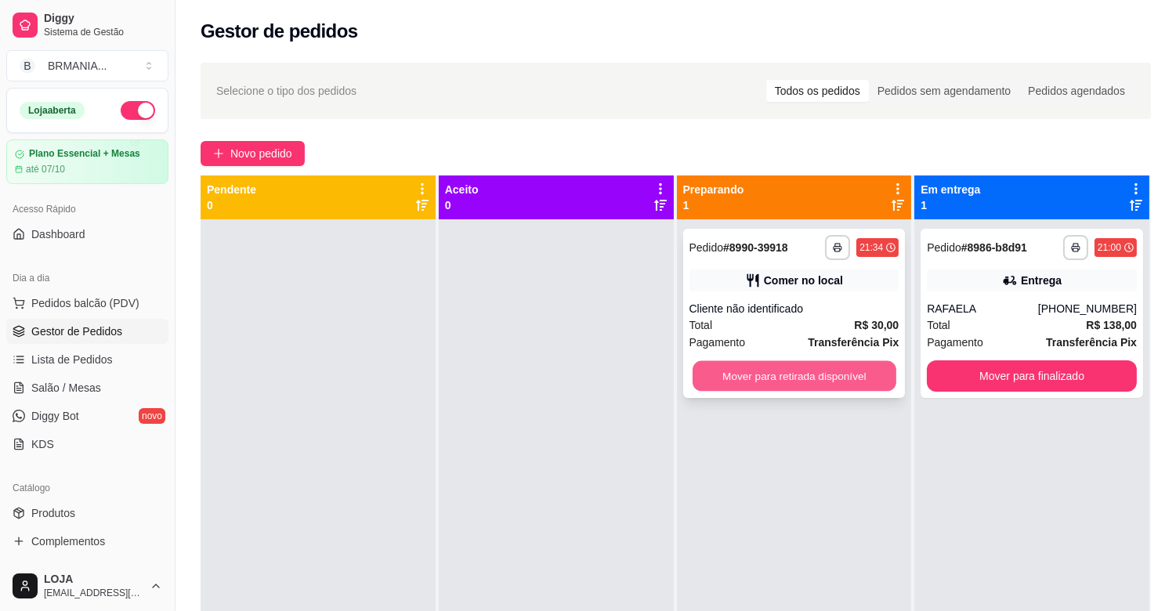
click at [780, 382] on button "Mover para retirada disponível" at bounding box center [795, 376] width 204 height 31
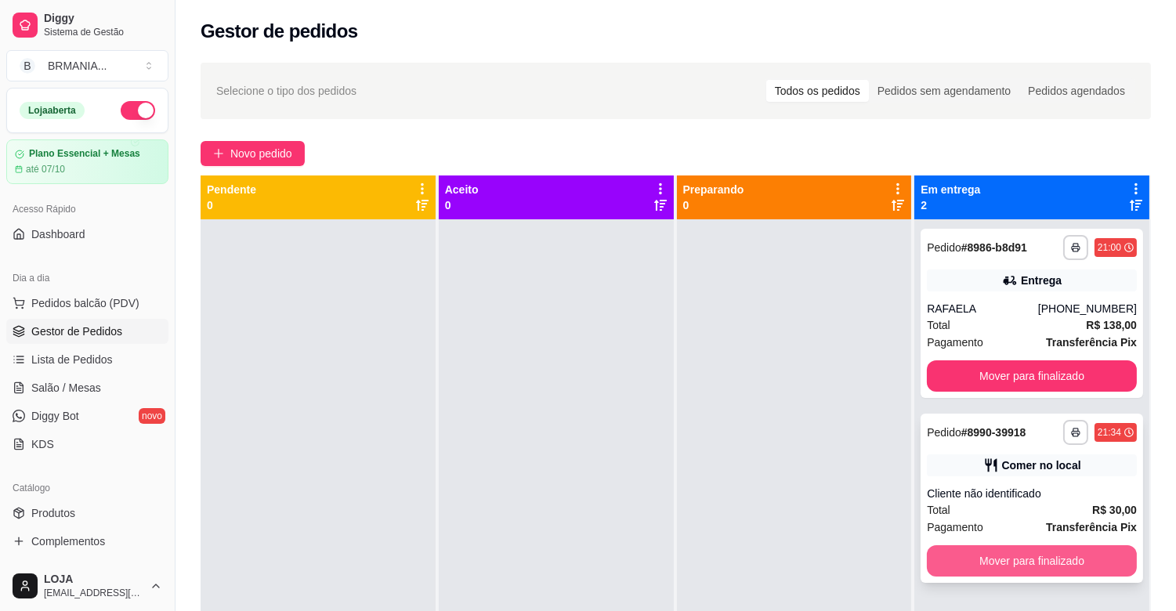
click at [1101, 562] on button "Mover para finalizado" at bounding box center [1032, 560] width 210 height 31
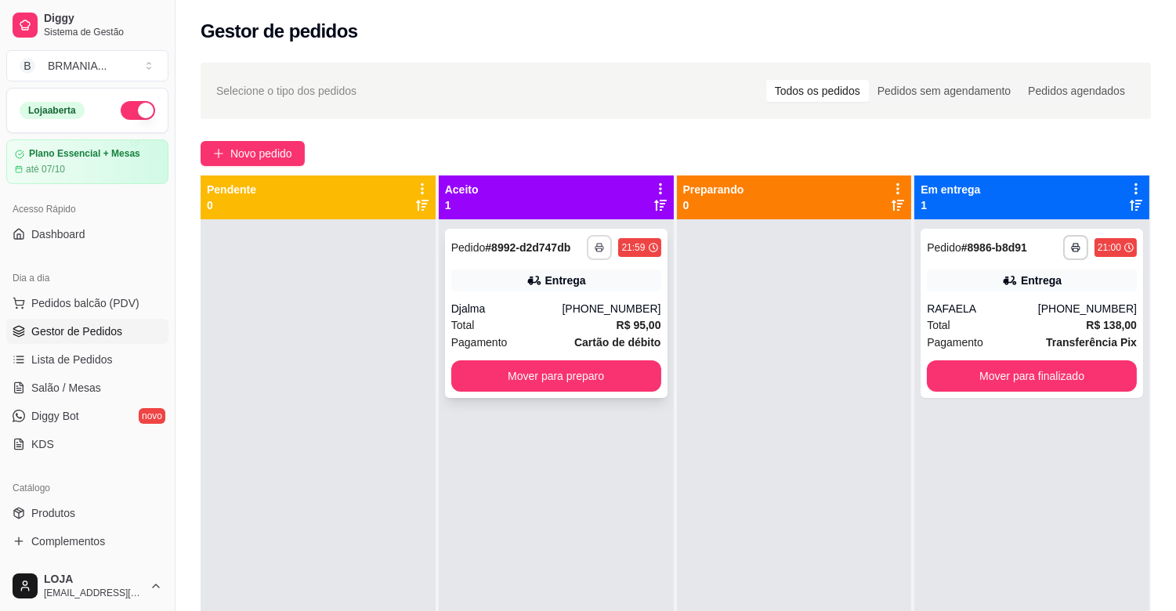
click at [605, 248] on button "button" at bounding box center [599, 247] width 25 height 25
click at [563, 304] on button "IMPRESSORA" at bounding box center [553, 302] width 110 height 24
click at [569, 375] on button "Mover para preparo" at bounding box center [556, 375] width 210 height 31
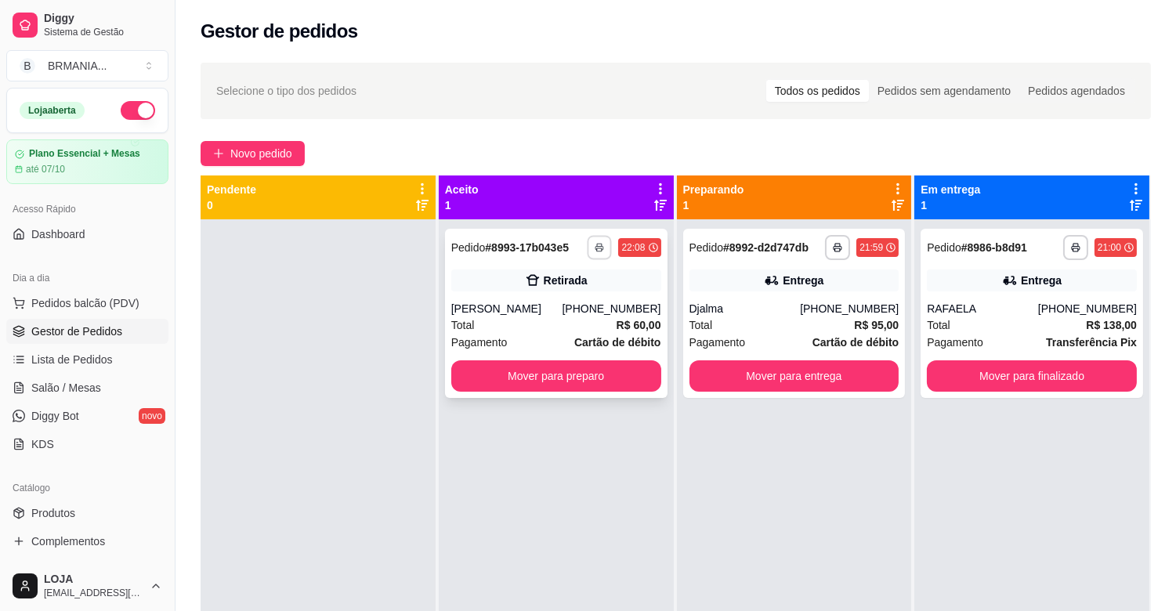
click at [600, 247] on button "button" at bounding box center [600, 247] width 24 height 24
click at [576, 304] on button "IMPRESSORA" at bounding box center [553, 302] width 110 height 24
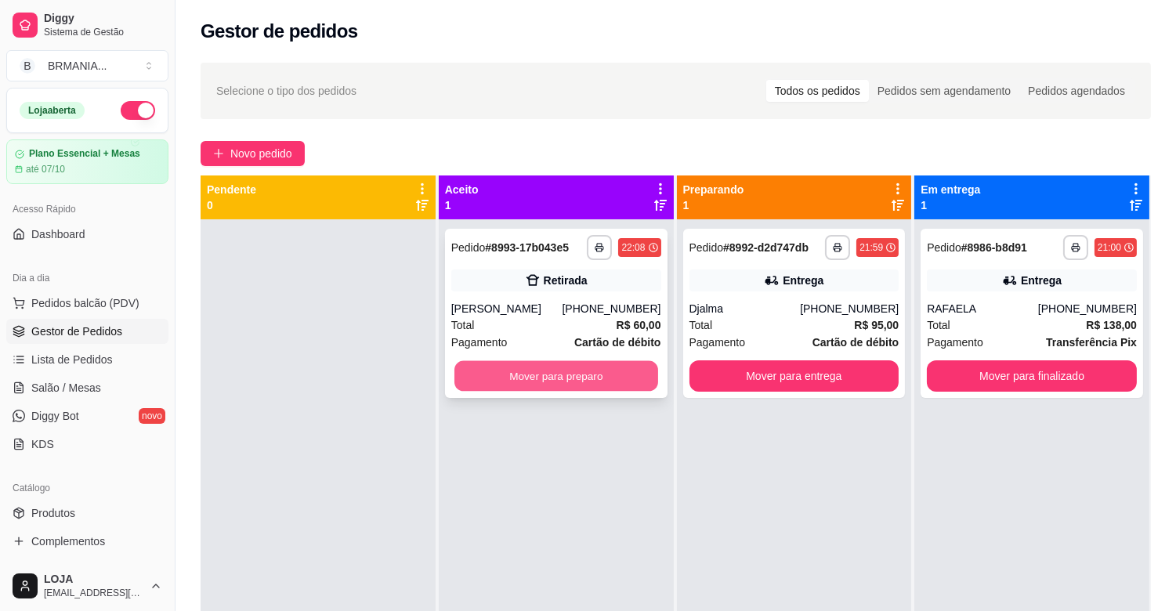
click at [597, 373] on button "Mover para preparo" at bounding box center [556, 376] width 204 height 31
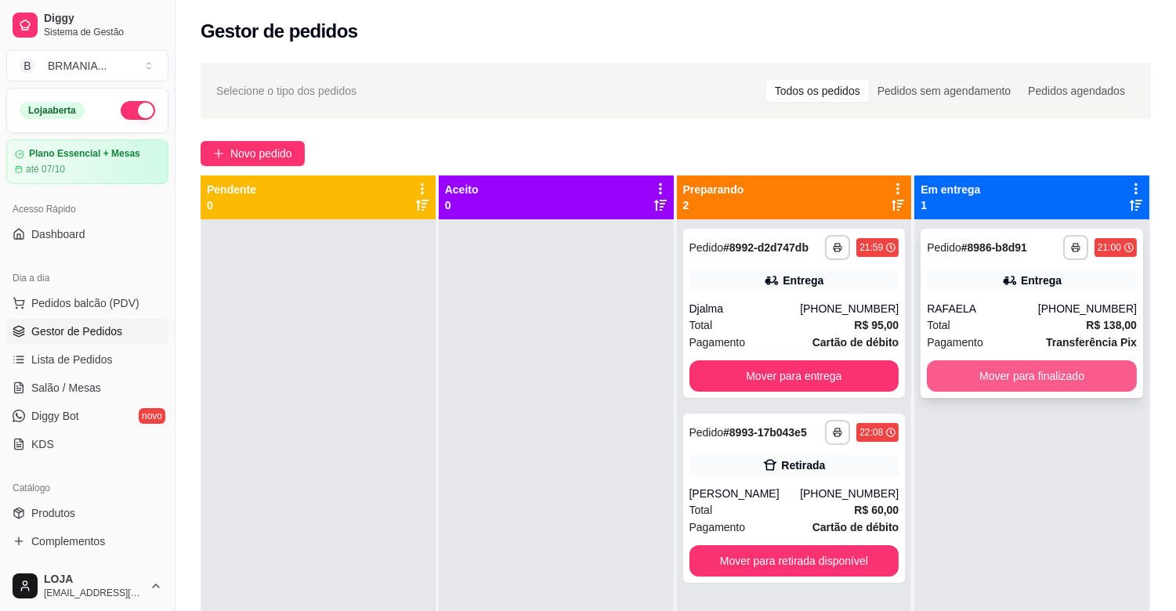
click at [1016, 369] on button "Mover para finalizado" at bounding box center [1032, 375] width 210 height 31
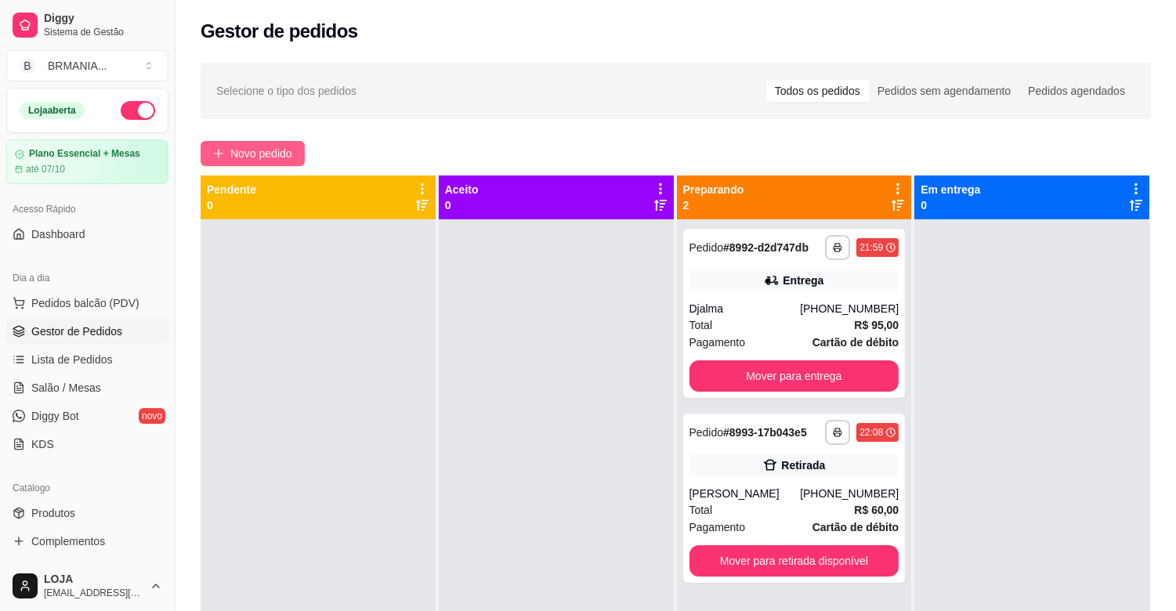
drag, startPoint x: 268, startPoint y: 135, endPoint x: 268, endPoint y: 147, distance: 11.8
click at [267, 136] on div "**********" at bounding box center [676, 429] width 1001 height 752
click at [268, 149] on span "Novo pedido" at bounding box center [261, 153] width 62 height 17
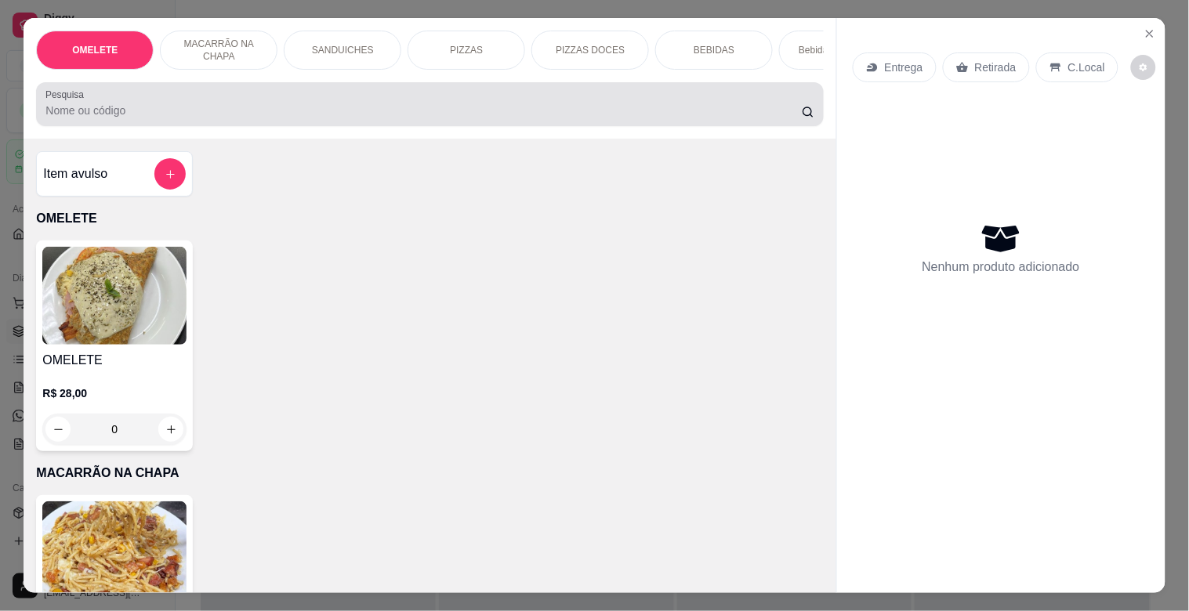
click at [284, 100] on div at bounding box center [429, 104] width 768 height 31
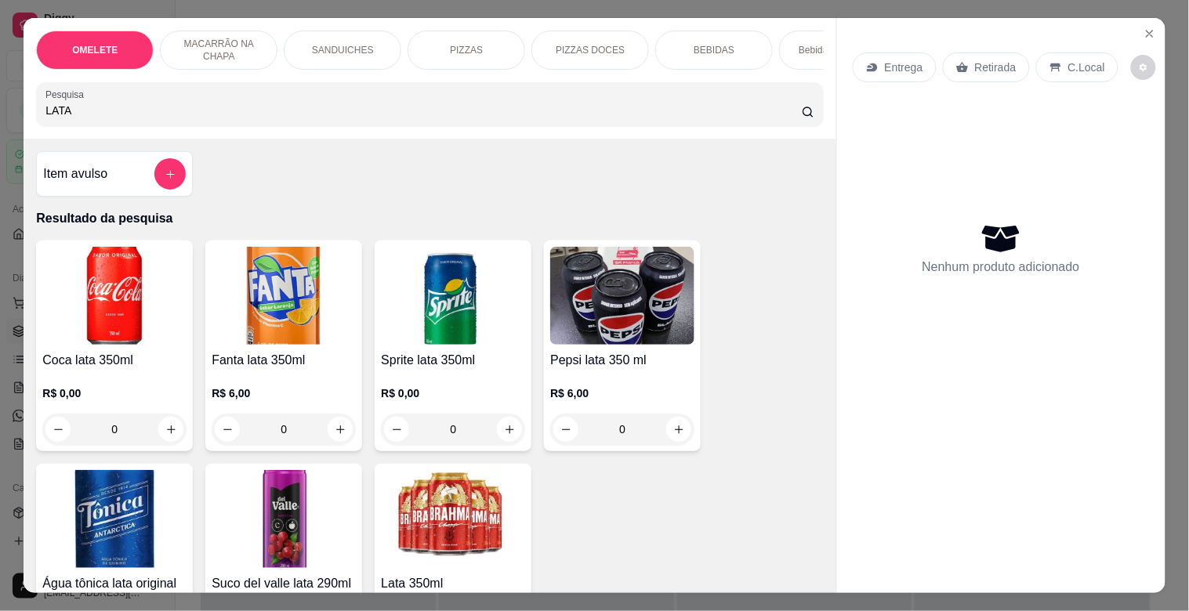
click at [412, 494] on img at bounding box center [453, 519] width 144 height 98
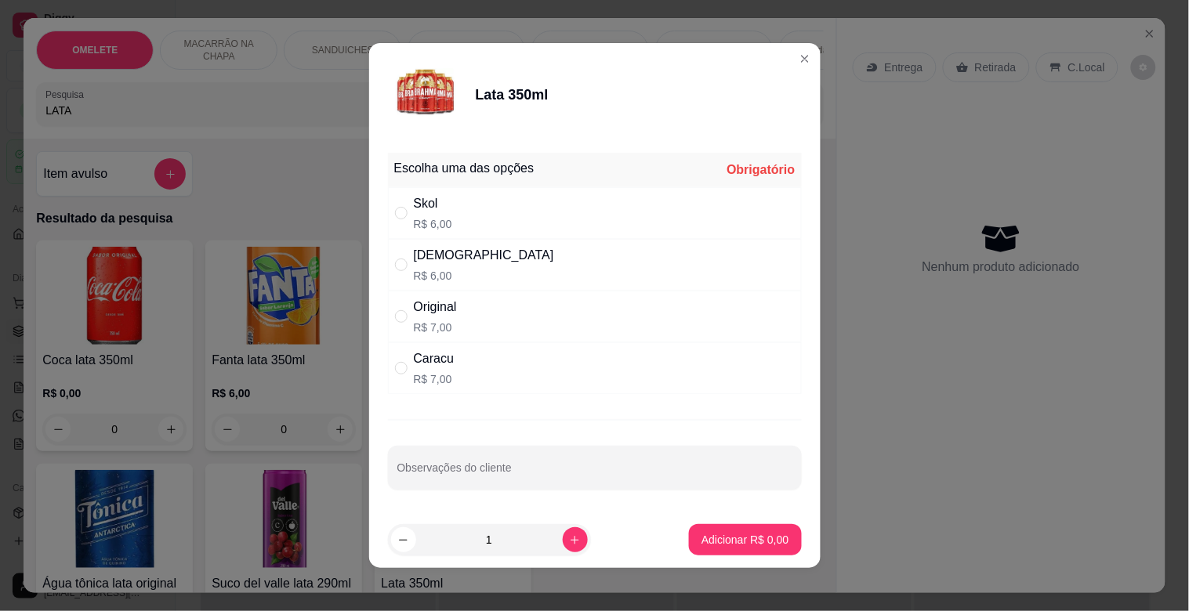
click at [444, 274] on p "R$ 6,00" at bounding box center [484, 276] width 140 height 16
click at [703, 535] on p "Adicionar R$ 6,00" at bounding box center [745, 539] width 85 height 15
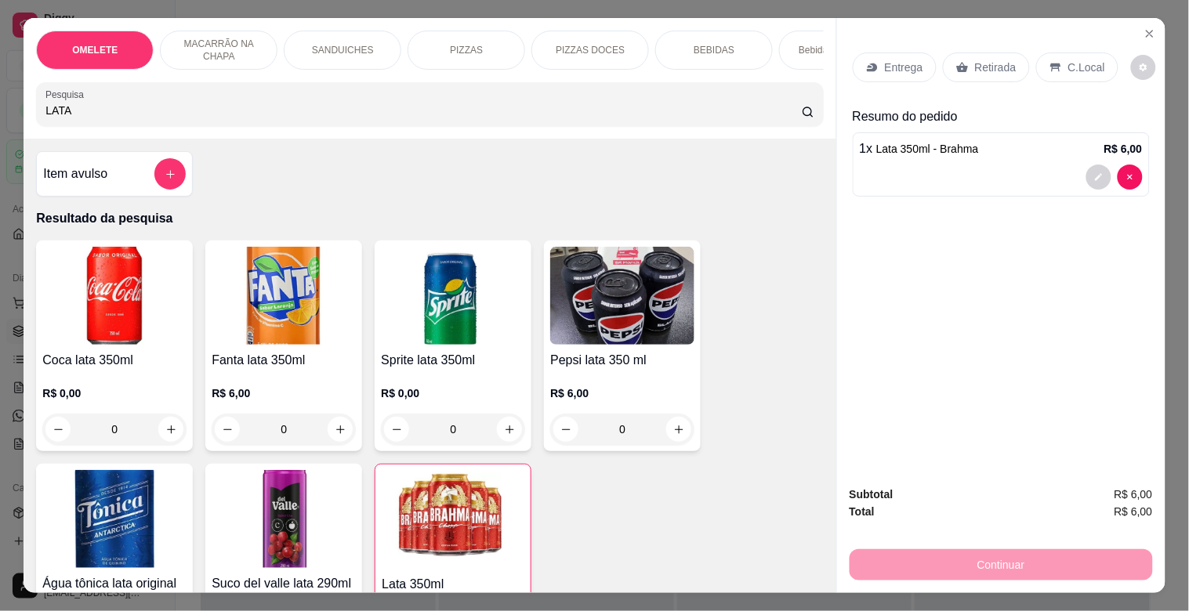
click at [975, 60] on p "Retirada" at bounding box center [996, 68] width 42 height 16
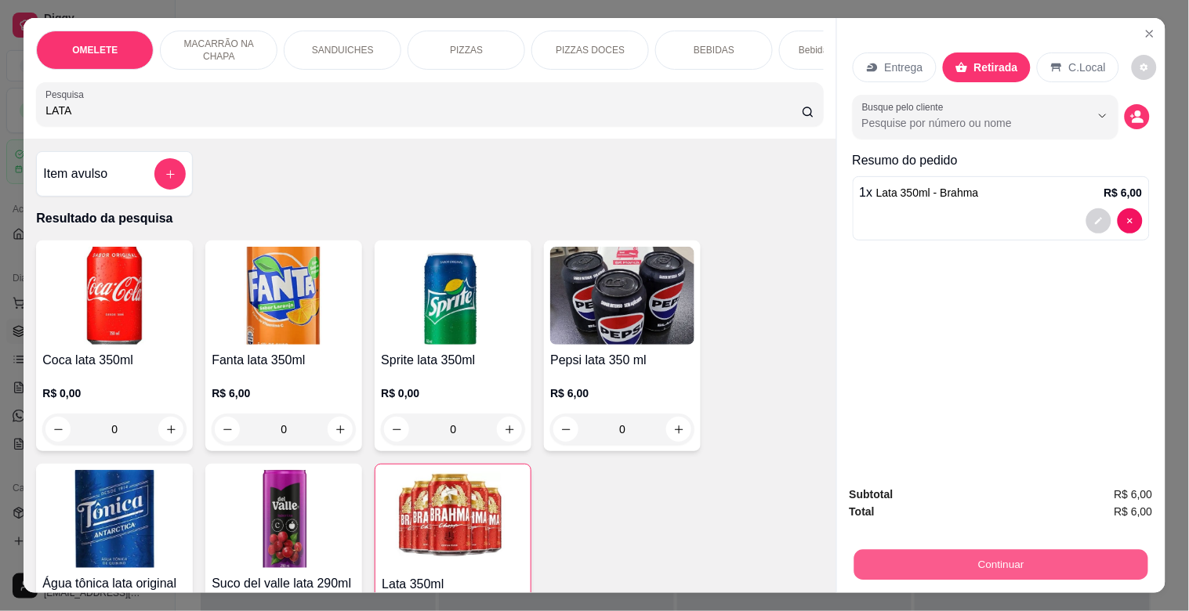
click at [983, 554] on button "Continuar" at bounding box center [1000, 564] width 294 height 31
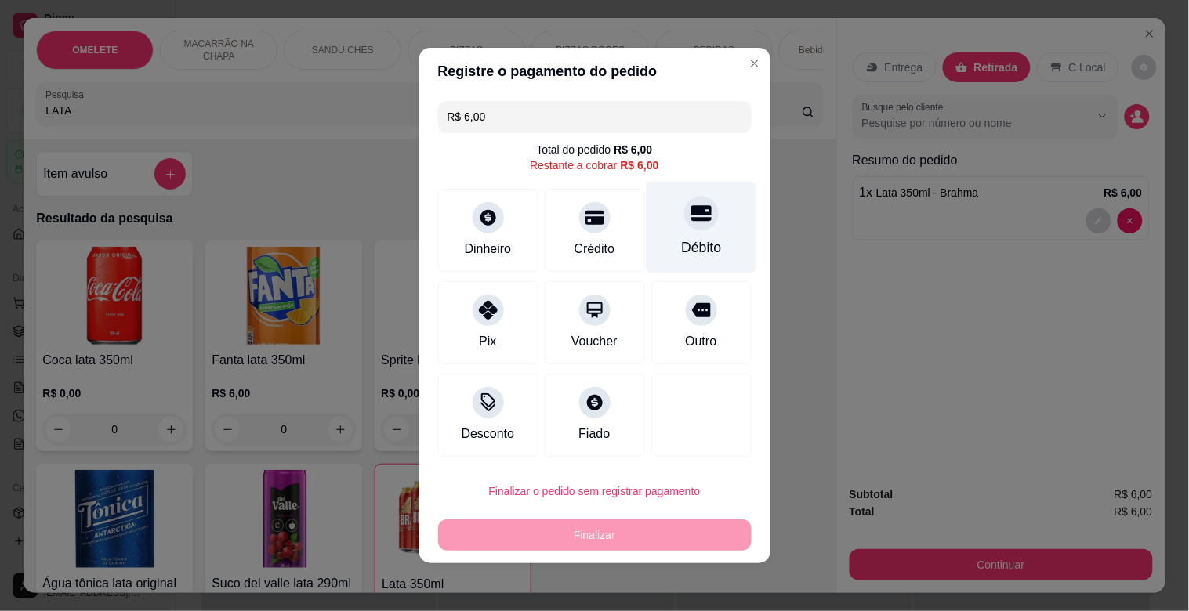
click at [692, 235] on div "Débito" at bounding box center [701, 228] width 110 height 92
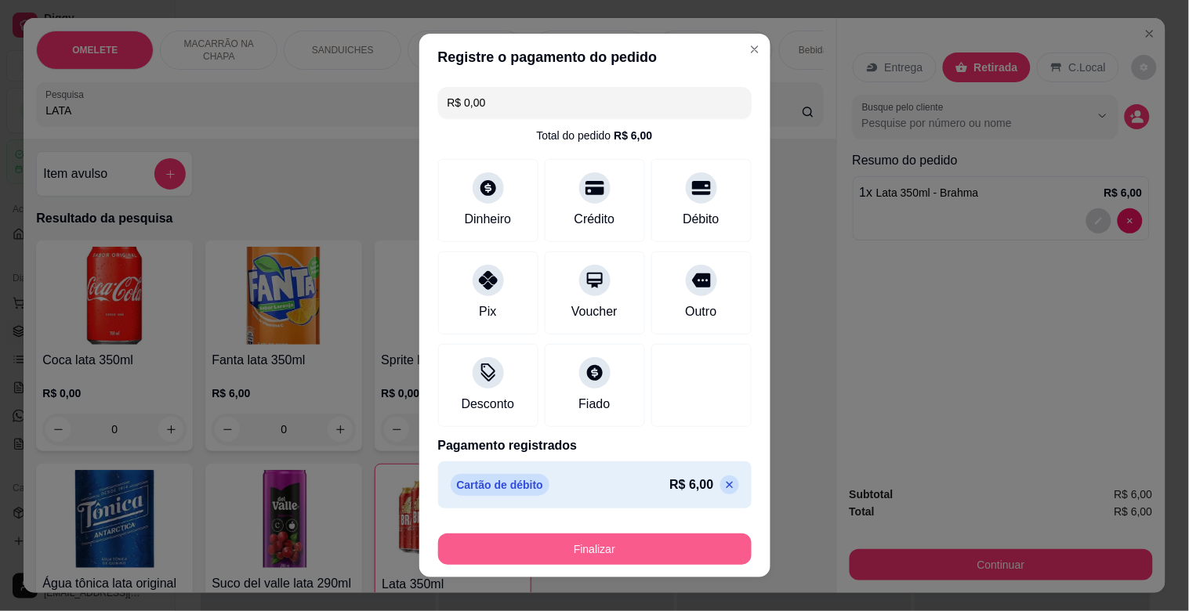
click at [536, 551] on button "Finalizar" at bounding box center [594, 549] width 313 height 31
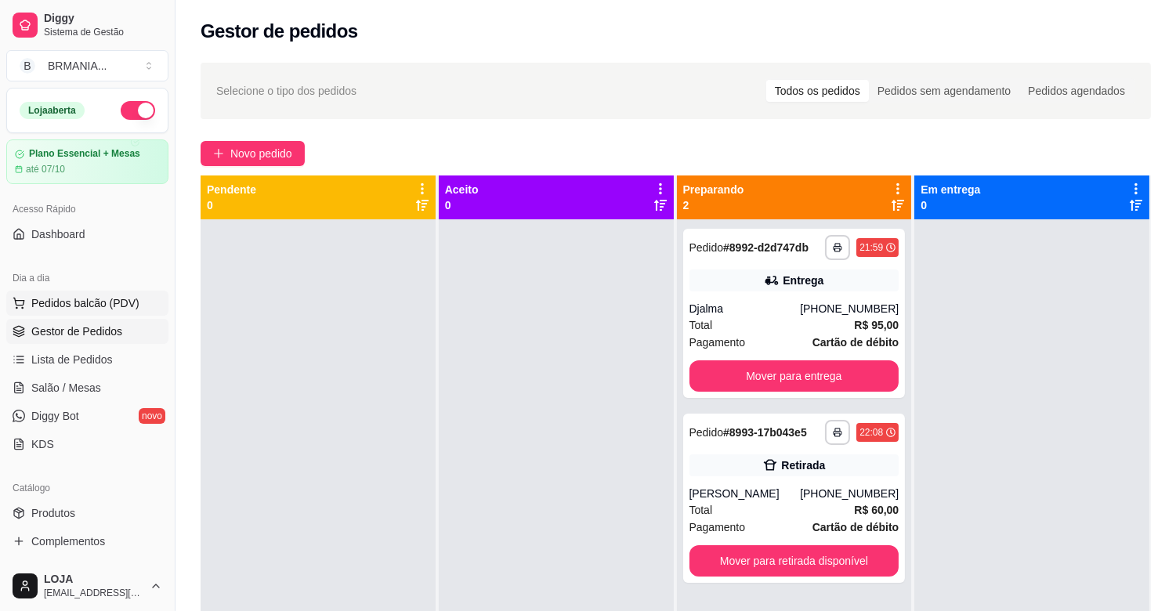
click at [96, 301] on span "Pedidos balcão (PDV)" at bounding box center [85, 303] width 108 height 16
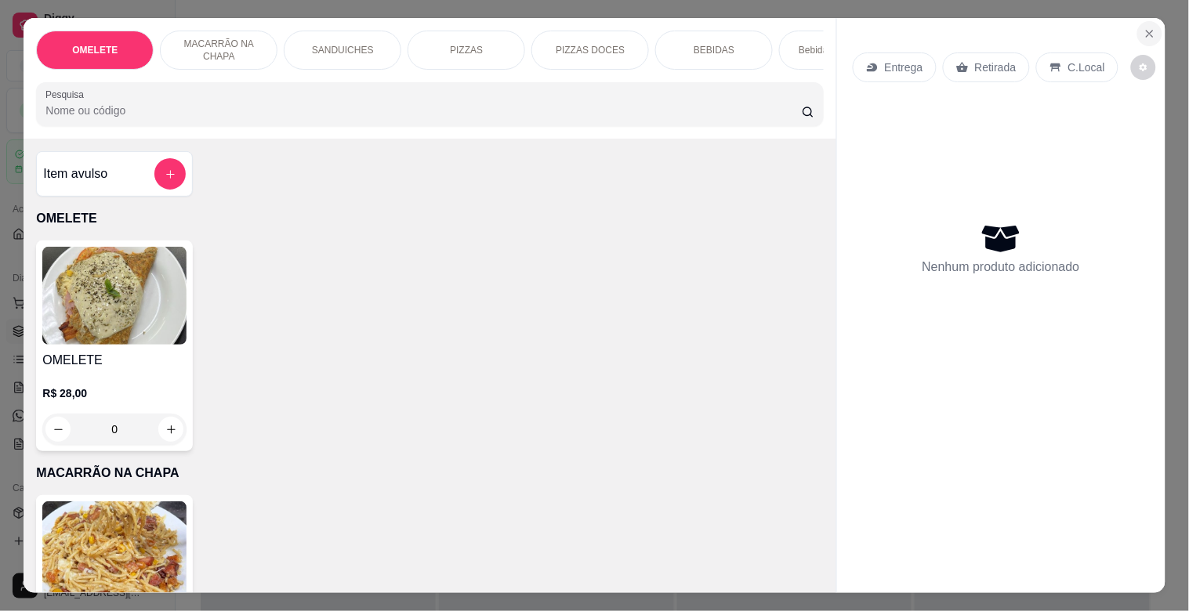
click at [1143, 27] on icon "Close" at bounding box center [1149, 33] width 13 height 13
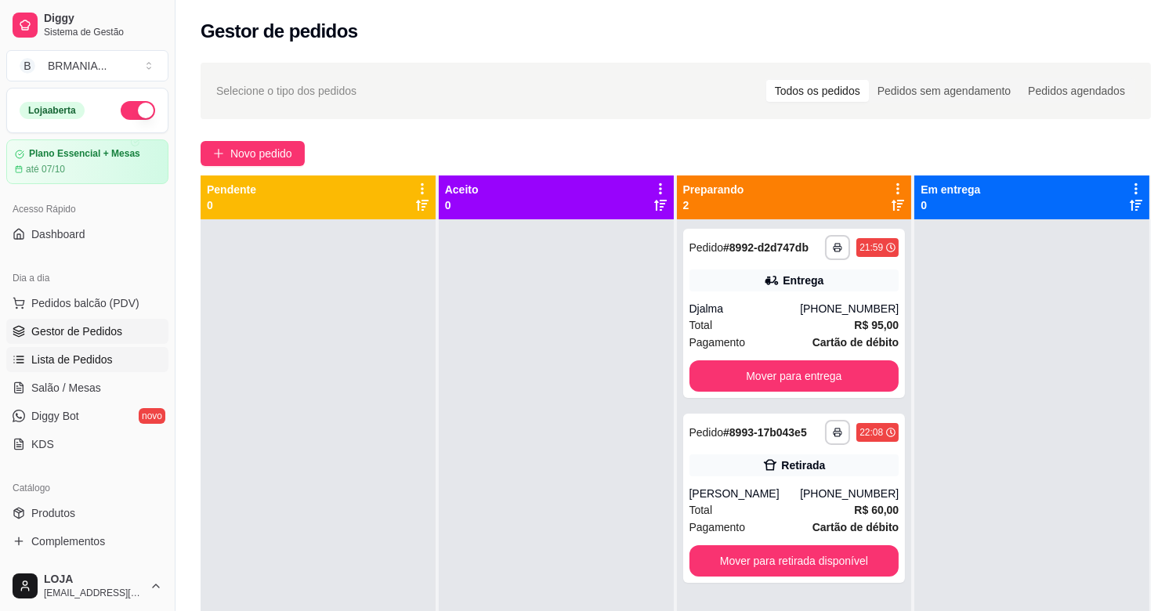
click at [63, 363] on span "Lista de Pedidos" at bounding box center [71, 360] width 81 height 16
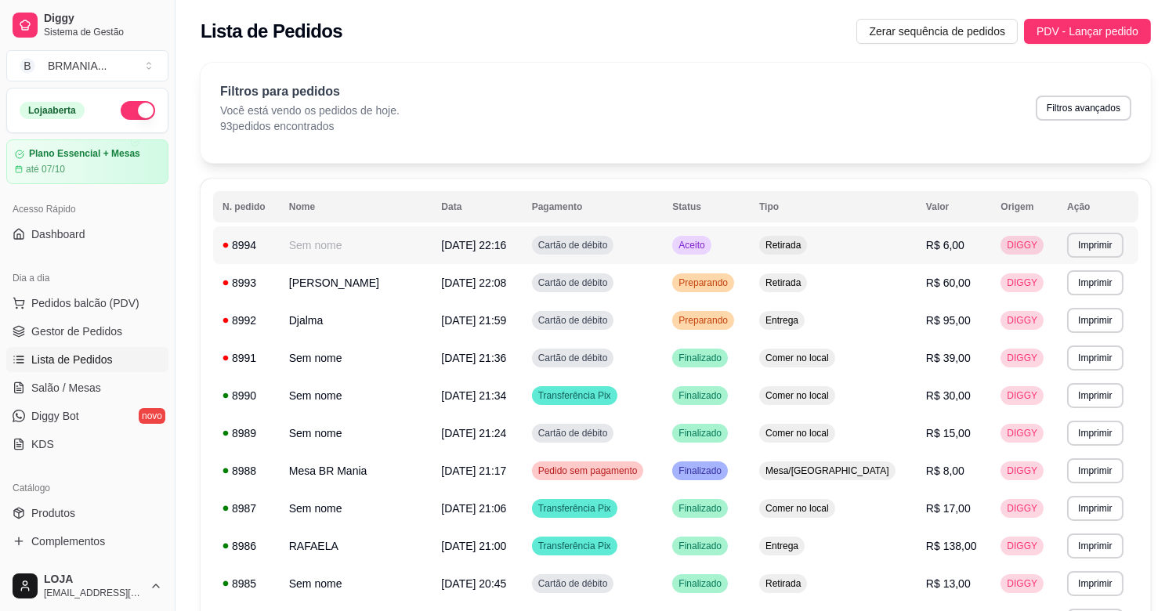
click at [750, 241] on td "Aceito" at bounding box center [706, 245] width 87 height 38
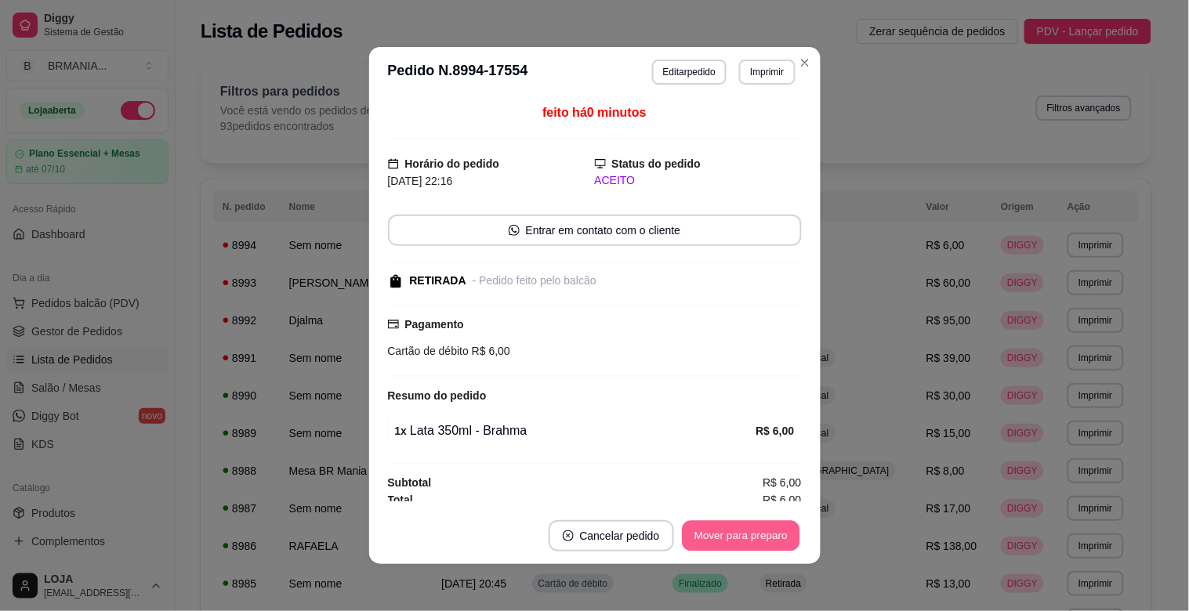
click at [709, 527] on button "Mover para preparo" at bounding box center [741, 536] width 118 height 31
click at [723, 526] on button "Mover para retirada disponível" at bounding box center [714, 535] width 173 height 31
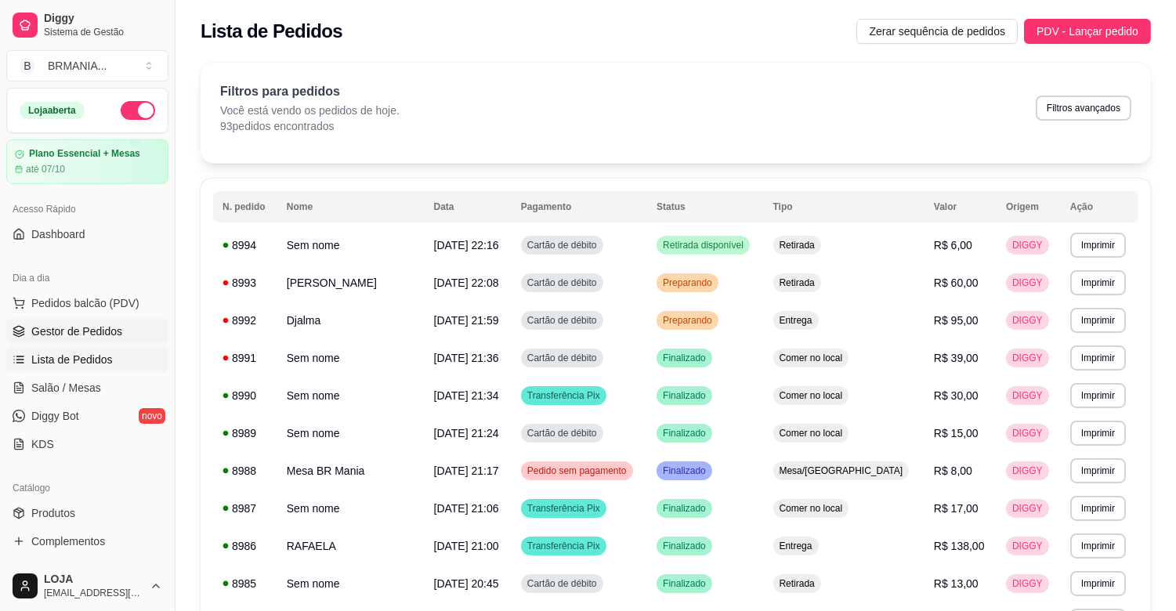
click at [61, 324] on span "Gestor de Pedidos" at bounding box center [76, 332] width 91 height 16
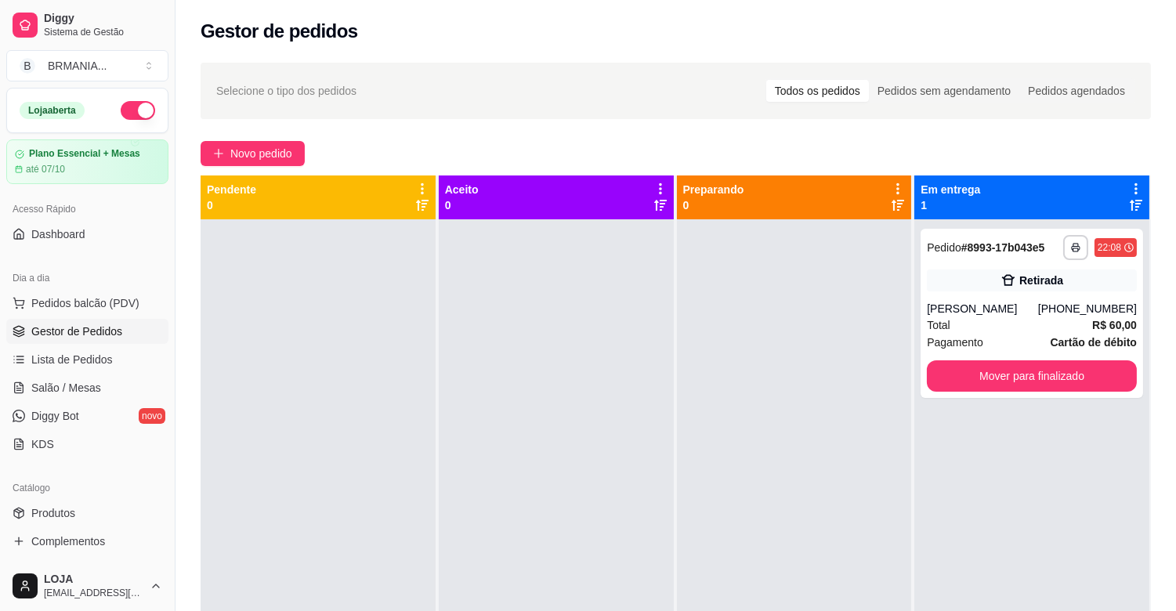
click at [676, 90] on div "Selecione o tipo dos pedidos Todos os pedidos Pedidos sem agendamento Pedidos a…" at bounding box center [675, 90] width 919 height 25
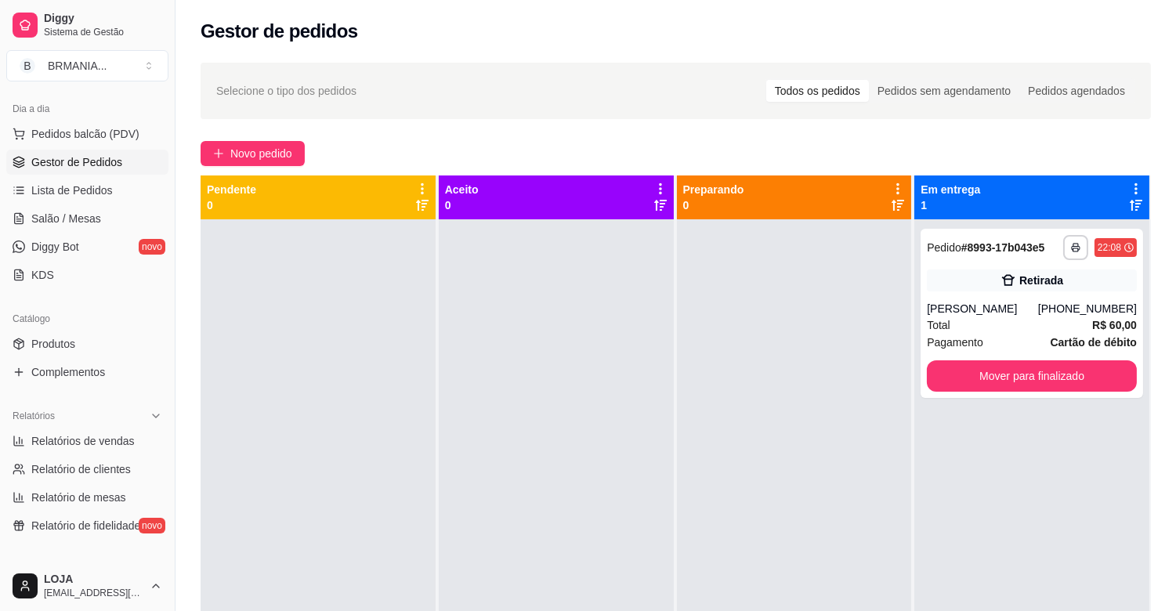
scroll to position [174, 0]
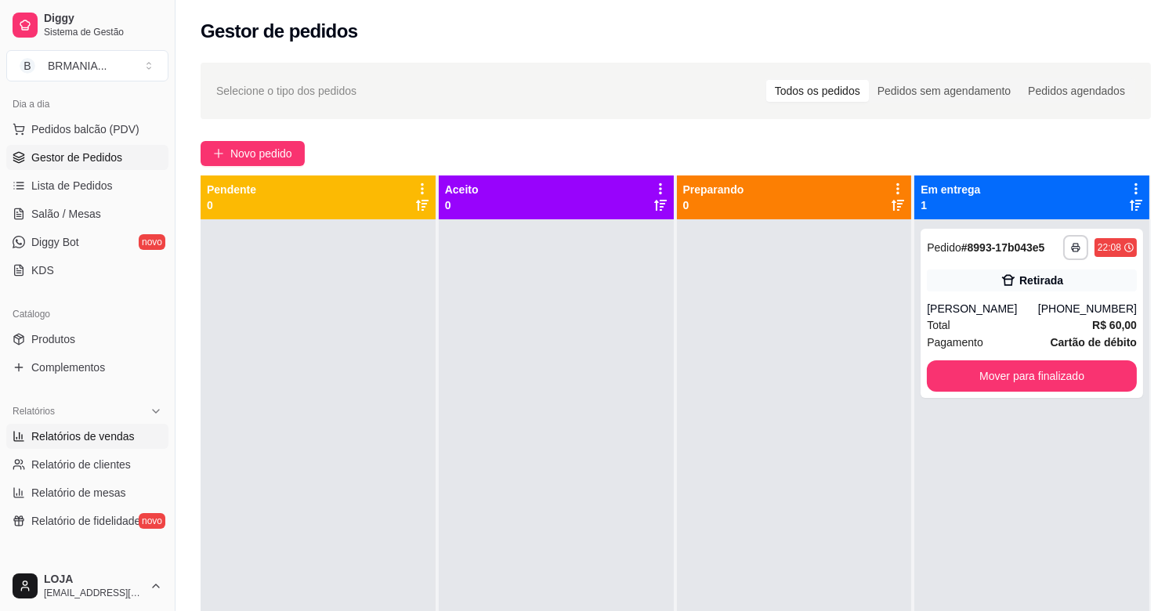
click at [112, 431] on span "Relatórios de vendas" at bounding box center [82, 437] width 103 height 16
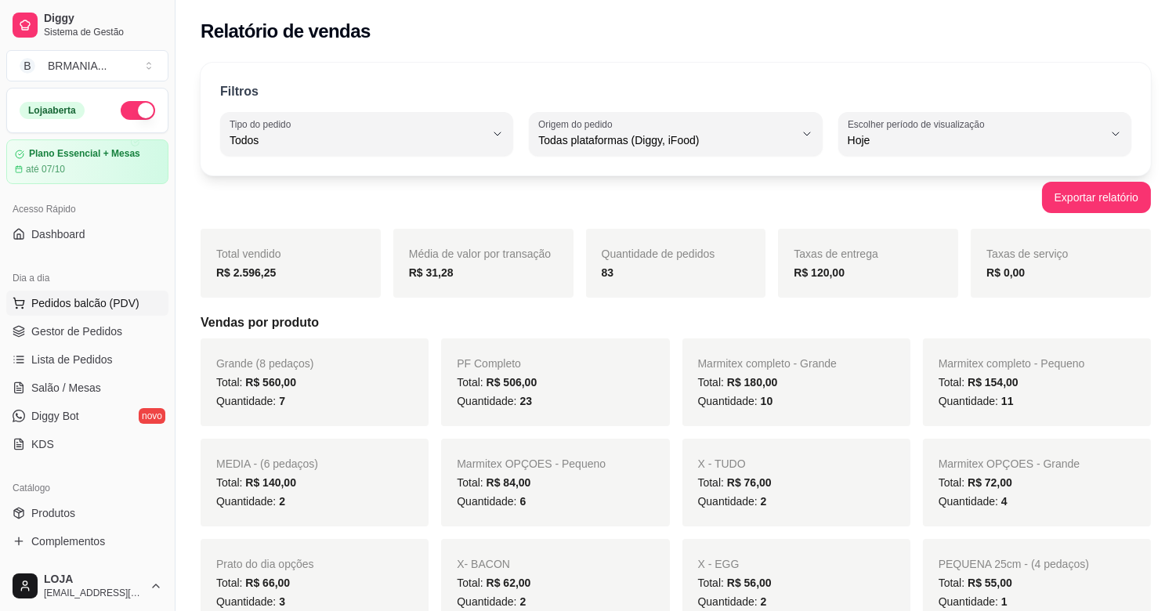
click at [71, 299] on span "Pedidos balcão (PDV)" at bounding box center [85, 303] width 108 height 16
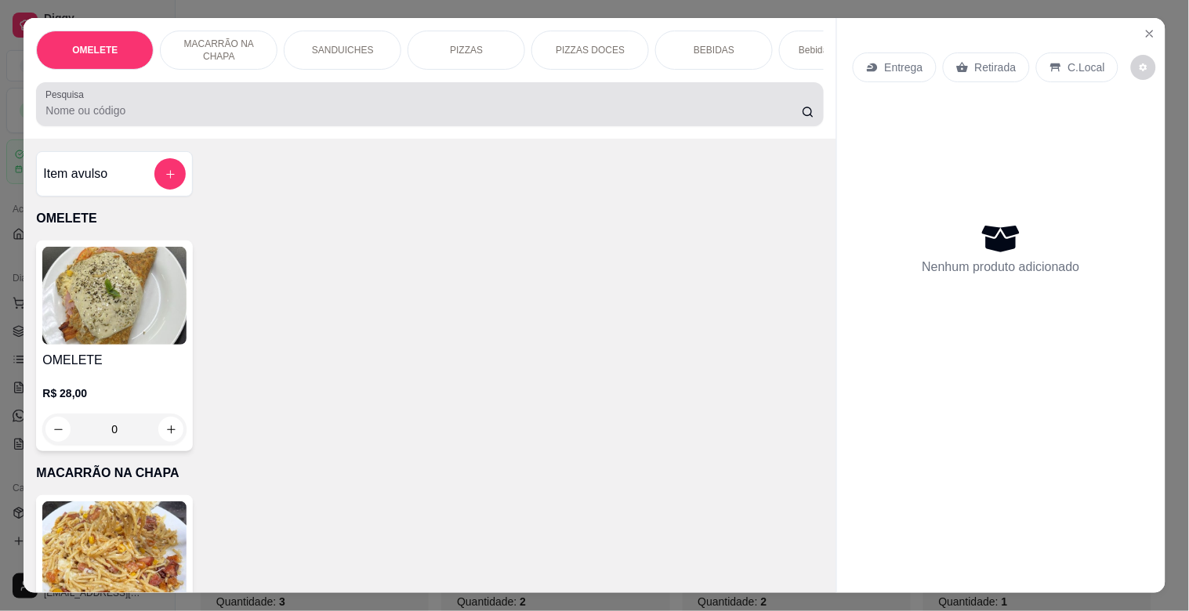
click at [212, 126] on div "Pesquisa" at bounding box center [429, 104] width 787 height 44
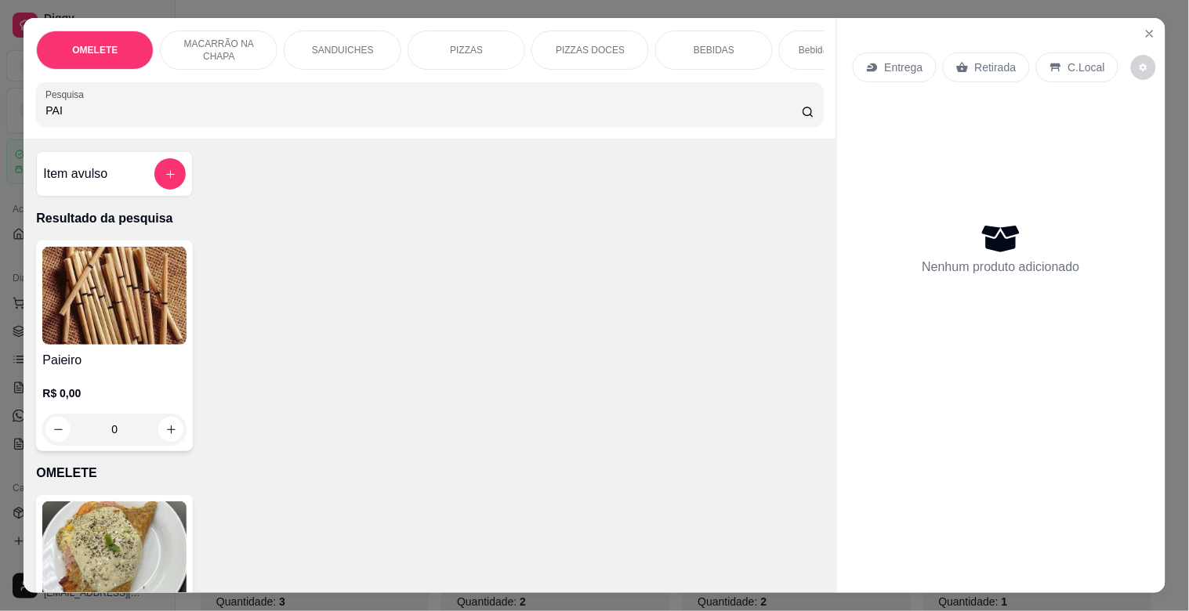
click at [147, 315] on img at bounding box center [114, 296] width 144 height 98
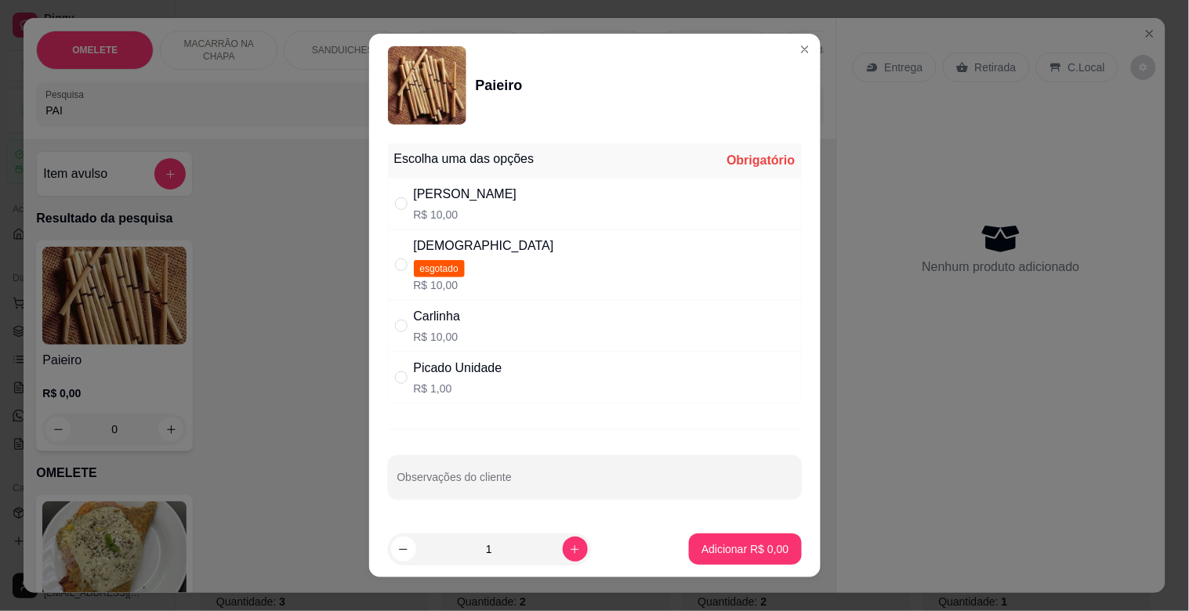
click at [550, 371] on div "Picado Unidade R$ 1,00" at bounding box center [595, 378] width 414 height 52
click at [738, 545] on p "Adicionar R$ 1,00" at bounding box center [744, 549] width 87 height 16
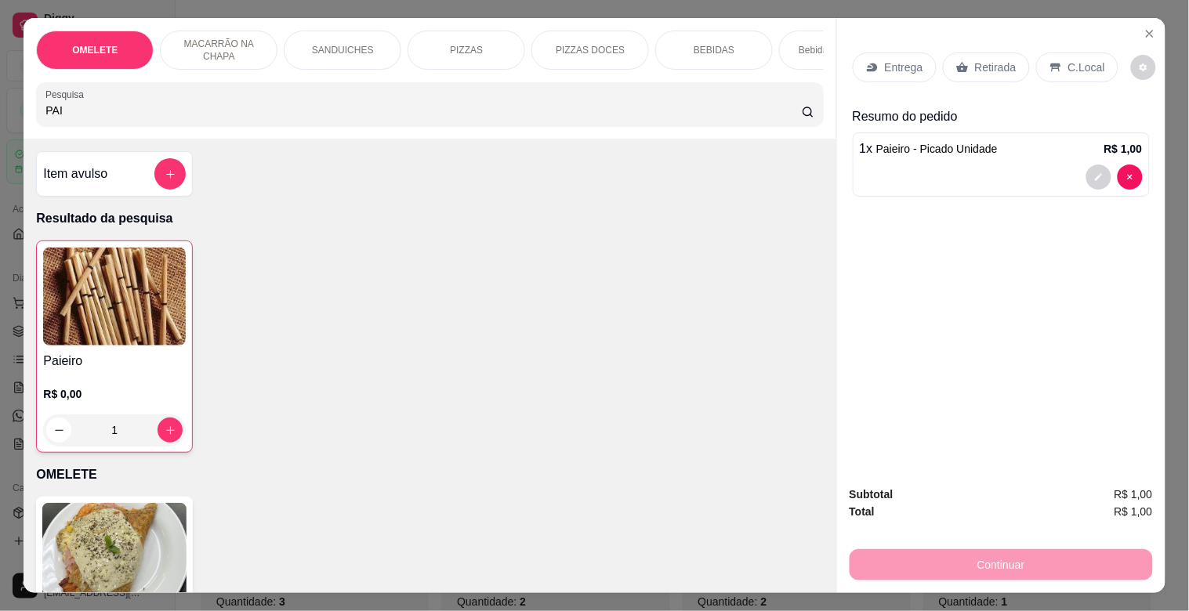
click at [1007, 56] on div "Retirada" at bounding box center [986, 67] width 87 height 30
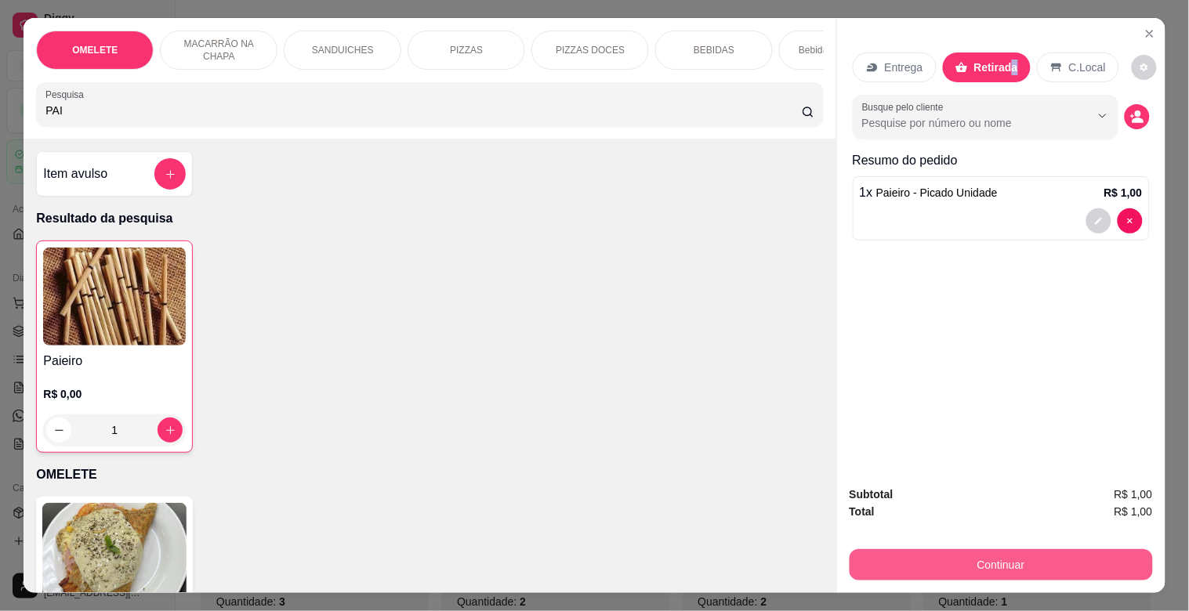
click at [1013, 562] on button "Continuar" at bounding box center [1000, 564] width 303 height 31
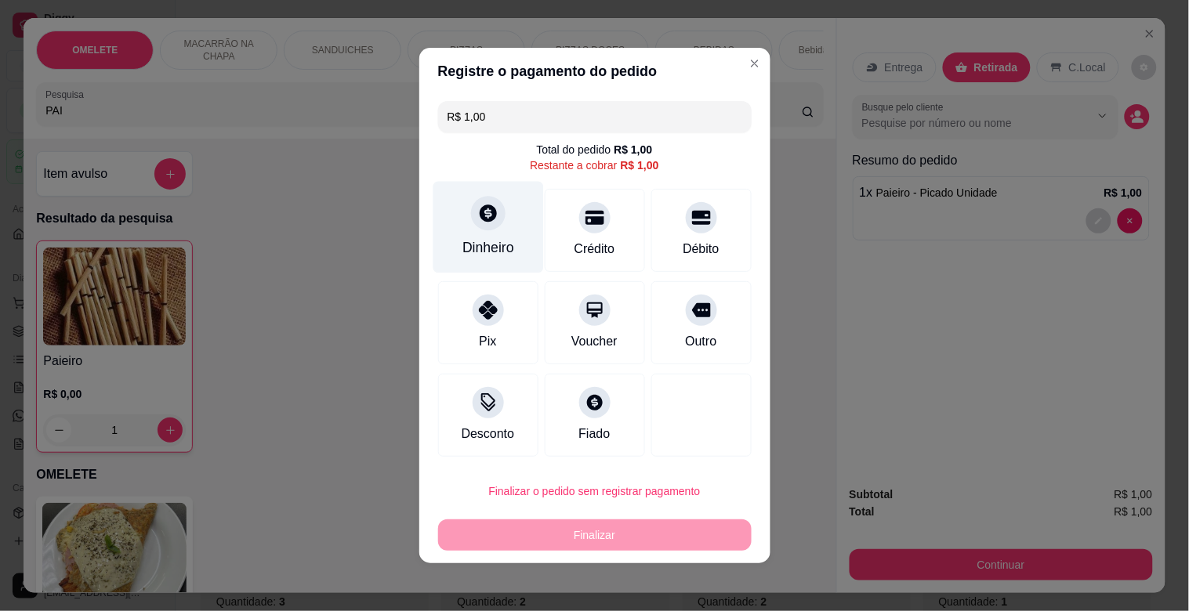
click at [455, 229] on div "Dinheiro" at bounding box center [488, 228] width 110 height 92
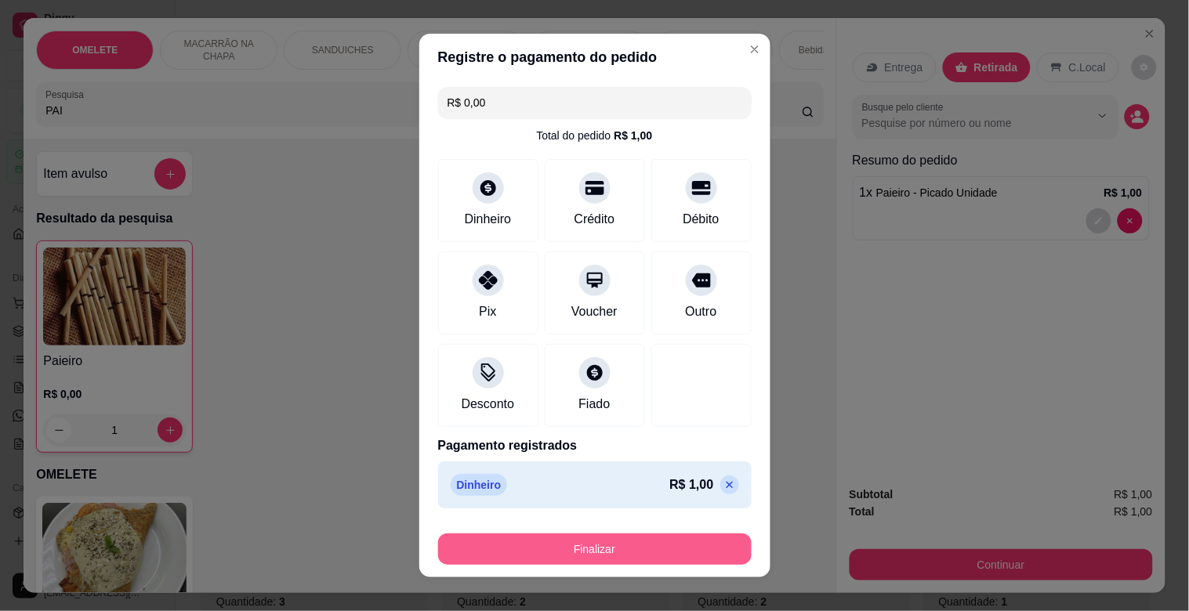
click at [600, 550] on button "Finalizar" at bounding box center [594, 549] width 313 height 31
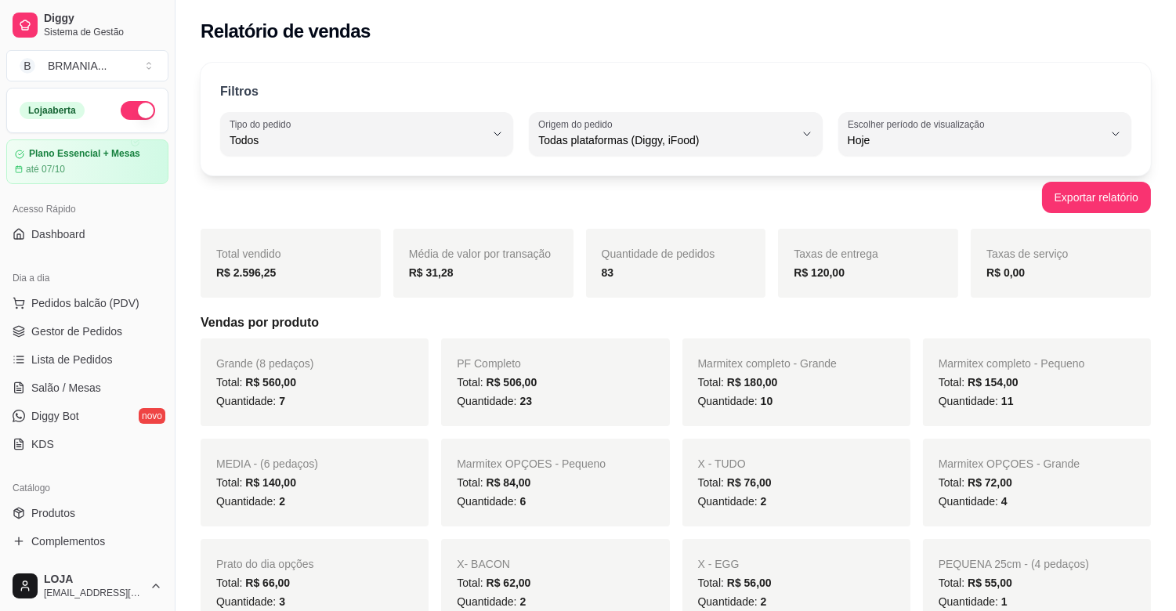
click at [104, 345] on ul "Pedidos balcão (PDV) Gestor de Pedidos Lista de Pedidos Salão / Mesas Diggy Bot…" at bounding box center [87, 374] width 162 height 166
click at [103, 327] on span "Gestor de Pedidos" at bounding box center [76, 332] width 91 height 16
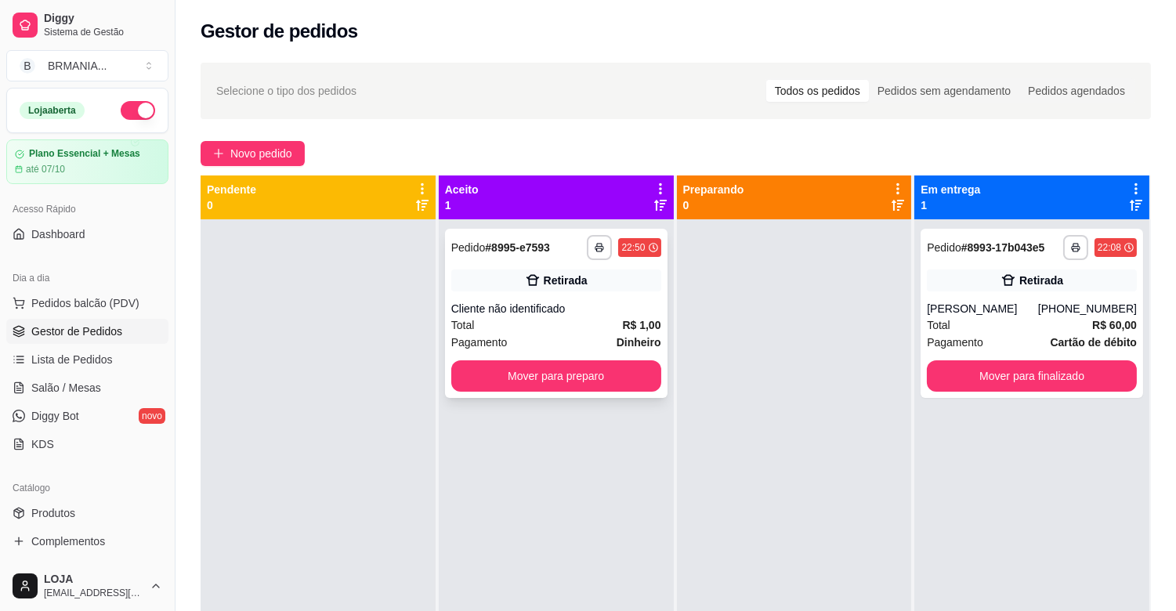
click at [559, 392] on div "**********" at bounding box center [556, 313] width 223 height 169
click at [621, 378] on button "Mover para preparo" at bounding box center [556, 375] width 210 height 31
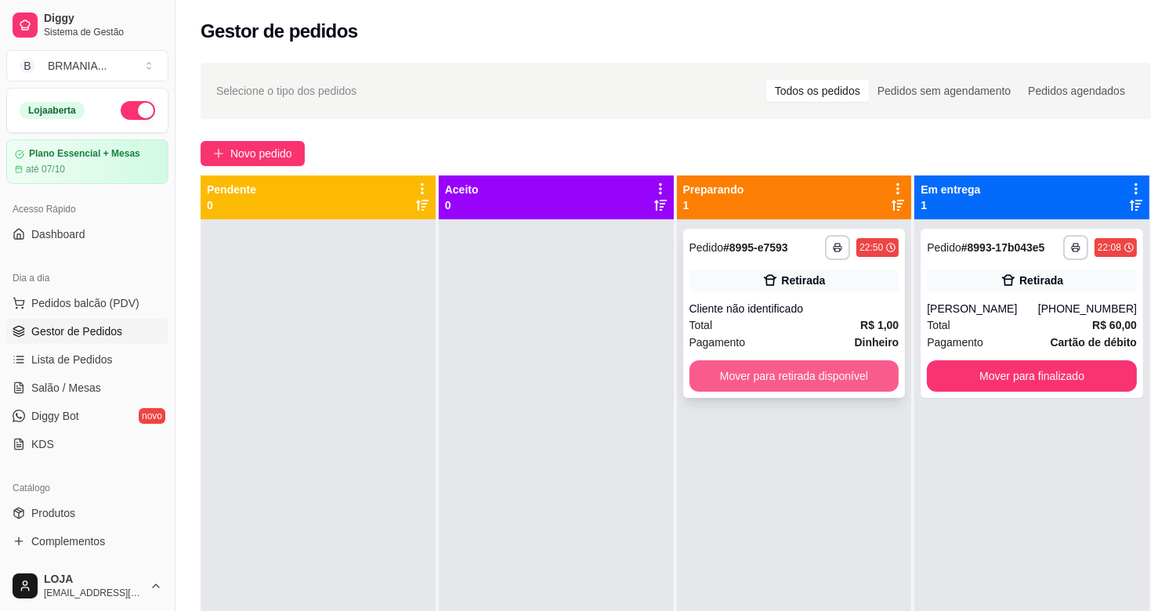
click at [778, 370] on button "Mover para retirada disponível" at bounding box center [795, 375] width 210 height 31
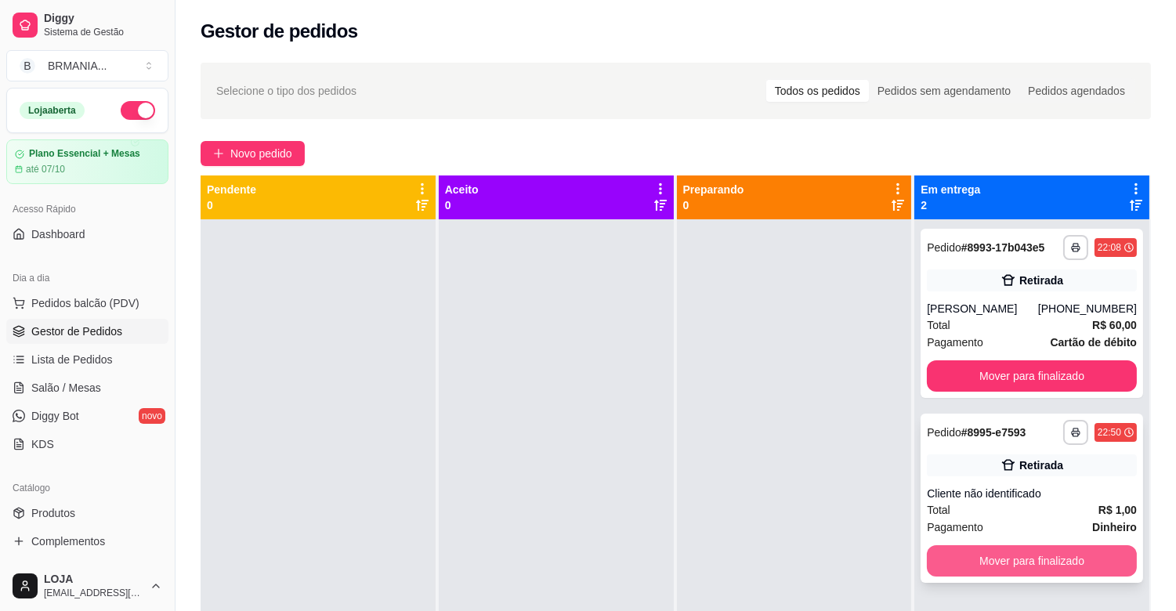
click at [1023, 565] on button "Mover para finalizado" at bounding box center [1032, 560] width 210 height 31
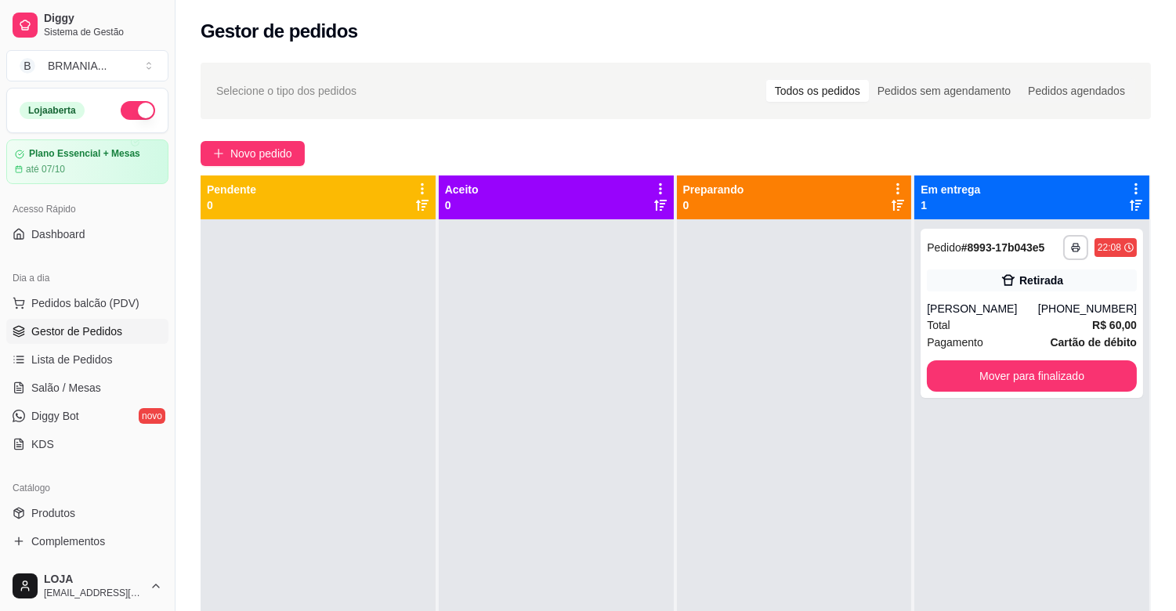
drag, startPoint x: 169, startPoint y: 299, endPoint x: 327, endPoint y: 317, distance: 158.5
click at [332, 367] on div "Diggy Sistema de Gestão B BRMANIA ... Loja aberta Plano Essencial + Mesas até 0…" at bounding box center [588, 425] width 1176 height 850
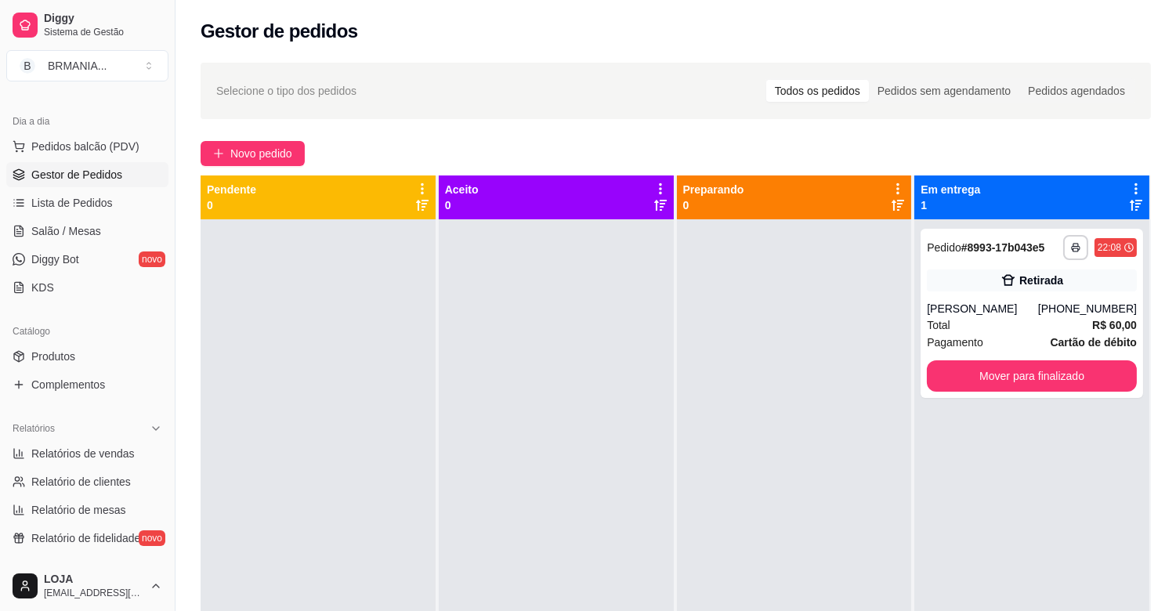
scroll to position [174, 0]
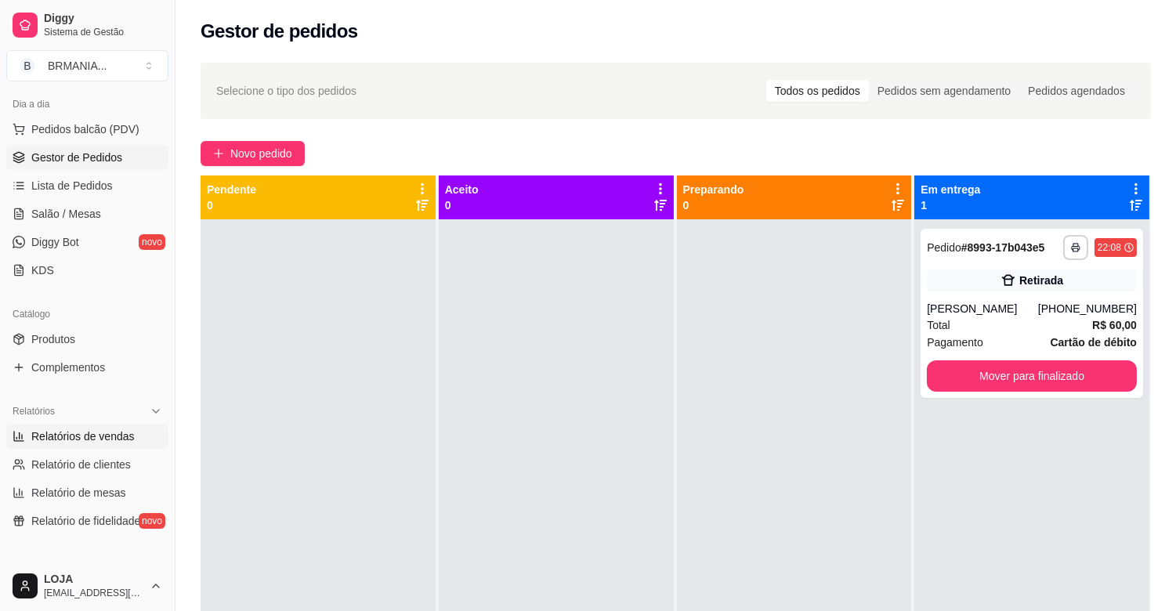
click at [112, 435] on span "Relatórios de vendas" at bounding box center [82, 437] width 103 height 16
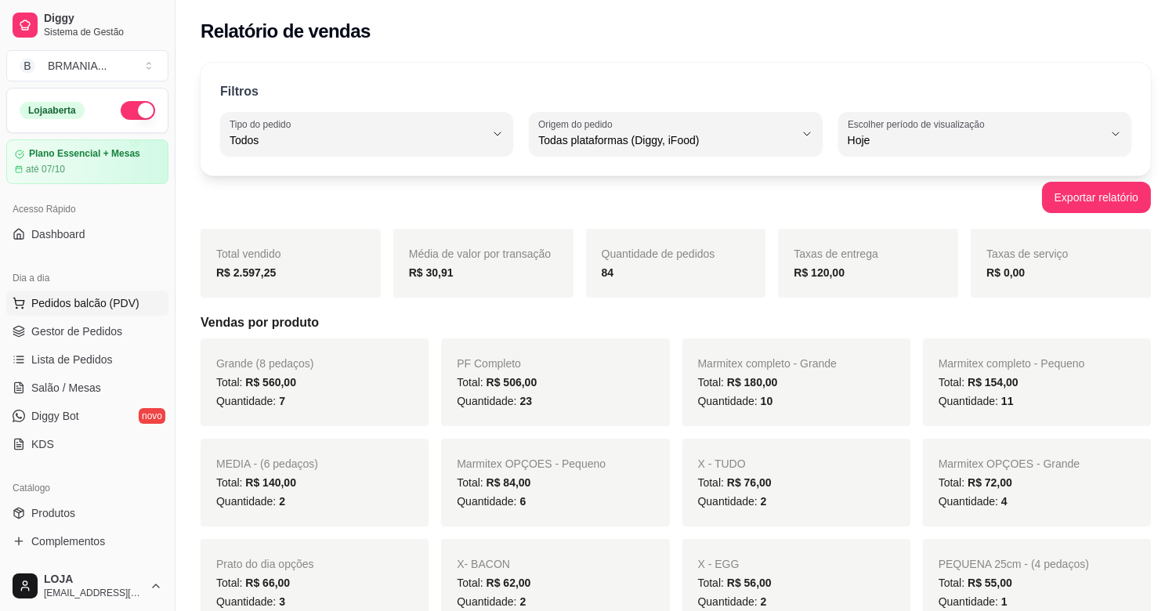
click at [99, 307] on span "Pedidos balcão (PDV)" at bounding box center [85, 303] width 108 height 16
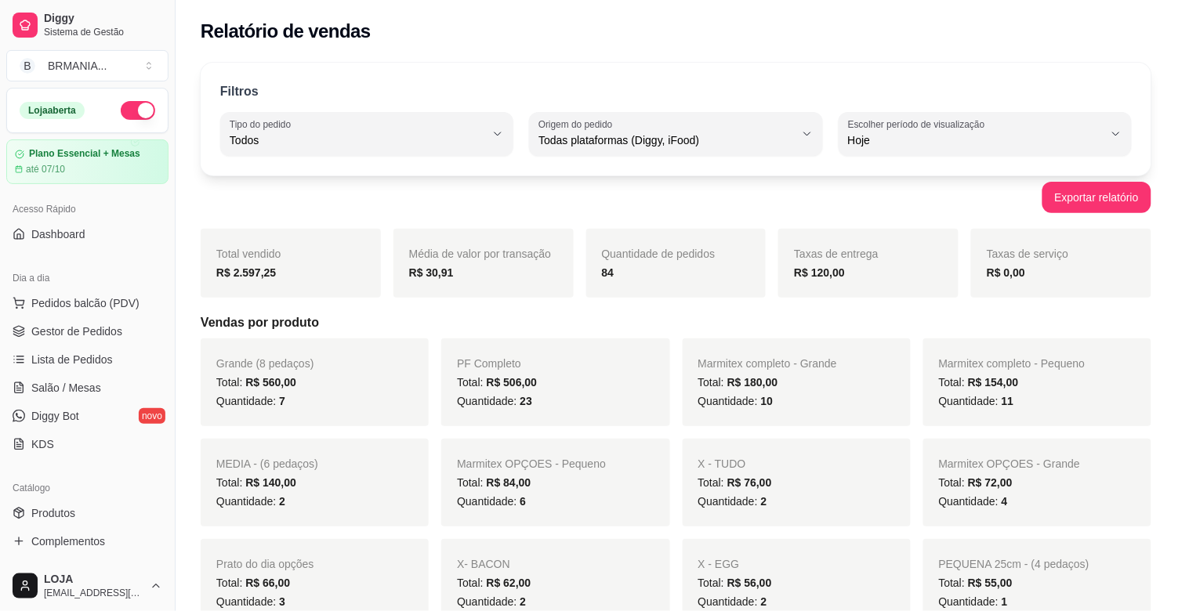
click at [346, 103] on div at bounding box center [429, 104] width 768 height 31
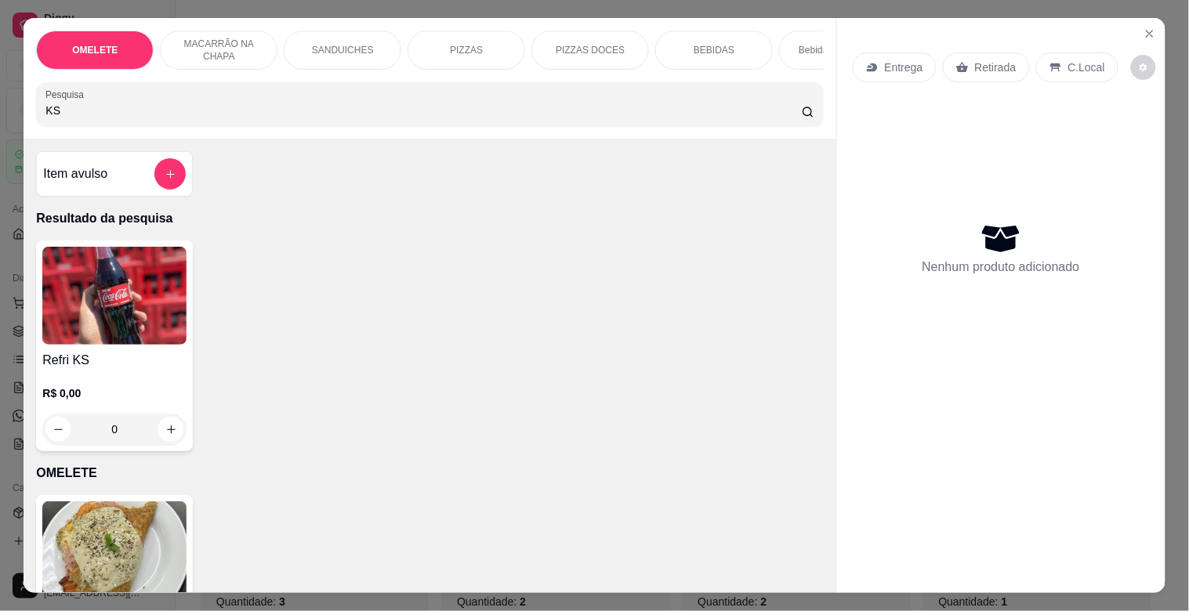
click at [128, 370] on h4 "Refri KS" at bounding box center [114, 360] width 144 height 19
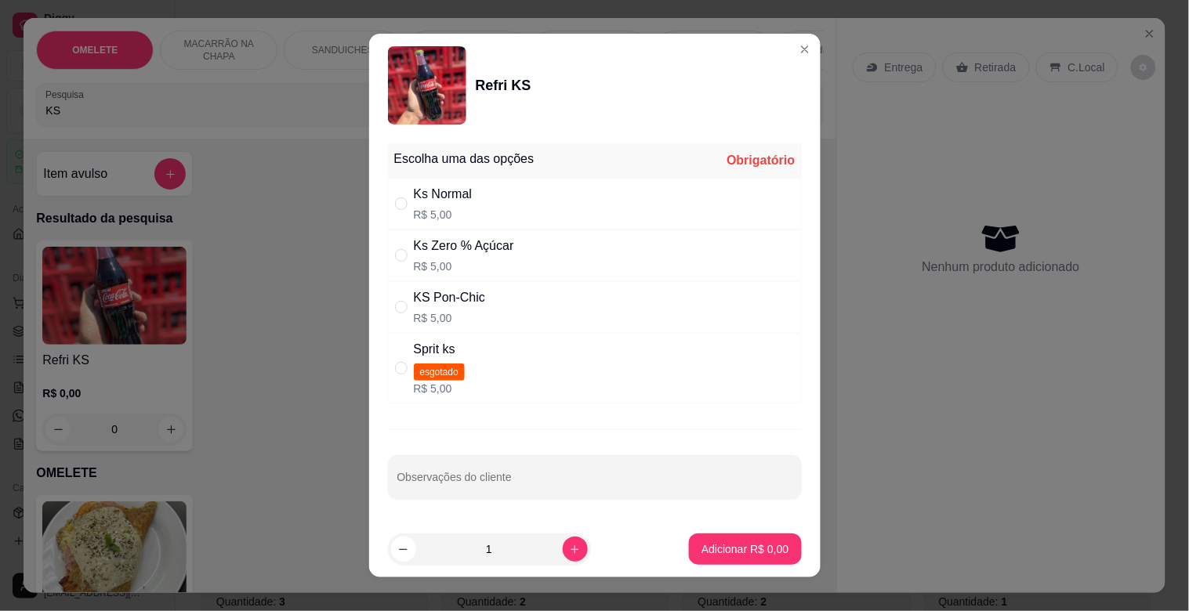
click at [507, 322] on div "KS Pon-Chic R$ 5,00" at bounding box center [595, 307] width 414 height 52
click at [730, 538] on button "Adicionar R$ 5,00" at bounding box center [744, 549] width 109 height 31
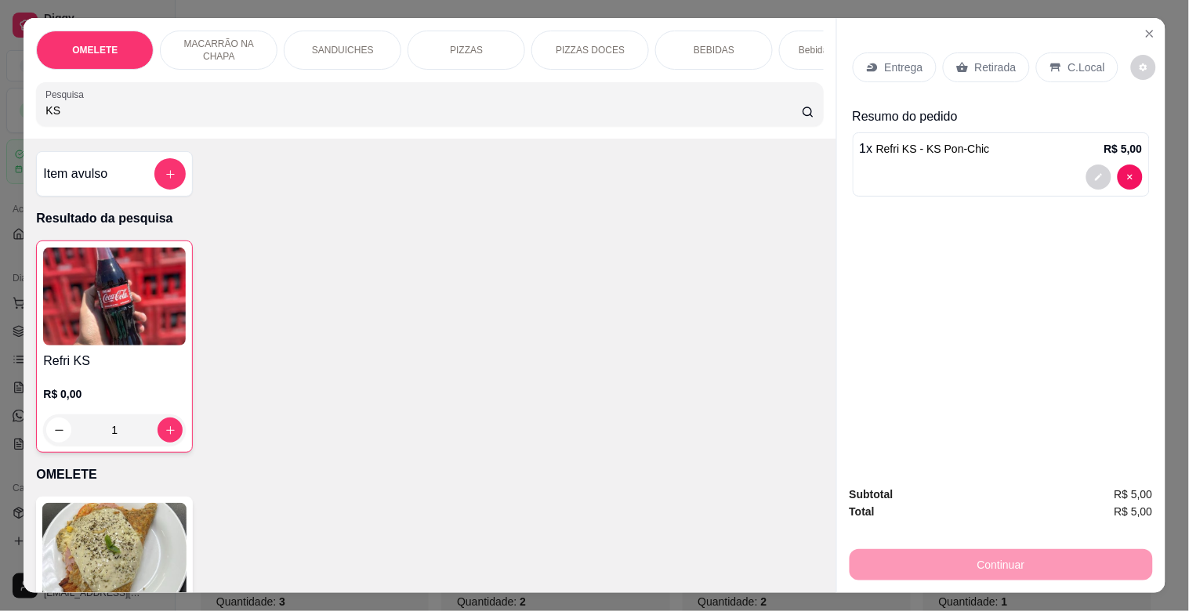
click at [995, 60] on p "Retirada" at bounding box center [996, 68] width 42 height 16
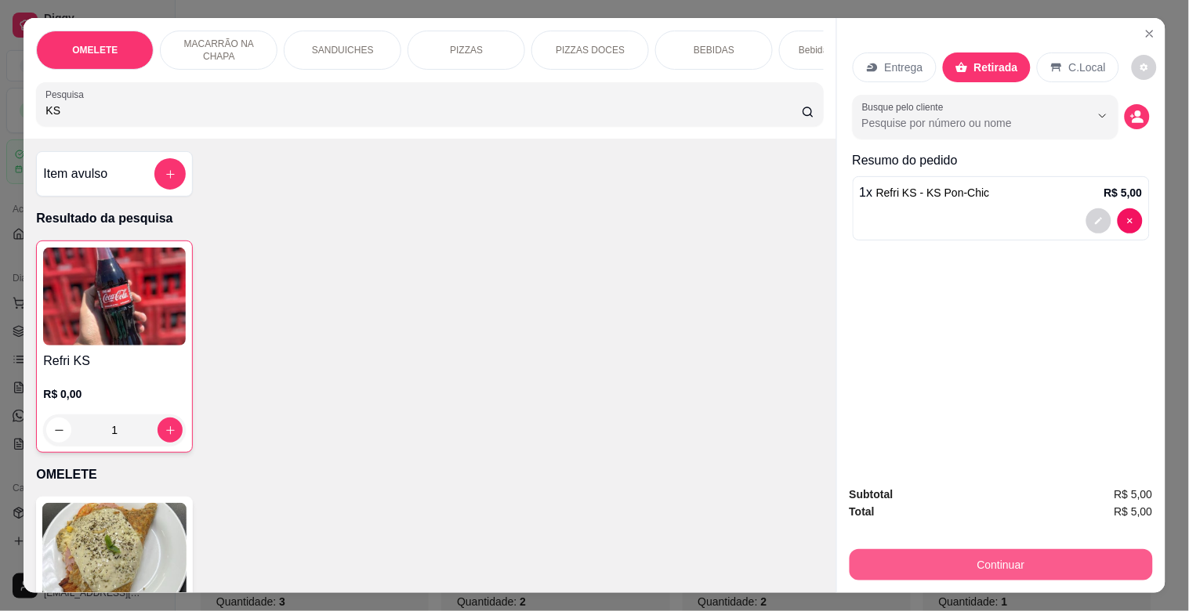
click at [1007, 554] on button "Continuar" at bounding box center [1000, 564] width 303 height 31
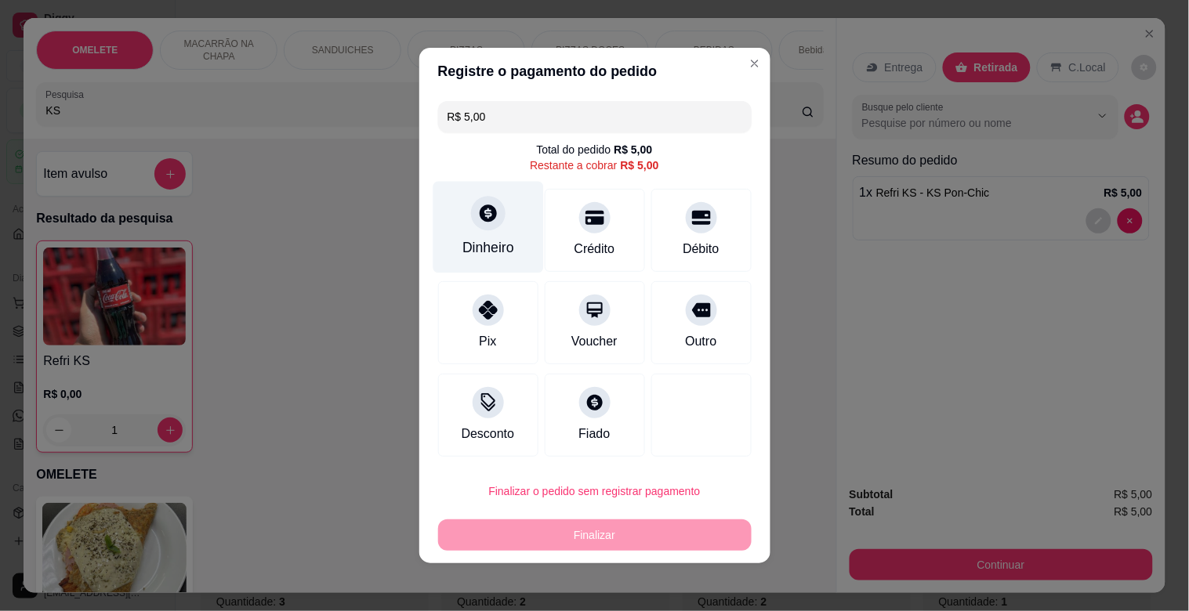
click at [497, 224] on div "Dinheiro" at bounding box center [488, 228] width 110 height 92
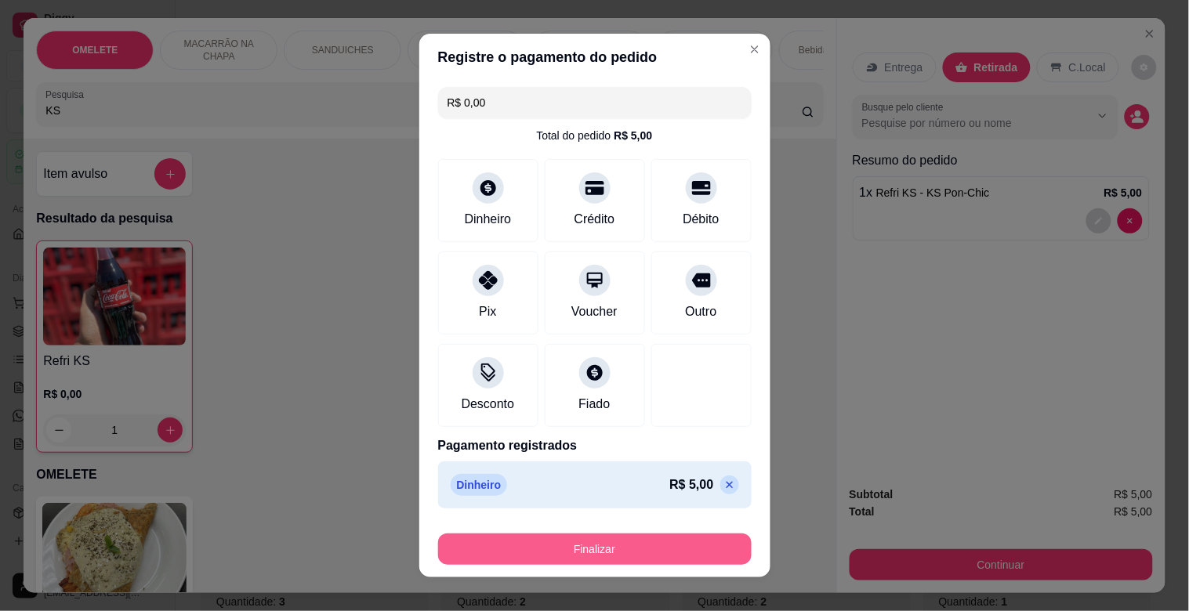
click at [611, 549] on button "Finalizar" at bounding box center [594, 549] width 313 height 31
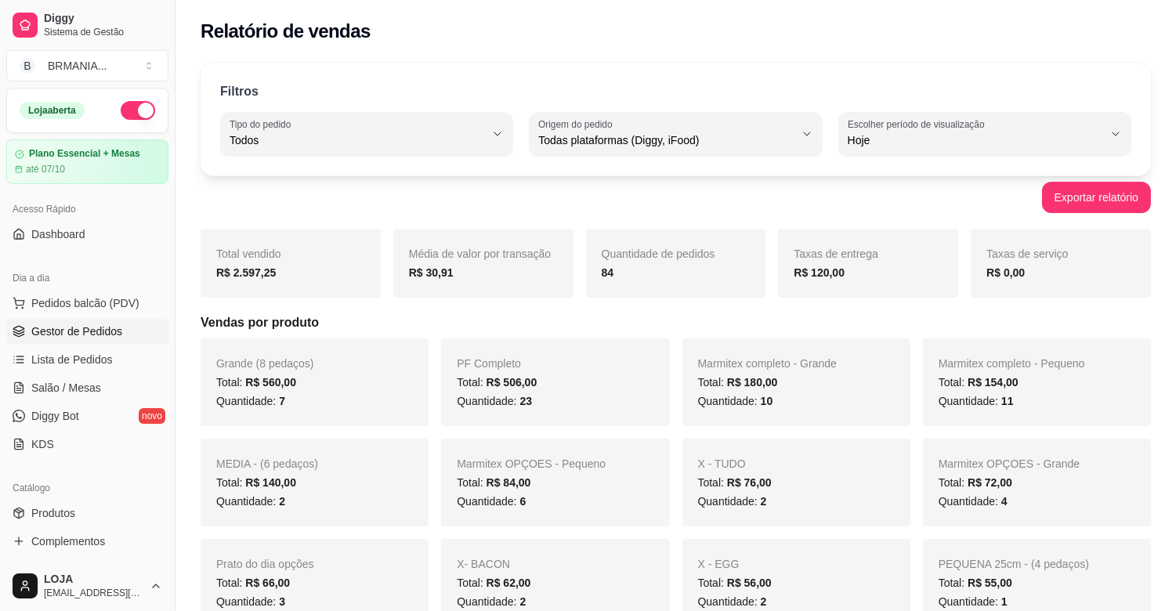
click at [92, 337] on span "Gestor de Pedidos" at bounding box center [76, 332] width 91 height 16
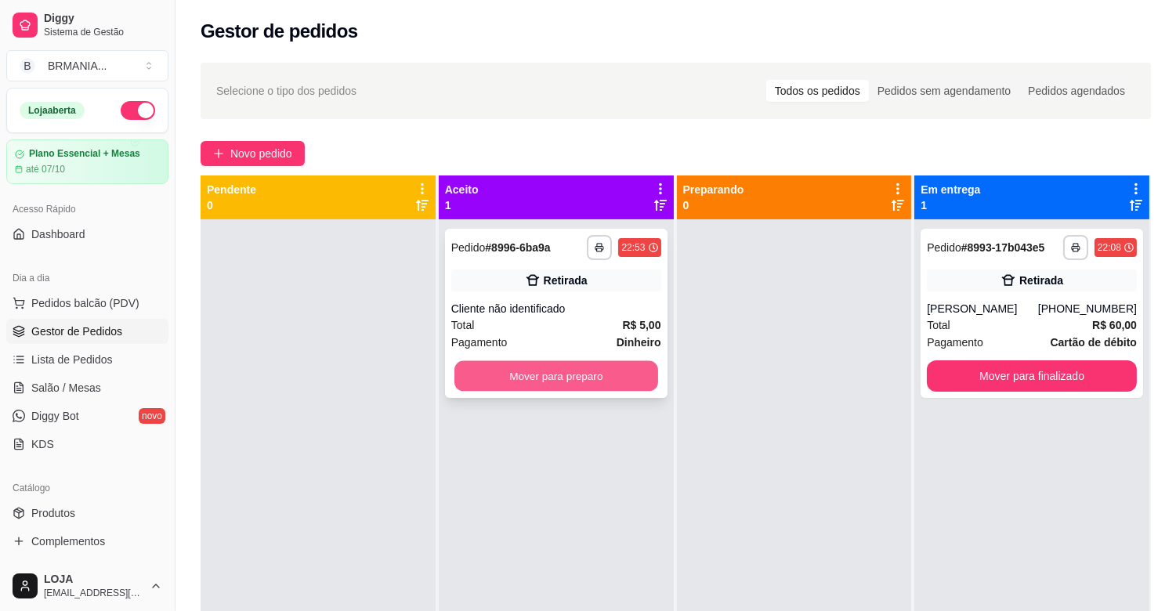
click at [568, 381] on button "Mover para preparo" at bounding box center [556, 376] width 204 height 31
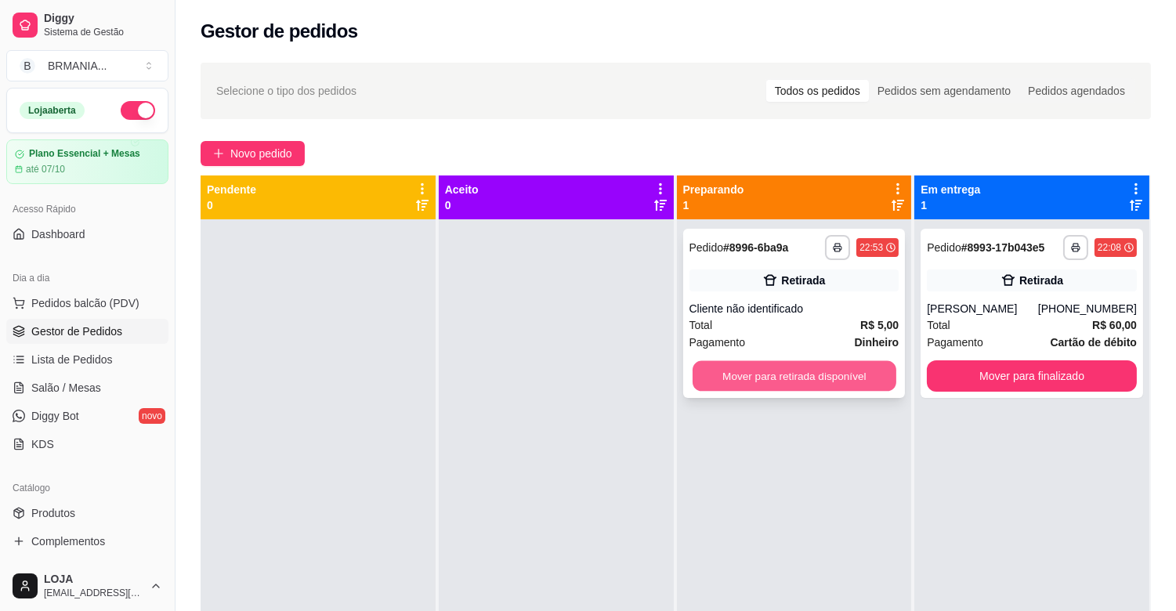
click at [748, 377] on button "Mover para retirada disponível" at bounding box center [795, 376] width 204 height 31
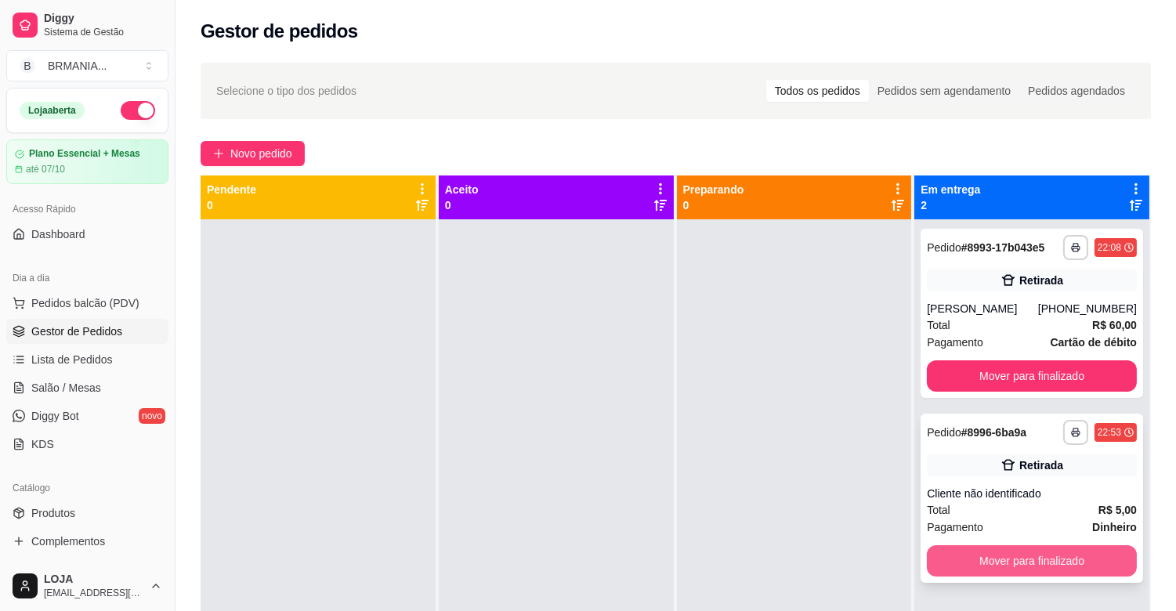
click at [988, 562] on button "Mover para finalizado" at bounding box center [1032, 560] width 210 height 31
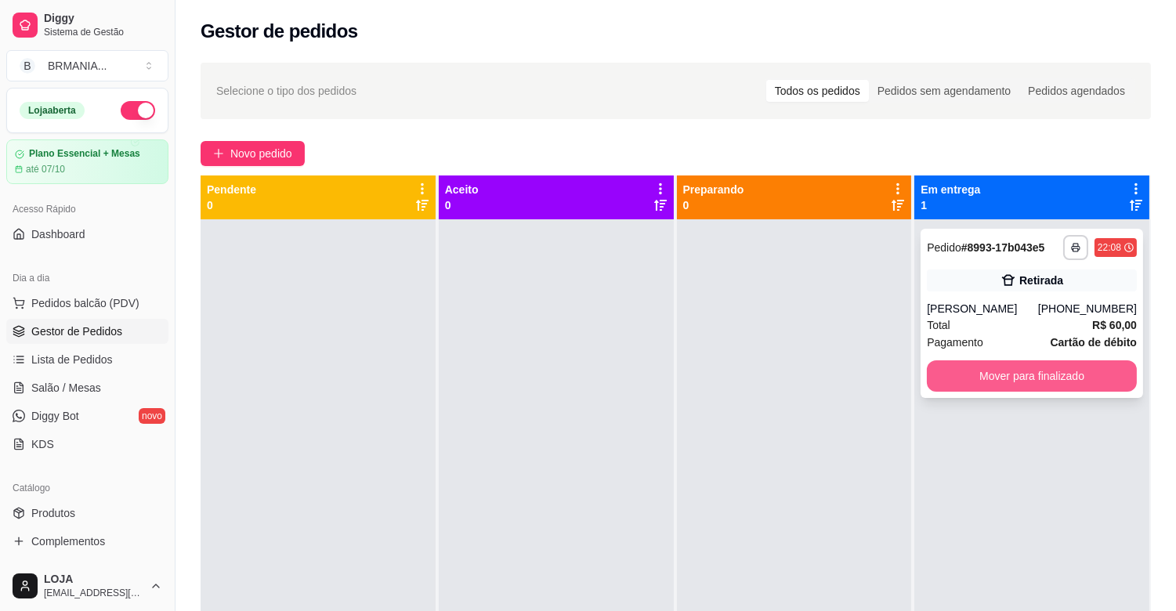
drag, startPoint x: 1019, startPoint y: 354, endPoint x: 1020, endPoint y: 366, distance: 11.9
click at [1020, 366] on div "**********" at bounding box center [1032, 313] width 223 height 169
click at [1064, 295] on div "**********" at bounding box center [1032, 313] width 223 height 169
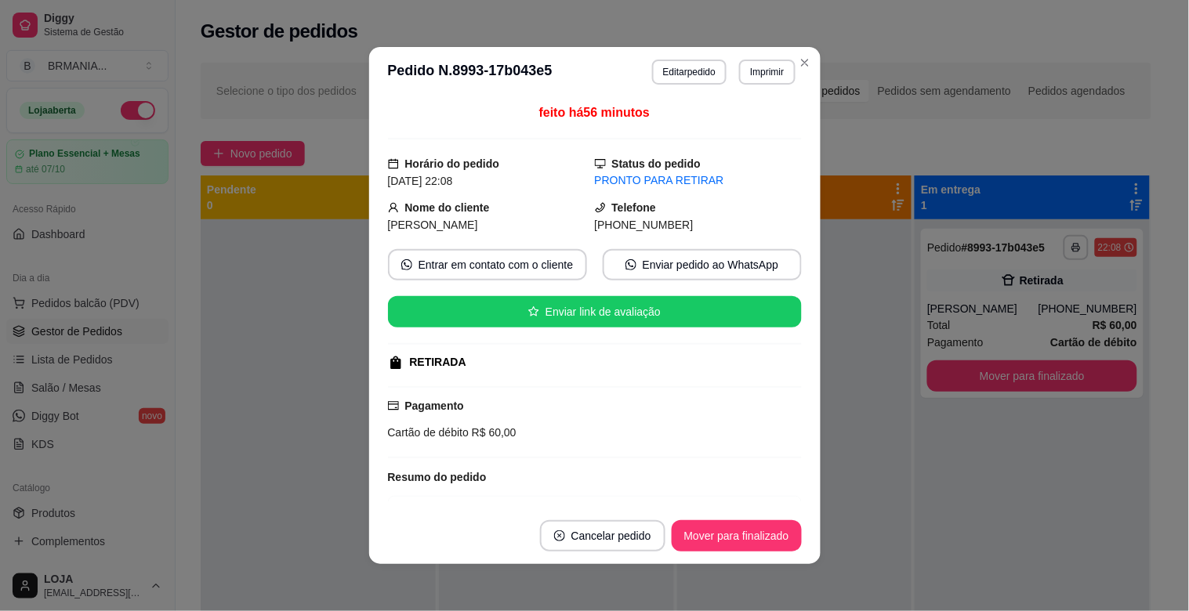
click at [691, 68] on button "Editar pedido" at bounding box center [689, 72] width 74 height 25
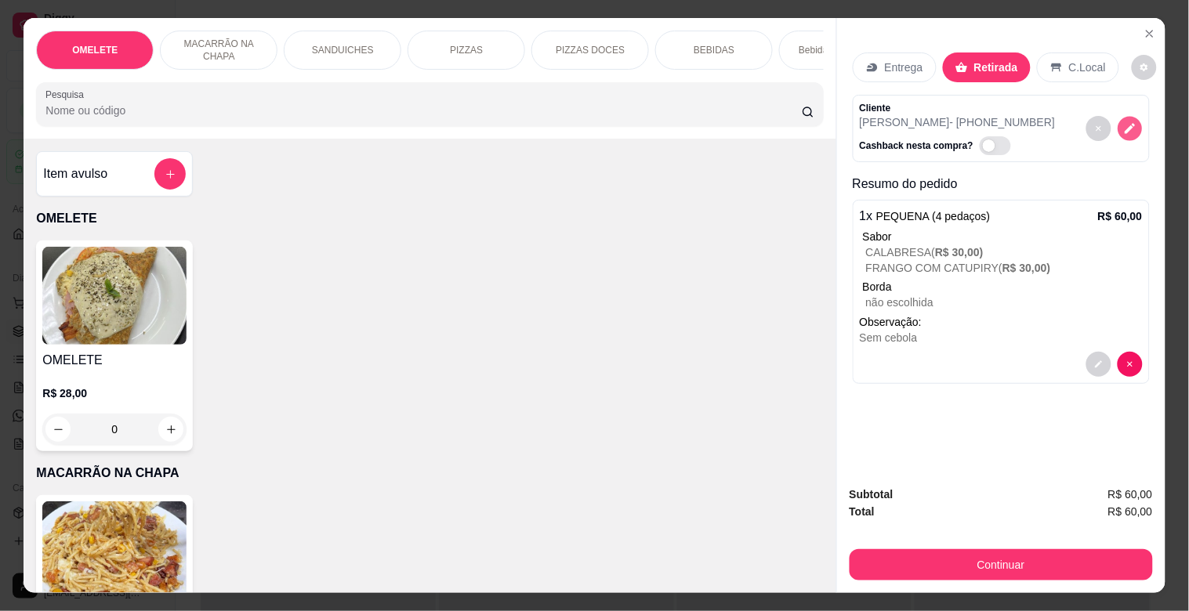
click at [1130, 122] on icon "decrease-product-quantity" at bounding box center [1129, 128] width 13 height 13
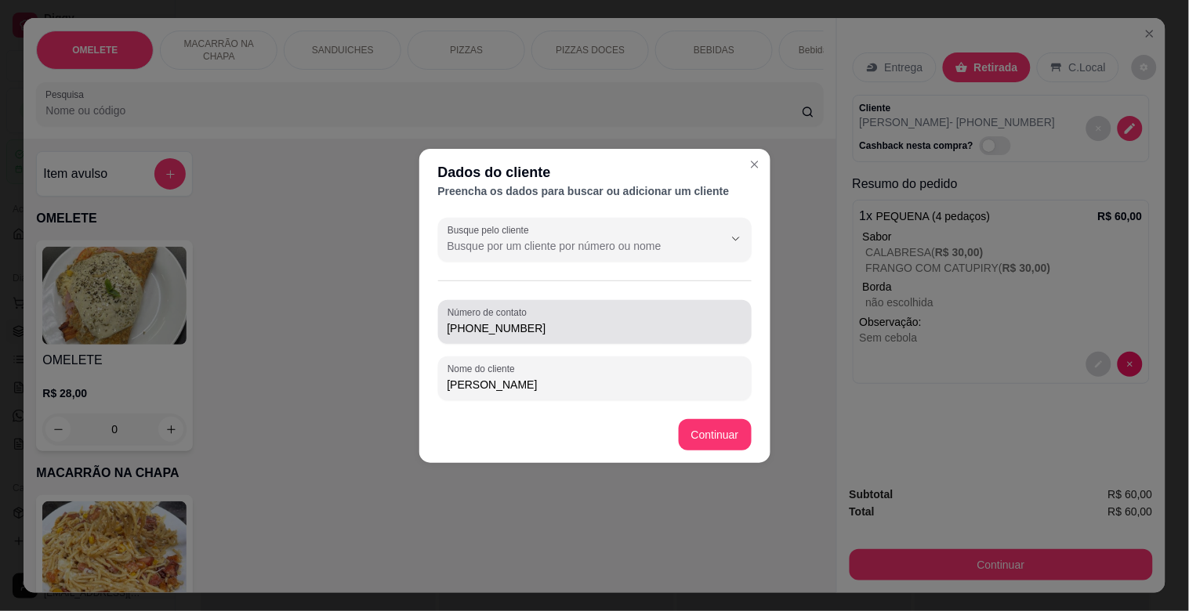
click at [623, 303] on div "Número de contato [PHONE_NUMBER]" at bounding box center [594, 322] width 313 height 44
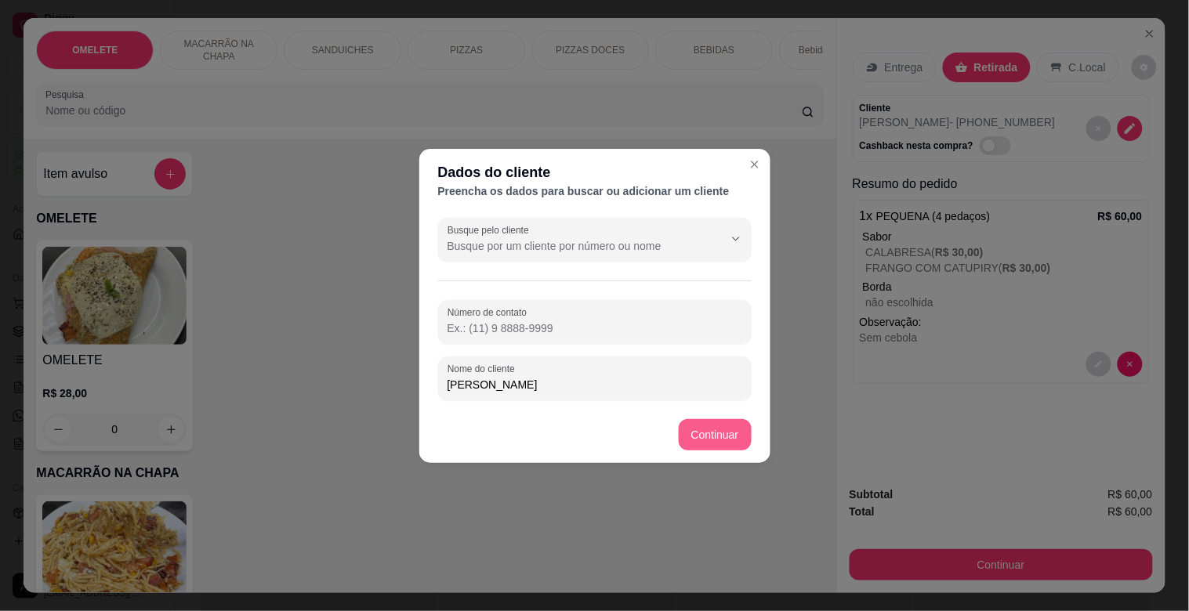
click at [718, 428] on div "OMELETE R$ 28,00 0" at bounding box center [429, 346] width 787 height 211
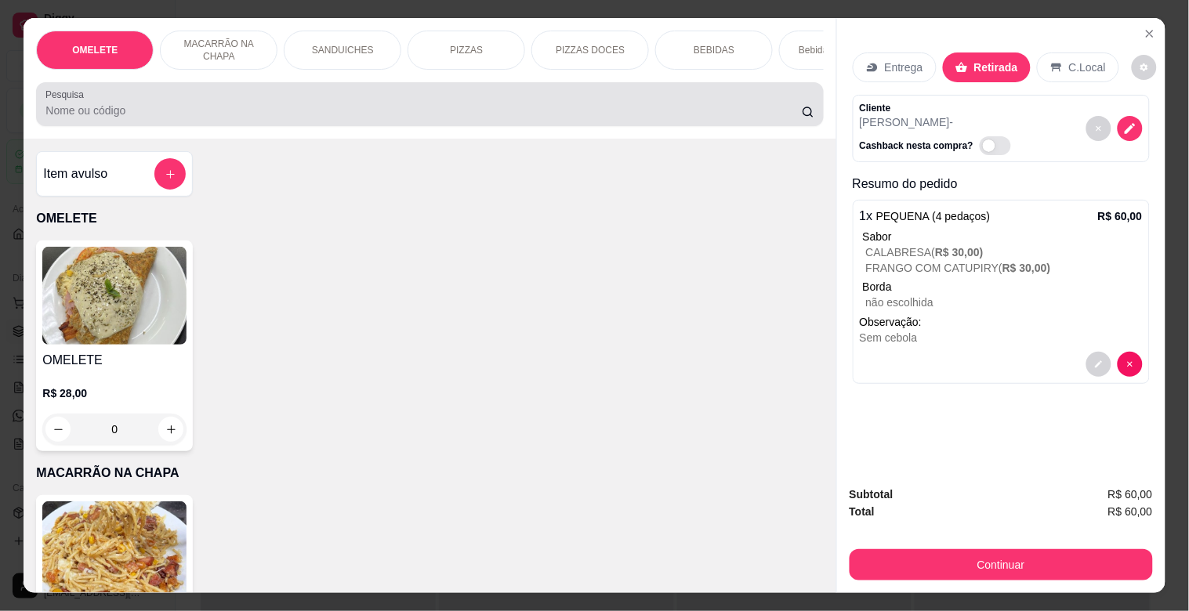
click at [435, 103] on div at bounding box center [429, 104] width 768 height 31
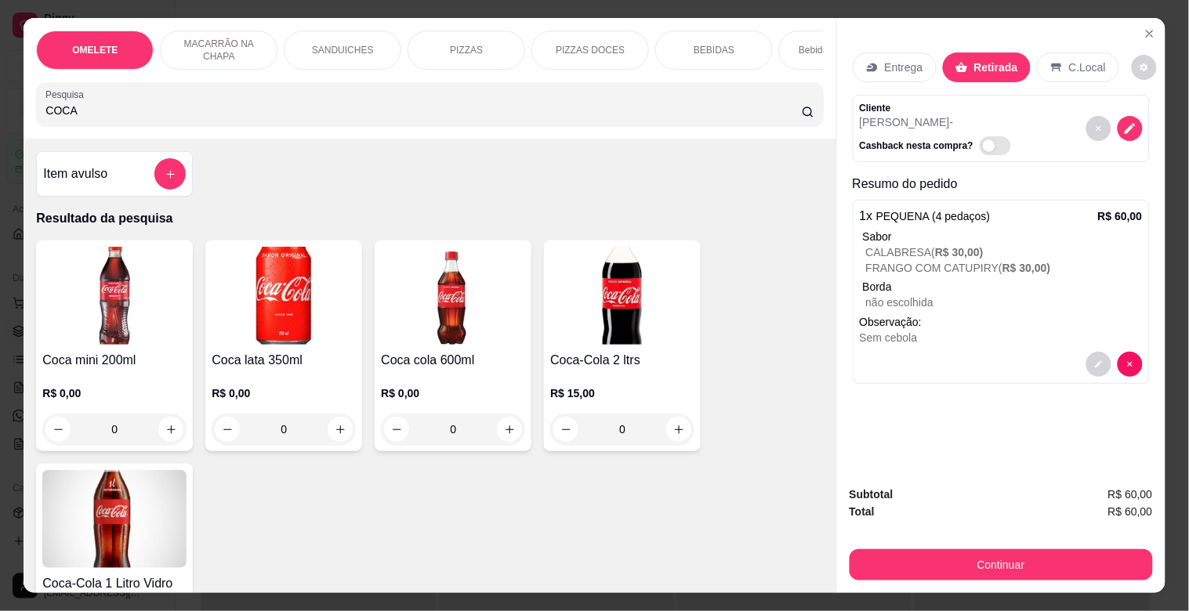
click at [411, 323] on img at bounding box center [453, 296] width 144 height 98
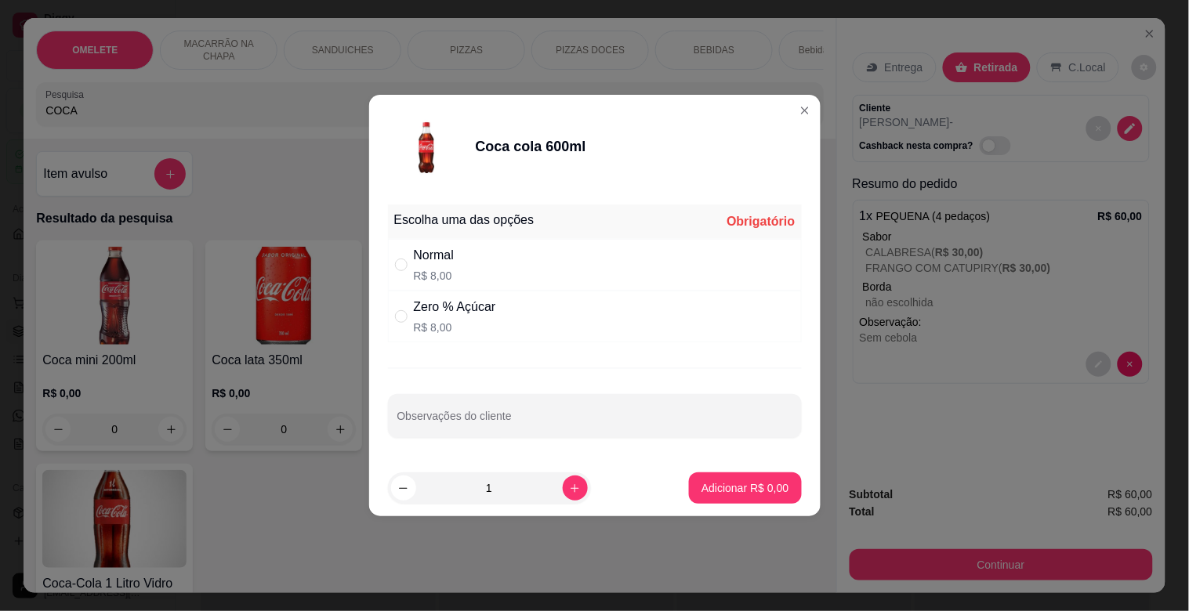
click at [472, 276] on div "Normal R$ 8,00" at bounding box center [595, 265] width 414 height 52
click at [742, 484] on p "Adicionar R$ 8,00" at bounding box center [744, 488] width 87 height 16
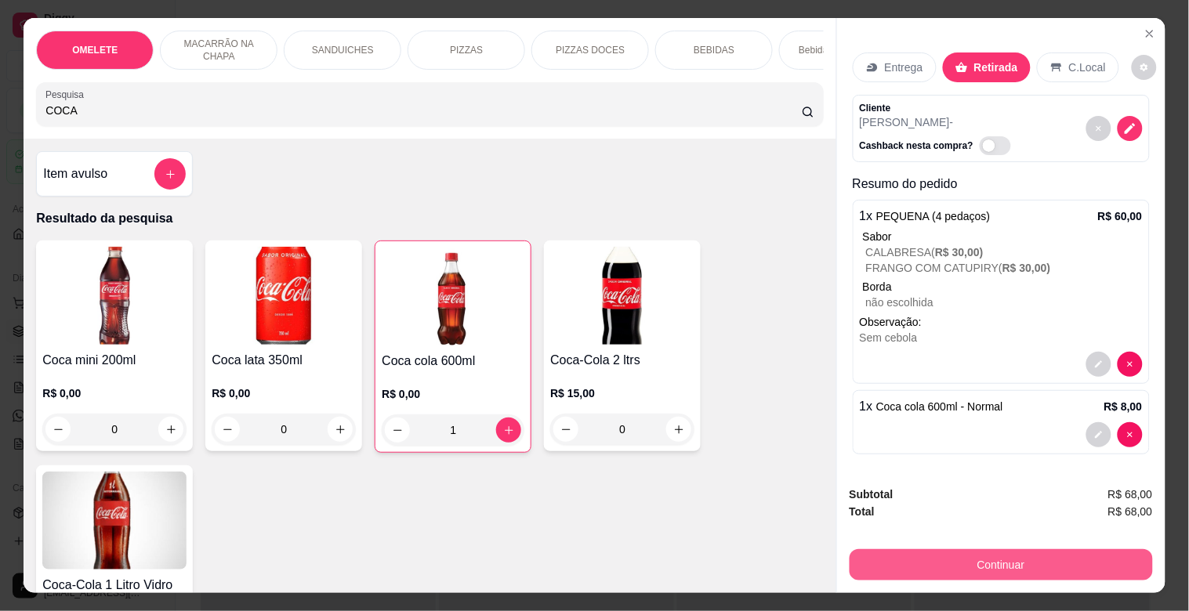
click at [941, 558] on button "Continuar" at bounding box center [1000, 564] width 303 height 31
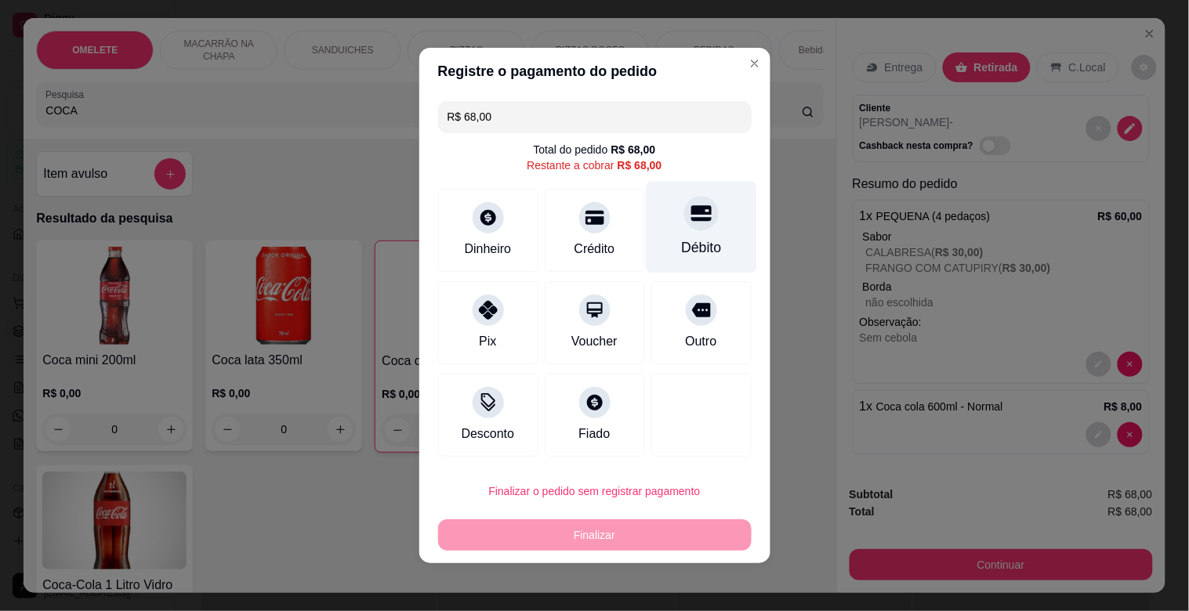
click at [684, 227] on div at bounding box center [701, 213] width 34 height 34
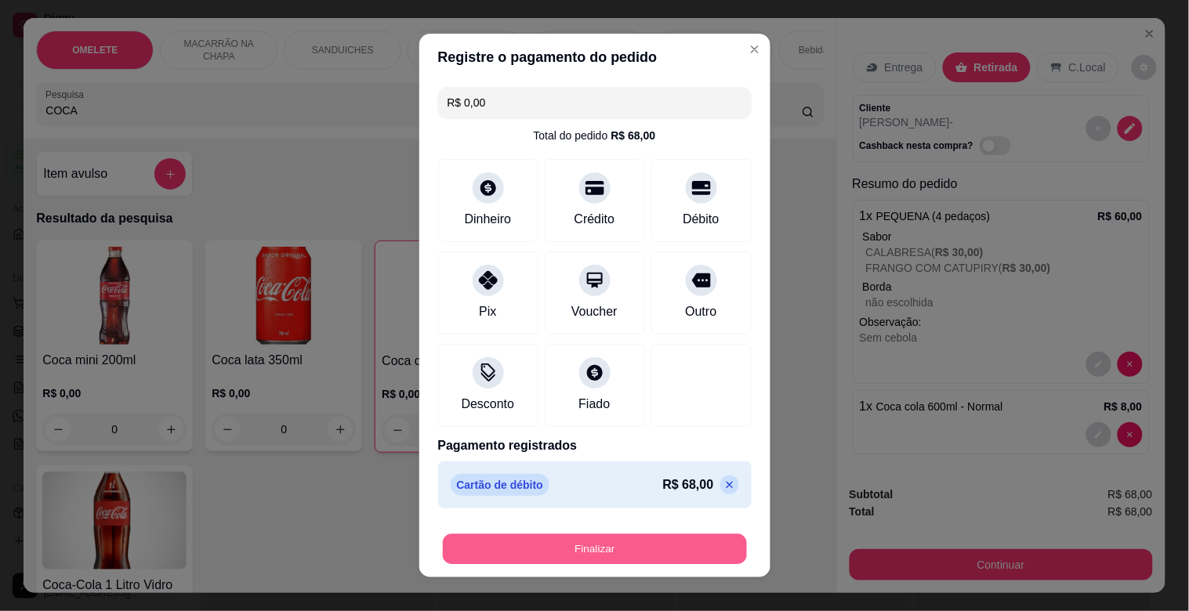
click at [577, 547] on button "Finalizar" at bounding box center [595, 549] width 304 height 31
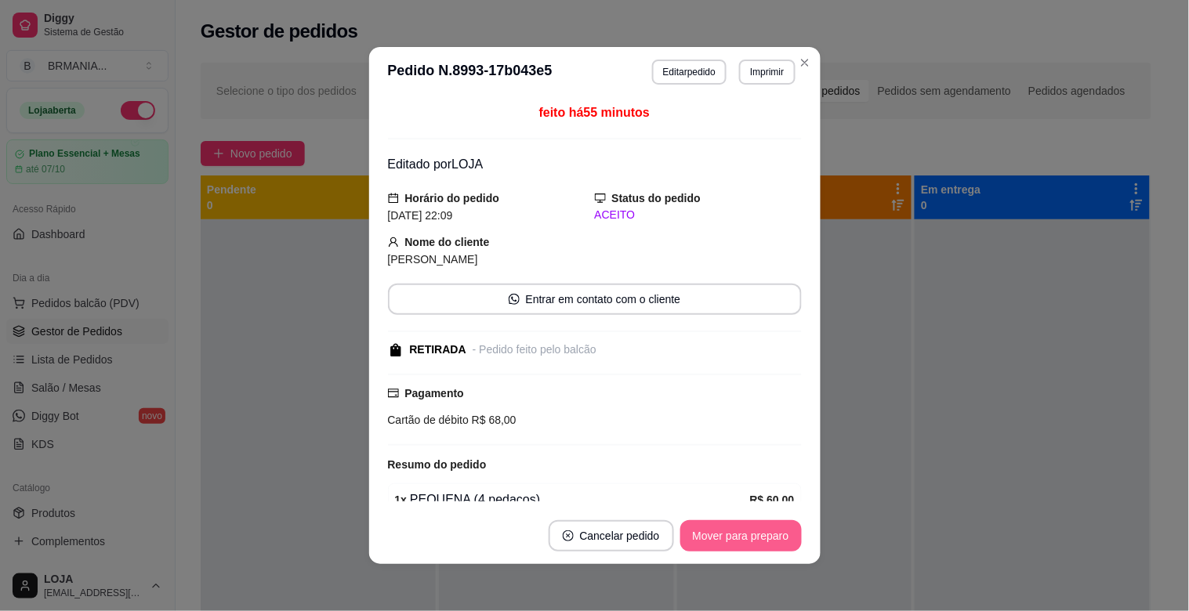
click at [715, 543] on button "Mover para preparo" at bounding box center [740, 535] width 121 height 31
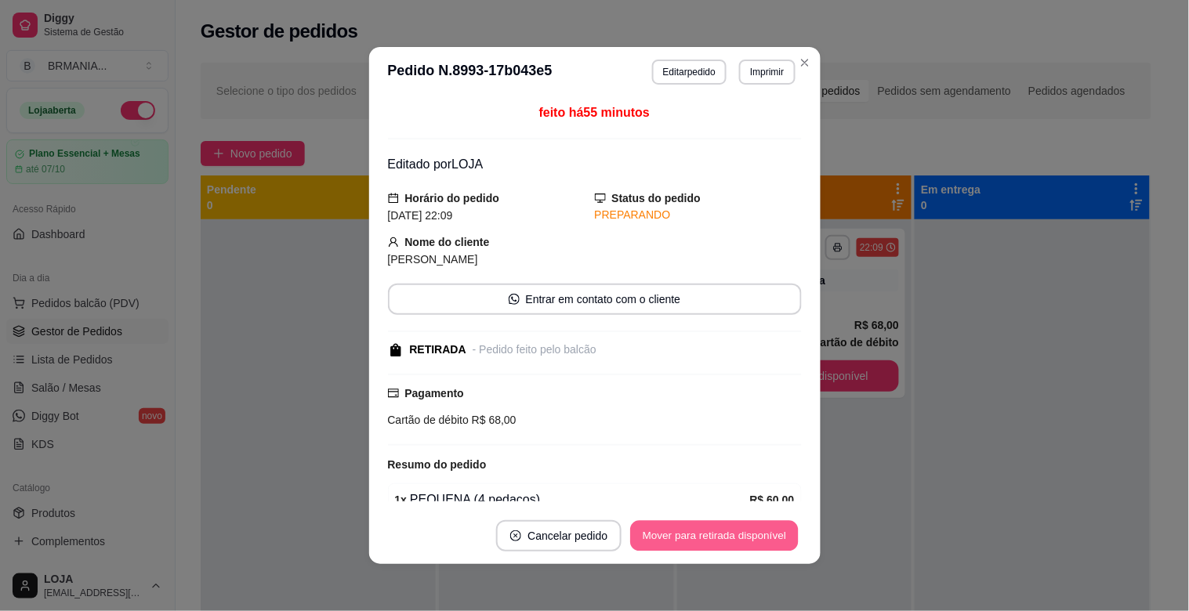
click at [751, 536] on button "Mover para retirada disponível" at bounding box center [715, 536] width 168 height 31
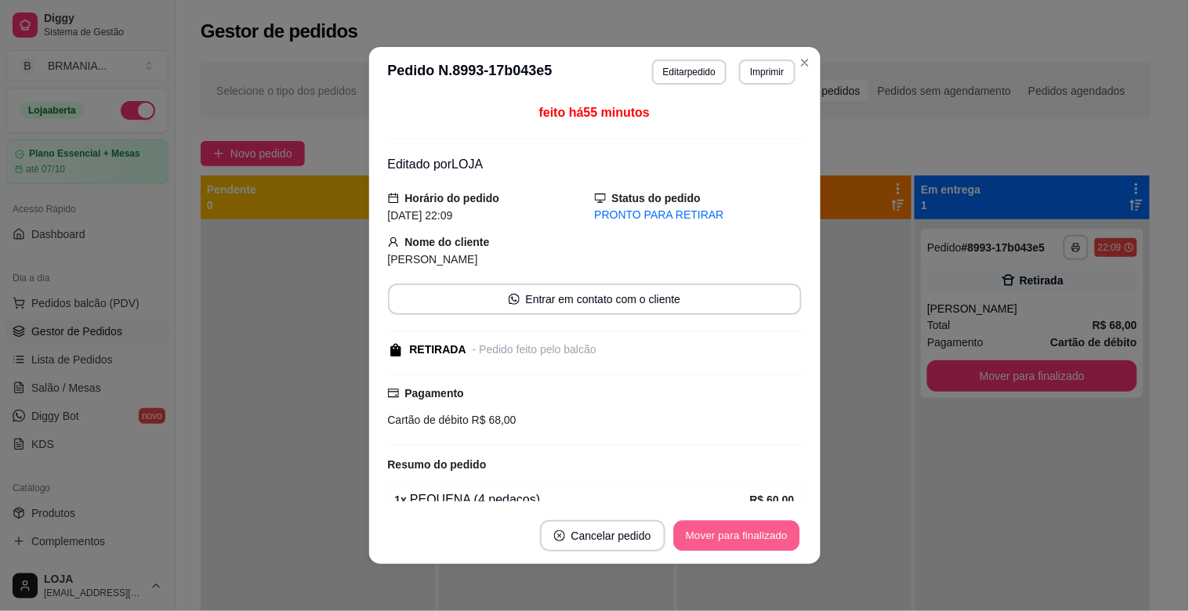
click at [751, 536] on button "Mover para finalizado" at bounding box center [736, 536] width 126 height 31
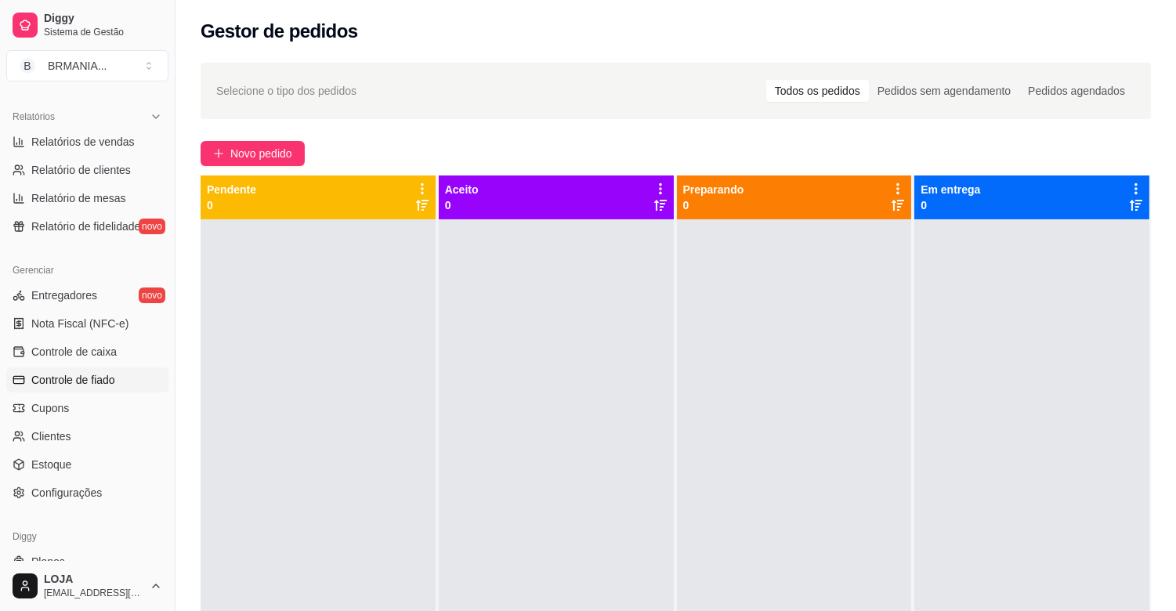
scroll to position [467, 0]
click at [96, 348] on span "Controle de caixa" at bounding box center [73, 354] width 85 height 16
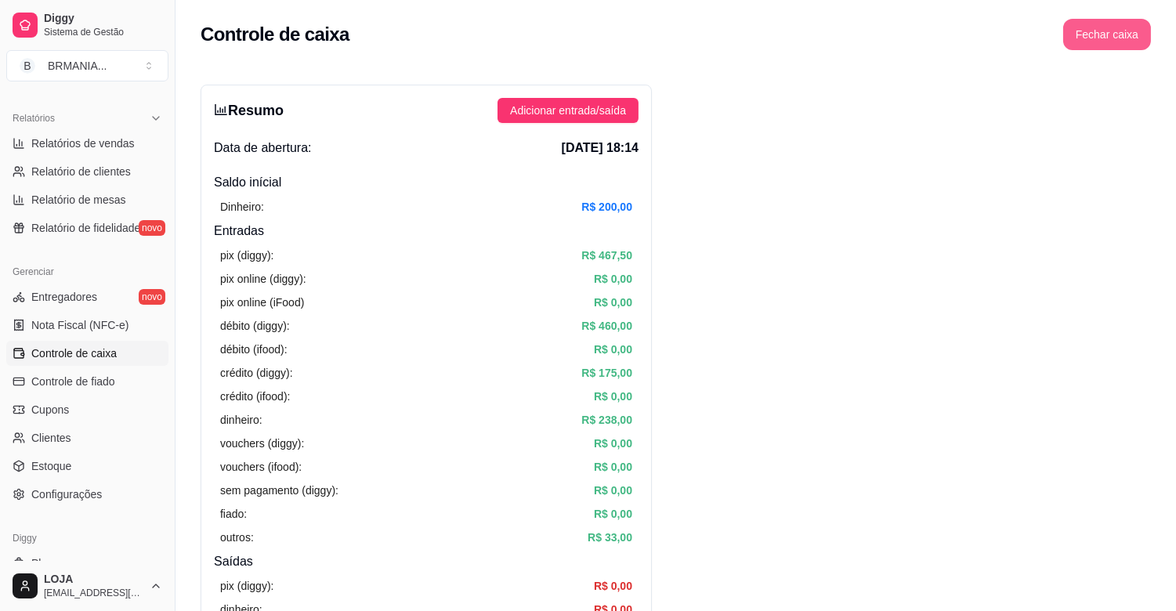
click at [1091, 38] on button "Fechar caixa" at bounding box center [1107, 34] width 88 height 31
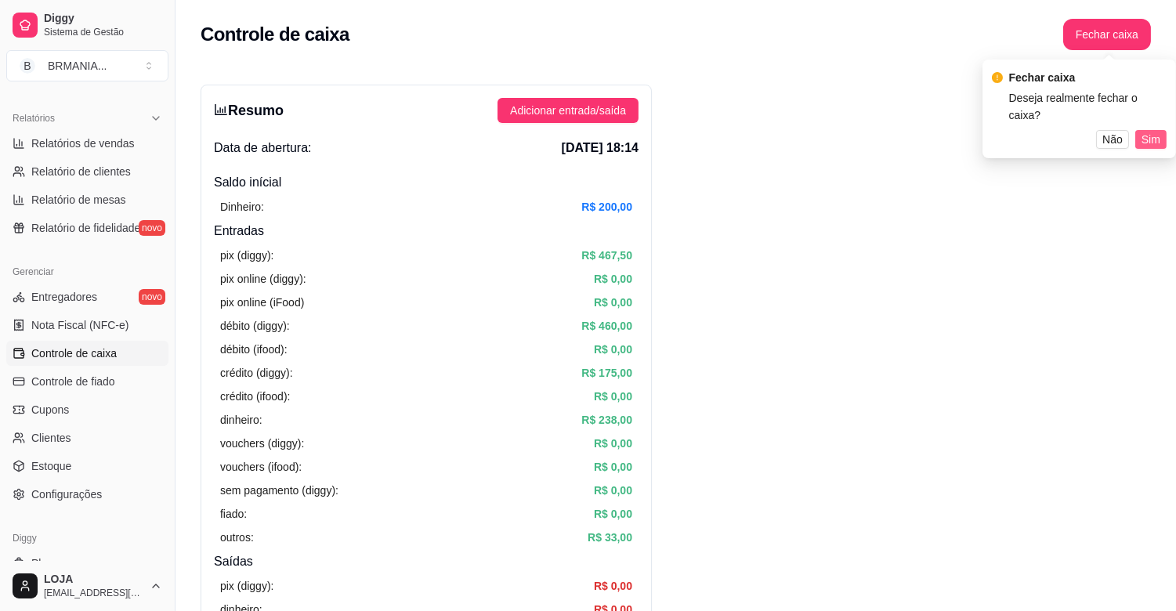
click at [1146, 131] on span "Sim" at bounding box center [1151, 139] width 19 height 17
